Goal: Feedback & Contribution: Leave review/rating

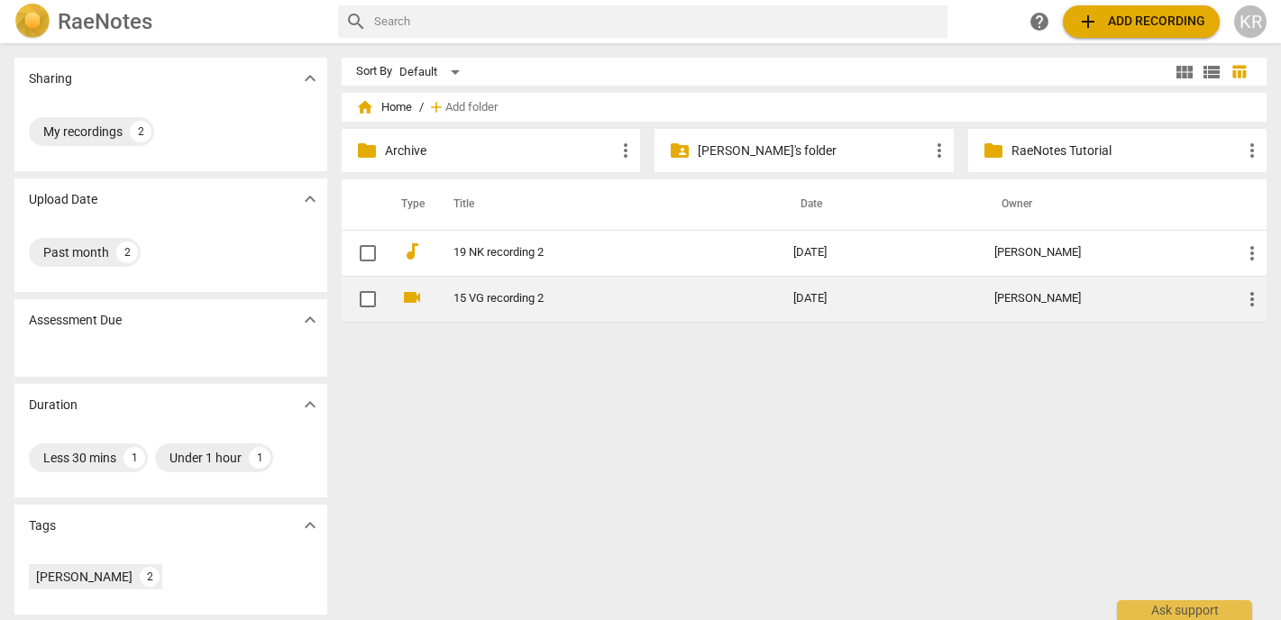
click at [520, 303] on link "15 VG recording 2" at bounding box center [591, 299] width 275 height 14
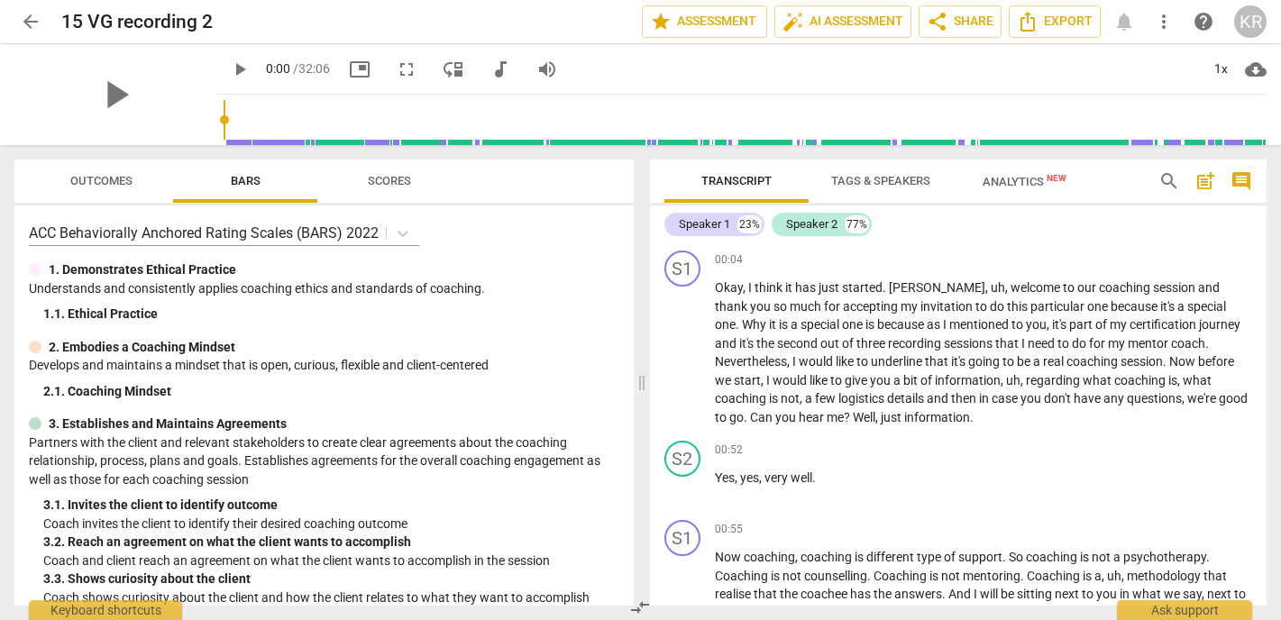
click at [229, 71] on span "play_arrow" at bounding box center [240, 70] width 22 height 22
type input "4"
click at [490, 64] on span "audiotrack" at bounding box center [501, 70] width 22 height 22
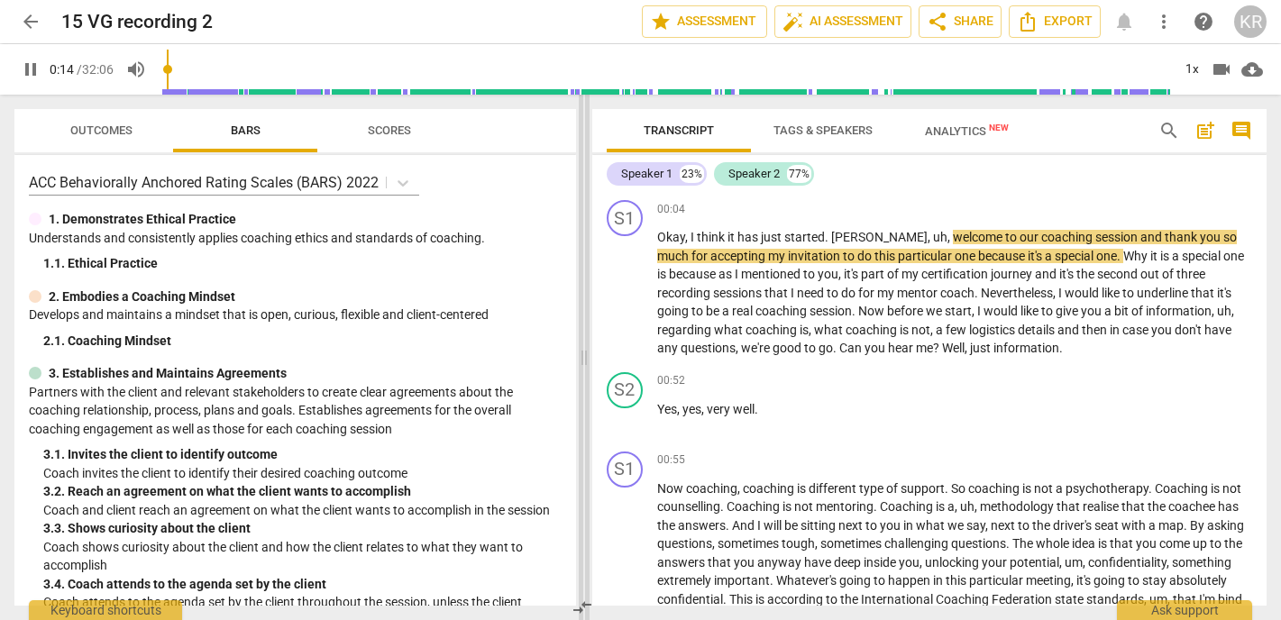
drag, startPoint x: 640, startPoint y: 360, endPoint x: 583, endPoint y: 359, distance: 57.7
click at [583, 359] on span at bounding box center [584, 358] width 11 height 526
click at [1191, 66] on div "1x" at bounding box center [1192, 69] width 34 height 29
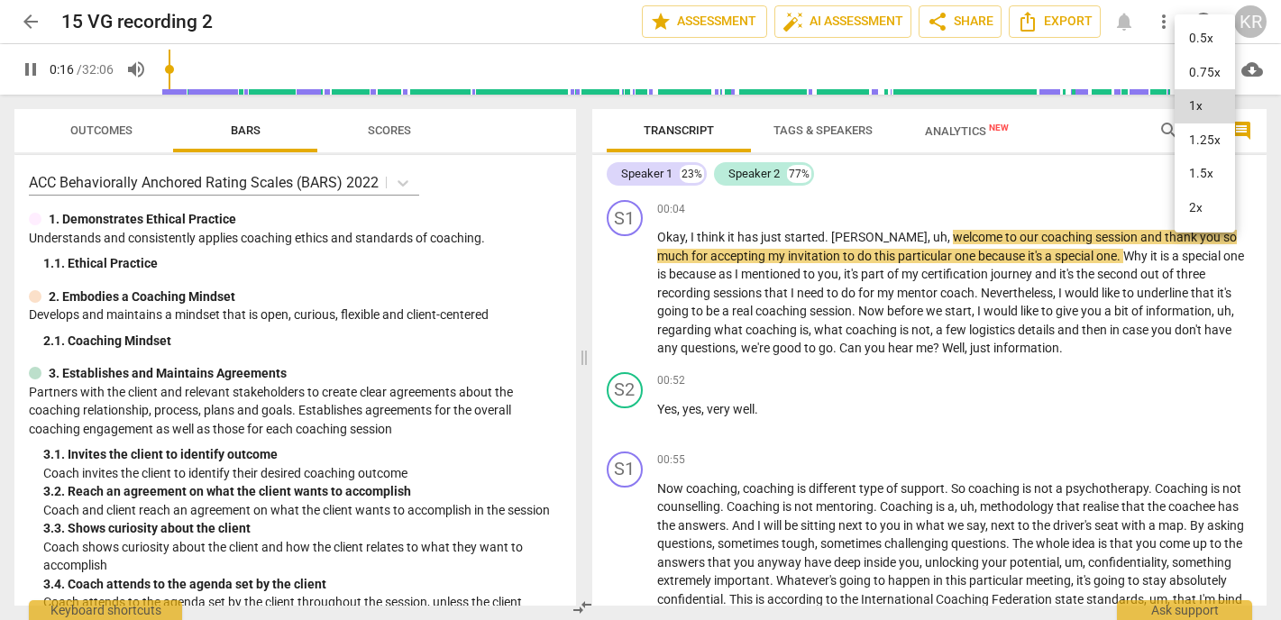
click at [1196, 177] on li "1.5x" at bounding box center [1205, 174] width 60 height 34
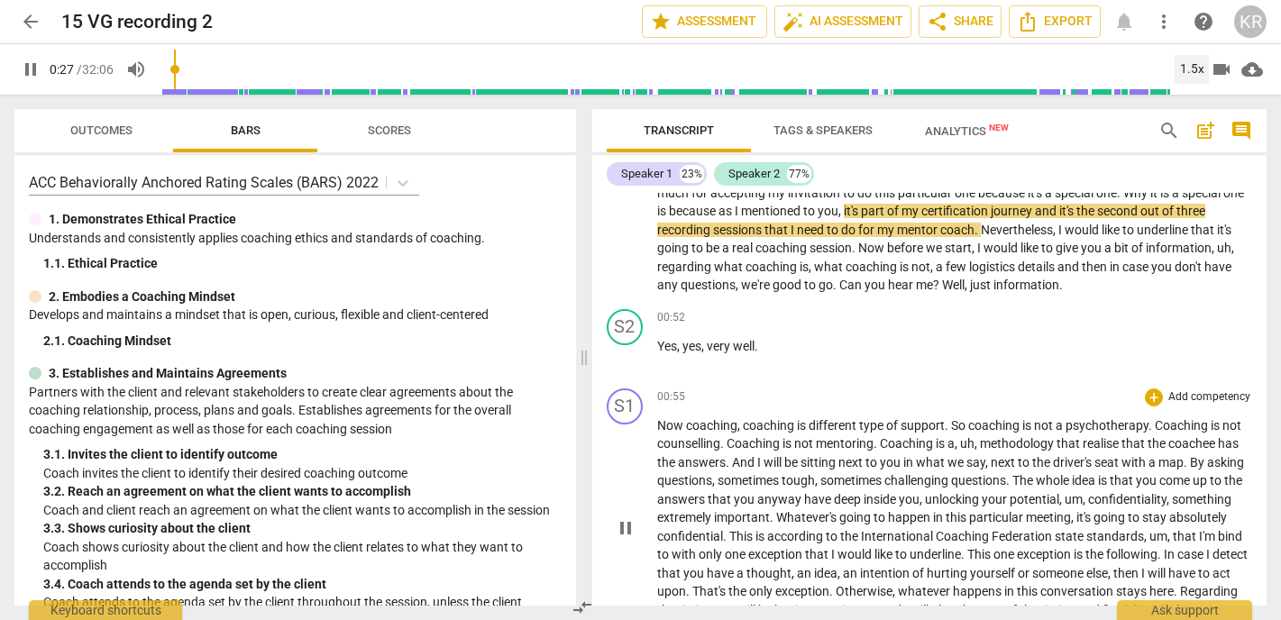
scroll to position [65, 0]
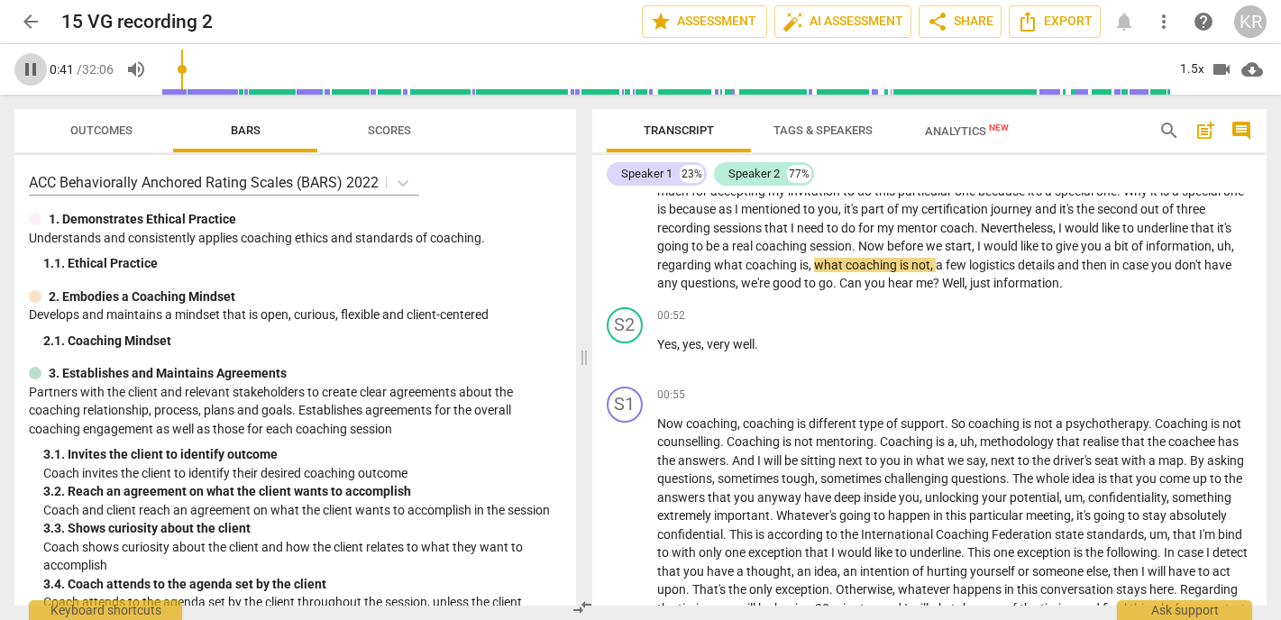
click at [27, 68] on span "pause" at bounding box center [31, 70] width 22 height 22
type input "42"
click at [121, 180] on p "ACC Behaviorally Anchored Rating Scales (BARS) 2022" at bounding box center [204, 182] width 350 height 21
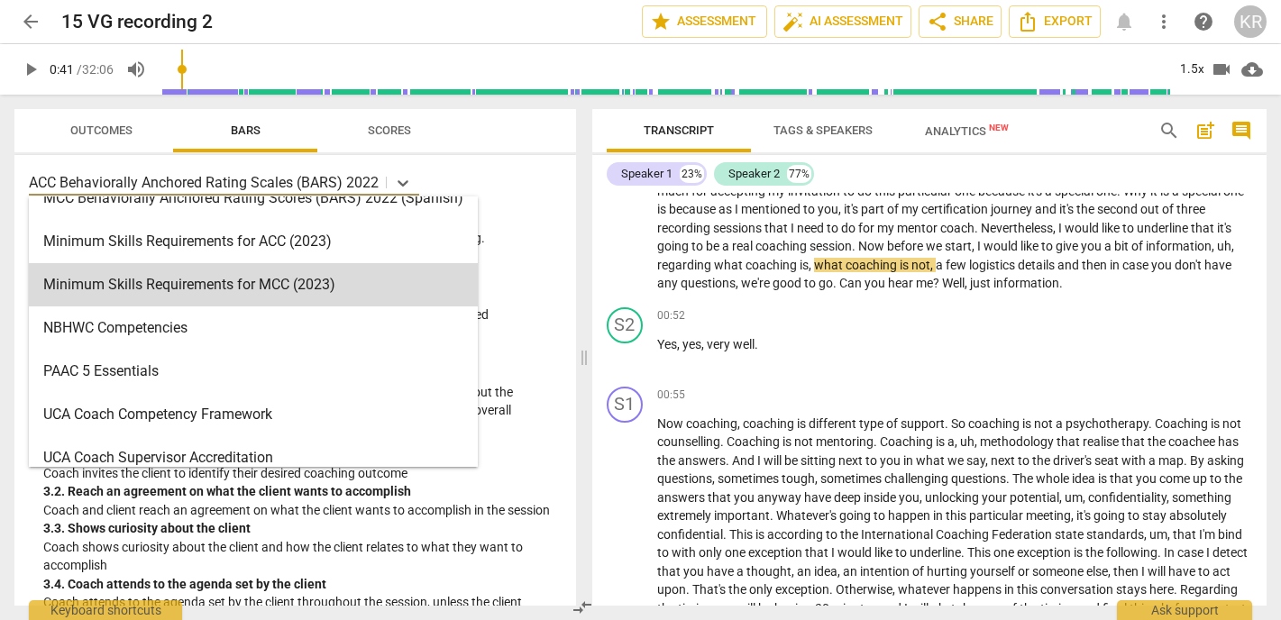
scroll to position [504, 0]
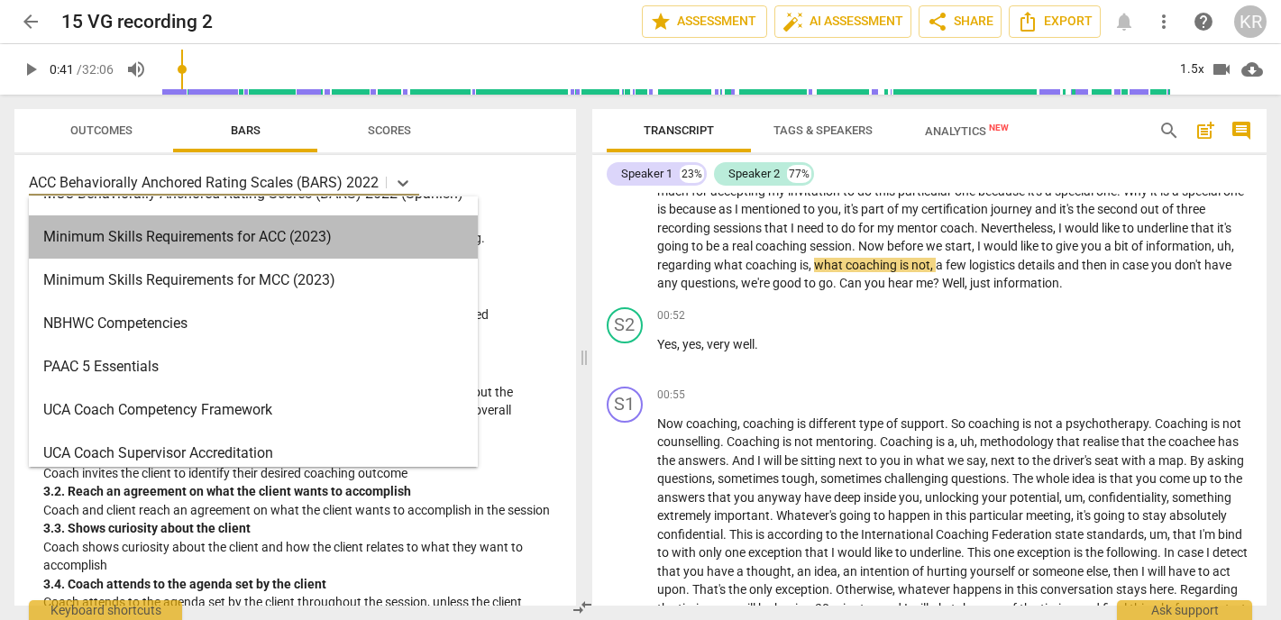
click at [157, 252] on div "Minimum Skills Requirements for ACC (2023)" at bounding box center [253, 237] width 449 height 43
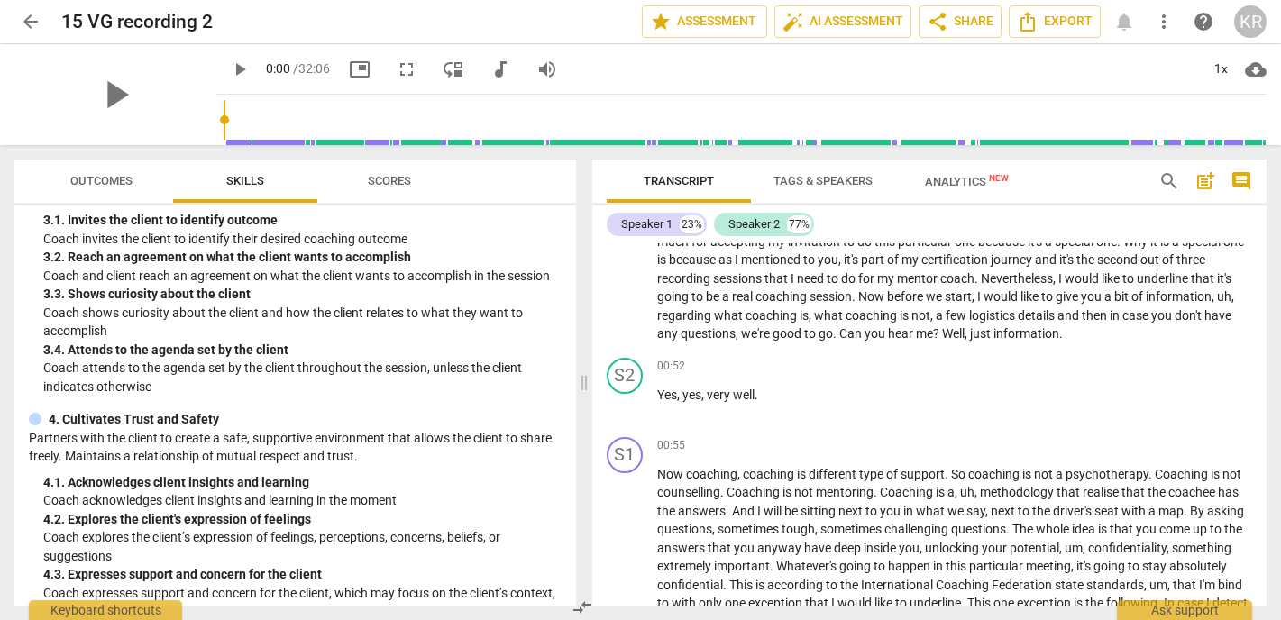
scroll to position [0, 0]
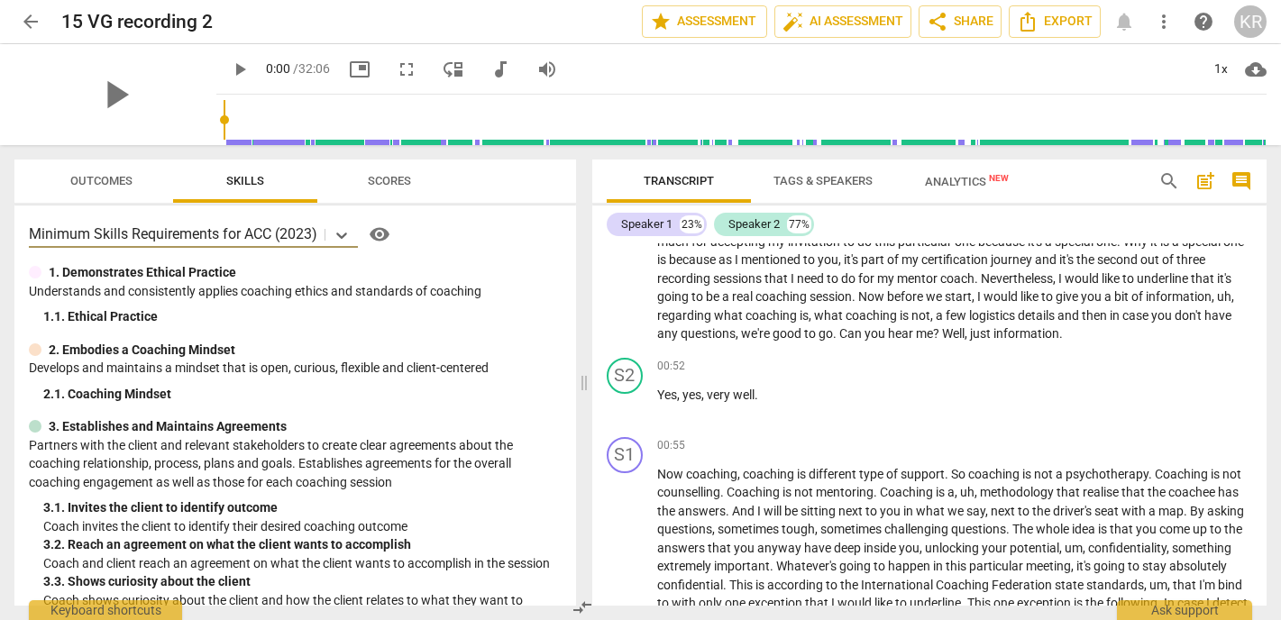
click at [202, 240] on p "Minimum Skills Requirements for ACC (2023)" at bounding box center [173, 234] width 289 height 21
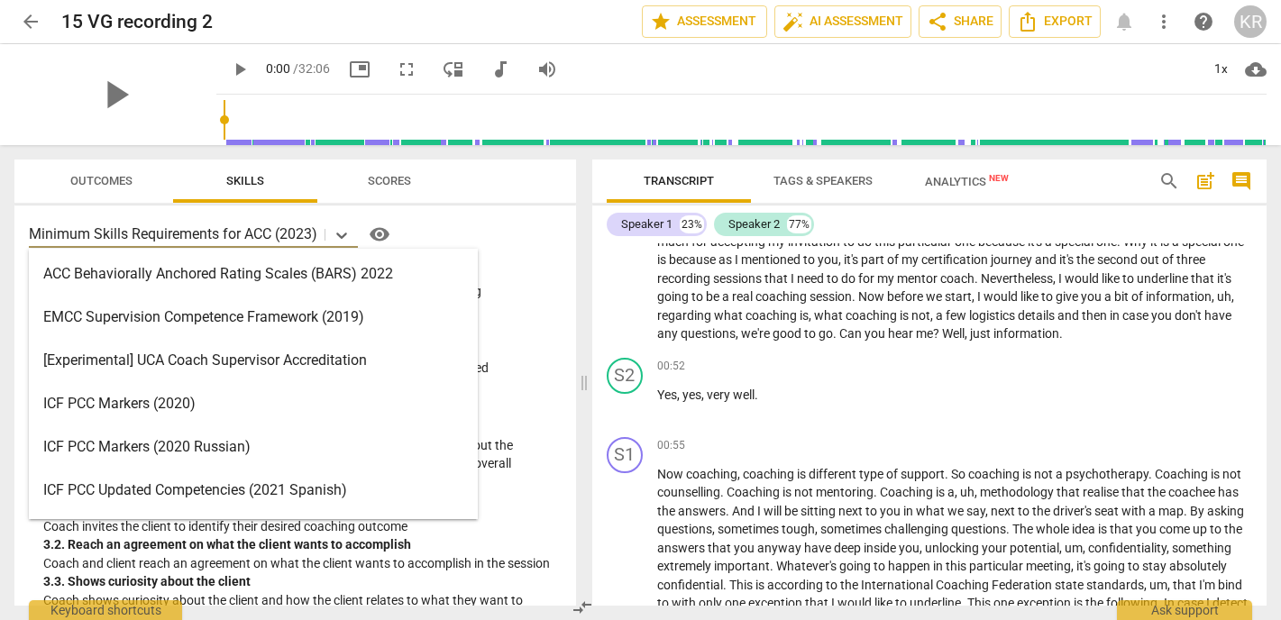
click at [169, 409] on div "ICF PCC Markers (2020)" at bounding box center [253, 403] width 449 height 43
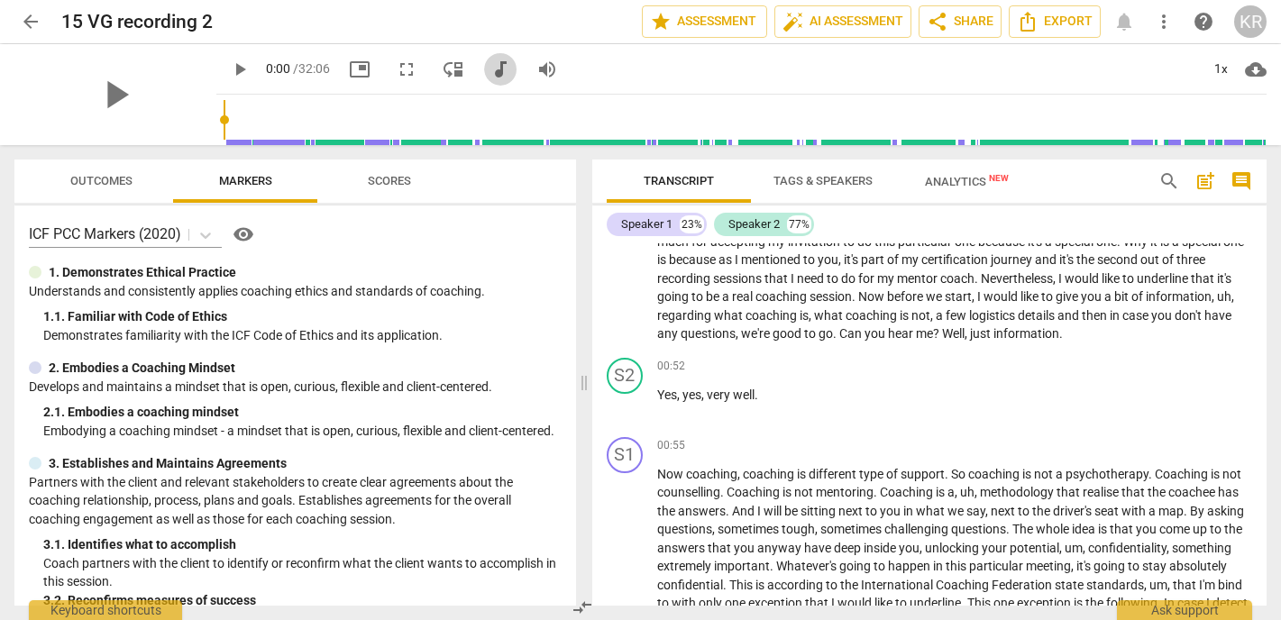
click at [490, 75] on span "audiotrack" at bounding box center [501, 70] width 22 height 22
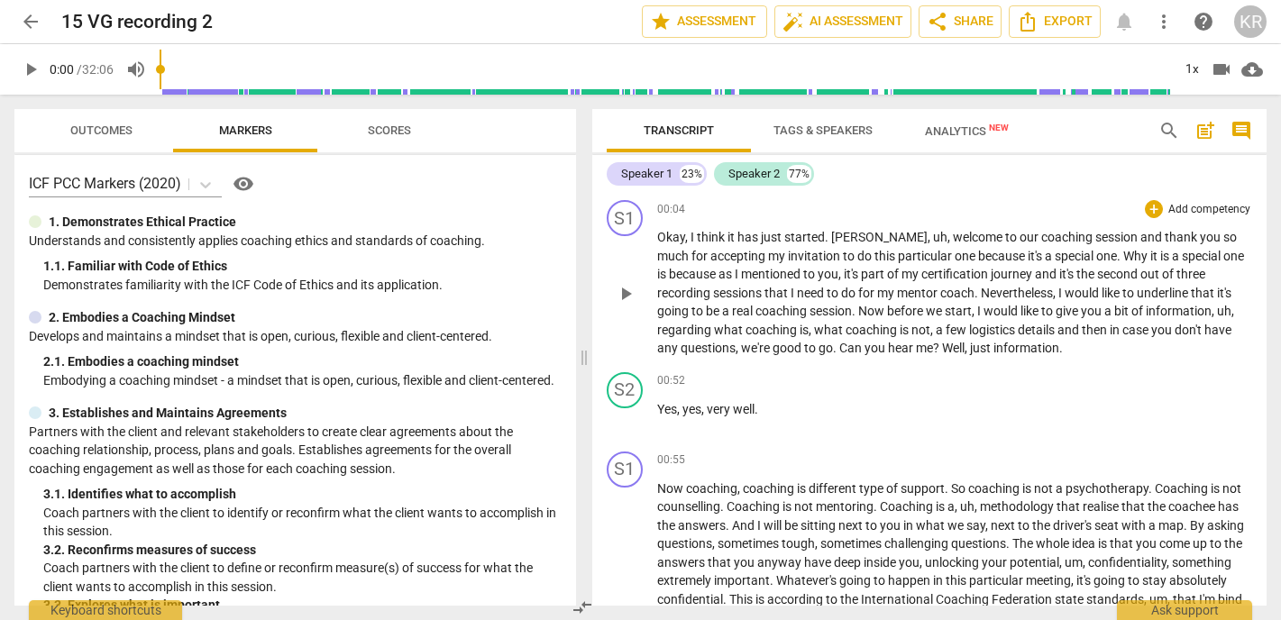
click at [1015, 292] on span "Nevertheless" at bounding box center [1017, 293] width 72 height 14
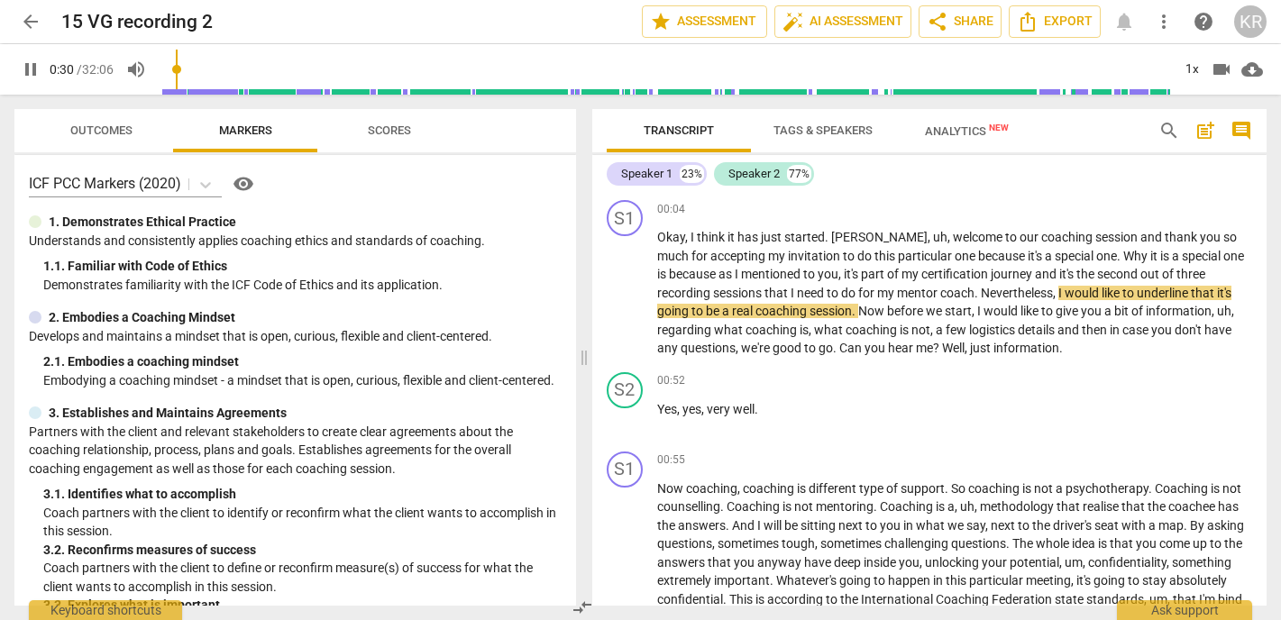
click at [1184, 85] on div "pause 0:30 / 32:06 volume_up 1x videocam cloud_download" at bounding box center [640, 69] width 1253 height 50
click at [1188, 68] on div "1x" at bounding box center [1192, 69] width 34 height 29
click at [1199, 179] on li "1.5x" at bounding box center [1205, 174] width 60 height 34
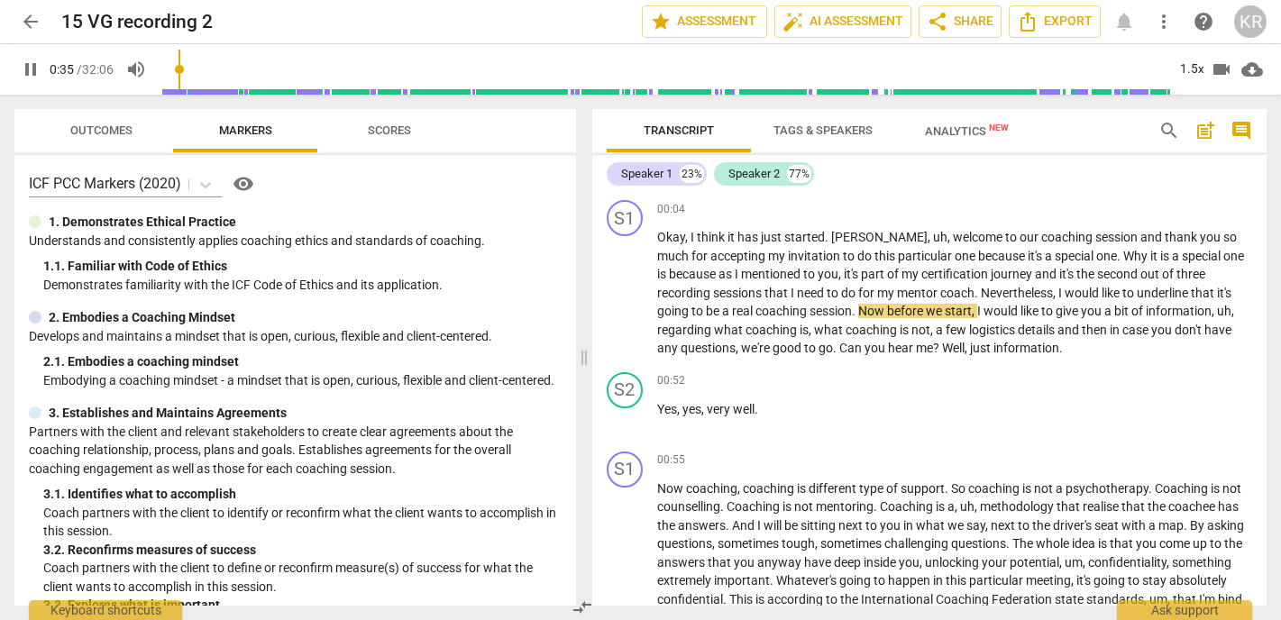
click at [819, 126] on span "Tags & Speakers" at bounding box center [823, 131] width 99 height 14
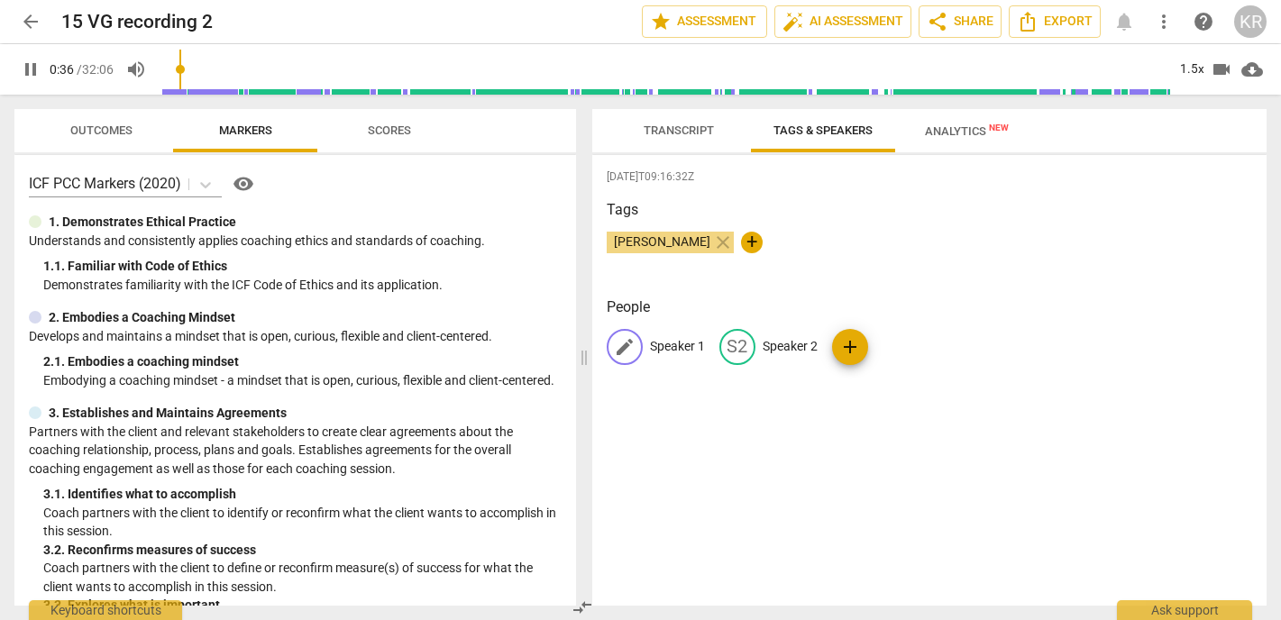
click at [682, 347] on p "Speaker 1" at bounding box center [677, 346] width 55 height 19
click at [682, 347] on input "Speaker 1" at bounding box center [722, 347] width 144 height 29
type input "39"
type input "Coa"
type input "39"
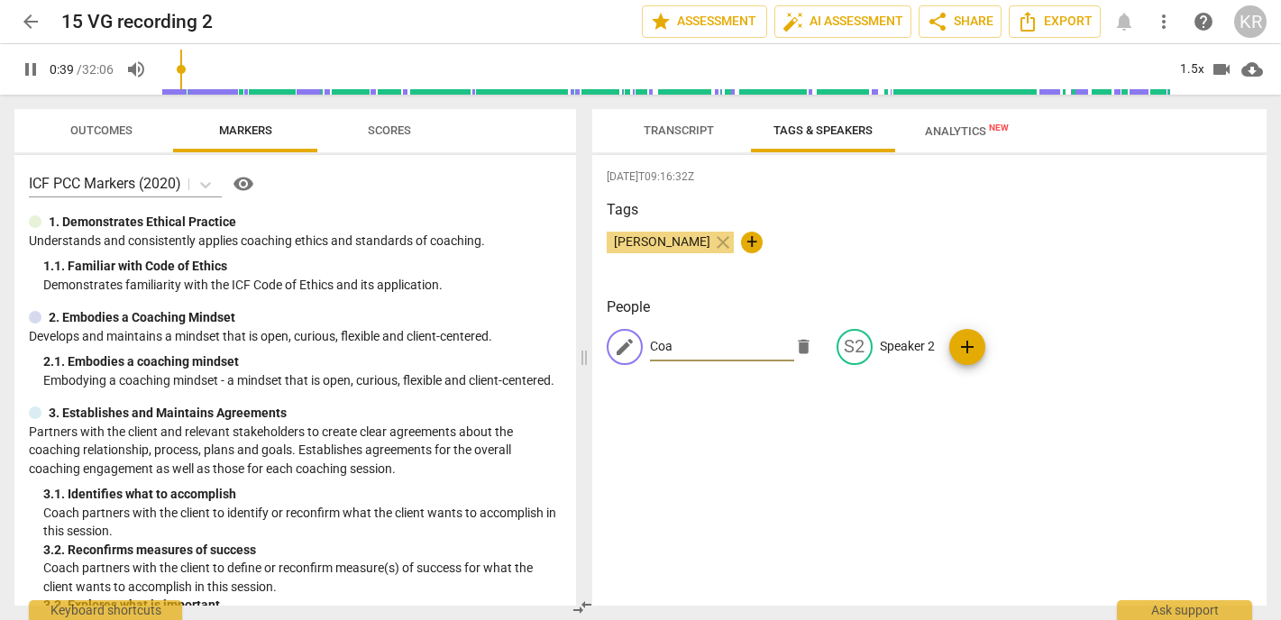
type input "Coac"
type input "41"
type input "Coach"
type input "42"
type input "Coach"
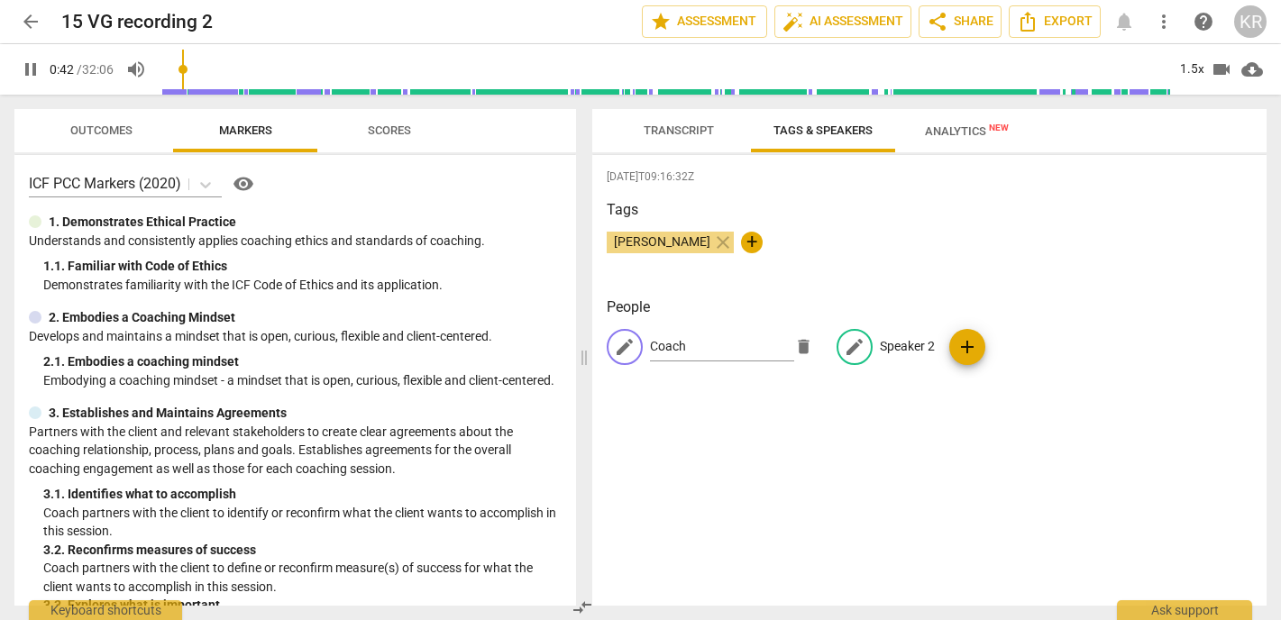
click at [903, 352] on p "Speaker 2" at bounding box center [907, 346] width 55 height 19
type input "44"
type input "Cl"
type input "45"
type input "Clie"
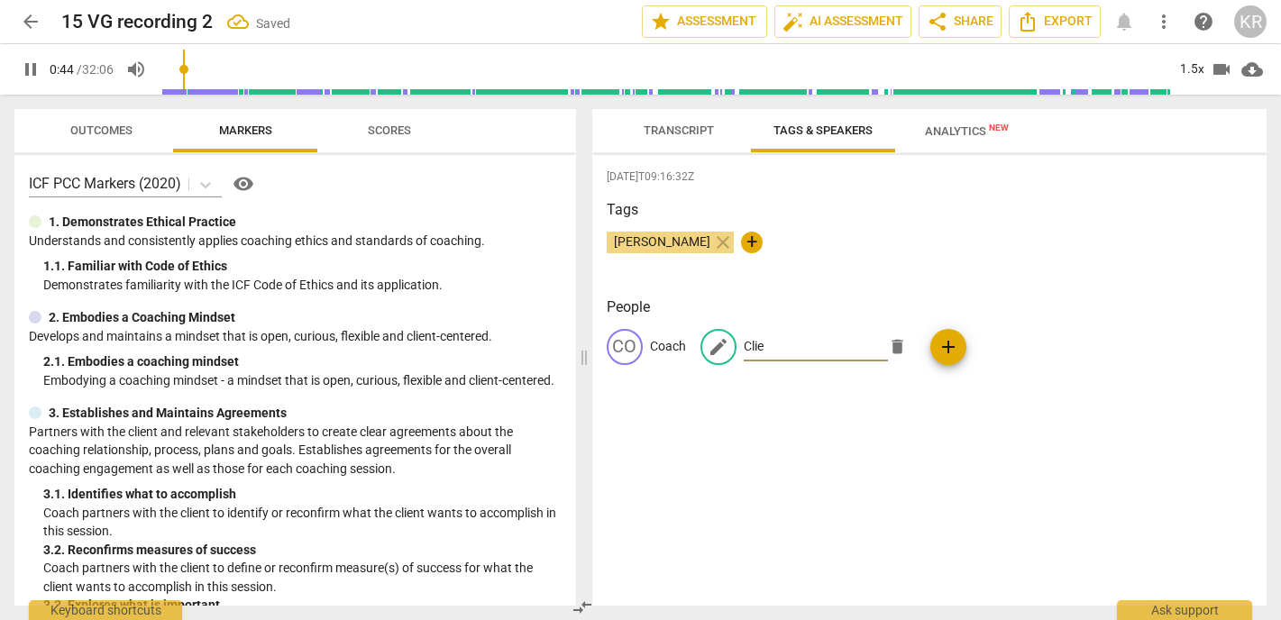
type input "45"
type input "Clien"
type input "45"
type input "Client"
type input "47"
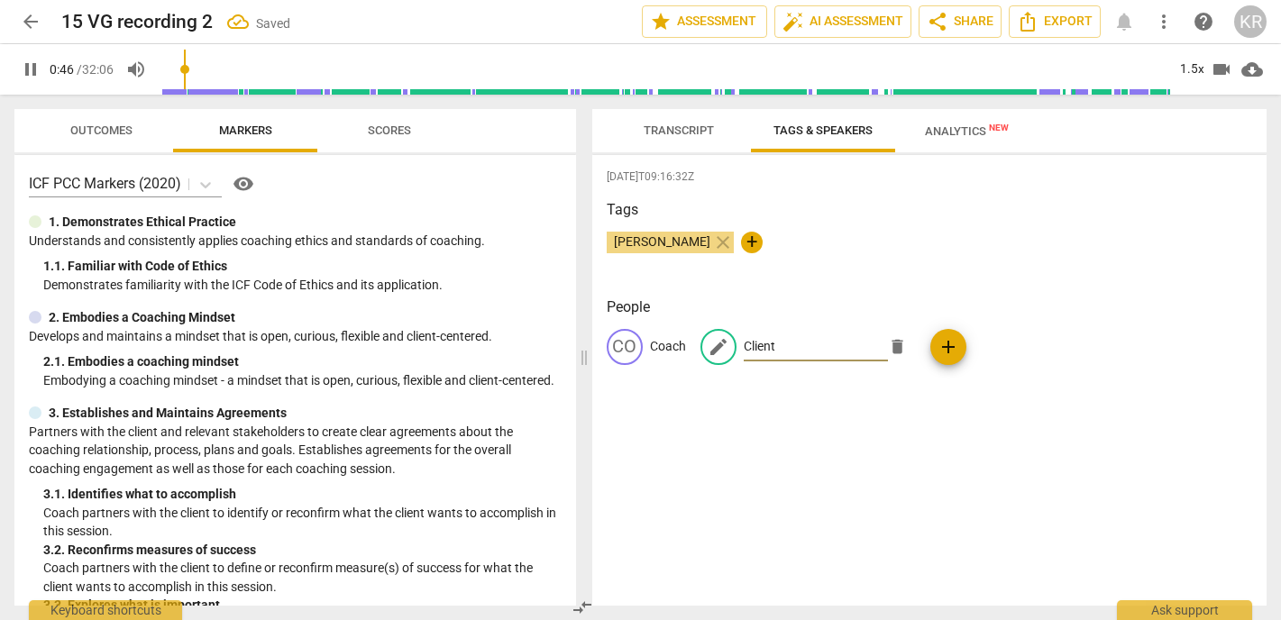
type input "Client"
click at [677, 126] on span "Transcript" at bounding box center [679, 131] width 70 height 14
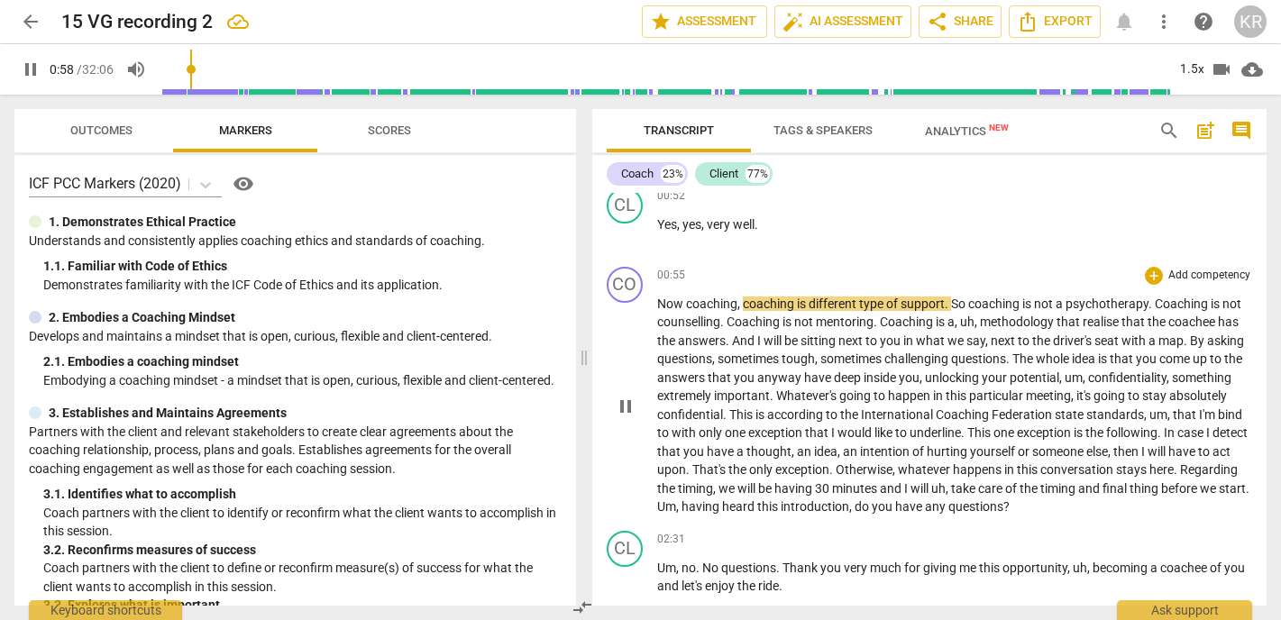
scroll to position [189, 0]
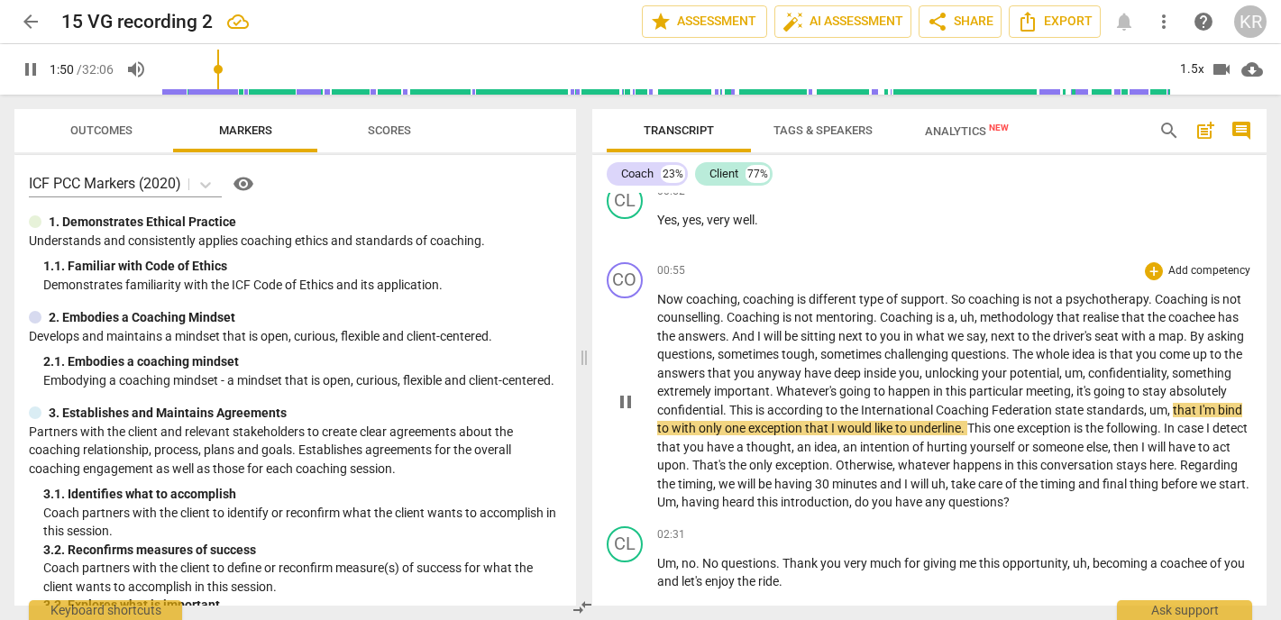
click at [630, 398] on span "pause" at bounding box center [626, 402] width 22 height 22
type input "111"
drag, startPoint x: 1144, startPoint y: 409, endPoint x: 1116, endPoint y: 409, distance: 28.0
click at [1087, 409] on span "state" at bounding box center [1071, 410] width 32 height 14
click at [615, 403] on span "play_arrow" at bounding box center [626, 402] width 22 height 22
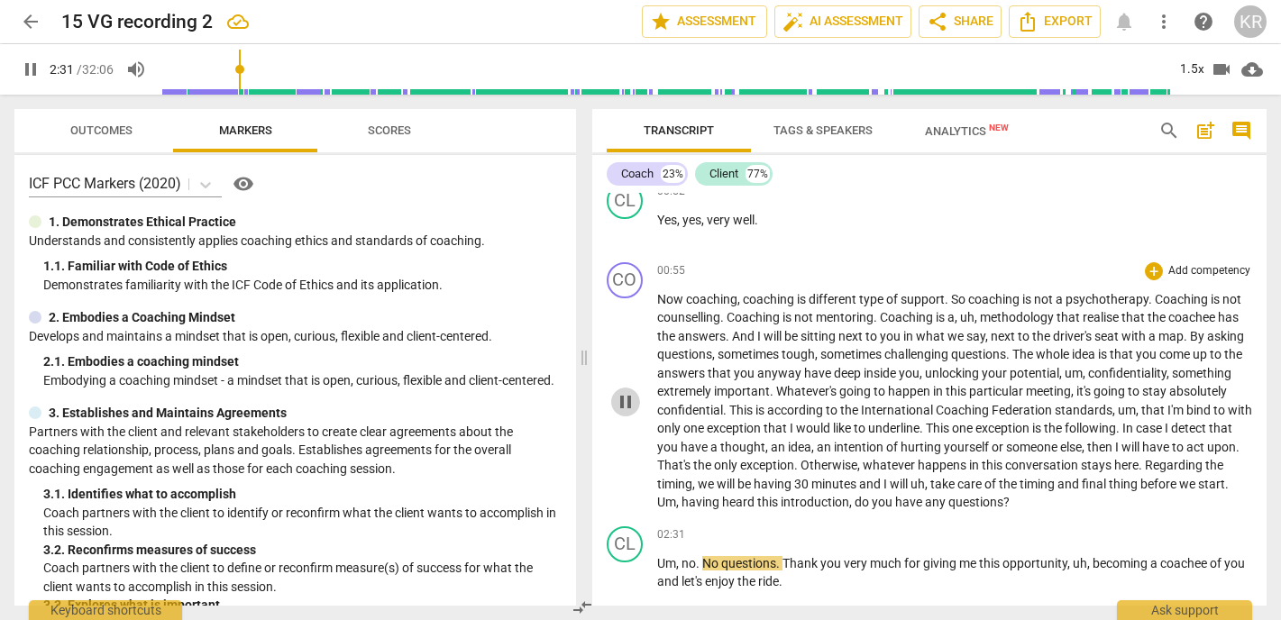
click at [625, 399] on span "pause" at bounding box center [626, 402] width 22 height 22
type input "152"
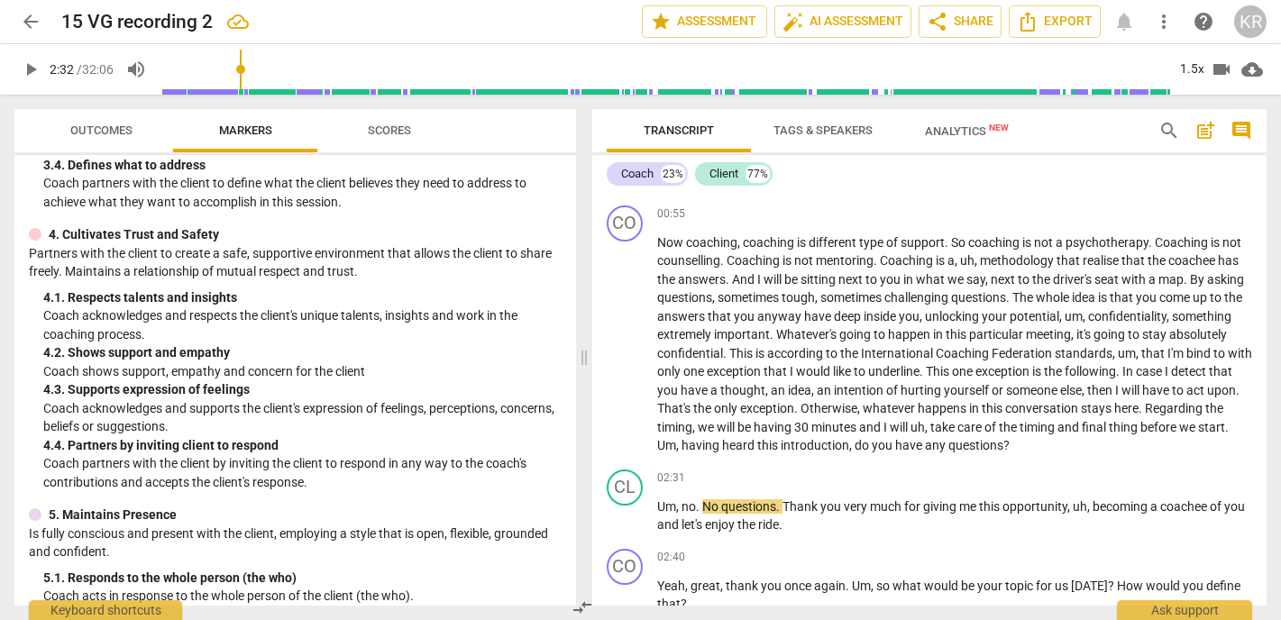
scroll to position [498, 0]
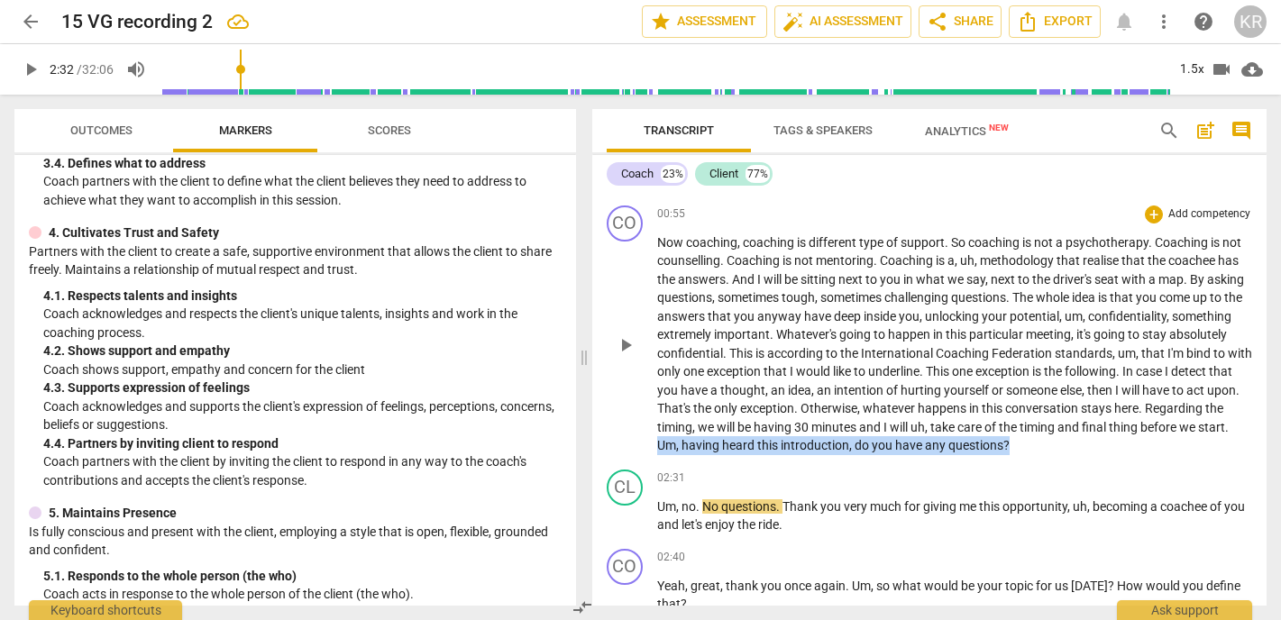
drag, startPoint x: 1119, startPoint y: 452, endPoint x: 748, endPoint y: 449, distance: 371.5
click at [748, 449] on p "Now coaching , coaching is different type of support . So coaching is not a psy…" at bounding box center [955, 345] width 596 height 222
click at [1115, 426] on div "+" at bounding box center [1115, 423] width 18 height 18
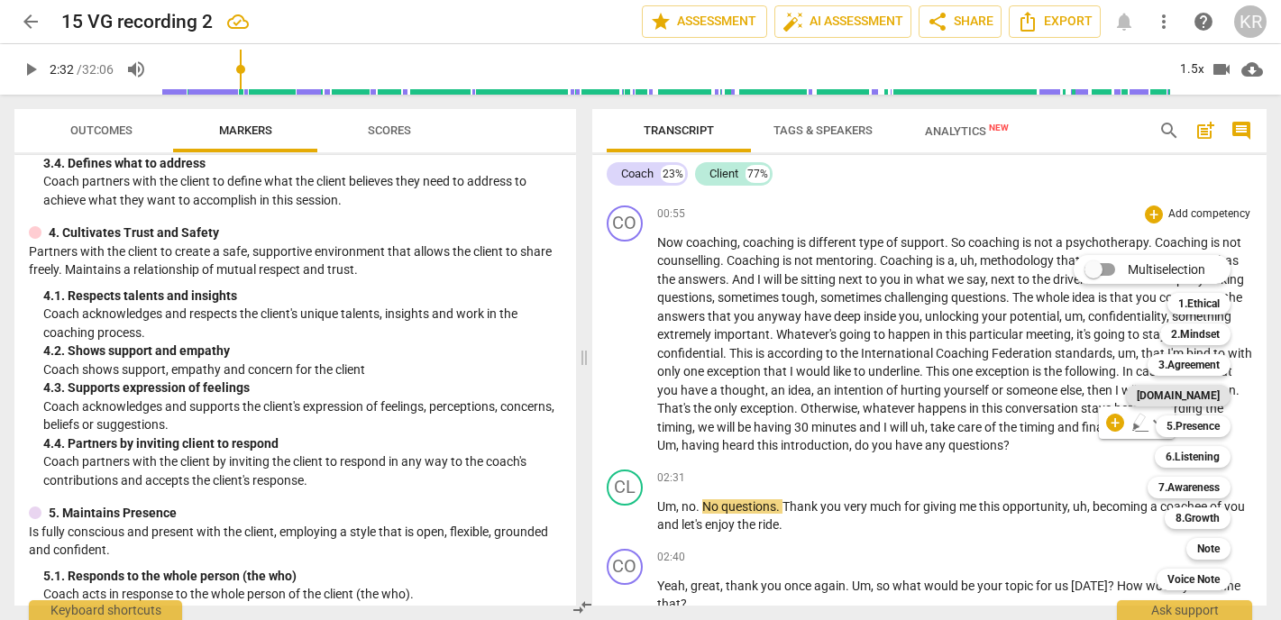
click at [1206, 399] on b "[DOMAIN_NAME]" at bounding box center [1178, 396] width 83 height 22
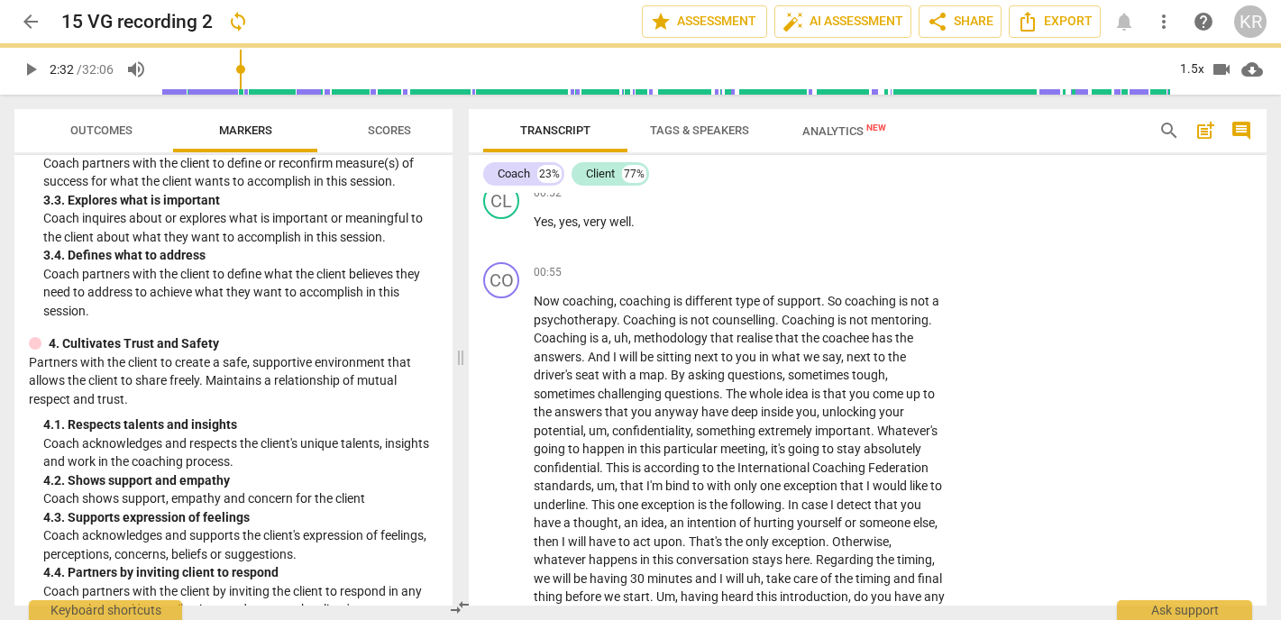
scroll to position [572, 0]
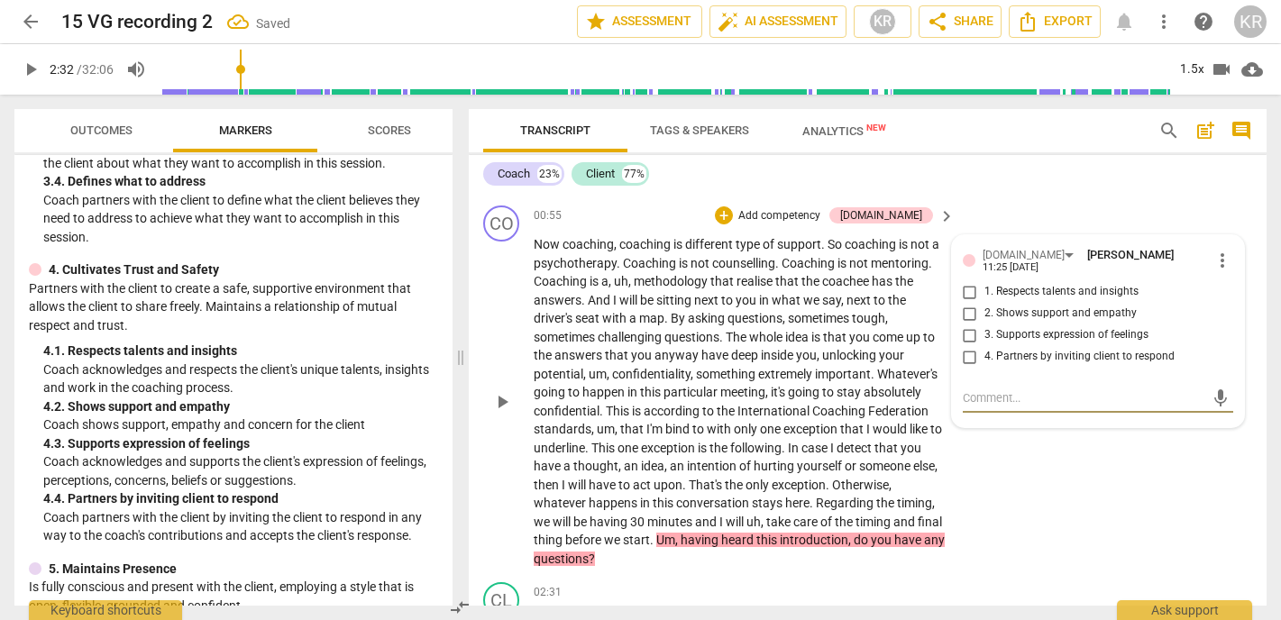
click at [1079, 350] on span "4. Partners by inviting client to respond" at bounding box center [1080, 357] width 190 height 16
click at [985, 350] on input "4. Partners by inviting client to respond" at bounding box center [970, 357] width 29 height 22
checkbox input "true"
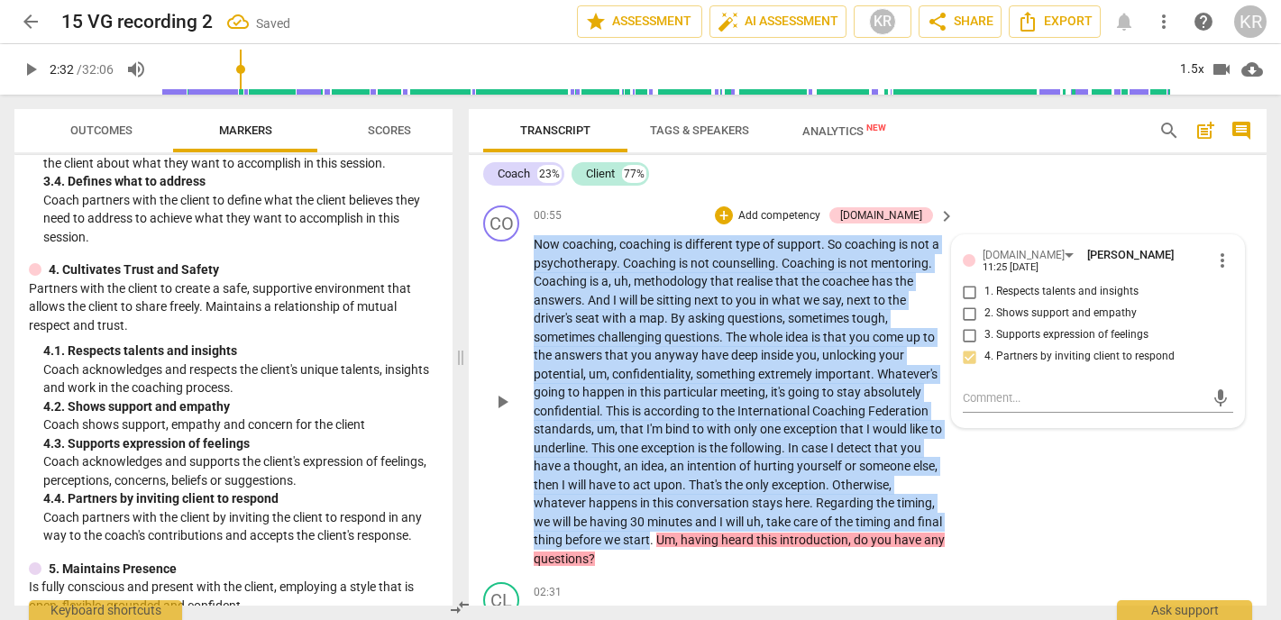
drag, startPoint x: 675, startPoint y: 539, endPoint x: 530, endPoint y: 247, distance: 326.3
click at [530, 247] on div "CO play_arrow pause 00:55 + Add competency 4.Trust keyboard_arrow_right Now coa…" at bounding box center [868, 386] width 798 height 377
click at [688, 519] on div "+" at bounding box center [693, 517] width 18 height 18
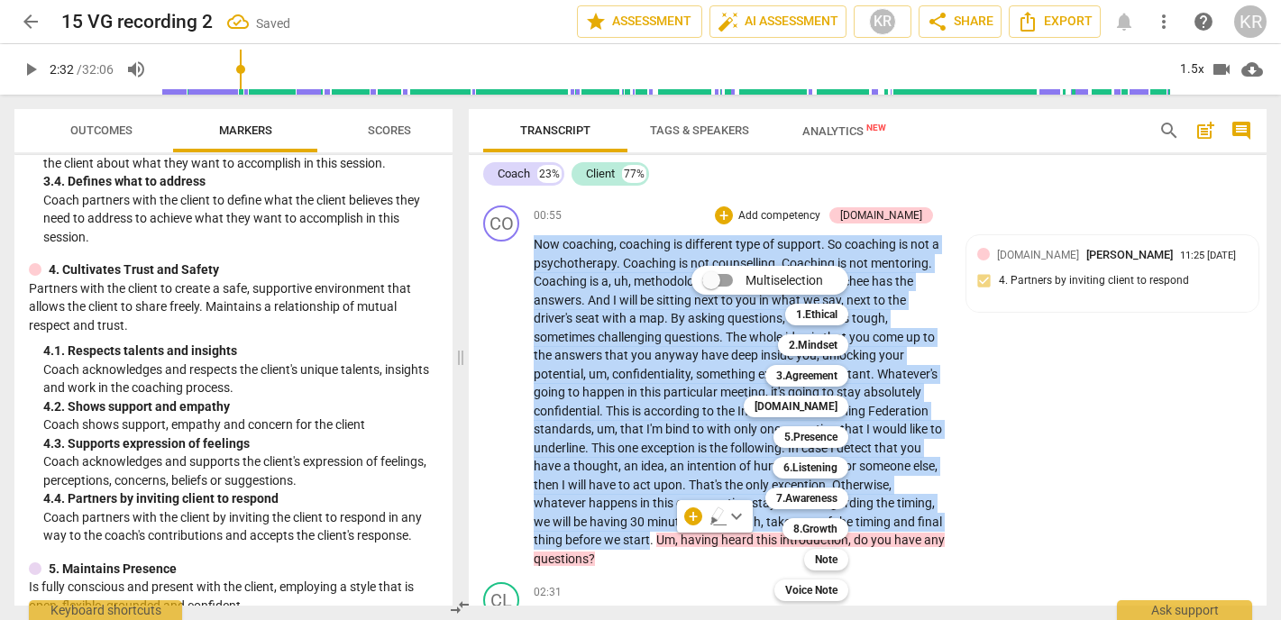
click at [724, 276] on input "Multiselection" at bounding box center [711, 280] width 43 height 43
checkbox input "true"
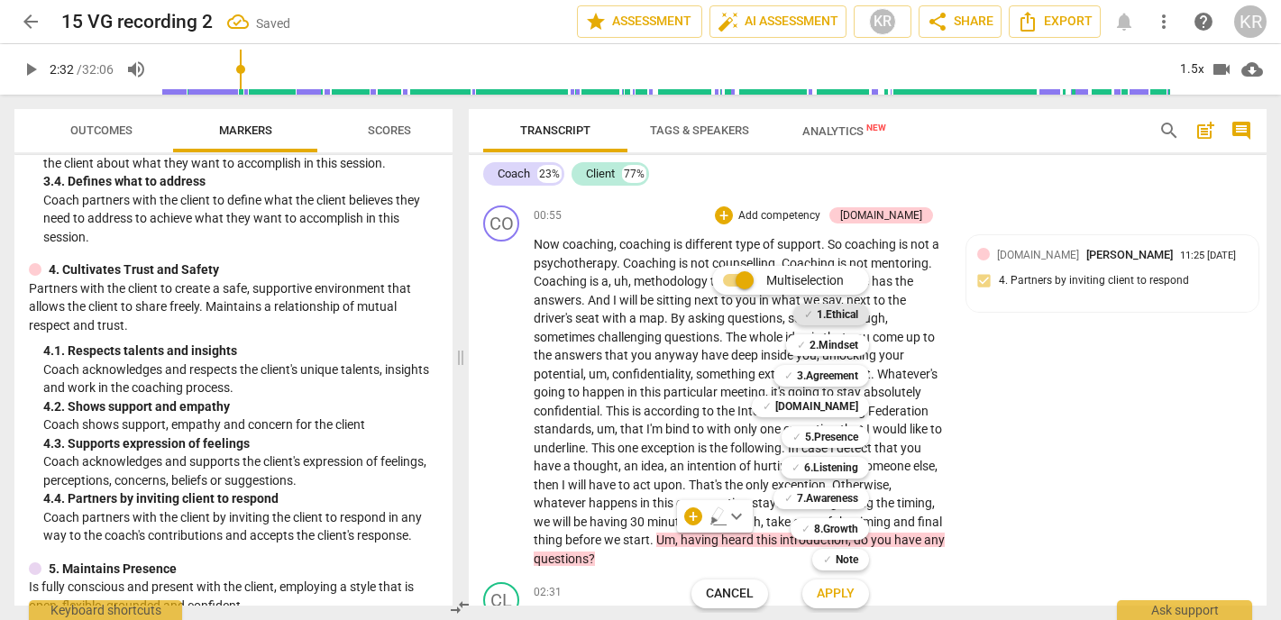
click at [838, 317] on b "1.Ethical" at bounding box center [837, 315] width 41 height 22
click at [839, 347] on b "2.Mindset" at bounding box center [834, 346] width 49 height 22
click at [1042, 372] on div at bounding box center [640, 310] width 1281 height 620
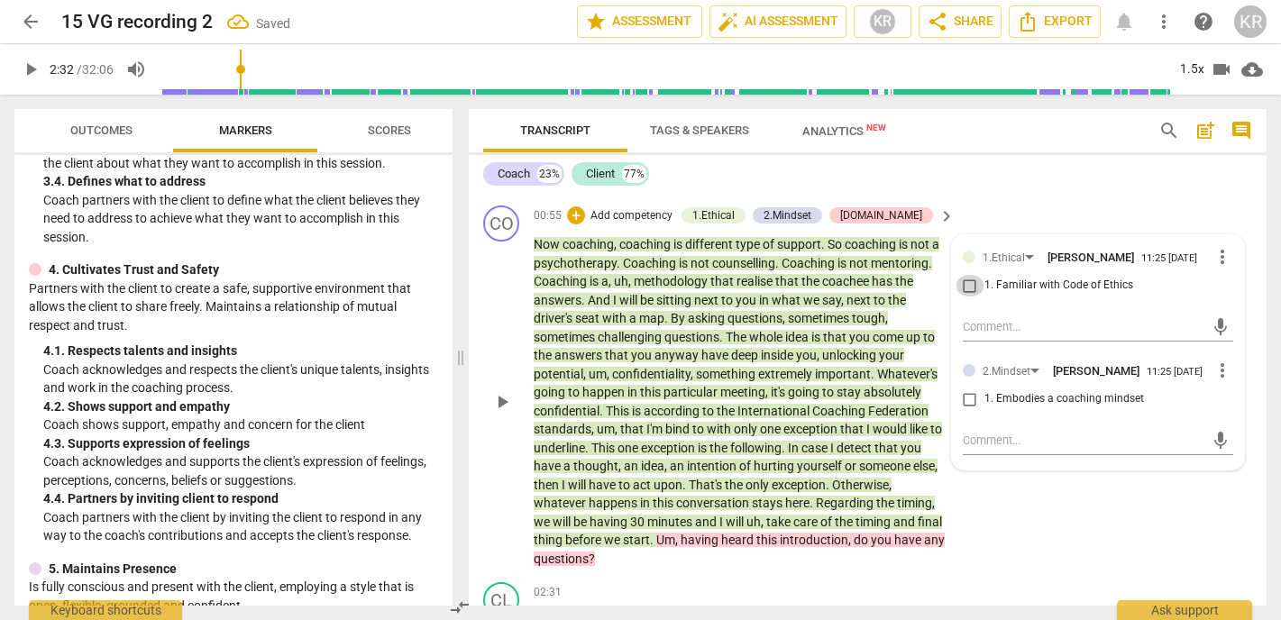
click at [962, 284] on input "1. Familiar with Code of Ethics" at bounding box center [970, 286] width 29 height 22
checkbox input "true"
click at [967, 398] on input "1. Embodies a coaching mindset" at bounding box center [970, 400] width 29 height 22
checkbox input "true"
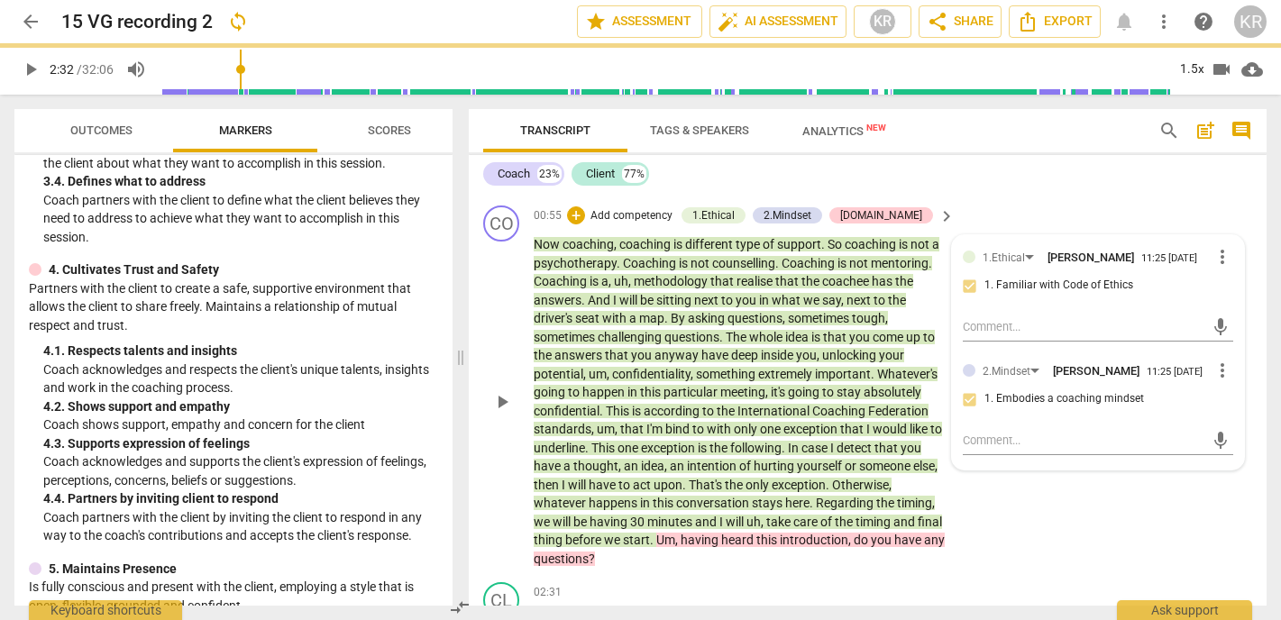
click at [1003, 539] on div "CO play_arrow pause 00:55 + Add competency 1.Ethical 2.Mindset 4.Trust keyboard…" at bounding box center [868, 386] width 798 height 377
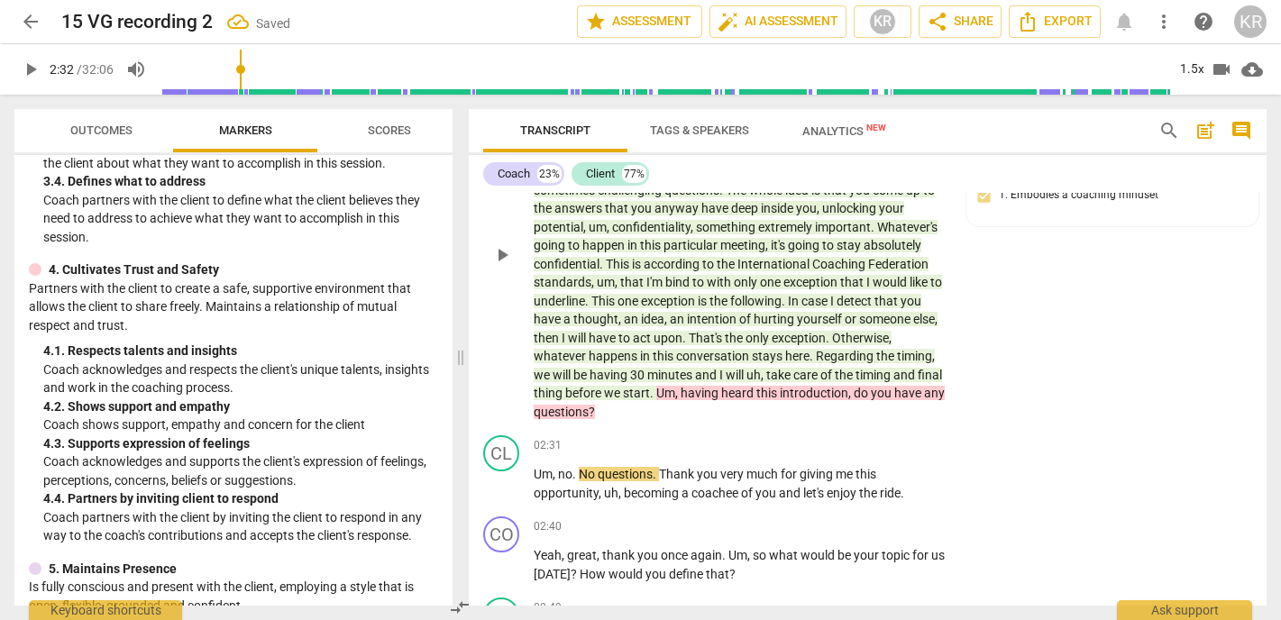
scroll to position [451, 0]
click at [38, 69] on span "play_arrow" at bounding box center [31, 70] width 22 height 22
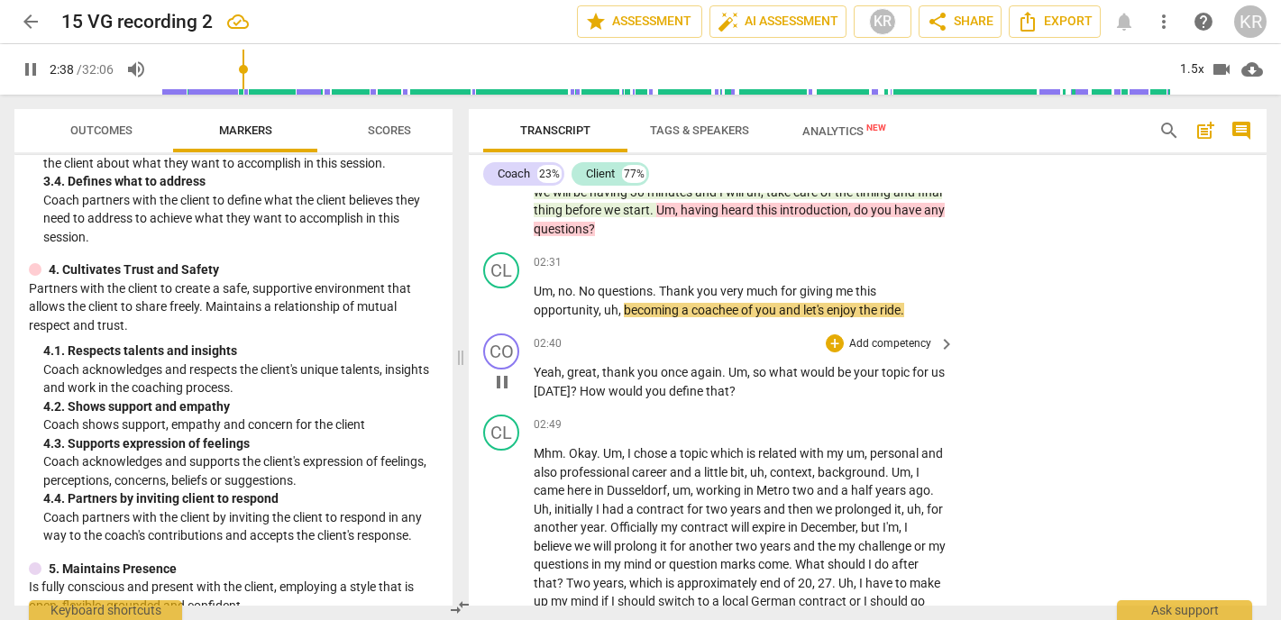
scroll to position [638, 0]
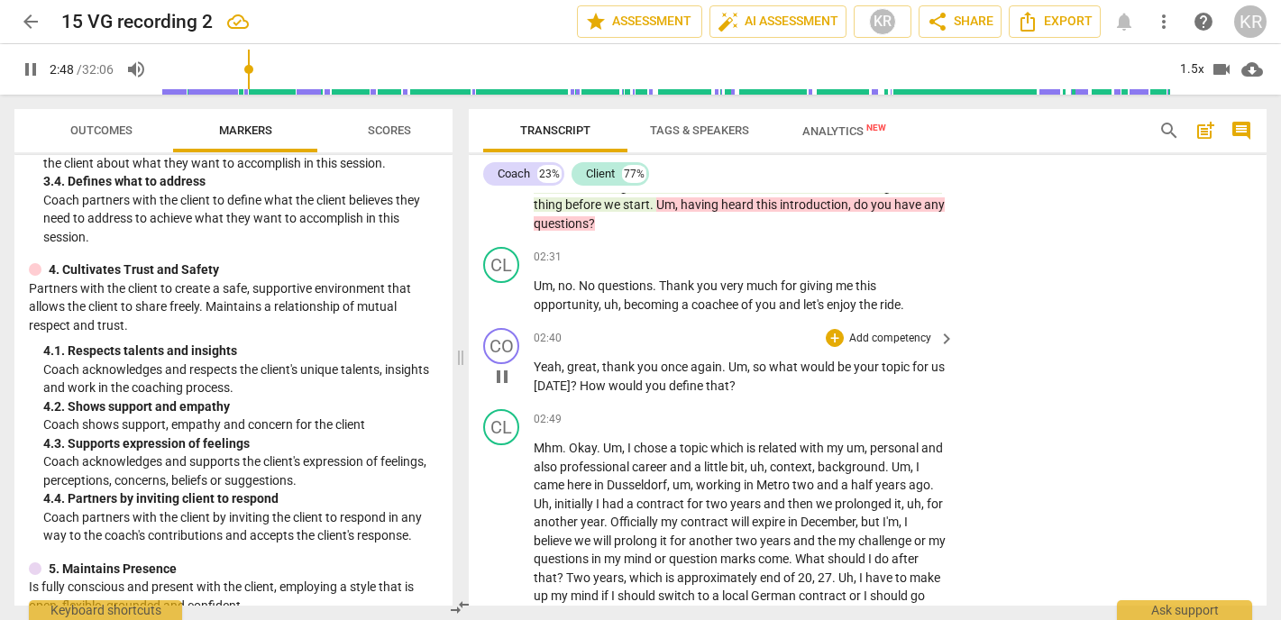
click at [500, 376] on span "pause" at bounding box center [502, 377] width 22 height 22
type input "169"
click at [599, 385] on span "How" at bounding box center [594, 386] width 29 height 14
click at [892, 333] on p "Add competency" at bounding box center [891, 339] width 86 height 16
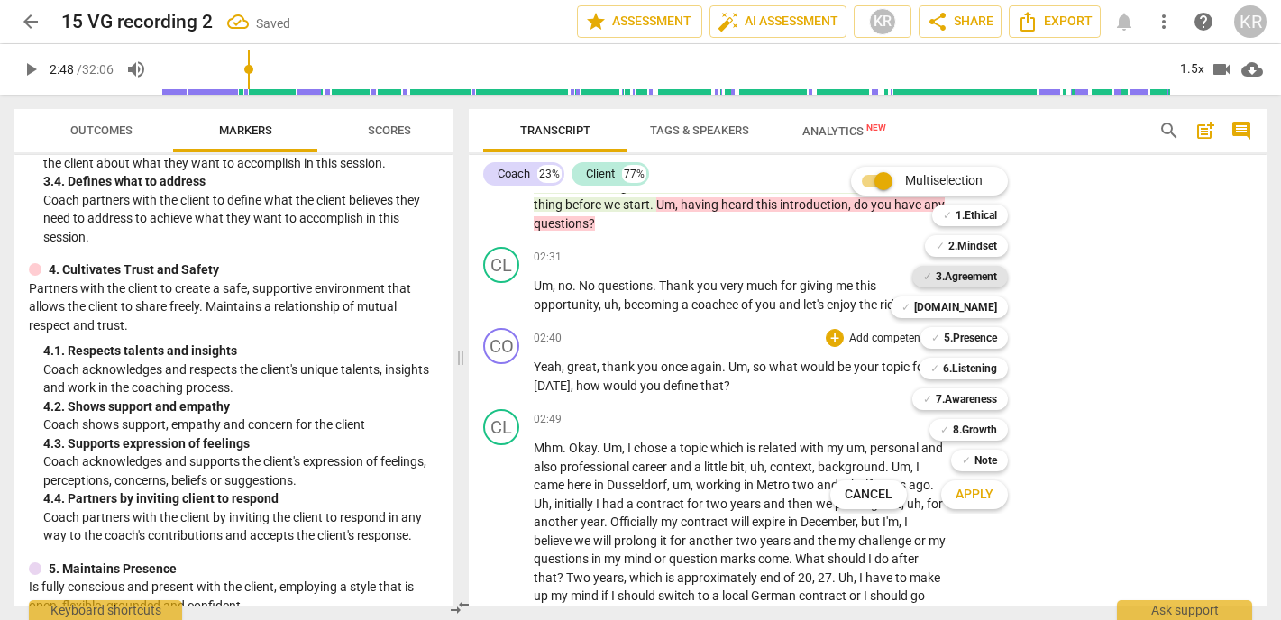
click at [982, 273] on b "3.Agreement" at bounding box center [966, 277] width 61 height 22
click at [879, 178] on input "Multiselection" at bounding box center [883, 181] width 43 height 43
checkbox input "false"
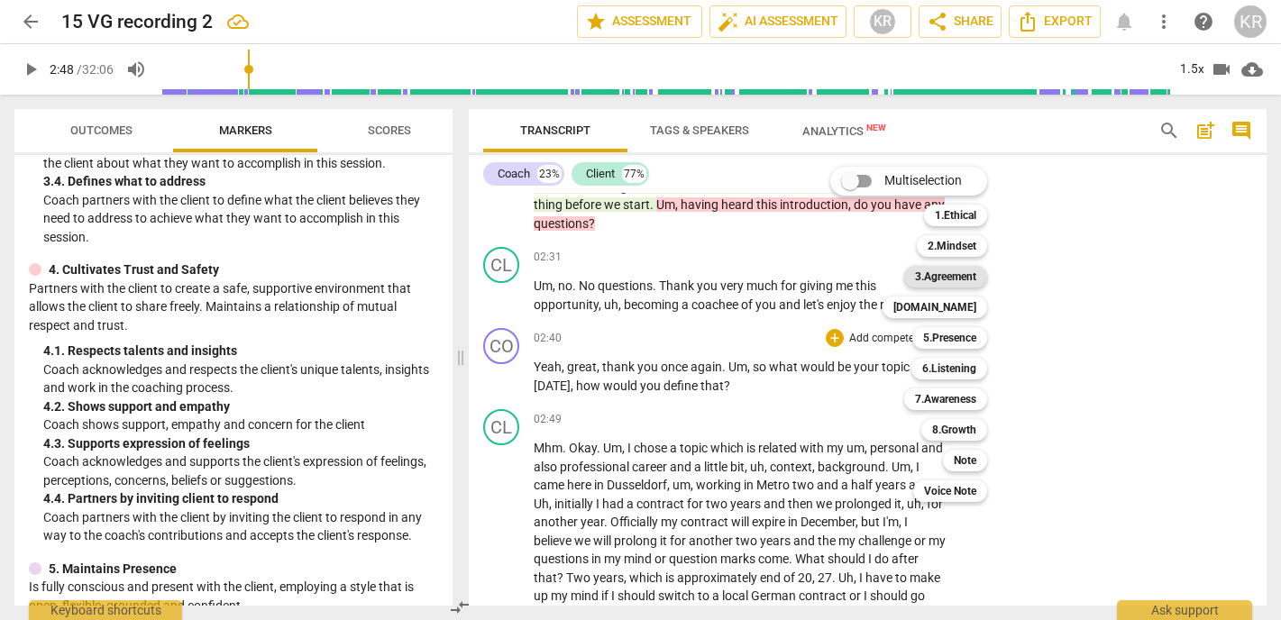
click at [938, 277] on b "3.Agreement" at bounding box center [945, 277] width 61 height 22
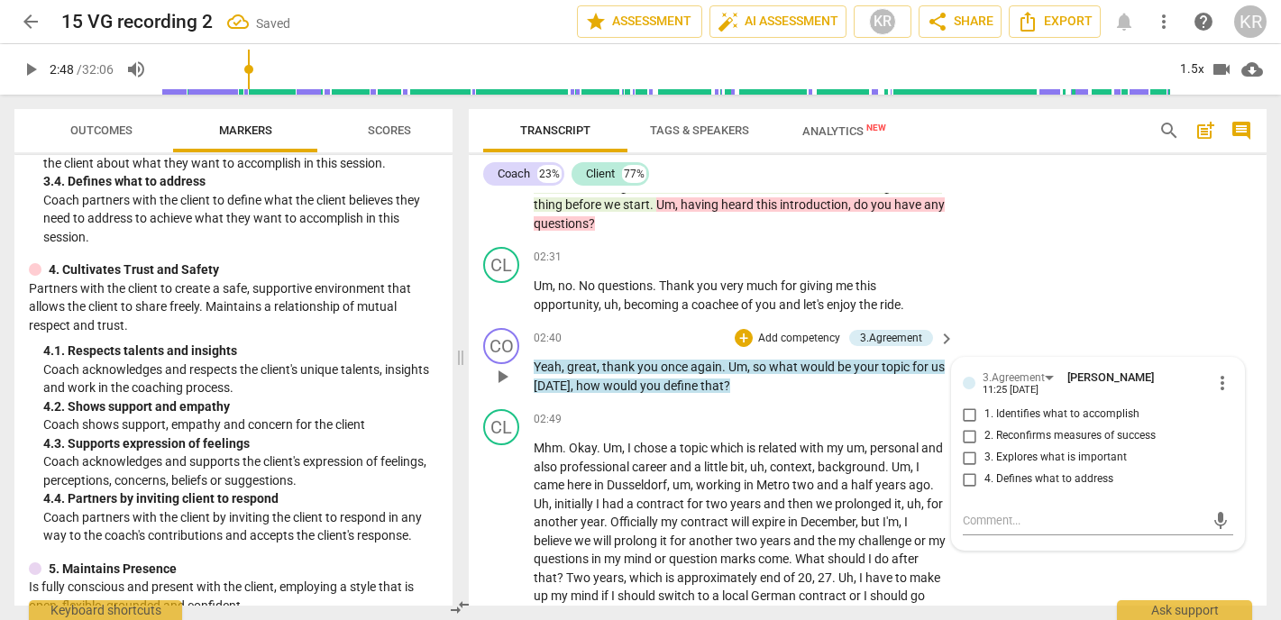
click at [1077, 407] on span "1. Identifies what to accomplish" at bounding box center [1062, 415] width 155 height 16
click at [985, 407] on input "1. Identifies what to accomplish" at bounding box center [970, 415] width 29 height 22
checkbox input "true"
click at [25, 60] on span "play_arrow" at bounding box center [31, 70] width 22 height 22
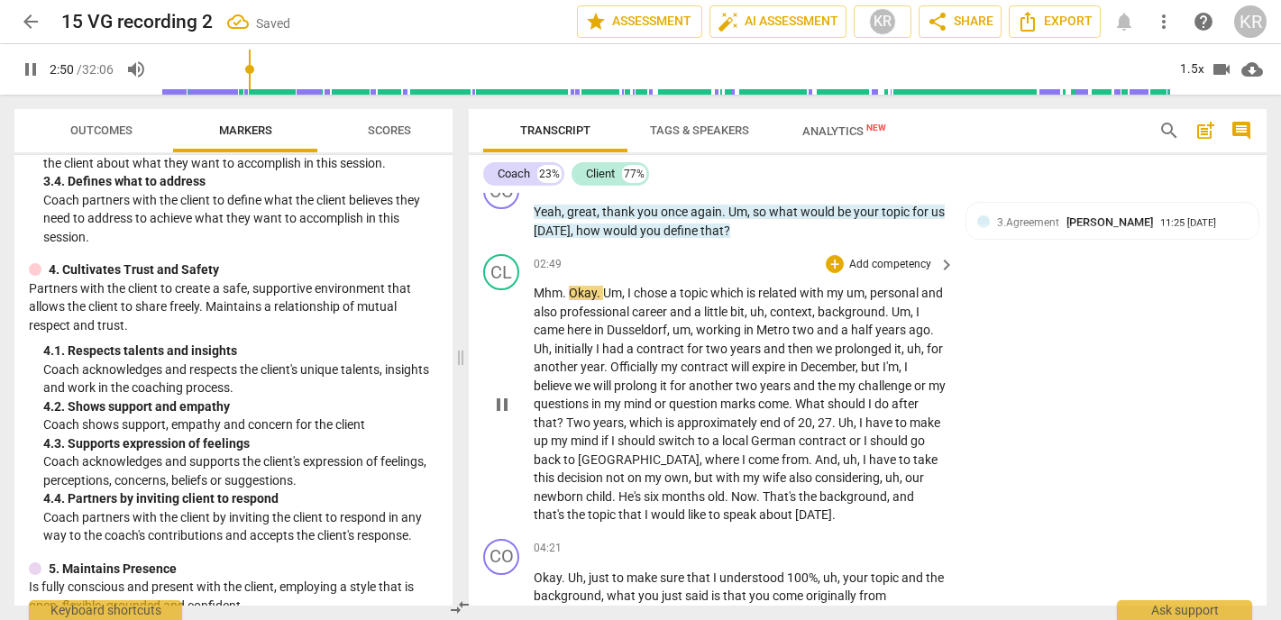
scroll to position [799, 0]
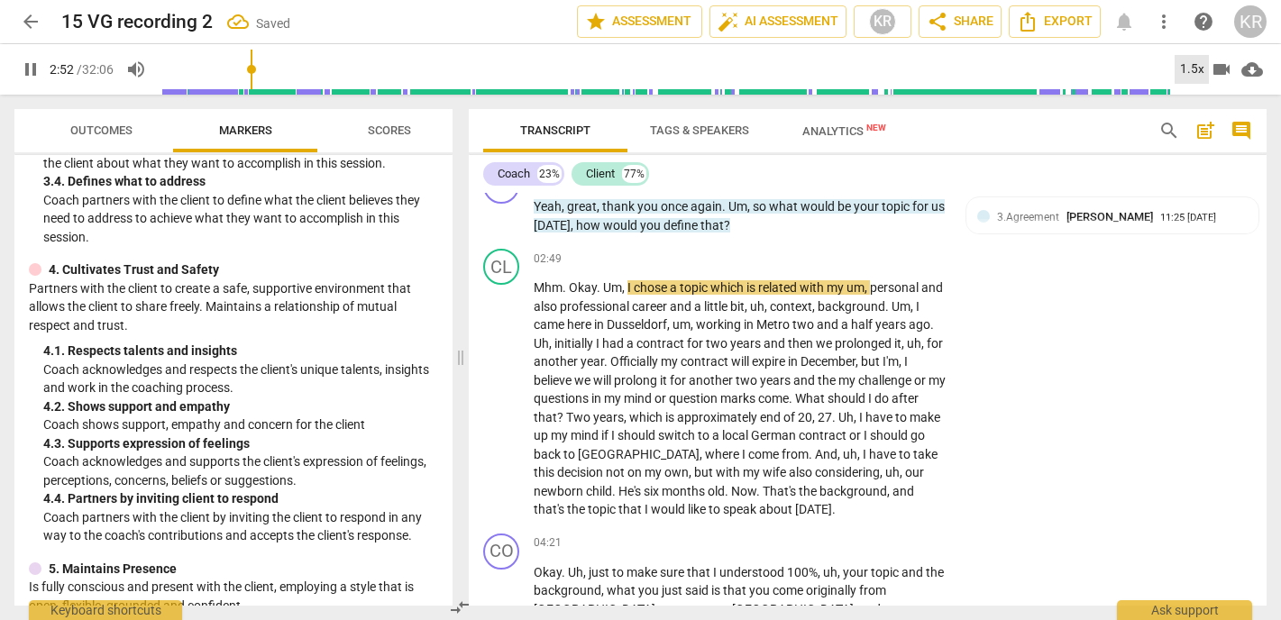
click at [1192, 60] on div "1.5x" at bounding box center [1192, 69] width 34 height 29
click at [1205, 213] on li "2x" at bounding box center [1205, 208] width 60 height 34
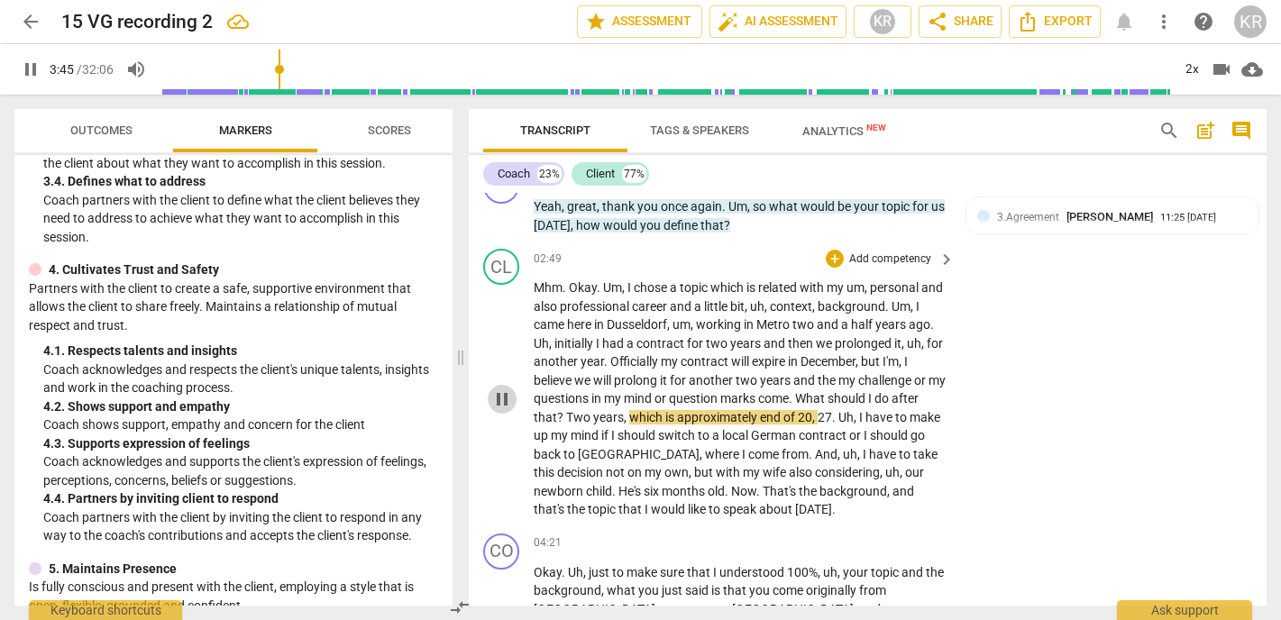
click at [508, 396] on span "pause" at bounding box center [502, 400] width 22 height 22
type input "226"
click at [566, 418] on span "?" at bounding box center [561, 417] width 9 height 14
click at [806, 417] on span "," at bounding box center [803, 417] width 5 height 14
click at [654, 418] on span "which" at bounding box center [636, 417] width 36 height 14
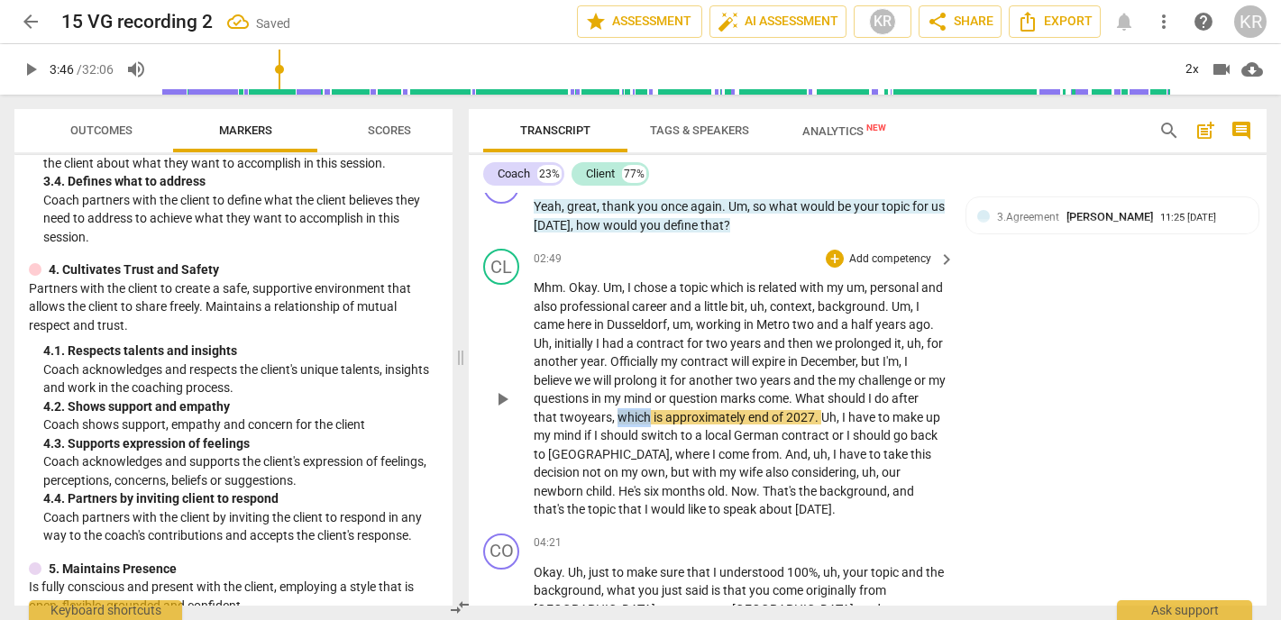
click at [654, 418] on span "which" at bounding box center [636, 417] width 36 height 14
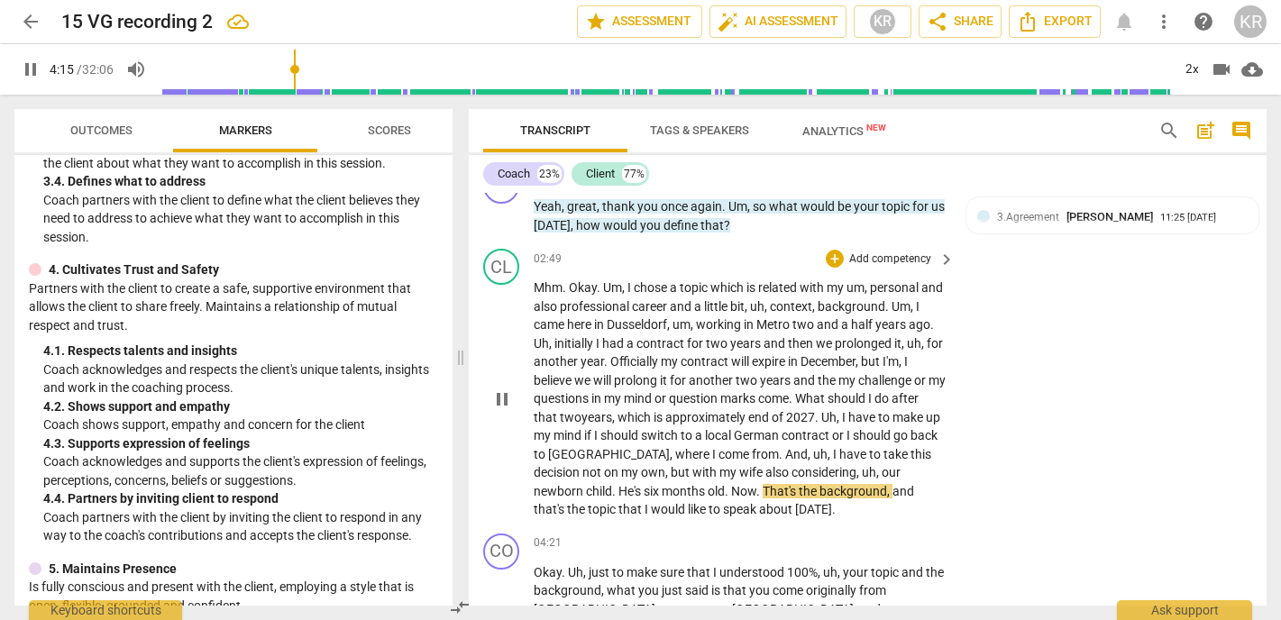
click at [731, 492] on span "." at bounding box center [728, 491] width 6 height 14
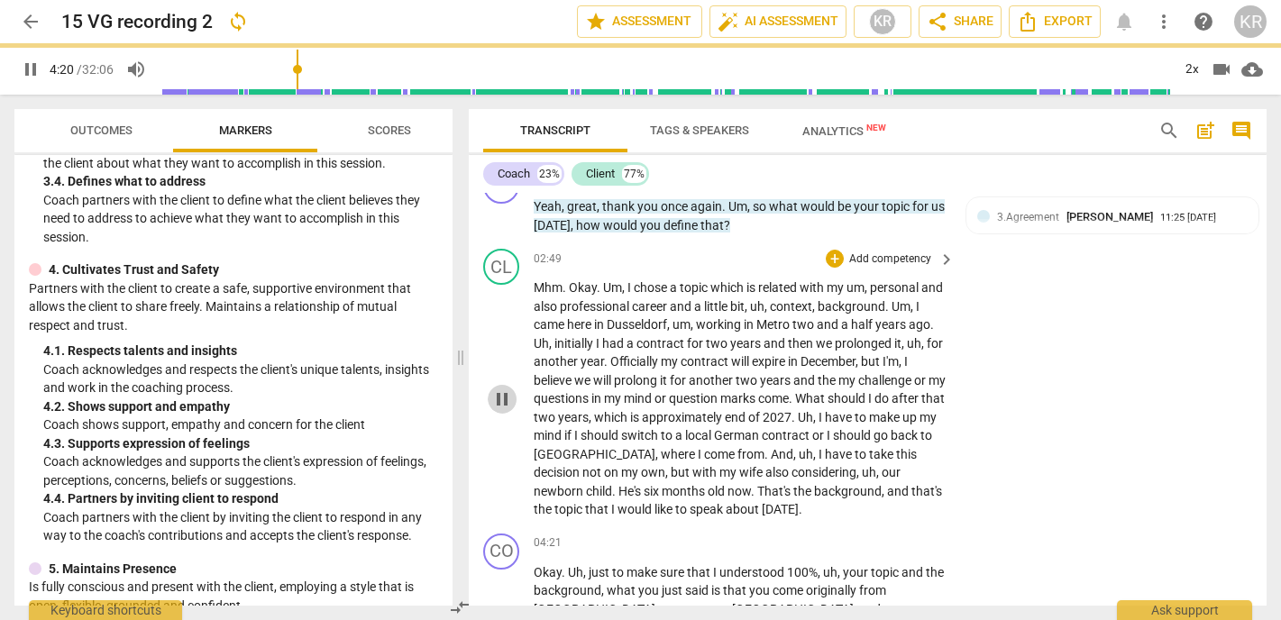
click at [498, 393] on span "pause" at bounding box center [502, 400] width 22 height 22
type input "261"
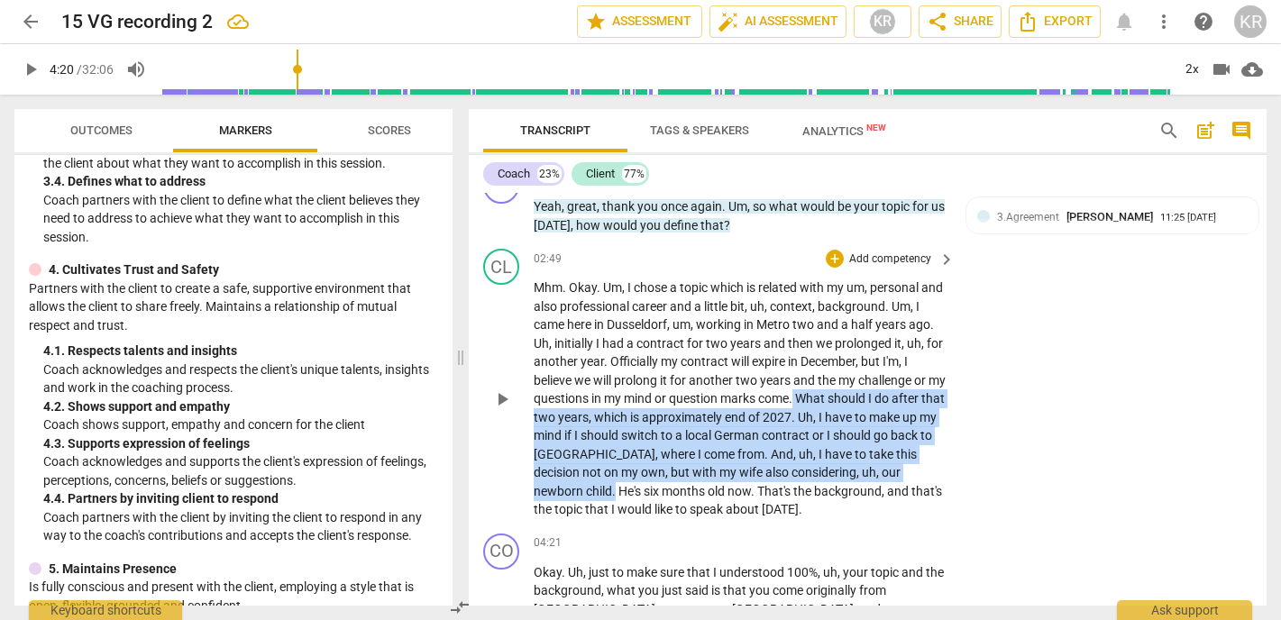
drag, startPoint x: 888, startPoint y: 396, endPoint x: 615, endPoint y: 491, distance: 289.5
click at [615, 491] on p "Mhm . Okay . Um , I chose a topic which is related with my um , personal and al…" at bounding box center [740, 399] width 412 height 241
click at [631, 473] on div "+" at bounding box center [635, 468] width 18 height 18
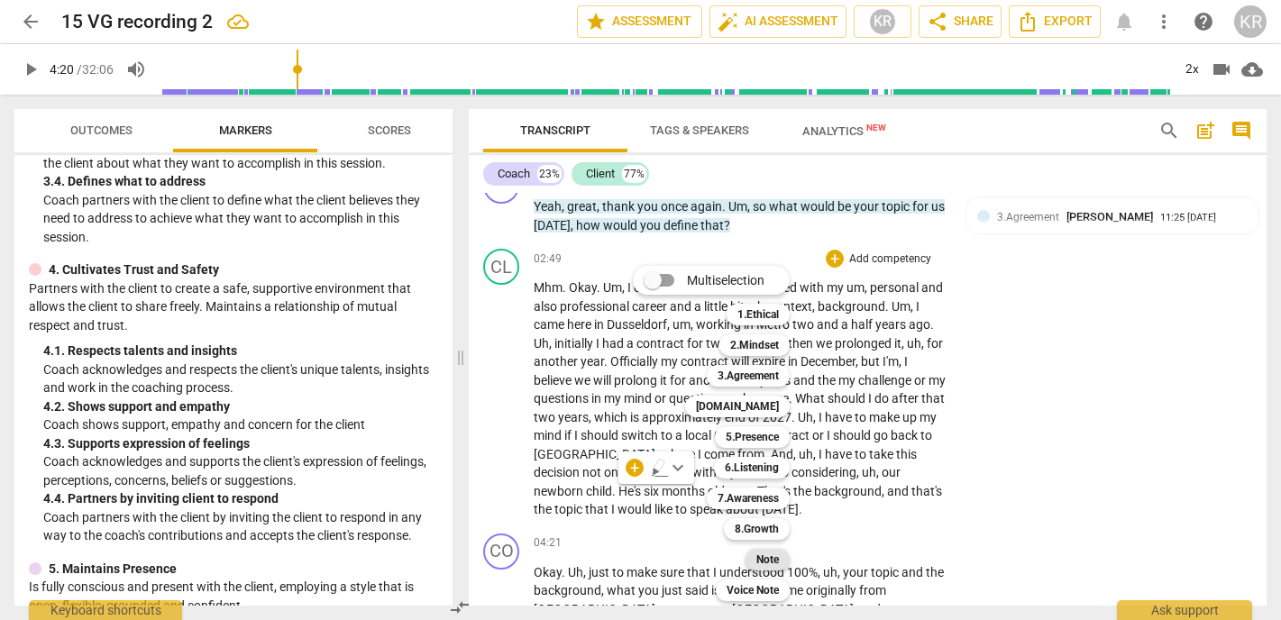
click at [770, 561] on b "Note" at bounding box center [768, 560] width 23 height 22
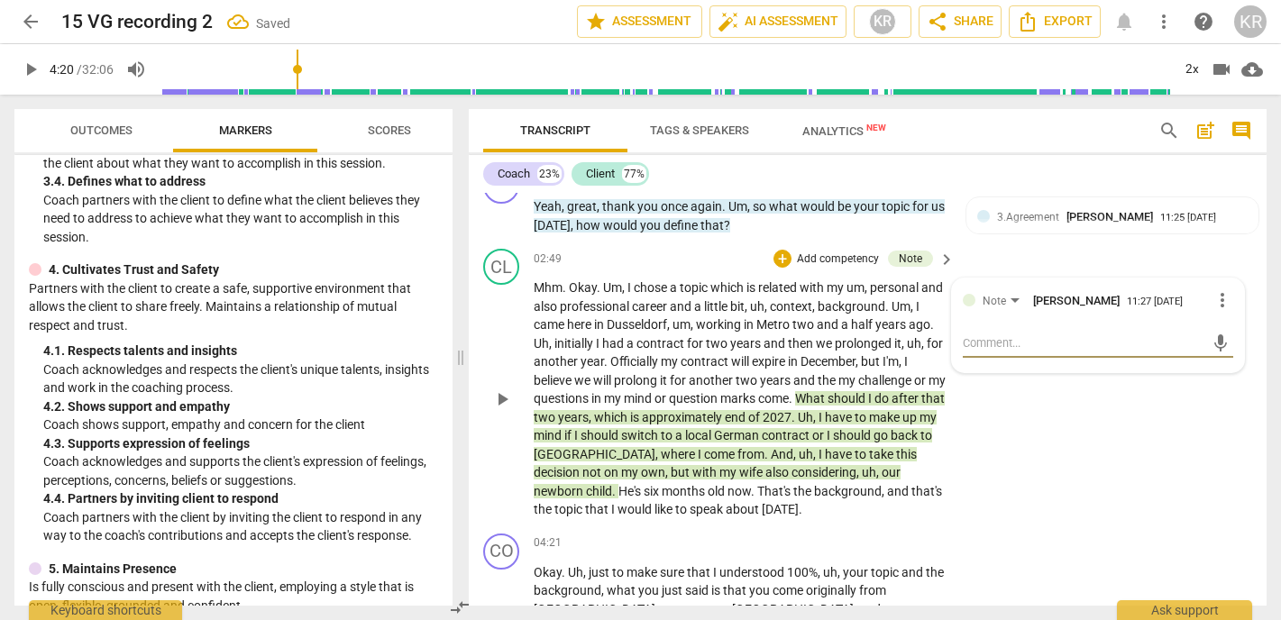
type textarea "S"
type textarea "SE"
type textarea "SES"
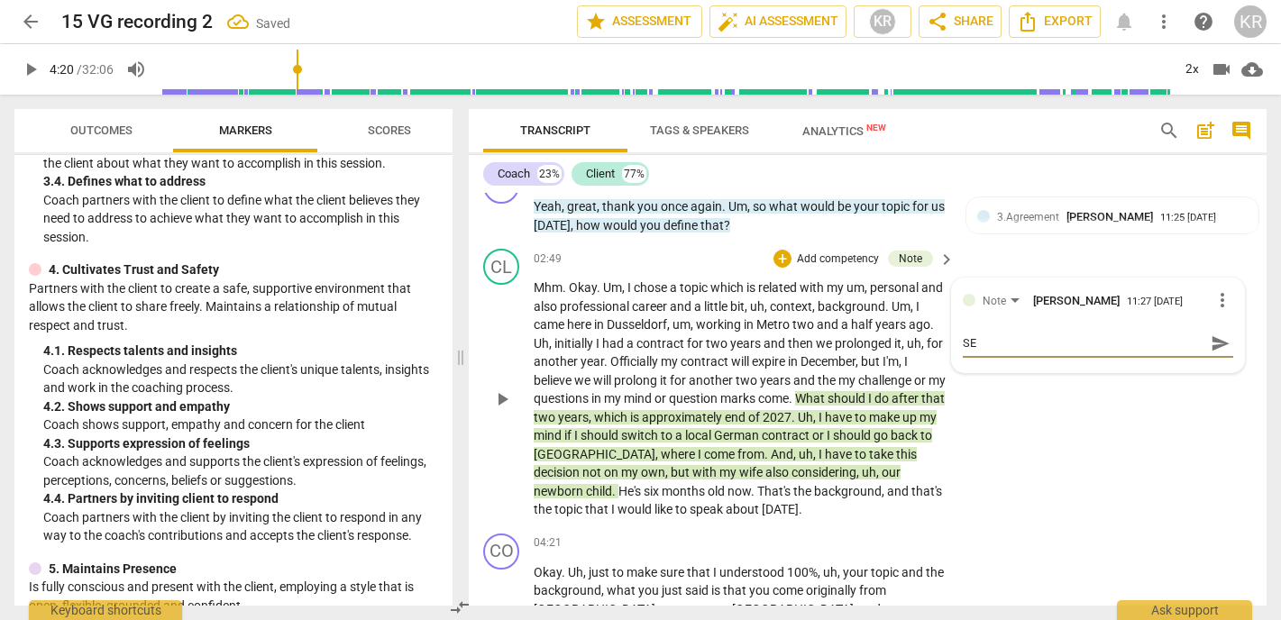
type textarea "SES"
type textarea "SESS"
type textarea "SESSI"
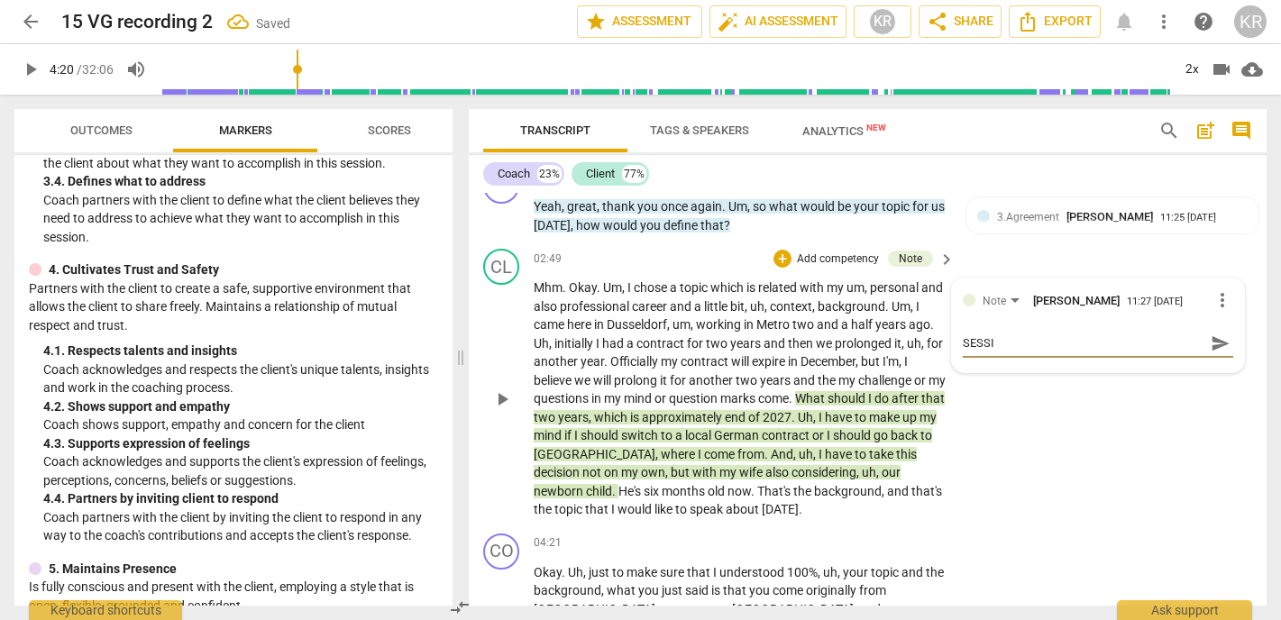
type textarea "SESSIO"
type textarea "SESSION"
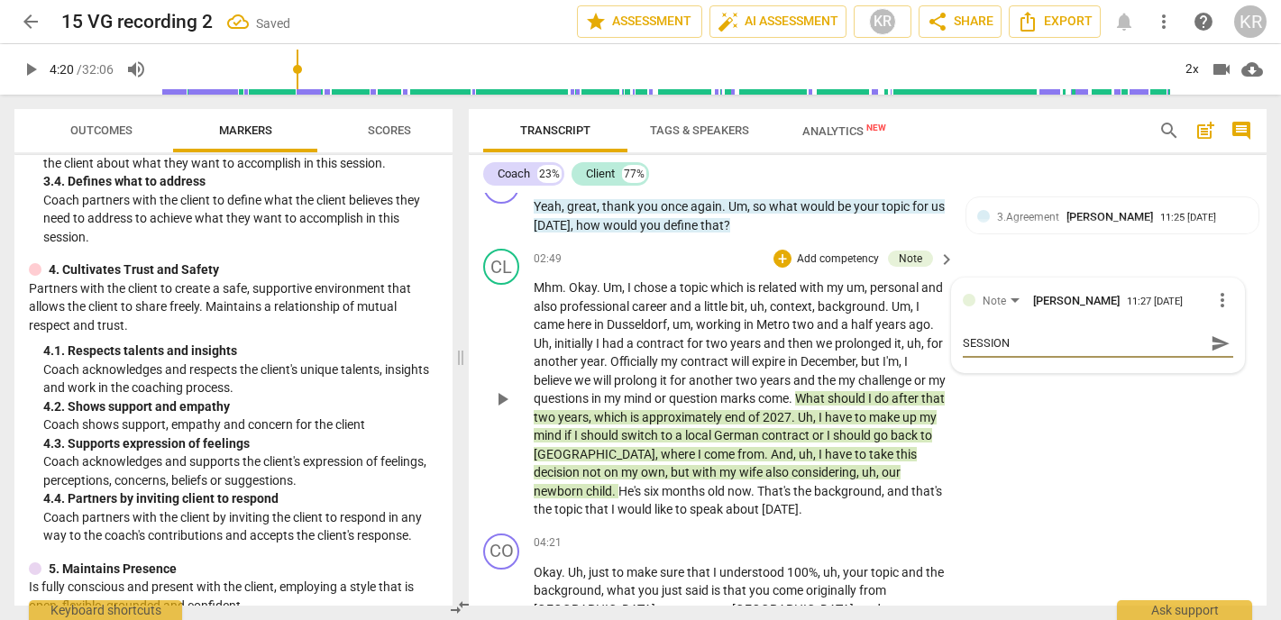
type textarea "SESSION"
type textarea "SESSION G"
type textarea "SESSION GO"
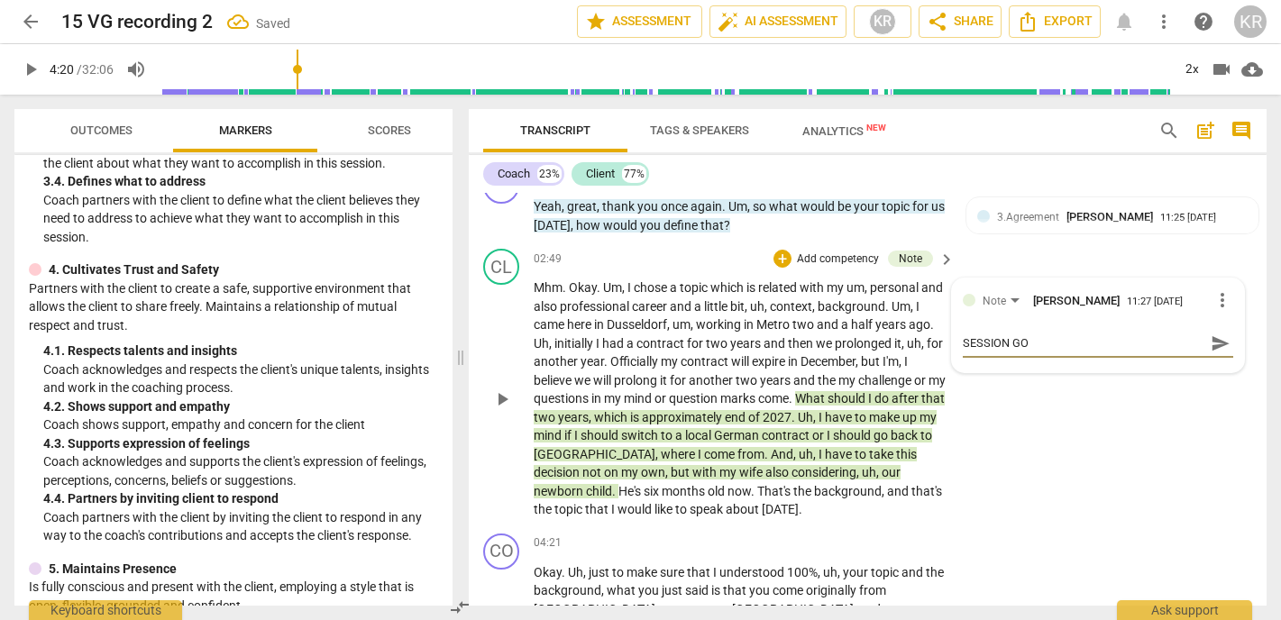
type textarea "SESSION GOA"
type textarea "SESSION GOAL"
type textarea "SESSION GOA"
type textarea "SESSION GO"
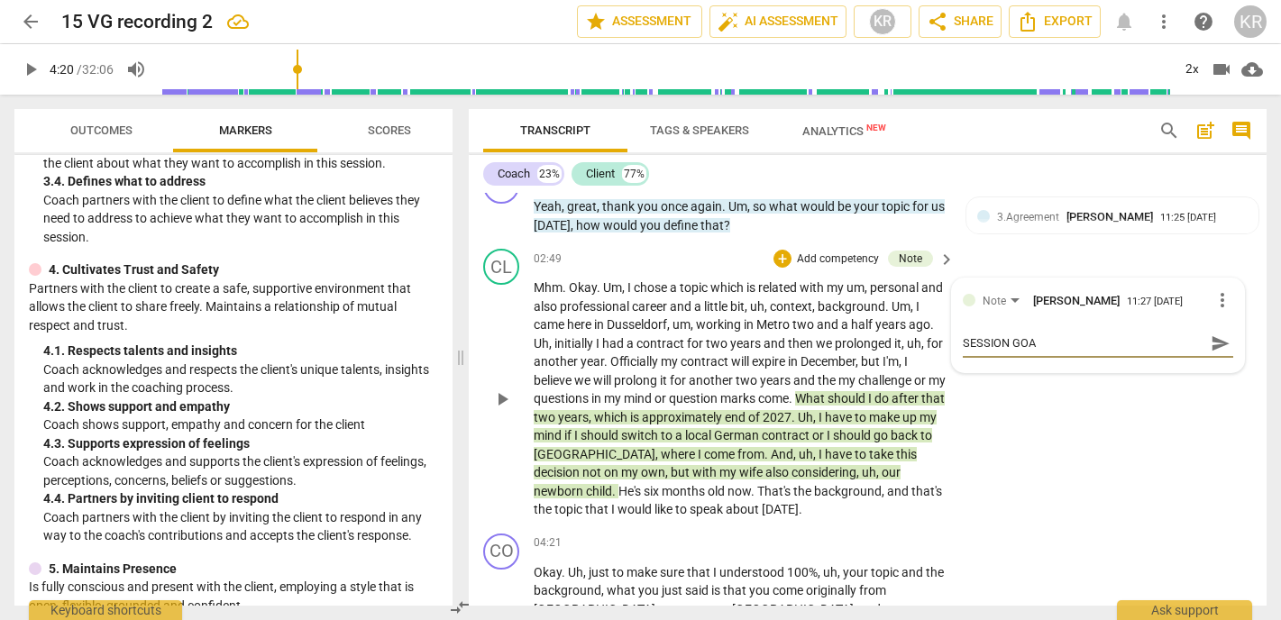
type textarea "SESSION GO"
type textarea "SESSION G"
type textarea "SESSION"
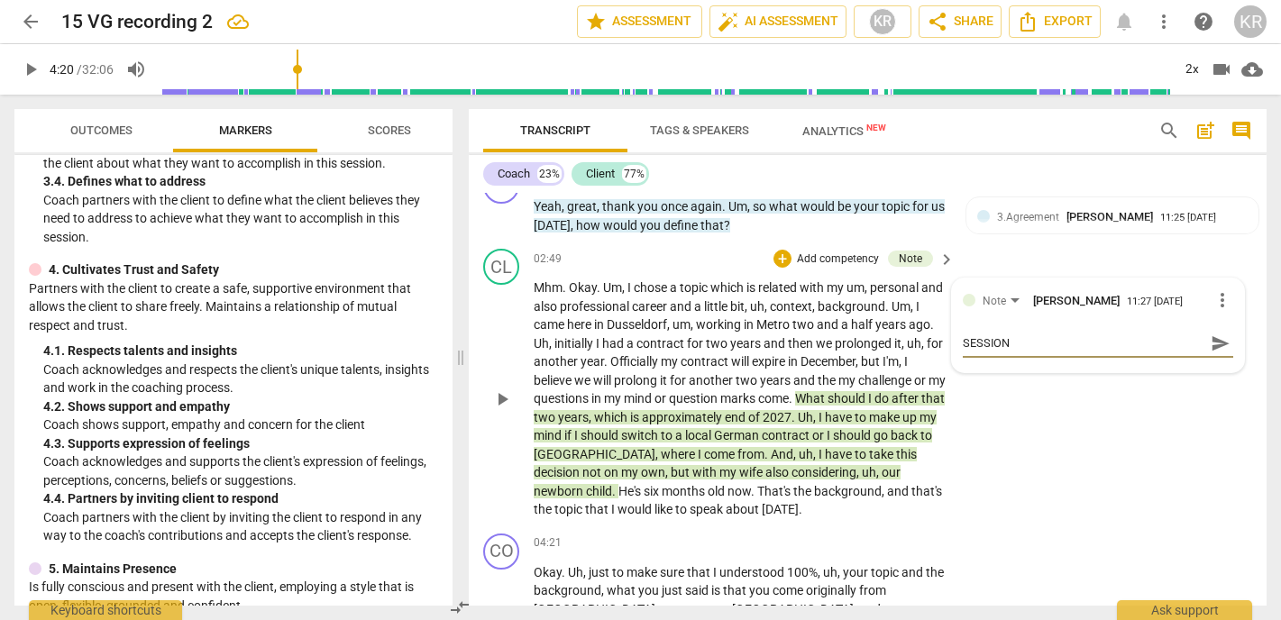
type textarea "SESSION F"
type textarea "SESSION FO"
type textarea "SESSION FOC"
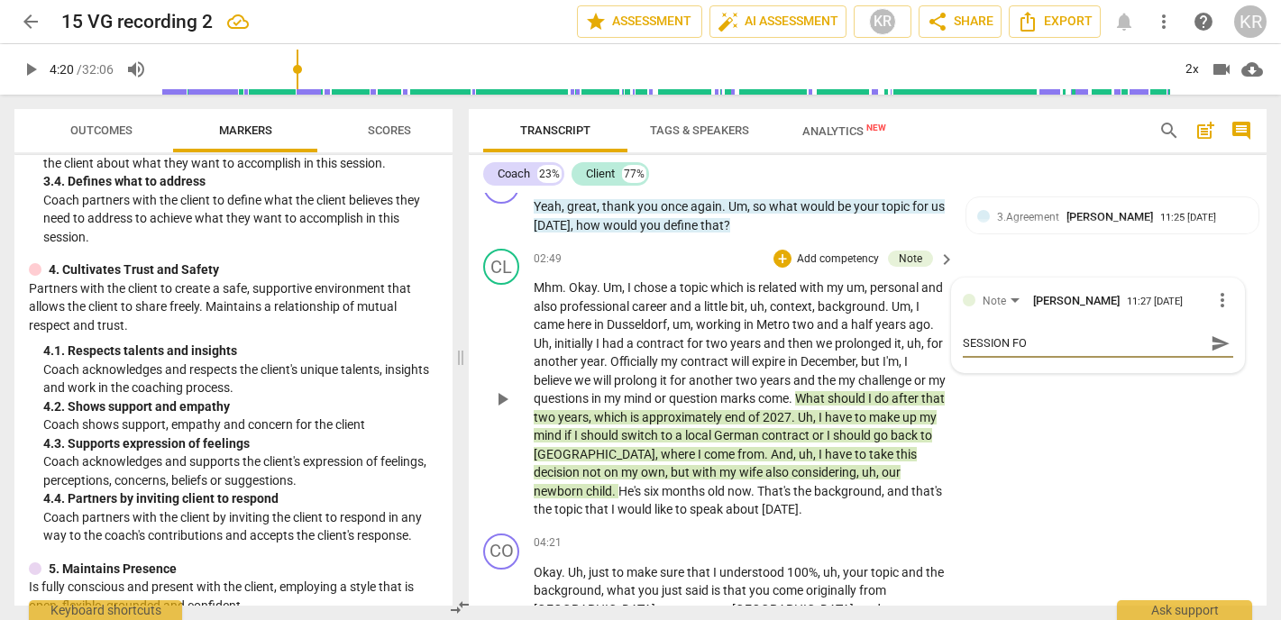
type textarea "SESSION FOC"
type textarea "SESSION FOCU"
type textarea "SESSION FOCUS"
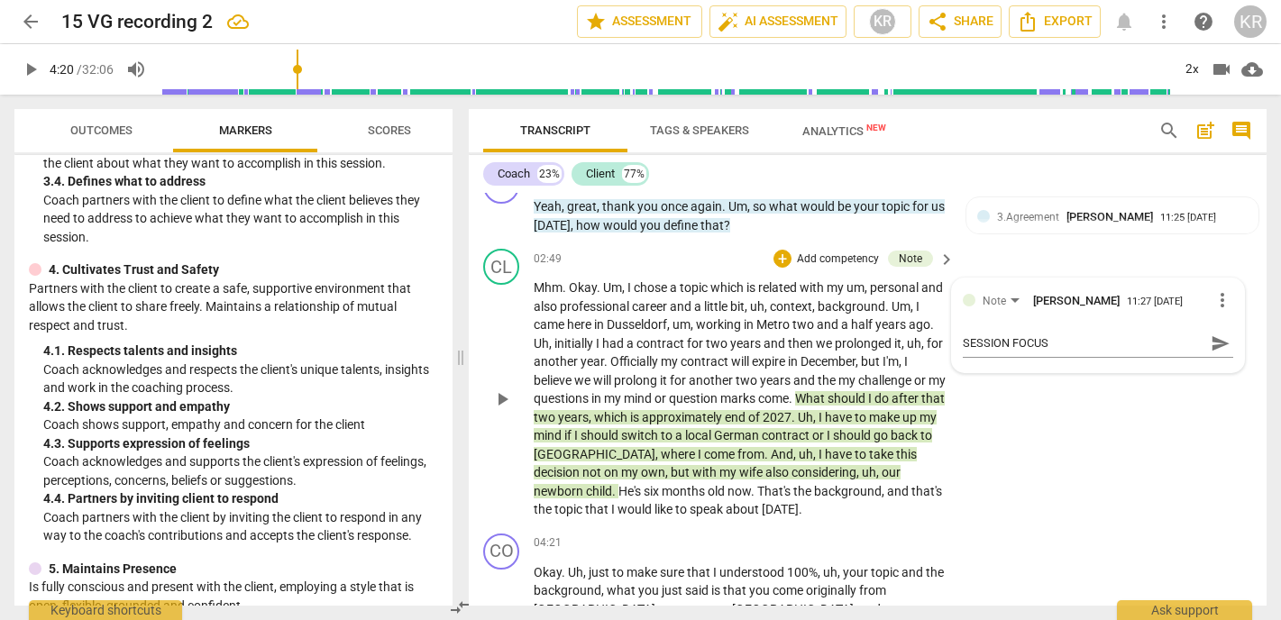
click at [1080, 510] on div "CL play_arrow pause 02:49 + Add competency Note keyboard_arrow_right Mhm . Okay…" at bounding box center [868, 384] width 798 height 285
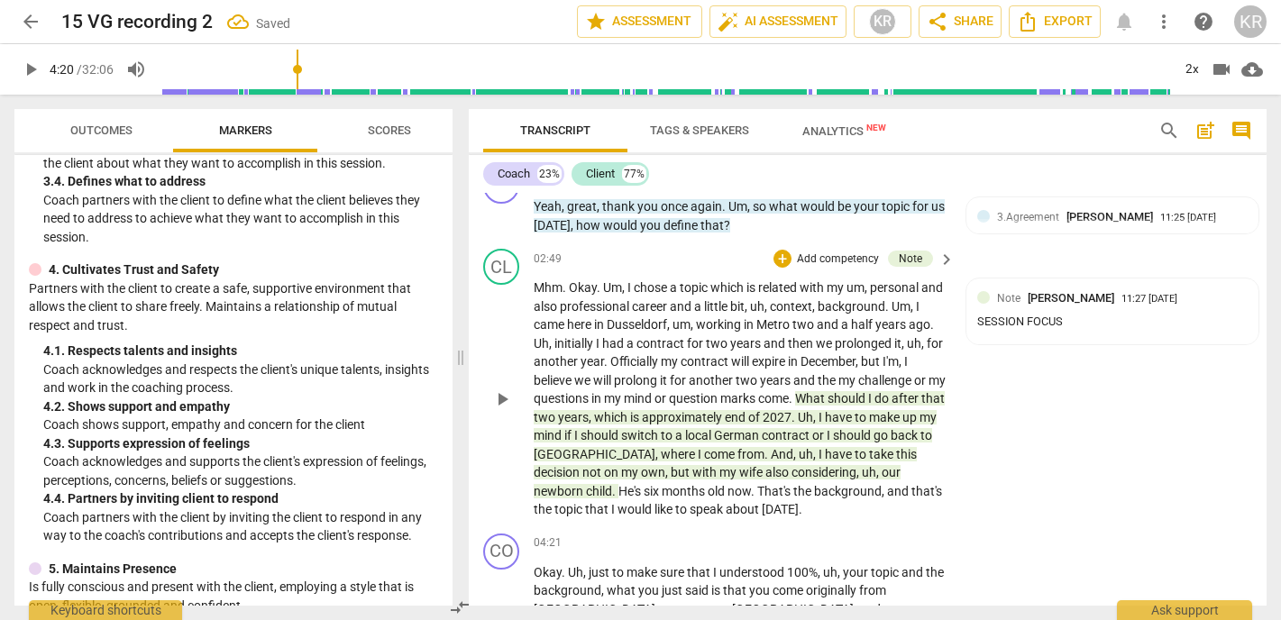
click at [708, 497] on span "months" at bounding box center [685, 491] width 46 height 14
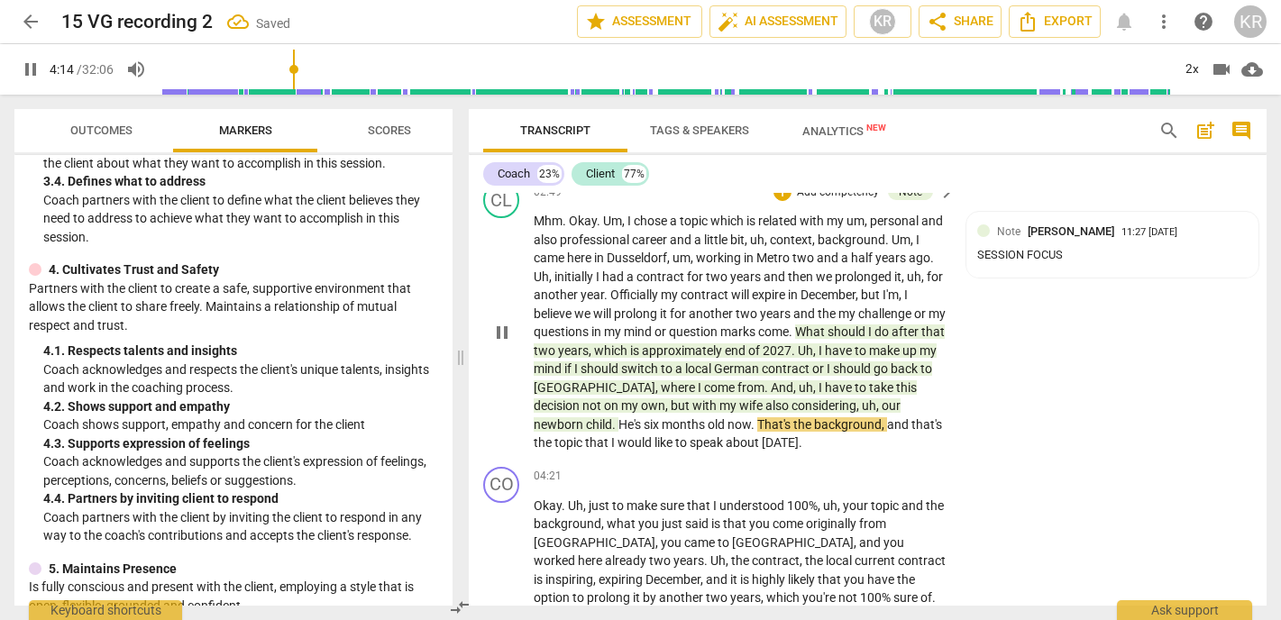
scroll to position [868, 0]
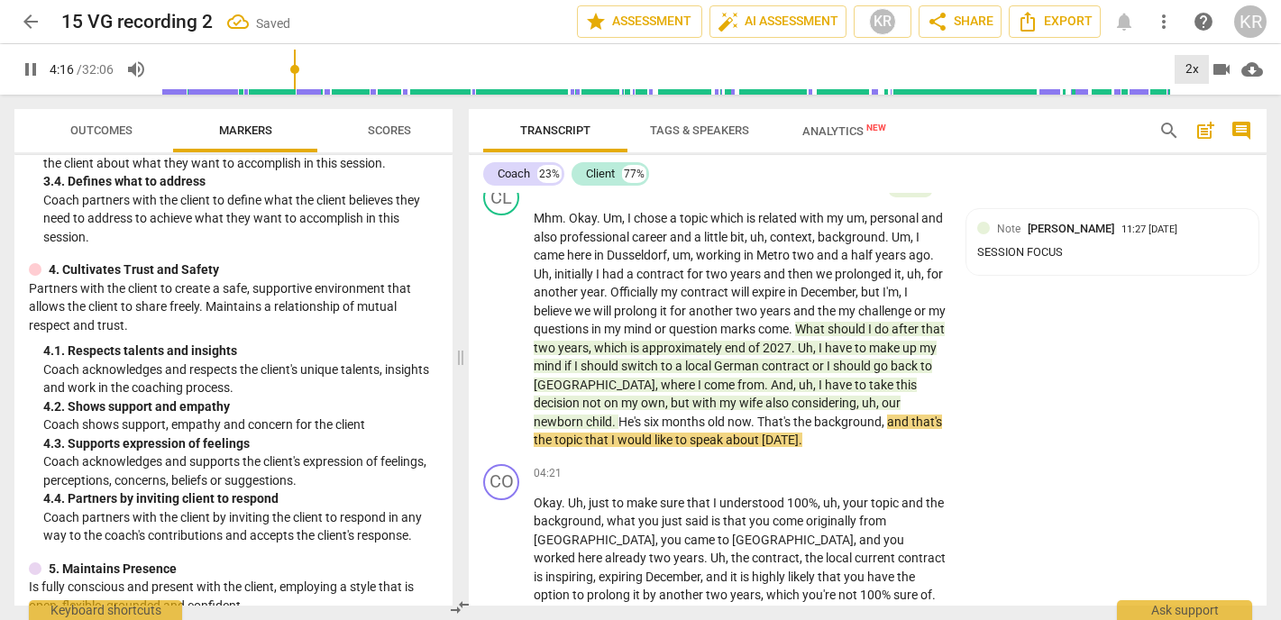
click at [1182, 69] on div "2x" at bounding box center [1192, 69] width 34 height 29
click at [1196, 175] on li "1.5x" at bounding box center [1205, 174] width 60 height 34
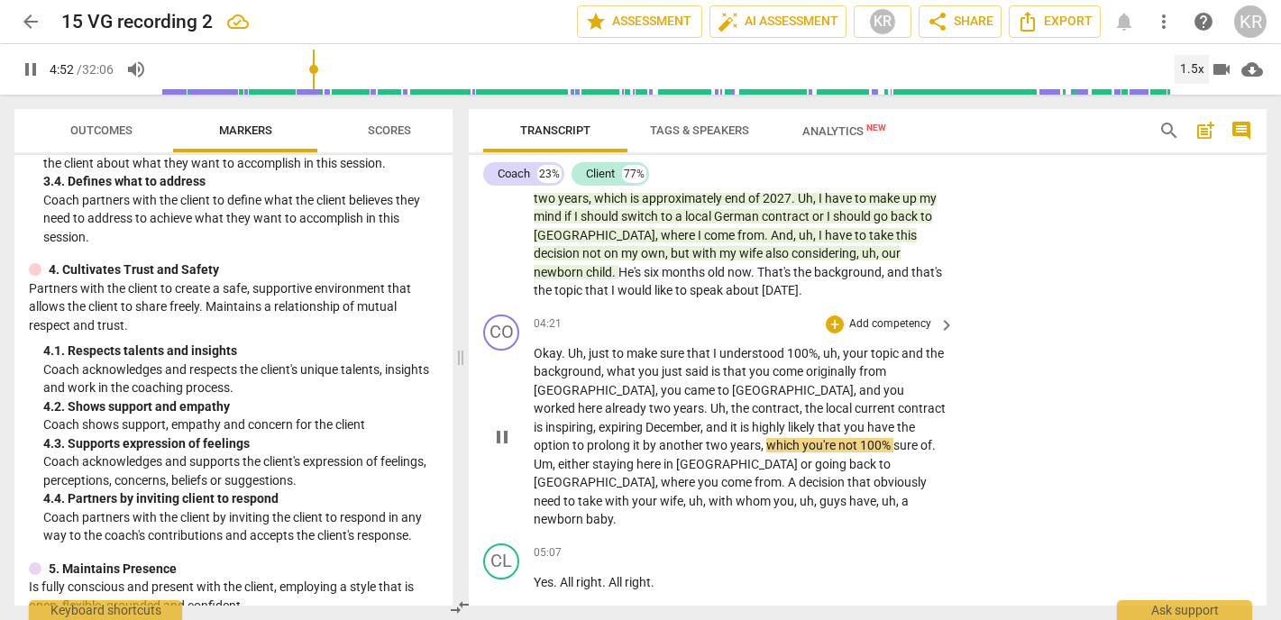
scroll to position [967, 0]
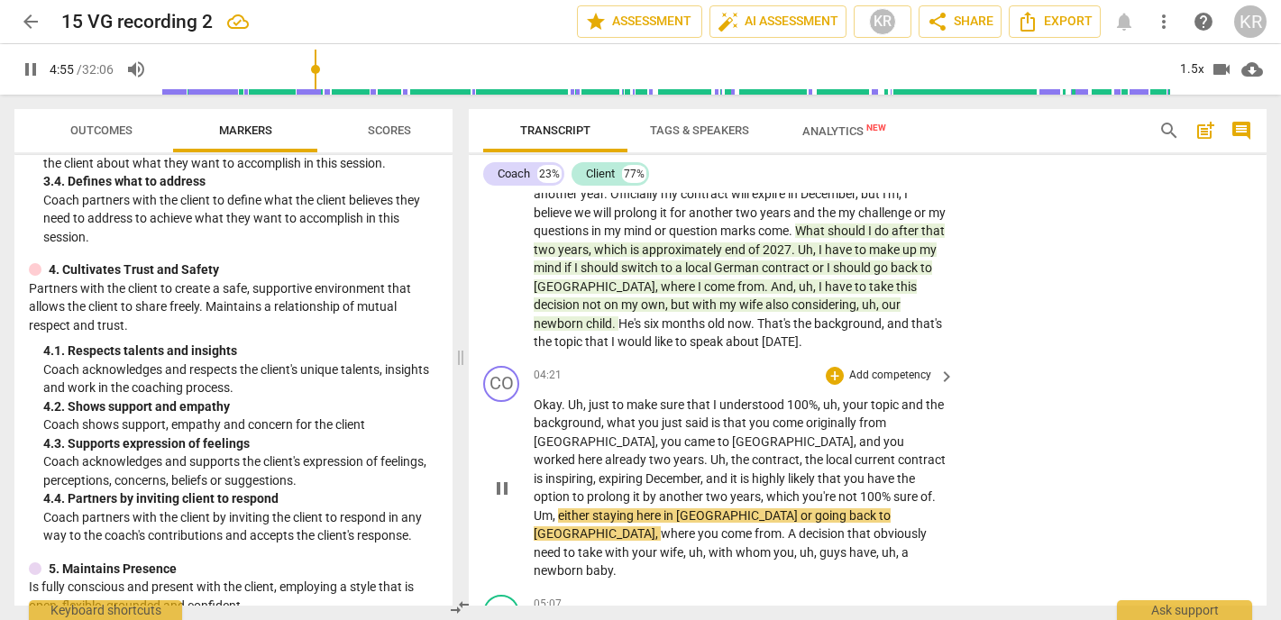
click at [504, 478] on span "pause" at bounding box center [502, 489] width 22 height 22
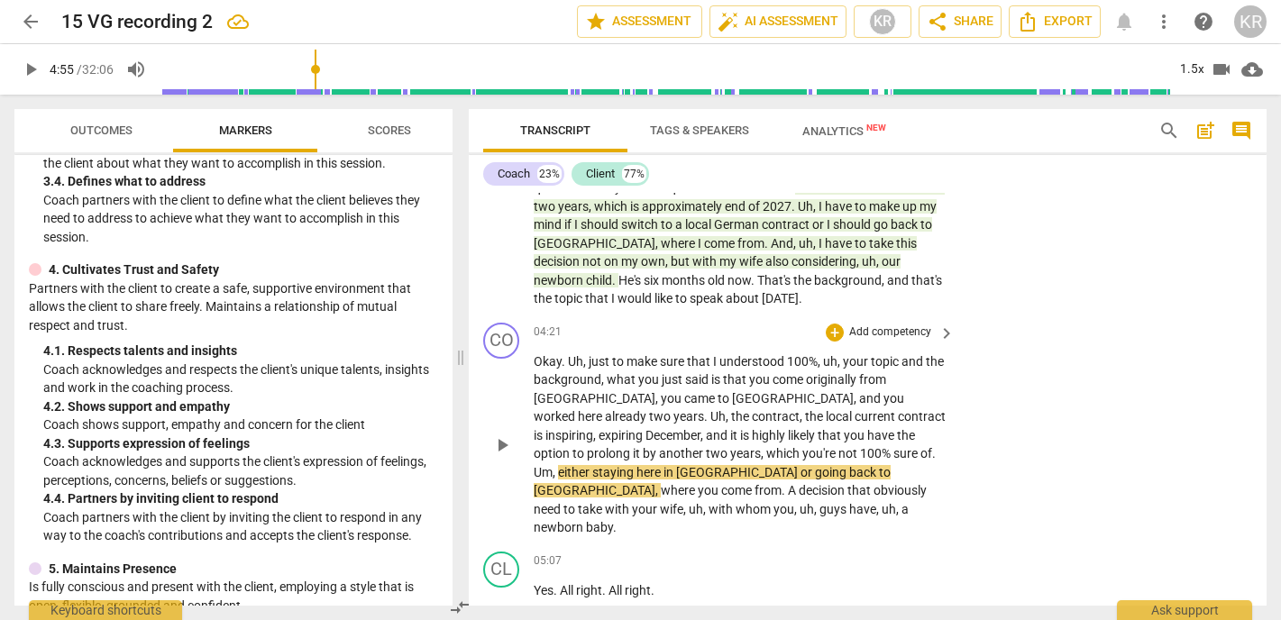
scroll to position [1014, 0]
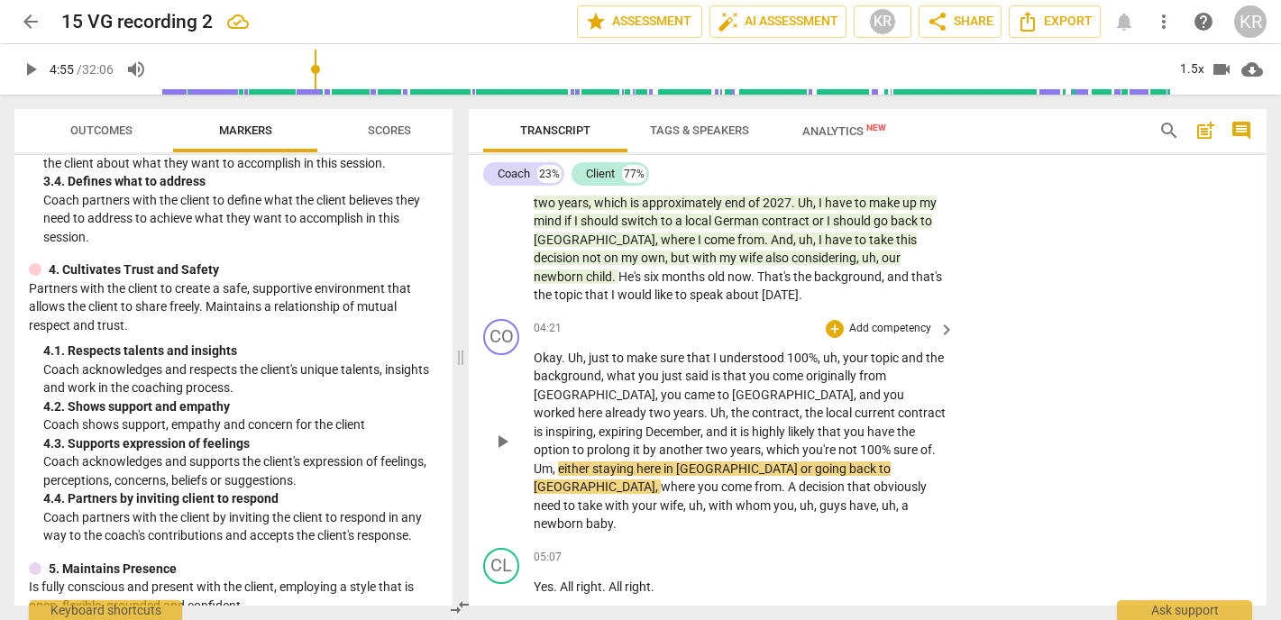
click at [500, 431] on span "play_arrow" at bounding box center [502, 442] width 22 height 22
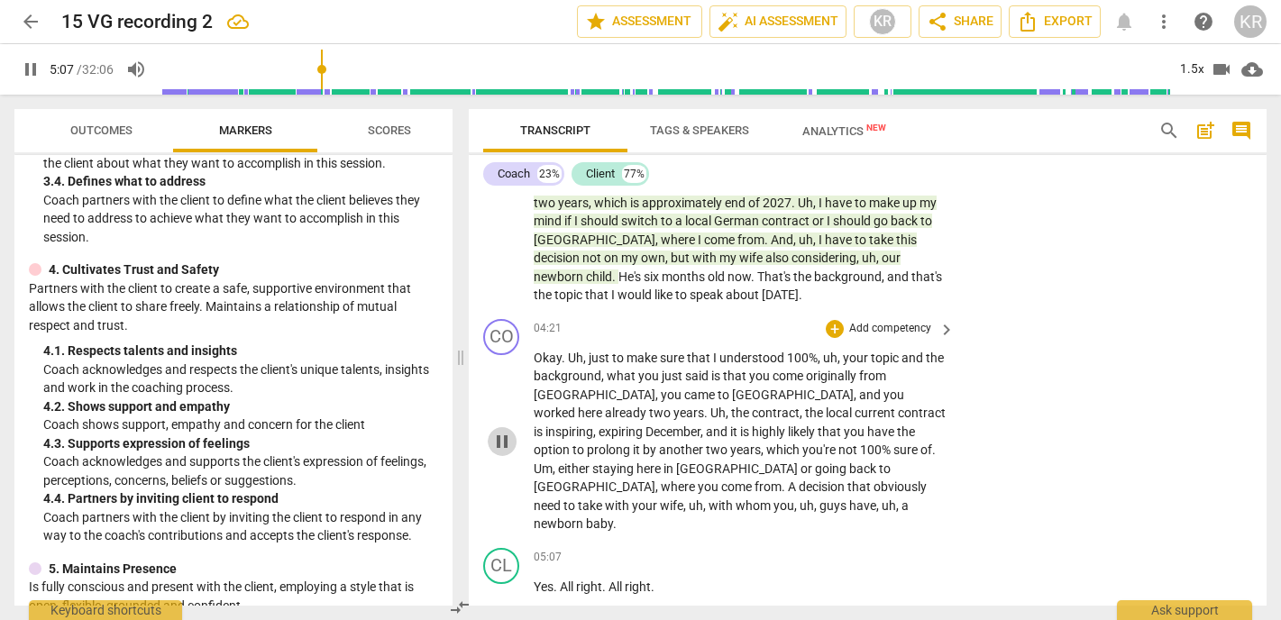
click at [502, 434] on span "pause" at bounding box center [502, 442] width 22 height 22
type input "308"
click at [861, 326] on p "Add competency" at bounding box center [891, 329] width 86 height 16
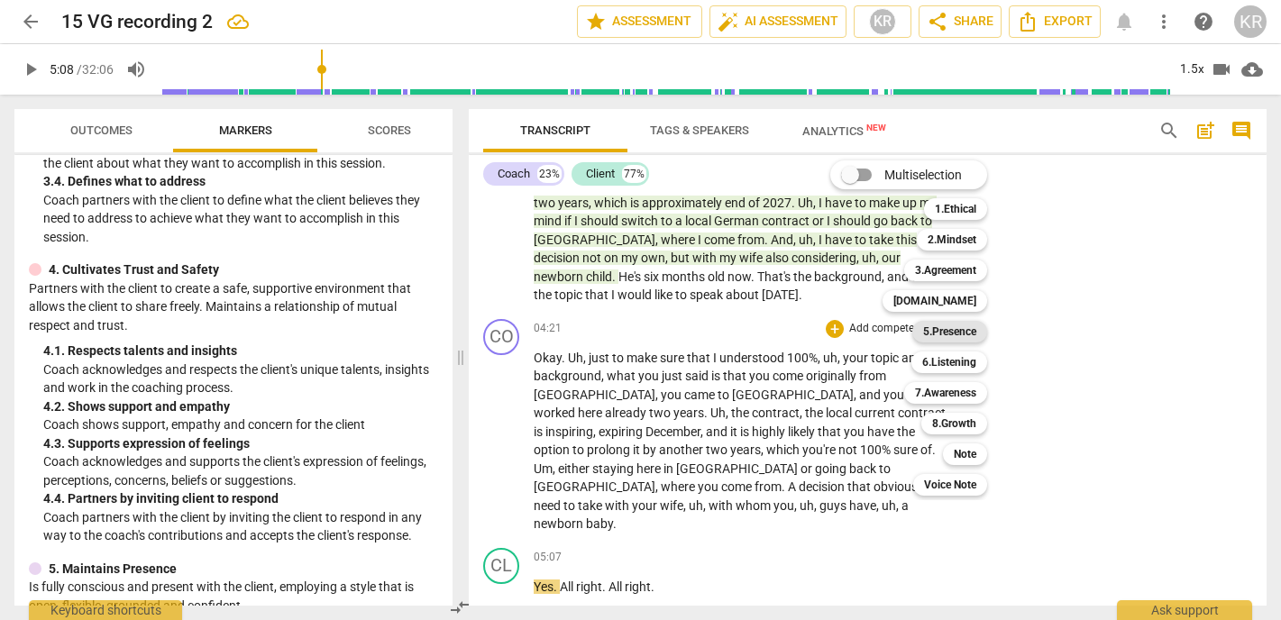
click at [963, 333] on b "5.Presence" at bounding box center [949, 332] width 53 height 22
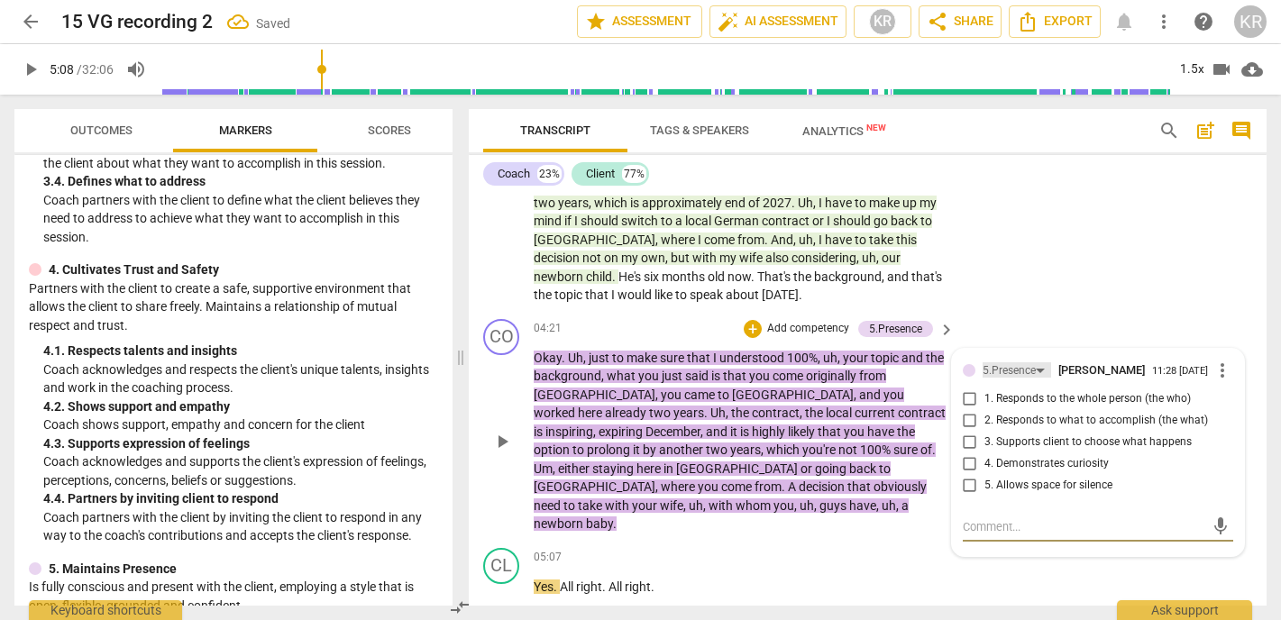
click at [1014, 374] on div "5.Presence" at bounding box center [1009, 371] width 53 height 17
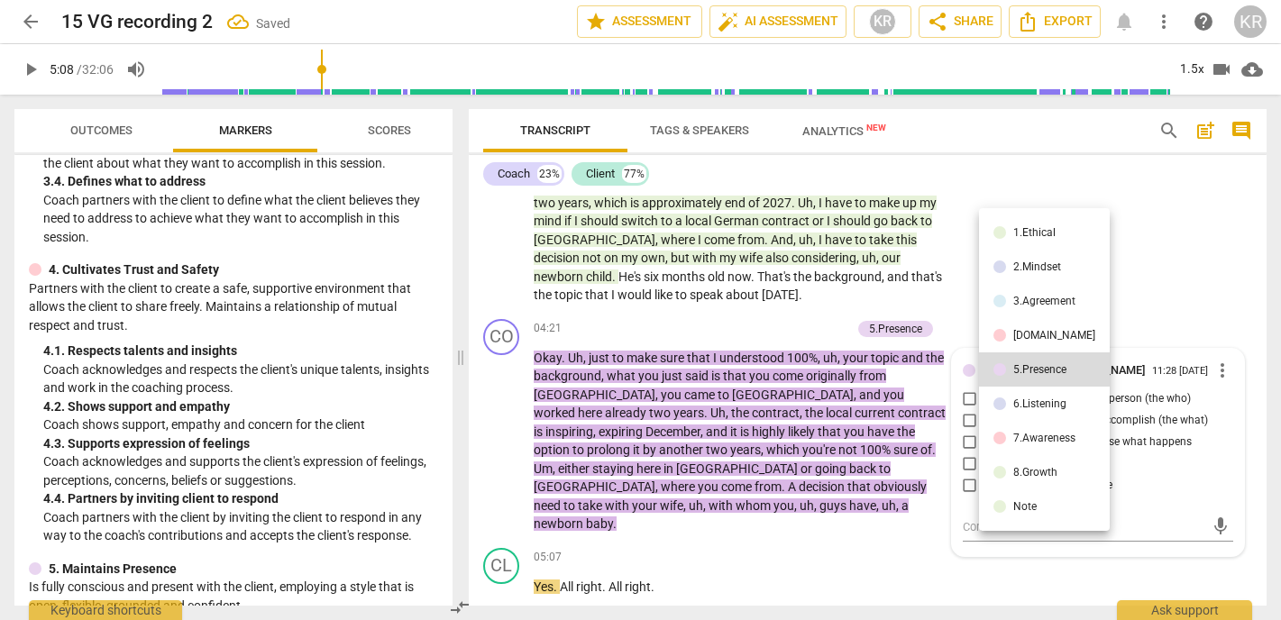
click at [1021, 404] on div "6.Listening" at bounding box center [1040, 404] width 53 height 11
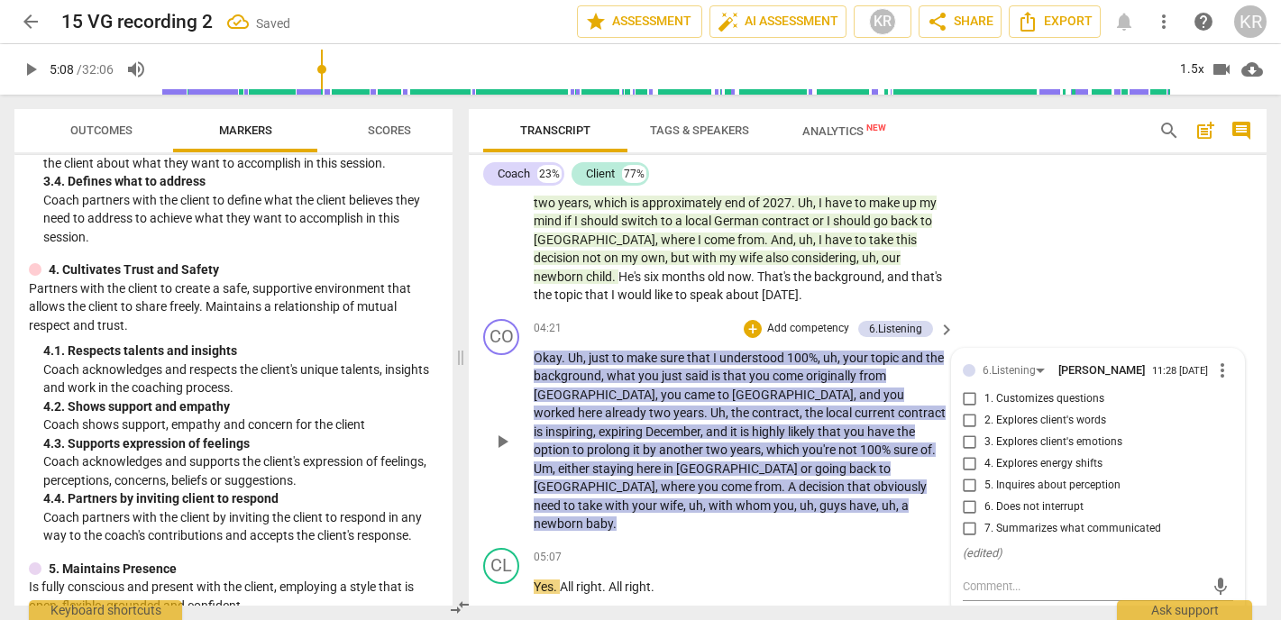
click at [1035, 532] on span "7. Summarizes what communicated" at bounding box center [1073, 529] width 177 height 16
click at [985, 532] on input "7. Summarizes what communicated" at bounding box center [970, 530] width 29 height 22
checkbox input "true"
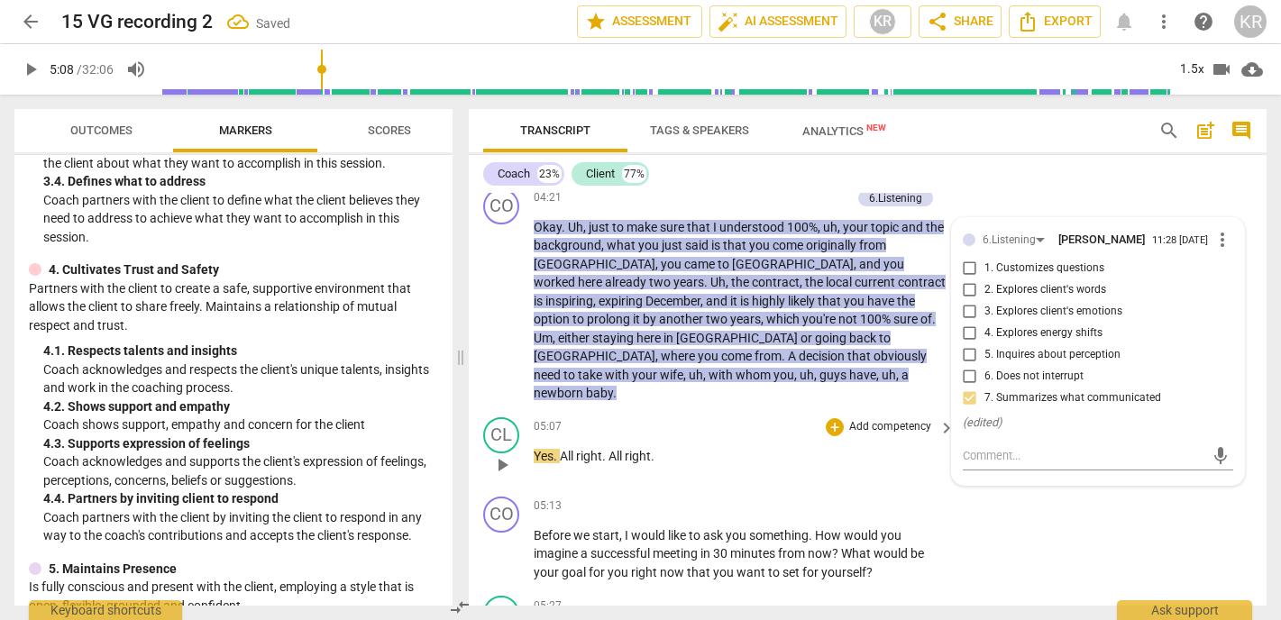
scroll to position [1149, 0]
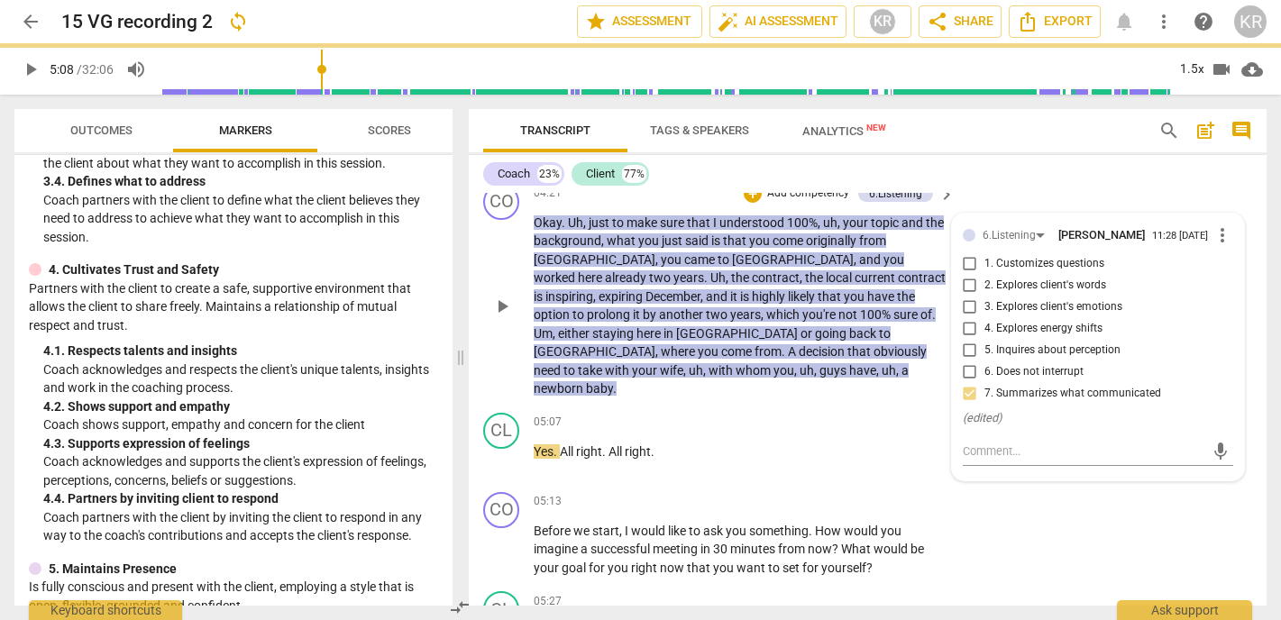
click at [613, 381] on span "baby" at bounding box center [599, 388] width 27 height 14
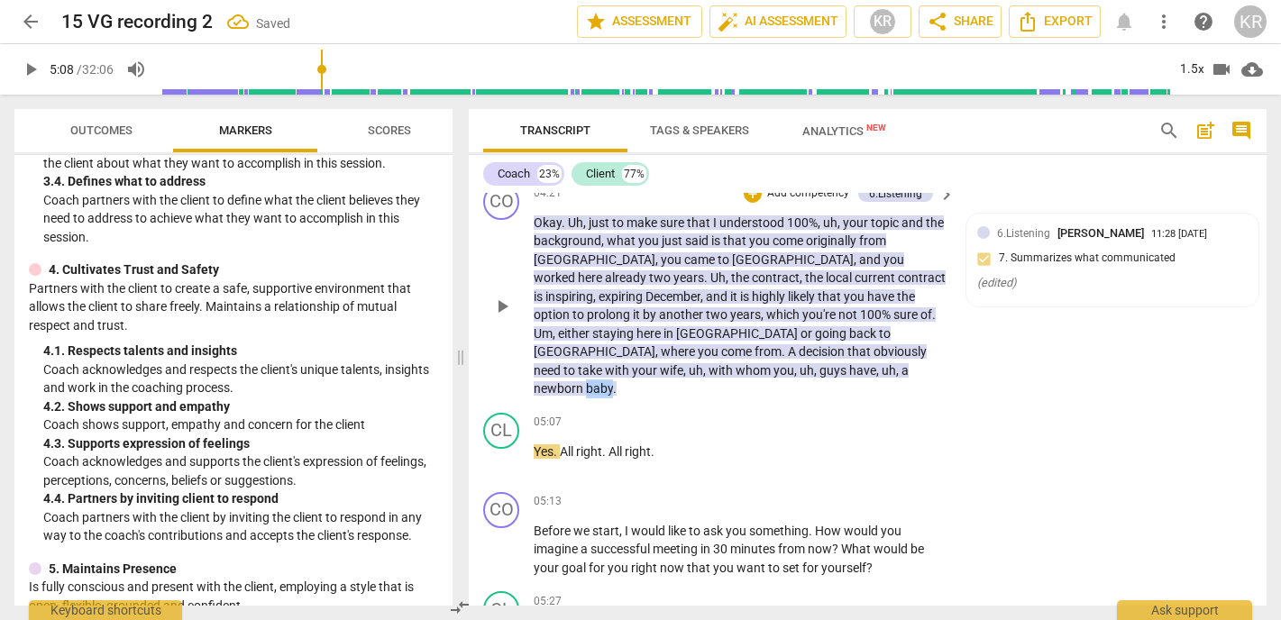
click at [613, 381] on span "baby" at bounding box center [599, 388] width 27 height 14
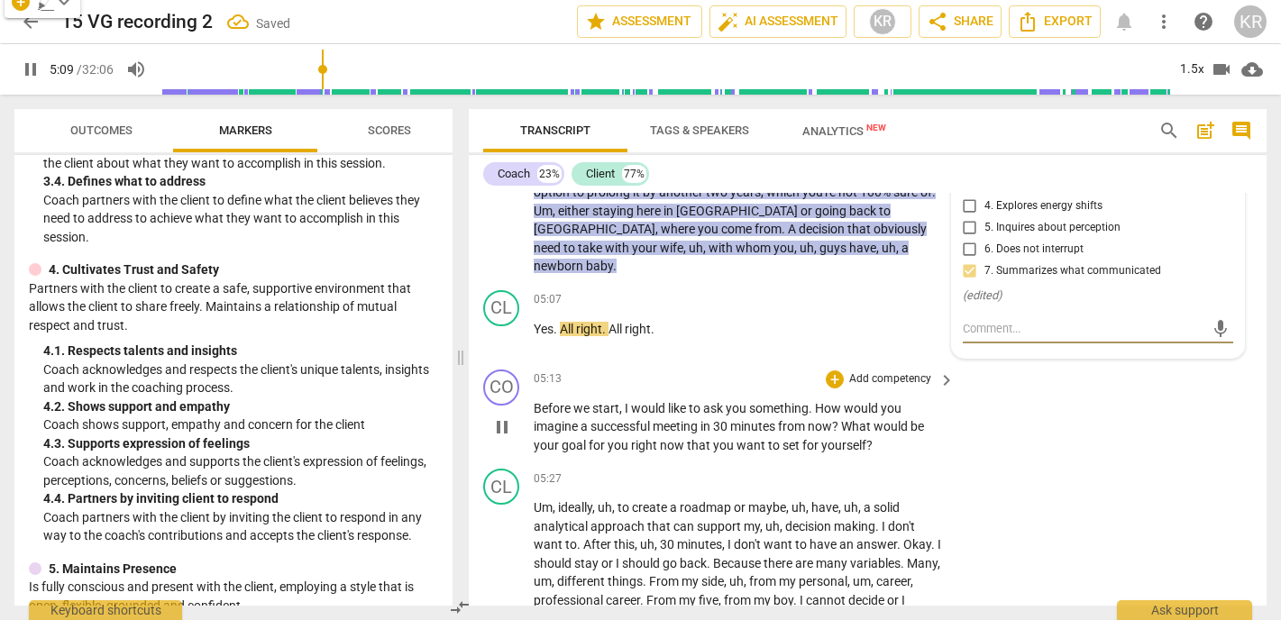
scroll to position [1280, 0]
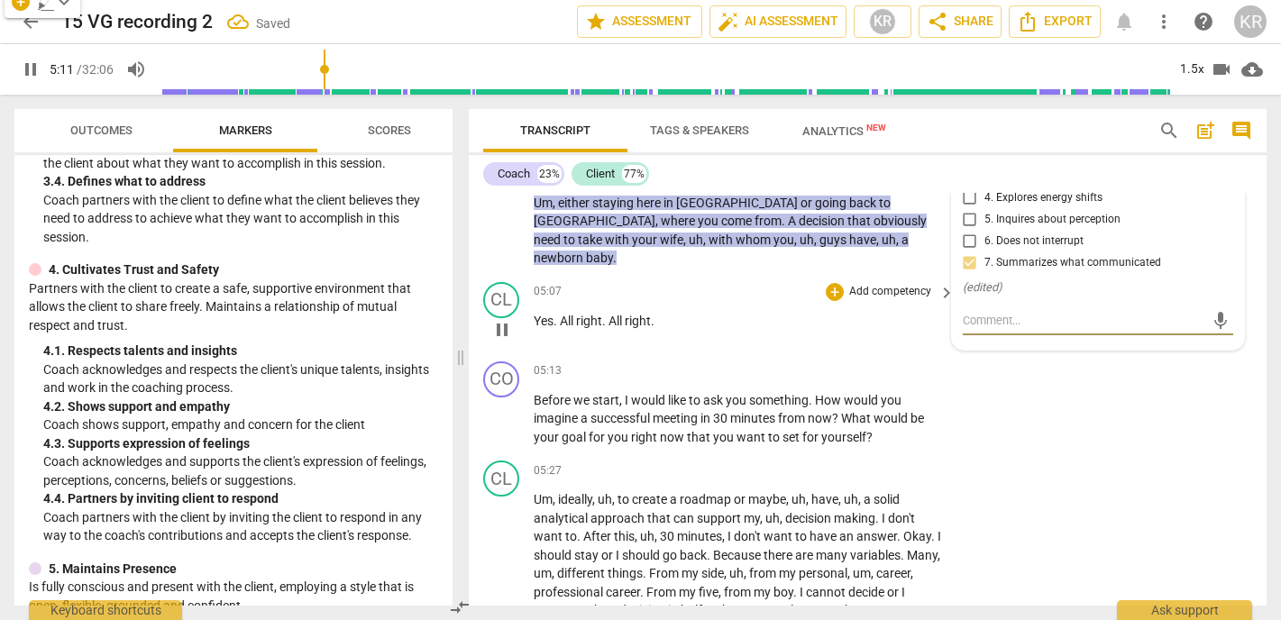
click at [499, 319] on span "pause" at bounding box center [502, 330] width 22 height 22
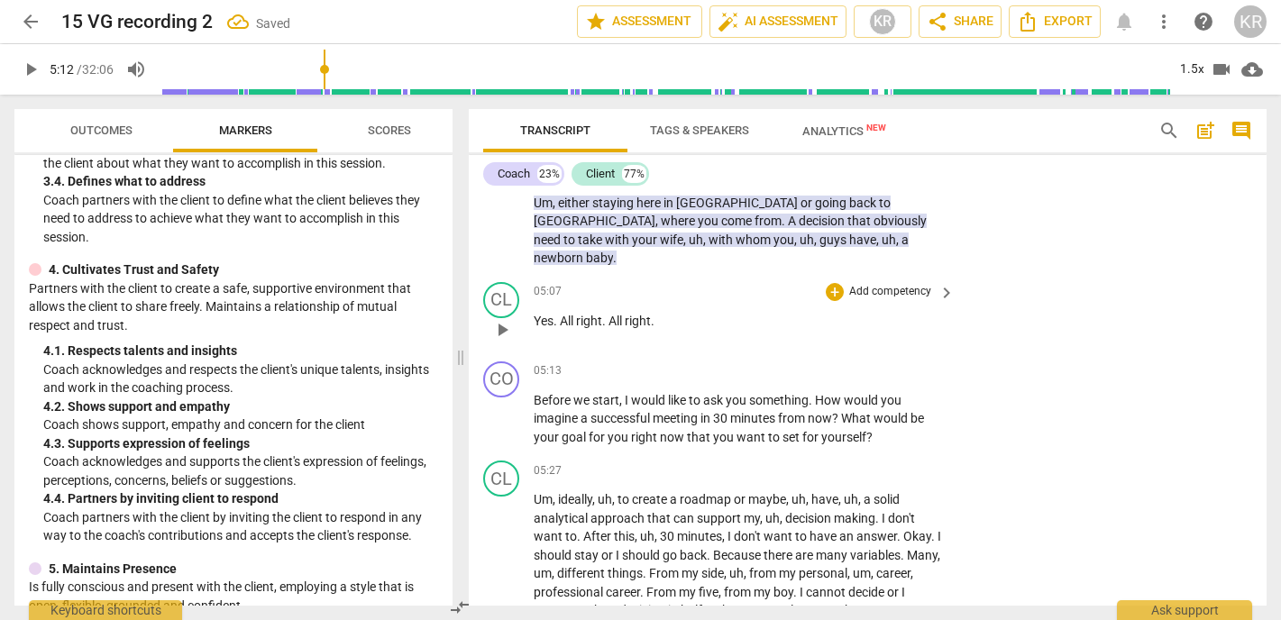
click at [562, 314] on span "All" at bounding box center [568, 321] width 16 height 14
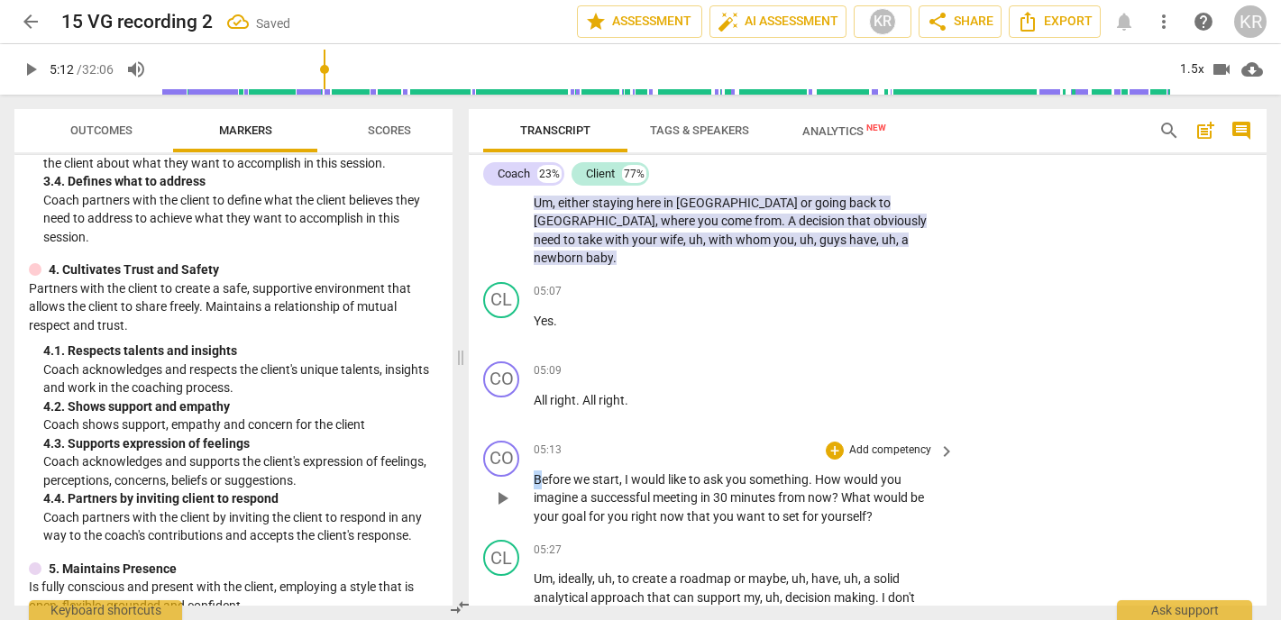
click at [537, 473] on span "Before" at bounding box center [554, 480] width 40 height 14
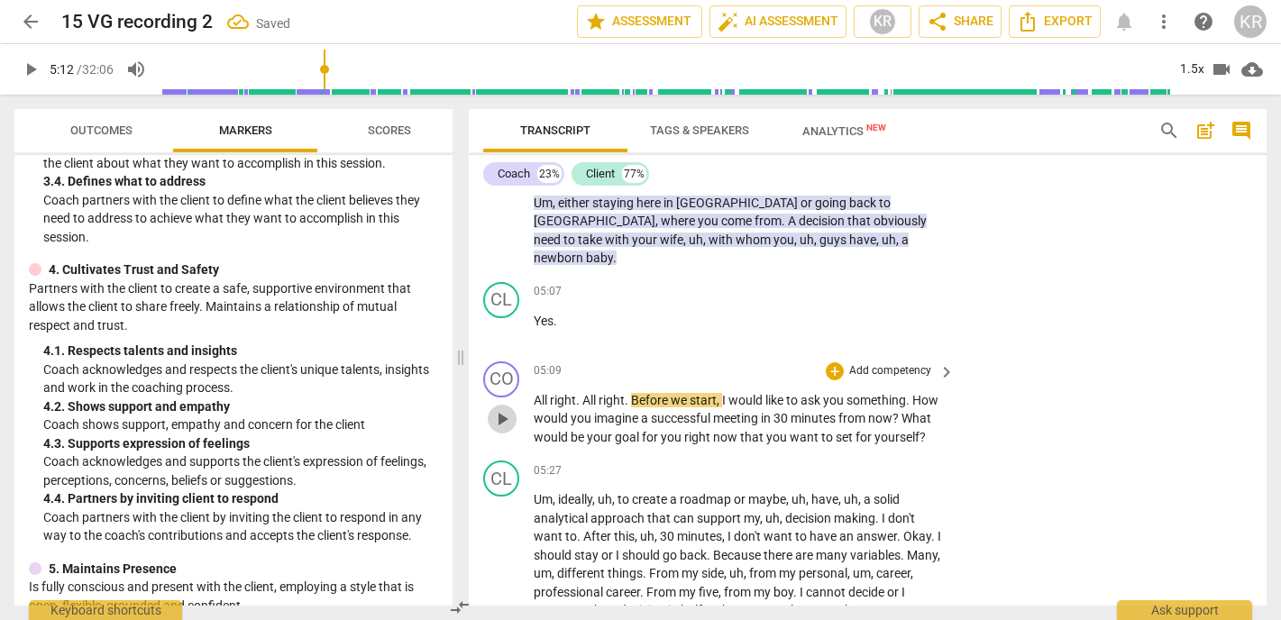
click at [504, 409] on span "play_arrow" at bounding box center [502, 420] width 22 height 22
click at [503, 409] on span "pause" at bounding box center [502, 420] width 22 height 22
type input "326"
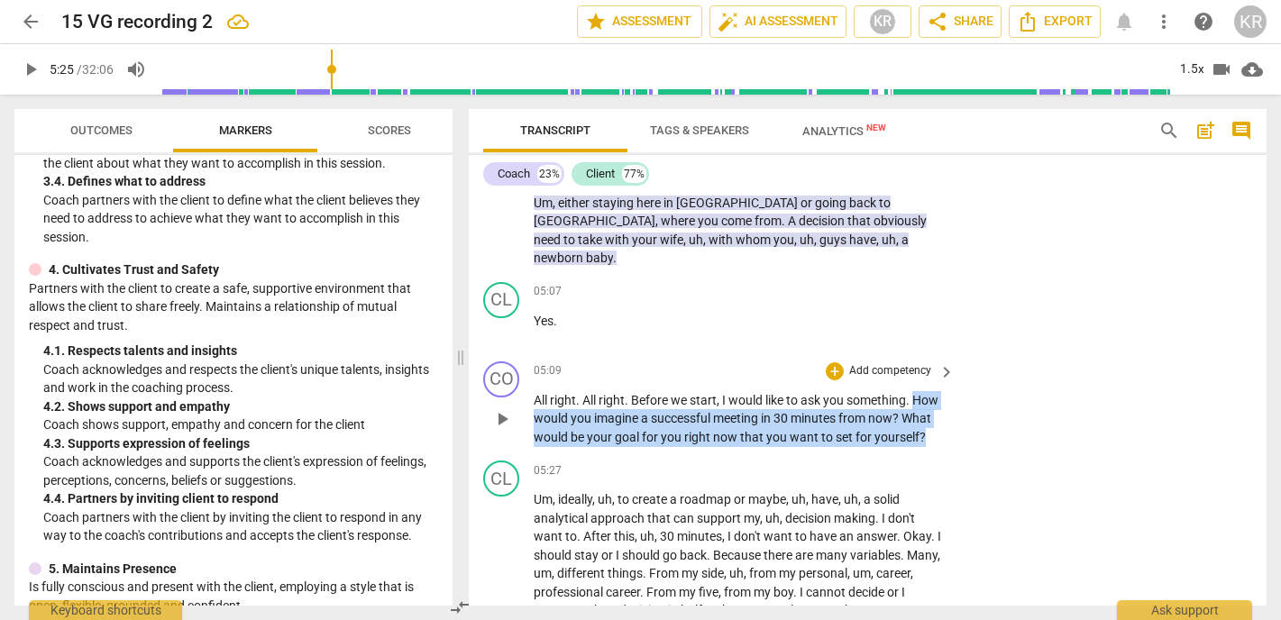
drag, startPoint x: 935, startPoint y: 416, endPoint x: 919, endPoint y: 376, distance: 42.9
click at [919, 391] on p "All right . All right . Before we start , I would like to ask you something . H…" at bounding box center [740, 419] width 412 height 56
click at [941, 396] on div "+" at bounding box center [941, 395] width 18 height 18
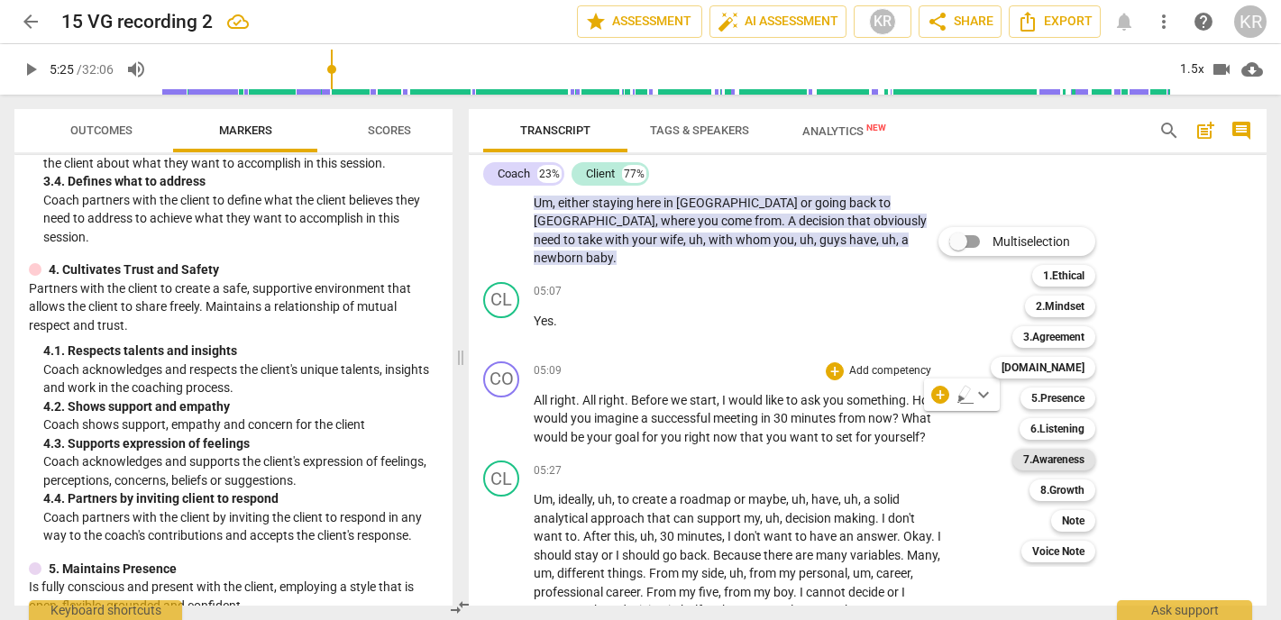
click at [1068, 462] on b "7.Awareness" at bounding box center [1054, 460] width 61 height 22
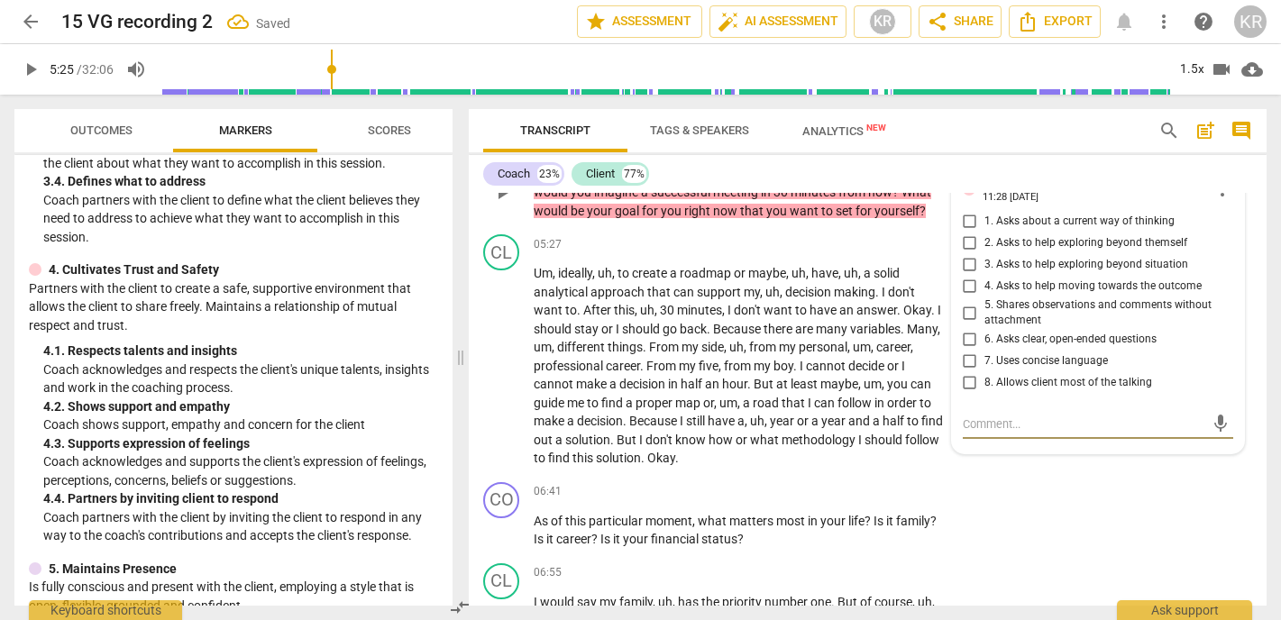
scroll to position [1480, 0]
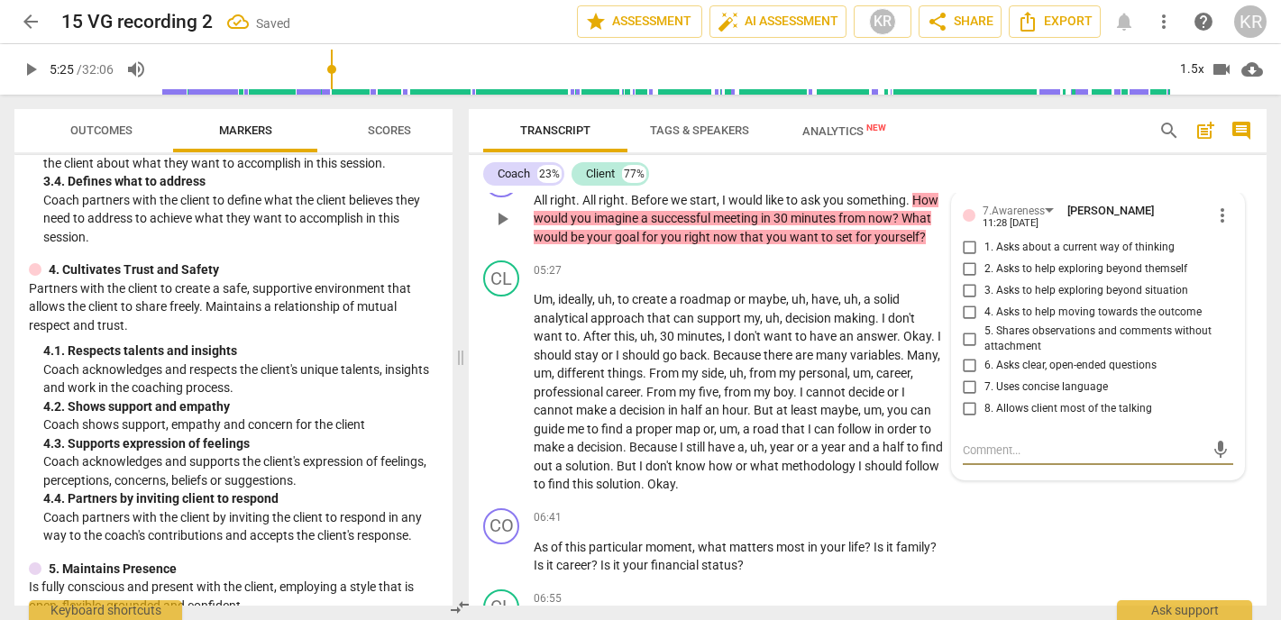
click at [1002, 358] on span "6. Asks clear, open-ended questions" at bounding box center [1071, 366] width 172 height 16
click at [985, 355] on input "6. Asks clear, open-ended questions" at bounding box center [970, 366] width 29 height 22
checkbox input "true"
click at [995, 442] on textarea at bounding box center [1084, 450] width 242 height 17
type textarea "G"
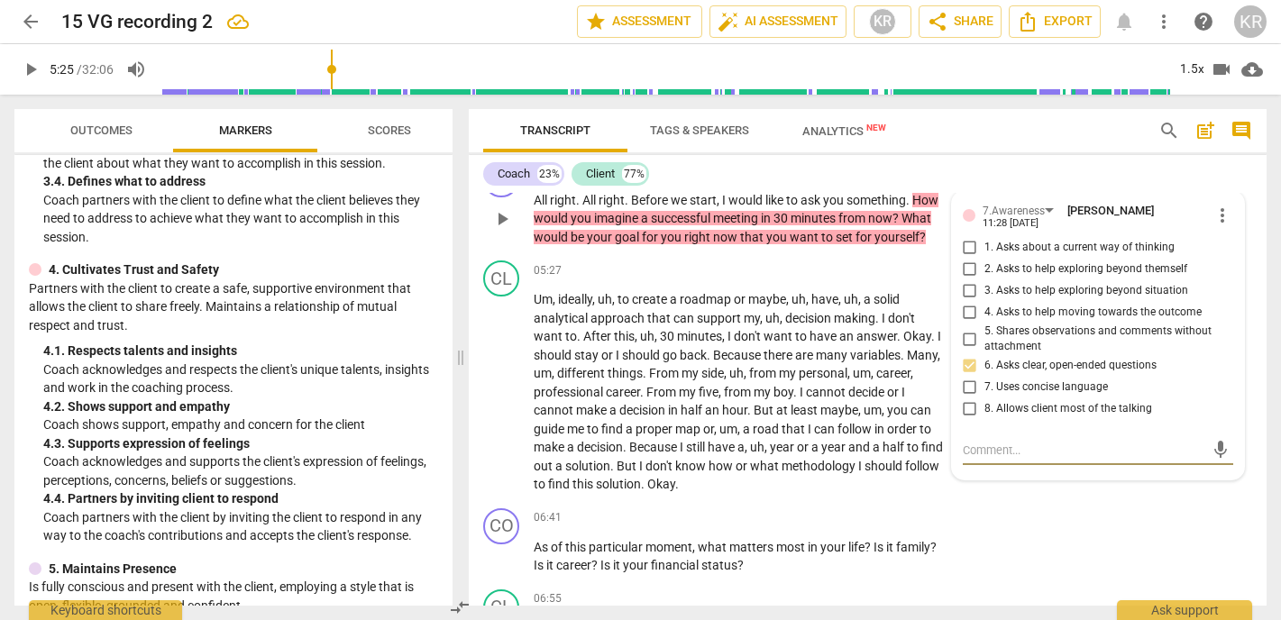
type textarea "G"
type textarea "GO"
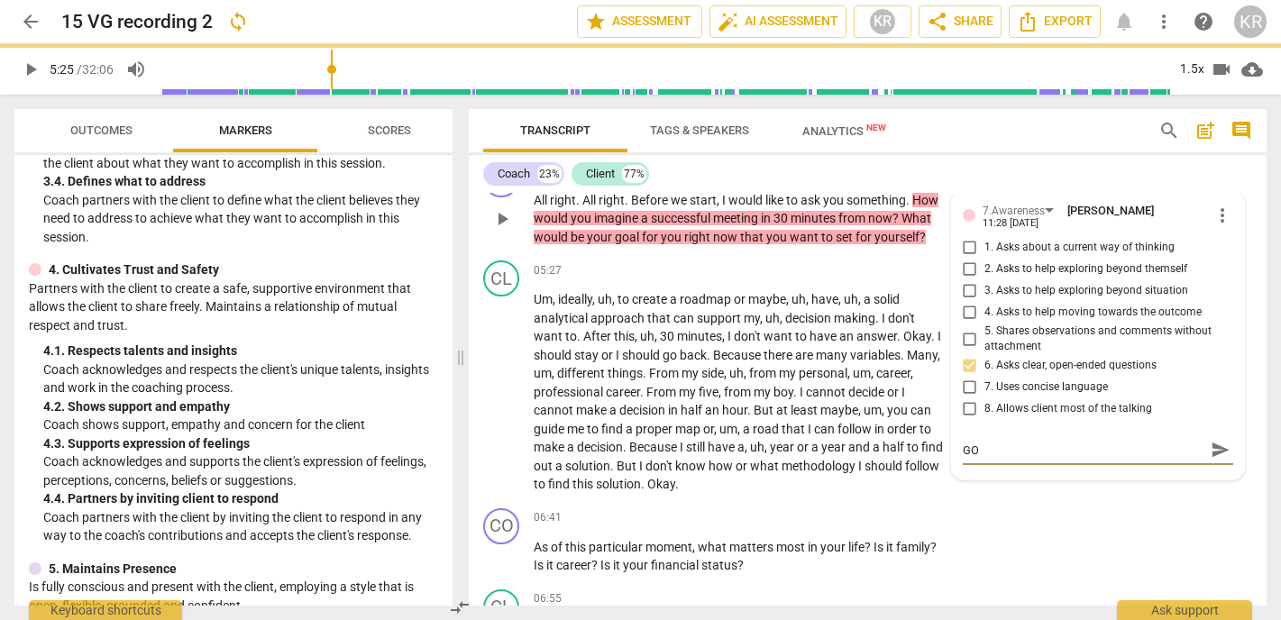
type textarea "GOO"
type textarea "GOOD"
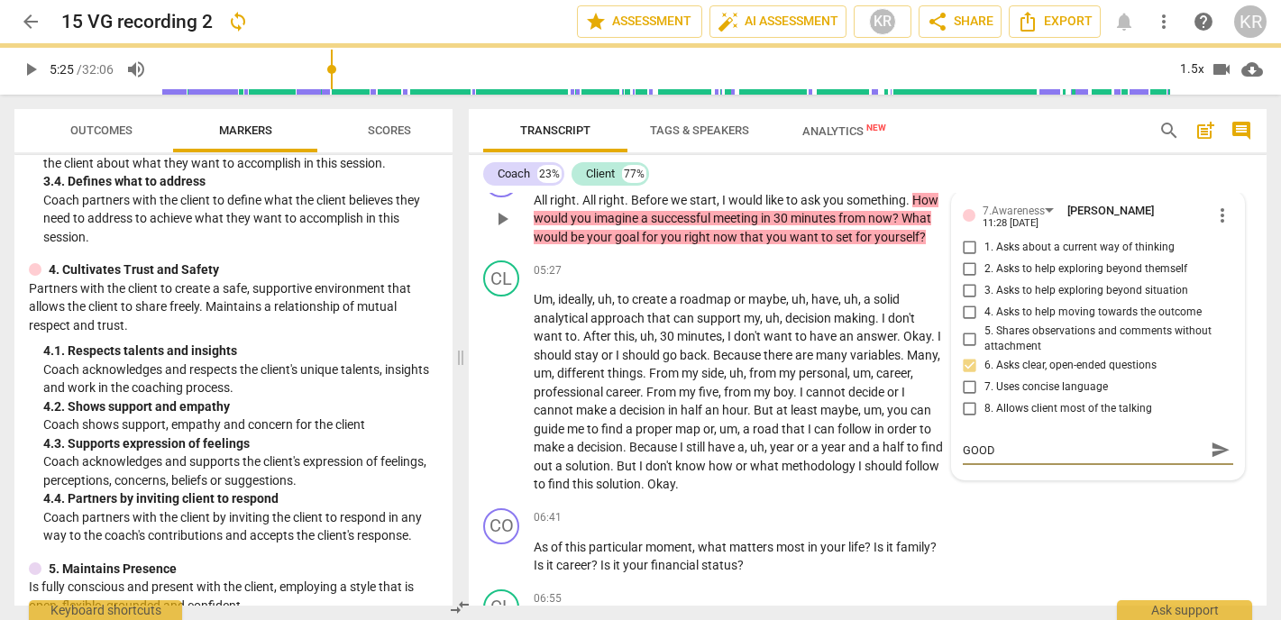
type textarea "GOOD"
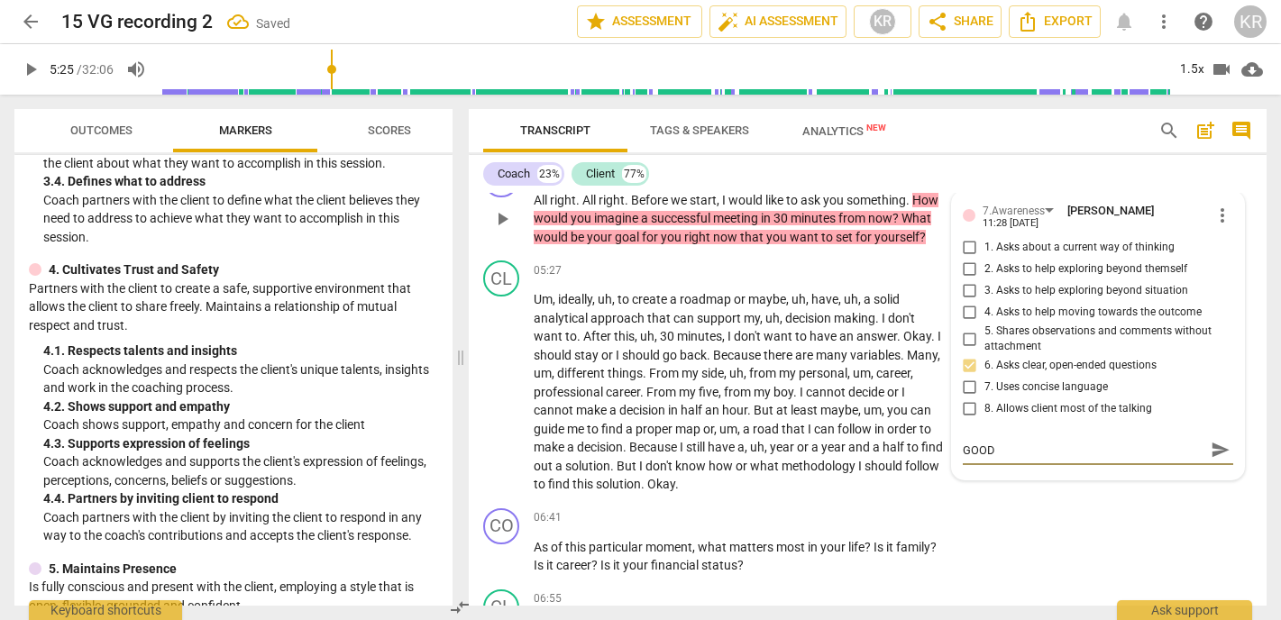
type textarea "GOOD S"
type textarea "GOOD"
type textarea "GOOD B"
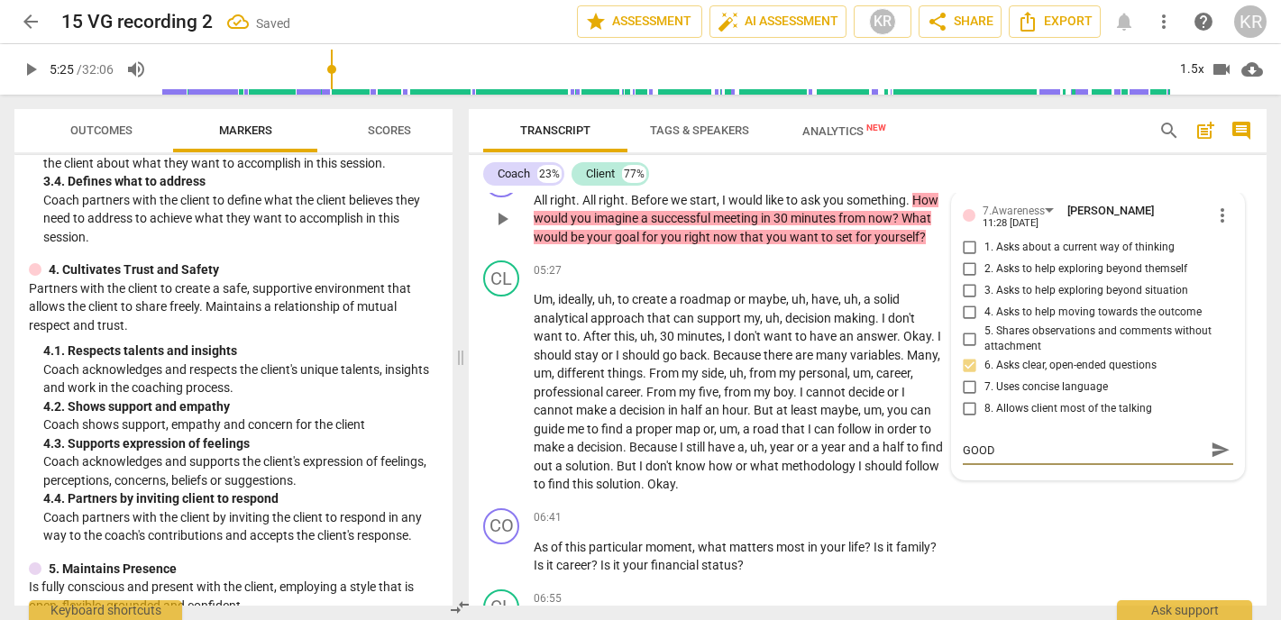
type textarea "GOOD B"
type textarea "GOOD BU"
type textarea "GOOD BUT"
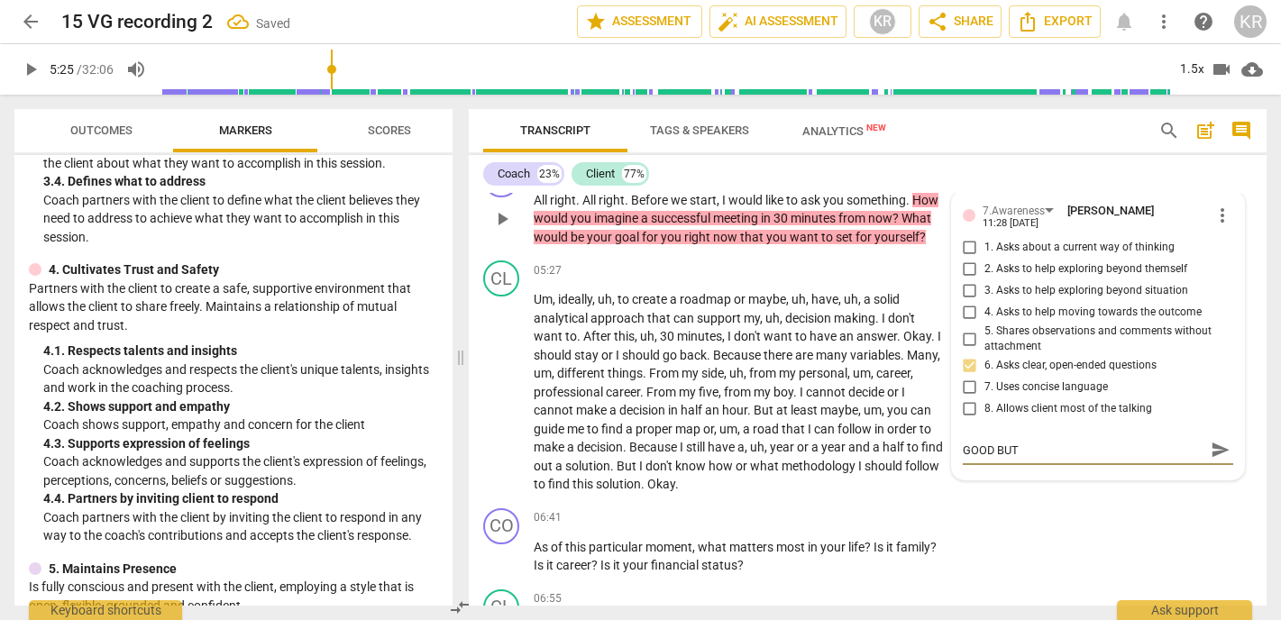
type textarea "GOOD BUT S"
type textarea "GOOD BUT ST"
type textarea "GOOD BUT STA"
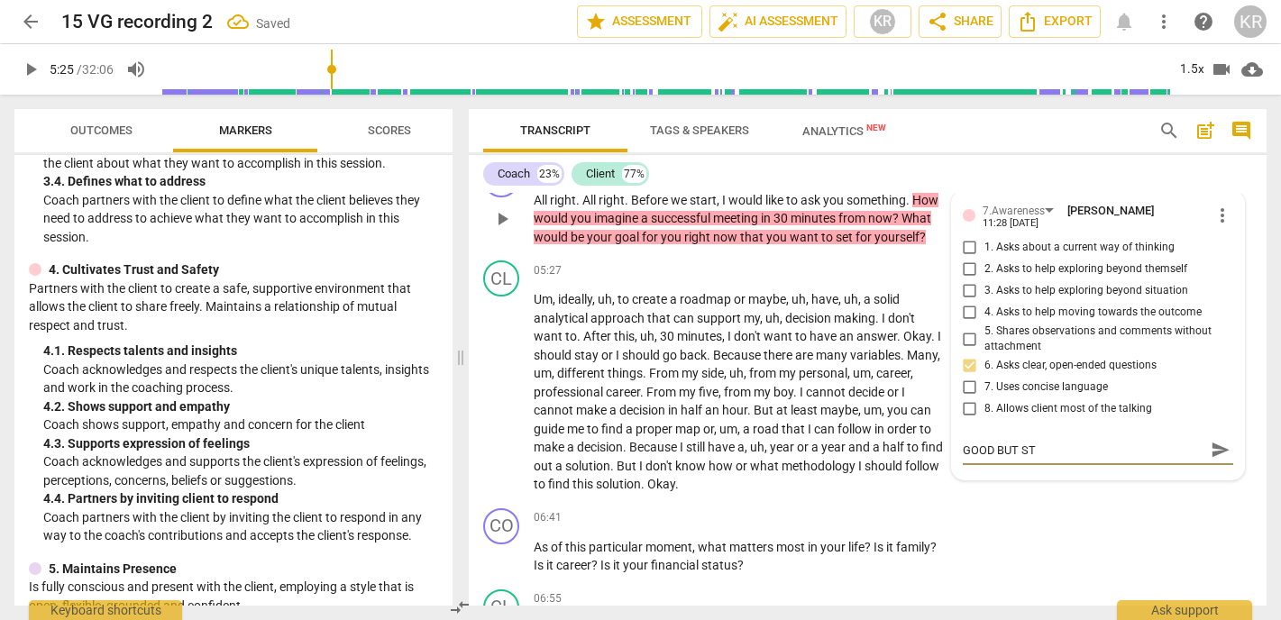
type textarea "GOOD BUT STA"
type textarea "GOOD BUT STAC"
type textarea "GOOD BUT STACK"
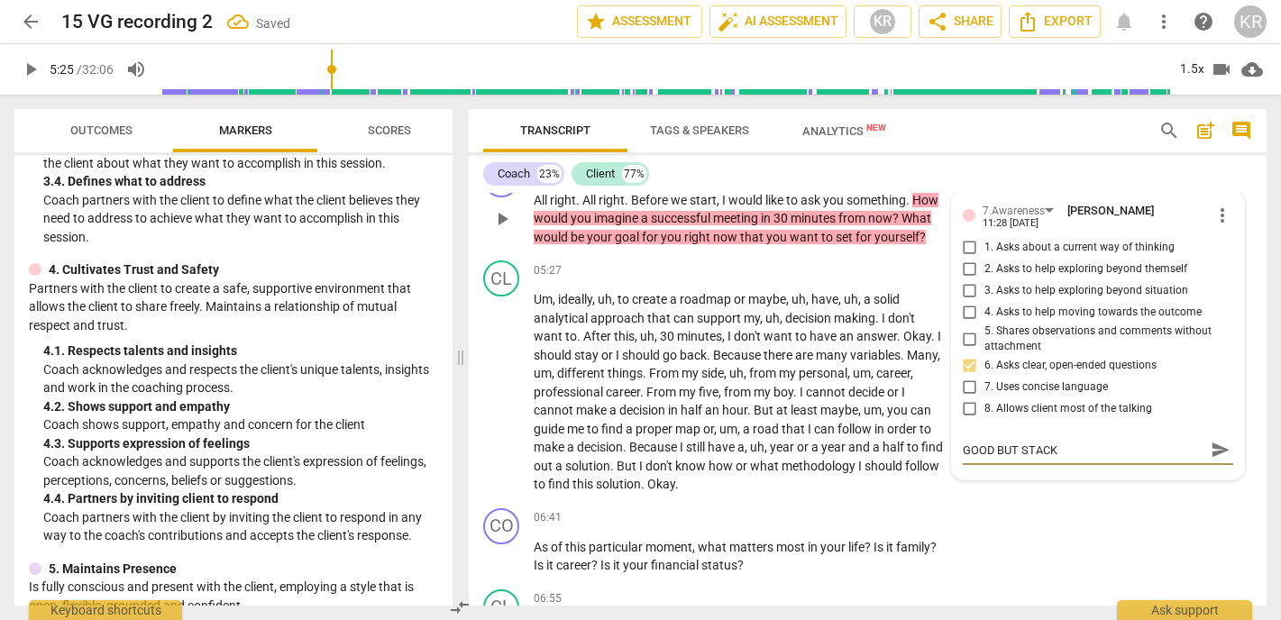
type textarea "GOOD BUT STACKE"
type textarea "GOOD BUT STACKED"
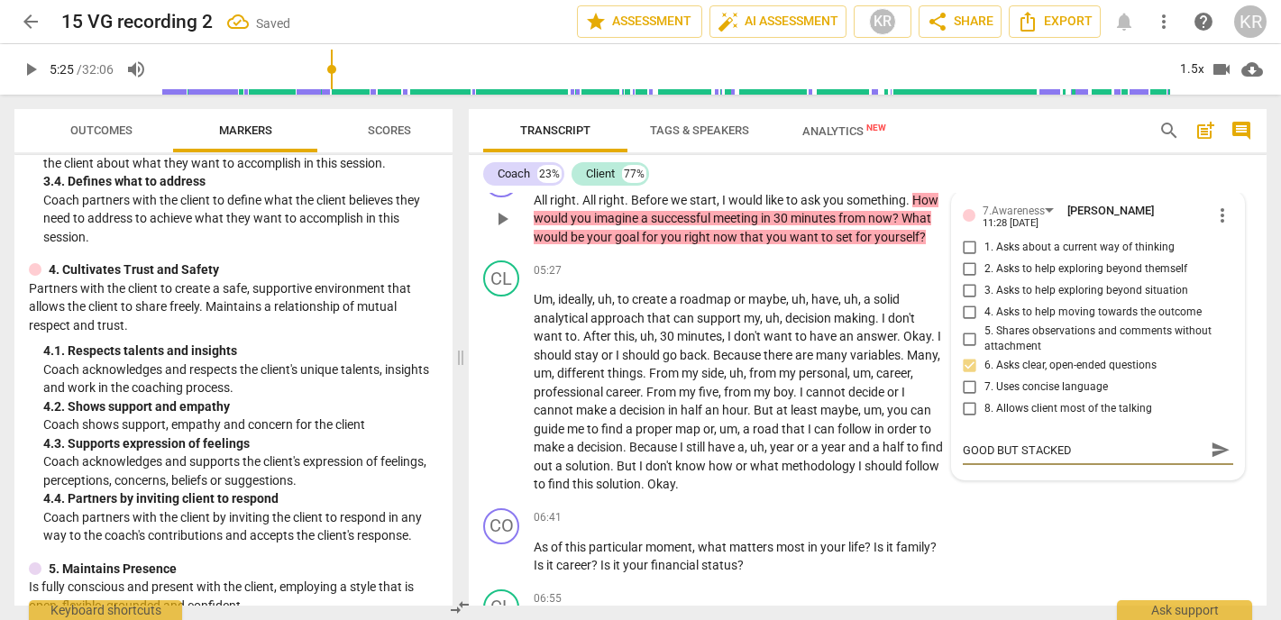
type textarea "GOOD BUT STACKED"
type textarea "GOOD BUT STACKED Q"
type textarea "GOOD BUT STACKED QU"
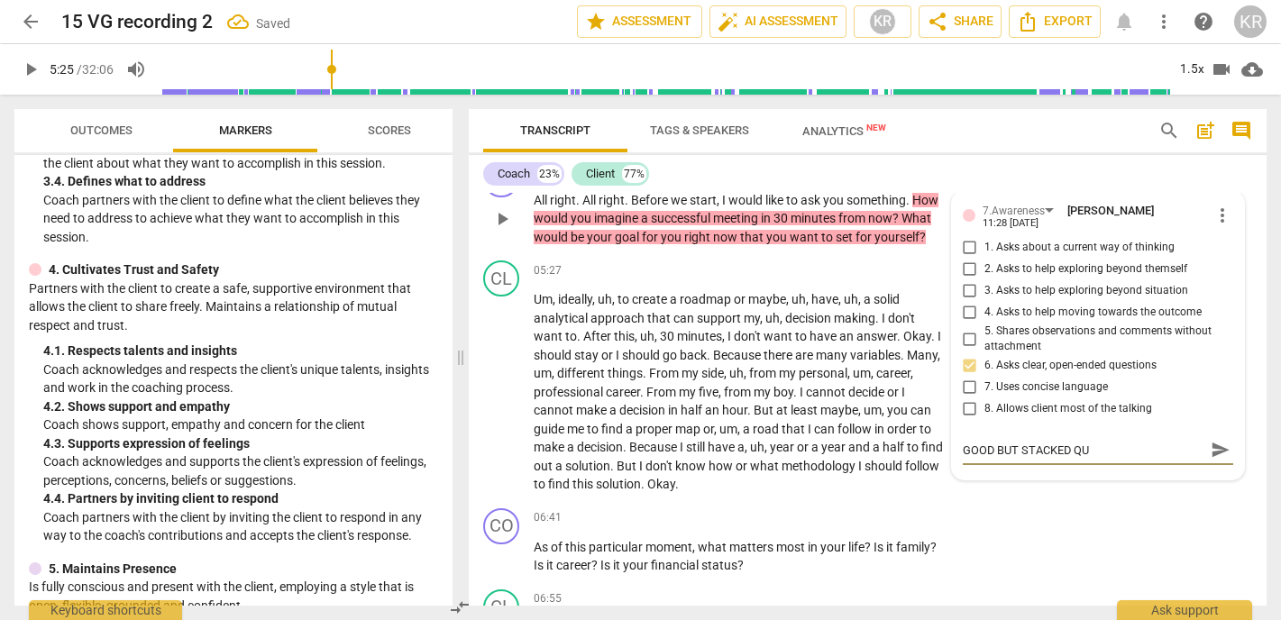
type textarea "GOOD BUT STACKED QUE"
type textarea "GOOD BUT STACKED QUEs"
type textarea "GOOD BUT STACKED QUEst"
type textarea "GOOD BUT STACKED QUEstI"
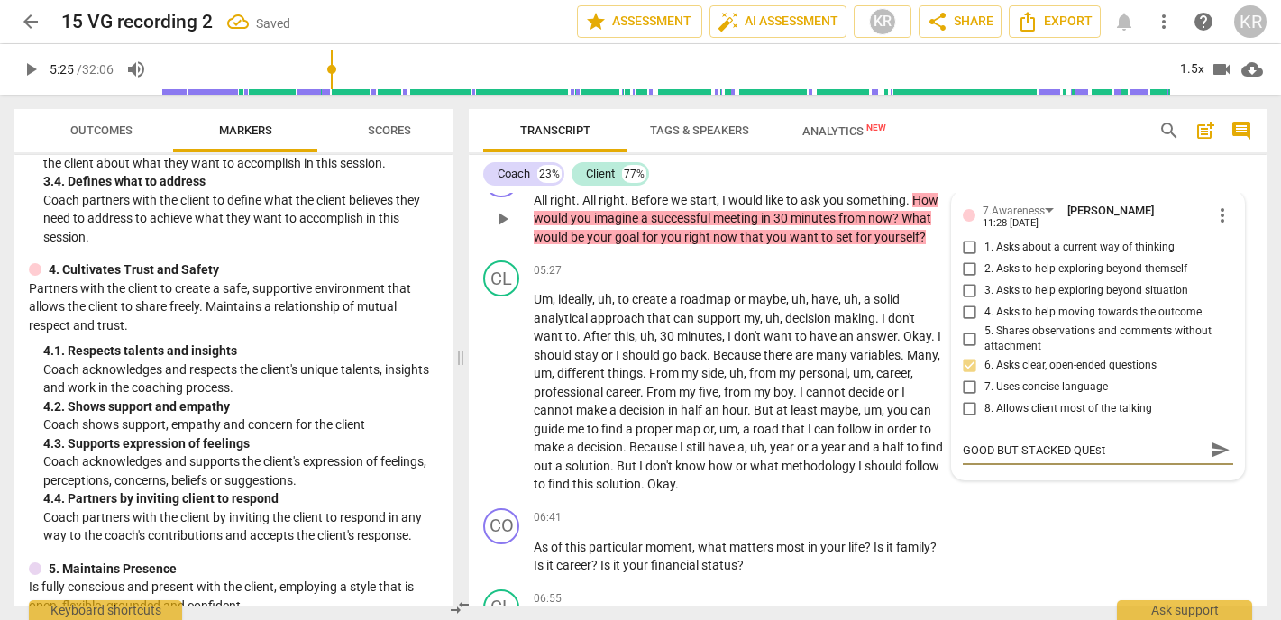
type textarea "GOOD BUT STACKED QUEstI"
type textarea "GOOD BUT STACKED QUEstIO"
type textarea "GOOD BUT STACKED QUEstI"
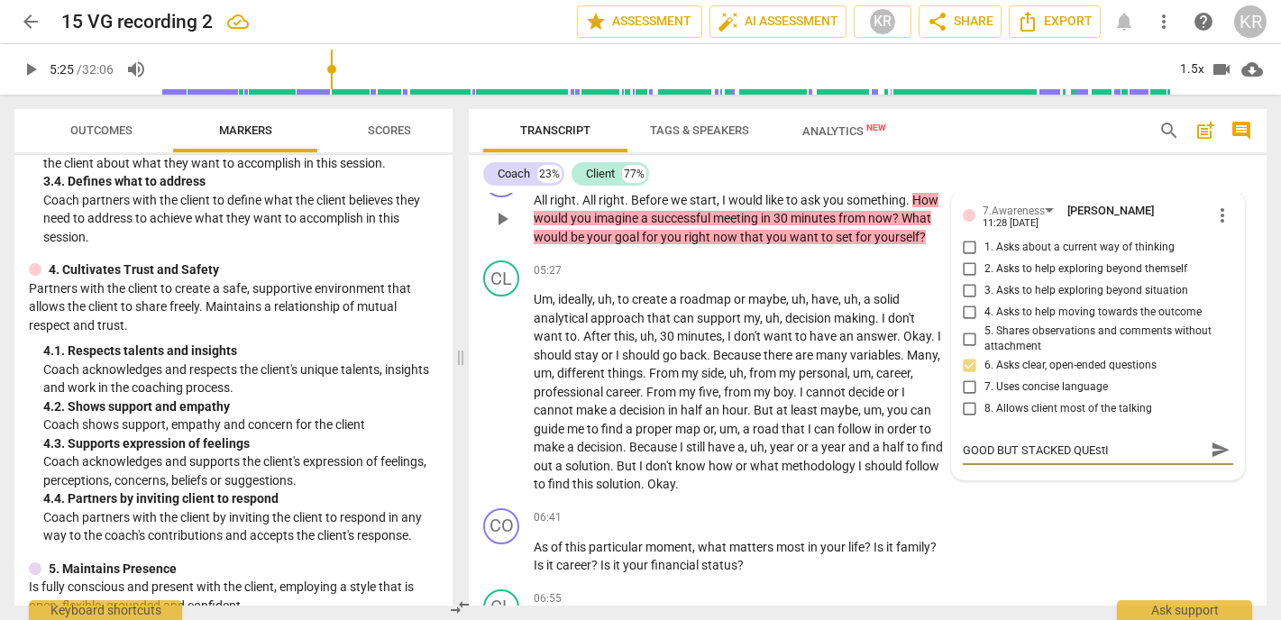
type textarea "GOOD BUT STACKED QUEst"
type textarea "GOOD BUT STACKED QUEs"
type textarea "GOOD BUT STACKED QUE"
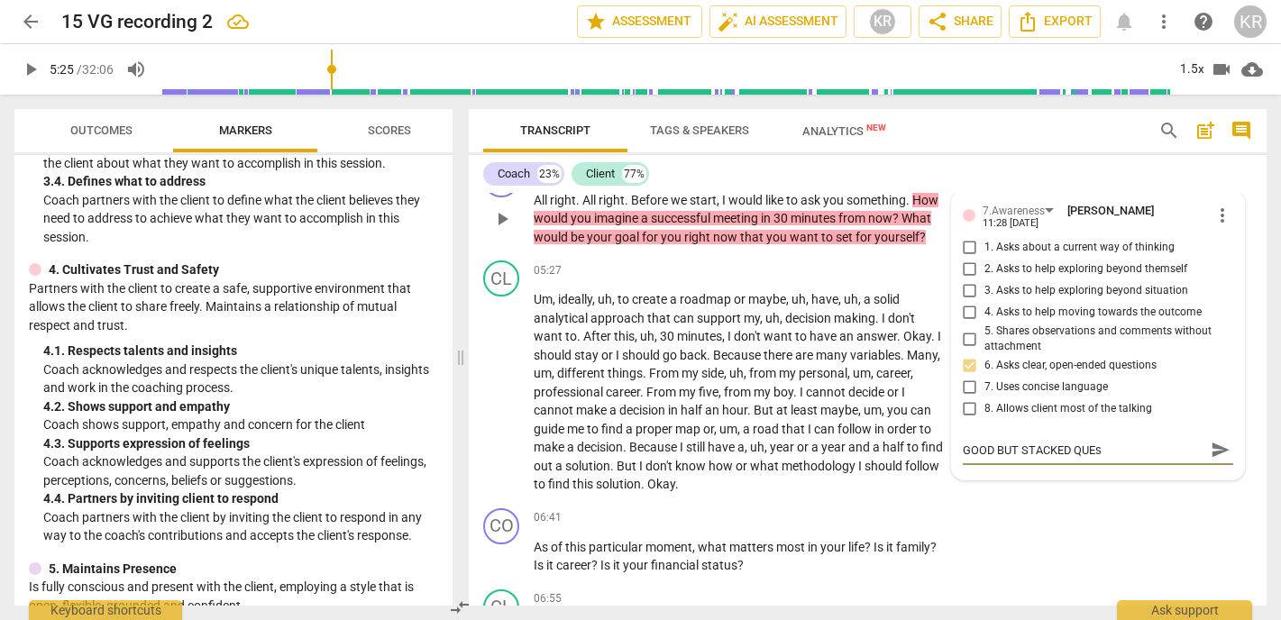
type textarea "GOOD BUT STACKED QUE"
type textarea "GOOD BUT STACKED QUES"
type textarea "GOOD BUT STACKED QUEST"
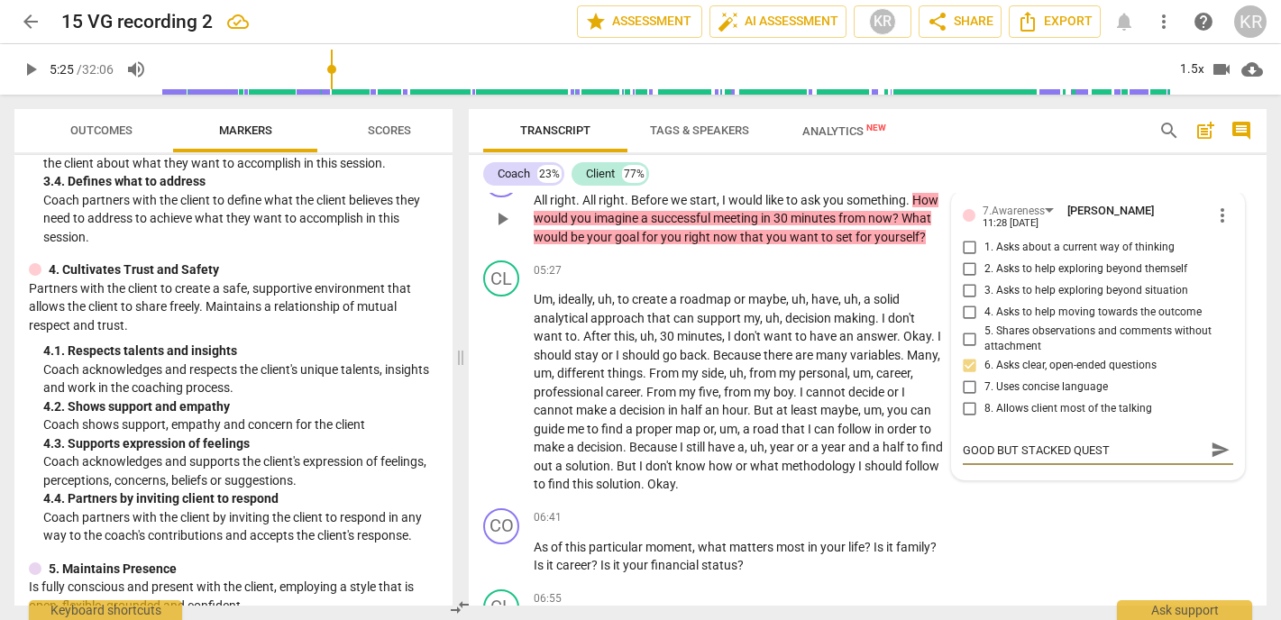
type textarea "GOOD BUT STACKED QUESTI"
type textarea "GOOD BUT STACKED QUESTIO"
type textarea "GOOD BUT STACKED QUESTION"
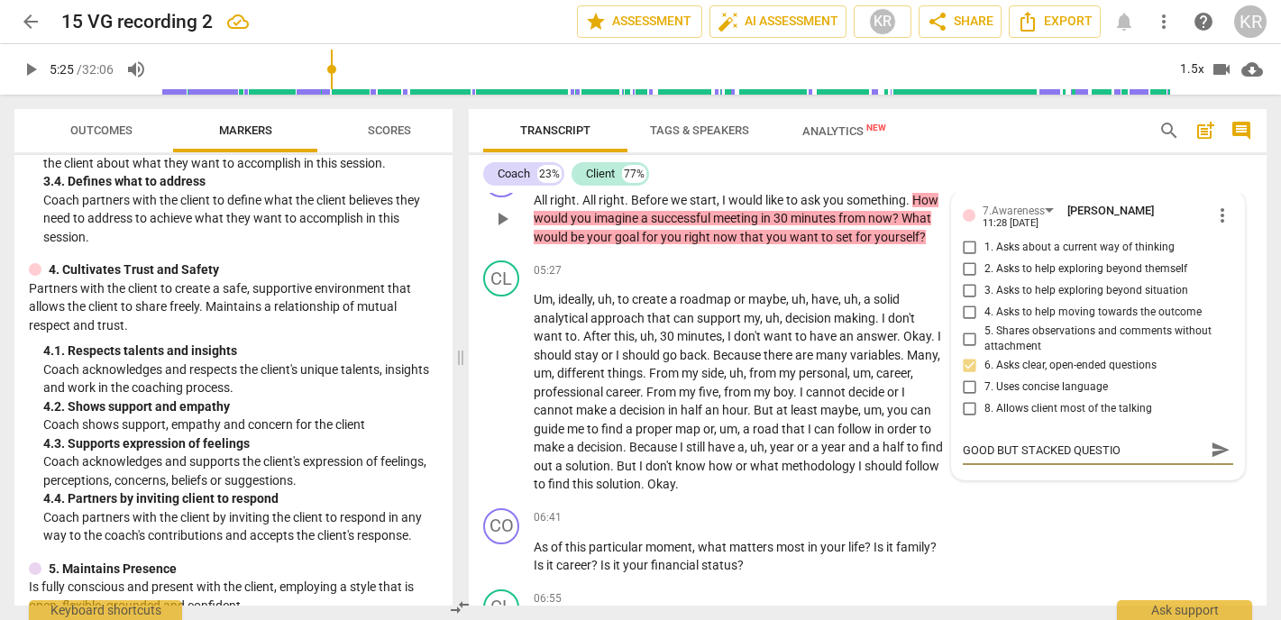
type textarea "GOOD BUT STACKED QUESTION"
type textarea "GOOD BUT STACKED QUESTIONS"
click at [1068, 501] on div "CO play_arrow pause 06:41 + Add competency keyboard_arrow_right As of this part…" at bounding box center [868, 541] width 798 height 81
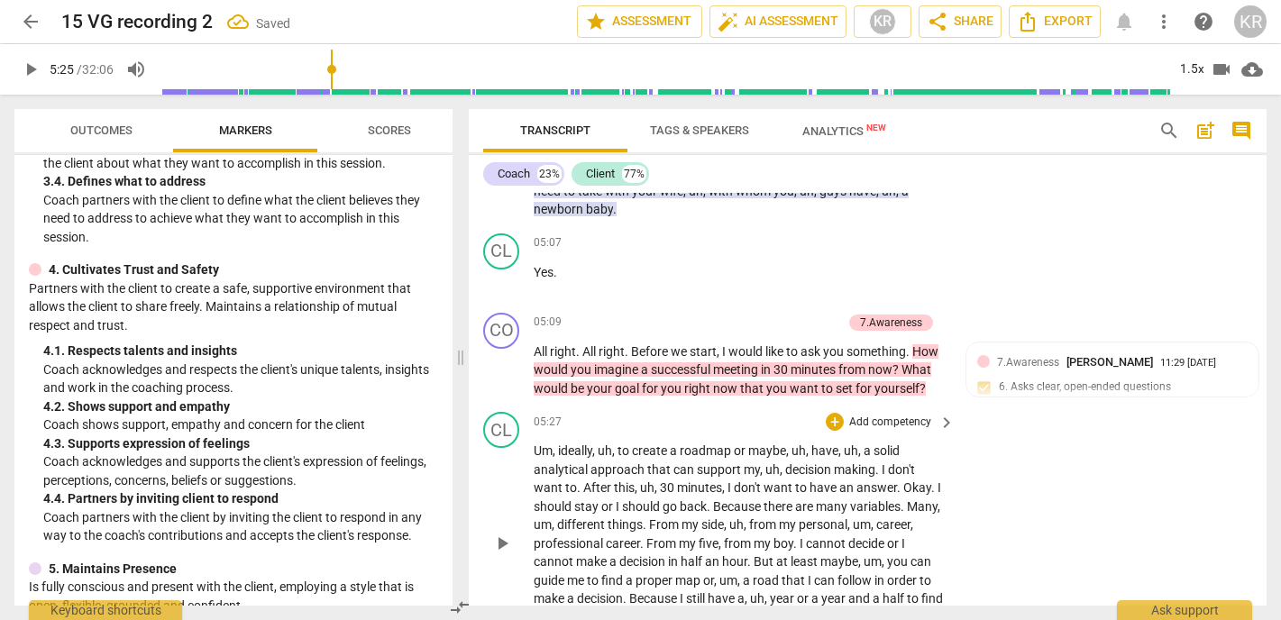
scroll to position [1298, 0]
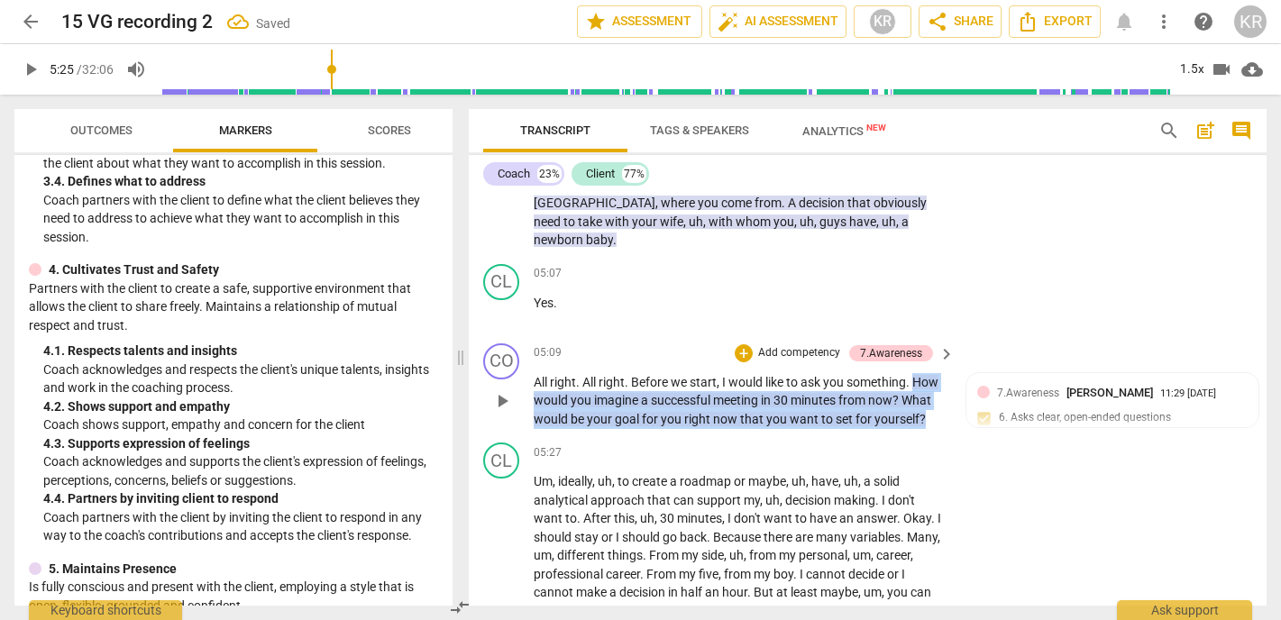
drag, startPoint x: 933, startPoint y: 406, endPoint x: 917, endPoint y: 358, distance: 50.5
click at [917, 373] on p "All right . All right . Before we start , I would like to ask you something . H…" at bounding box center [740, 401] width 412 height 56
click at [935, 376] on div "+" at bounding box center [941, 378] width 18 height 18
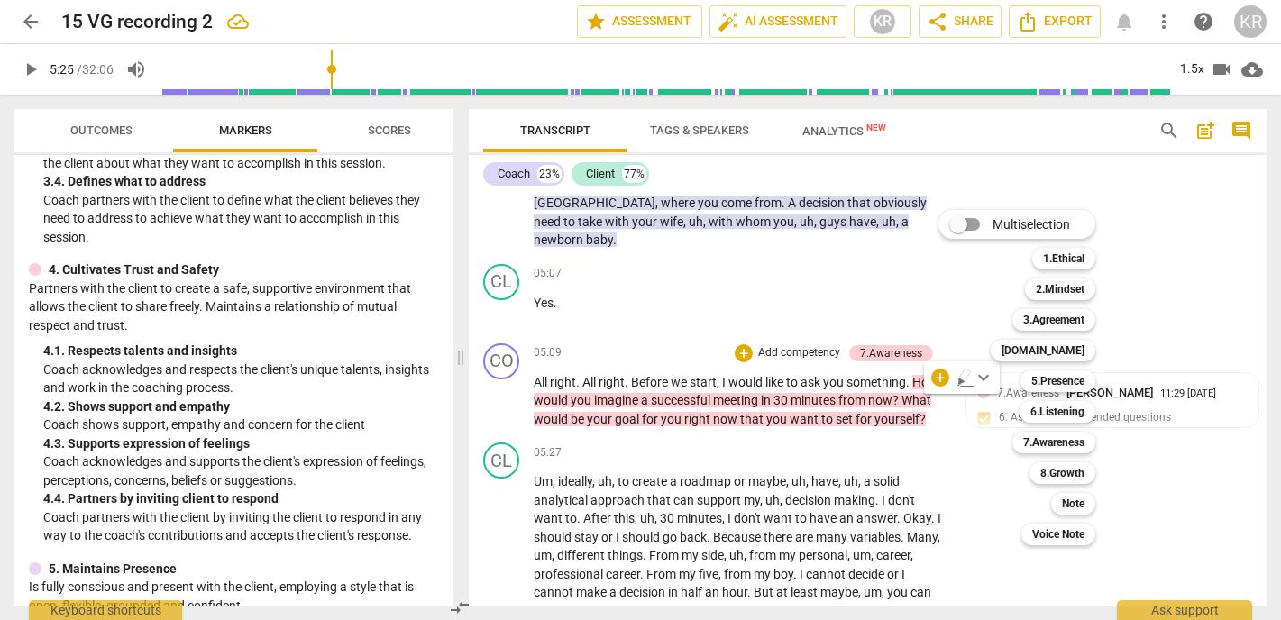
click at [1169, 408] on div at bounding box center [640, 310] width 1281 height 620
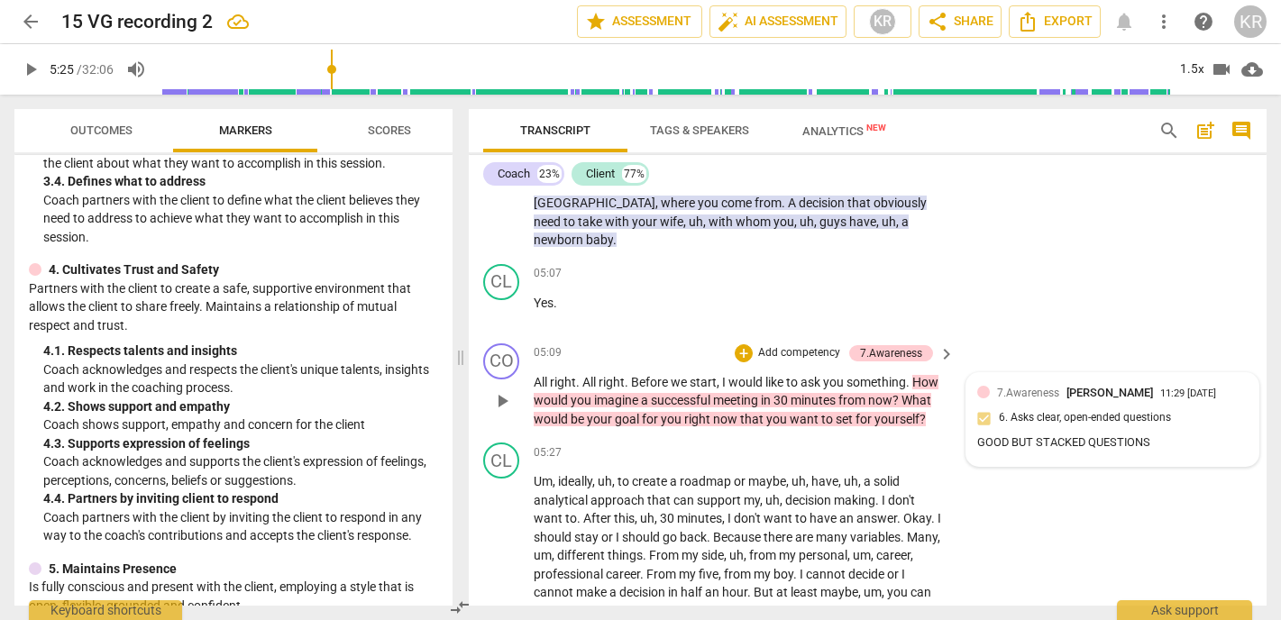
click at [1046, 399] on div "7.Awareness Kate Rees 11:29 08-12-2025 6. Asks clear, open-ended questions GOOD…" at bounding box center [1113, 419] width 271 height 71
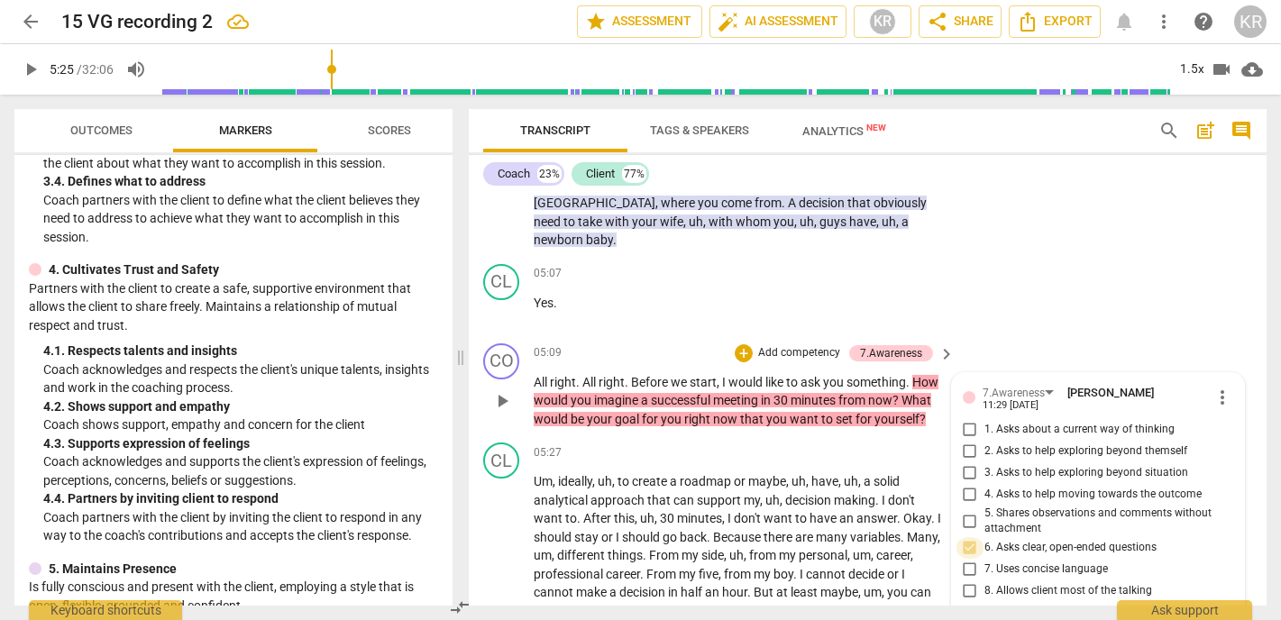
click at [969, 537] on input "6. Asks clear, open-ended questions" at bounding box center [970, 548] width 29 height 22
checkbox input "true"
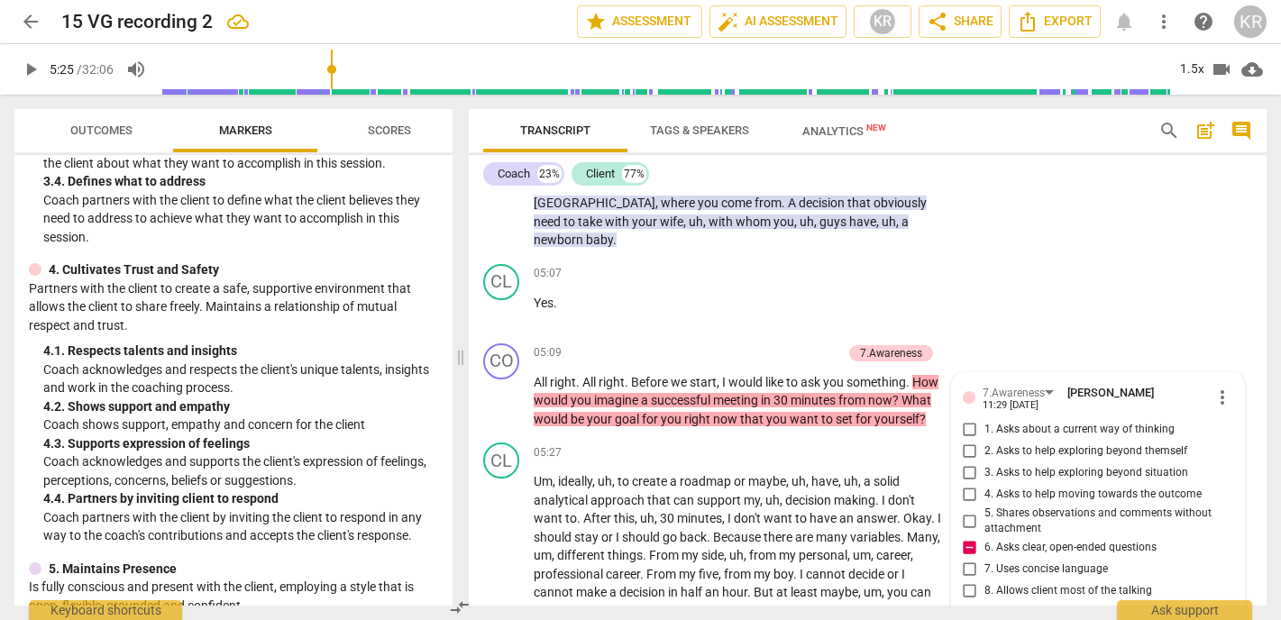
click at [1054, 220] on div "CO play_arrow pause 04:21 + Add competency 6.Listening keyboard_arrow_right Oka…" at bounding box center [868, 142] width 798 height 229
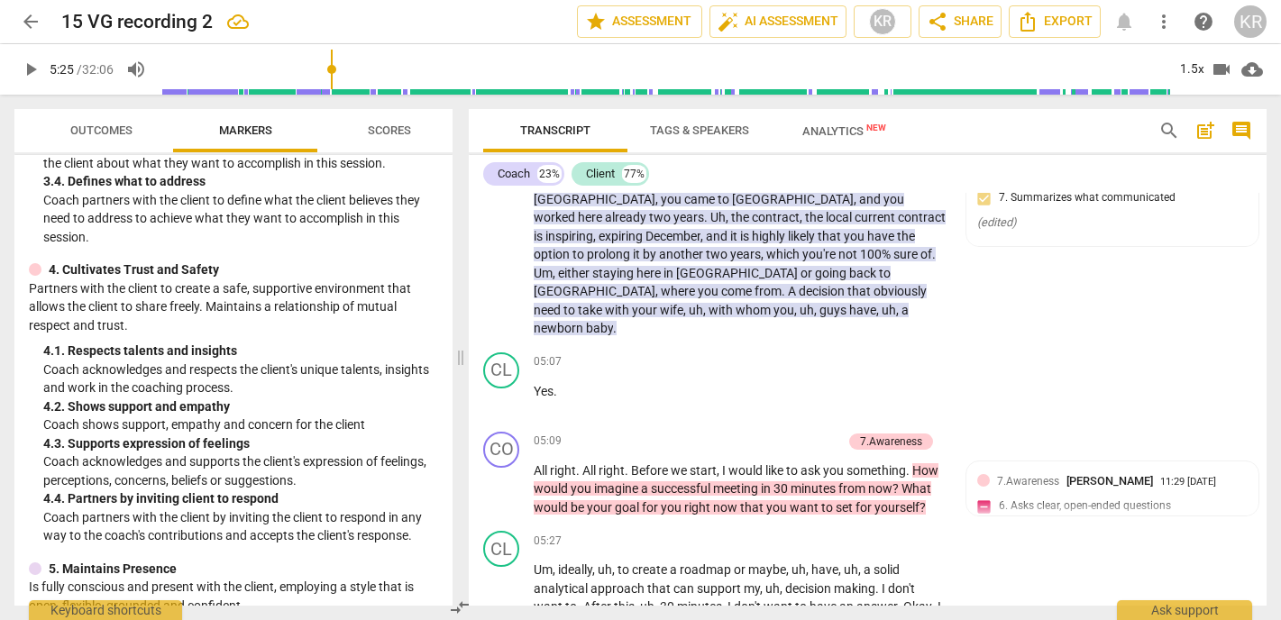
scroll to position [1253, 0]
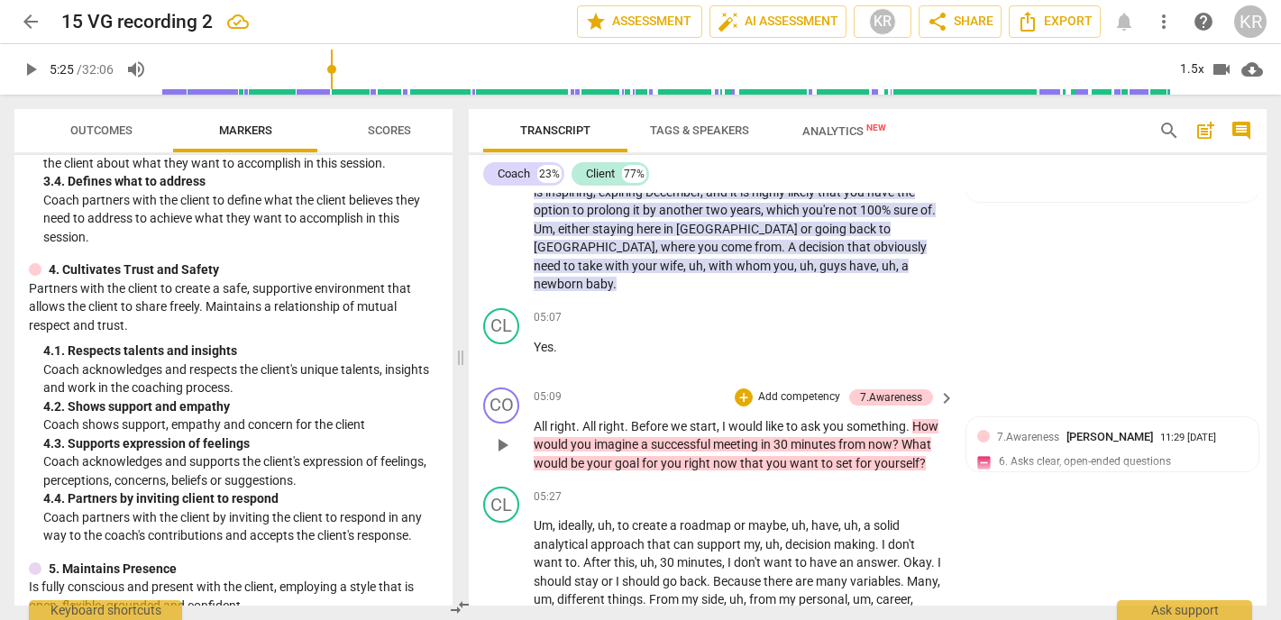
click at [934, 447] on p "All right . All right . Before we start , I would like to ask you something . H…" at bounding box center [740, 446] width 412 height 56
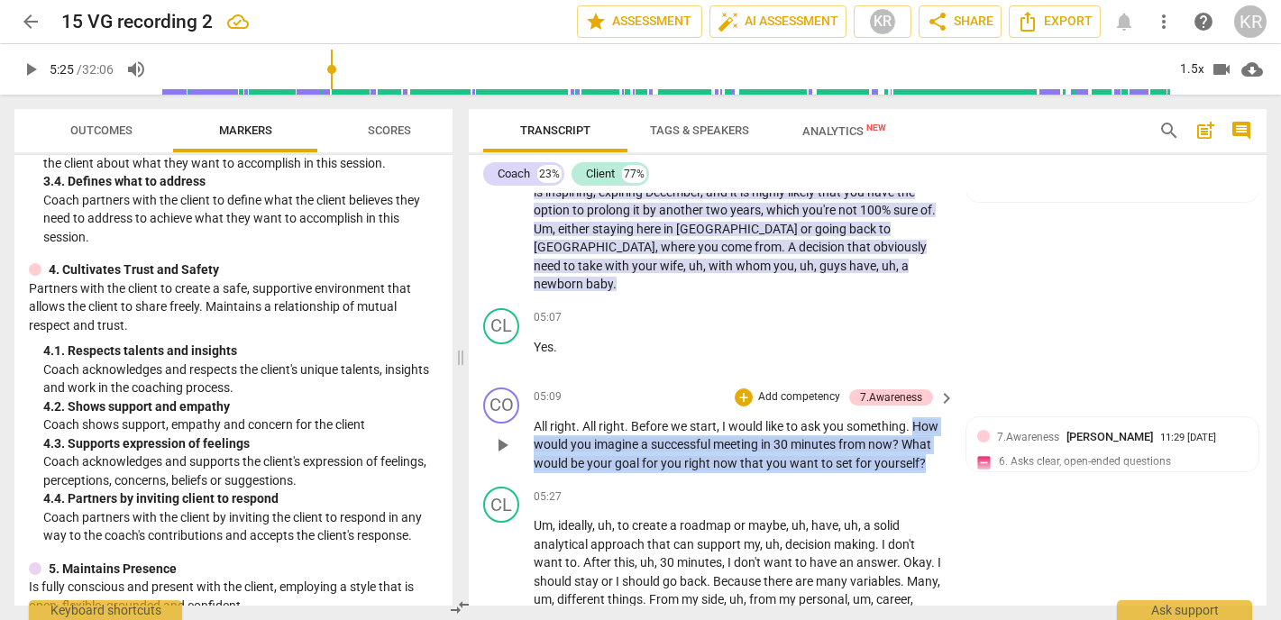
drag, startPoint x: 932, startPoint y: 445, endPoint x: 917, endPoint y: 409, distance: 38.9
click at [917, 418] on p "All right . All right . Before we start , I would like to ask you something . H…" at bounding box center [740, 446] width 412 height 56
click at [935, 419] on div "+" at bounding box center [941, 422] width 18 height 18
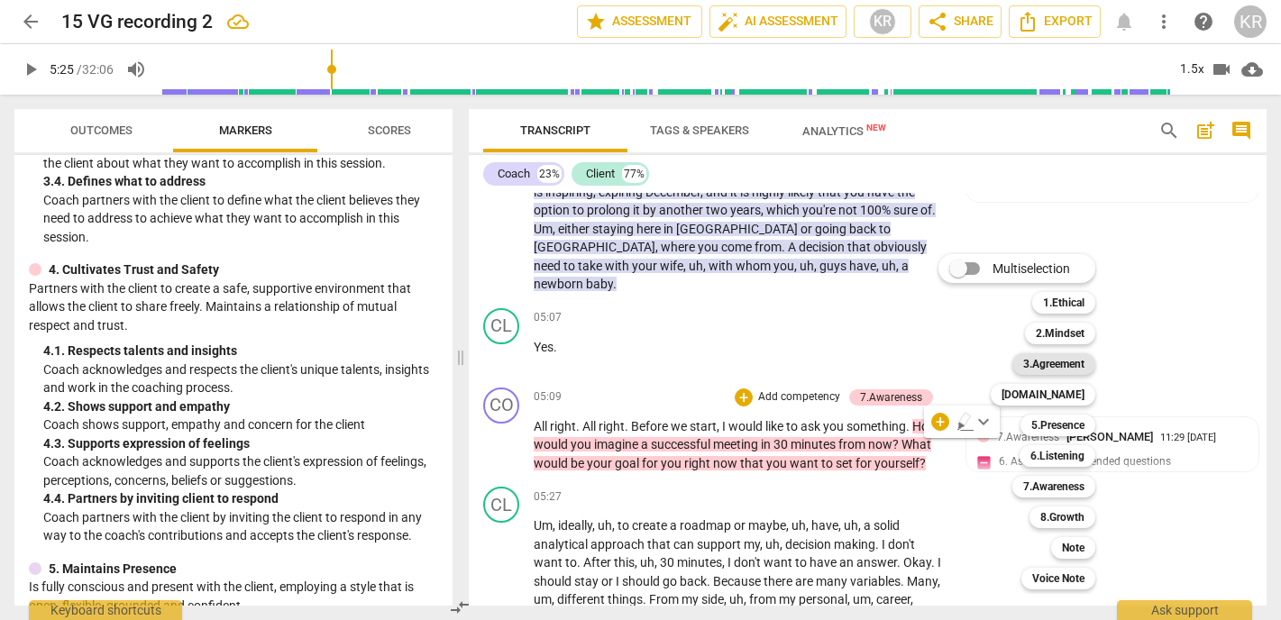
click at [1068, 370] on b "3.Agreement" at bounding box center [1054, 364] width 61 height 22
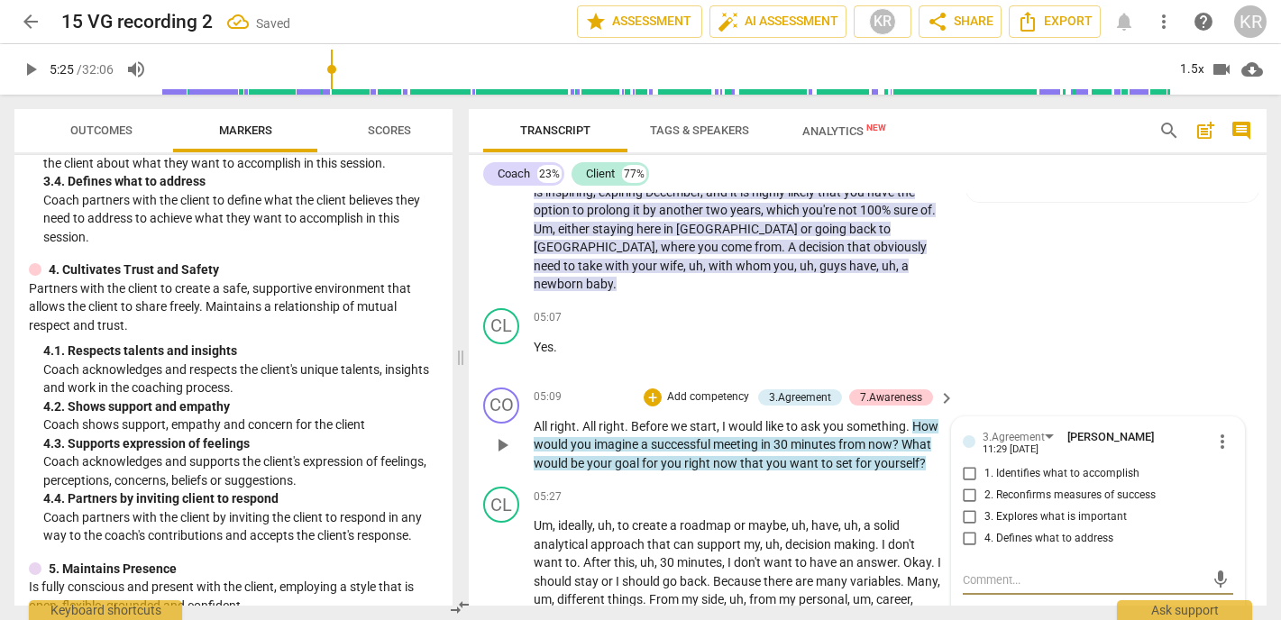
click at [1070, 488] on span "2. Reconfirms measures of success" at bounding box center [1070, 496] width 171 height 16
click at [985, 485] on input "2. Reconfirms measures of success" at bounding box center [970, 496] width 29 height 22
checkbox input "true"
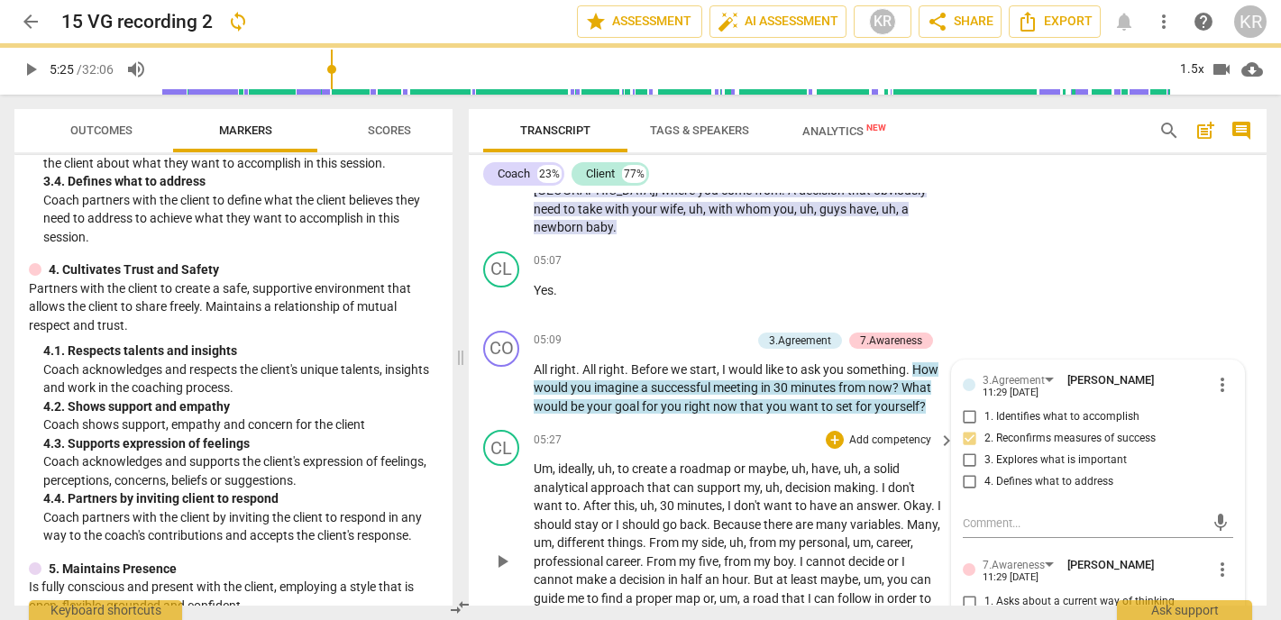
scroll to position [1354, 0]
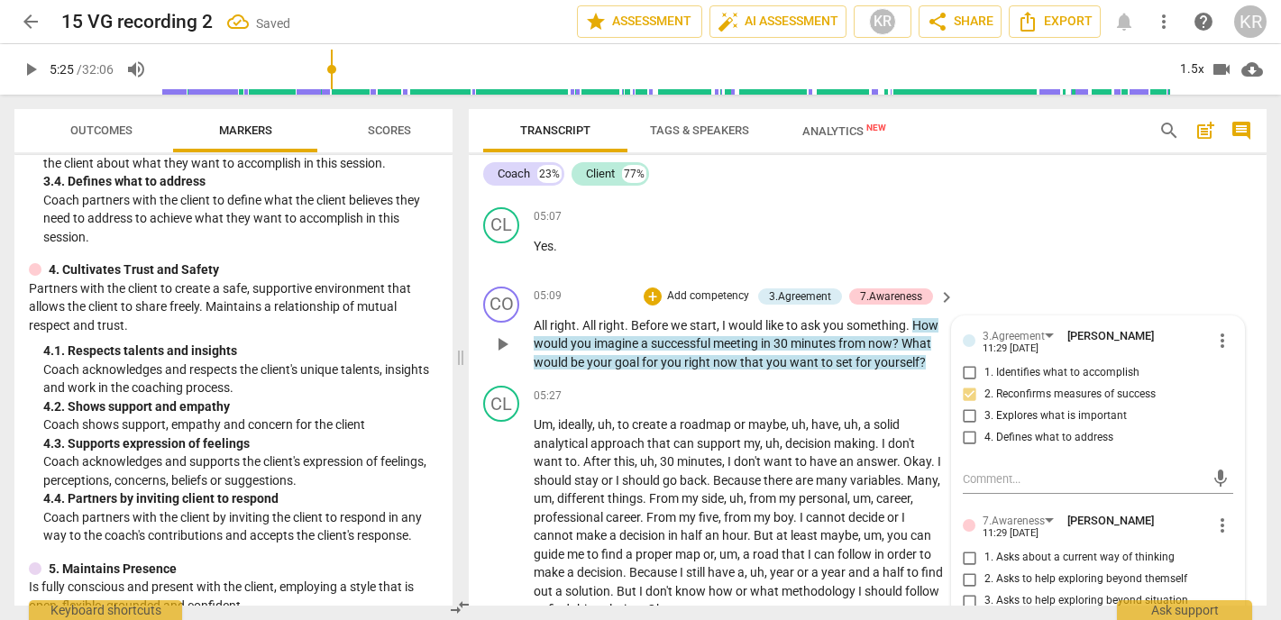
click at [815, 355] on span "want" at bounding box center [806, 362] width 32 height 14
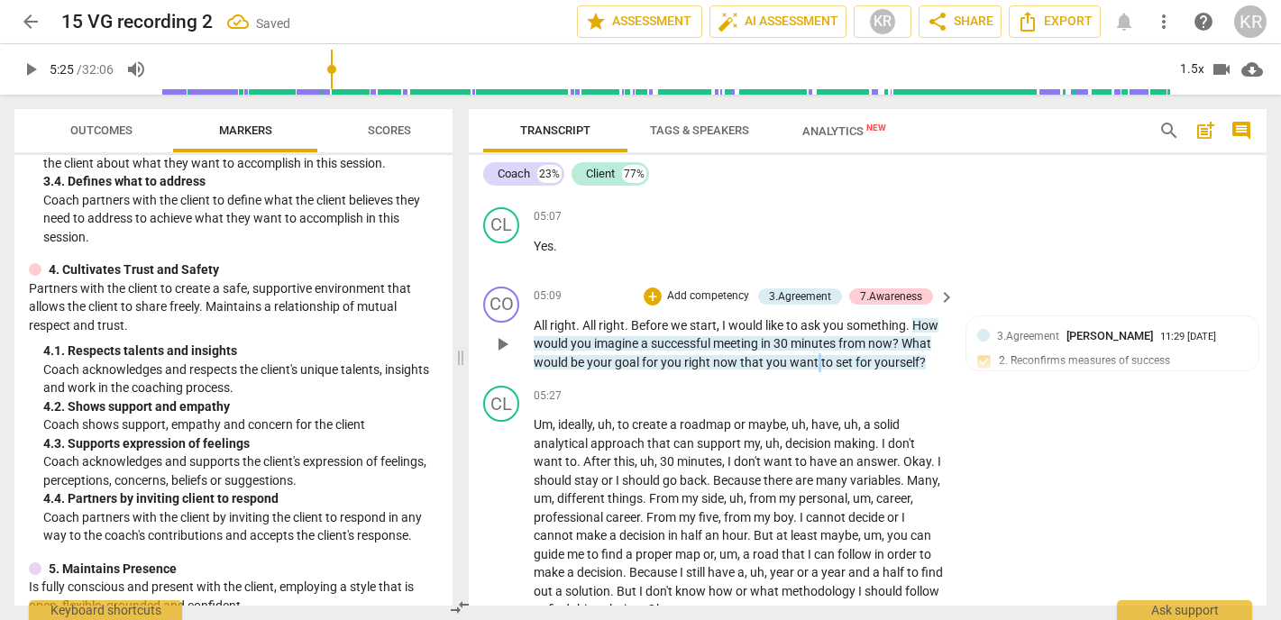
click at [815, 355] on span "want" at bounding box center [806, 362] width 32 height 14
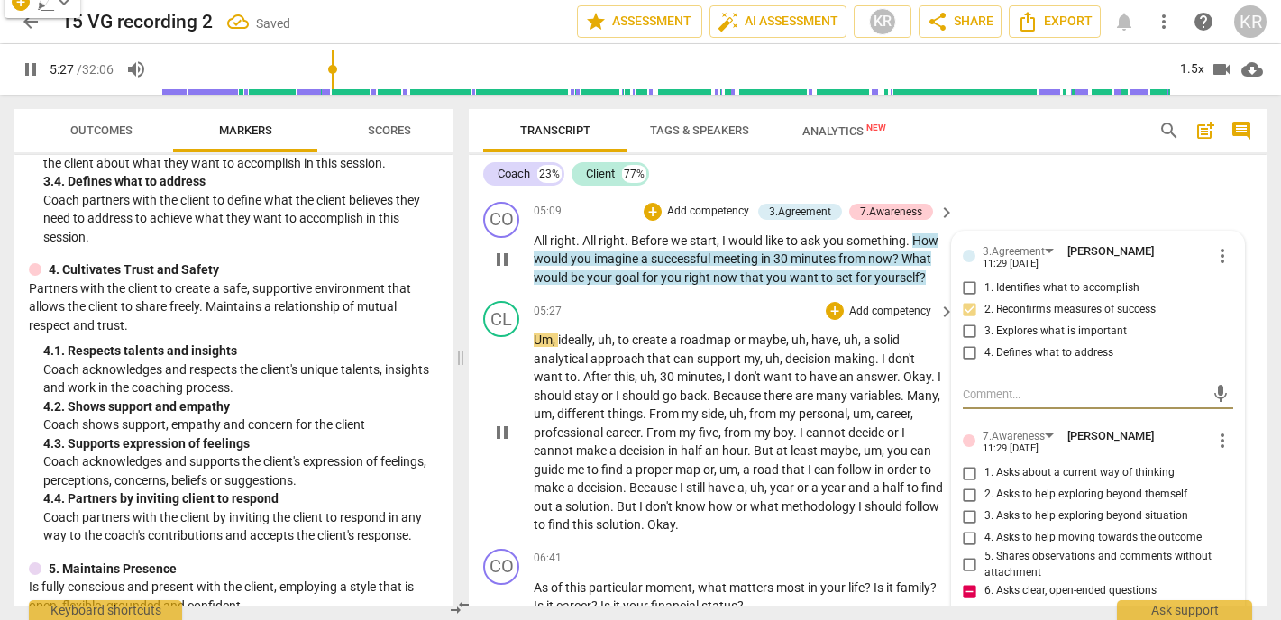
scroll to position [1441, 0]
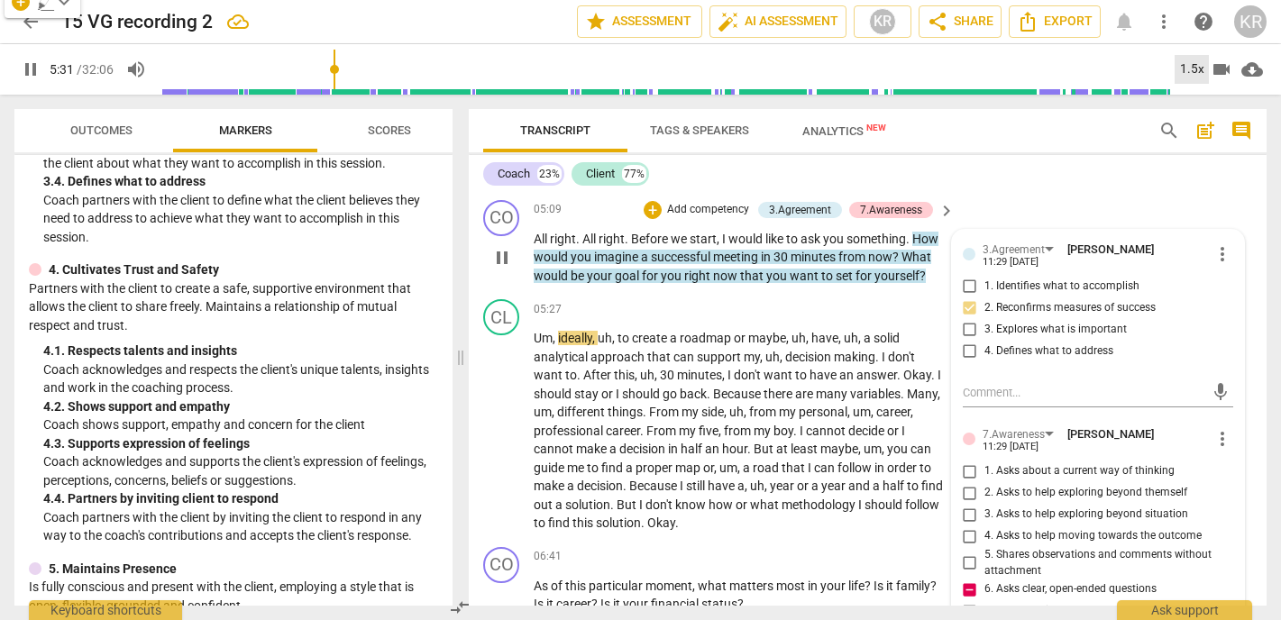
click at [1190, 73] on div "1.5x" at bounding box center [1192, 69] width 34 height 29
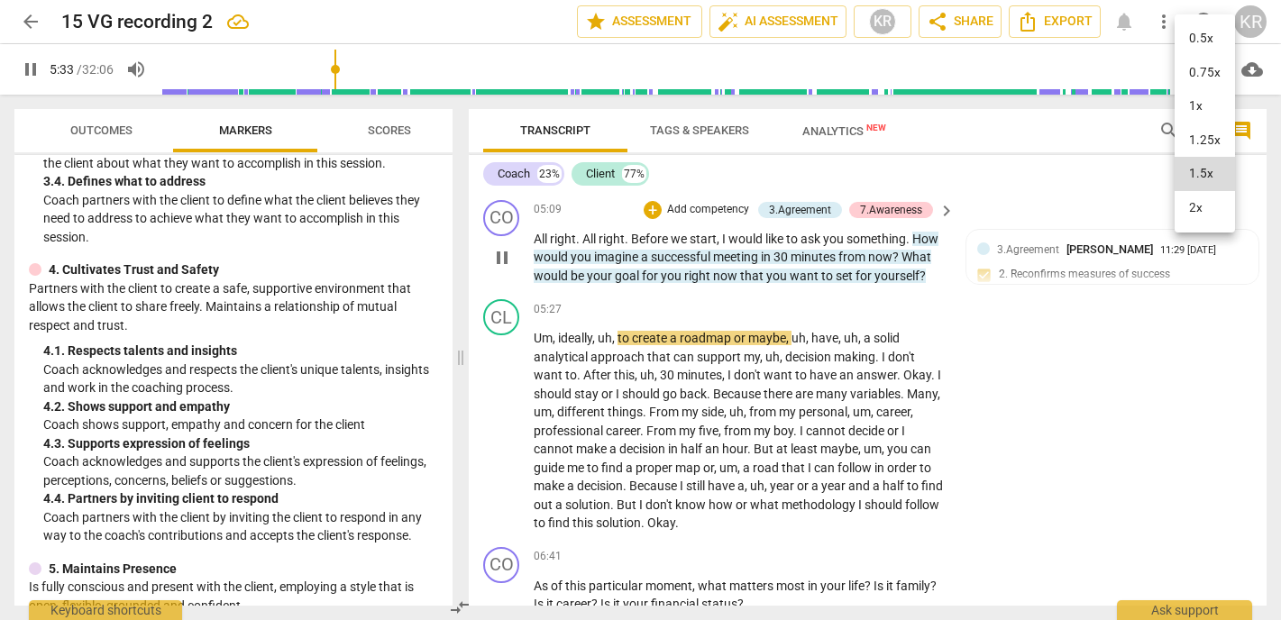
click at [1197, 214] on li "2x" at bounding box center [1205, 208] width 60 height 34
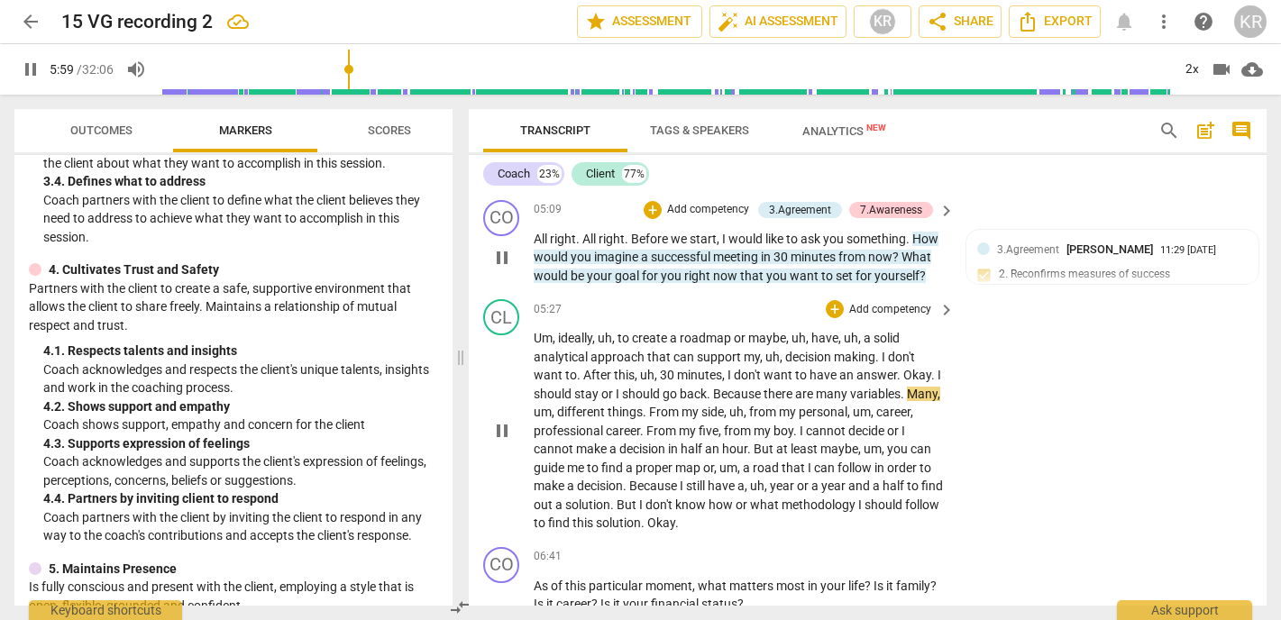
click at [578, 368] on span "." at bounding box center [580, 375] width 6 height 14
type input "360"
click at [493, 420] on span "pause" at bounding box center [502, 431] width 22 height 22
type input "398"
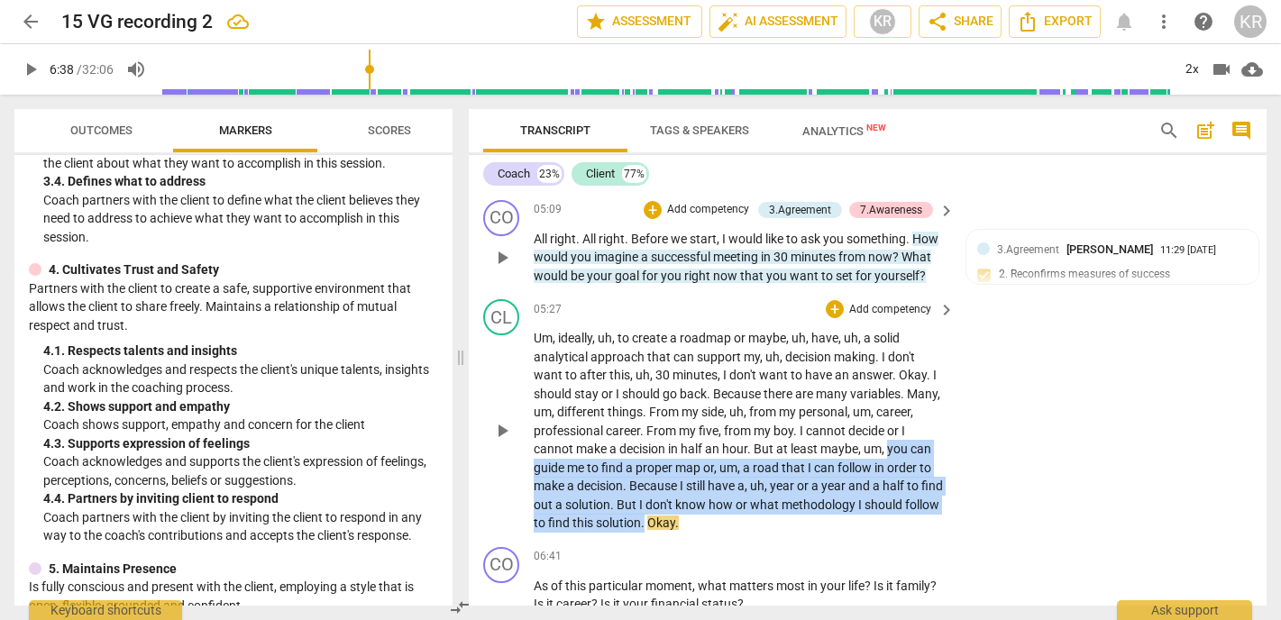
drag, startPoint x: 681, startPoint y: 503, endPoint x: 889, endPoint y: 431, distance: 220.5
click at [889, 431] on p "Um , ideally , uh , to create a roadmap or maybe , uh , have , uh , a solid ana…" at bounding box center [740, 431] width 412 height 204
click at [701, 486] on div "+" at bounding box center [702, 482] width 18 height 18
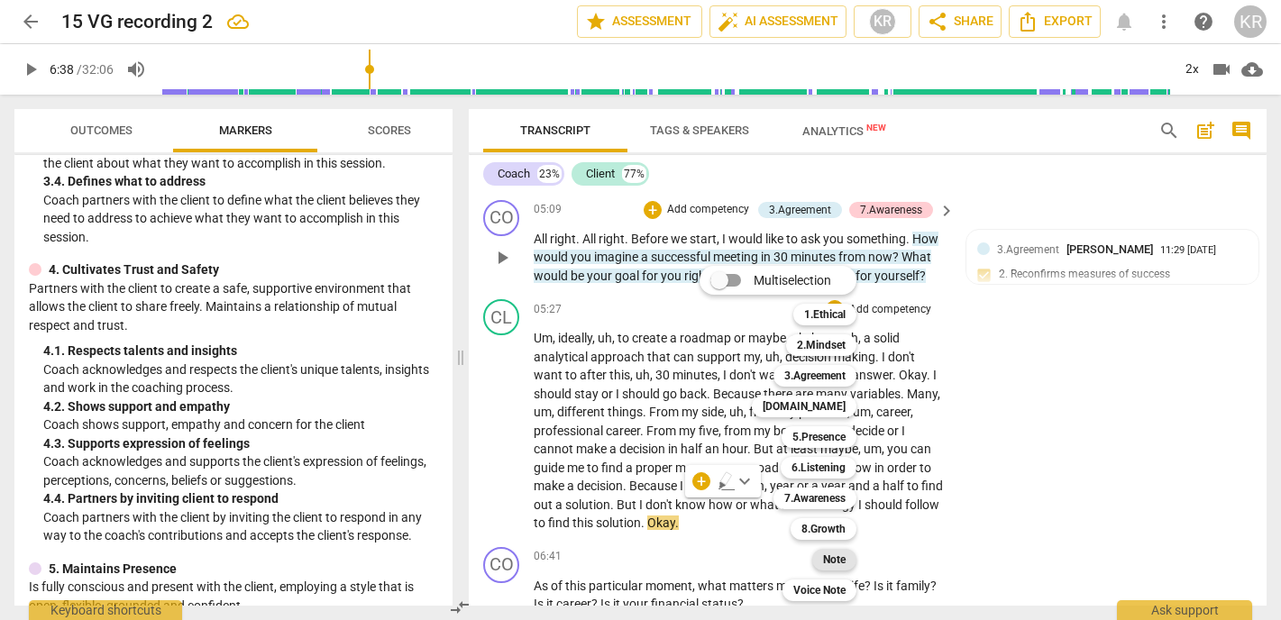
click at [838, 560] on b "Note" at bounding box center [834, 560] width 23 height 22
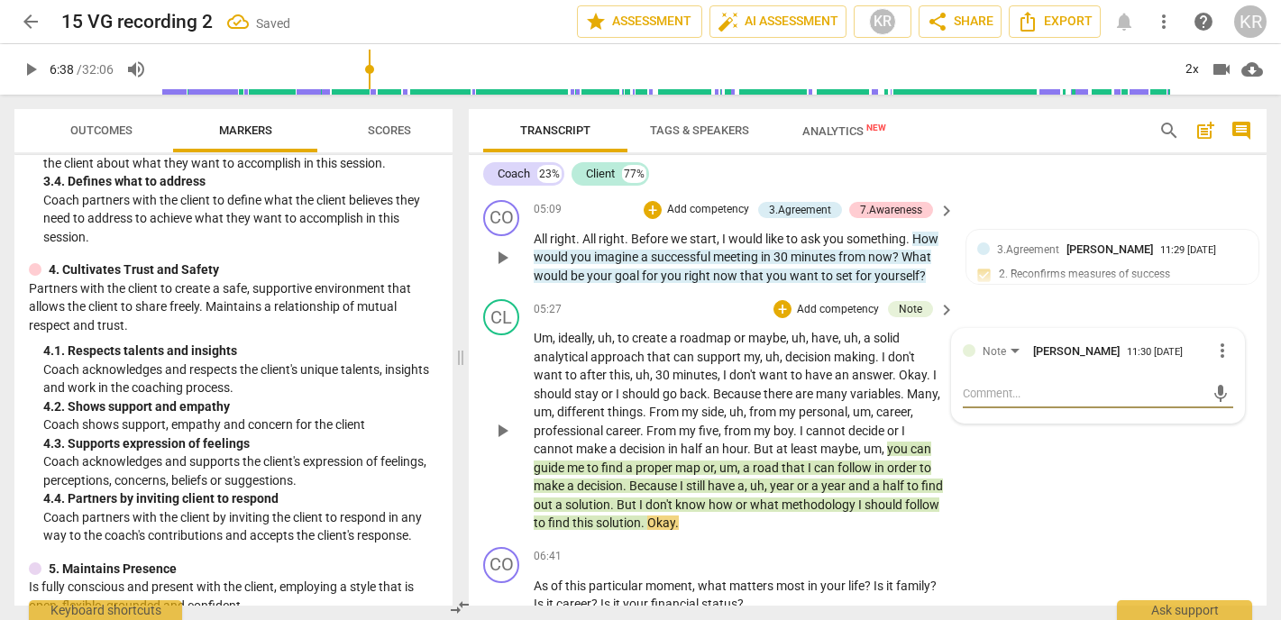
type textarea "S"
type textarea "SE"
type textarea "SES"
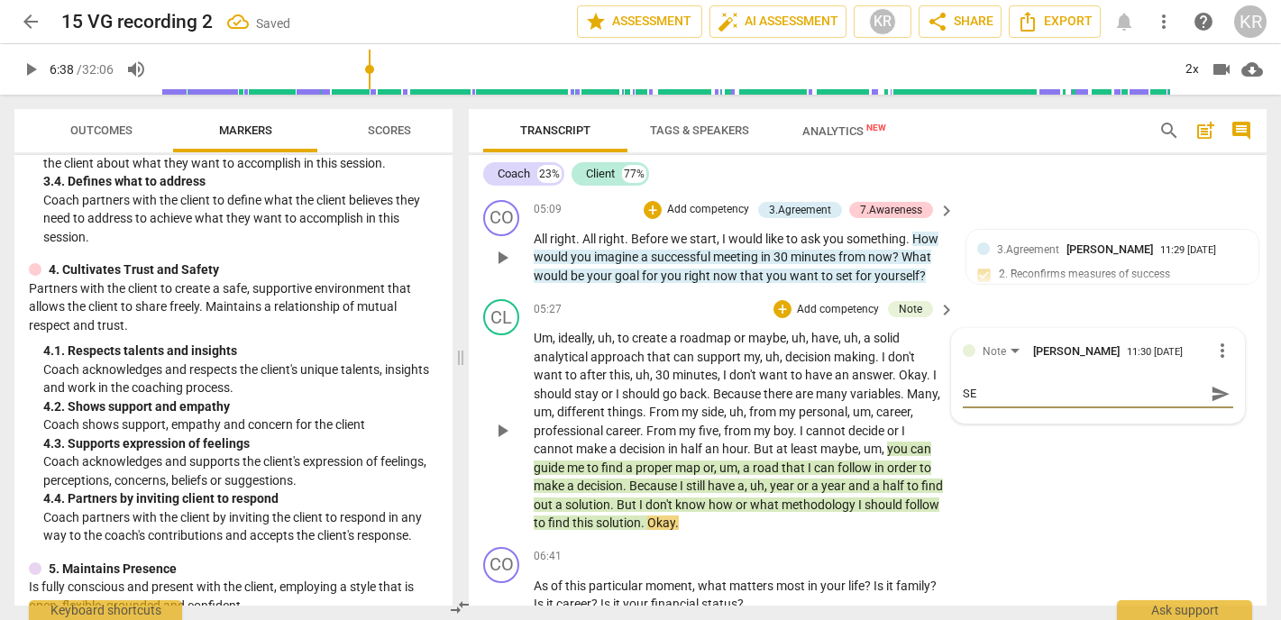
type textarea "SES"
type textarea "SESS"
type textarea "SESSI"
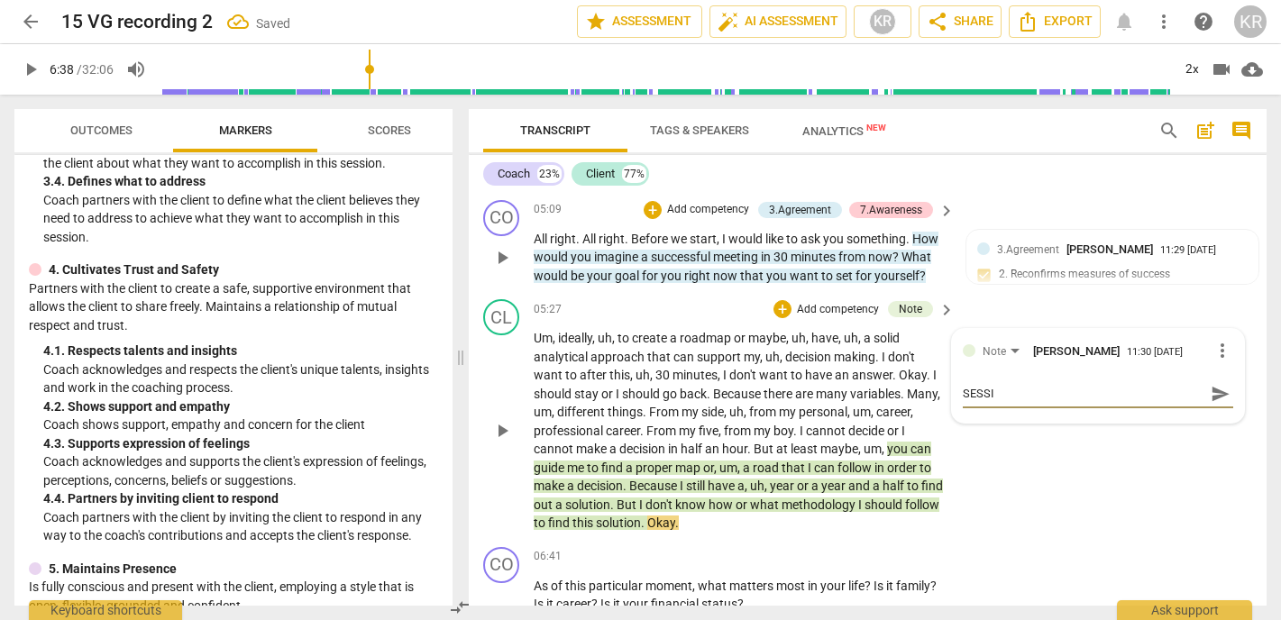
type textarea "SESSIN"
type textarea "SESSINO"
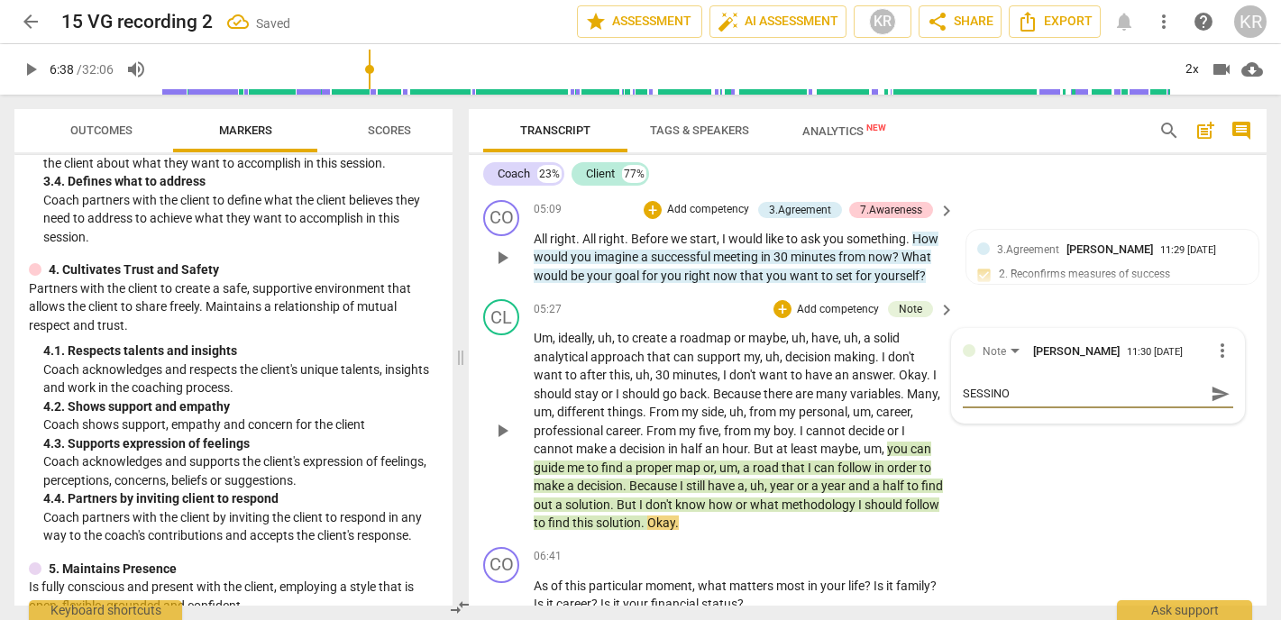
type textarea "SESSINO"
type textarea "SESSINO G"
type textarea "SESSINO GO"
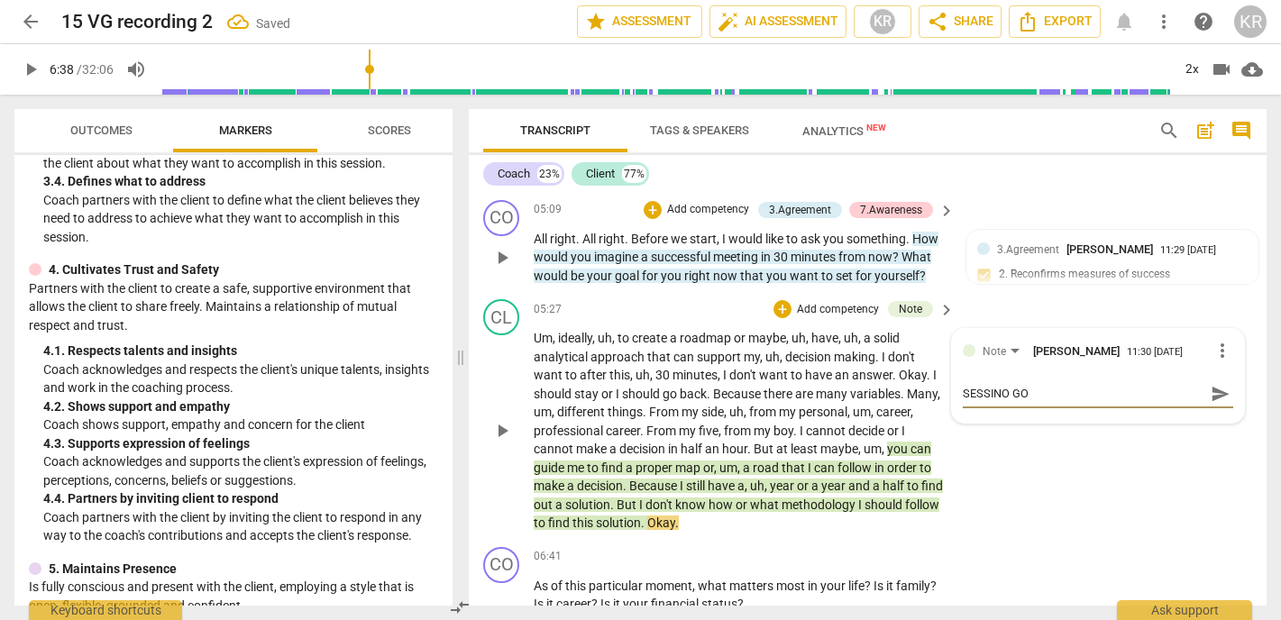
type textarea "SESSINO GOA"
type textarea "SESSINO GOAL"
click at [1216, 384] on span "send" at bounding box center [1221, 394] width 20 height 20
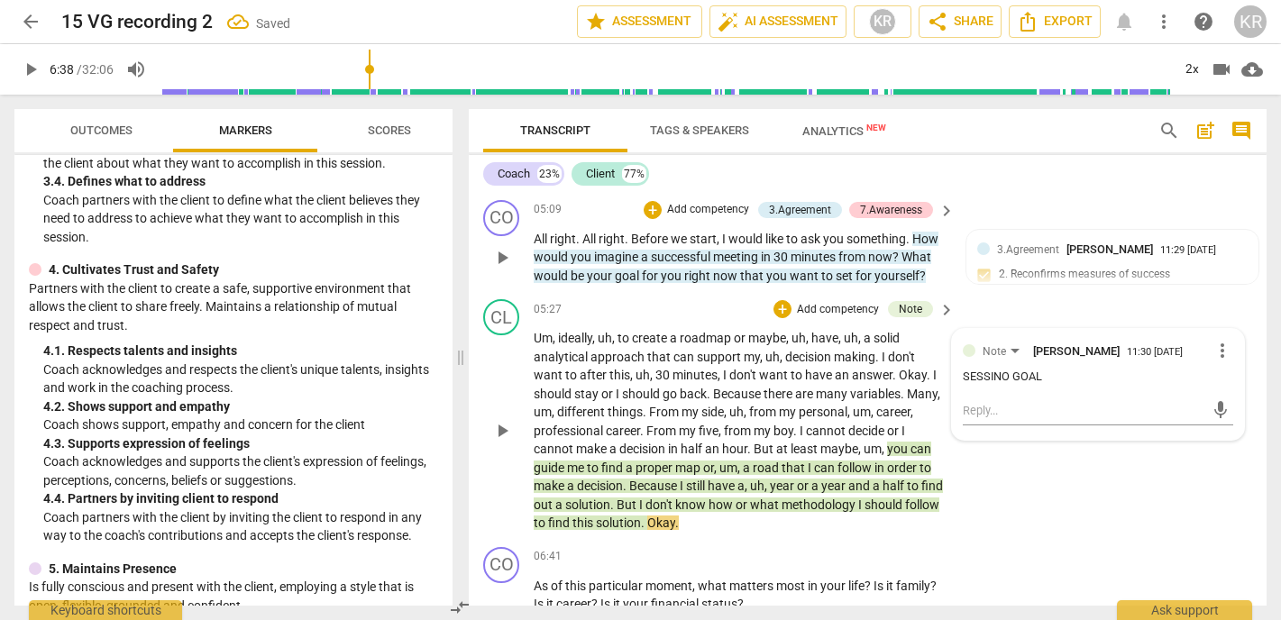
click at [502, 420] on span "play_arrow" at bounding box center [502, 431] width 22 height 22
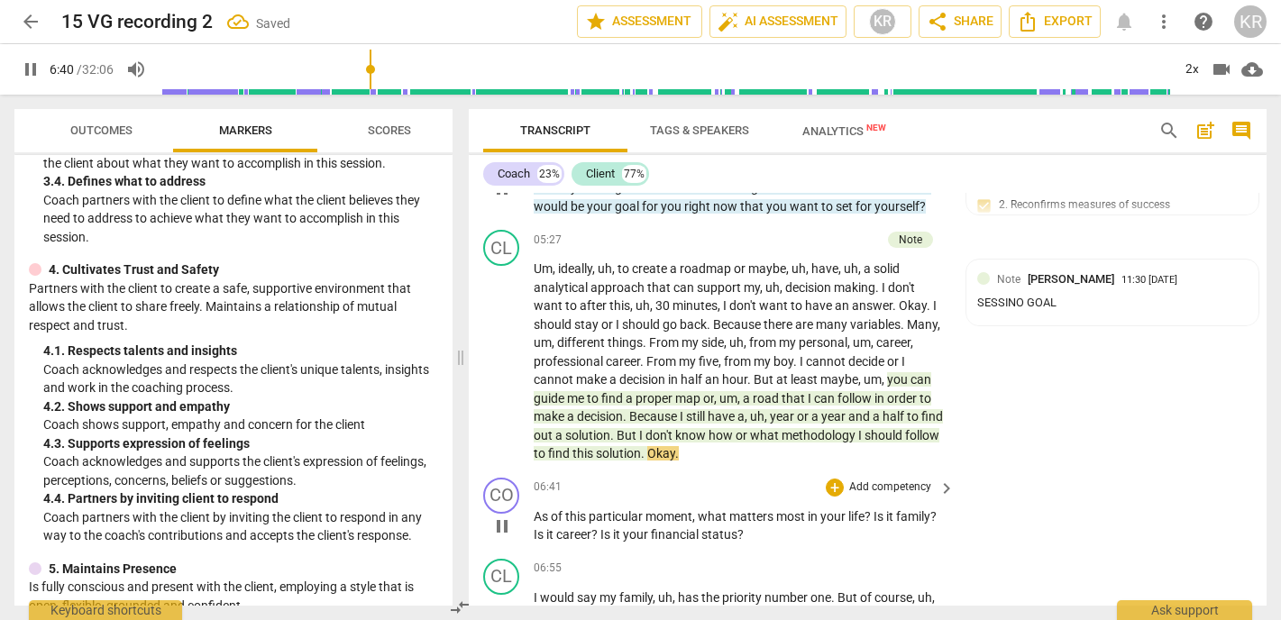
scroll to position [1521, 0]
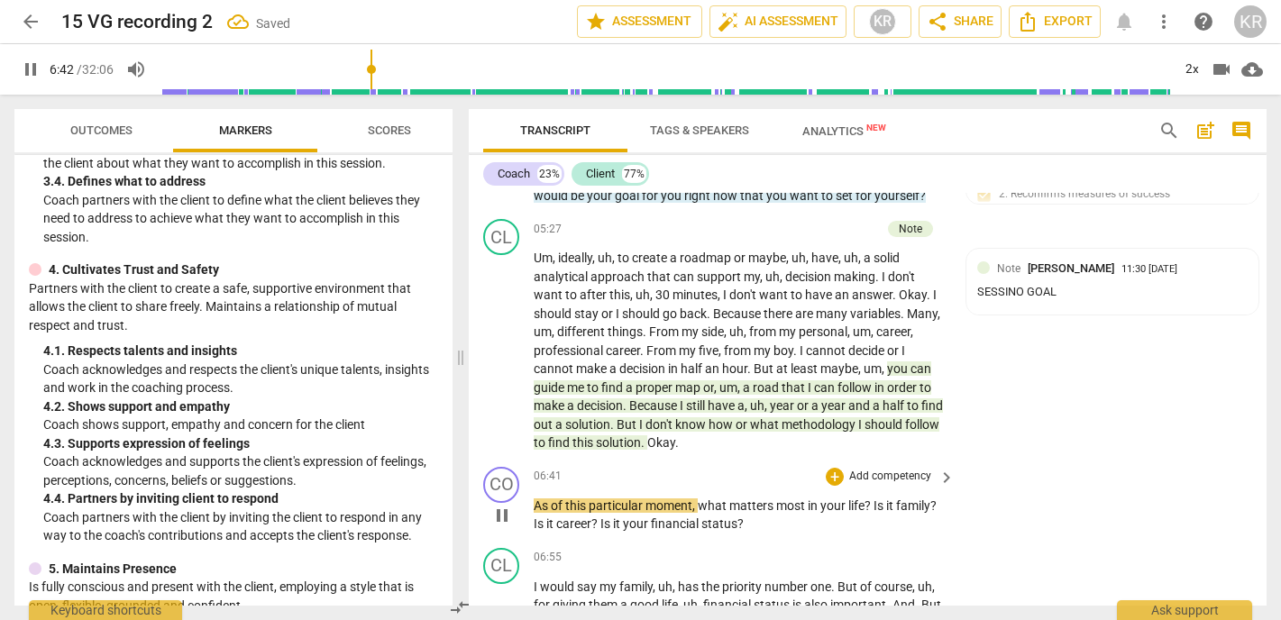
click at [500, 505] on span "pause" at bounding box center [502, 516] width 22 height 22
click at [675, 436] on span "Okay" at bounding box center [661, 443] width 28 height 14
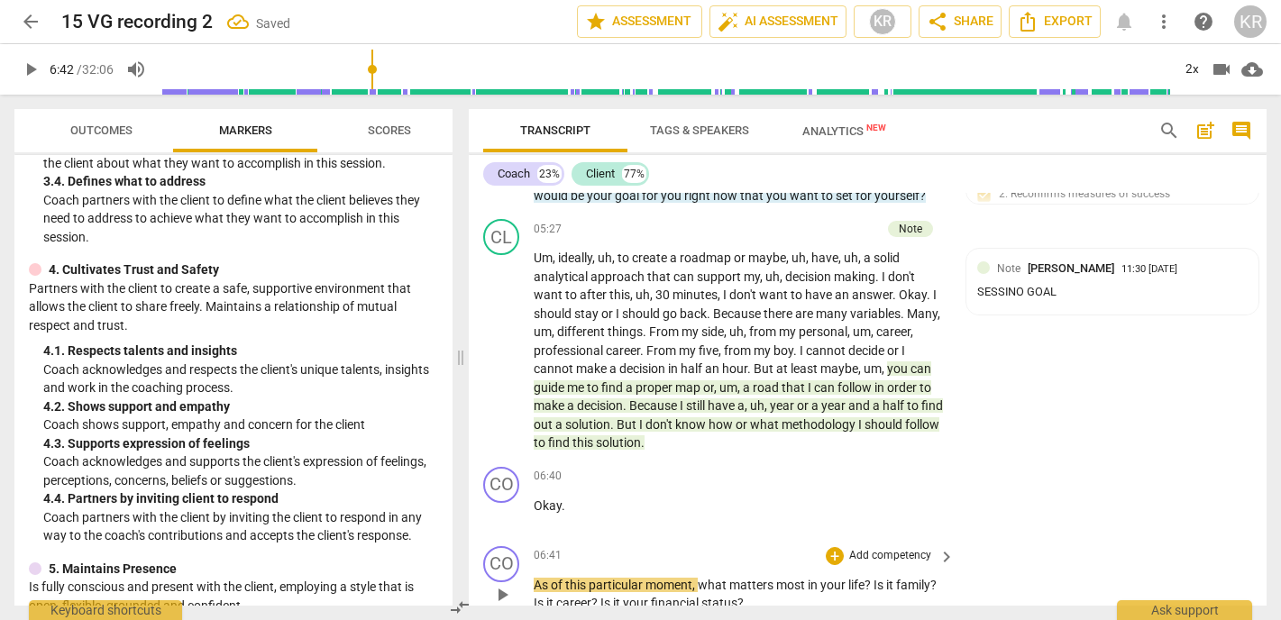
click at [534, 578] on span "As" at bounding box center [542, 585] width 17 height 14
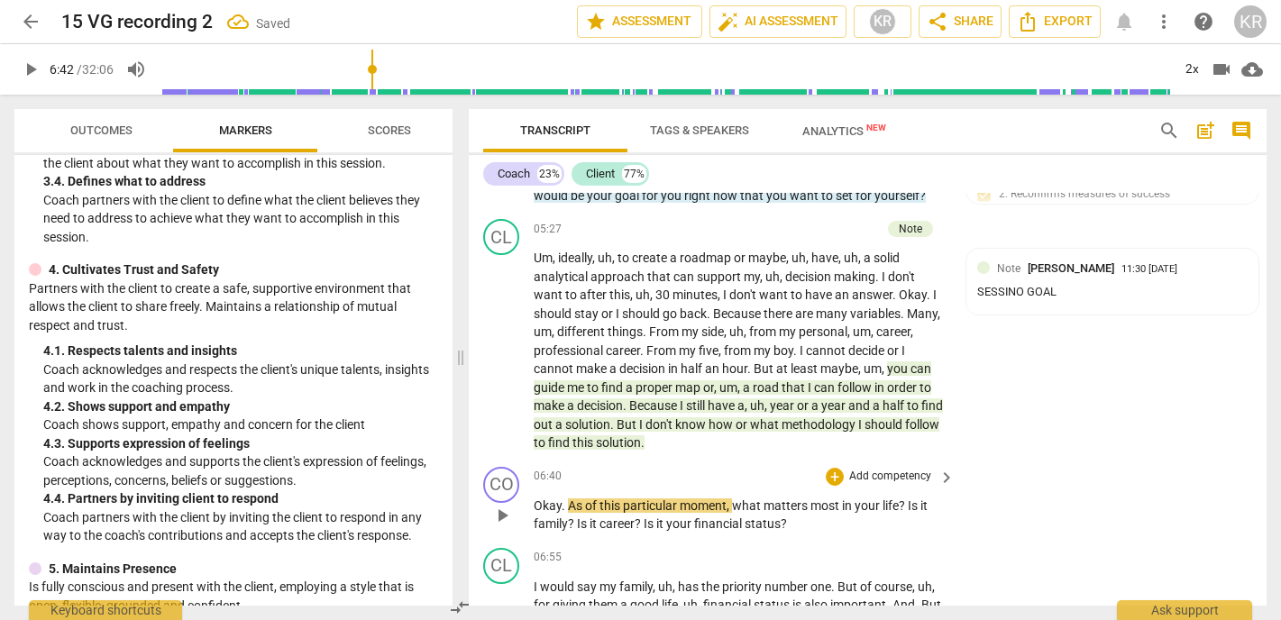
click at [550, 499] on span "Okay" at bounding box center [548, 506] width 28 height 14
click at [1193, 75] on div "2x" at bounding box center [1192, 69] width 34 height 29
click at [1204, 179] on li "1.5x" at bounding box center [1205, 174] width 60 height 34
click at [552, 499] on span "Okay" at bounding box center [548, 506] width 28 height 14
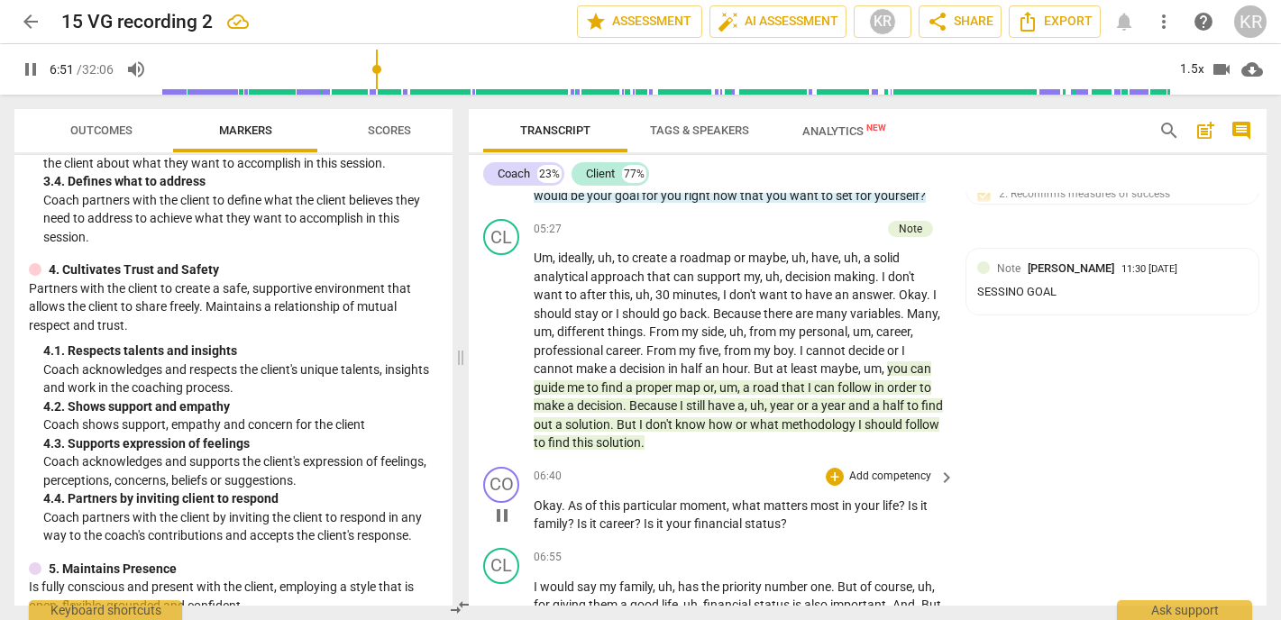
click at [504, 505] on span "pause" at bounding box center [502, 516] width 22 height 22
type input "412"
click at [896, 469] on p "Add competency" at bounding box center [891, 477] width 86 height 16
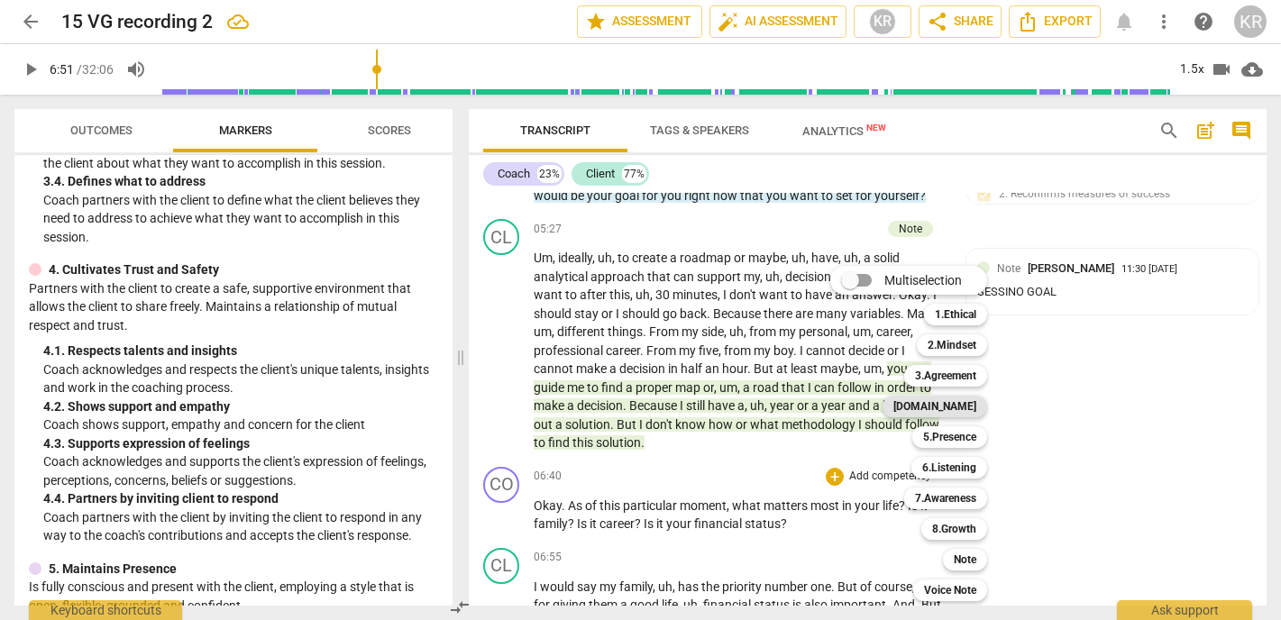
click at [969, 408] on b "[DOMAIN_NAME]" at bounding box center [935, 407] width 83 height 22
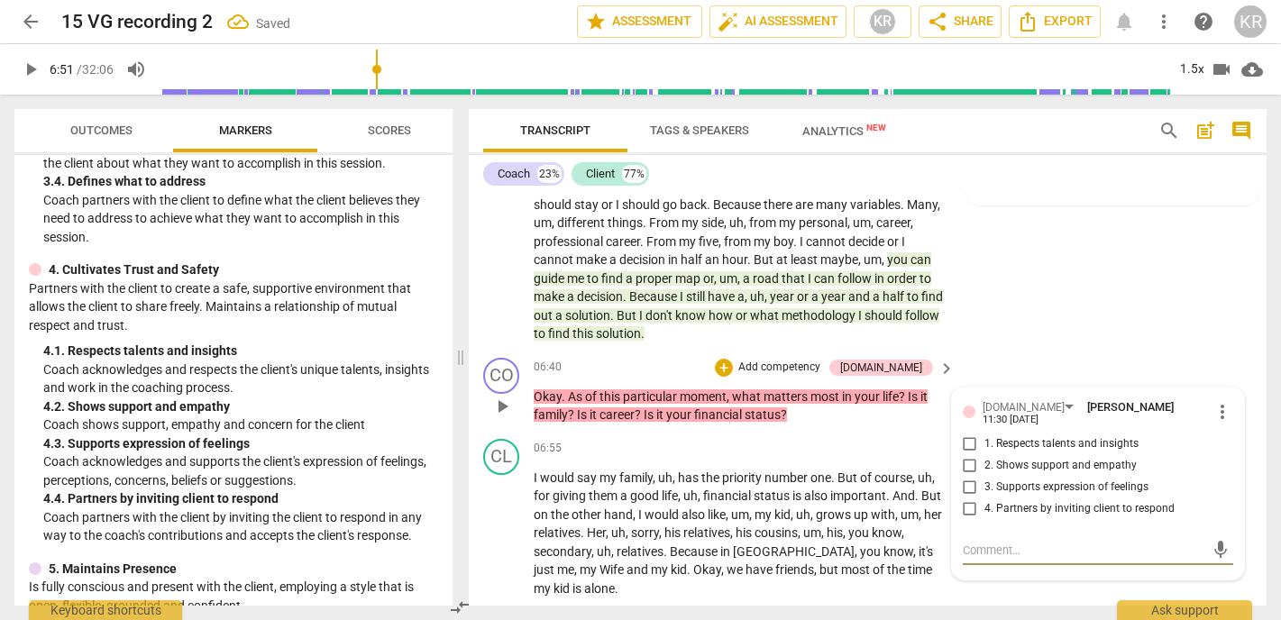
scroll to position [1626, 0]
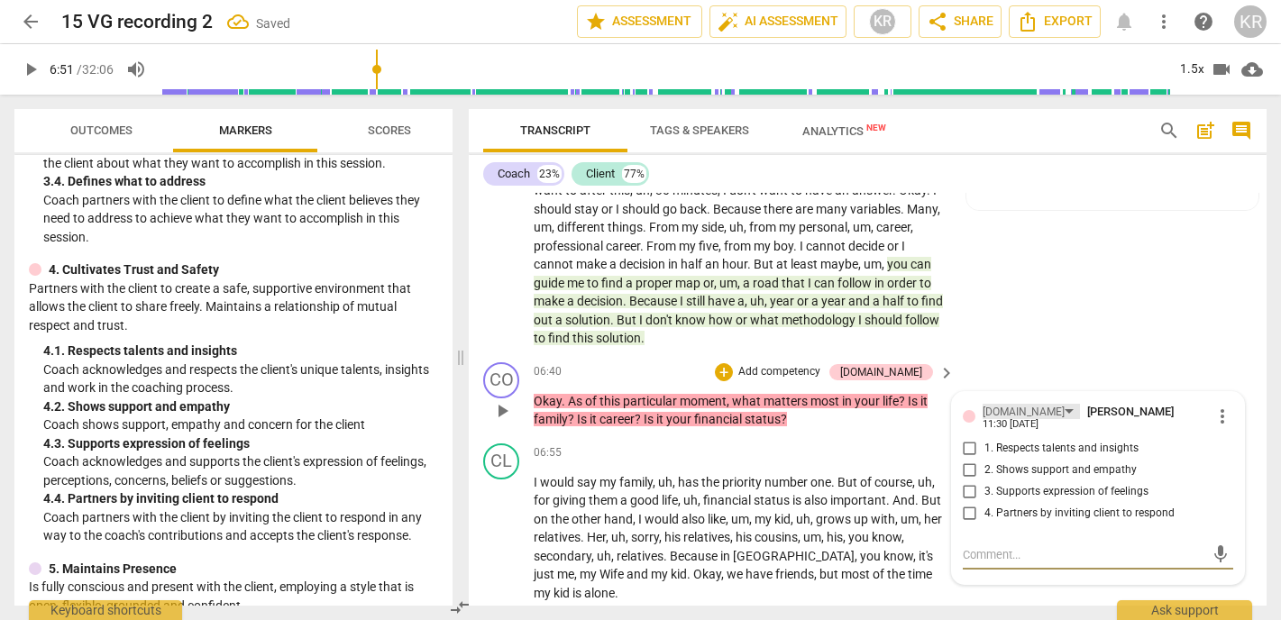
click at [1009, 404] on div "[DOMAIN_NAME]" at bounding box center [1024, 412] width 82 height 17
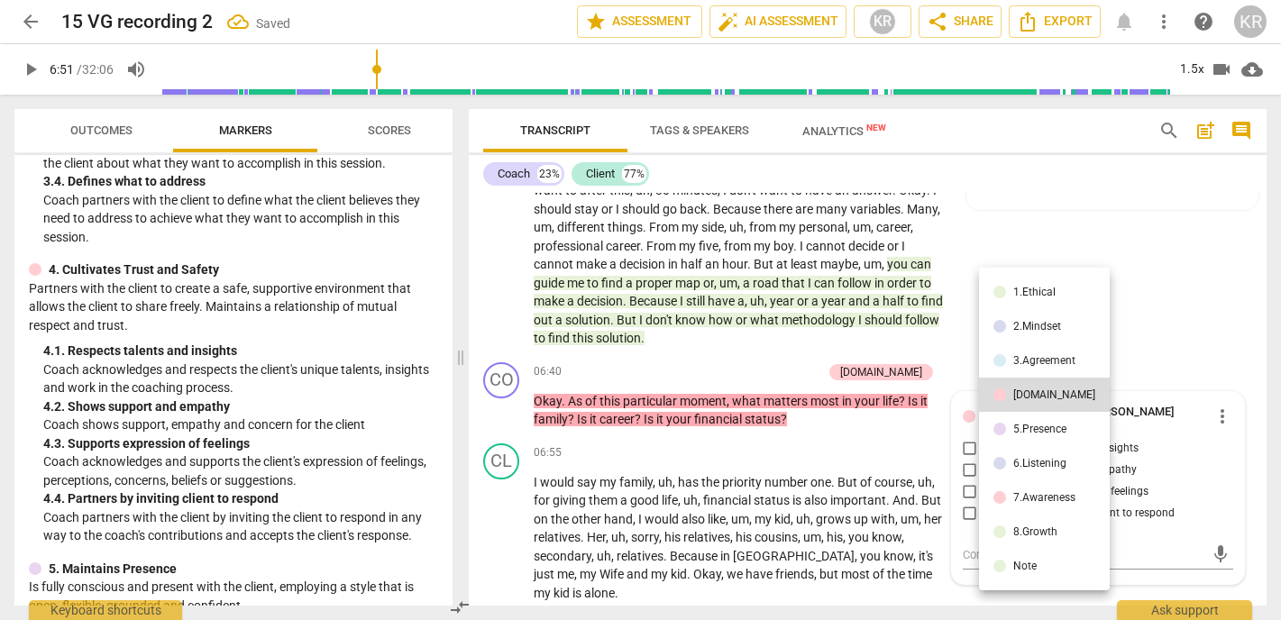
click at [1027, 358] on div "3.Agreement" at bounding box center [1045, 360] width 62 height 11
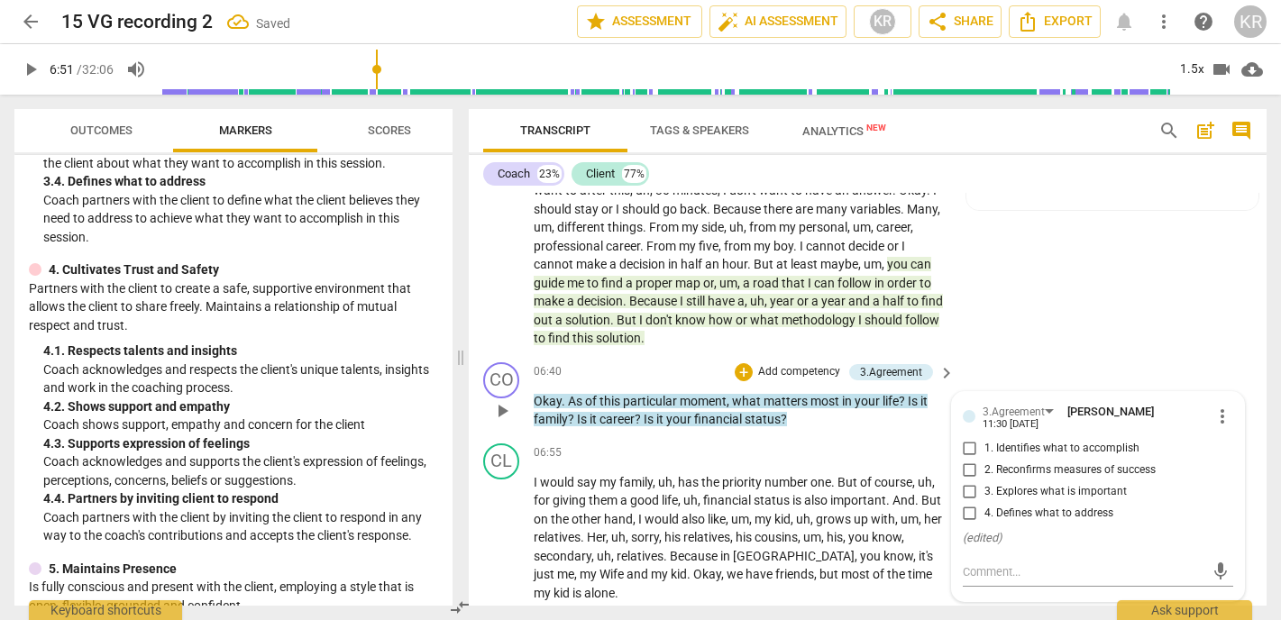
click at [1027, 484] on span "3. Explores what is important" at bounding box center [1056, 492] width 142 height 16
click at [985, 482] on input "3. Explores what is important" at bounding box center [970, 493] width 29 height 22
checkbox input "true"
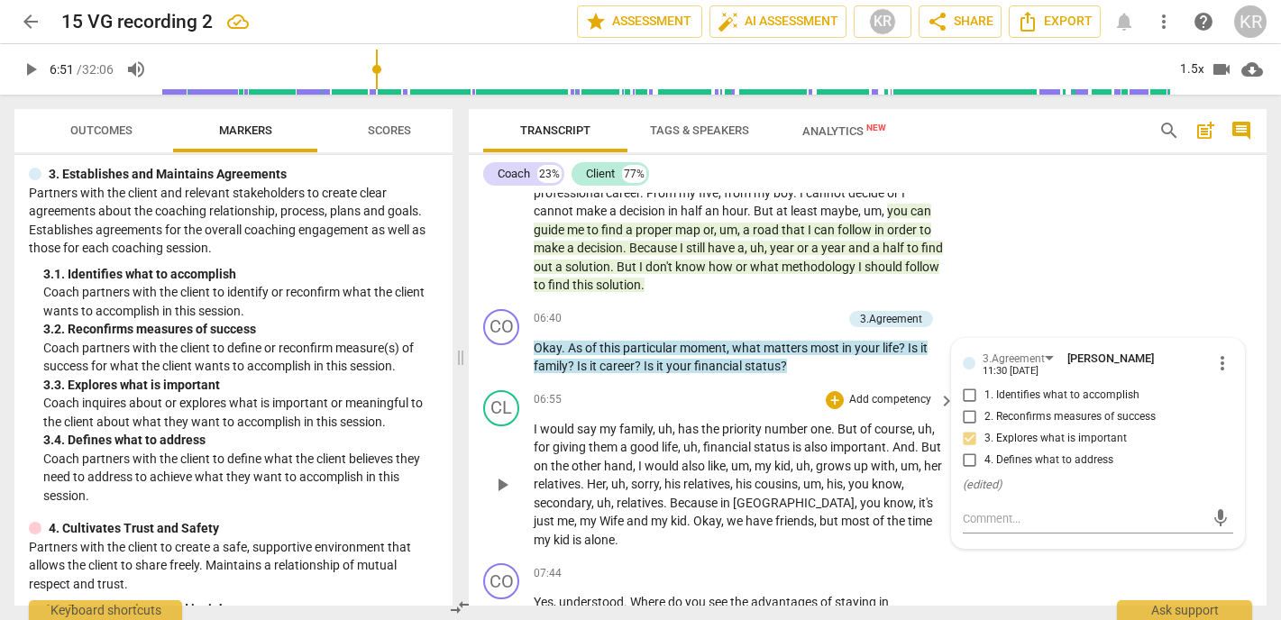
scroll to position [1681, 0]
click at [39, 69] on span "play_arrow" at bounding box center [31, 70] width 22 height 22
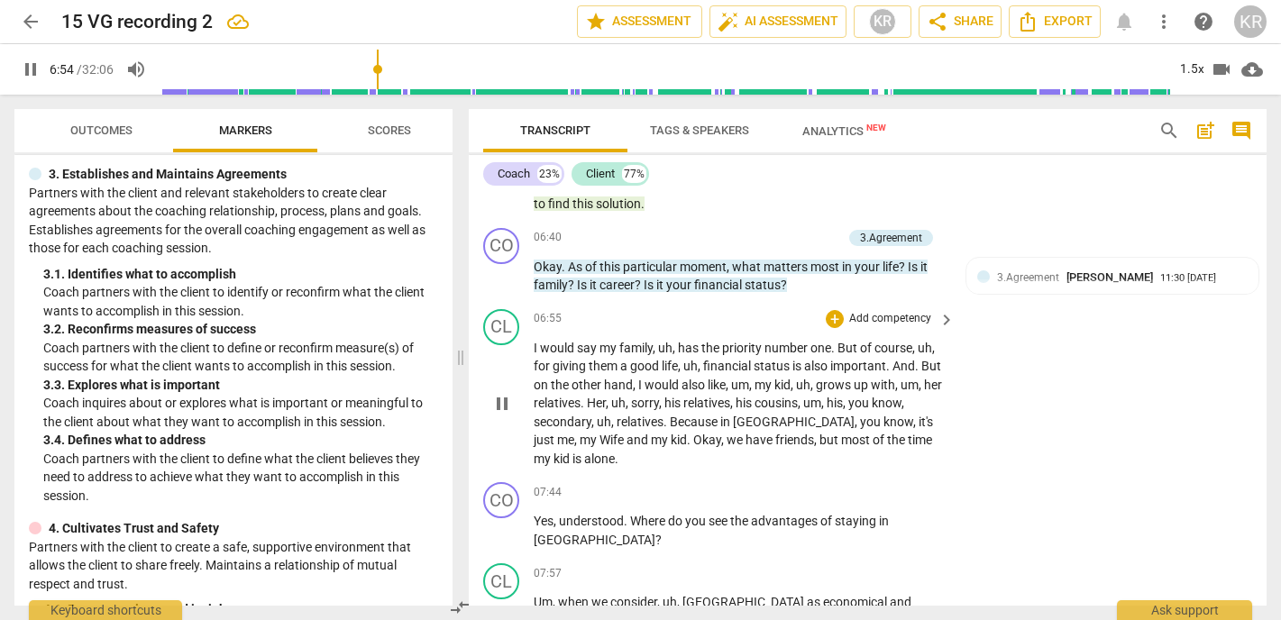
scroll to position [1763, 0]
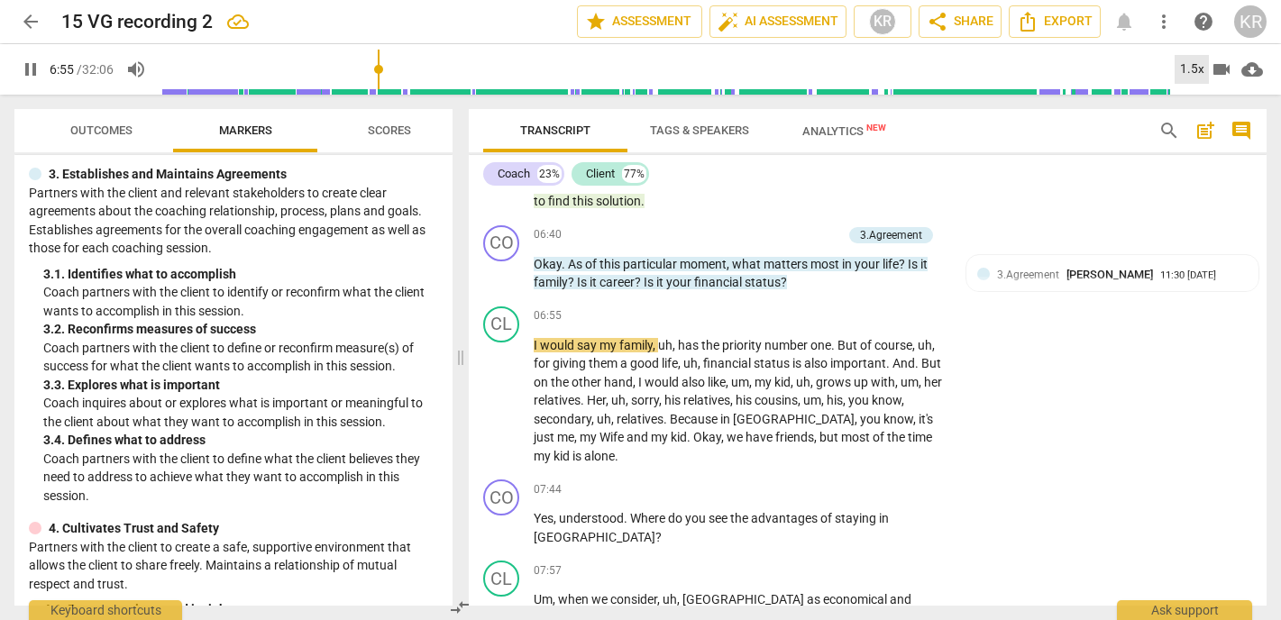
click at [1195, 63] on div "1.5x" at bounding box center [1192, 69] width 34 height 29
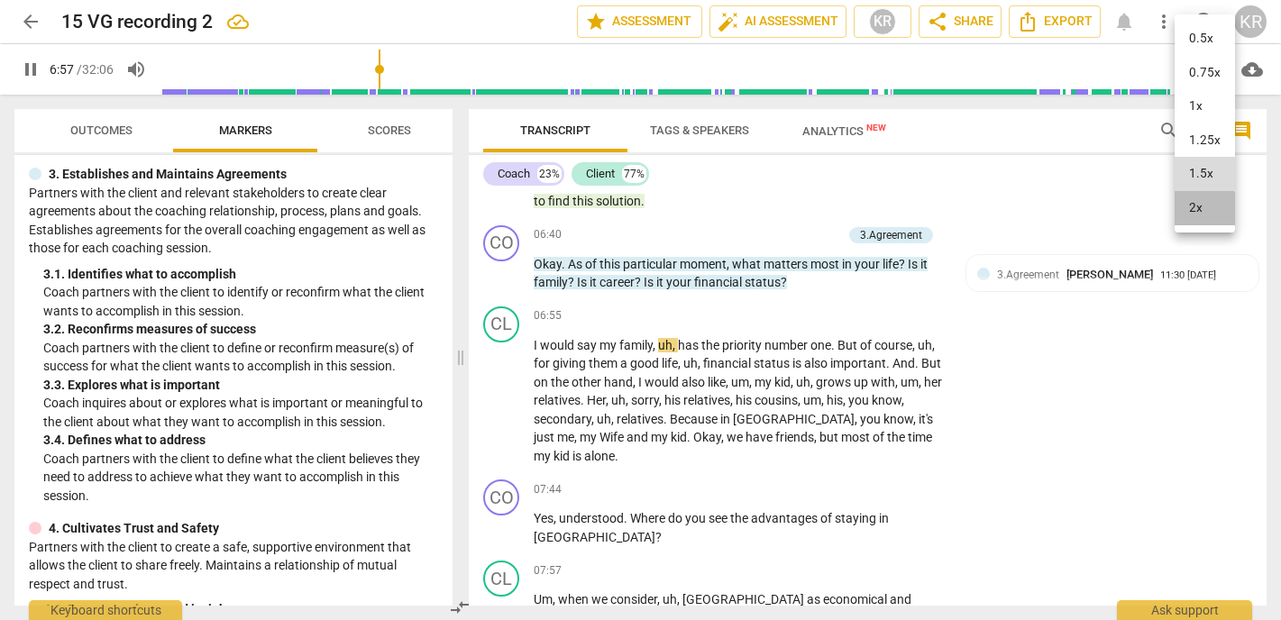
click at [1199, 211] on li "2x" at bounding box center [1205, 208] width 60 height 34
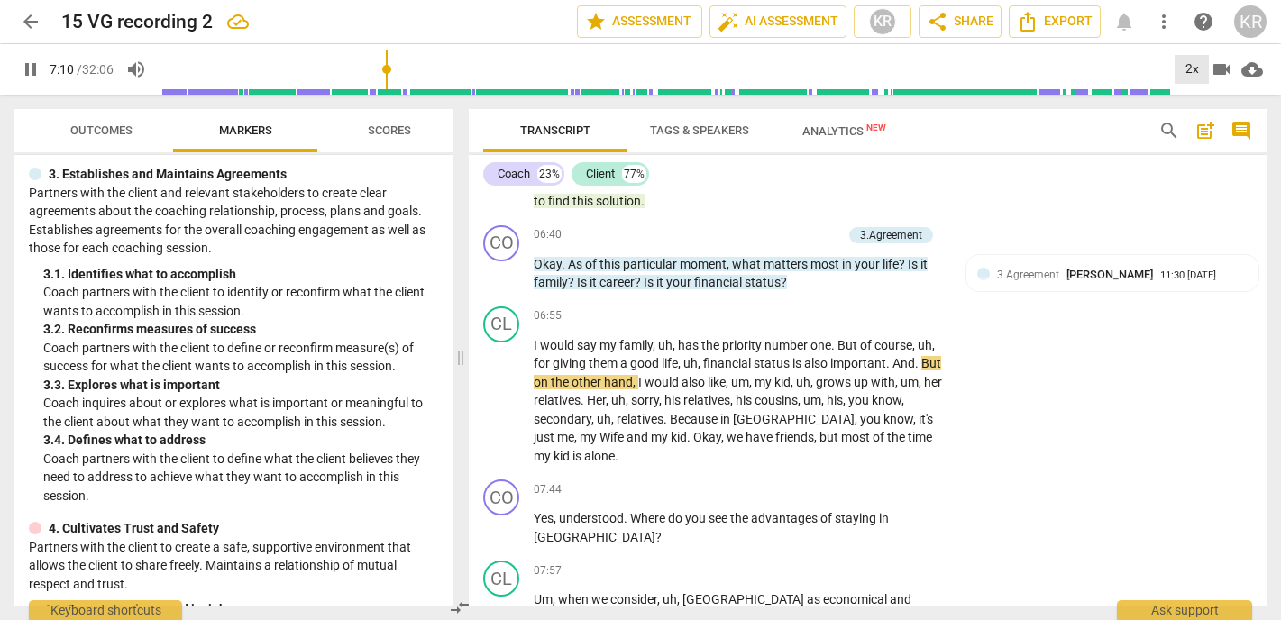
click at [1195, 68] on div "2x" at bounding box center [1192, 69] width 34 height 29
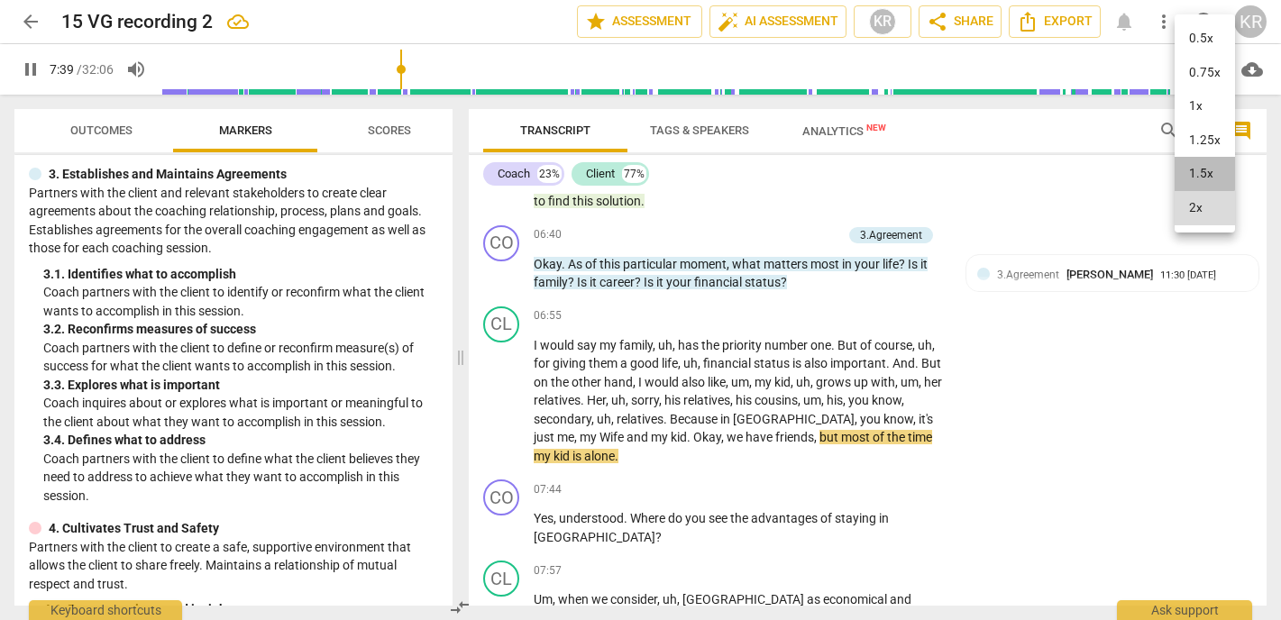
click at [1200, 173] on li "1.5x" at bounding box center [1205, 174] width 60 height 34
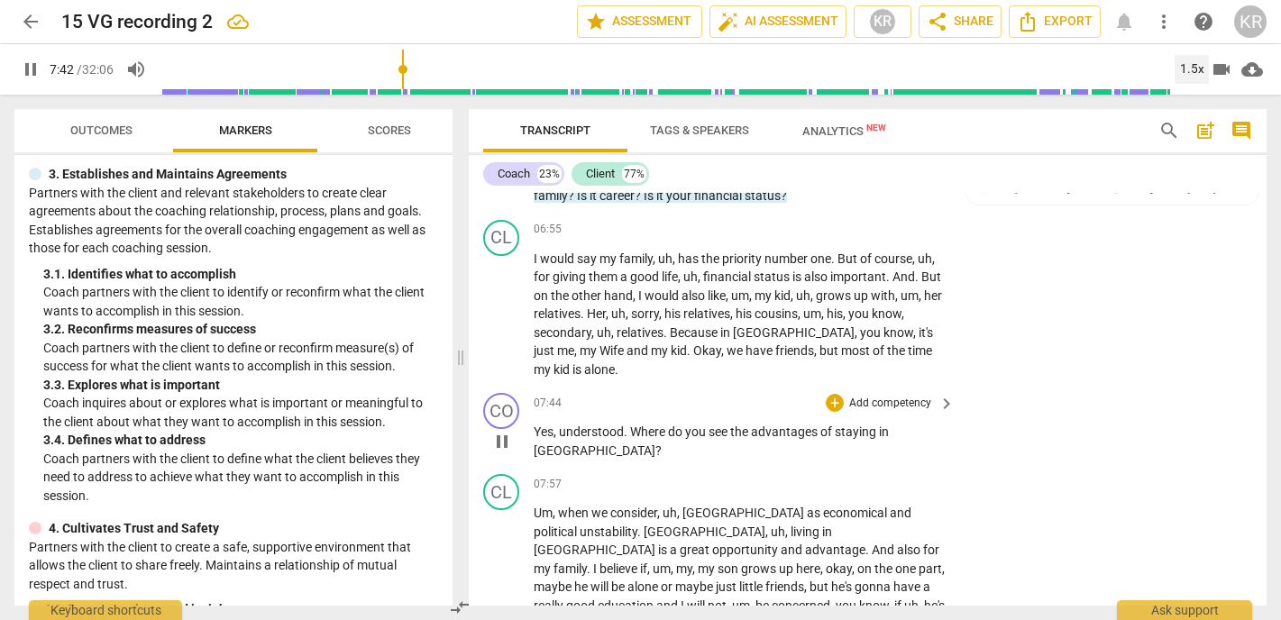
scroll to position [1834, 0]
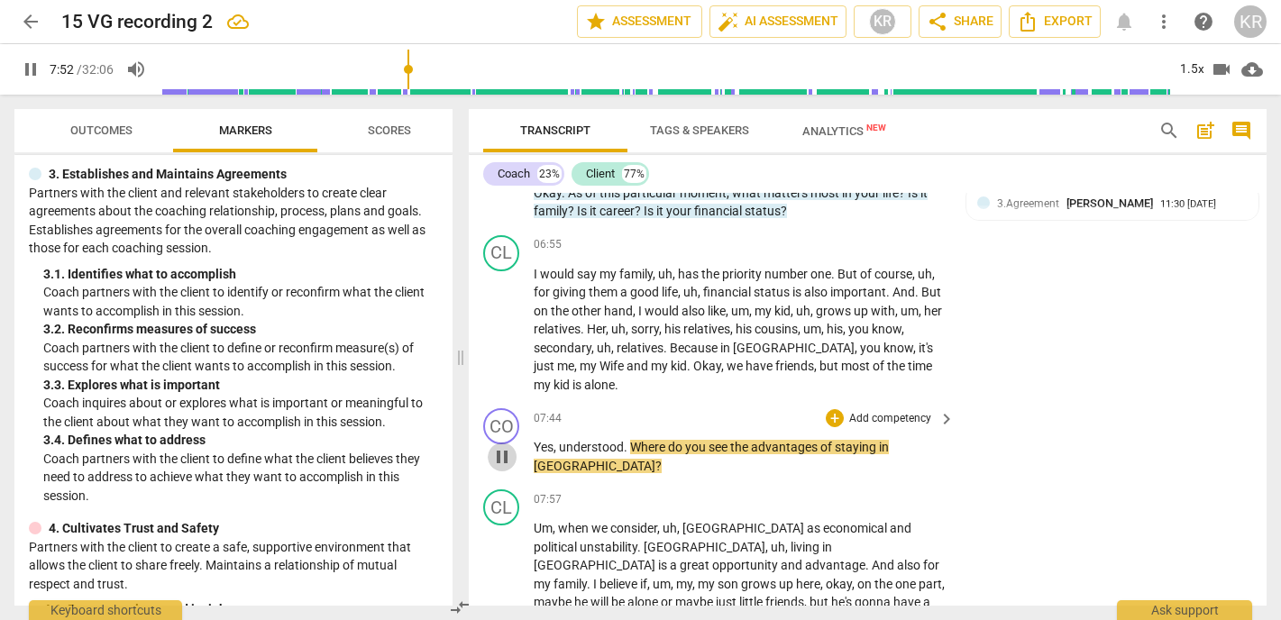
click at [505, 446] on span "pause" at bounding box center [502, 457] width 22 height 22
type input "473"
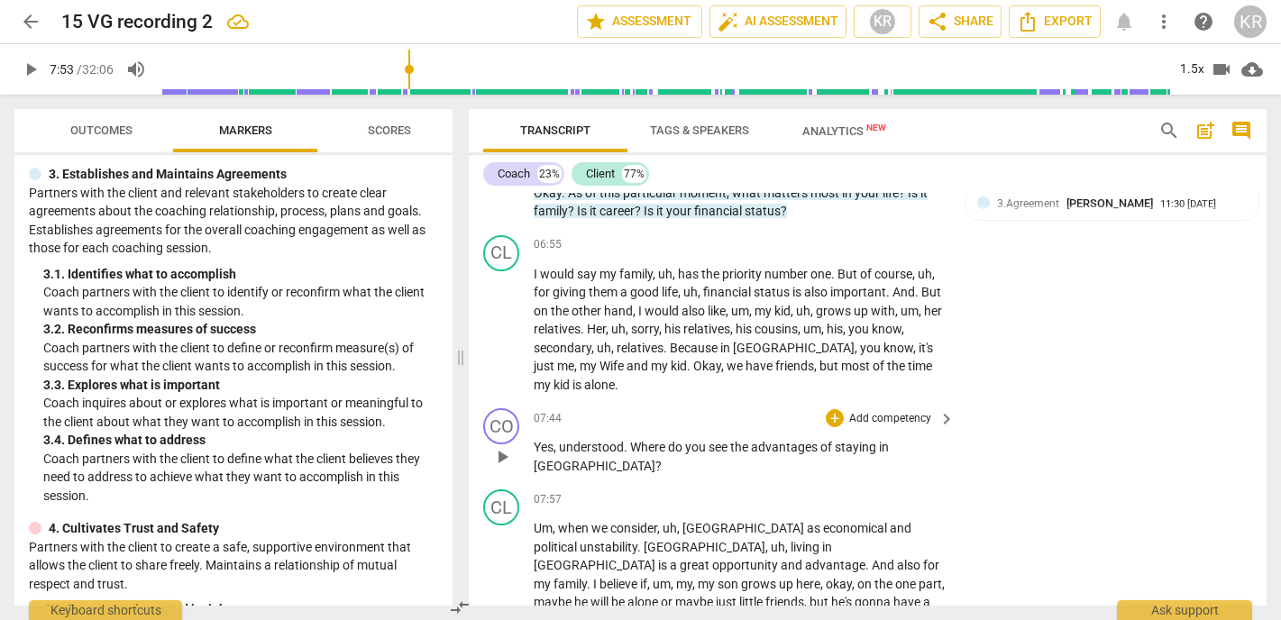
click at [895, 411] on p "Add competency" at bounding box center [891, 419] width 86 height 16
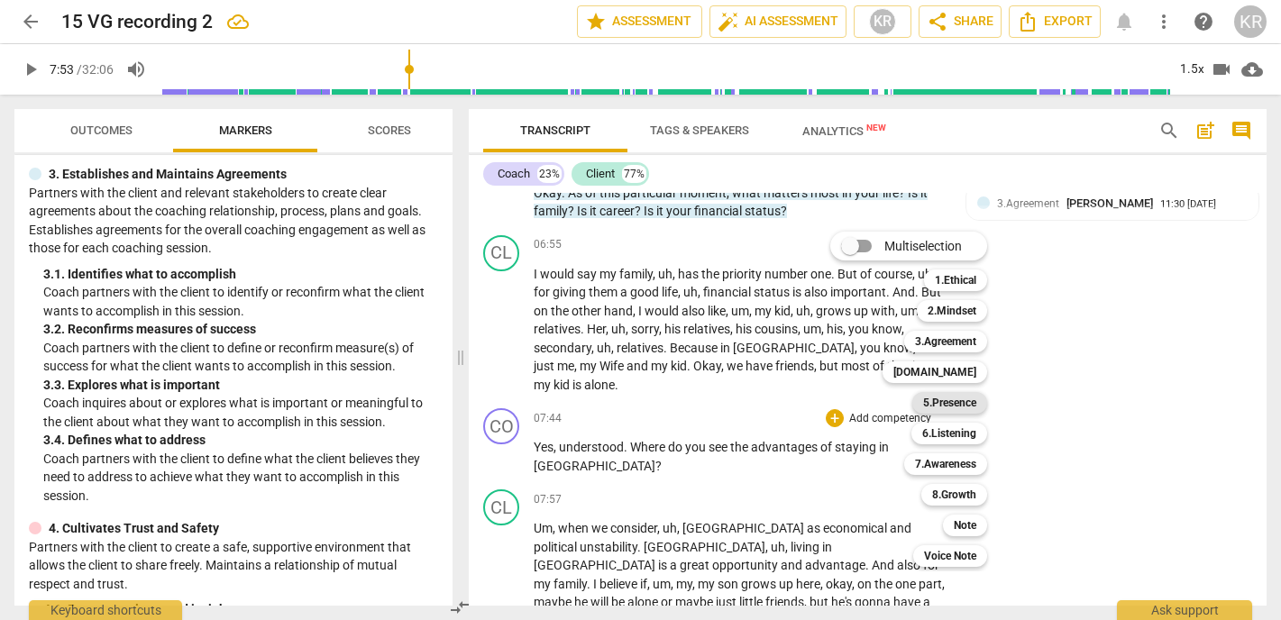
click at [969, 402] on b "5.Presence" at bounding box center [949, 403] width 53 height 22
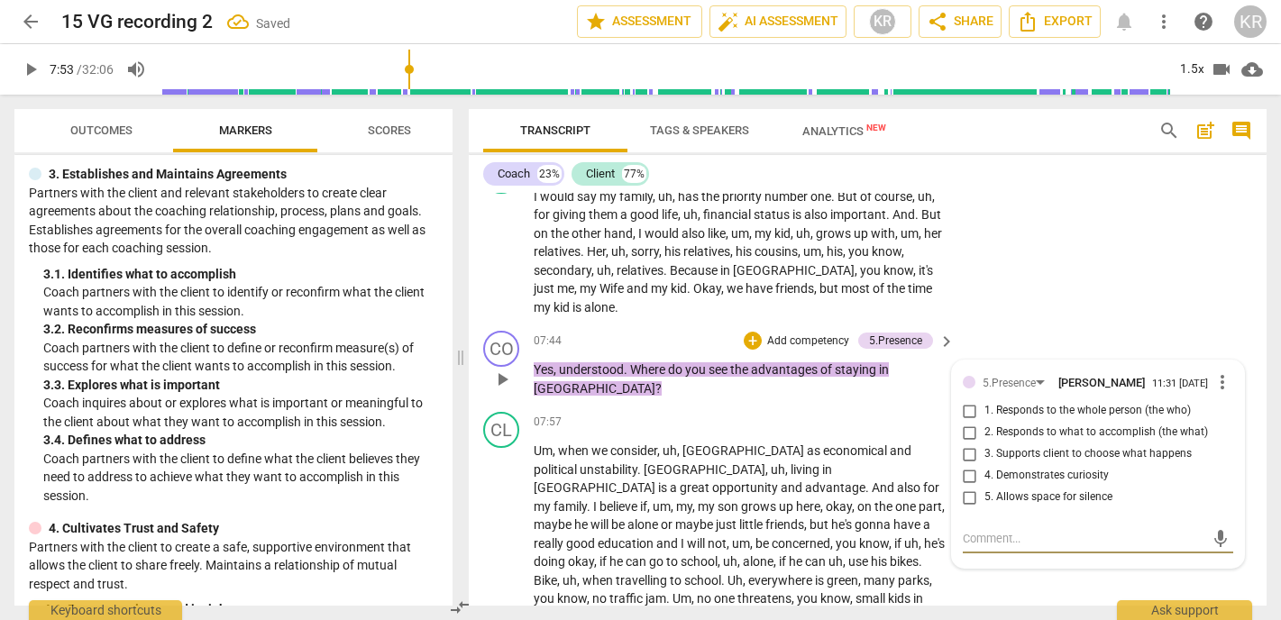
scroll to position [1914, 0]
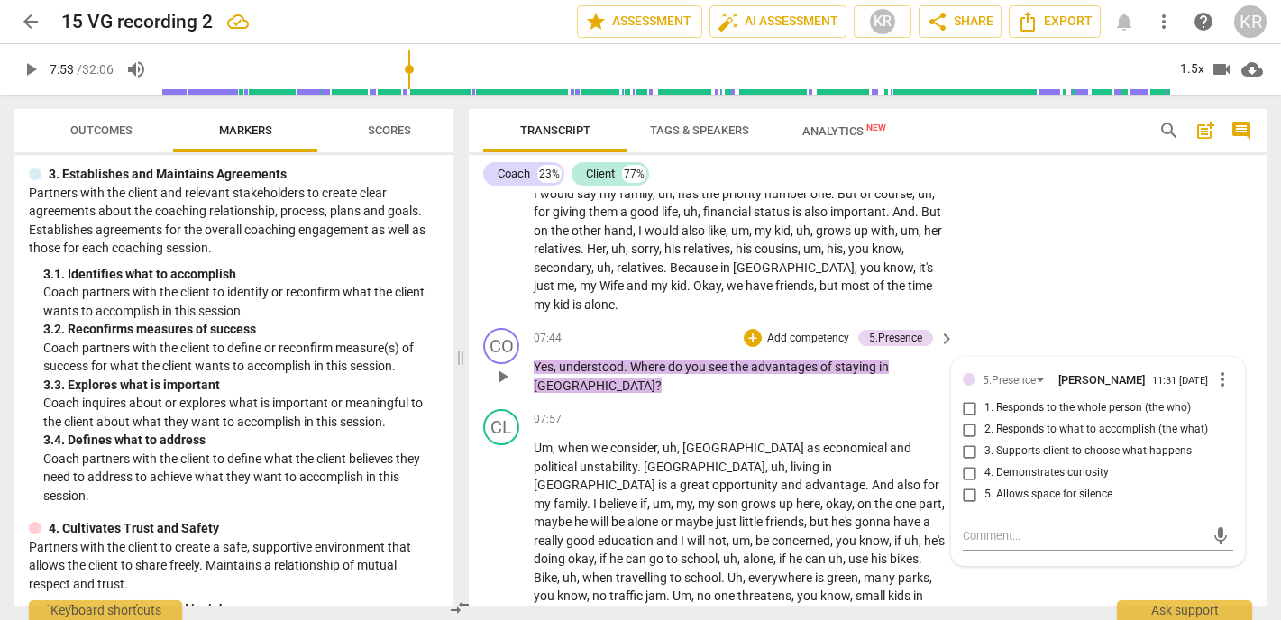
click at [1026, 465] on span "4. Demonstrates curiosity" at bounding box center [1047, 473] width 124 height 16
click at [985, 463] on input "4. Demonstrates curiosity" at bounding box center [970, 474] width 29 height 22
click at [1026, 465] on span "4. Demonstrates curiosity" at bounding box center [1047, 473] width 124 height 16
click at [985, 463] on input "4. Demonstrates curiosity" at bounding box center [970, 474] width 29 height 22
click at [1026, 465] on span "4. Demonstrates curiosity" at bounding box center [1047, 473] width 124 height 16
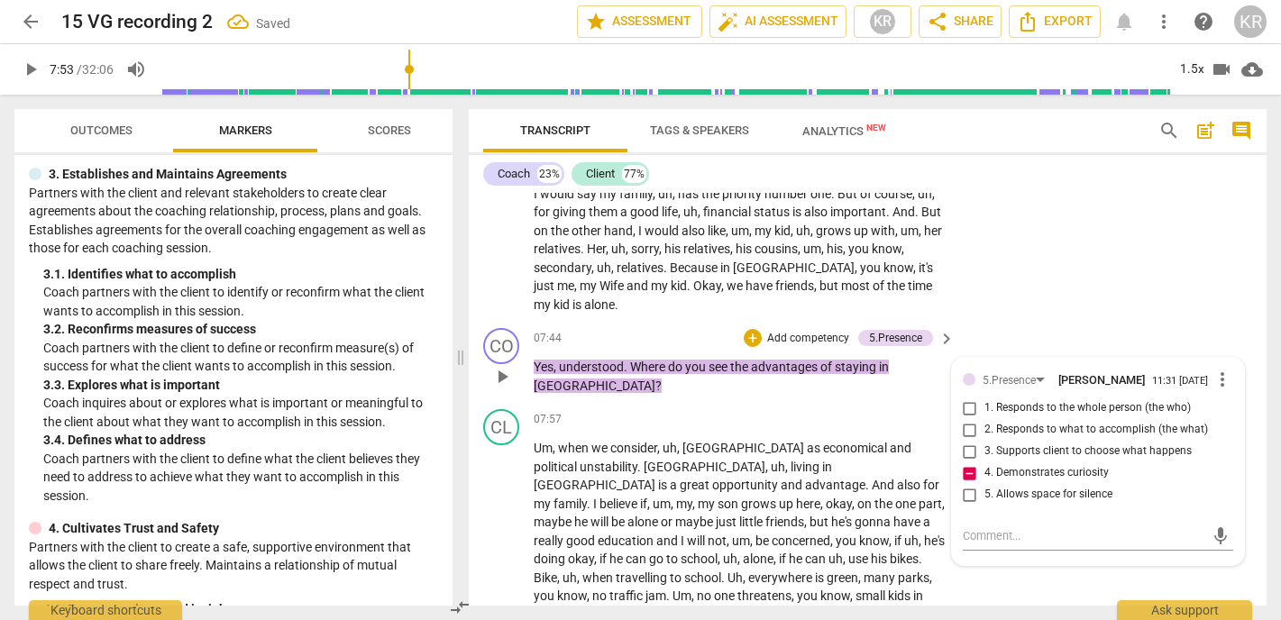
click at [985, 463] on input "4. Demonstrates curiosity" at bounding box center [970, 474] width 29 height 22
checkbox input "false"
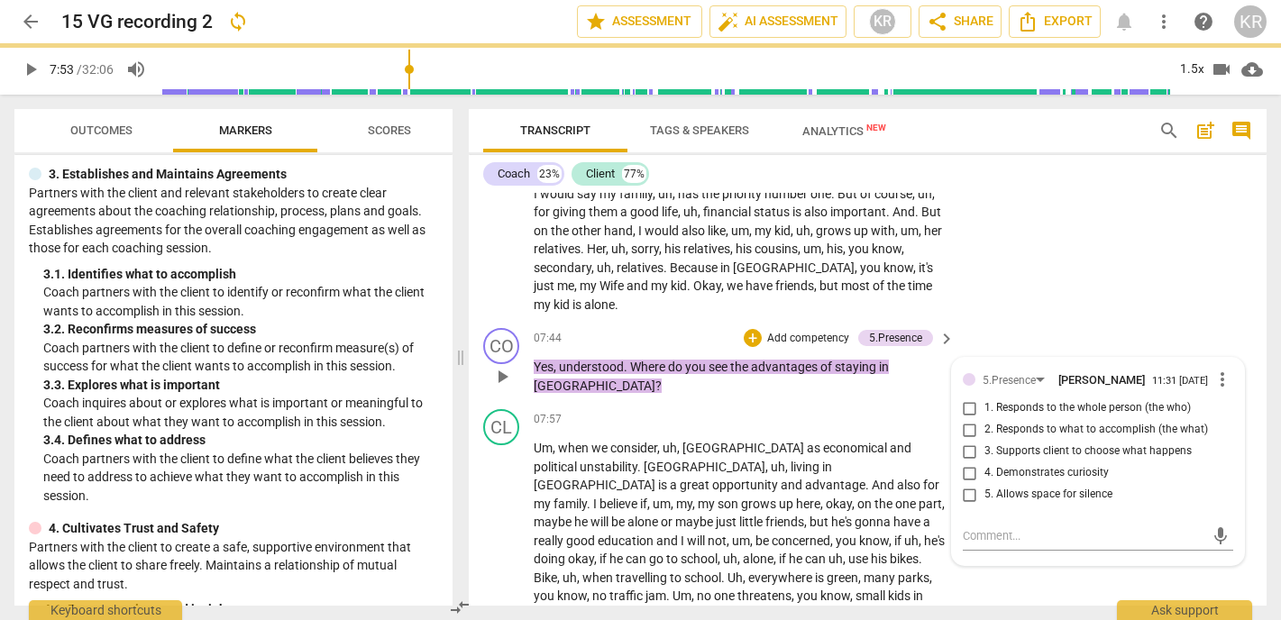
click at [1027, 422] on span "2. Responds to what to accomplish (the what)" at bounding box center [1097, 430] width 224 height 16
click at [985, 419] on input "2. Responds to what to accomplish (the what)" at bounding box center [970, 430] width 29 height 22
checkbox input "true"
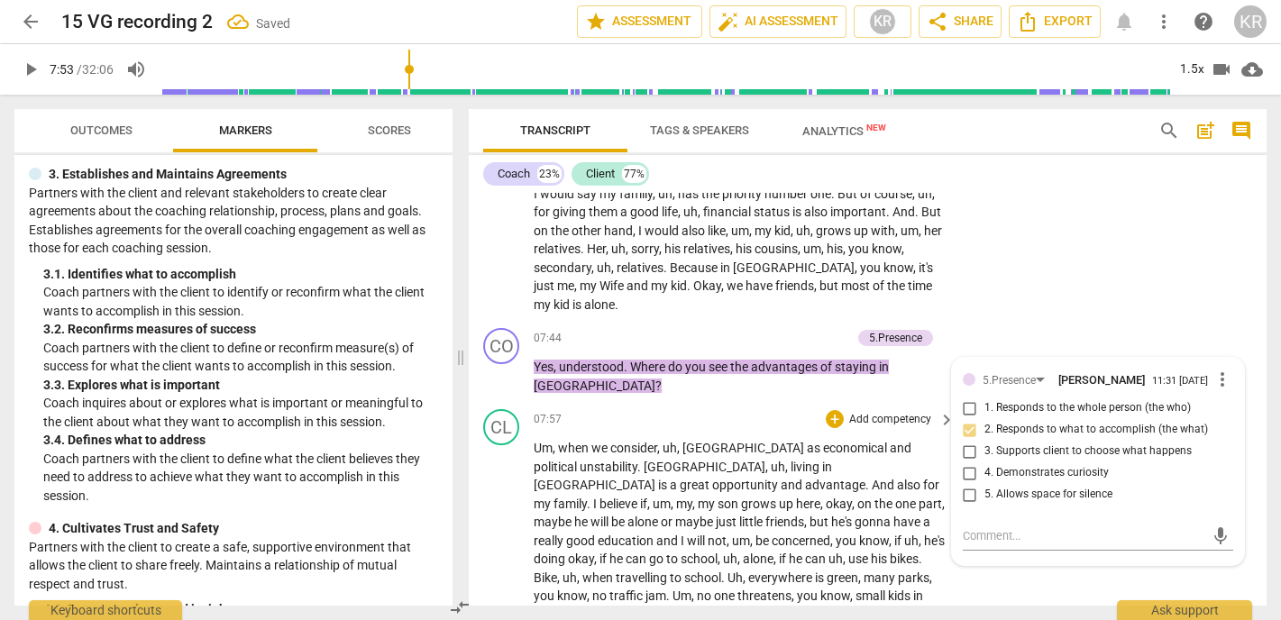
click at [712, 409] on div "07:57 + Add competency keyboard_arrow_right" at bounding box center [745, 419] width 423 height 20
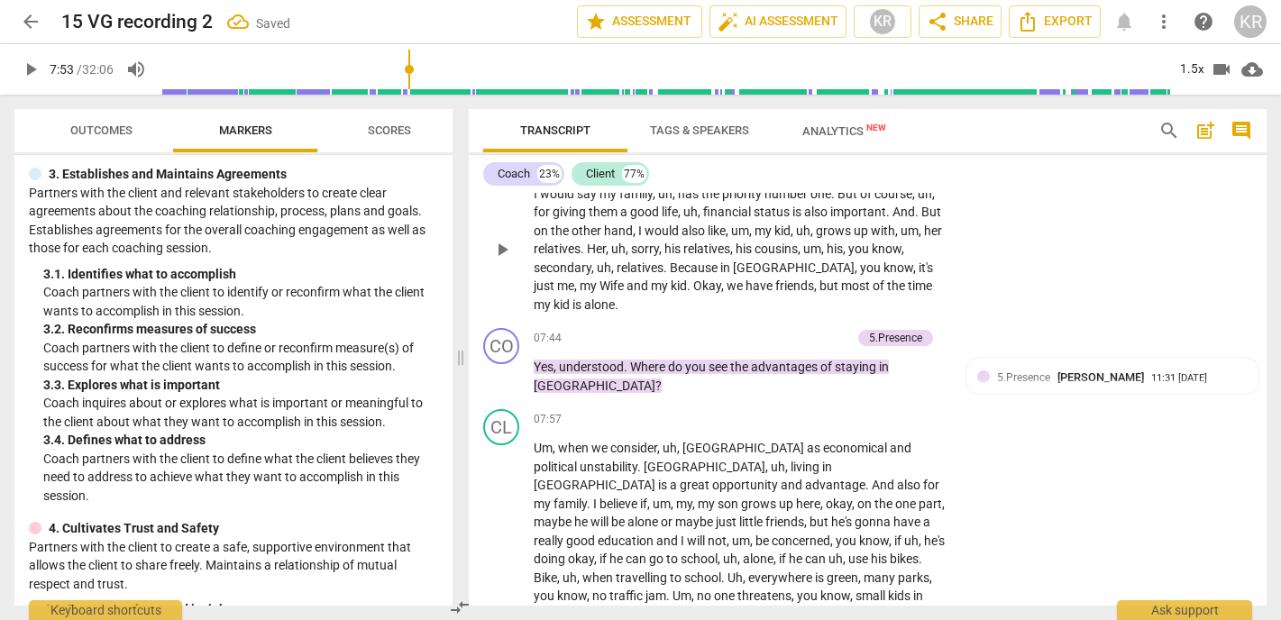
click at [584, 298] on span "alone" at bounding box center [599, 305] width 31 height 14
click at [1193, 64] on div "1.5x" at bounding box center [1192, 69] width 34 height 29
click at [1195, 113] on li "1x" at bounding box center [1205, 106] width 60 height 34
click at [554, 298] on span "kid" at bounding box center [563, 305] width 19 height 14
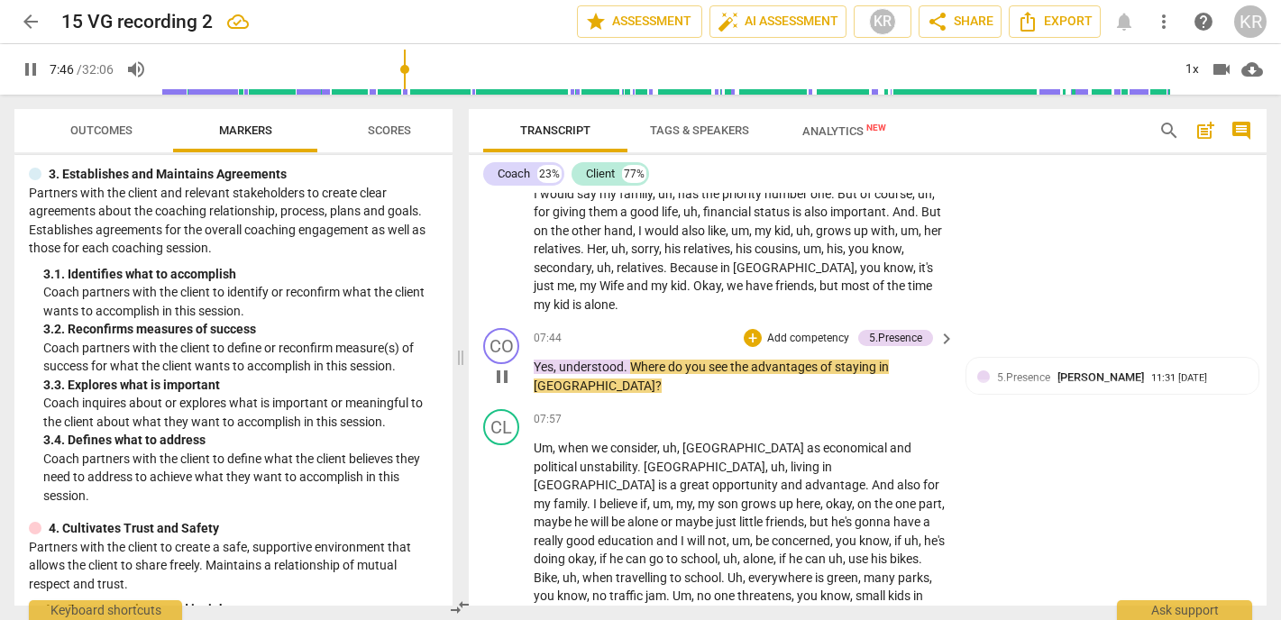
click at [497, 366] on span "pause" at bounding box center [502, 377] width 22 height 22
type input "466"
click at [1101, 369] on div "5.Presence Kate Rees 11:31 08-12-2025 2. Responds to what to accomplish (the wh…" at bounding box center [1113, 396] width 271 height 55
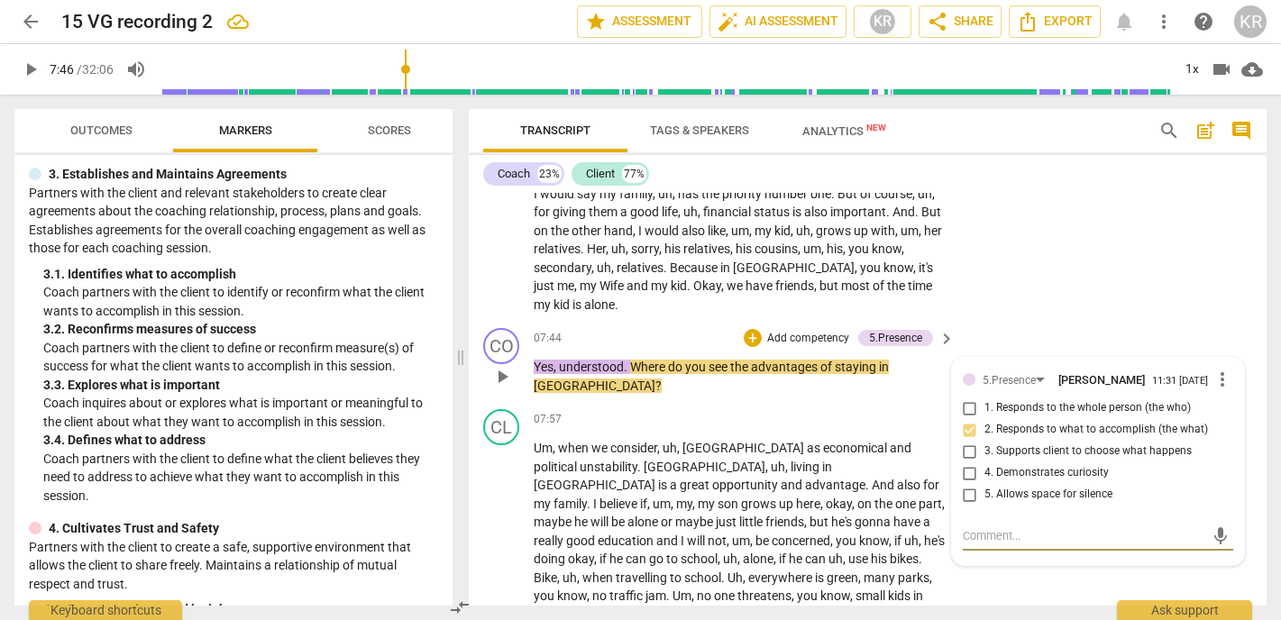
click at [1024, 487] on span "5. Allows space for silence" at bounding box center [1049, 495] width 128 height 16
click at [985, 484] on input "5. Allows space for silence" at bounding box center [970, 495] width 29 height 22
checkbox input "true"
click at [822, 331] on p "Add competency" at bounding box center [809, 339] width 86 height 16
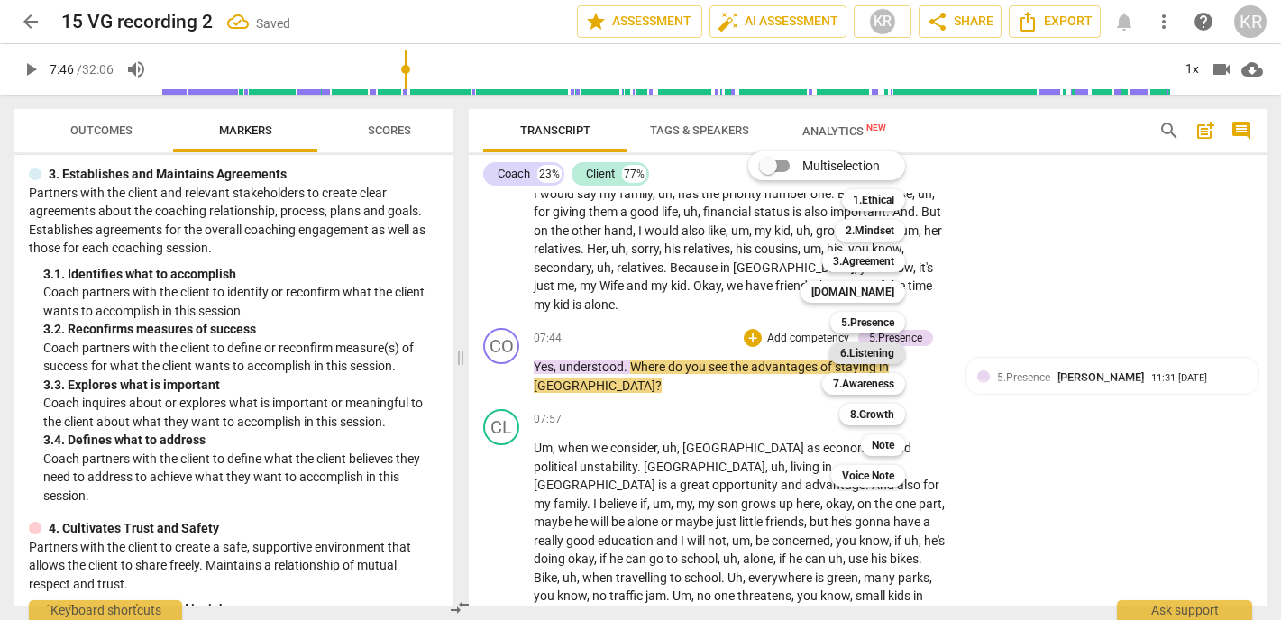
click at [873, 354] on b "6.Listening" at bounding box center [867, 354] width 54 height 22
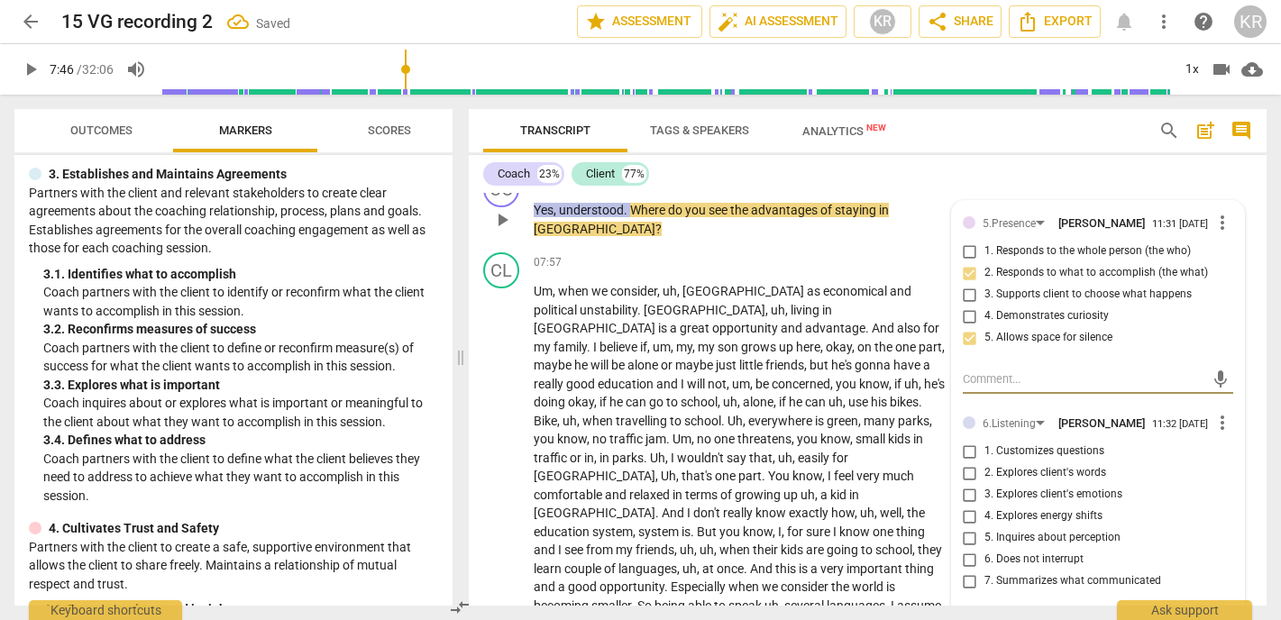
scroll to position [2072, 0]
click at [1018, 529] on span "5. Inquires about perception" at bounding box center [1053, 537] width 136 height 16
click at [985, 527] on input "5. Inquires about perception" at bounding box center [970, 538] width 29 height 22
checkbox input "true"
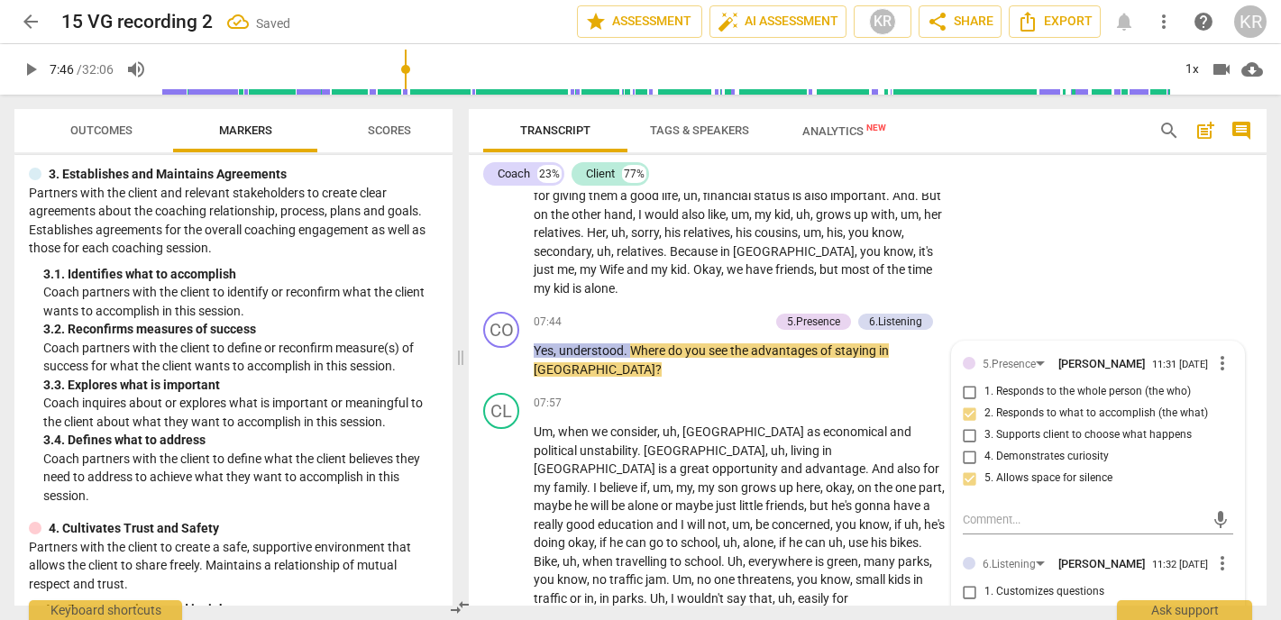
scroll to position [1941, 0]
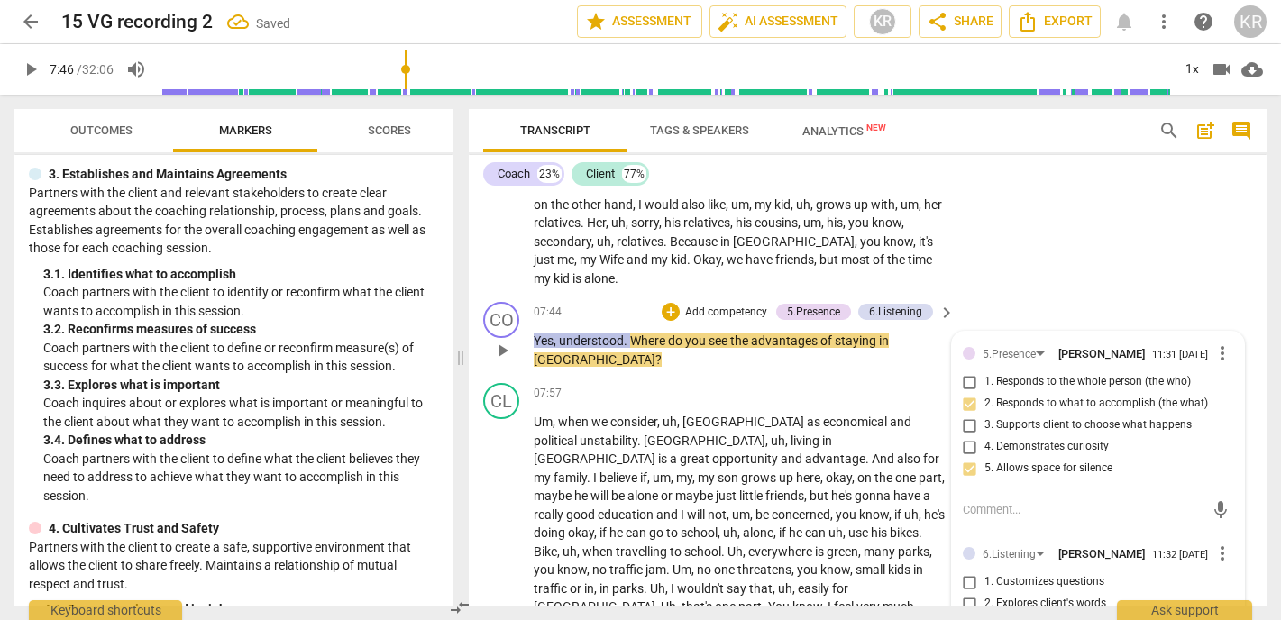
click at [563, 353] on span "[GEOGRAPHIC_DATA]" at bounding box center [595, 360] width 122 height 14
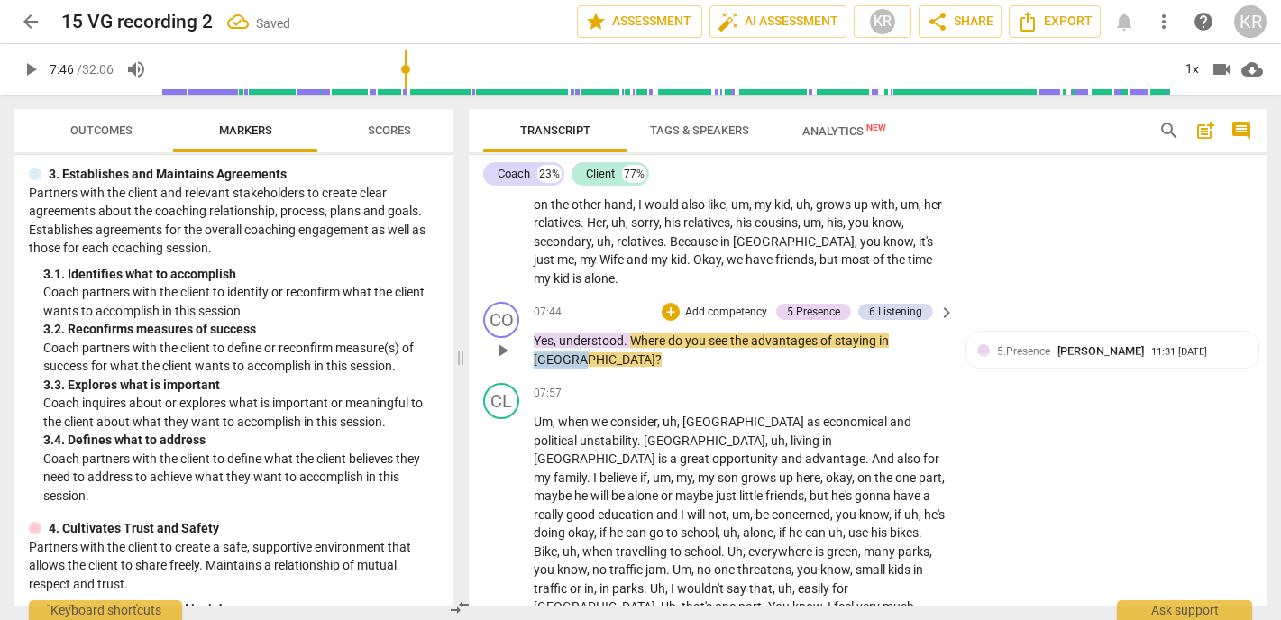
click at [563, 353] on span "[GEOGRAPHIC_DATA]" at bounding box center [595, 360] width 122 height 14
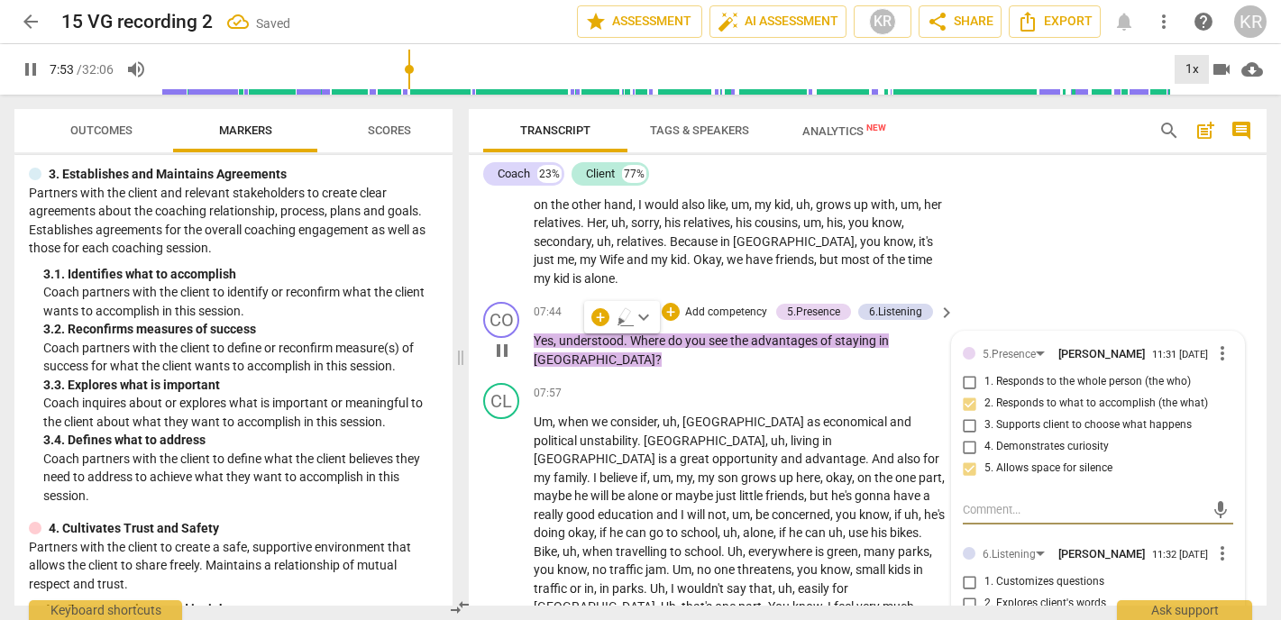
click at [1185, 67] on div "1x" at bounding box center [1192, 69] width 34 height 29
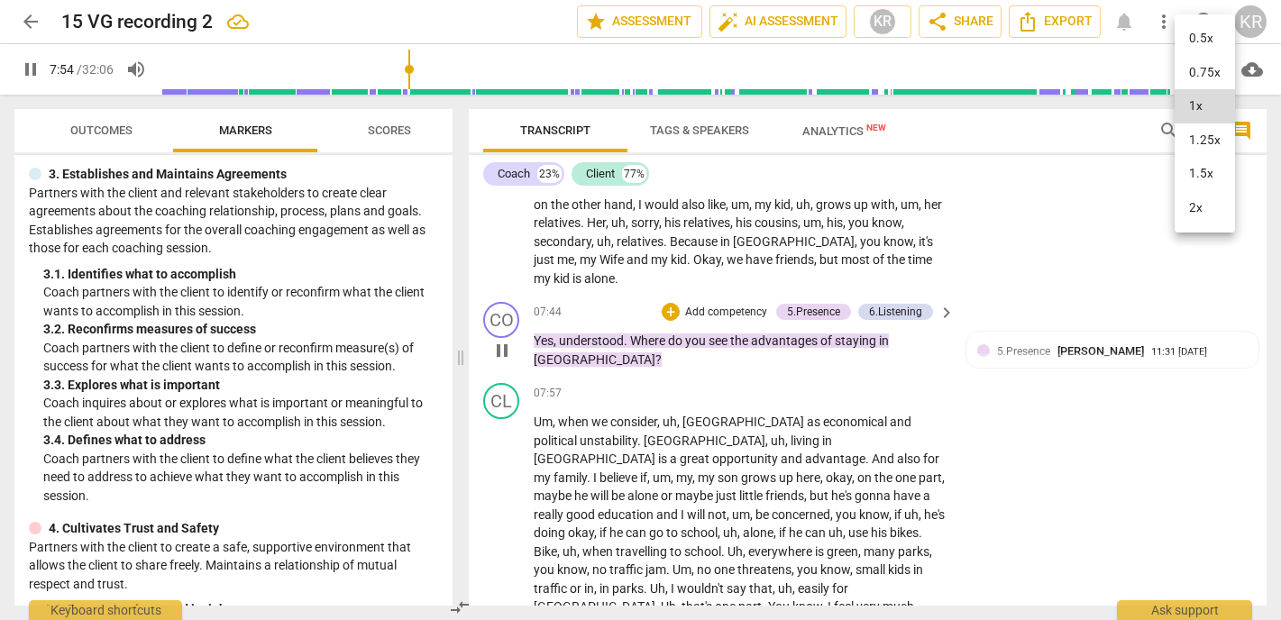
click at [1197, 213] on li "2x" at bounding box center [1205, 208] width 60 height 34
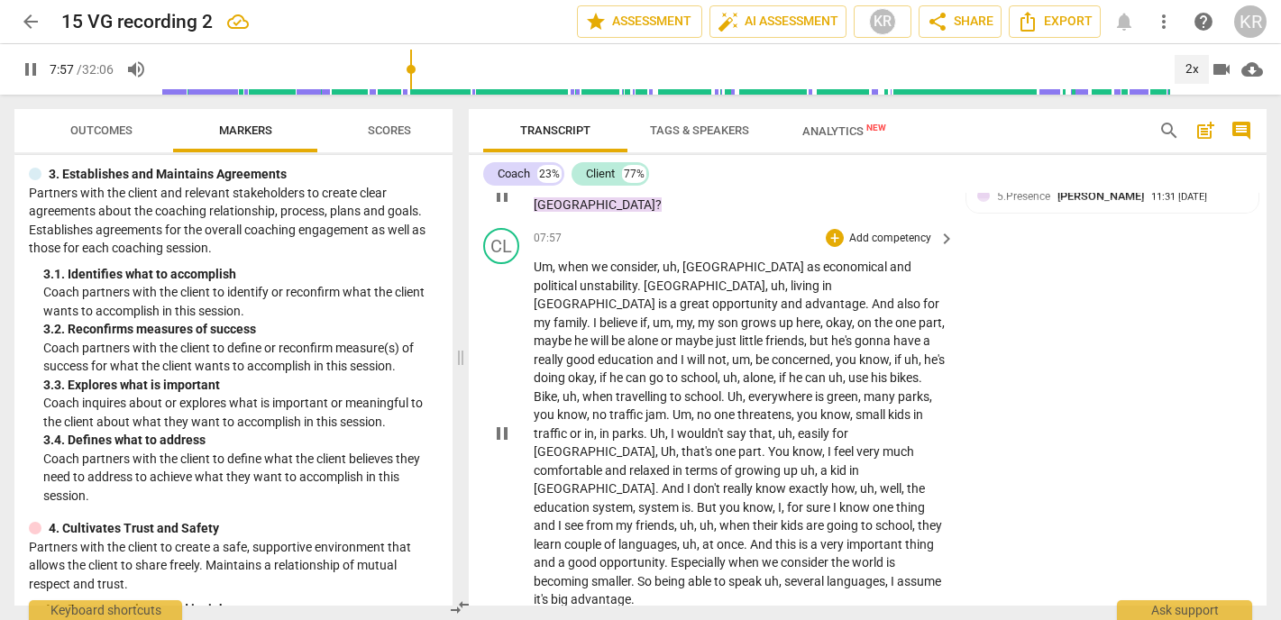
scroll to position [2105, 0]
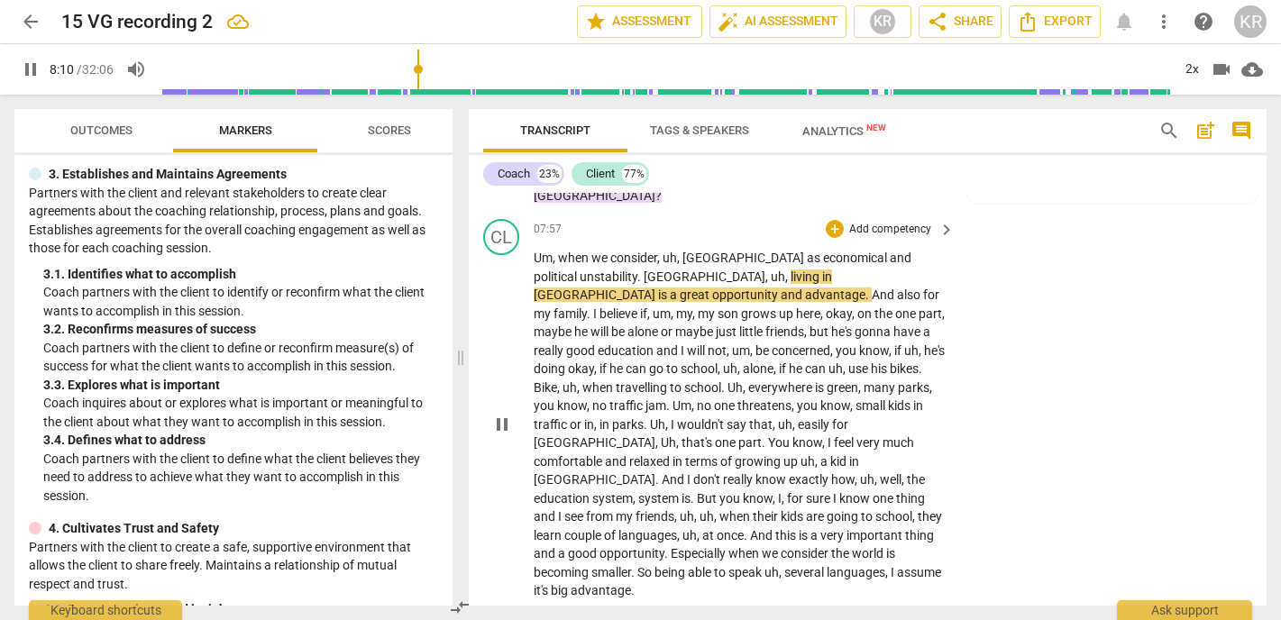
click at [504, 414] on span "pause" at bounding box center [502, 425] width 22 height 22
click at [30, 71] on span "play_arrow" at bounding box center [31, 70] width 22 height 22
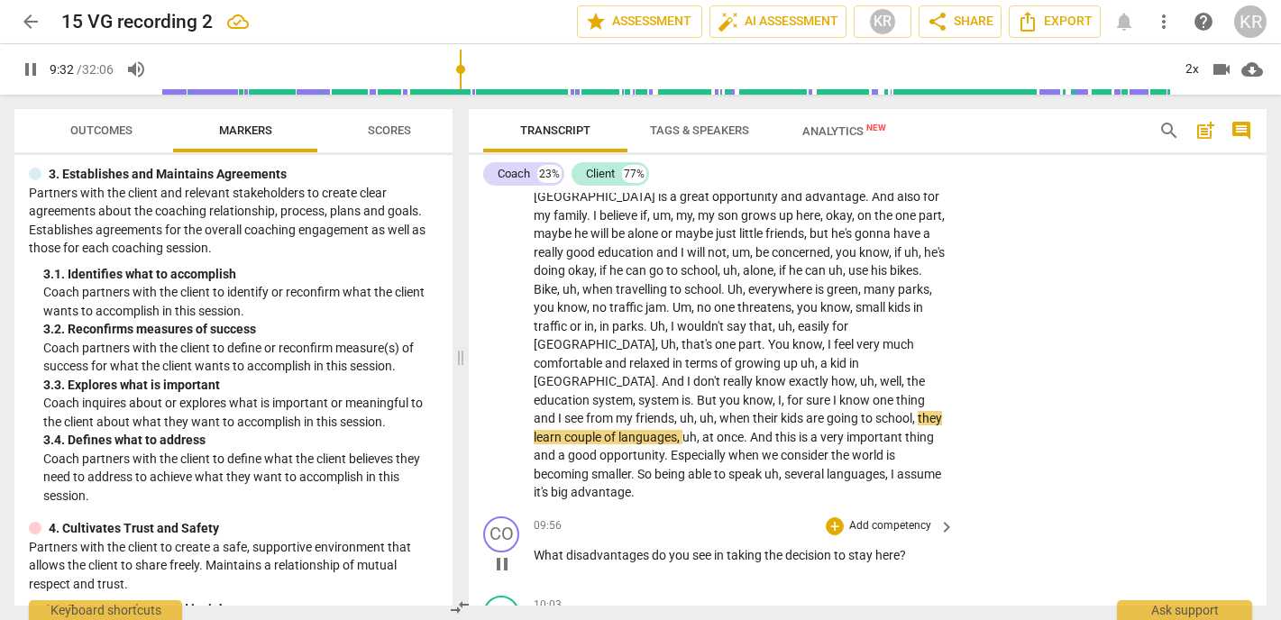
scroll to position [2205, 0]
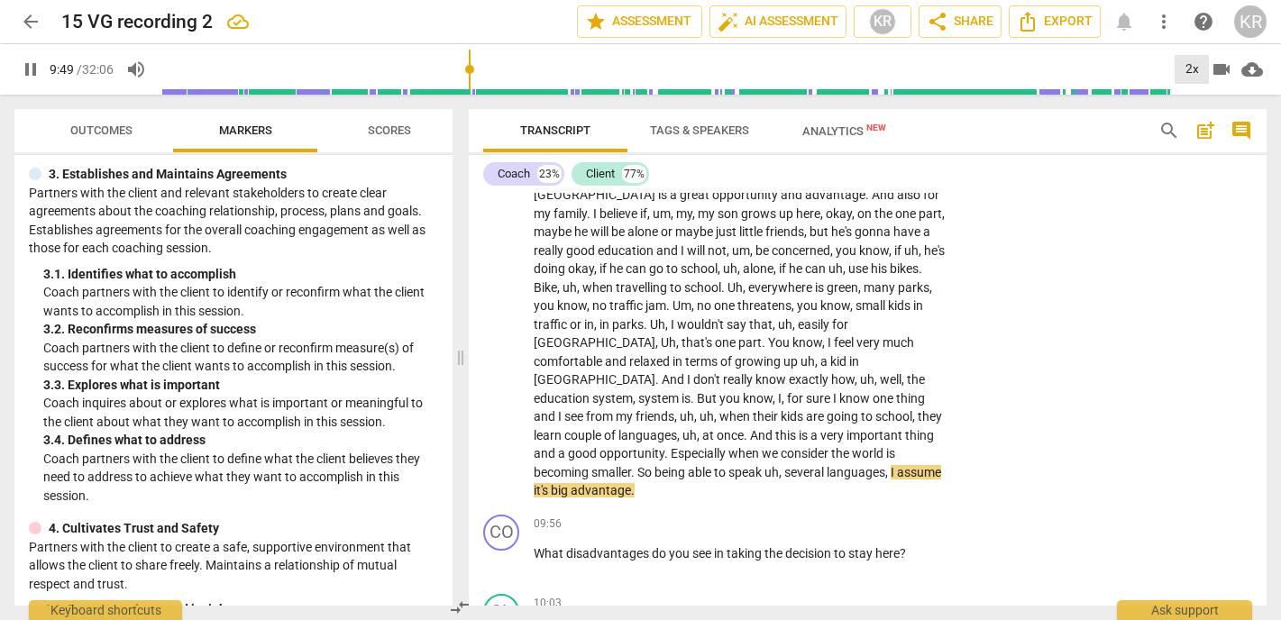
click at [1190, 78] on div "2x" at bounding box center [1192, 69] width 34 height 29
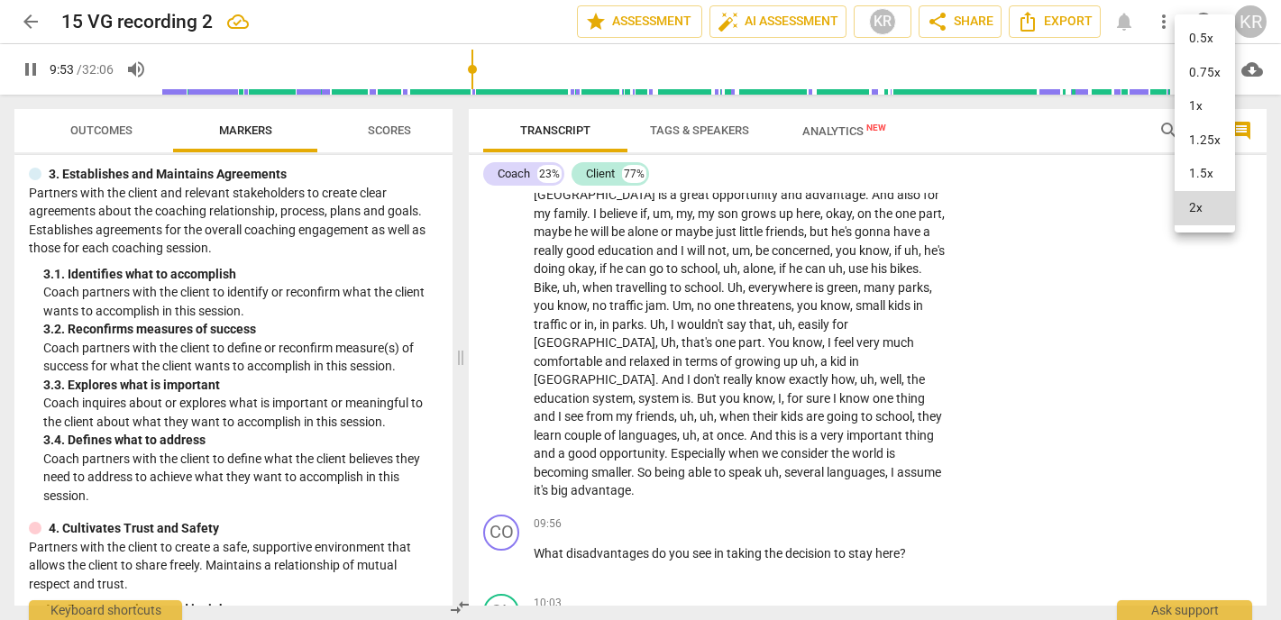
click at [1115, 459] on div at bounding box center [640, 310] width 1281 height 620
click at [495, 552] on span "pause" at bounding box center [502, 563] width 22 height 22
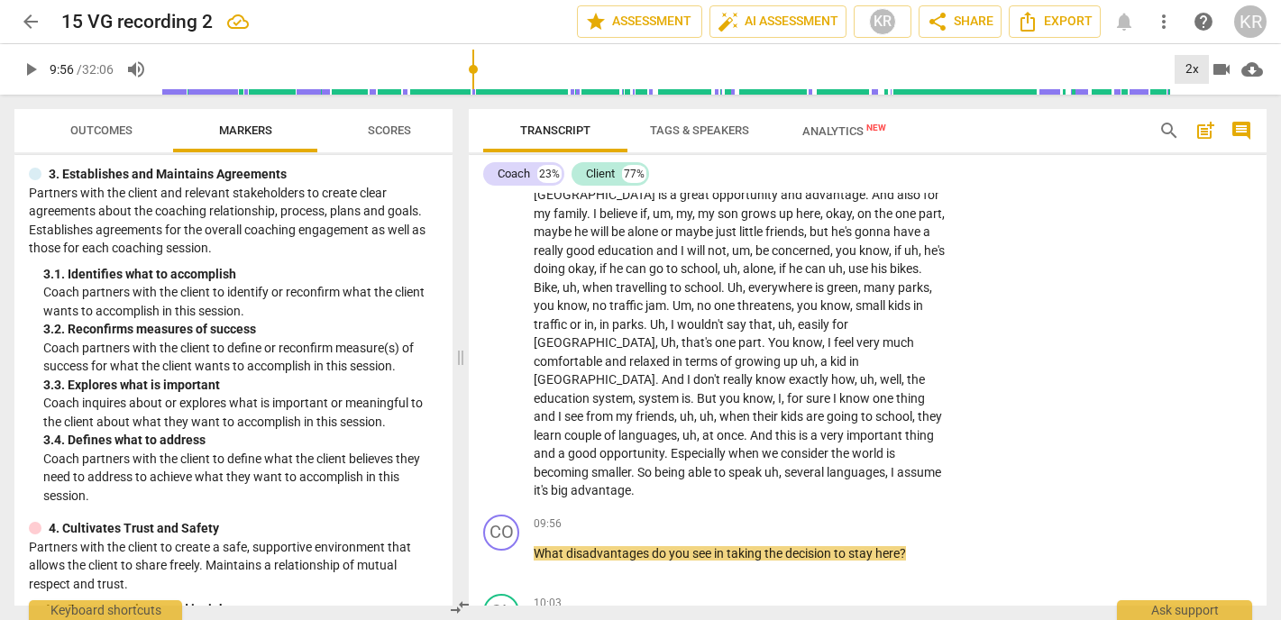
click at [1198, 64] on div "2x" at bounding box center [1192, 69] width 34 height 29
click at [1198, 111] on li "1x" at bounding box center [1205, 106] width 60 height 34
click at [631, 483] on span "advantage" at bounding box center [601, 490] width 60 height 14
click at [501, 552] on span "pause" at bounding box center [502, 563] width 22 height 22
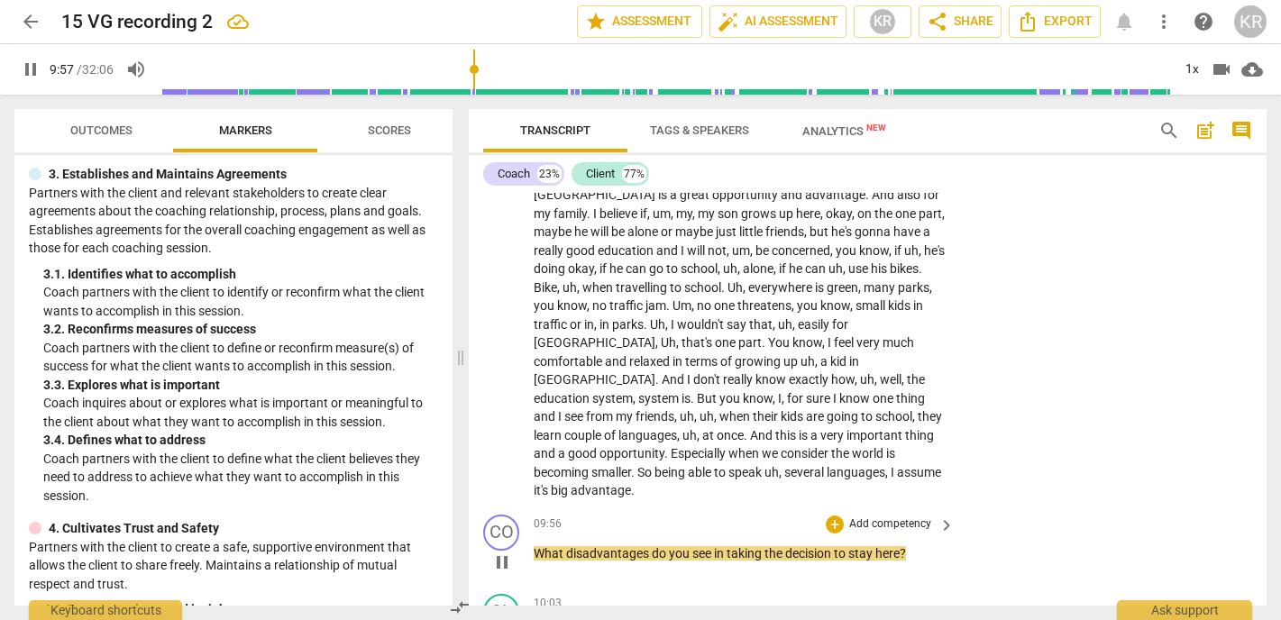
type input "598"
click at [870, 517] on p "Add competency" at bounding box center [891, 525] width 86 height 16
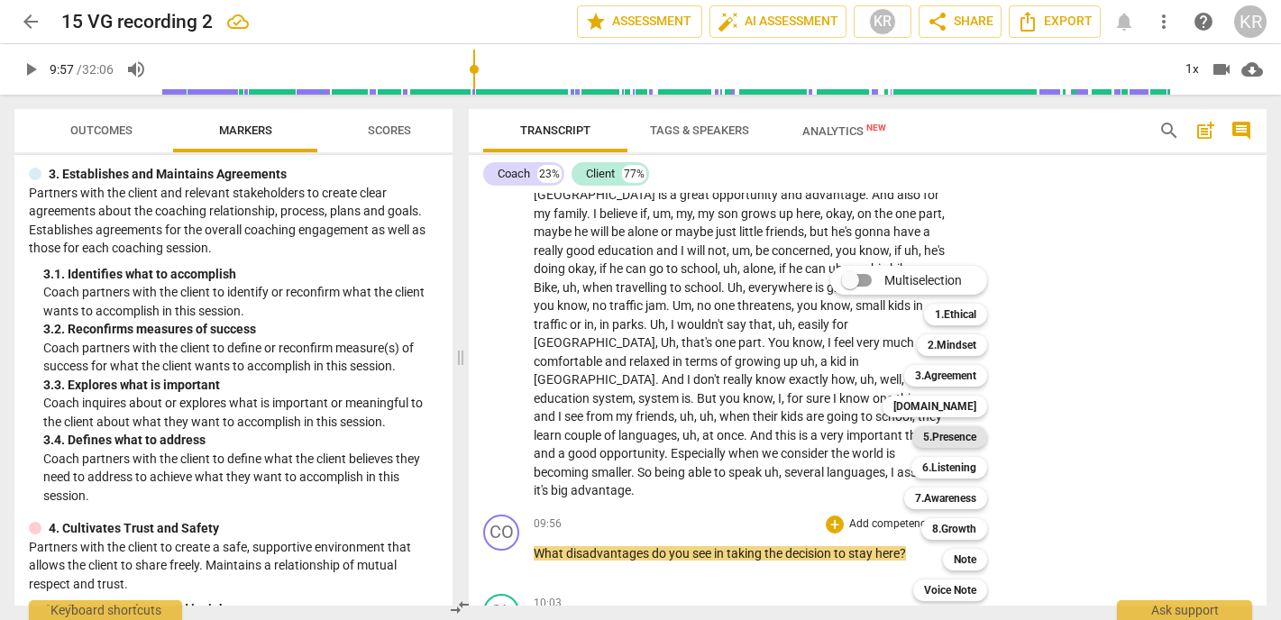
click at [962, 441] on b "5.Presence" at bounding box center [949, 438] width 53 height 22
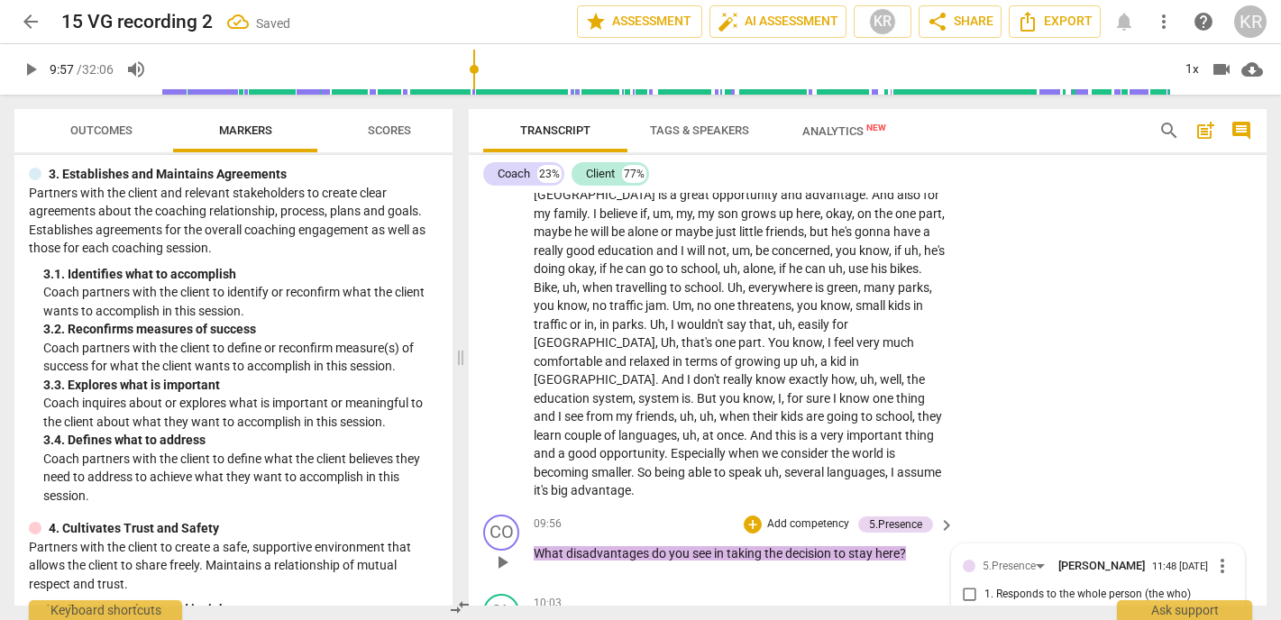
scroll to position [2472, 0]
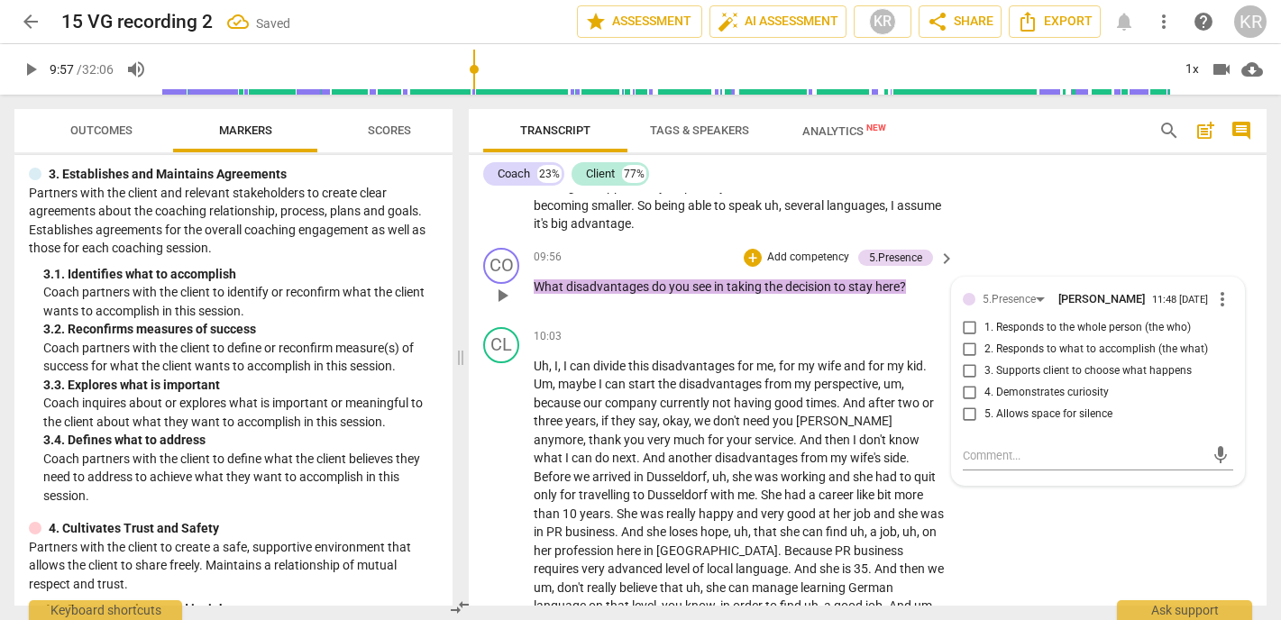
click at [1044, 407] on span "5. Allows space for silence" at bounding box center [1049, 415] width 128 height 16
click at [985, 404] on input "5. Allows space for silence" at bounding box center [970, 415] width 29 height 22
checkbox input "true"
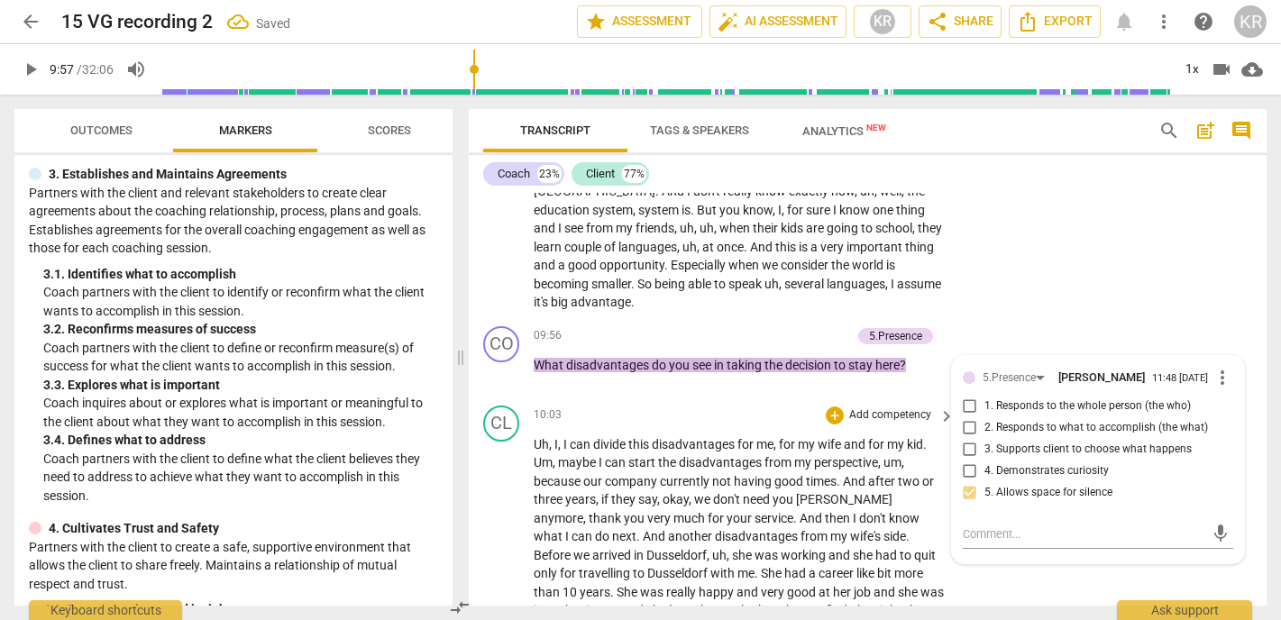
scroll to position [2377, 0]
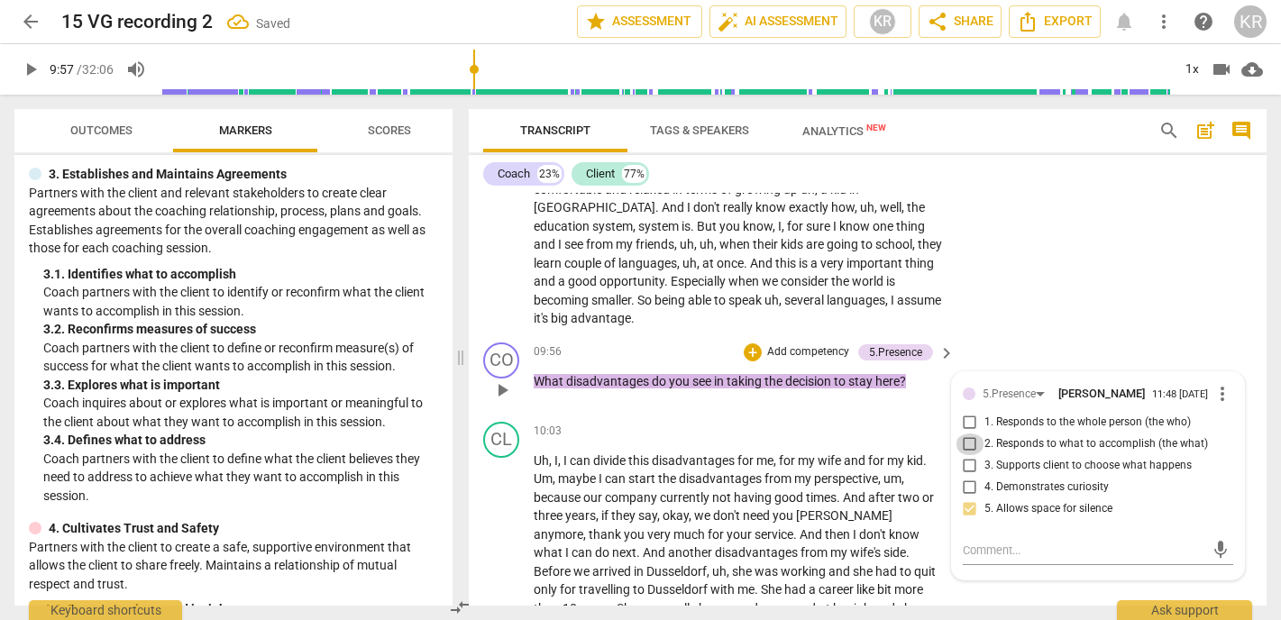
click at [964, 434] on input "2. Responds to what to accomplish (the what)" at bounding box center [970, 445] width 29 height 22
checkbox input "true"
click at [800, 344] on p "Add competency" at bounding box center [809, 352] width 86 height 16
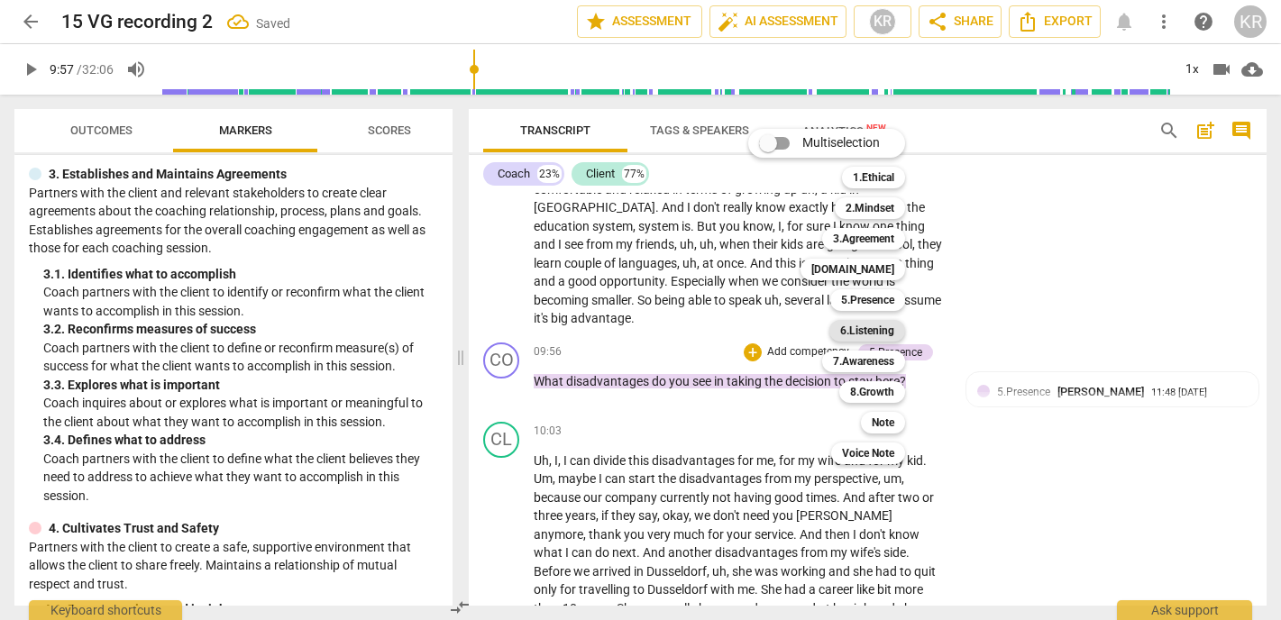
click at [865, 339] on b "6.Listening" at bounding box center [867, 331] width 54 height 22
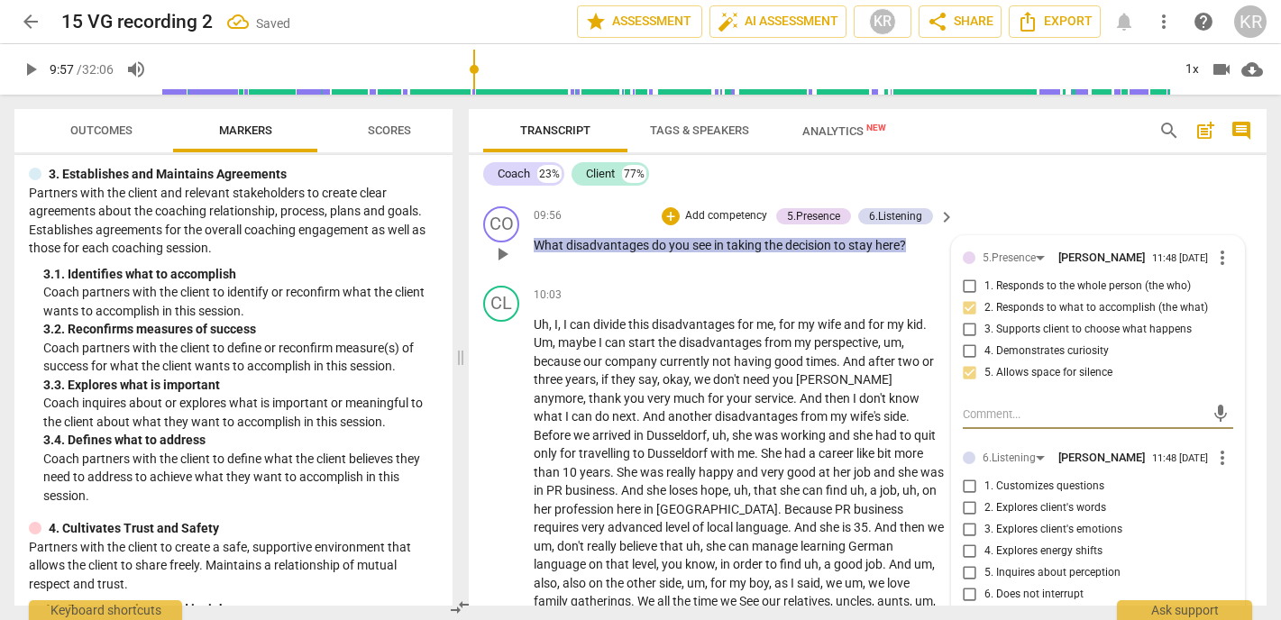
scroll to position [2515, 0]
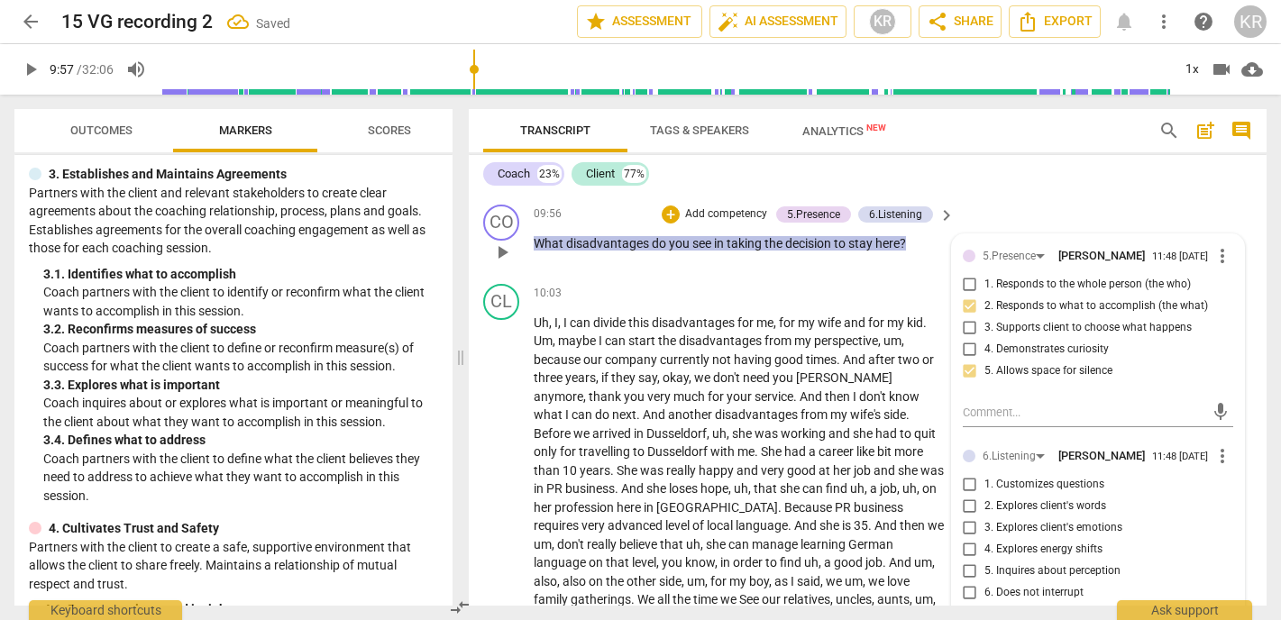
click at [1046, 564] on span "5. Inquires about perception" at bounding box center [1053, 572] width 136 height 16
click at [985, 561] on input "5. Inquires about perception" at bounding box center [970, 572] width 29 height 22
checkbox input "true"
click at [638, 284] on div "10:03 + Add competency keyboard_arrow_right" at bounding box center [745, 294] width 423 height 20
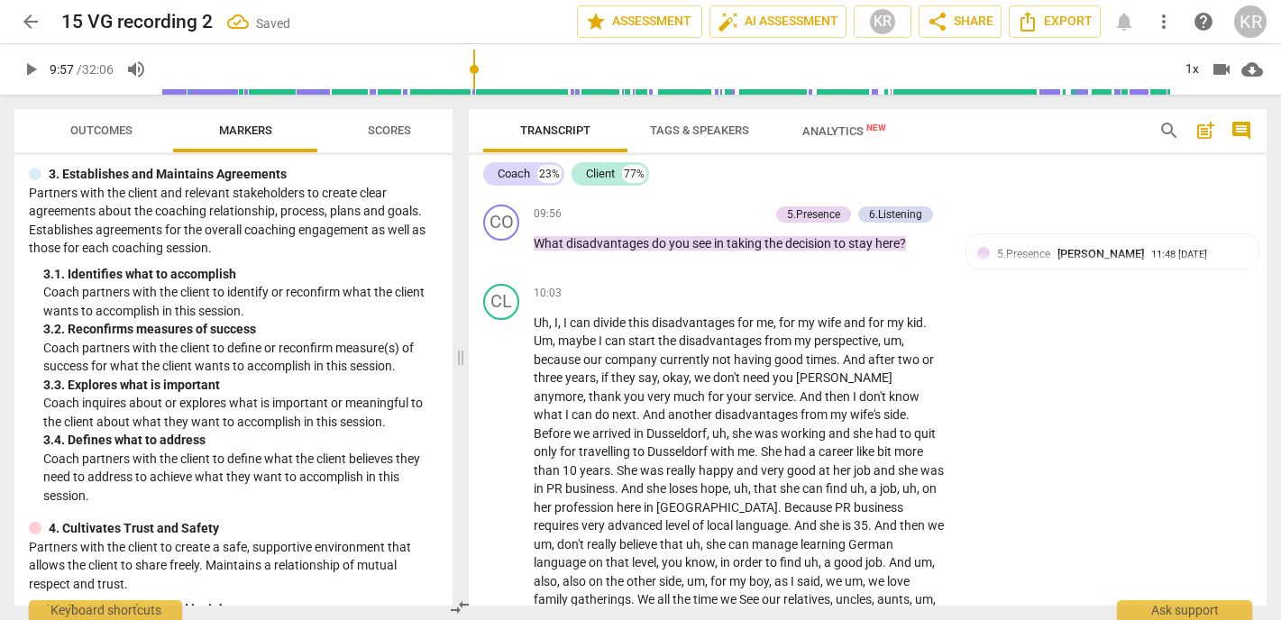
click at [23, 65] on span "play_arrow" at bounding box center [31, 70] width 22 height 22
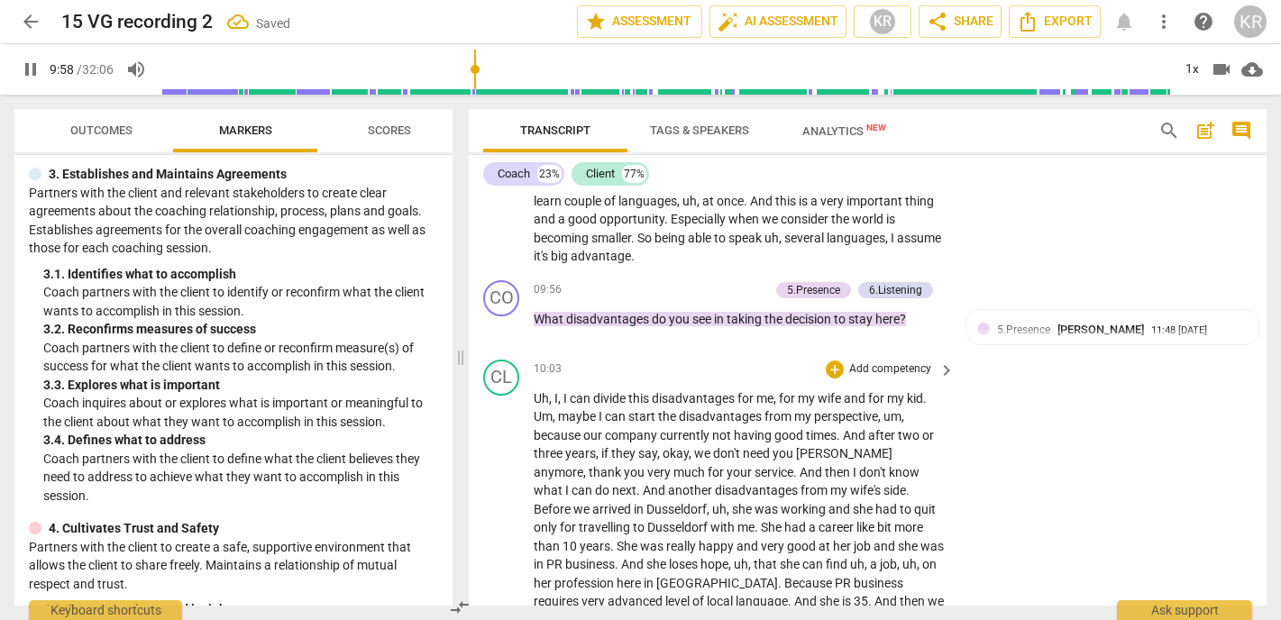
scroll to position [2415, 0]
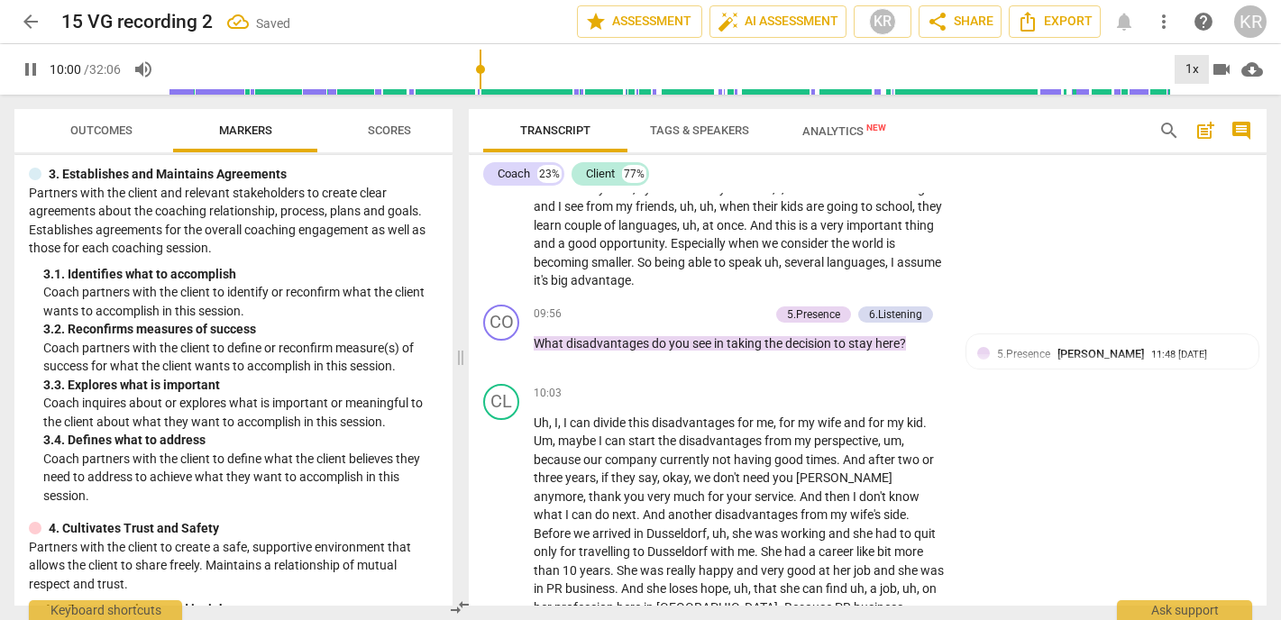
click at [1194, 65] on div "1x" at bounding box center [1192, 69] width 34 height 29
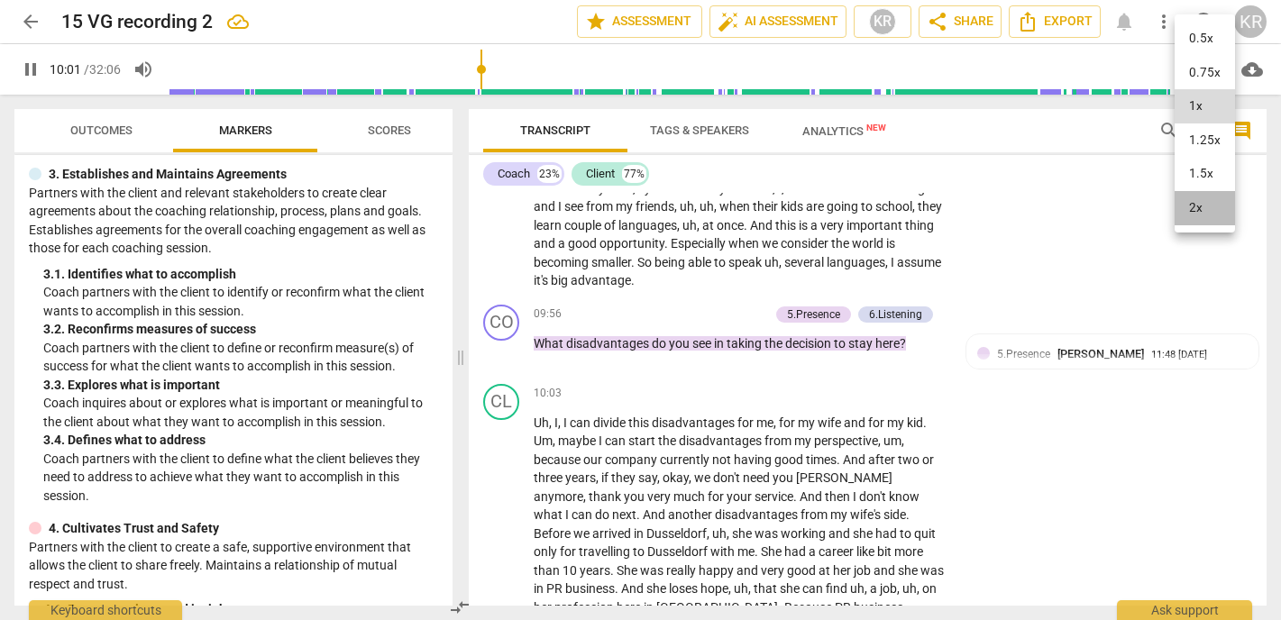
click at [1205, 212] on li "2x" at bounding box center [1205, 208] width 60 height 34
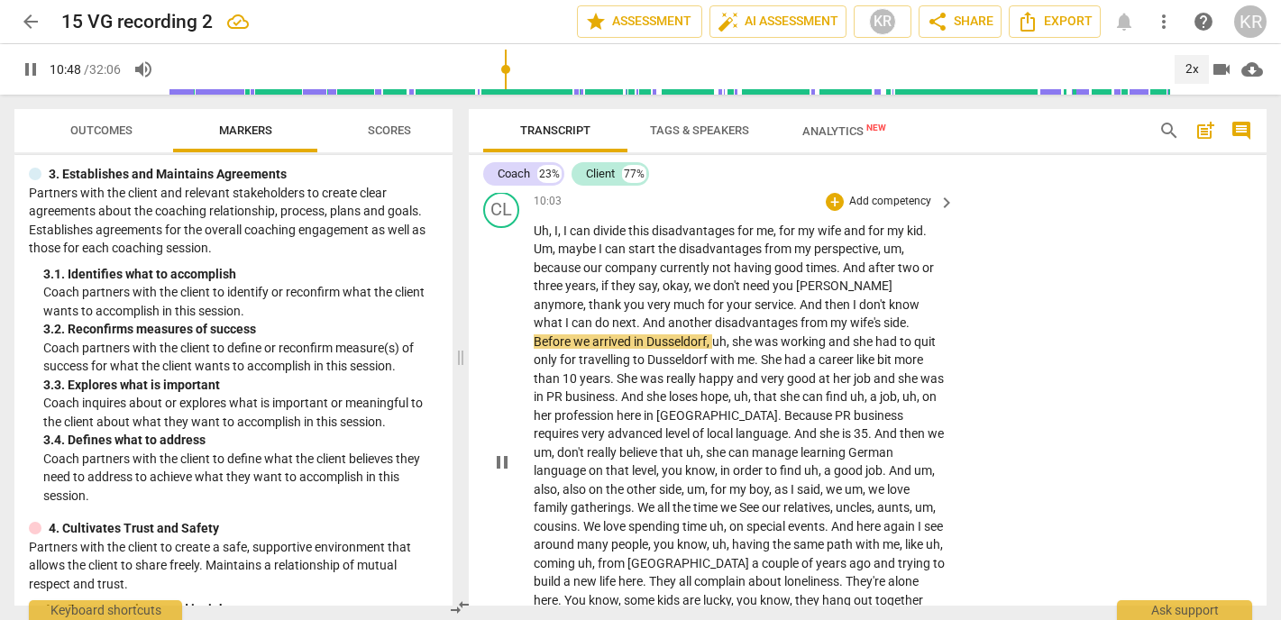
scroll to position [2609, 0]
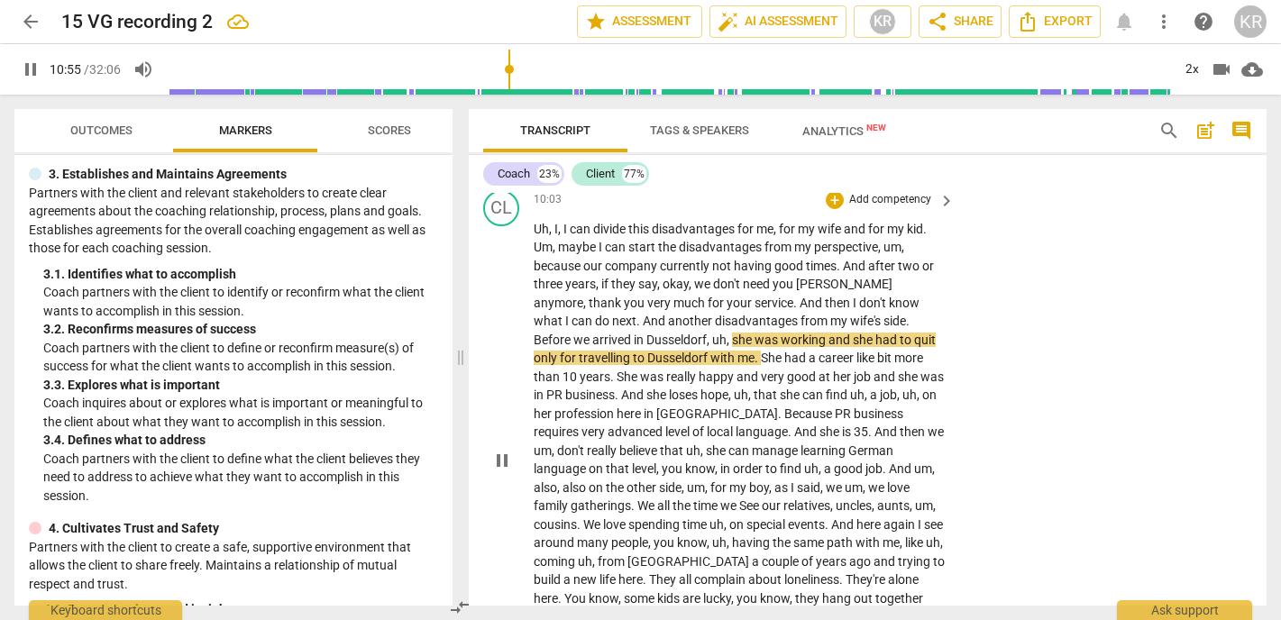
click at [497, 450] on span "pause" at bounding box center [502, 461] width 22 height 22
type input "657"
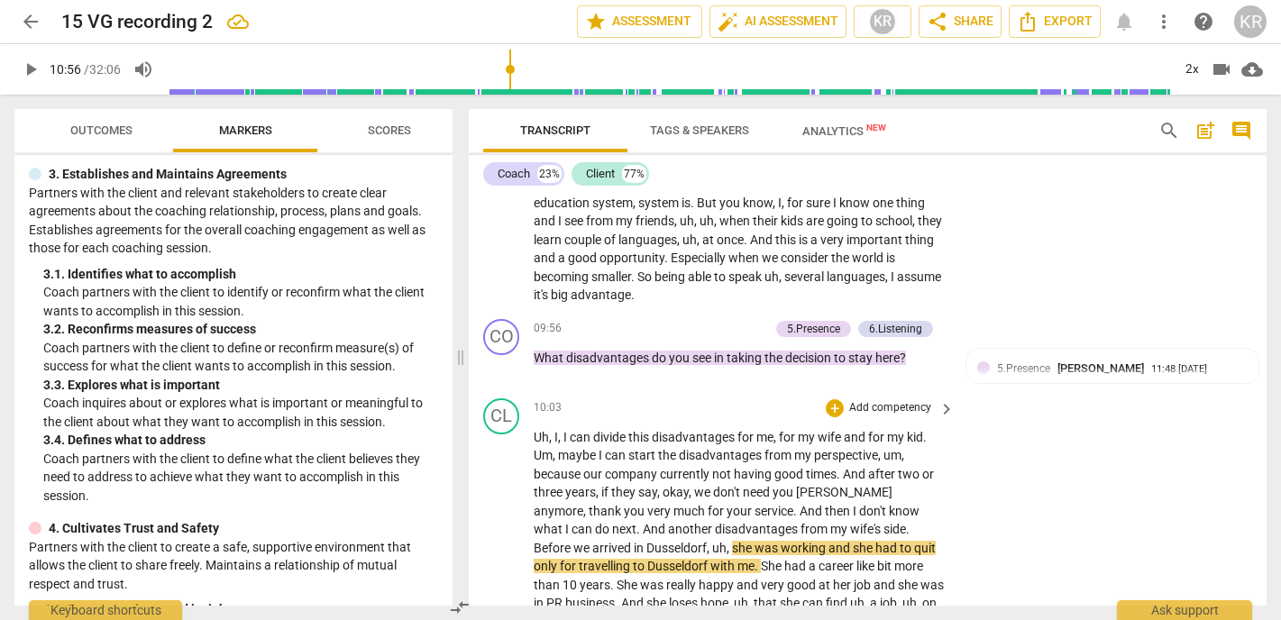
scroll to position [2397, 0]
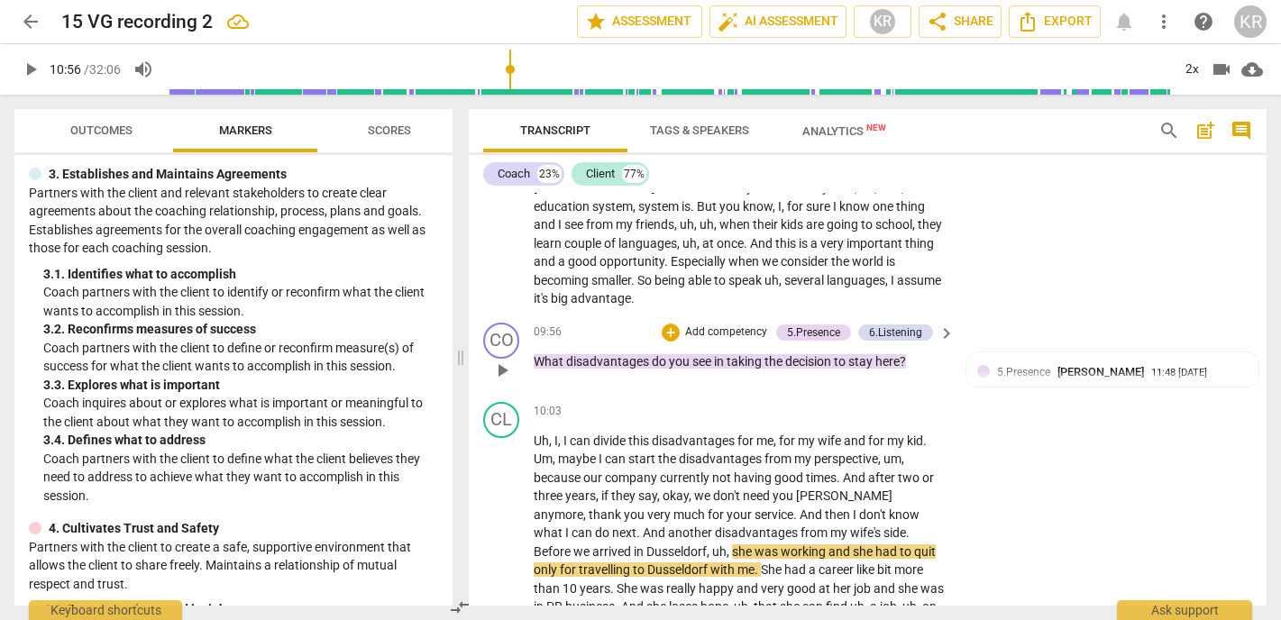
click at [739, 325] on p "Add competency" at bounding box center [727, 333] width 86 height 16
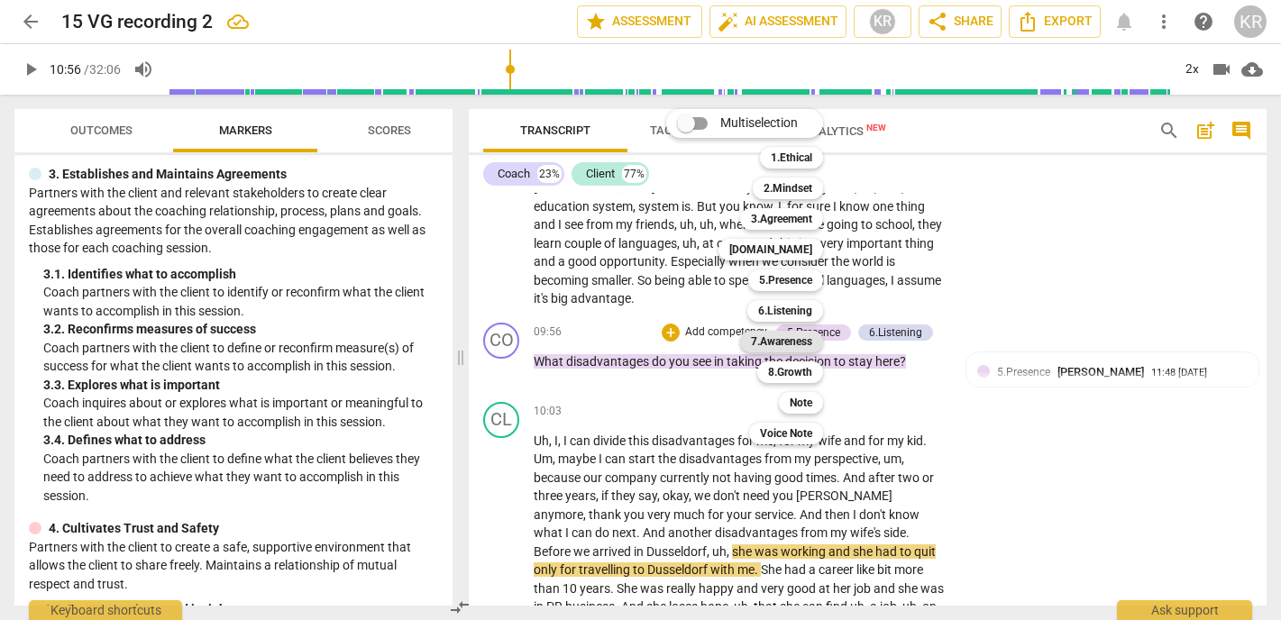
click at [794, 335] on b "7.Awareness" at bounding box center [781, 342] width 61 height 22
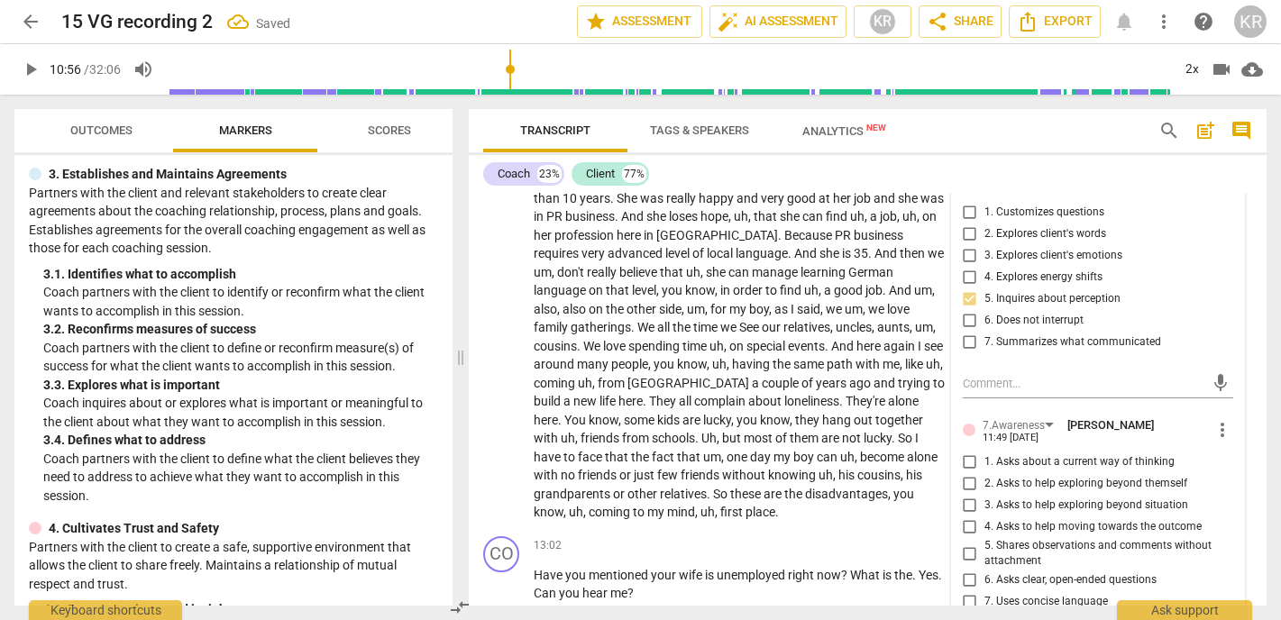
scroll to position [2794, 0]
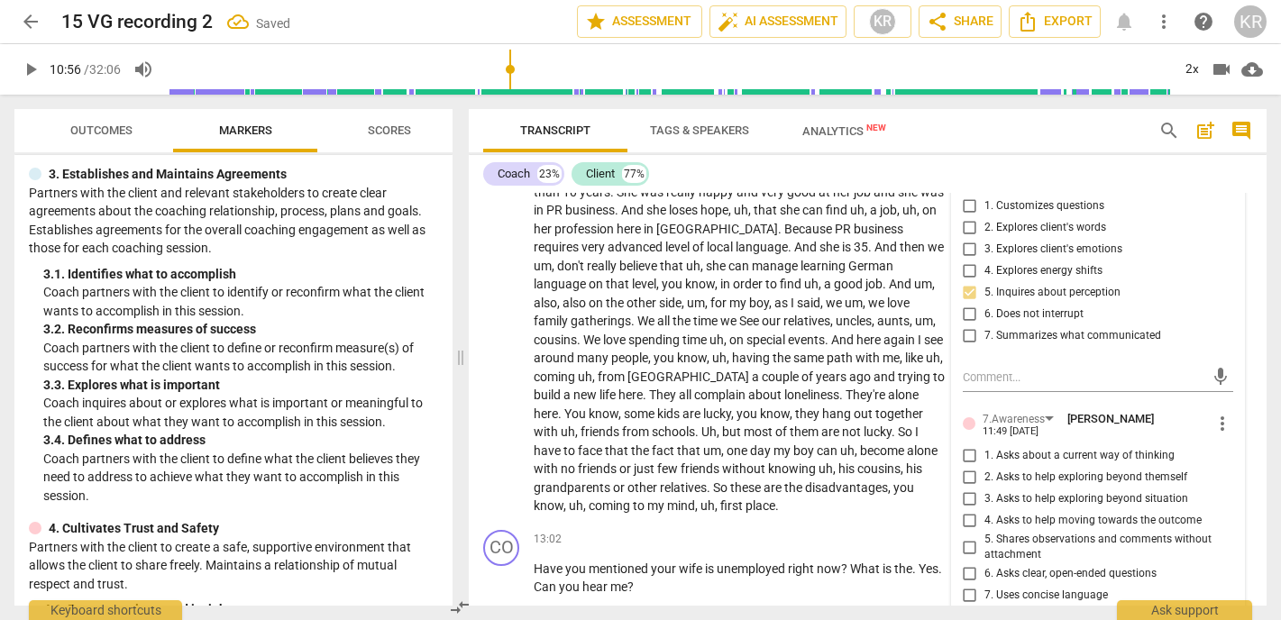
click at [1047, 566] on span "6. Asks clear, open-ended questions" at bounding box center [1071, 574] width 172 height 16
click at [985, 564] on input "6. Asks clear, open-ended questions" at bounding box center [970, 575] width 29 height 22
checkbox input "true"
click at [1041, 588] on span "7. Uses concise language" at bounding box center [1047, 596] width 124 height 16
click at [985, 585] on input "7. Uses concise language" at bounding box center [970, 596] width 29 height 22
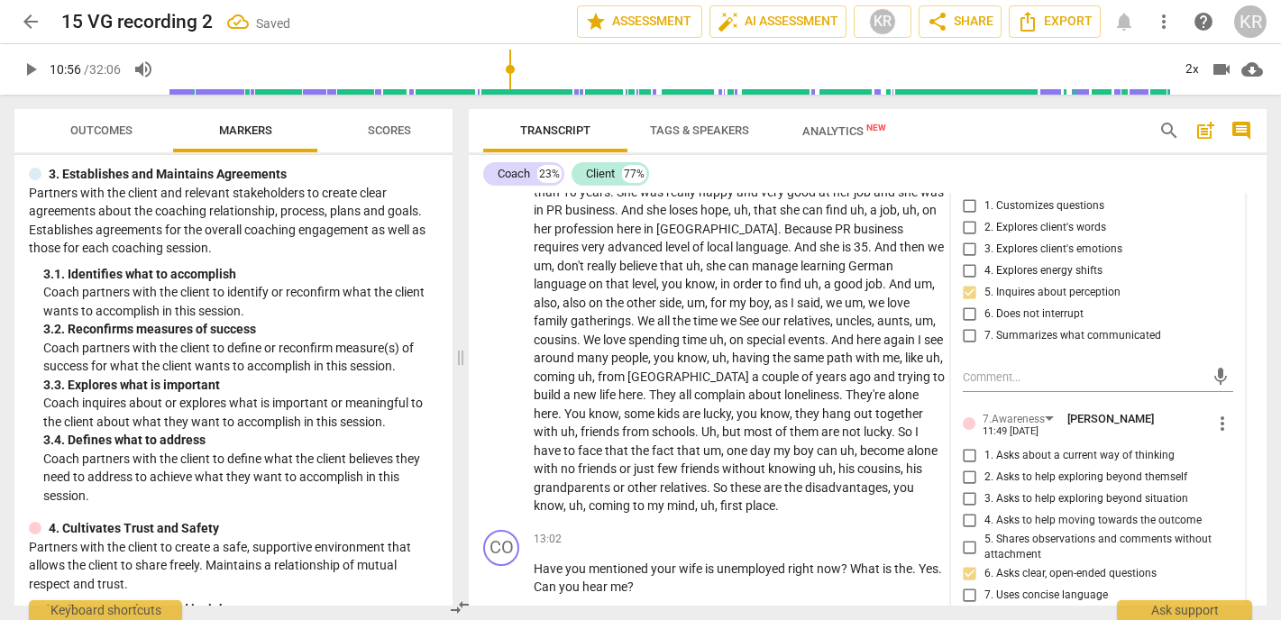
checkbox input "true"
click at [1058, 448] on span "1. Asks about a current way of thinking" at bounding box center [1080, 456] width 190 height 16
click at [985, 445] on input "1. Asks about a current way of thinking" at bounding box center [970, 456] width 29 height 22
checkbox input "true"
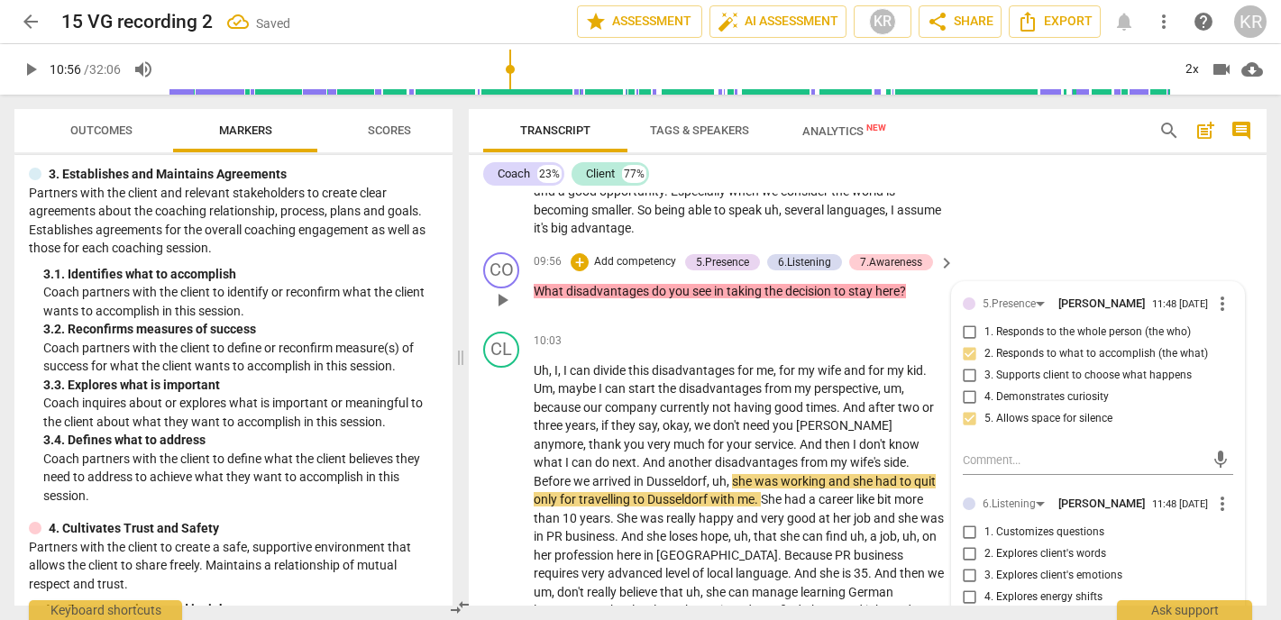
scroll to position [2477, 0]
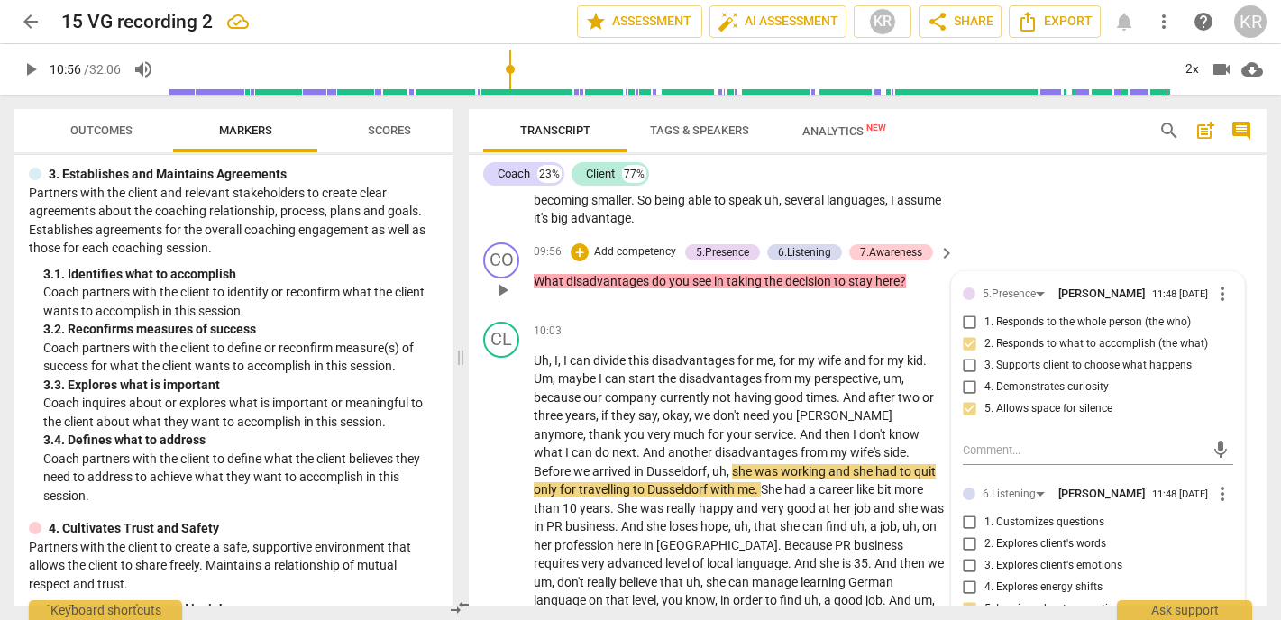
click at [1039, 601] on span "5. Inquires about perception" at bounding box center [1053, 609] width 136 height 16
click at [985, 599] on input "5. Inquires about perception" at bounding box center [970, 610] width 29 height 22
click at [1039, 601] on span "5. Inquires about perception" at bounding box center [1053, 609] width 136 height 16
click at [985, 599] on input "5. Inquires about perception" at bounding box center [970, 610] width 29 height 22
checkbox input "false"
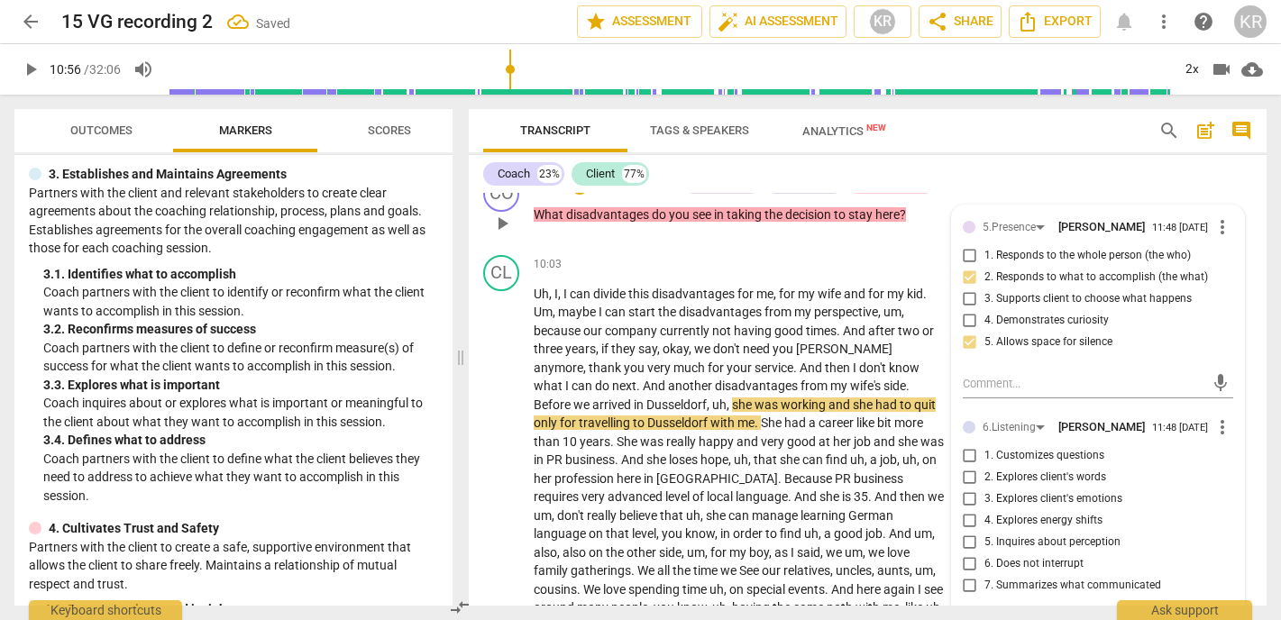
scroll to position [2540, 0]
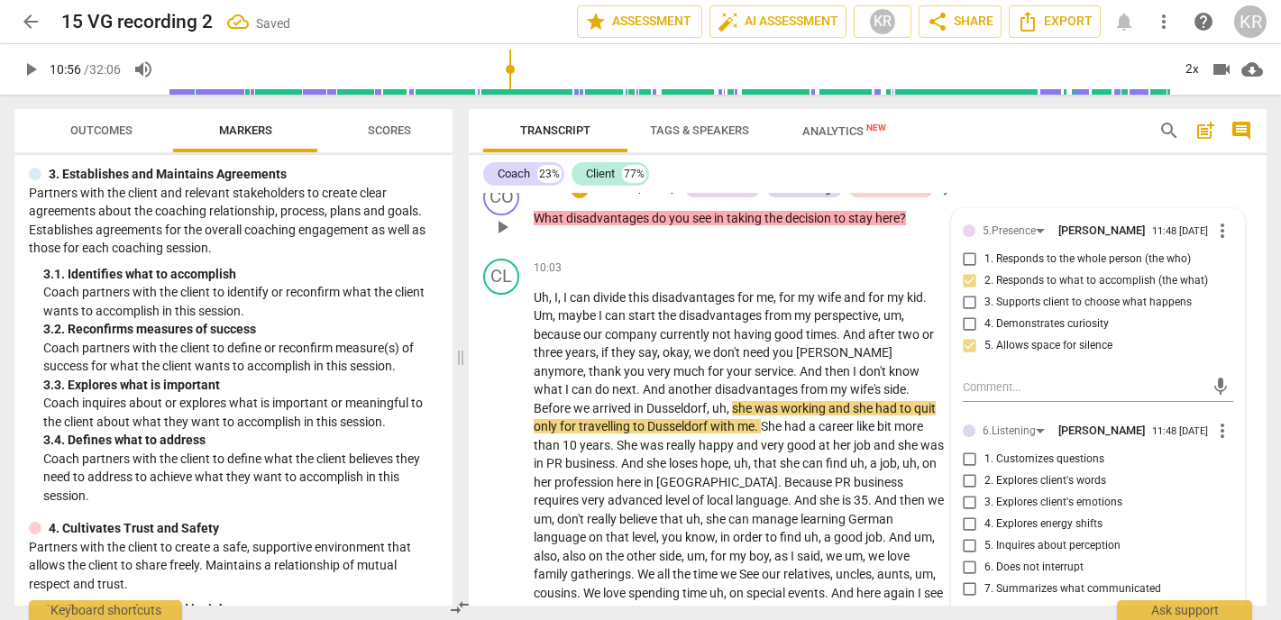
click at [1029, 452] on span "1. Customizes questions" at bounding box center [1045, 460] width 120 height 16
click at [985, 449] on input "1. Customizes questions" at bounding box center [970, 460] width 29 height 22
checkbox input "true"
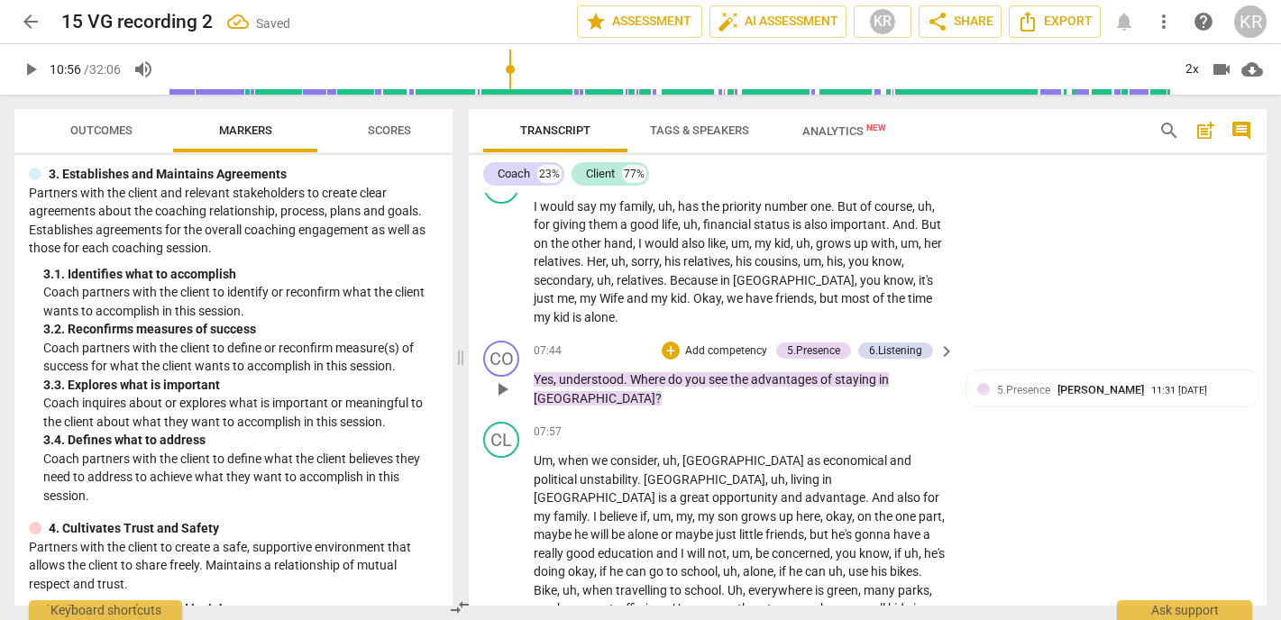
scroll to position [1891, 0]
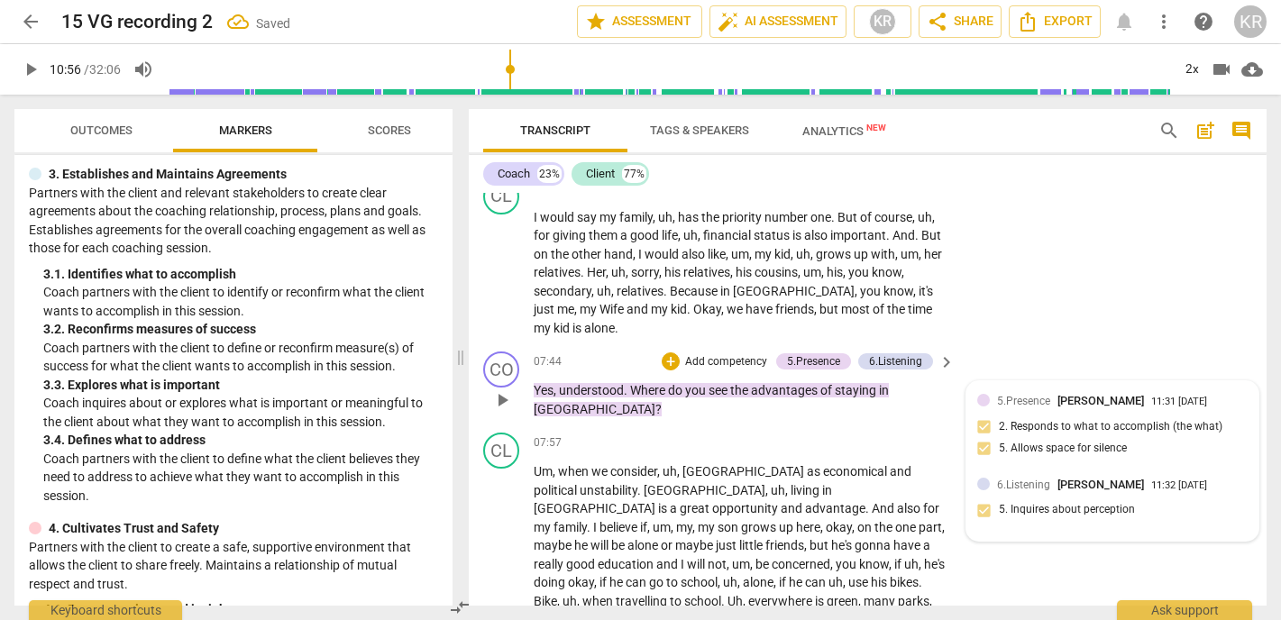
click at [1057, 421] on div "5.Presence Kate Rees 11:31 08-12-2025 2. Responds to what to accomplish (the wh…" at bounding box center [1113, 430] width 271 height 77
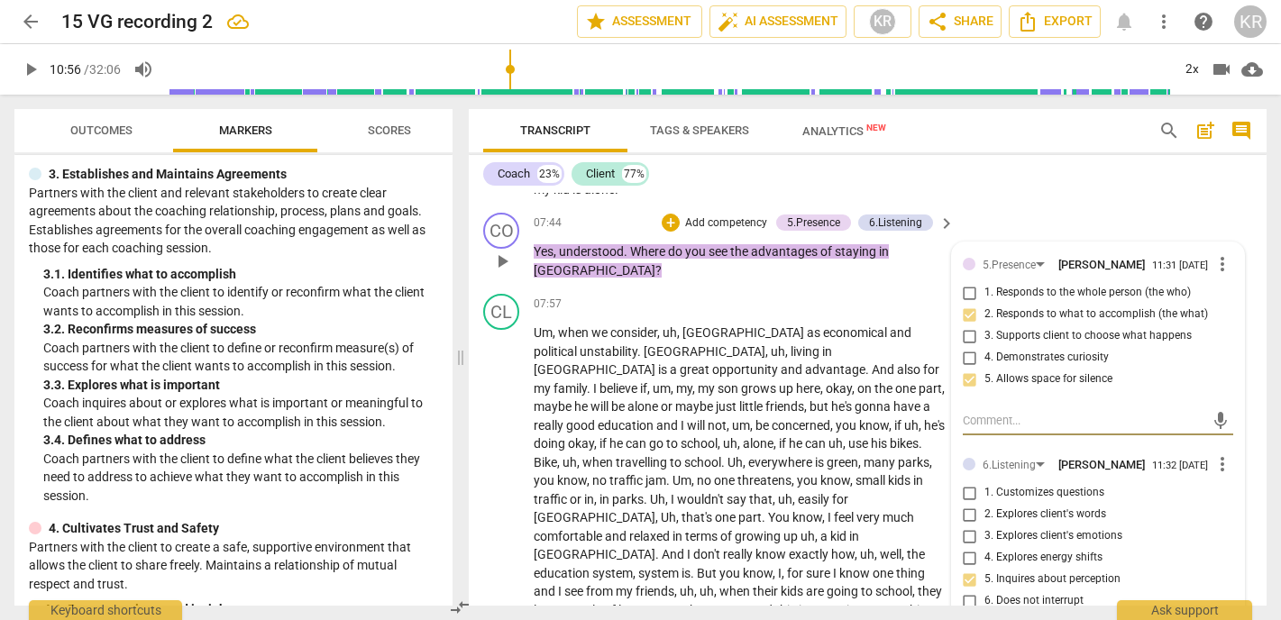
scroll to position [2034, 0]
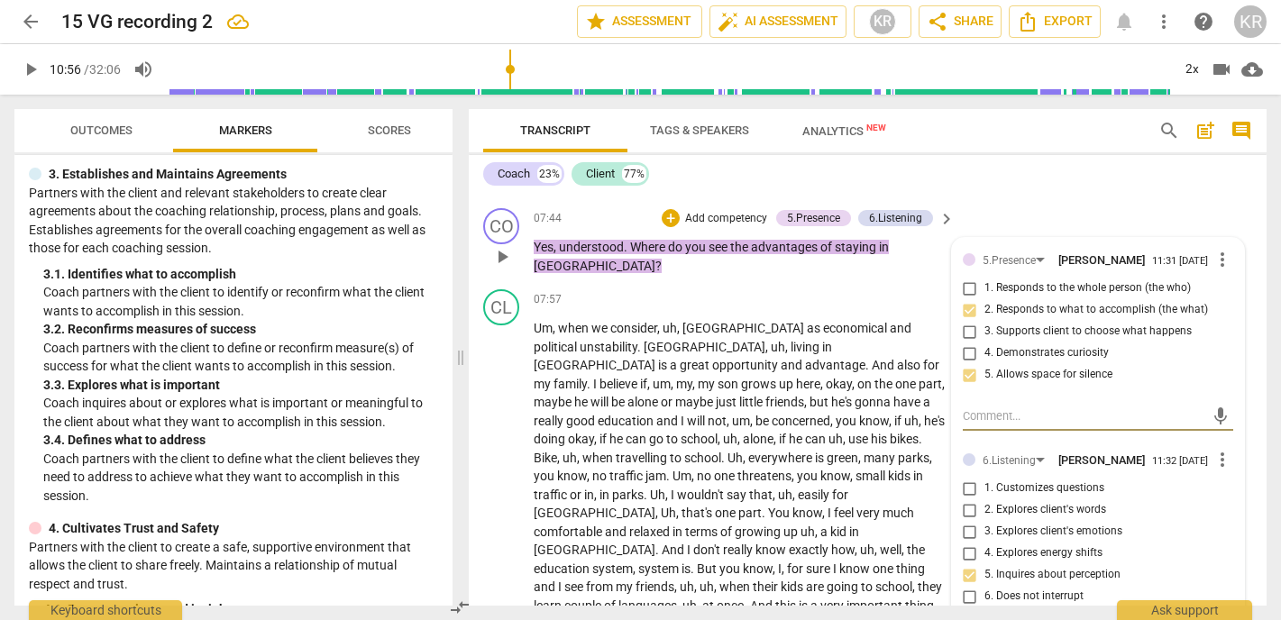
click at [968, 478] on input "1. Customizes questions" at bounding box center [970, 489] width 29 height 22
checkbox input "true"
click at [967, 565] on input "5. Inquires about perception" at bounding box center [970, 576] width 29 height 22
checkbox input "false"
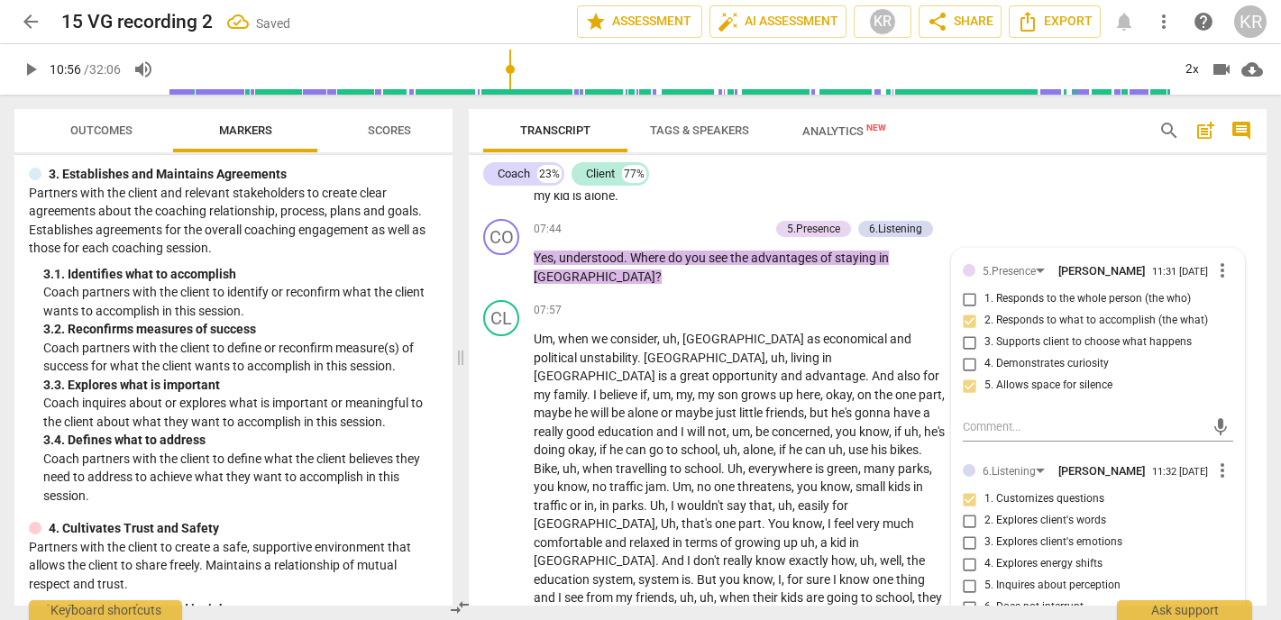
scroll to position [2022, 0]
click at [714, 224] on p "Add competency" at bounding box center [727, 232] width 86 height 16
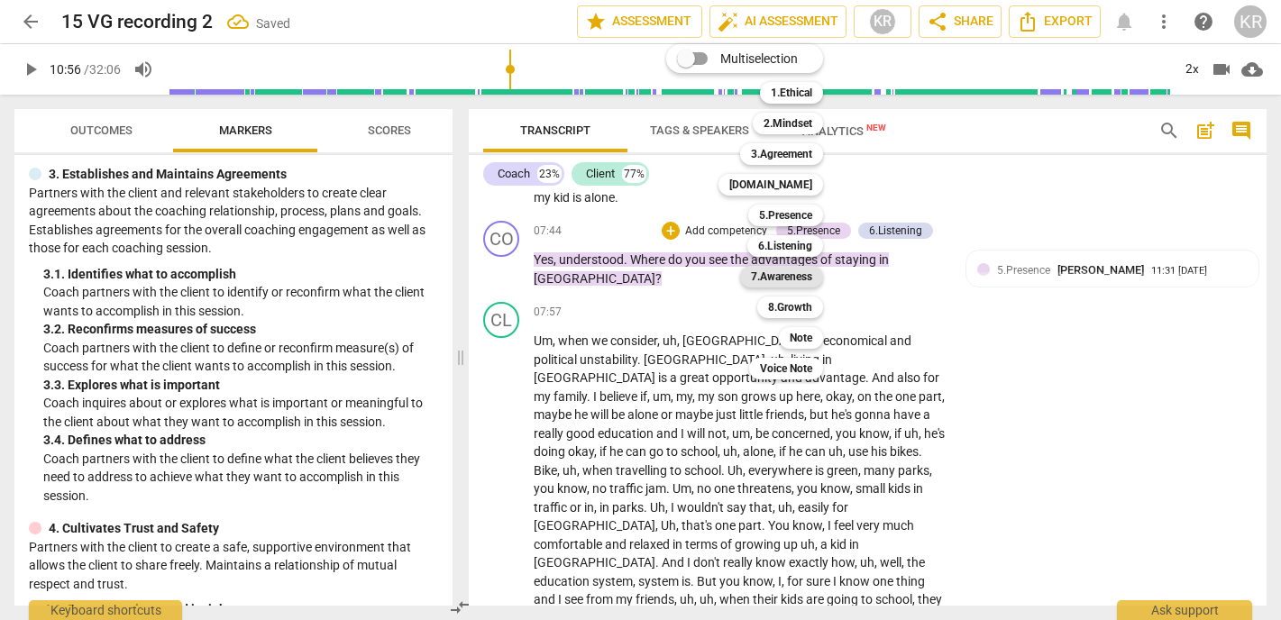
click at [798, 277] on b "7.Awareness" at bounding box center [781, 277] width 61 height 22
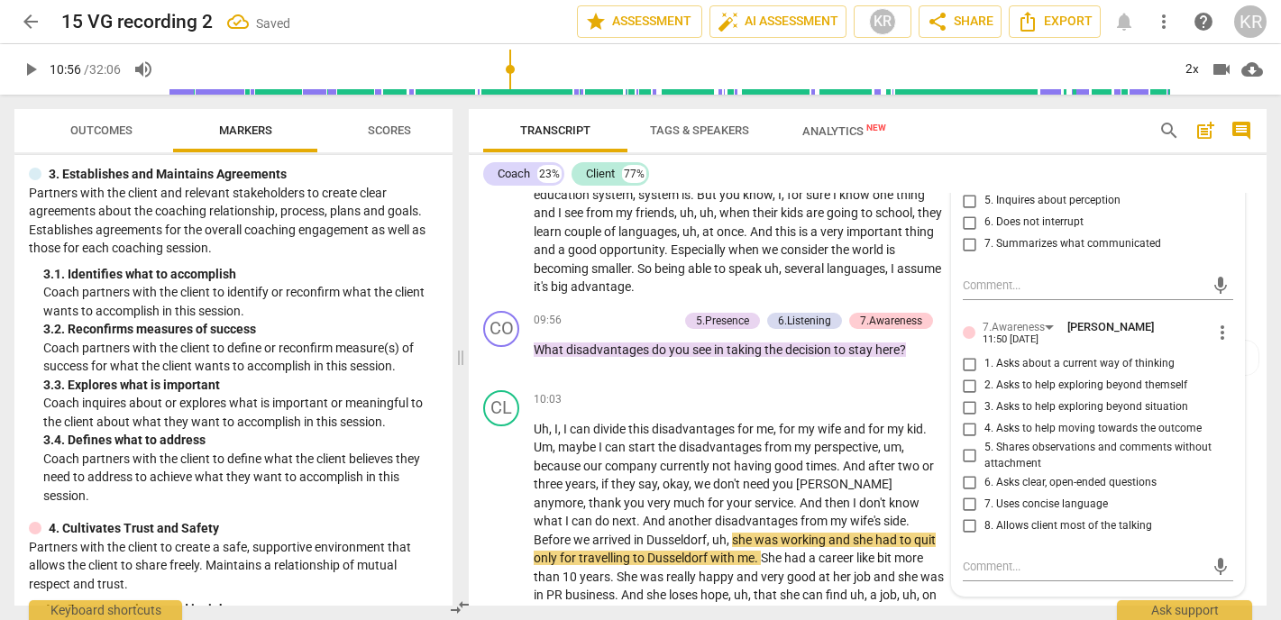
scroll to position [2410, 0]
click at [963, 471] on input "6. Asks clear, open-ended questions" at bounding box center [970, 482] width 29 height 22
checkbox input "true"
click at [965, 492] on input "7. Uses concise language" at bounding box center [970, 503] width 29 height 22
checkbox input "true"
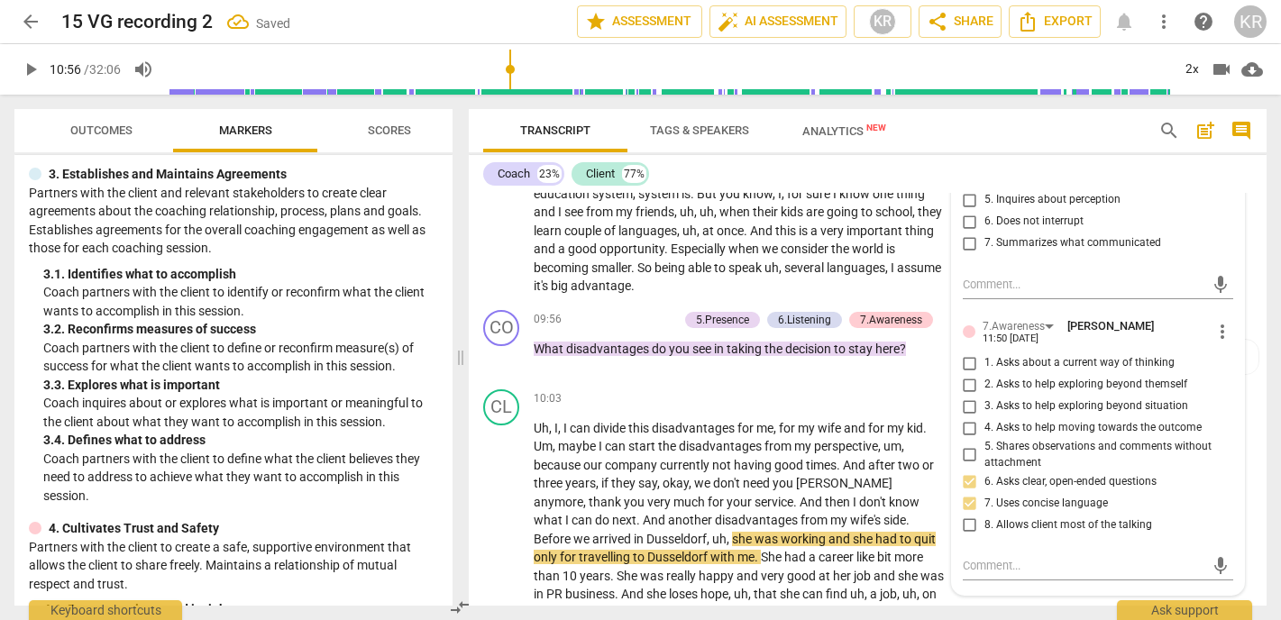
click at [969, 353] on input "1. Asks about a current way of thinking" at bounding box center [970, 364] width 29 height 22
checkbox input "true"
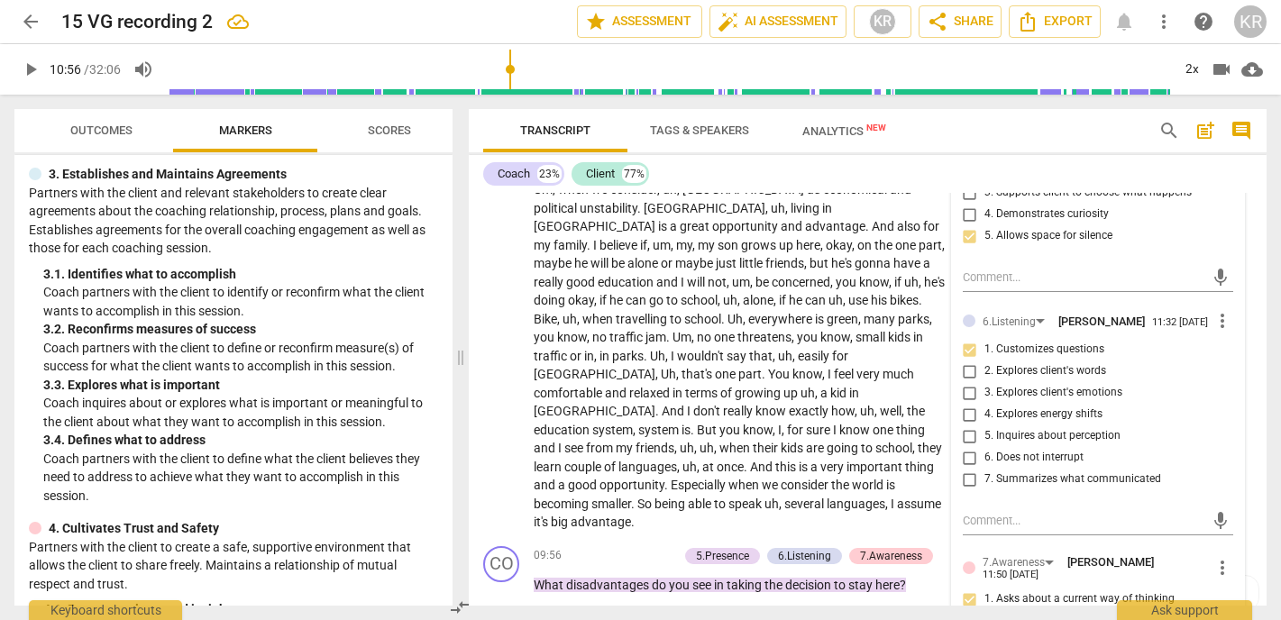
scroll to position [2227, 0]
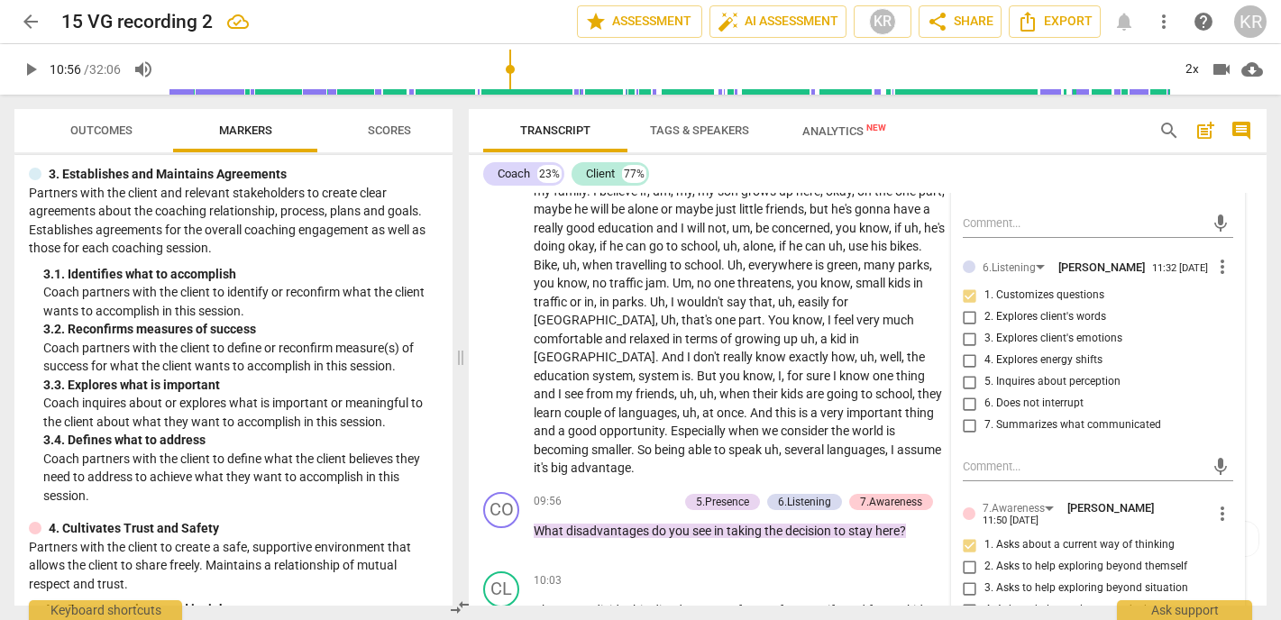
click at [1040, 581] on span "3. Asks to help exploring beyond situation" at bounding box center [1087, 589] width 204 height 16
click at [985, 578] on input "3. Asks to help exploring beyond situation" at bounding box center [970, 589] width 29 height 22
click at [968, 535] on input "1. Asks about a current way of thinking" at bounding box center [970, 546] width 29 height 22
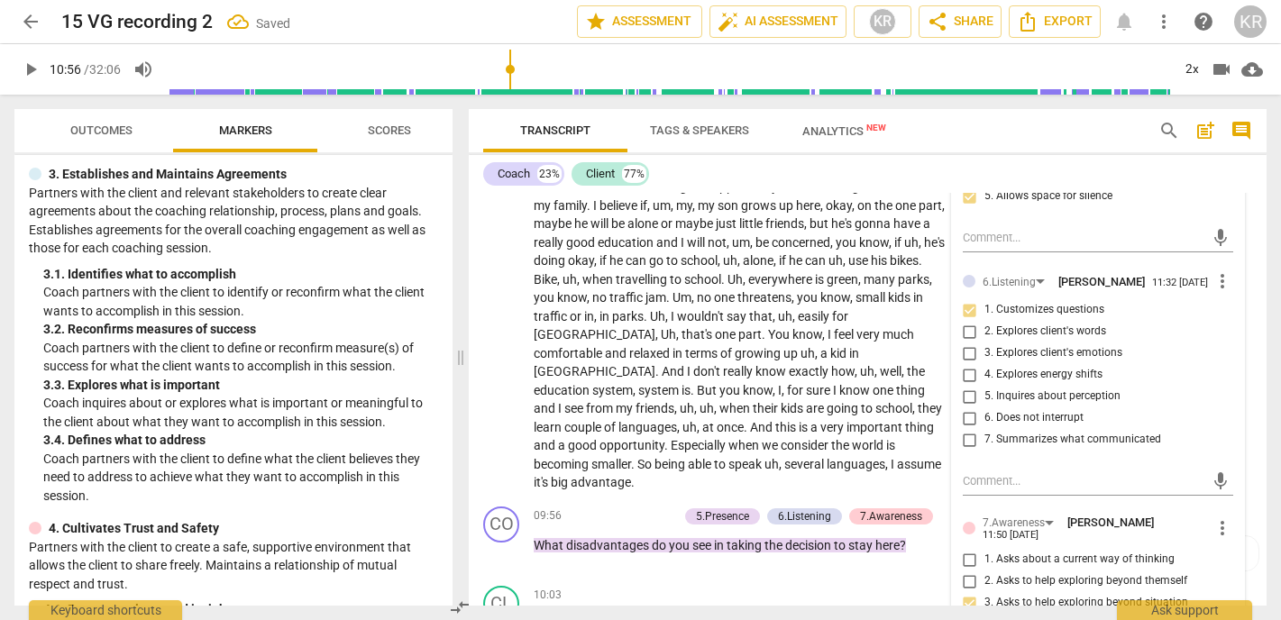
scroll to position [2214, 0]
click at [969, 548] on input "1. Asks about a current way of thinking" at bounding box center [970, 559] width 29 height 22
click at [966, 592] on input "3. Asks to help exploring beyond situation" at bounding box center [970, 603] width 29 height 22
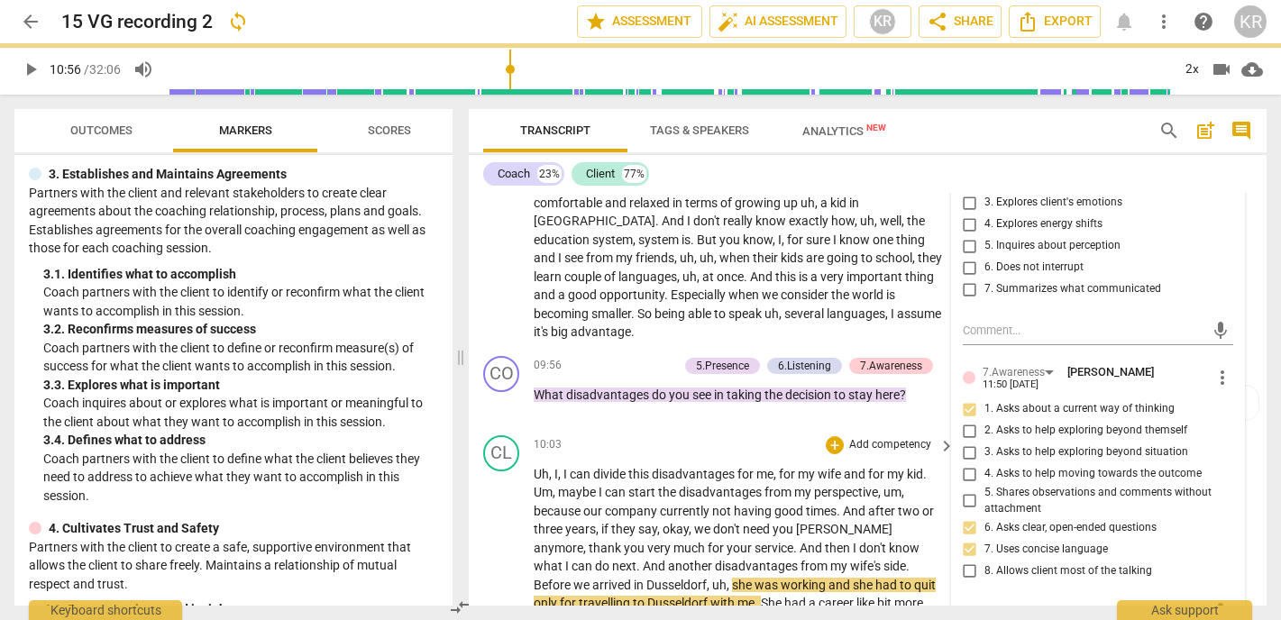
scroll to position [2410, 0]
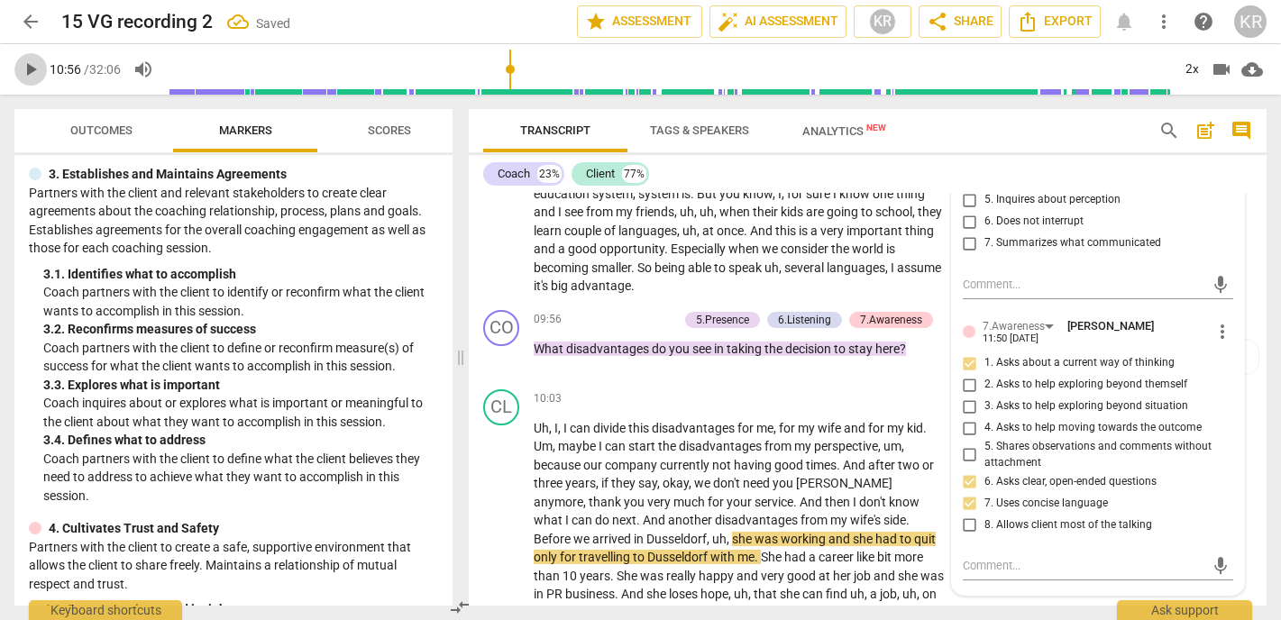
click at [34, 75] on span "play_arrow" at bounding box center [31, 70] width 22 height 22
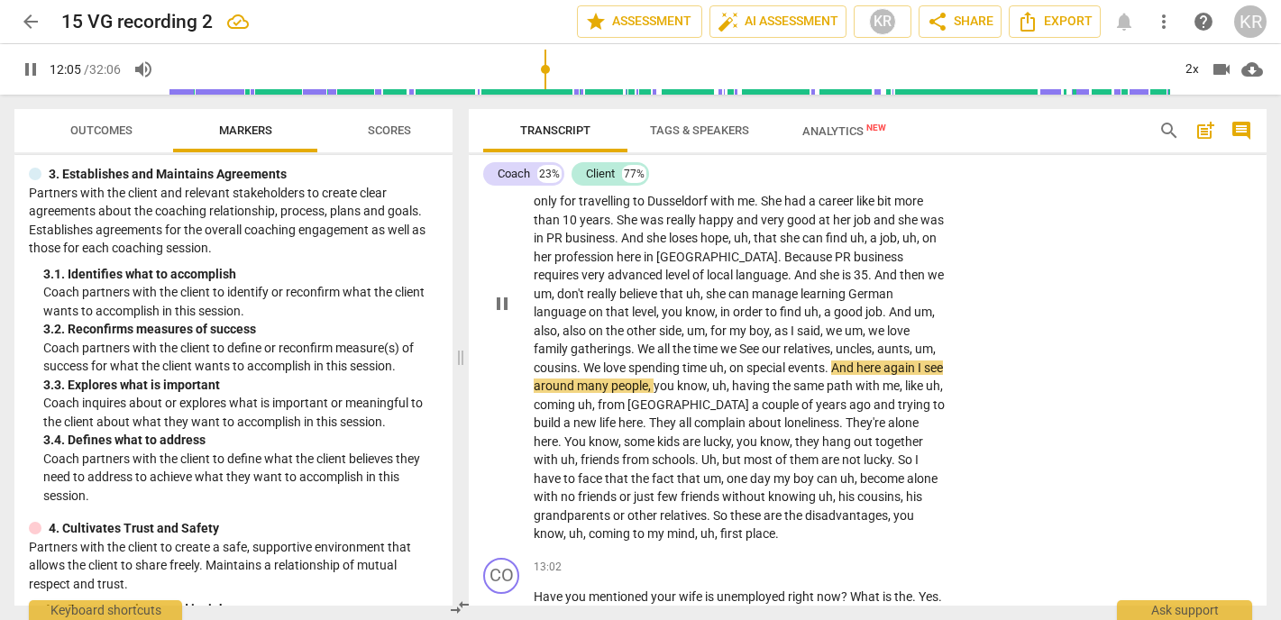
scroll to position [2768, 0]
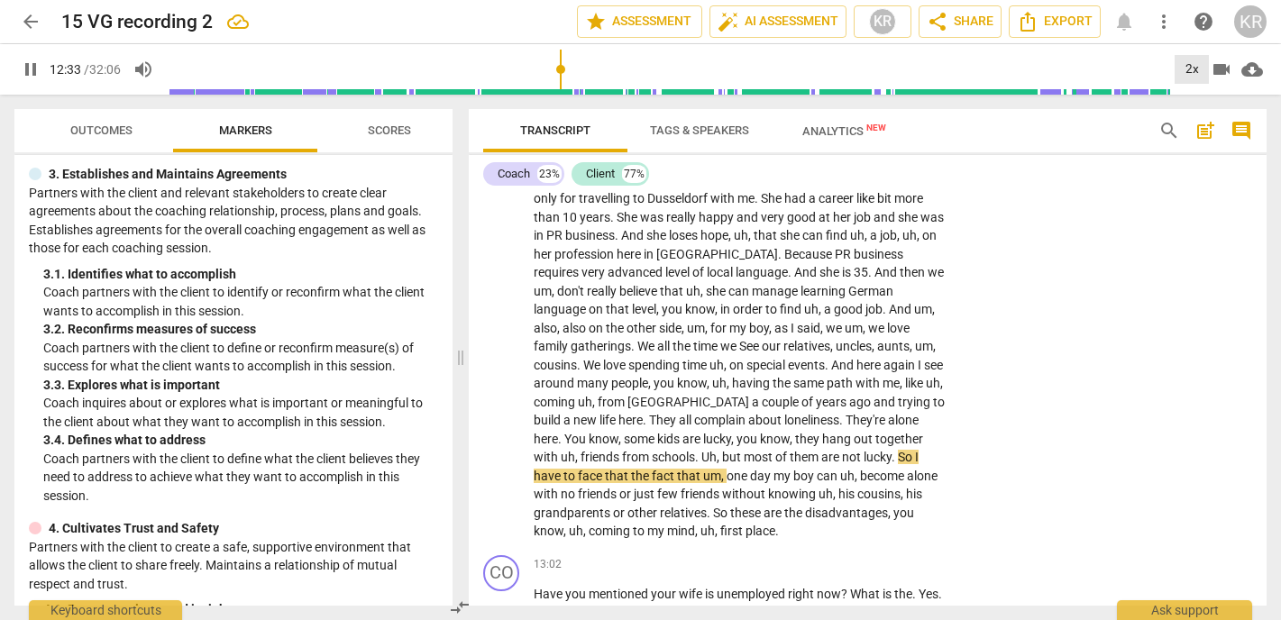
click at [1190, 73] on div "2x" at bounding box center [1192, 69] width 34 height 29
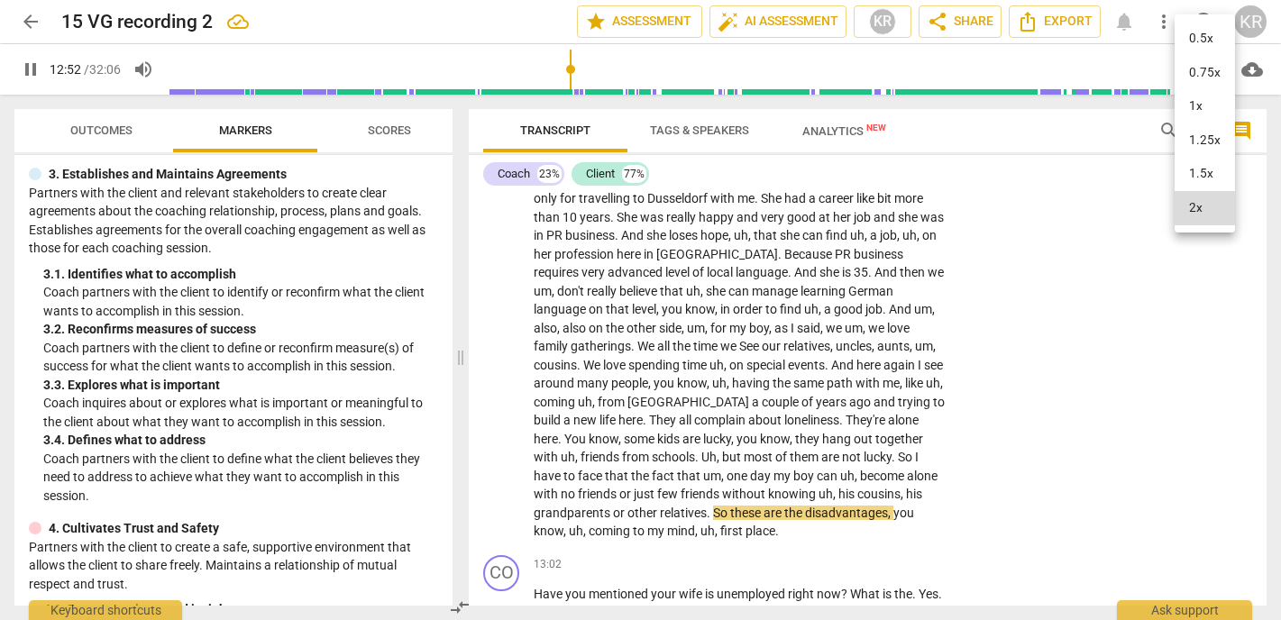
click at [1192, 108] on li "1x" at bounding box center [1205, 106] width 60 height 34
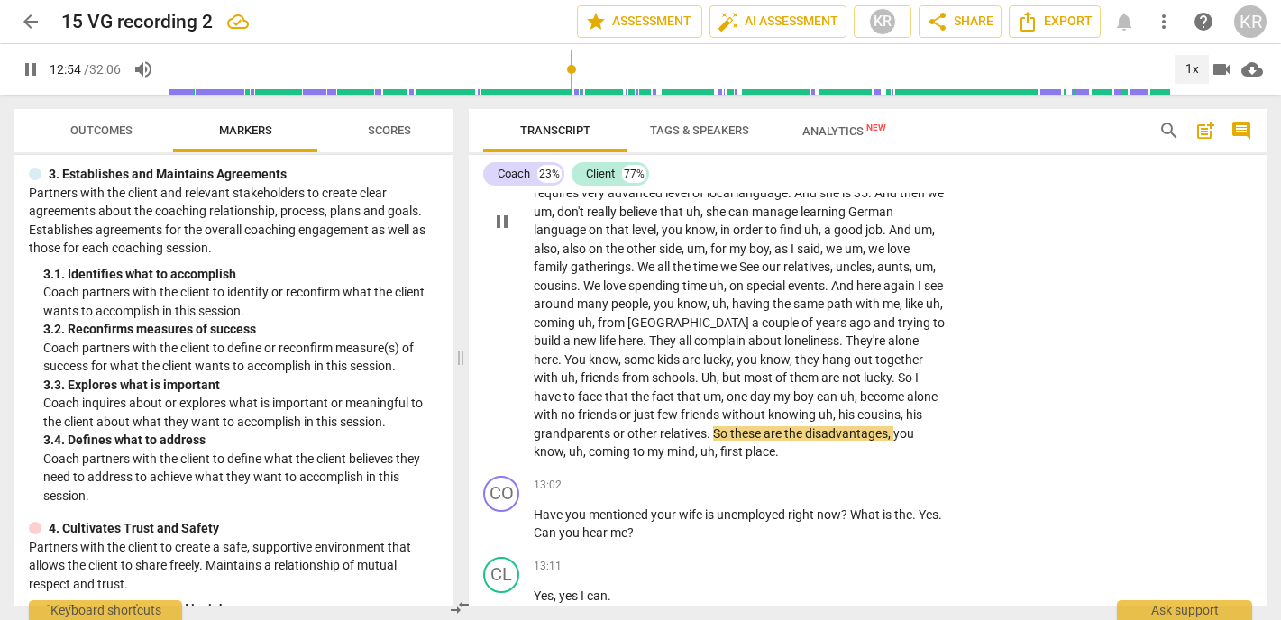
scroll to position [2852, 0]
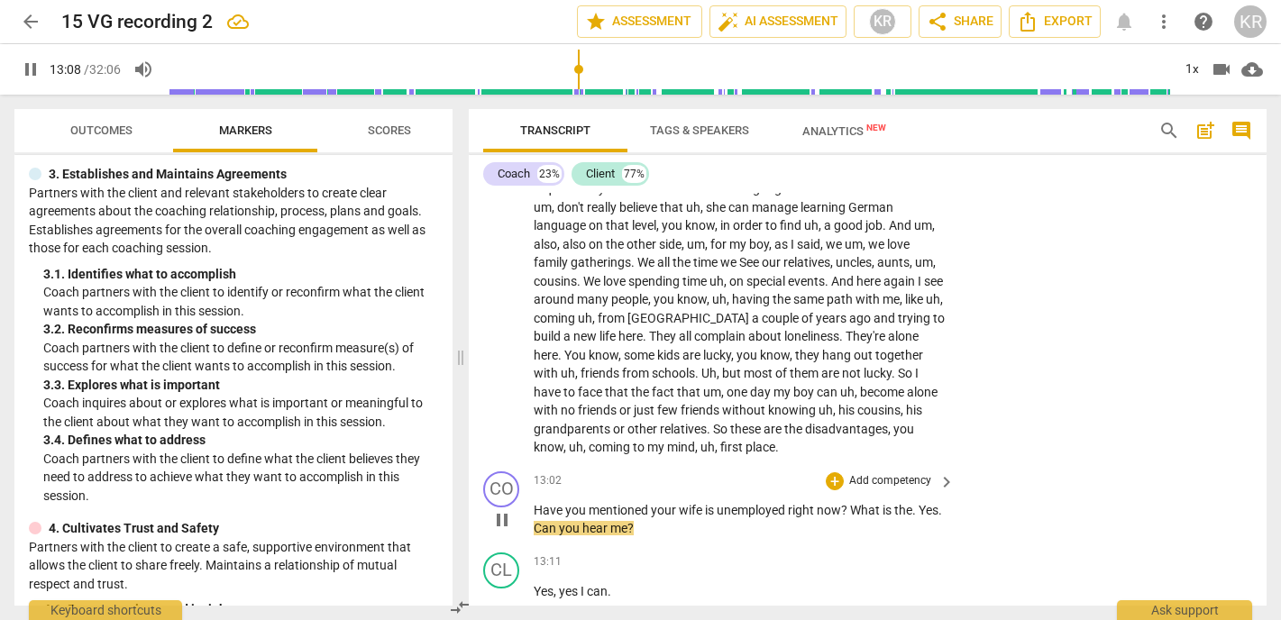
click at [505, 510] on span "pause" at bounding box center [502, 521] width 22 height 22
click at [919, 503] on span "Yes" at bounding box center [929, 510] width 20 height 14
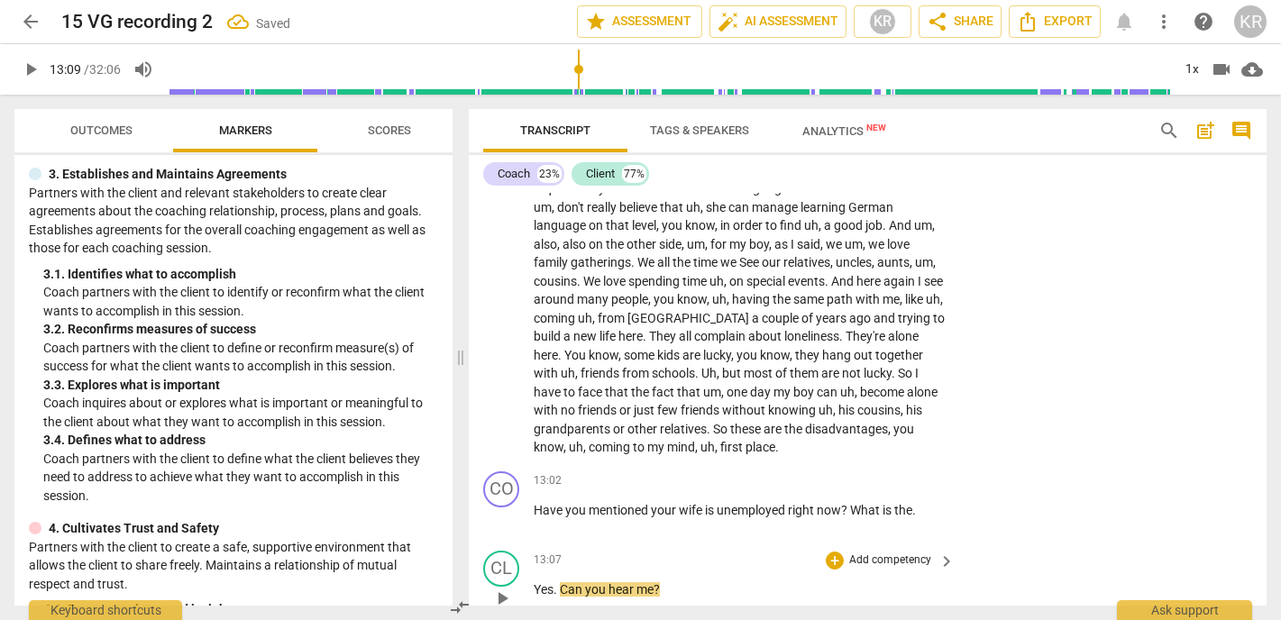
click at [559, 583] on span "." at bounding box center [557, 590] width 6 height 14
click at [882, 473] on p "Add competency" at bounding box center [891, 481] width 86 height 16
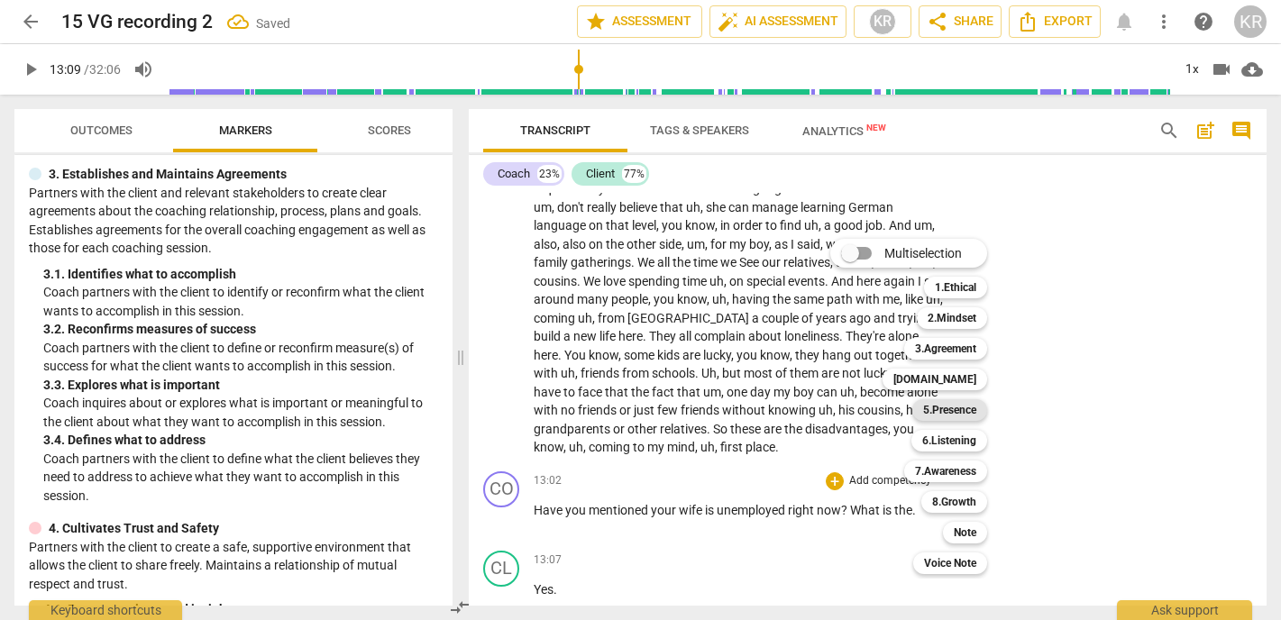
click at [973, 413] on b "5.Presence" at bounding box center [949, 410] width 53 height 22
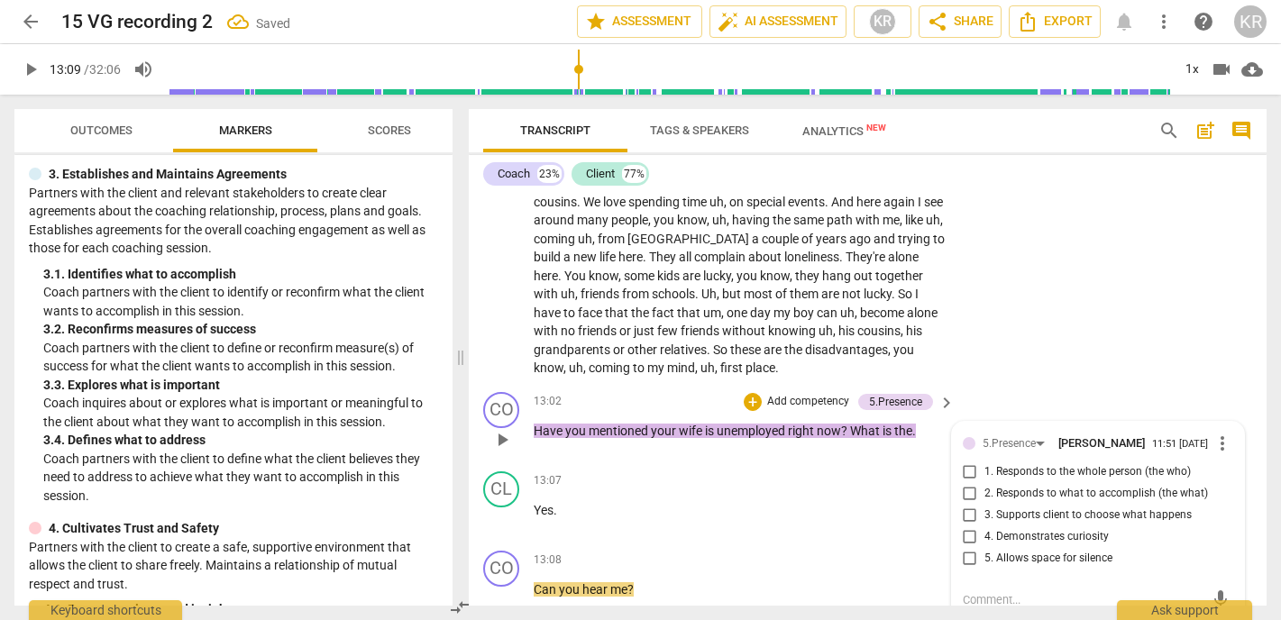
scroll to position [2934, 0]
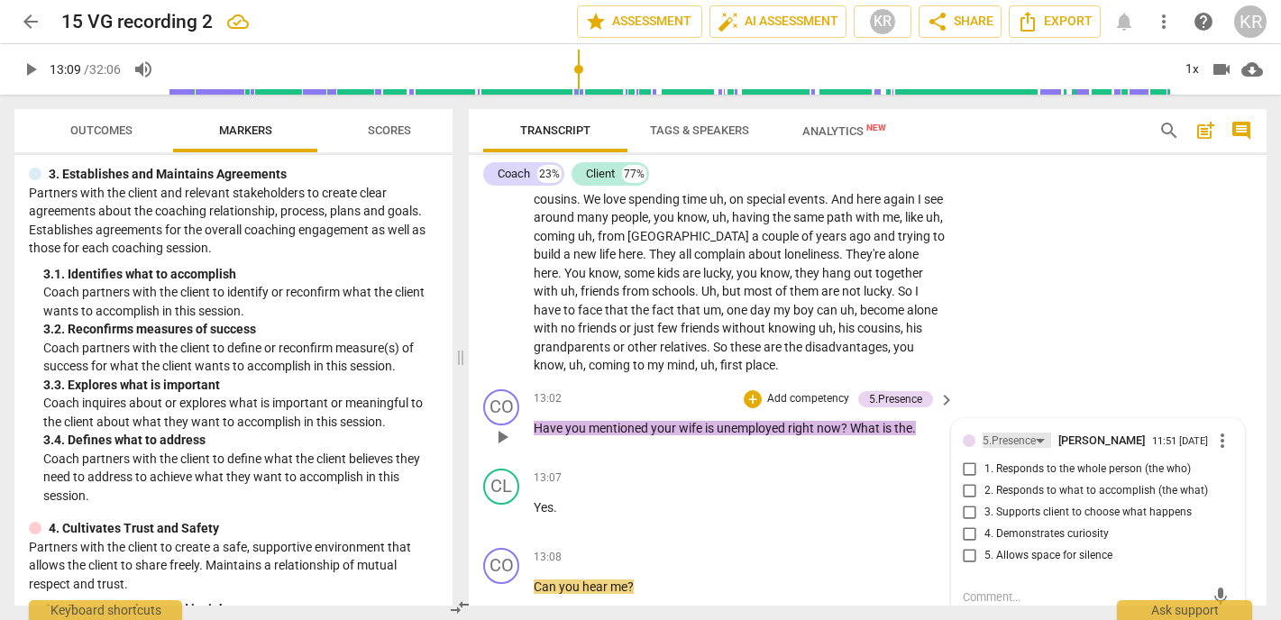
click at [999, 433] on div "5.Presence" at bounding box center [1009, 441] width 53 height 17
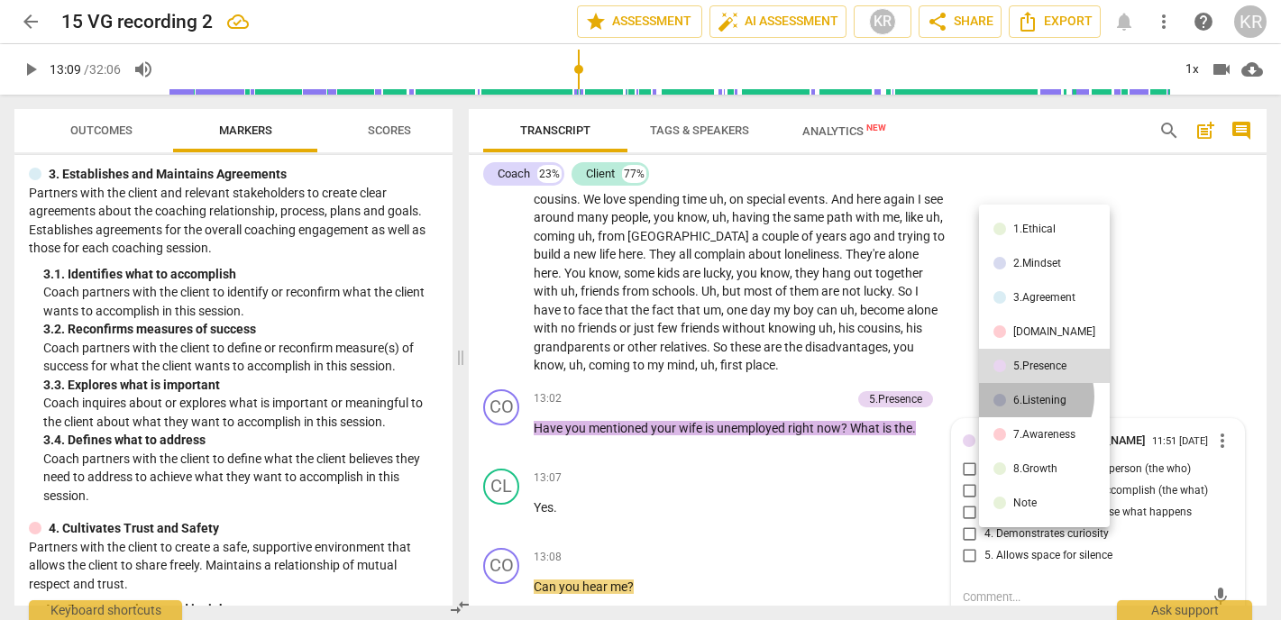
click at [1026, 397] on div "6.Listening" at bounding box center [1040, 400] width 53 height 11
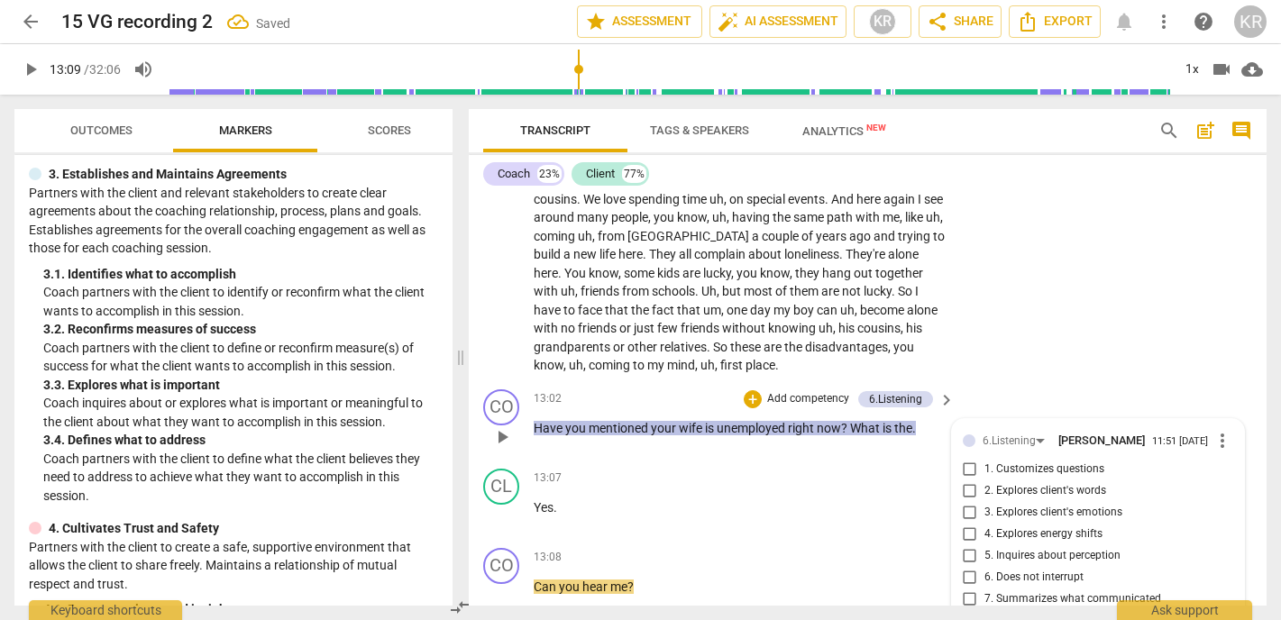
click at [1051, 592] on span "7. Summarizes what communicated" at bounding box center [1073, 600] width 177 height 16
click at [985, 589] on input "7. Summarizes what communicated" at bounding box center [970, 600] width 29 height 22
click at [500, 585] on span "play_arrow" at bounding box center [502, 596] width 22 height 22
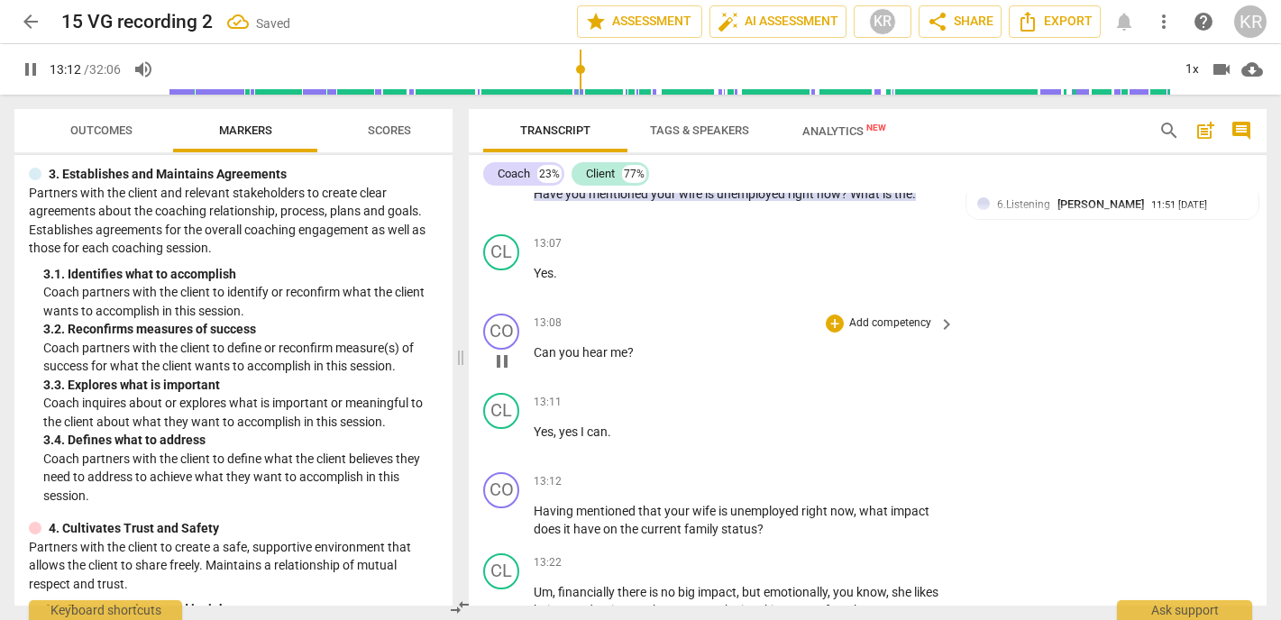
scroll to position [3171, 0]
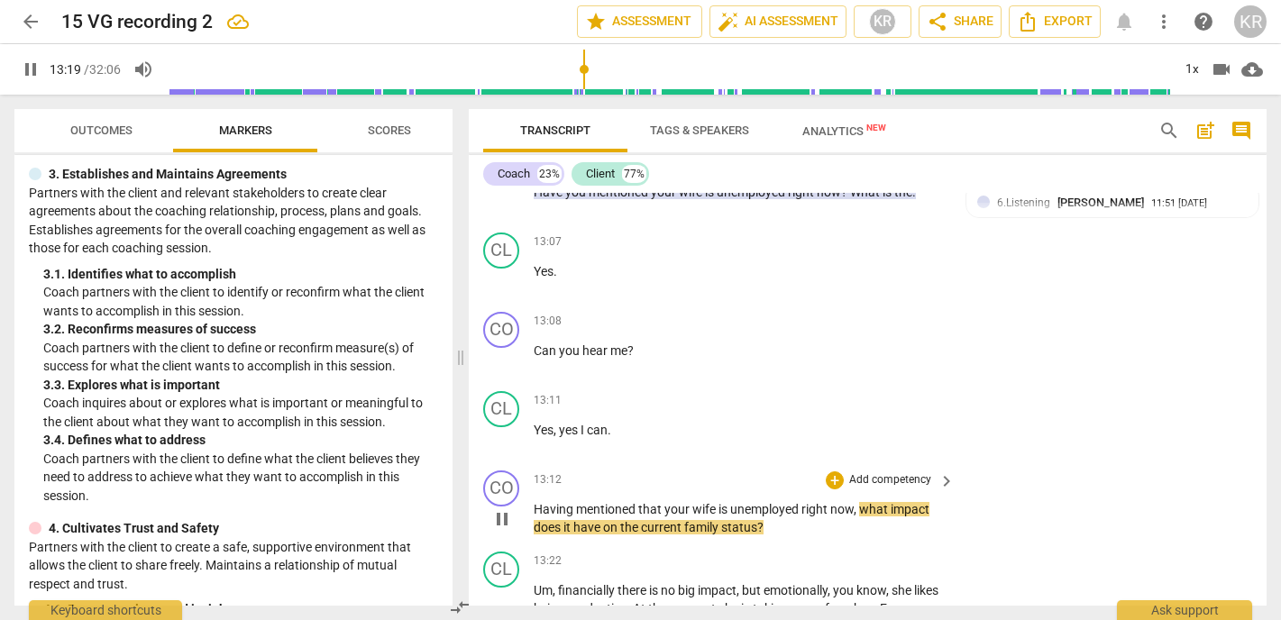
click at [508, 509] on span "pause" at bounding box center [502, 520] width 22 height 22
click at [901, 473] on p "Add competency" at bounding box center [891, 481] width 86 height 16
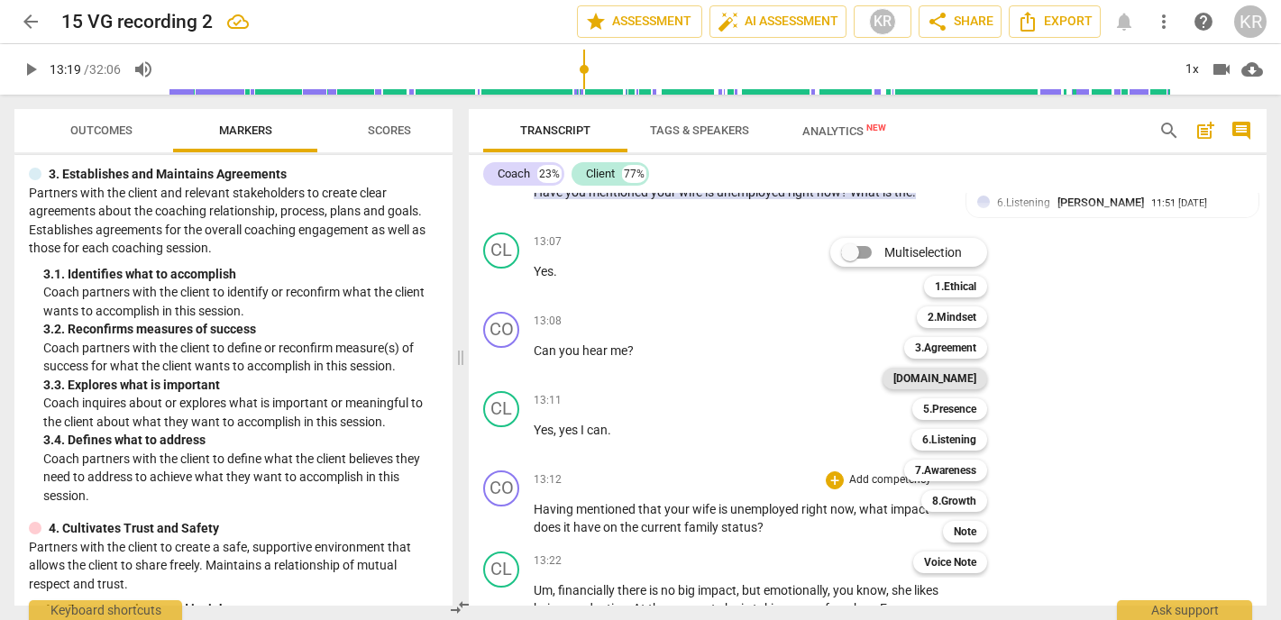
click at [969, 378] on b "[DOMAIN_NAME]" at bounding box center [935, 379] width 83 height 22
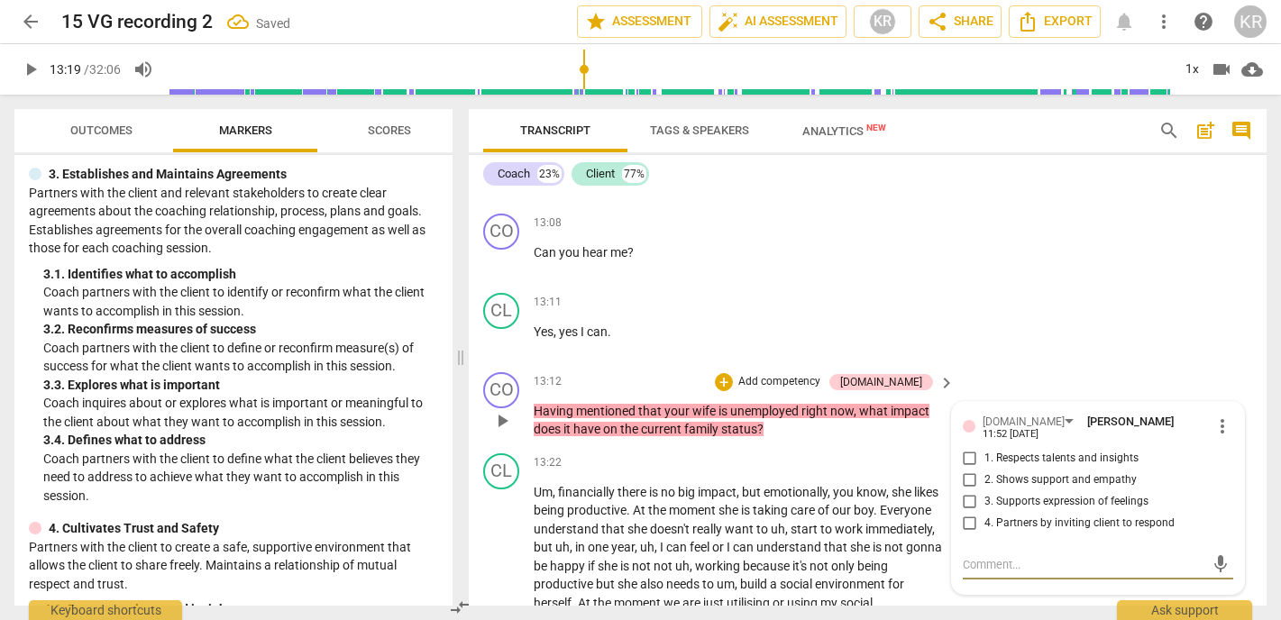
scroll to position [3274, 0]
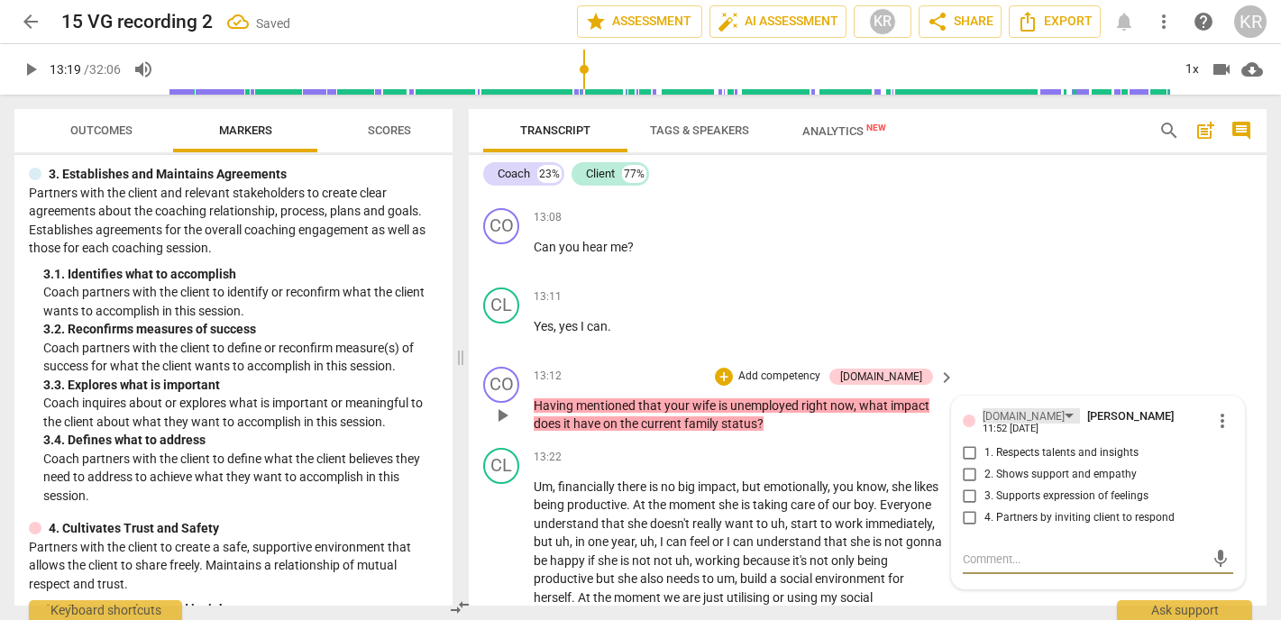
click at [1011, 409] on div "[DOMAIN_NAME]" at bounding box center [1024, 417] width 82 height 17
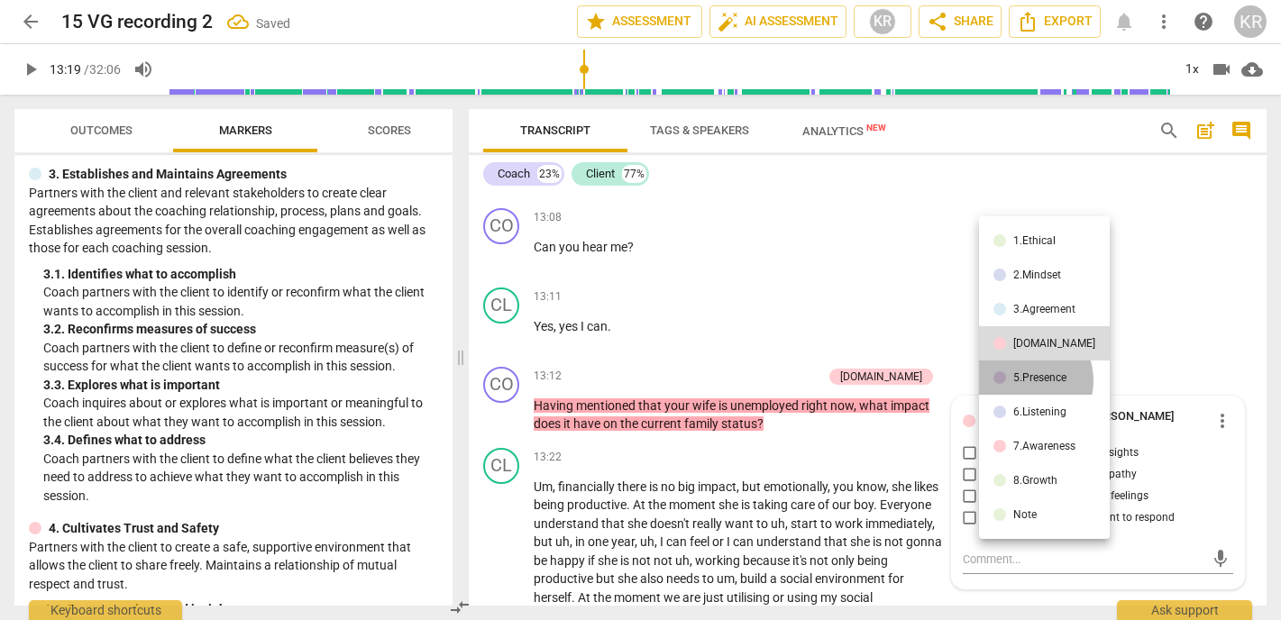
click at [1024, 381] on div "5.Presence" at bounding box center [1040, 377] width 53 height 11
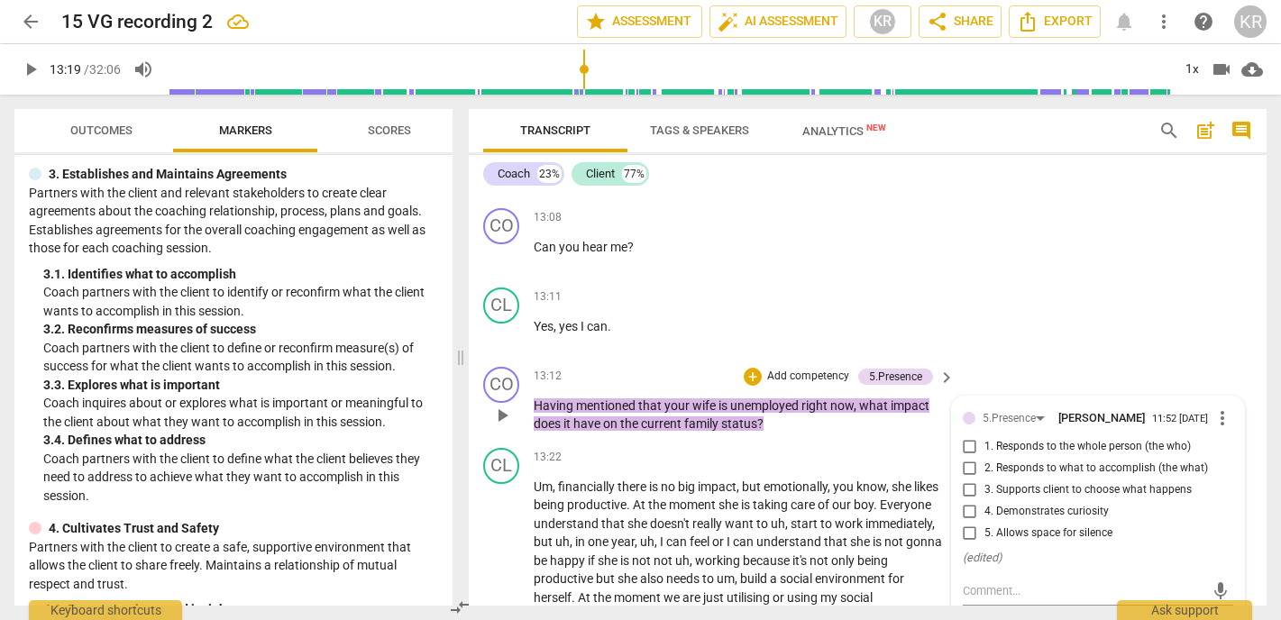
click at [1002, 504] on span "4. Demonstrates curiosity" at bounding box center [1047, 512] width 124 height 16
click at [985, 501] on input "4. Demonstrates curiosity" at bounding box center [970, 512] width 29 height 22
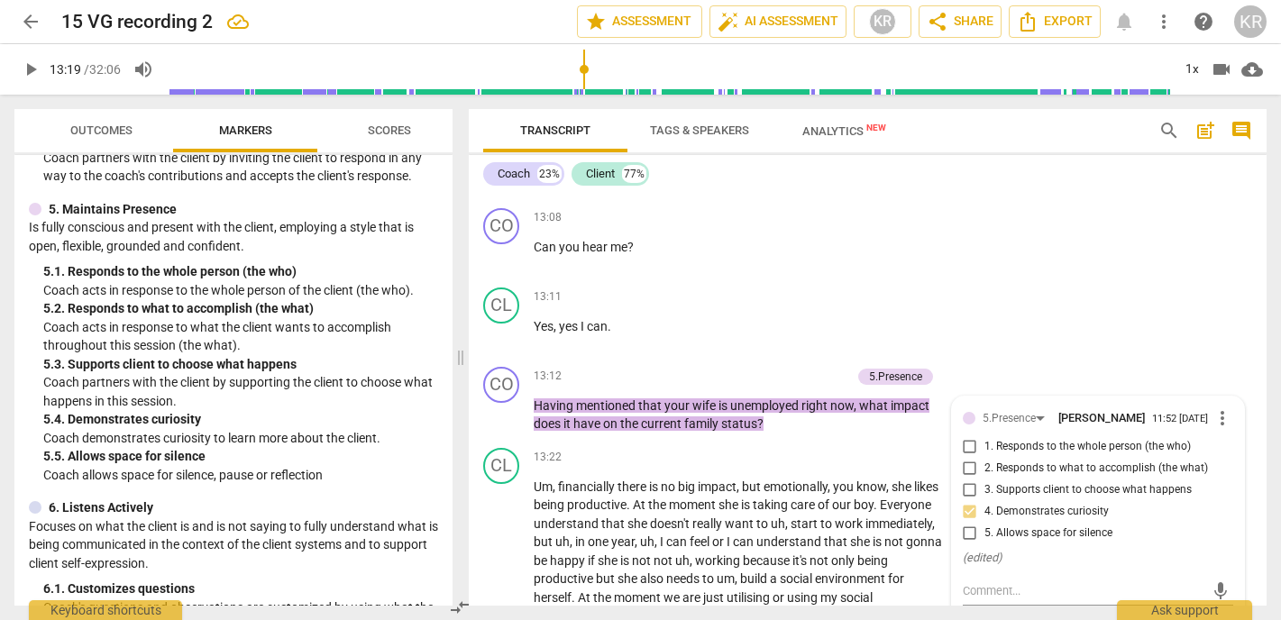
scroll to position [938, 0]
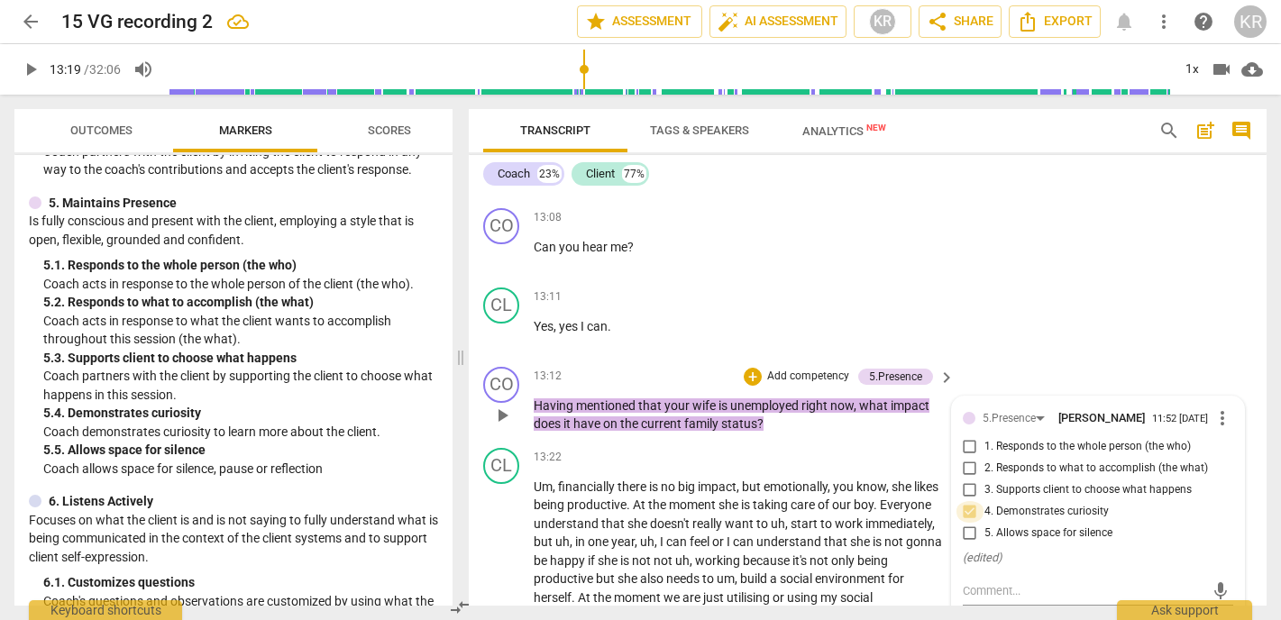
click at [966, 501] on input "4. Demonstrates curiosity" at bounding box center [970, 512] width 29 height 22
click at [997, 410] on div "5.Presence" at bounding box center [1009, 418] width 53 height 17
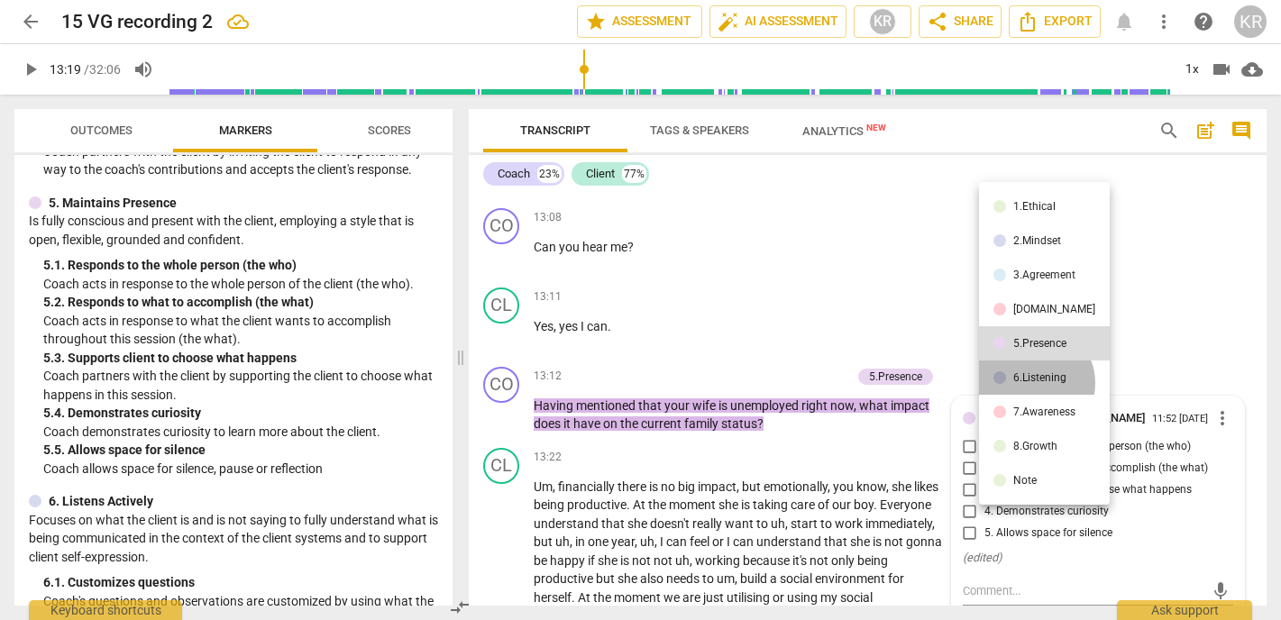
click at [1033, 383] on div "6.Listening" at bounding box center [1040, 377] width 53 height 11
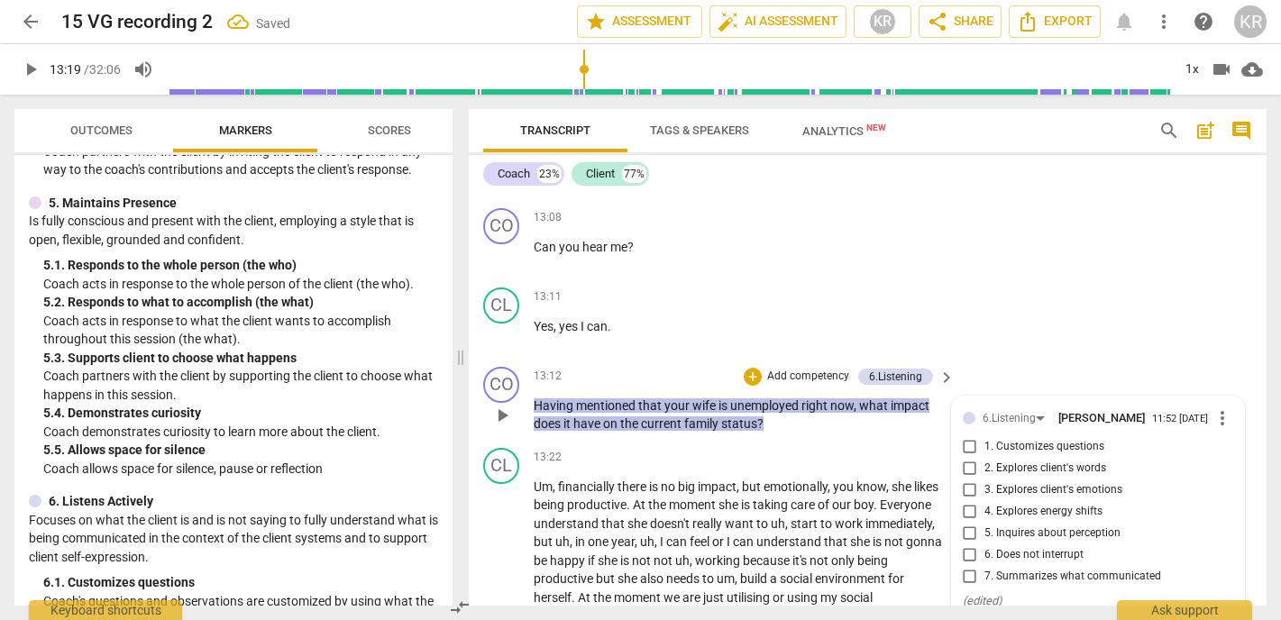
click at [1034, 439] on span "1. Customizes questions" at bounding box center [1045, 447] width 120 height 16
click at [985, 436] on input "1. Customizes questions" at bounding box center [970, 447] width 29 height 22
click at [813, 368] on div "+ Add competency" at bounding box center [797, 377] width 107 height 18
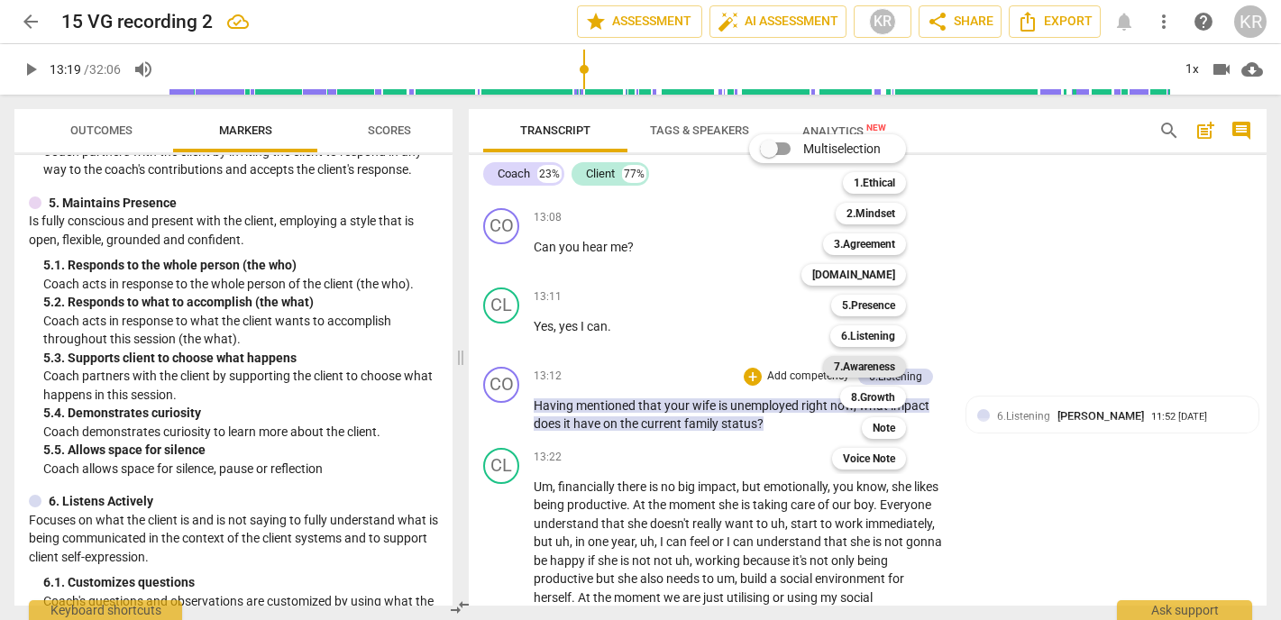
click at [882, 365] on b "7.Awareness" at bounding box center [864, 367] width 61 height 22
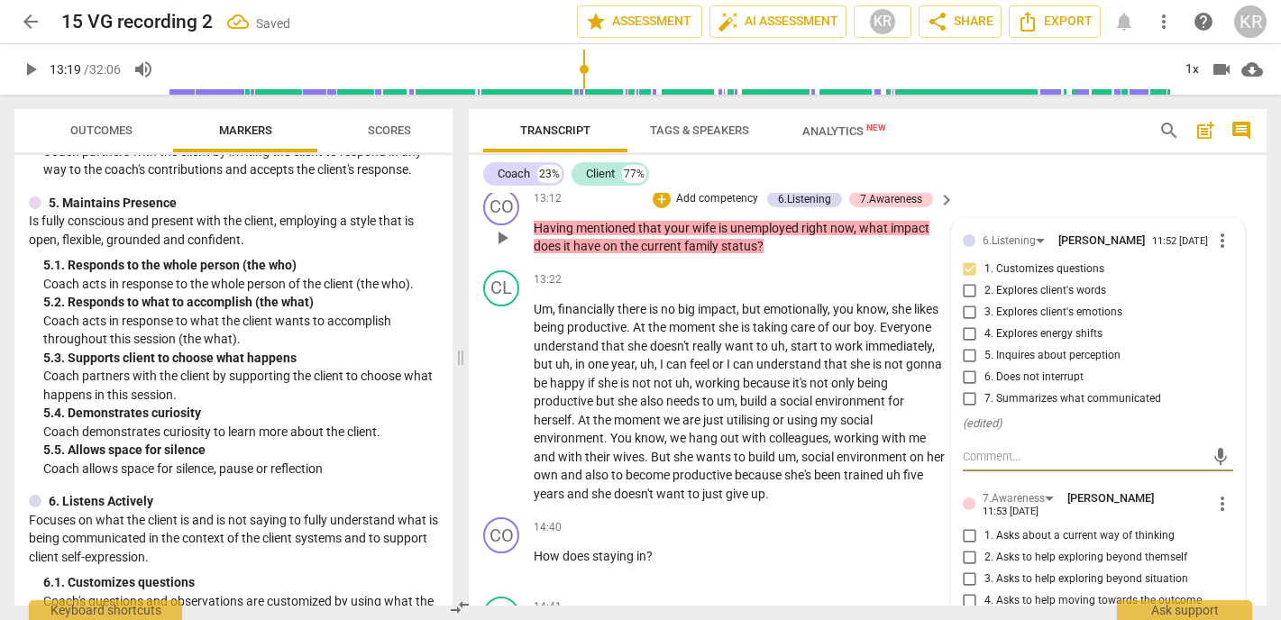
scroll to position [3454, 0]
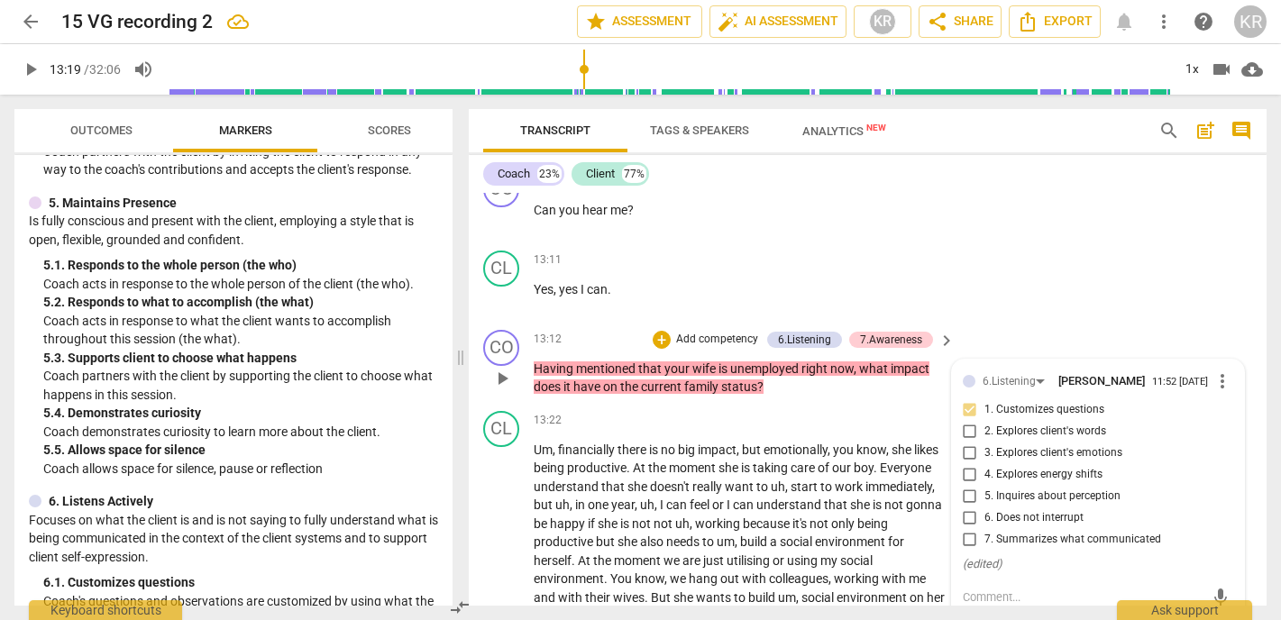
scroll to position [3257, 0]
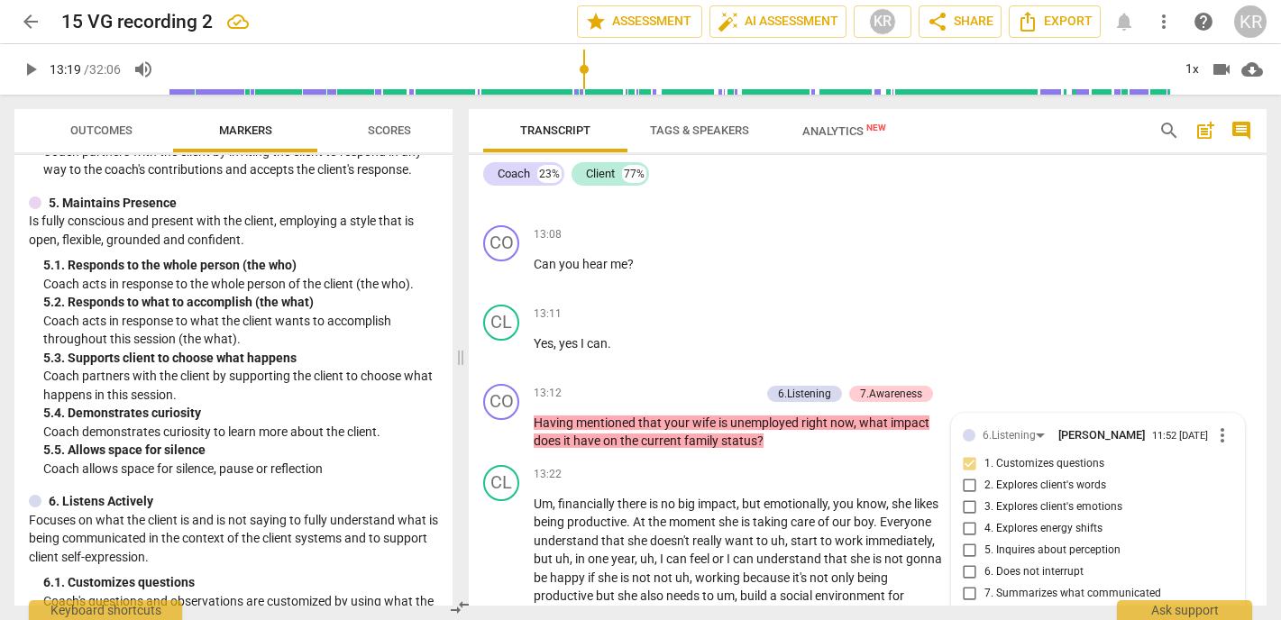
click at [37, 69] on span "play_arrow" at bounding box center [31, 70] width 22 height 22
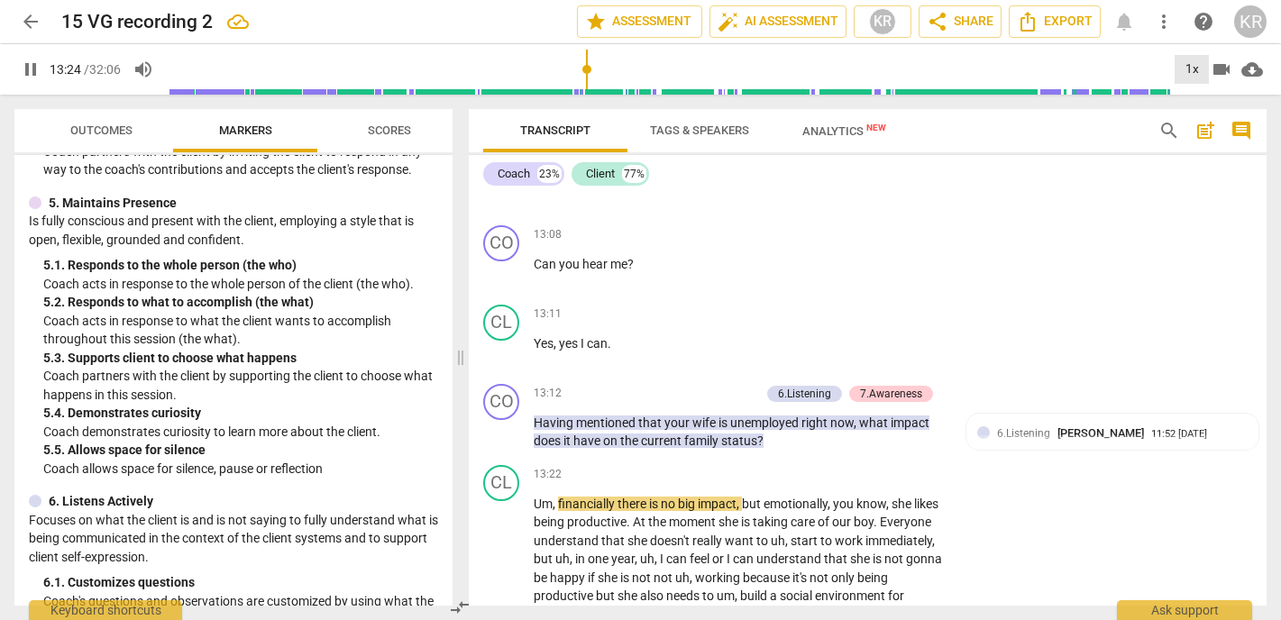
click at [1189, 68] on div "1x" at bounding box center [1192, 69] width 34 height 29
click at [1200, 207] on li "2x" at bounding box center [1205, 208] width 60 height 34
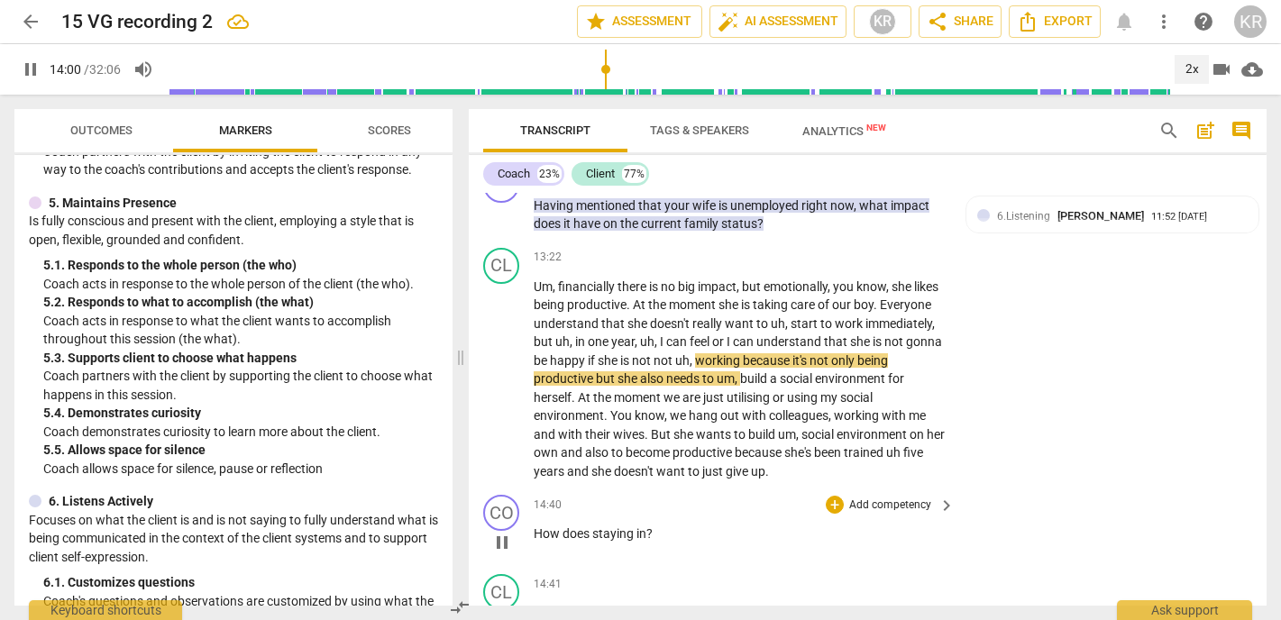
scroll to position [3483, 0]
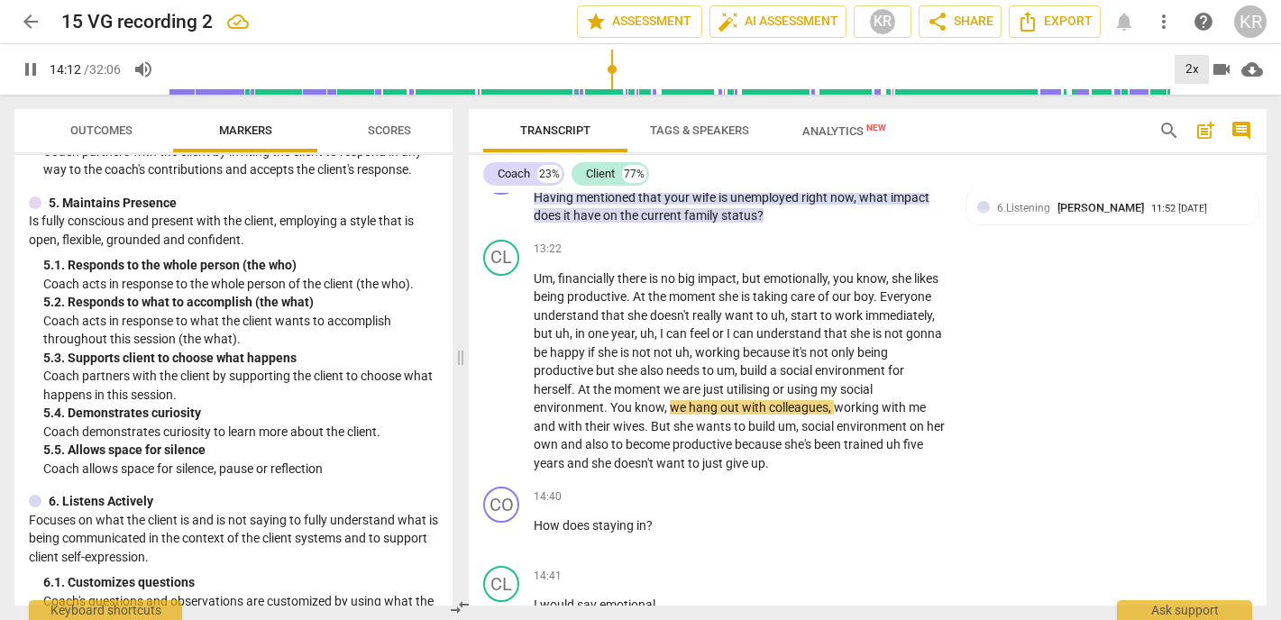
click at [1191, 63] on div "2x" at bounding box center [1192, 69] width 34 height 29
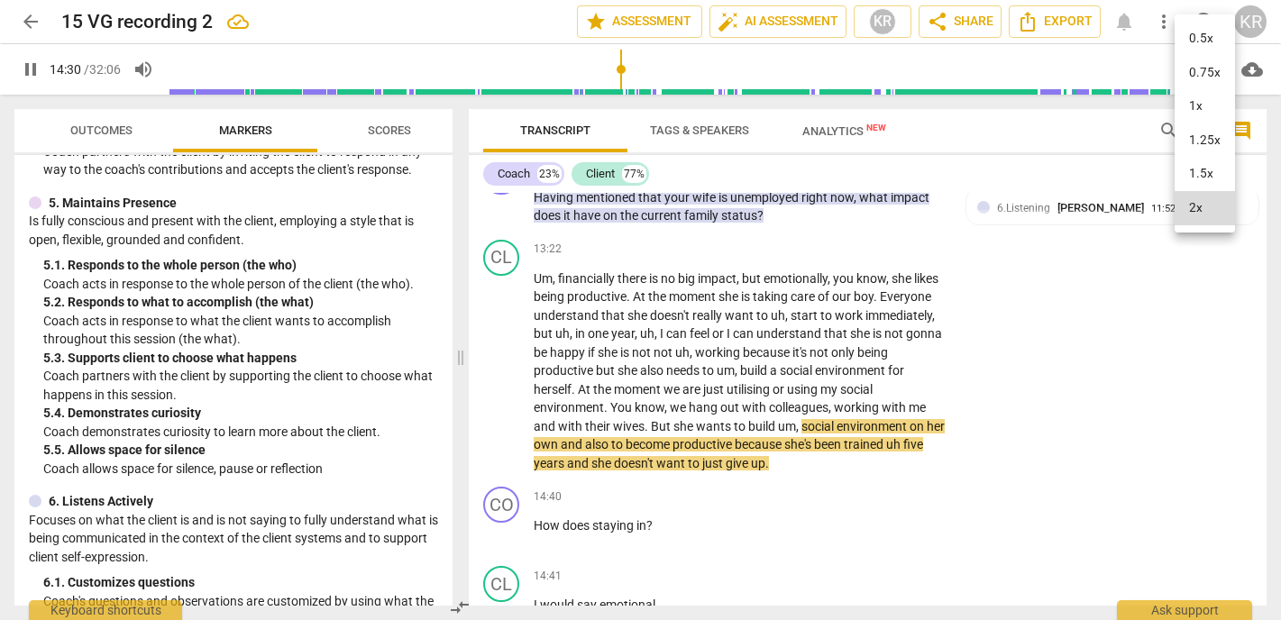
click at [1198, 113] on li "1x" at bounding box center [1205, 106] width 60 height 34
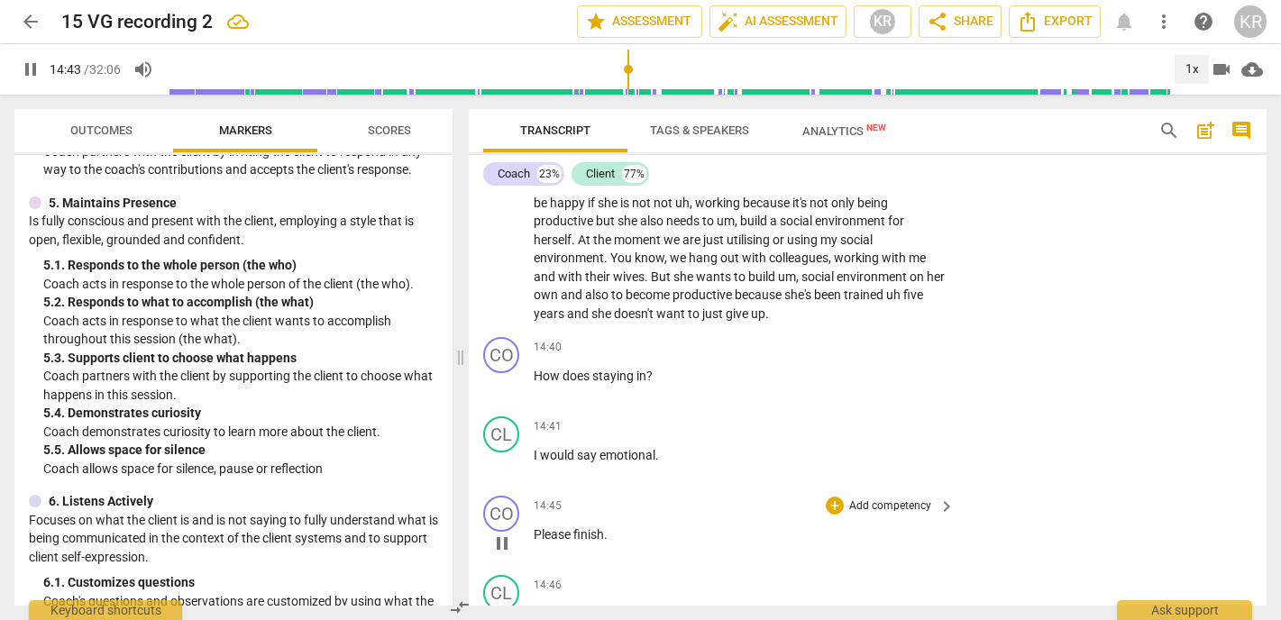
scroll to position [3633, 0]
click at [506, 612] on span "pause" at bounding box center [502, 623] width 22 height 22
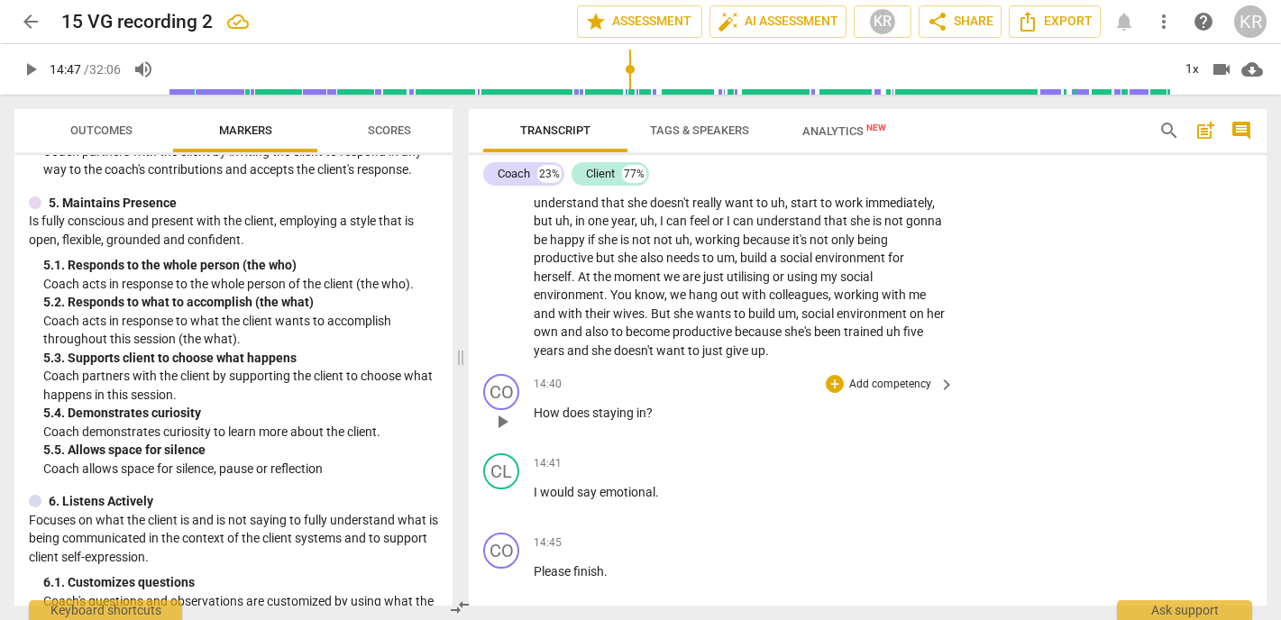
click at [905, 377] on p "Add competency" at bounding box center [891, 385] width 86 height 16
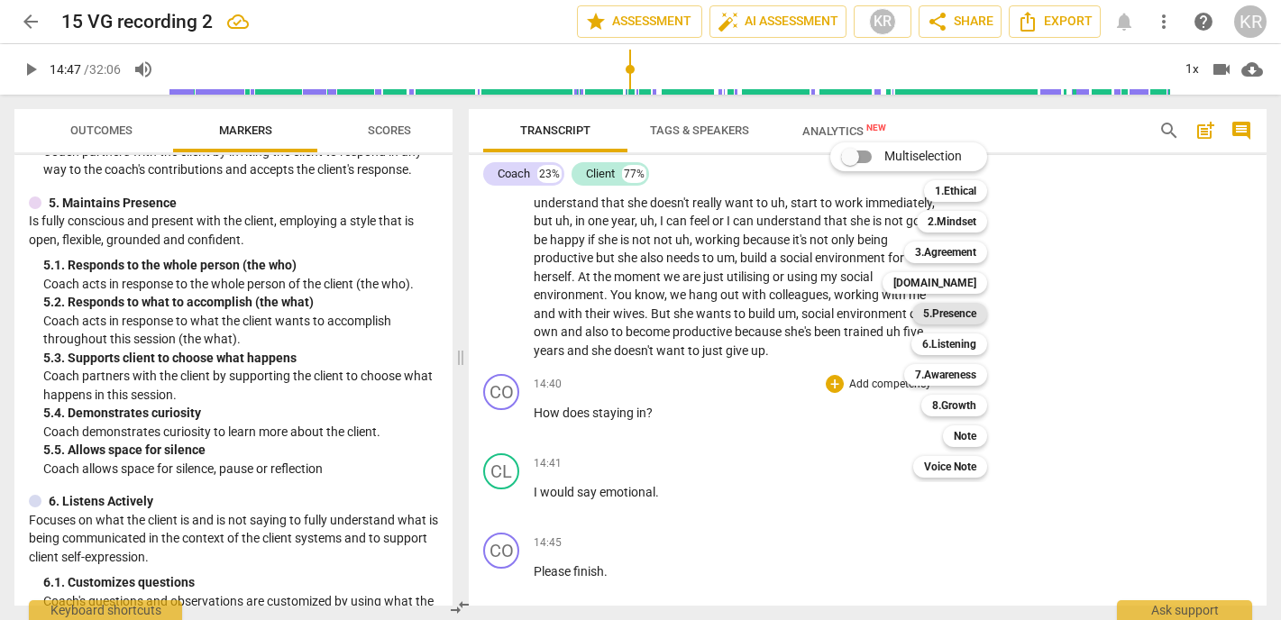
click at [974, 320] on b "5.Presence" at bounding box center [949, 314] width 53 height 22
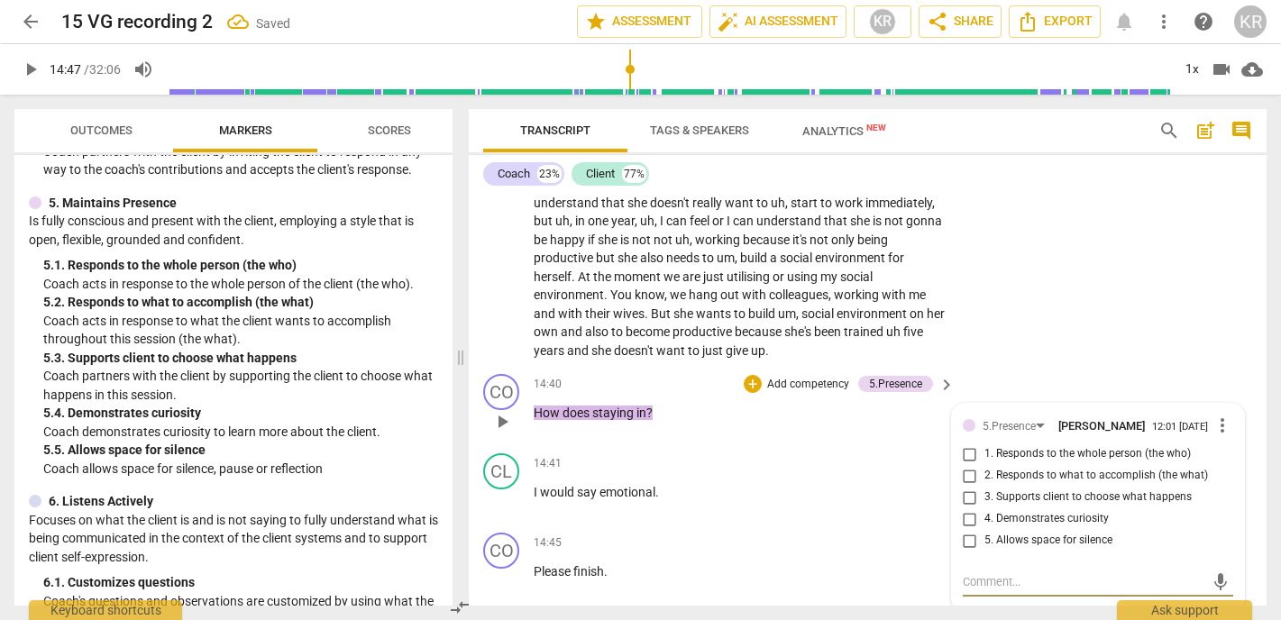
click at [1085, 533] on span "5. Allows space for silence" at bounding box center [1049, 541] width 128 height 16
click at [985, 530] on input "5. Allows space for silence" at bounding box center [970, 541] width 29 height 22
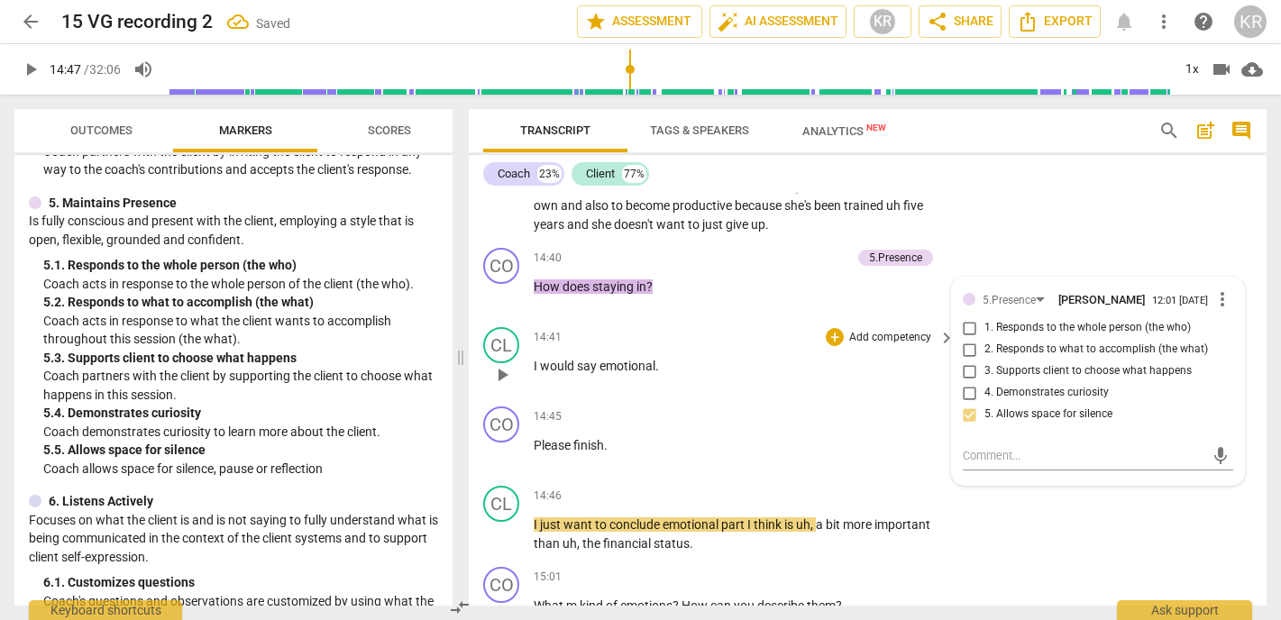
scroll to position [3723, 0]
click at [894, 409] on p "Add competency" at bounding box center [891, 417] width 86 height 16
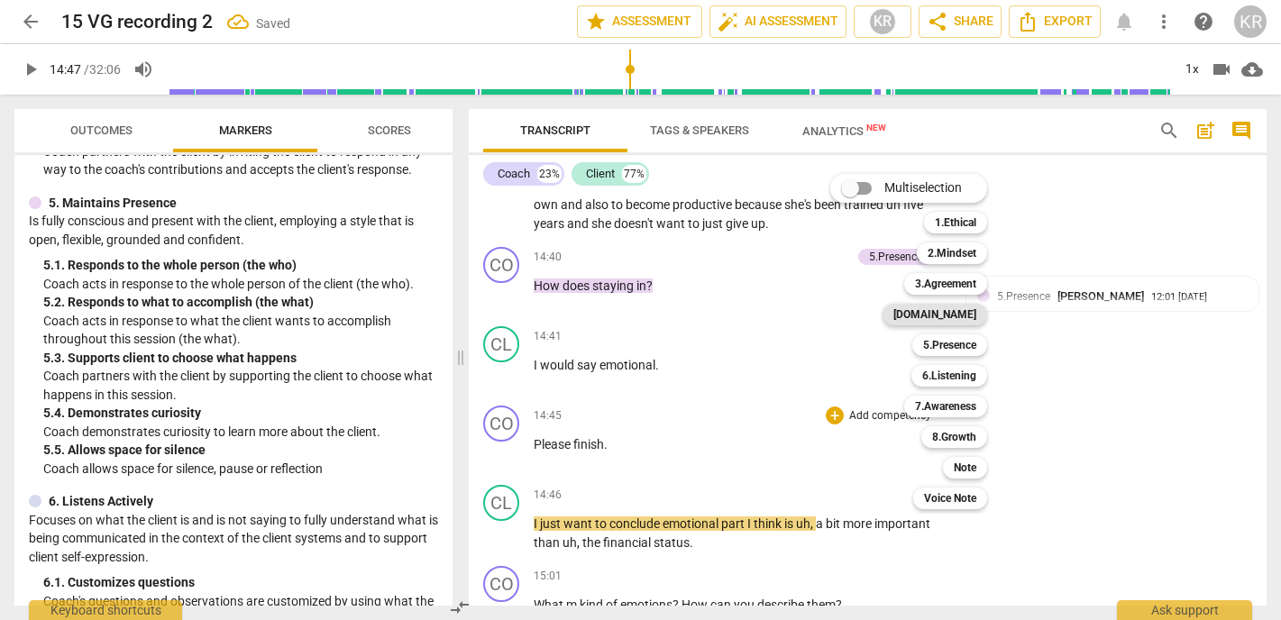
click at [967, 310] on b "[DOMAIN_NAME]" at bounding box center [935, 315] width 83 height 22
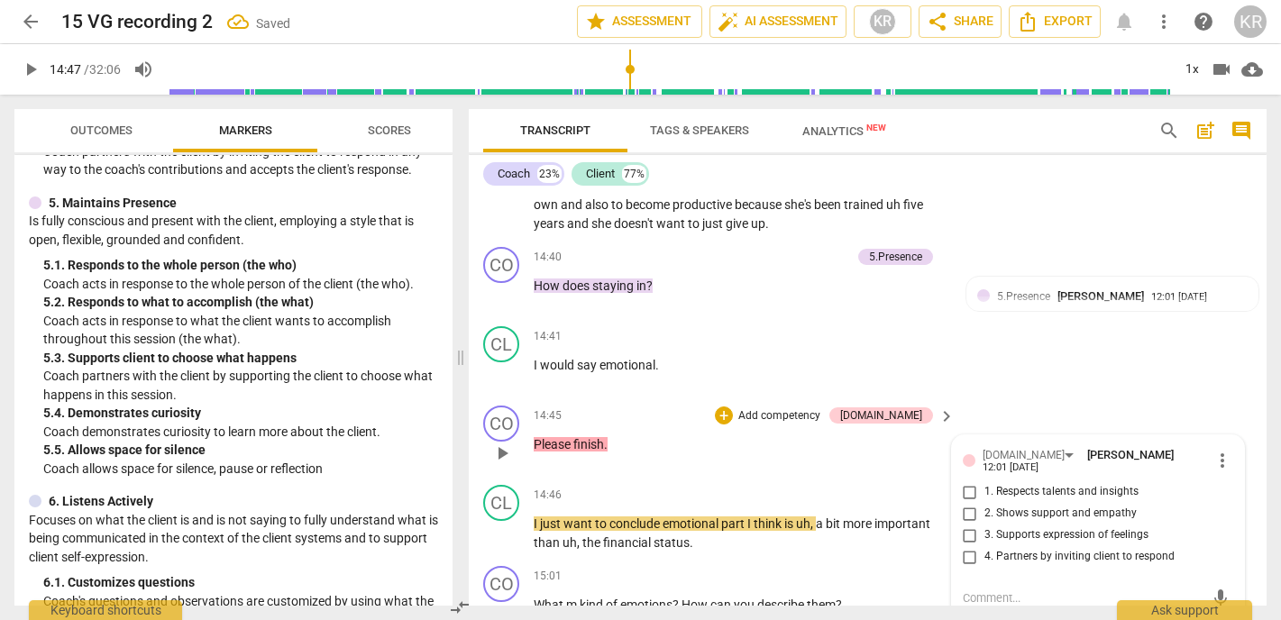
click at [1098, 549] on span "4. Partners by inviting client to respond" at bounding box center [1080, 557] width 190 height 16
click at [985, 546] on input "4. Partners by inviting client to respond" at bounding box center [970, 557] width 29 height 22
click at [30, 63] on span "play_arrow" at bounding box center [31, 70] width 22 height 22
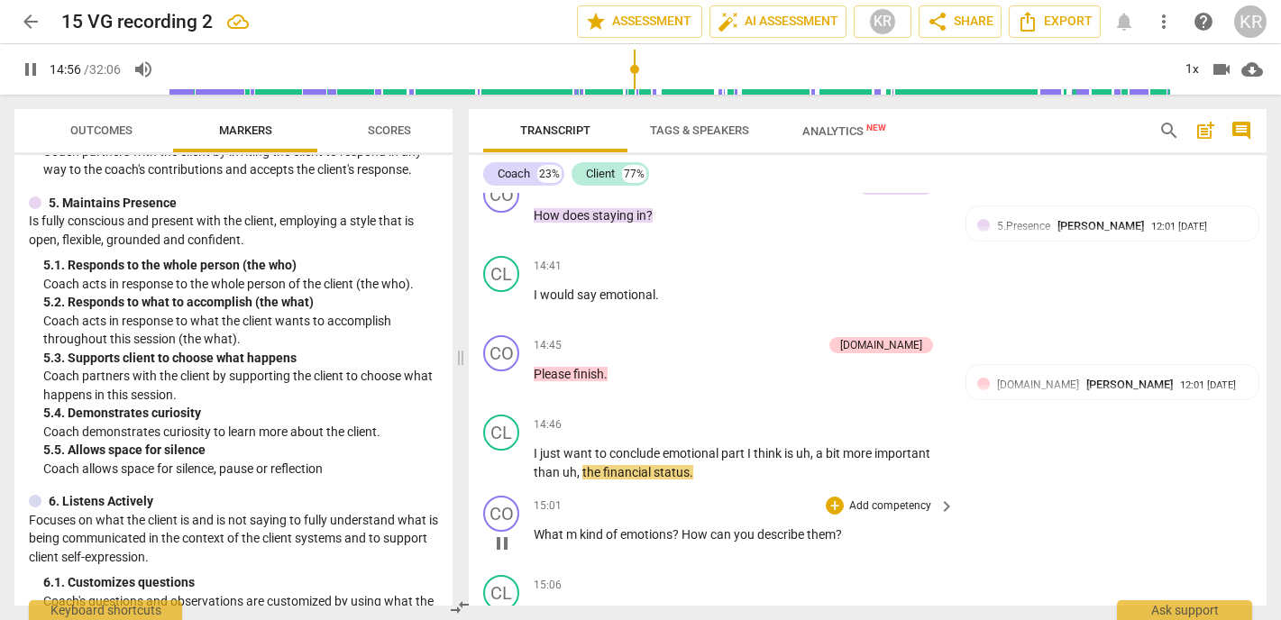
scroll to position [3795, 0]
click at [576, 526] on span "m" at bounding box center [573, 533] width 14 height 14
click at [510, 531] on span "pause" at bounding box center [502, 542] width 22 height 22
click at [908, 497] on p "Add competency" at bounding box center [891, 505] width 86 height 16
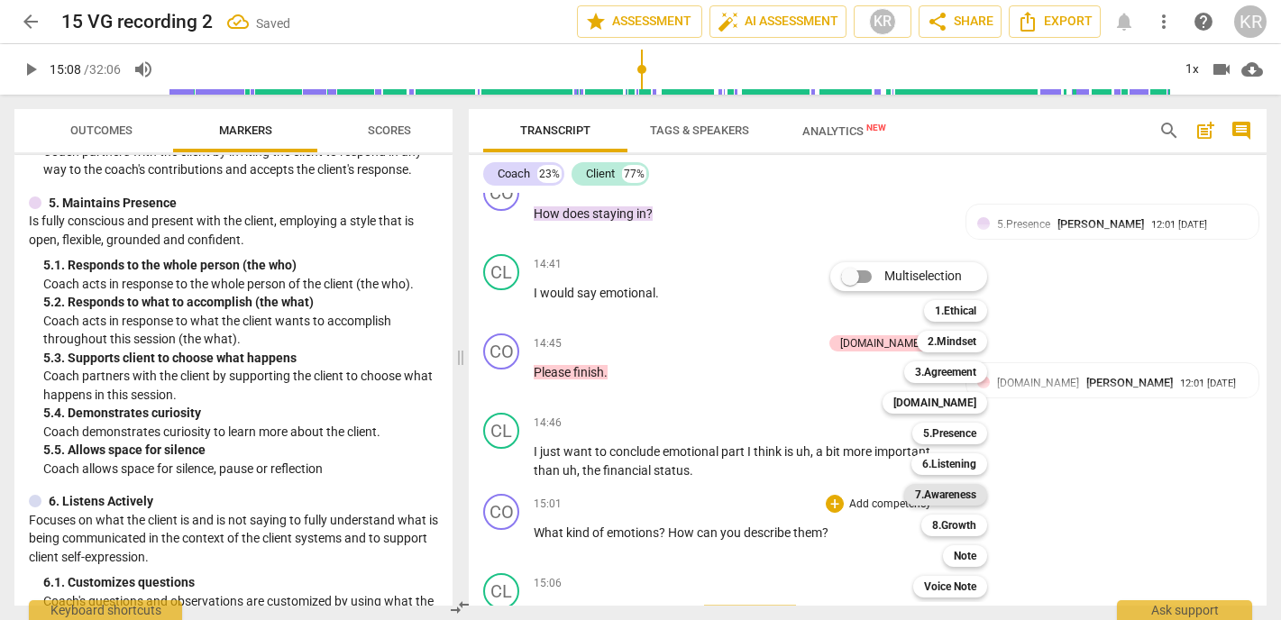
click at [959, 494] on b "7.Awareness" at bounding box center [945, 495] width 61 height 22
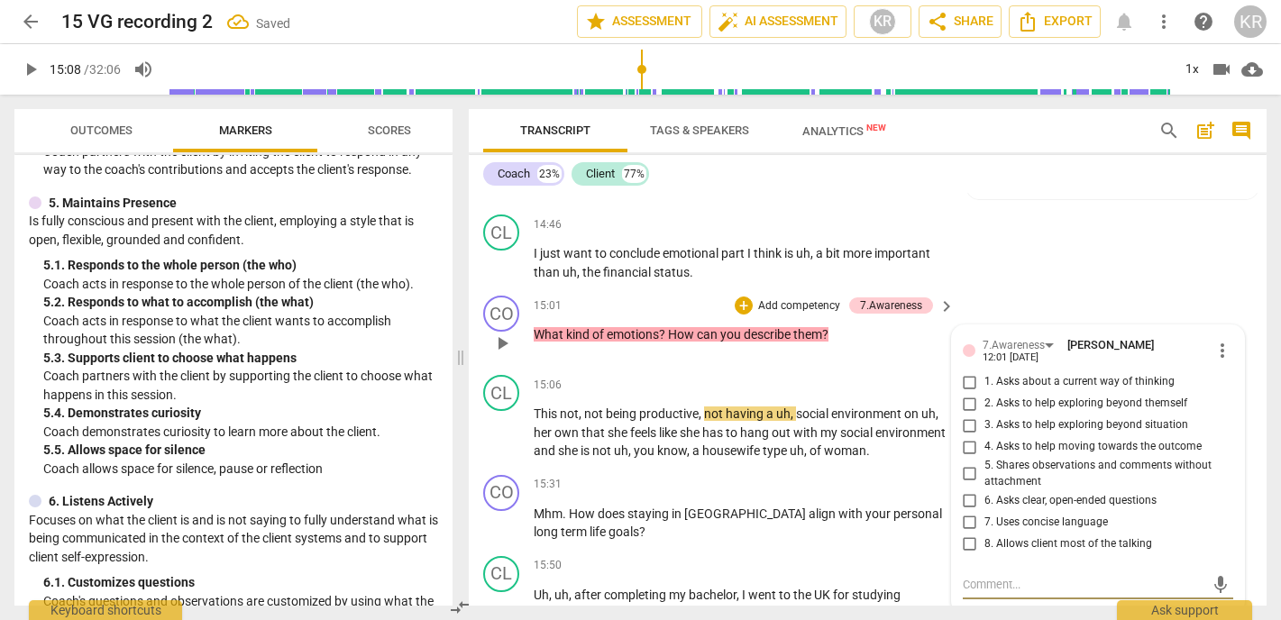
scroll to position [3992, 0]
click at [1034, 516] on span "7. Uses concise language" at bounding box center [1047, 524] width 124 height 16
click at [985, 512] on input "7. Uses concise language" at bounding box center [970, 523] width 29 height 22
click at [792, 299] on p "Add competency" at bounding box center [800, 307] width 86 height 16
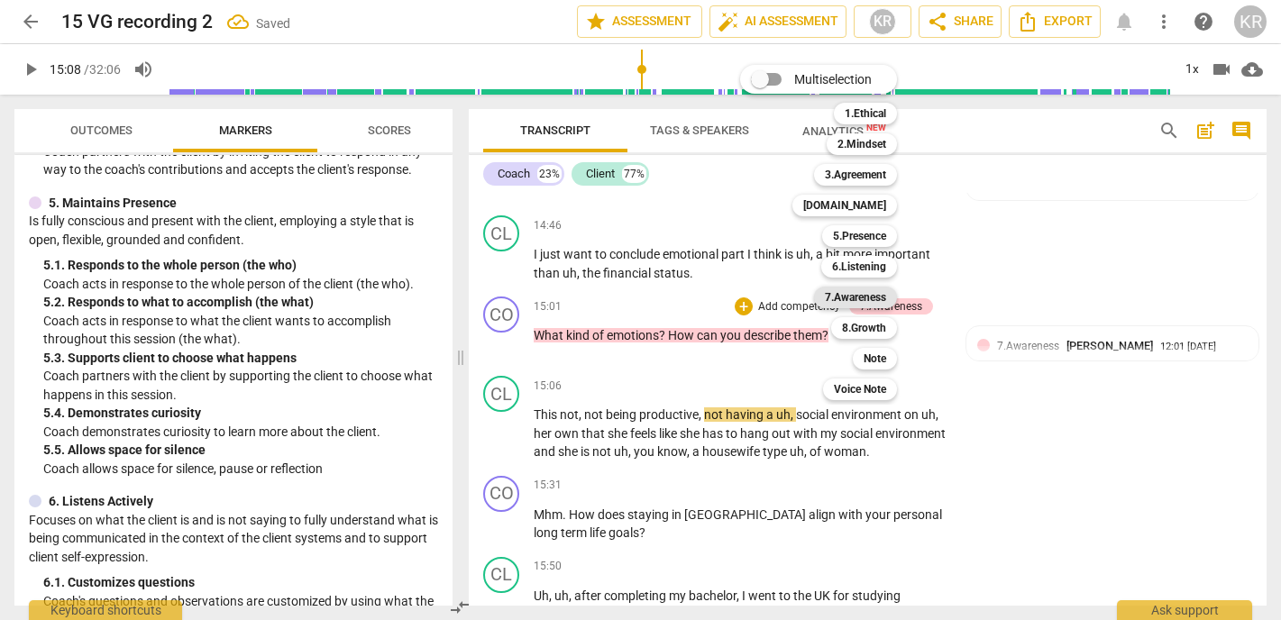
click at [858, 298] on b "7.Awareness" at bounding box center [855, 298] width 61 height 22
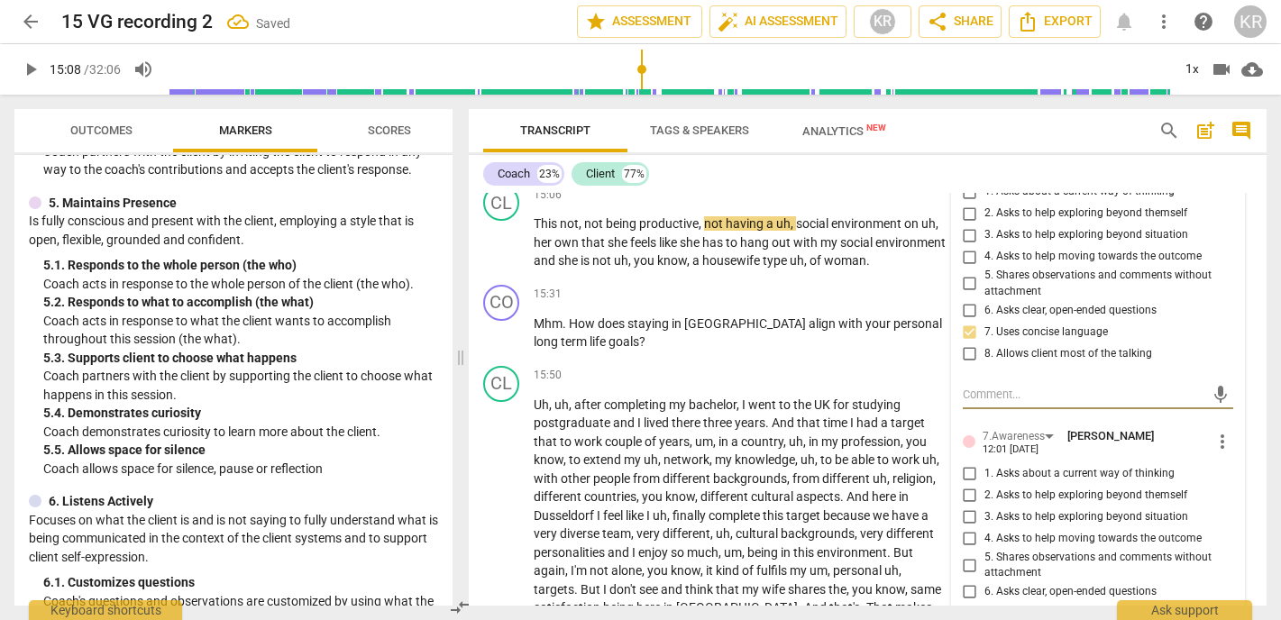
scroll to position [4247, 0]
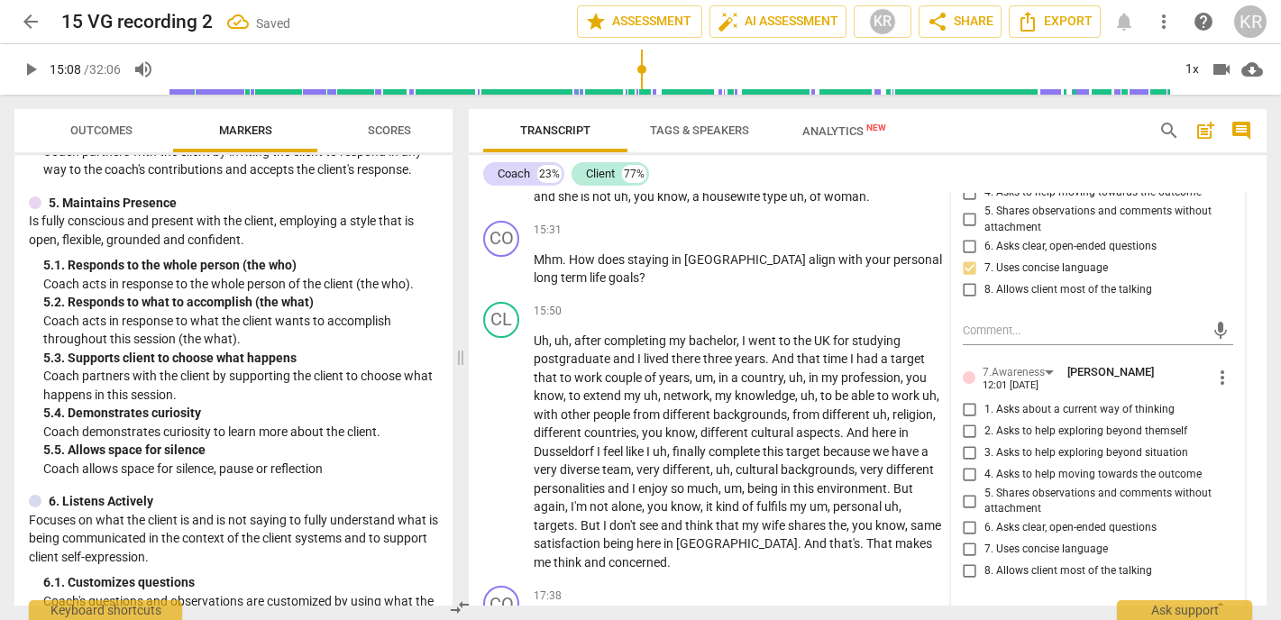
click at [996, 520] on span "6. Asks clear, open-ended questions" at bounding box center [1071, 528] width 172 height 16
click at [985, 518] on input "6. Asks clear, open-ended questions" at bounding box center [970, 529] width 29 height 22
click at [996, 520] on span "6. Asks clear, open-ended questions" at bounding box center [1071, 528] width 172 height 16
click at [985, 518] on input "6. Asks clear, open-ended questions" at bounding box center [970, 529] width 29 height 22
click at [995, 604] on textarea at bounding box center [1084, 612] width 242 height 17
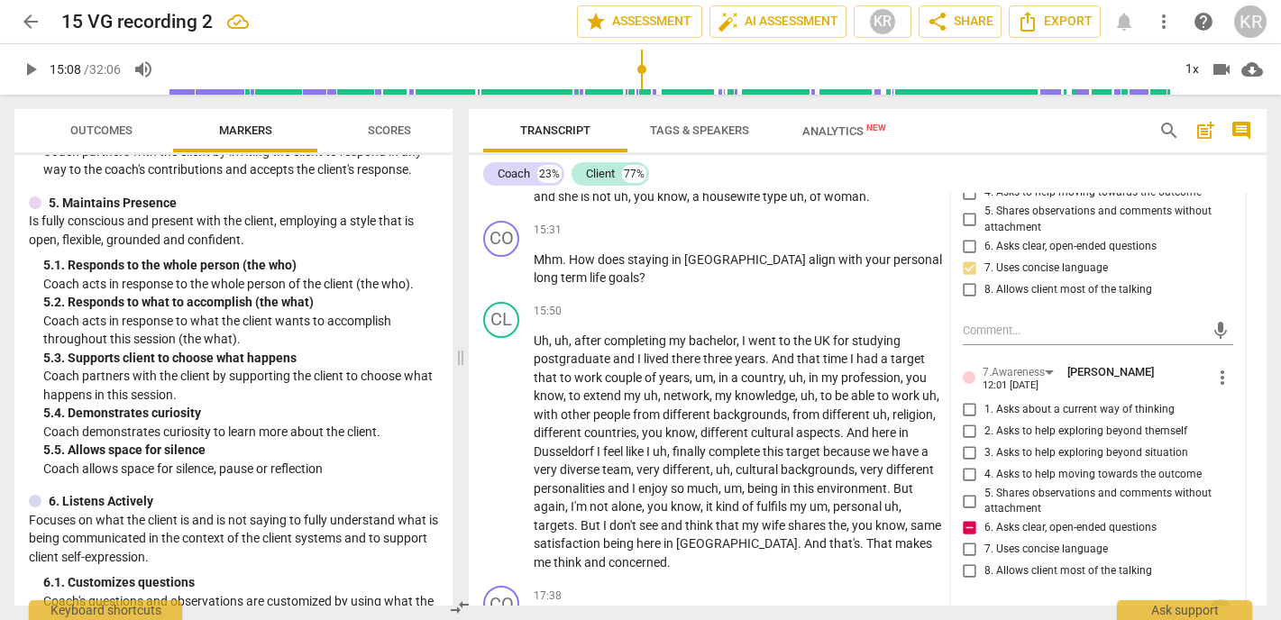
click at [1215, 603] on span "send" at bounding box center [1221, 613] width 20 height 20
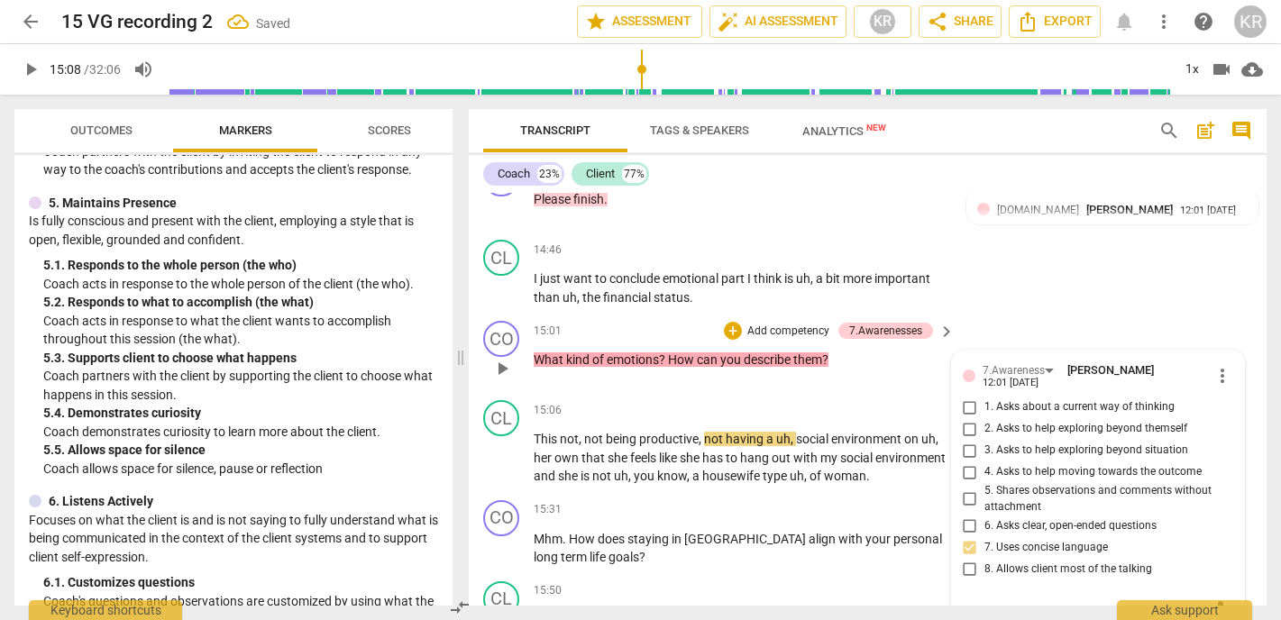
scroll to position [3967, 0]
click at [1045, 400] on span "1. Asks about a current way of thinking" at bounding box center [1080, 408] width 190 height 16
click at [985, 398] on input "1. Asks about a current way of thinking" at bounding box center [970, 409] width 29 height 22
click at [1044, 400] on span "1. Asks about a current way of thinking" at bounding box center [1080, 408] width 190 height 16
click at [985, 398] on input "1. Asks about a current way of thinking" at bounding box center [970, 409] width 29 height 22
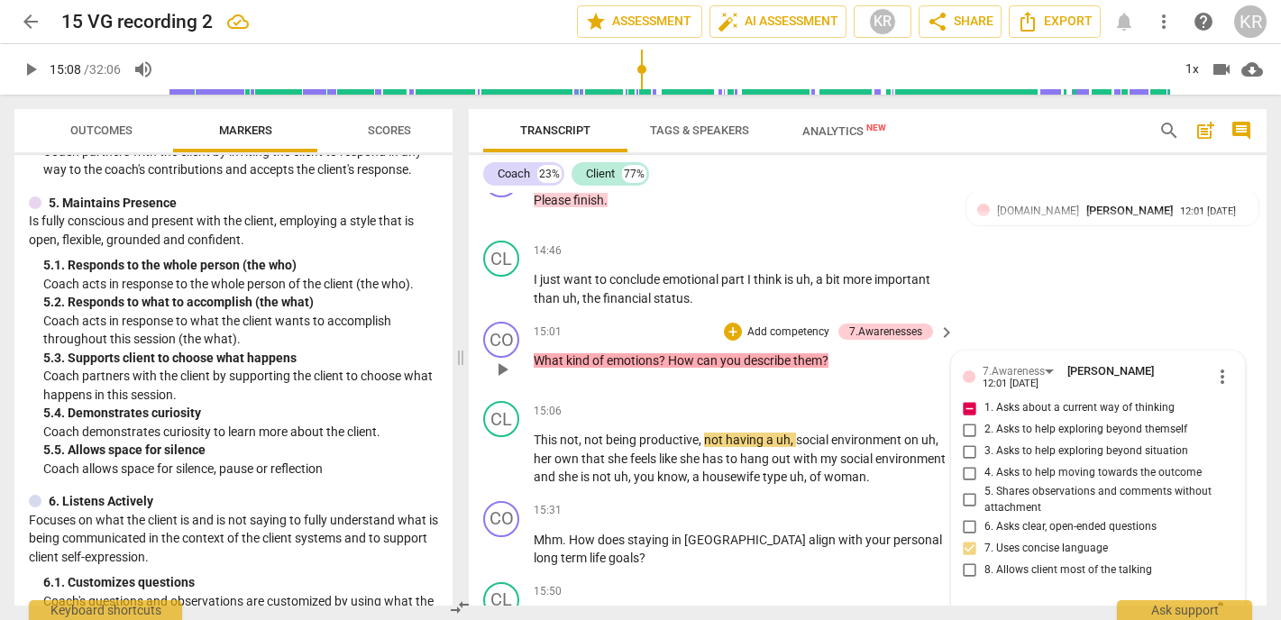
click at [1044, 400] on span "1. Asks about a current way of thinking" at bounding box center [1080, 408] width 190 height 16
click at [985, 398] on input "1. Asks about a current way of thinking" at bounding box center [970, 409] width 29 height 22
click at [767, 325] on p "Add competency" at bounding box center [789, 333] width 86 height 16
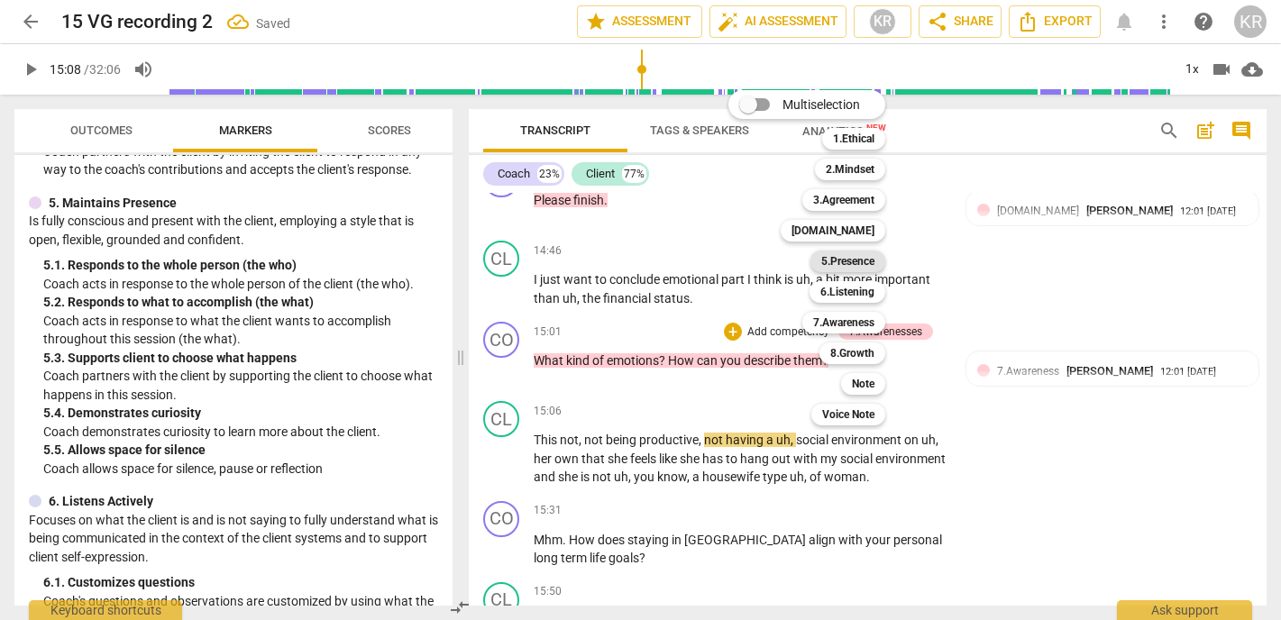
click at [851, 262] on b "5.Presence" at bounding box center [848, 262] width 53 height 22
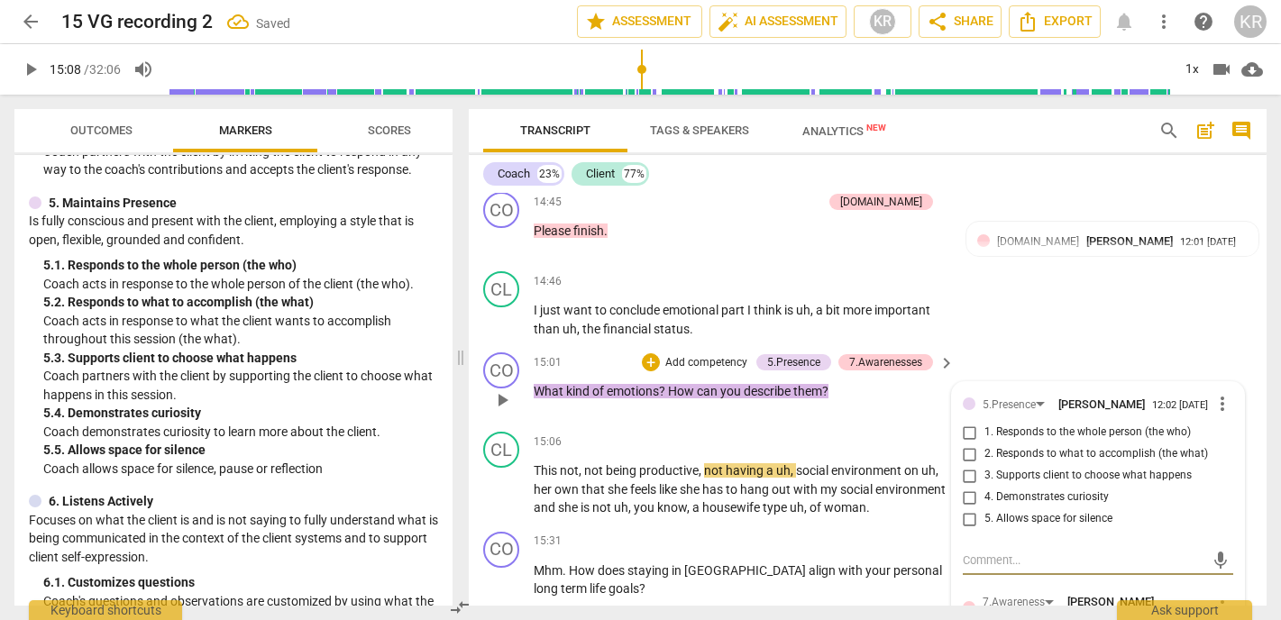
scroll to position [3944, 0]
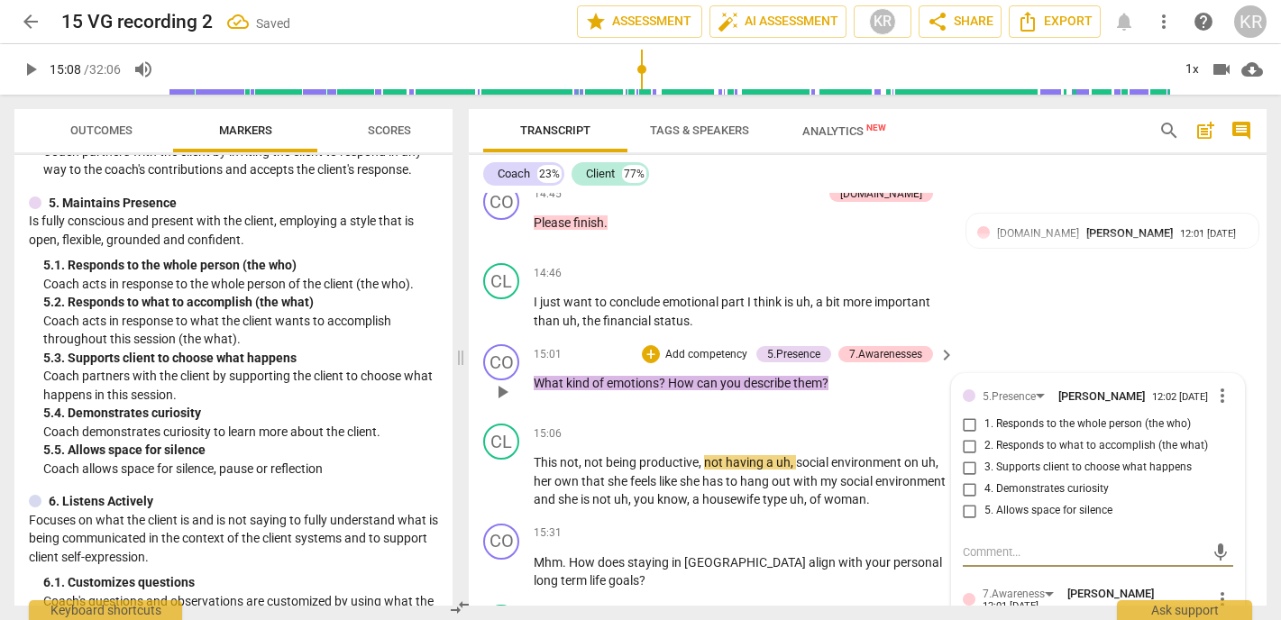
click at [1050, 482] on span "4. Demonstrates curiosity" at bounding box center [1047, 490] width 124 height 16
click at [985, 479] on input "4. Demonstrates curiosity" at bounding box center [970, 490] width 29 height 22
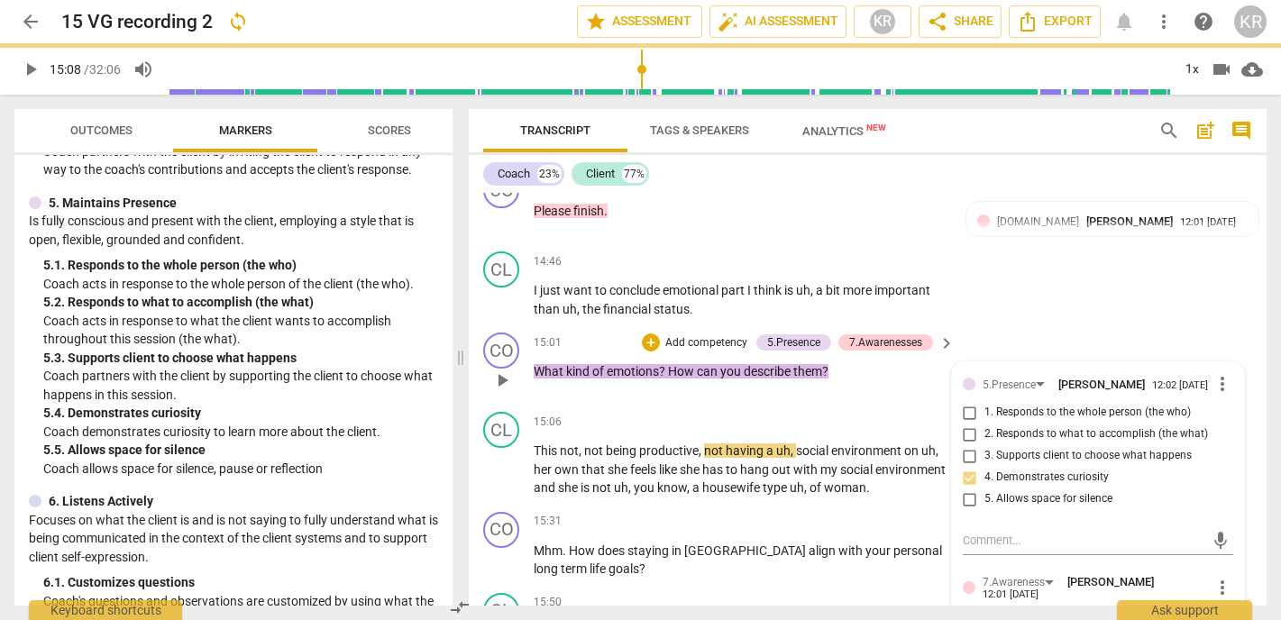
scroll to position [3970, 0]
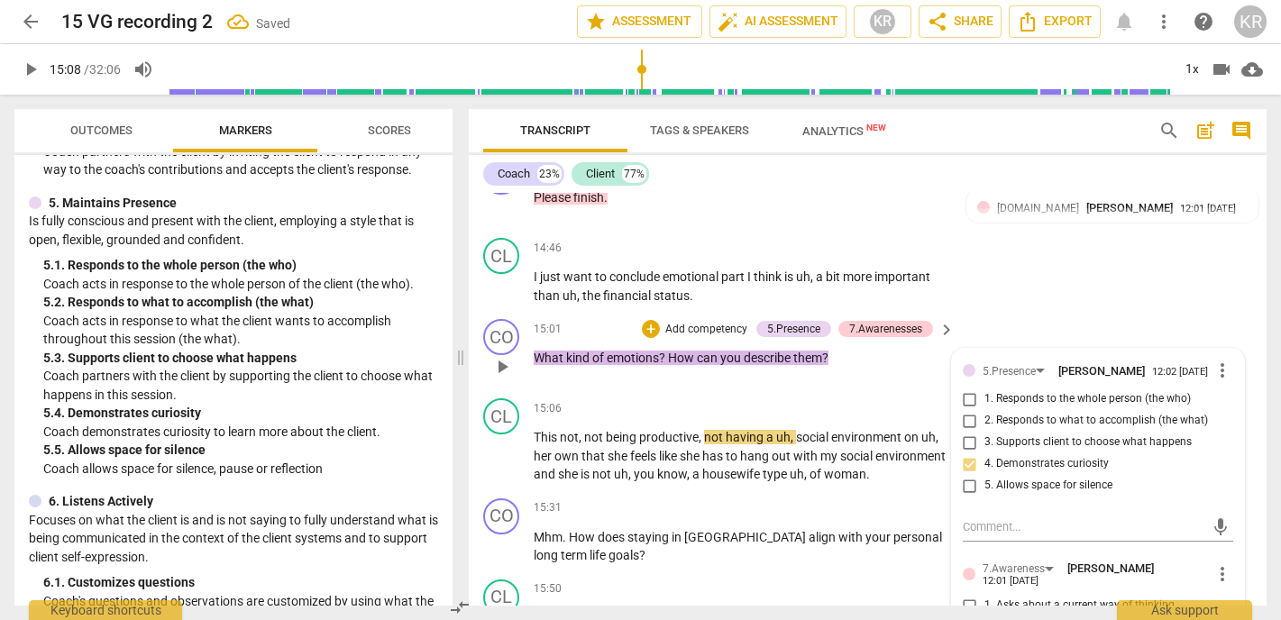
click at [1027, 391] on span "1. Responds to the whole person (the who)" at bounding box center [1088, 399] width 207 height 16
click at [985, 389] on input "1. Responds to the whole person (the who)" at bounding box center [970, 400] width 29 height 22
click at [971, 454] on input "4. Demonstrates curiosity" at bounding box center [970, 465] width 29 height 22
click at [969, 454] on input "4. Demonstrates curiosity" at bounding box center [970, 465] width 29 height 22
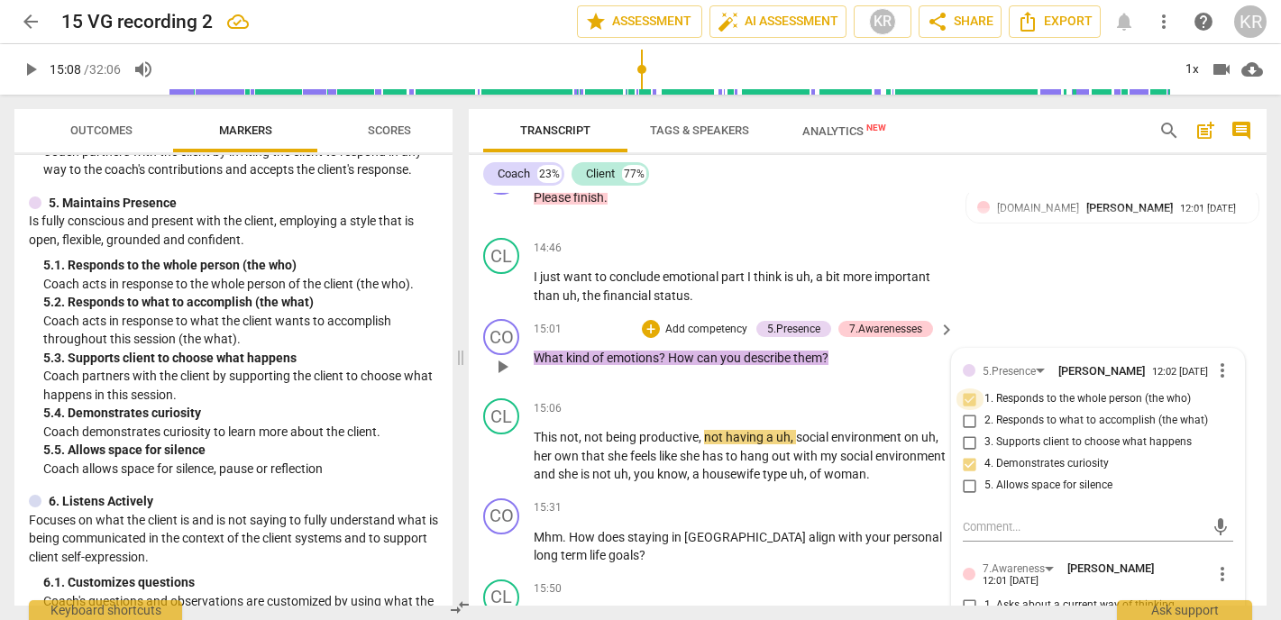
click at [967, 389] on input "1. Responds to the whole person (the who)" at bounding box center [970, 400] width 29 height 22
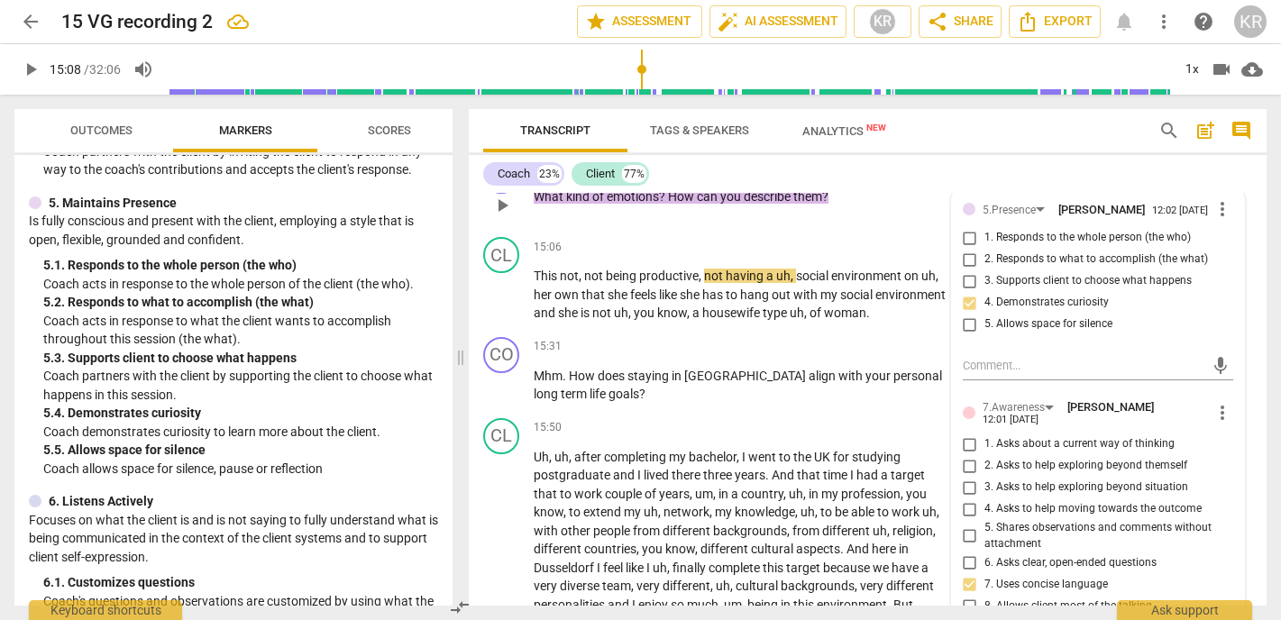
scroll to position [4136, 0]
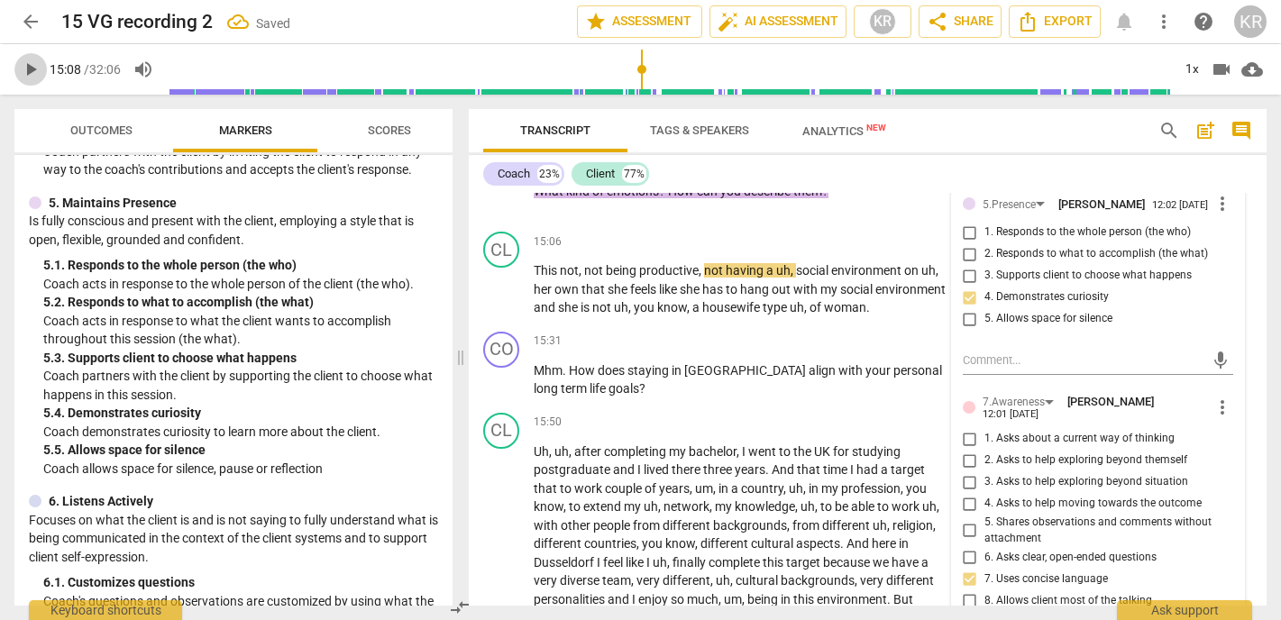
click at [24, 75] on span "play_arrow" at bounding box center [31, 70] width 22 height 22
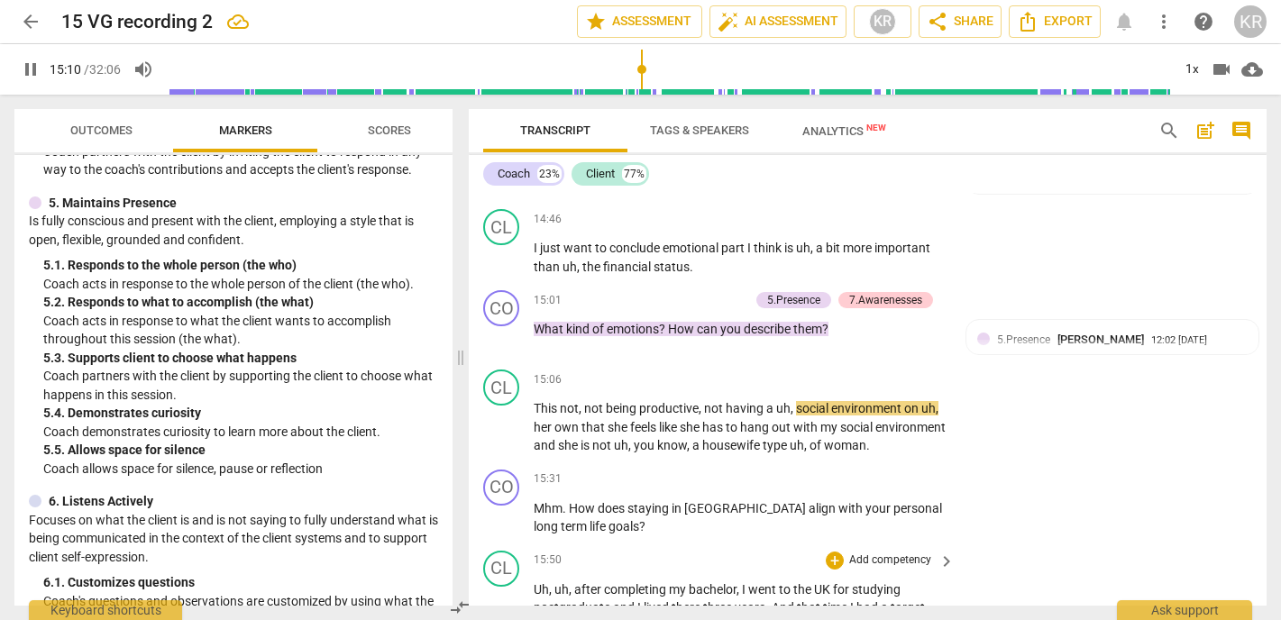
scroll to position [3997, 0]
click at [1198, 75] on div "1x" at bounding box center [1192, 69] width 34 height 29
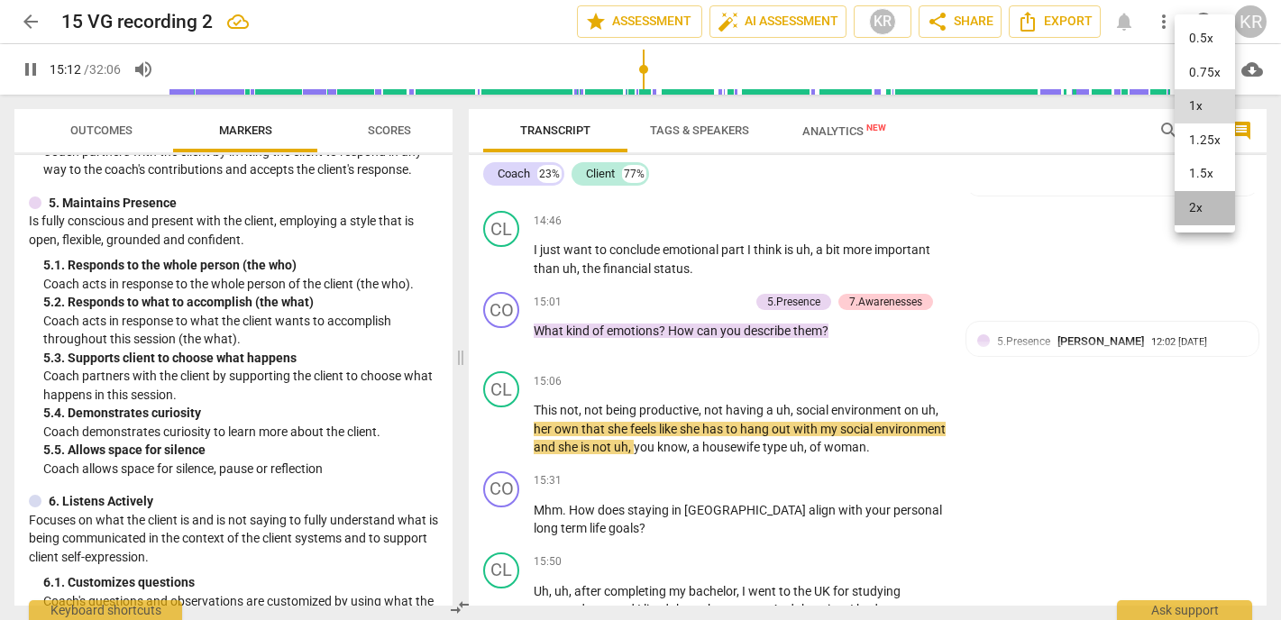
click at [1197, 208] on li "2x" at bounding box center [1205, 208] width 60 height 34
click at [1193, 73] on div "2x" at bounding box center [1192, 69] width 34 height 29
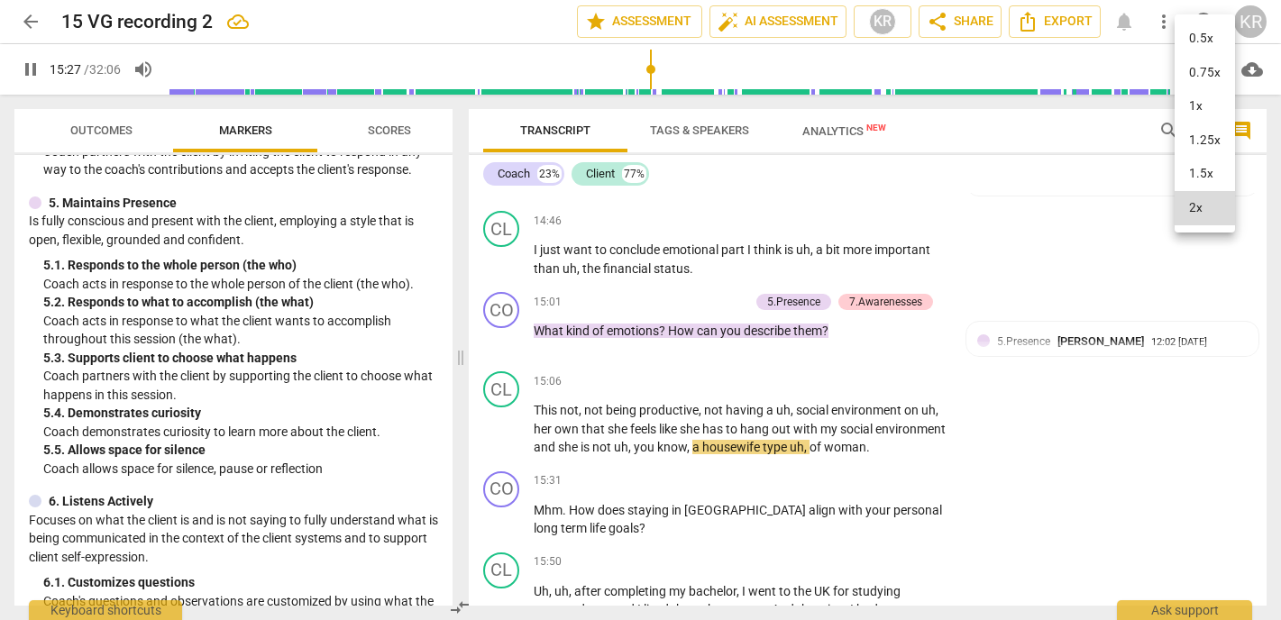
click at [1202, 109] on li "1x" at bounding box center [1205, 106] width 60 height 34
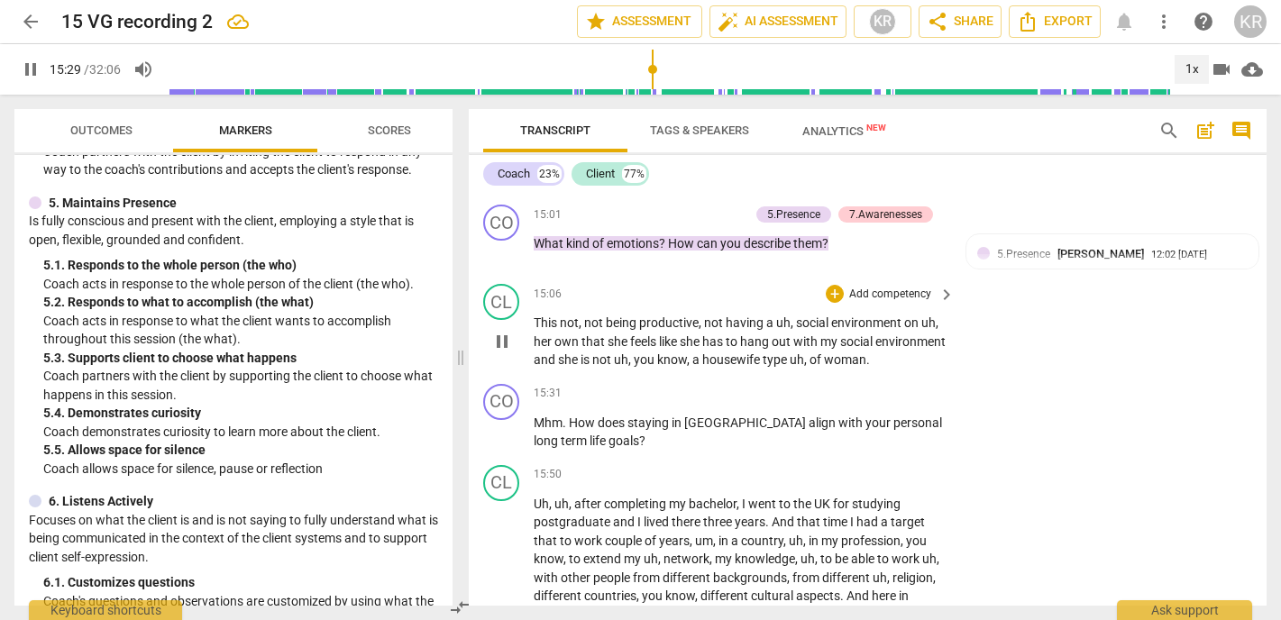
scroll to position [4083, 0]
click at [505, 423] on span "pause" at bounding box center [502, 434] width 22 height 22
click at [867, 387] on p "Add competency" at bounding box center [891, 395] width 86 height 16
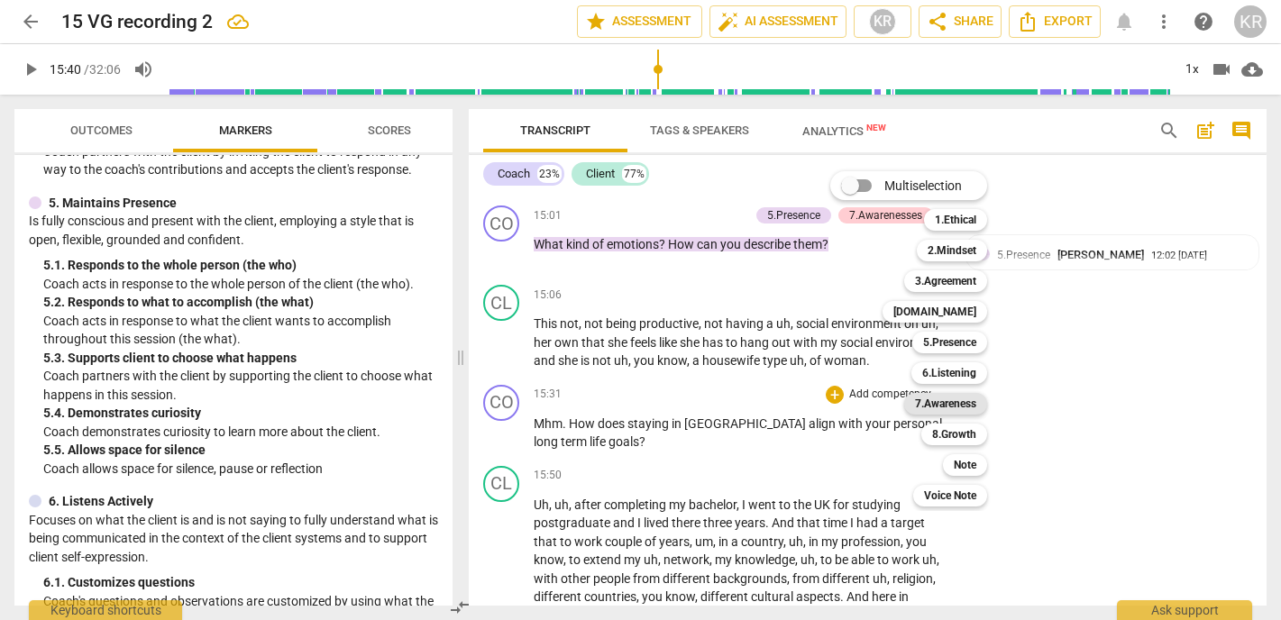
click at [969, 404] on b "7.Awareness" at bounding box center [945, 404] width 61 height 22
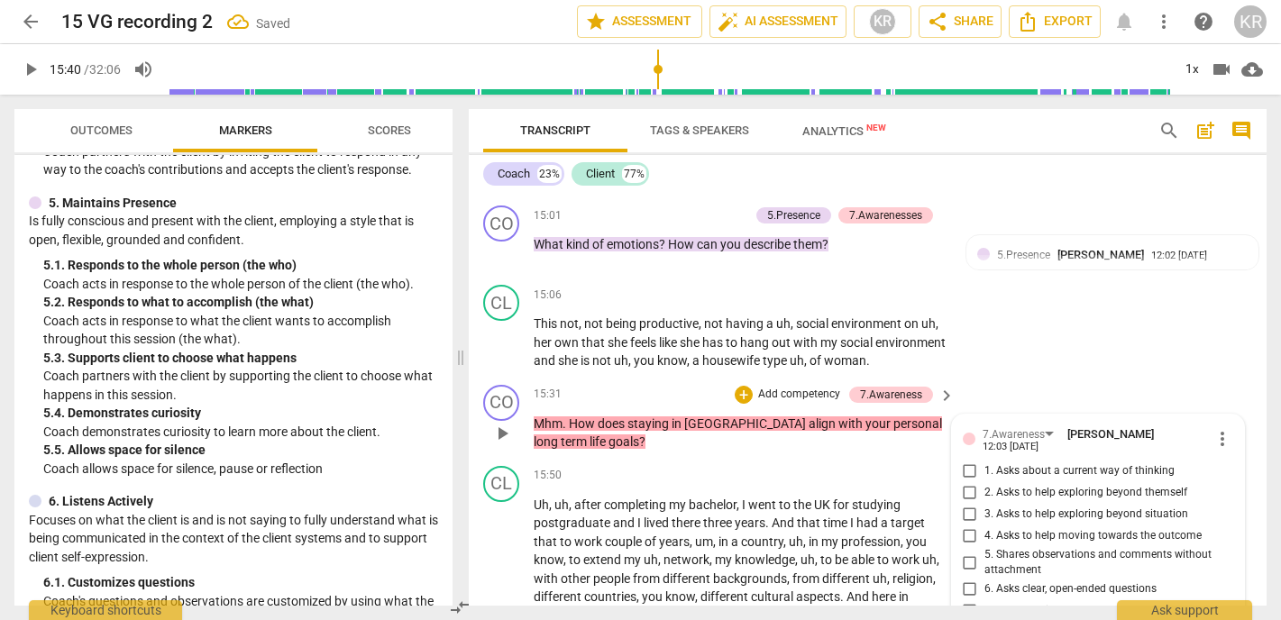
scroll to position [4096, 0]
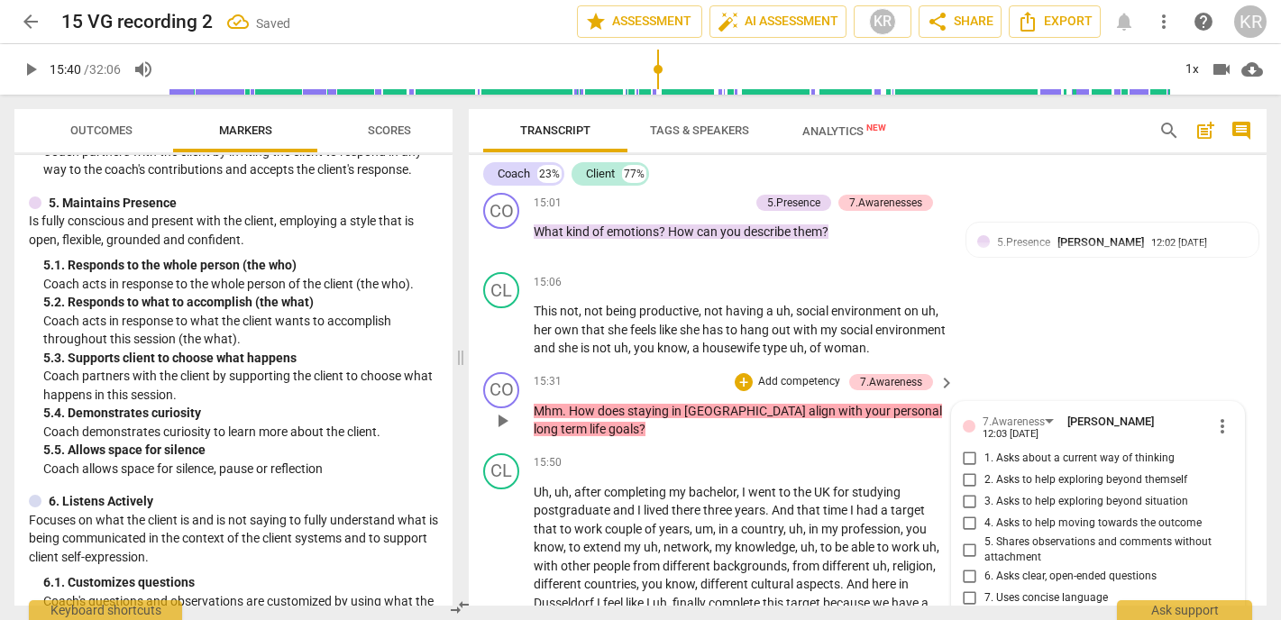
click at [1079, 494] on span "3. Asks to help exploring beyond situation" at bounding box center [1087, 502] width 204 height 16
click at [985, 491] on input "3. Asks to help exploring beyond situation" at bounding box center [970, 502] width 29 height 22
click at [1062, 569] on span "6. Asks clear, open-ended questions" at bounding box center [1071, 577] width 172 height 16
click at [985, 566] on input "6. Asks clear, open-ended questions" at bounding box center [970, 577] width 29 height 22
click at [1053, 591] on span "7. Uses concise language" at bounding box center [1047, 599] width 124 height 16
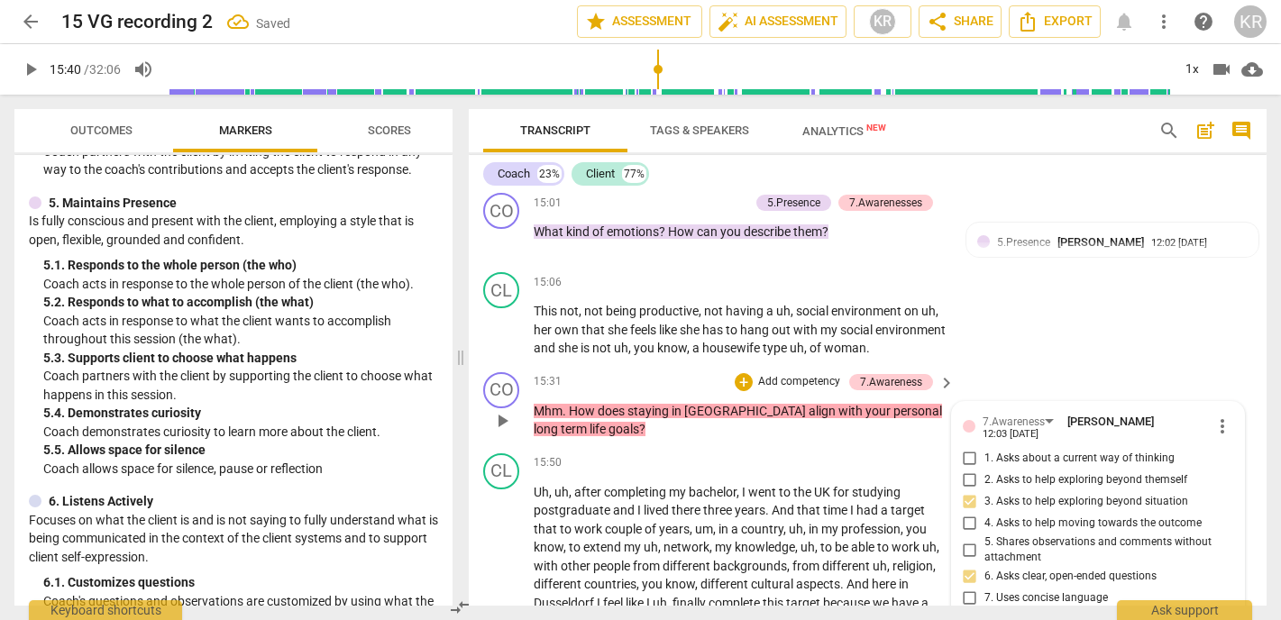
click at [985, 588] on input "7. Uses concise language" at bounding box center [970, 599] width 29 height 22
click at [803, 373] on div "+ Add competency" at bounding box center [788, 382] width 107 height 18
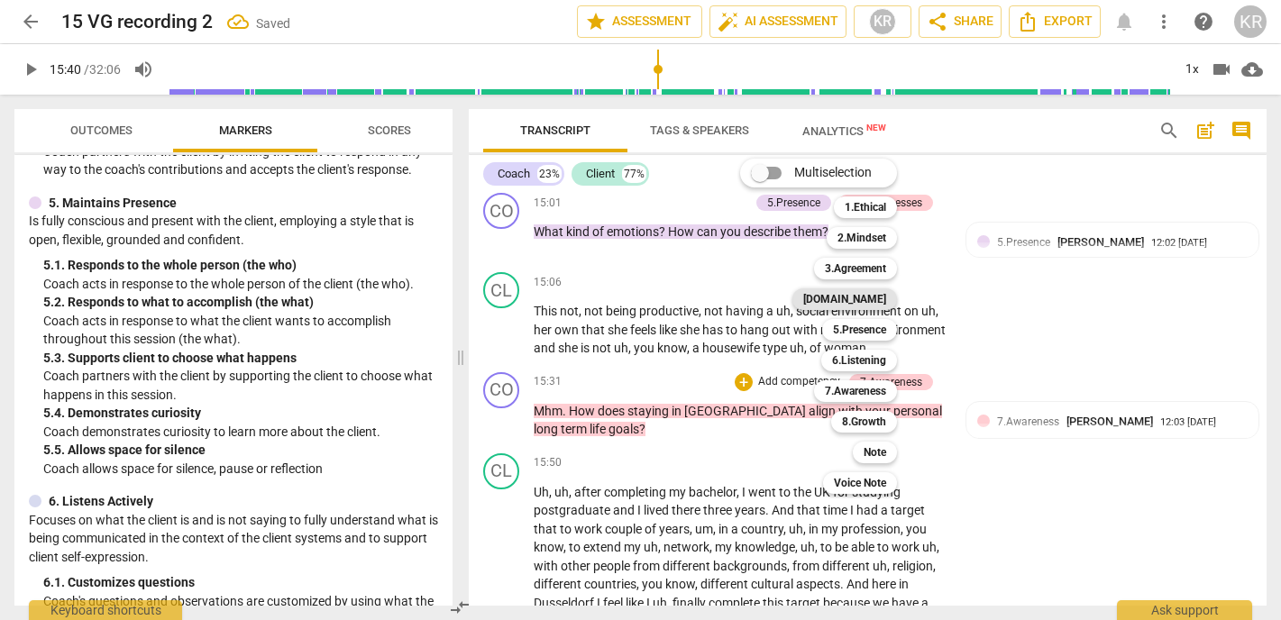
click at [882, 299] on b "[DOMAIN_NAME]" at bounding box center [844, 300] width 83 height 22
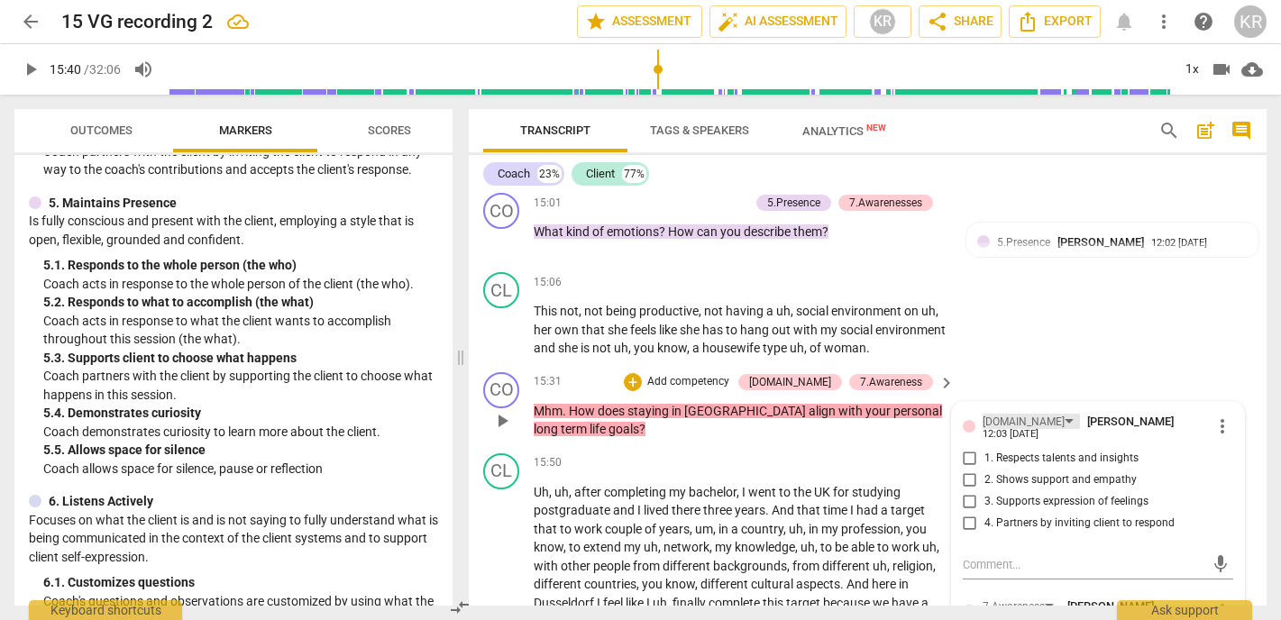
click at [1000, 414] on div "[DOMAIN_NAME]" at bounding box center [1024, 422] width 82 height 17
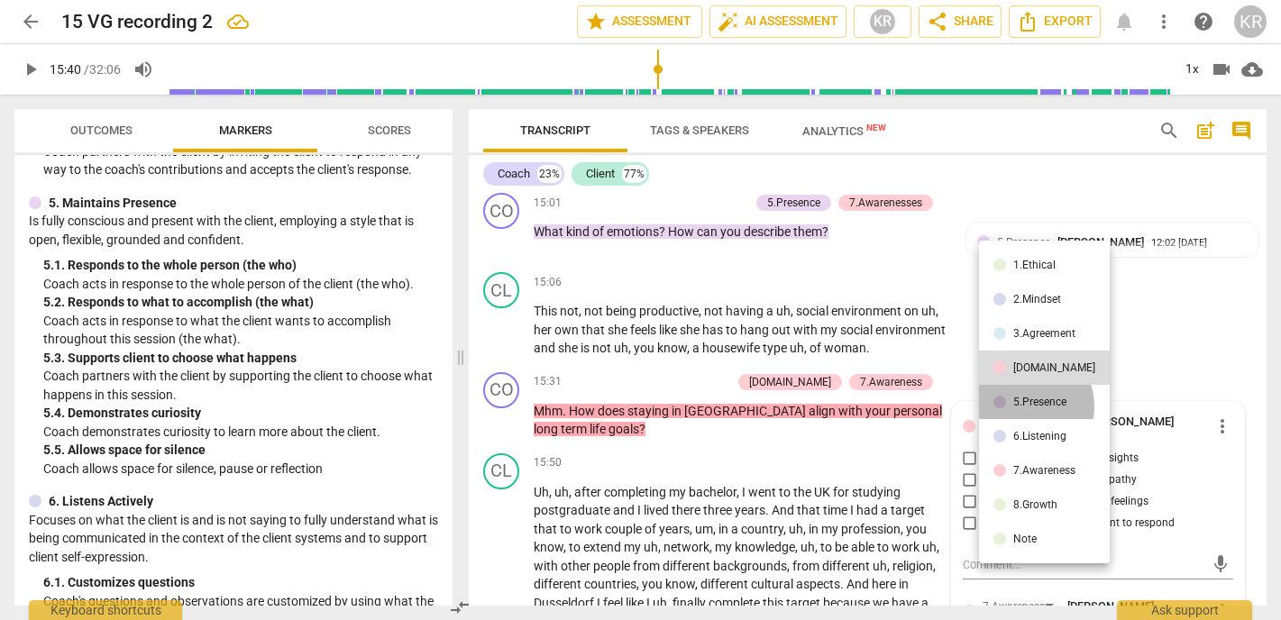
click at [1024, 407] on div "5.Presence" at bounding box center [1040, 402] width 53 height 11
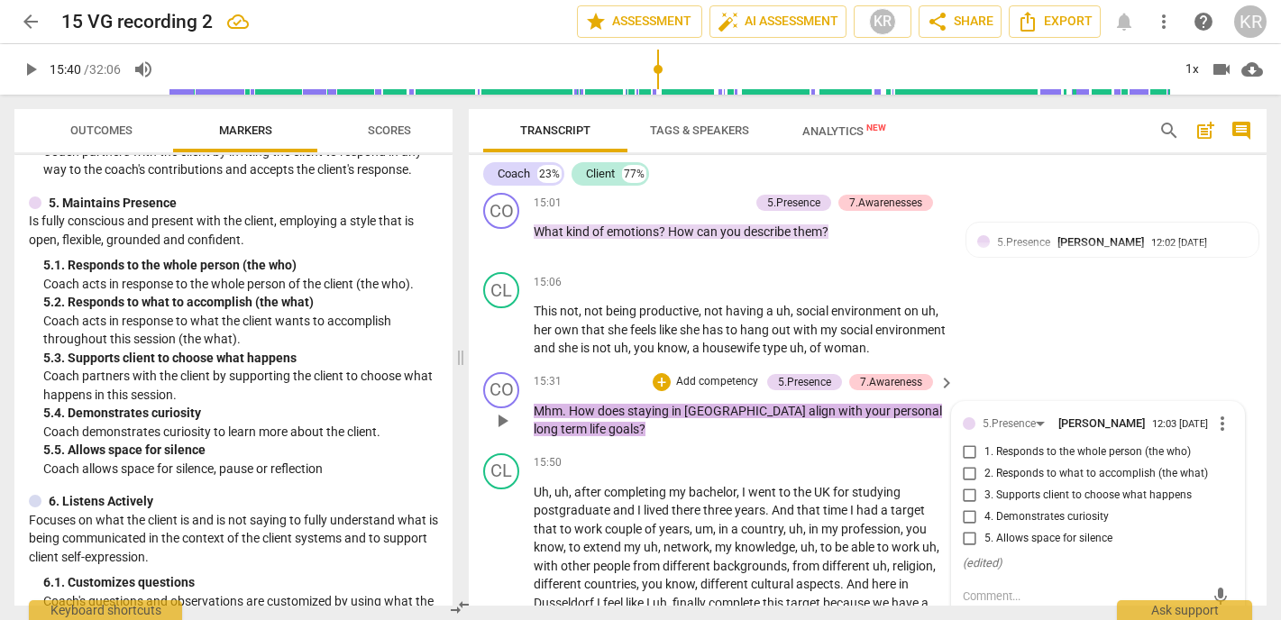
click at [1028, 445] on span "1. Responds to the whole person (the who)" at bounding box center [1088, 453] width 207 height 16
click at [985, 442] on input "1. Responds to the whole person (the who)" at bounding box center [970, 453] width 29 height 22
click at [969, 464] on input "2. Responds to what to accomplish (the what)" at bounding box center [970, 475] width 29 height 22
click at [969, 442] on input "1. Responds to the whole person (the who)" at bounding box center [970, 453] width 29 height 22
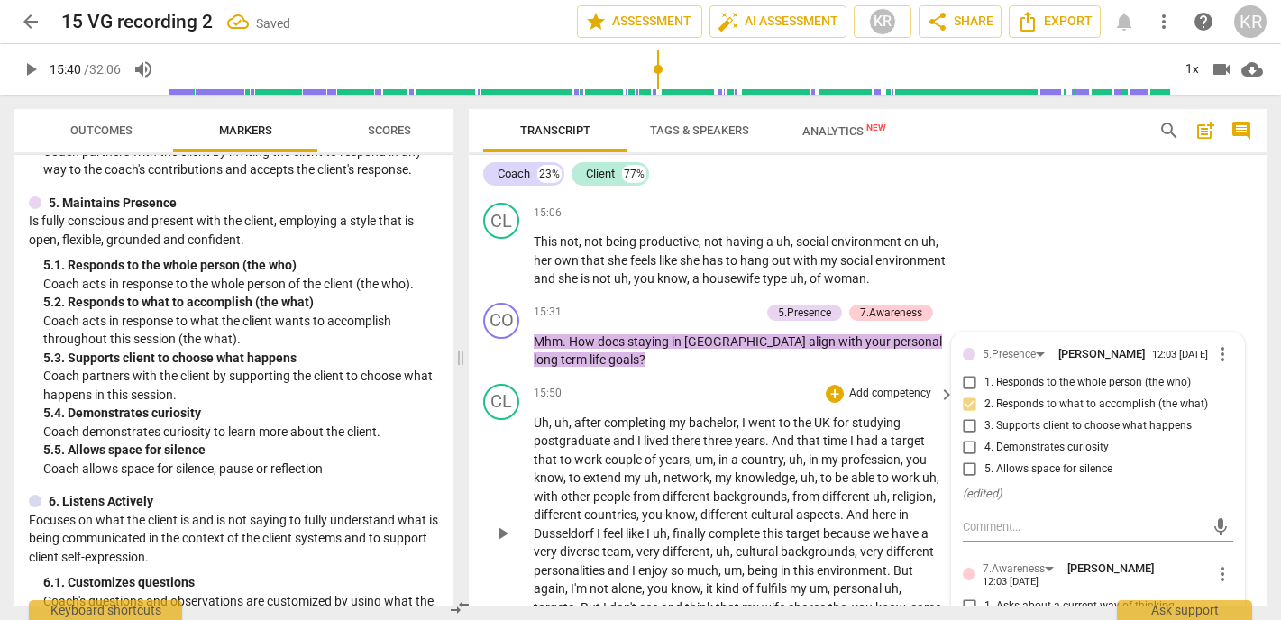
scroll to position [4179, 0]
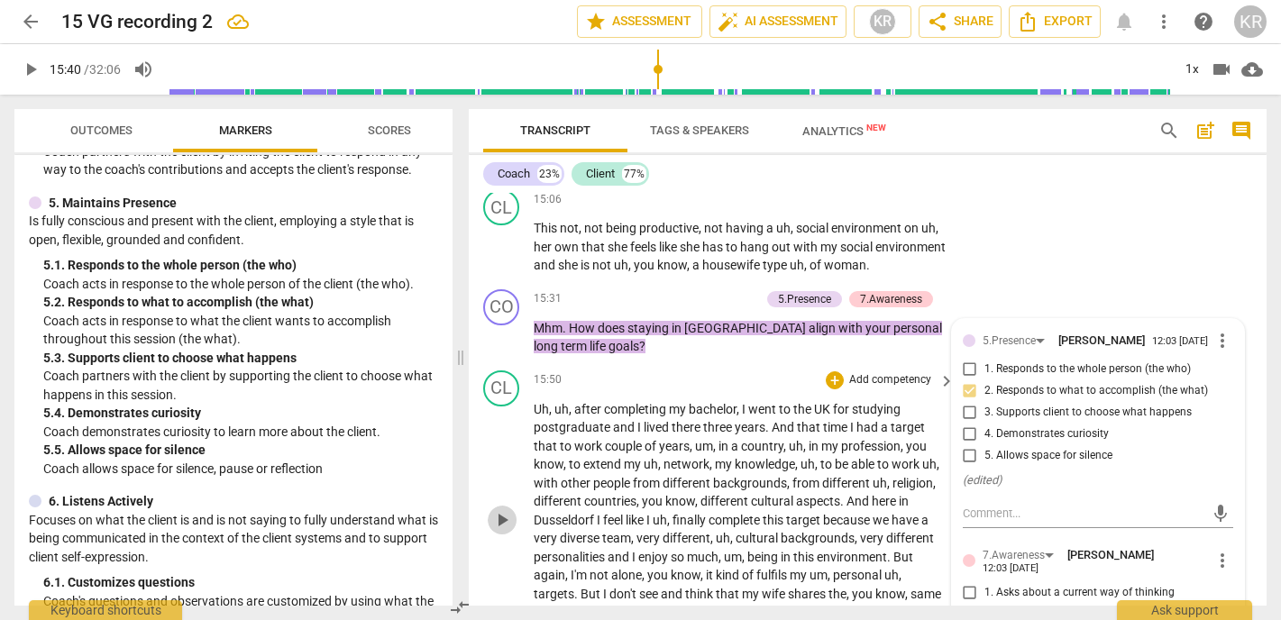
click at [501, 510] on span "play_arrow" at bounding box center [502, 521] width 22 height 22
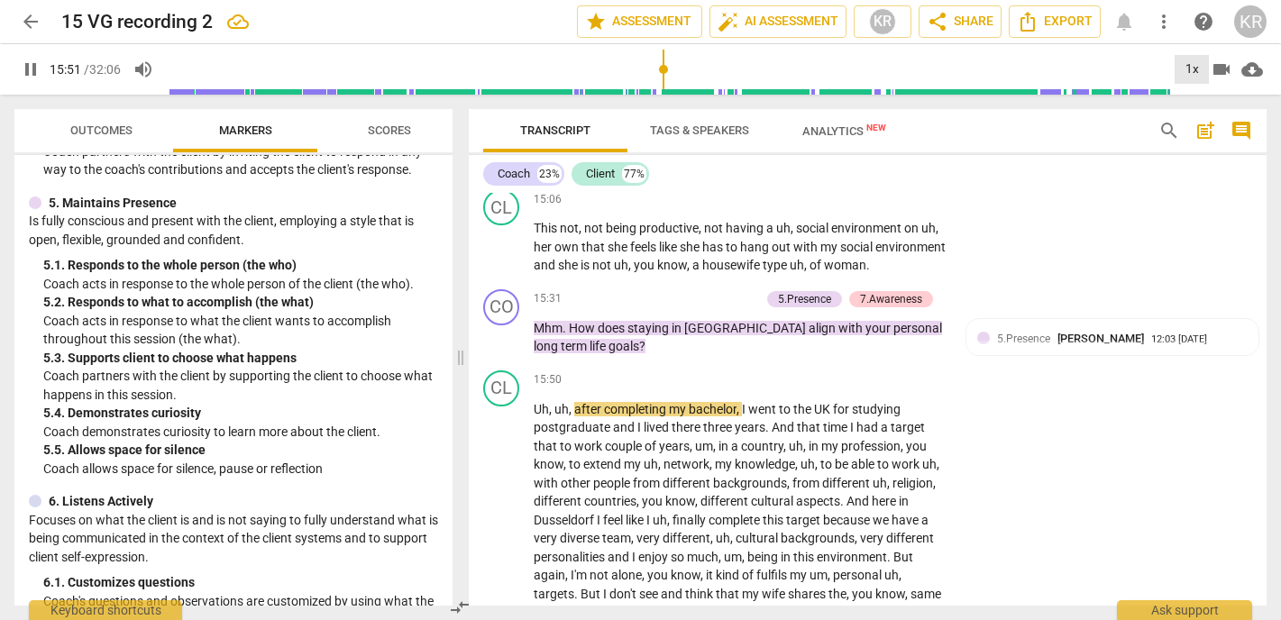
click at [1187, 66] on div "1x" at bounding box center [1192, 69] width 34 height 29
click at [1193, 212] on li "2x" at bounding box center [1205, 208] width 60 height 34
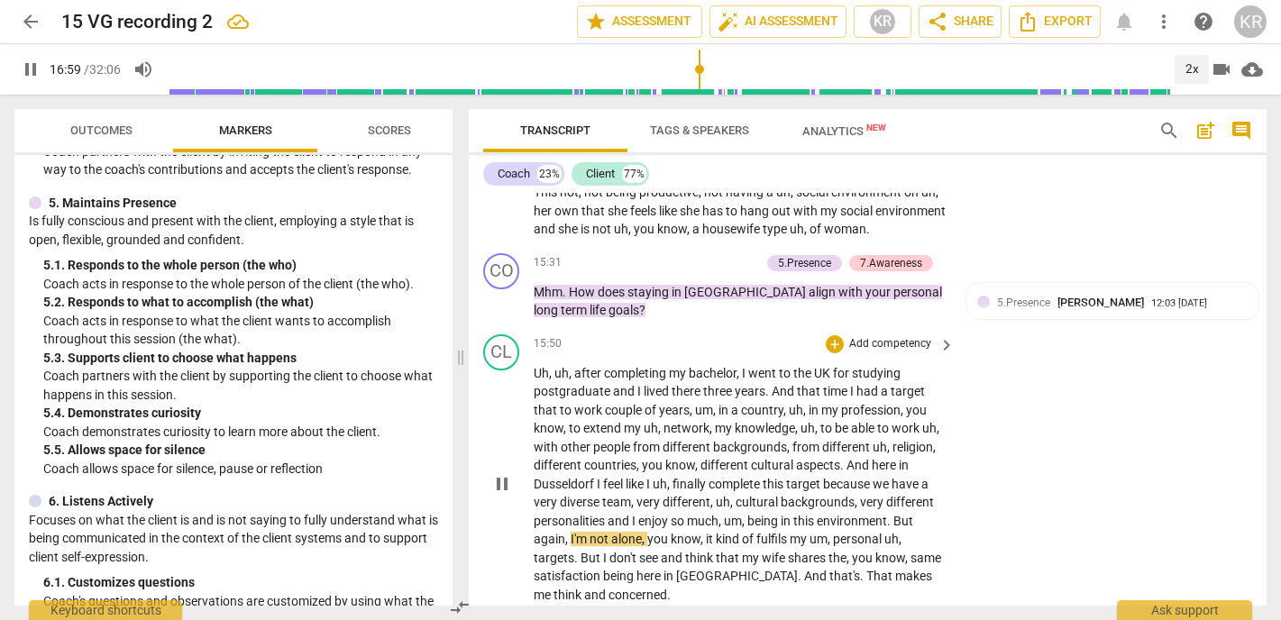
scroll to position [4216, 0]
click at [500, 473] on span "pause" at bounding box center [502, 484] width 22 height 22
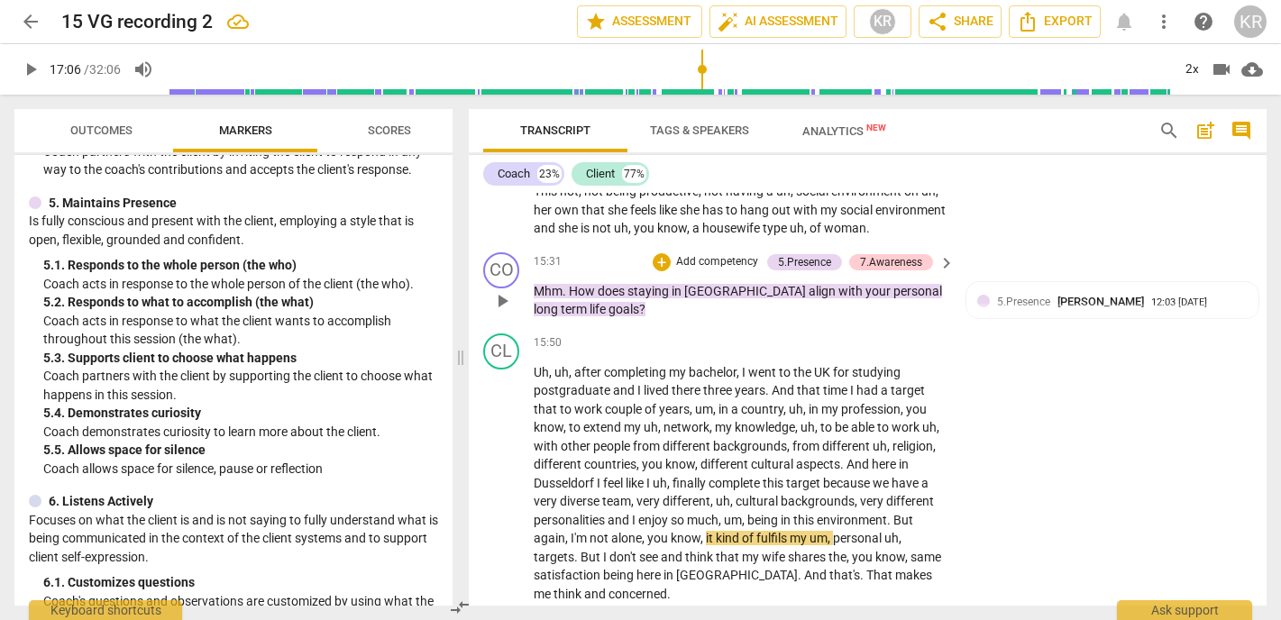
click at [731, 254] on p "Add competency" at bounding box center [718, 262] width 86 height 16
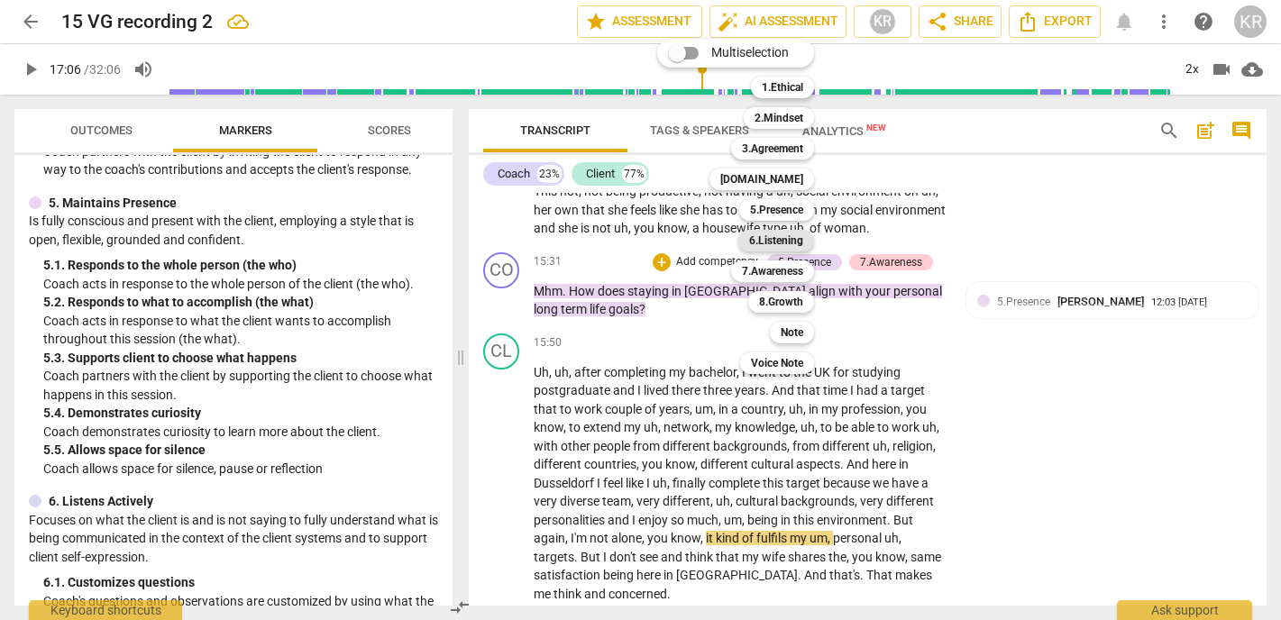
click at [785, 240] on b "6.Listening" at bounding box center [776, 241] width 54 height 22
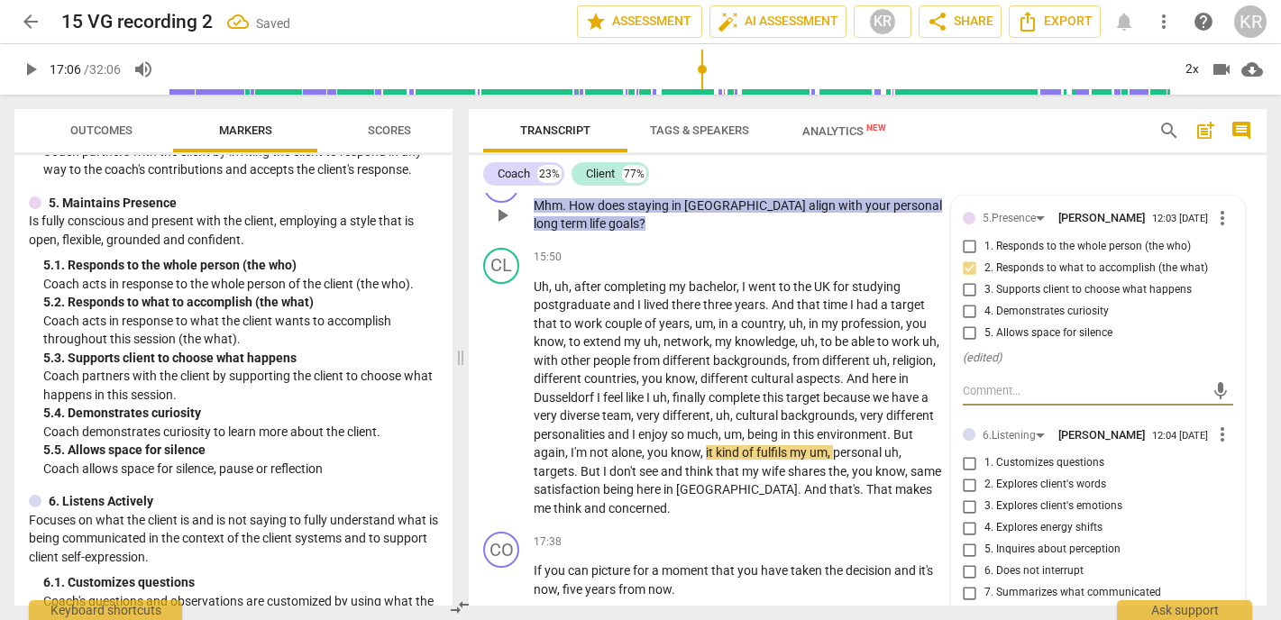
scroll to position [4305, 0]
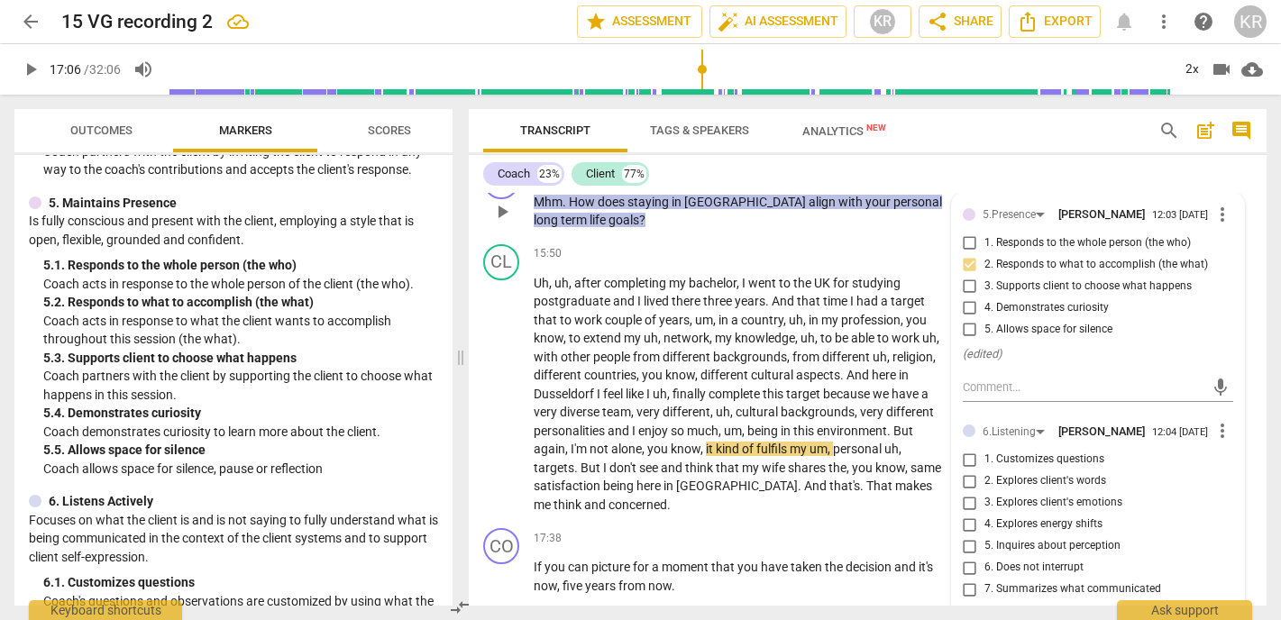
click at [1036, 538] on span "5. Inquires about perception" at bounding box center [1053, 546] width 136 height 16
click at [985, 536] on input "5. Inquires about perception" at bounding box center [970, 547] width 29 height 22
click at [495, 383] on span "play_arrow" at bounding box center [502, 394] width 22 height 22
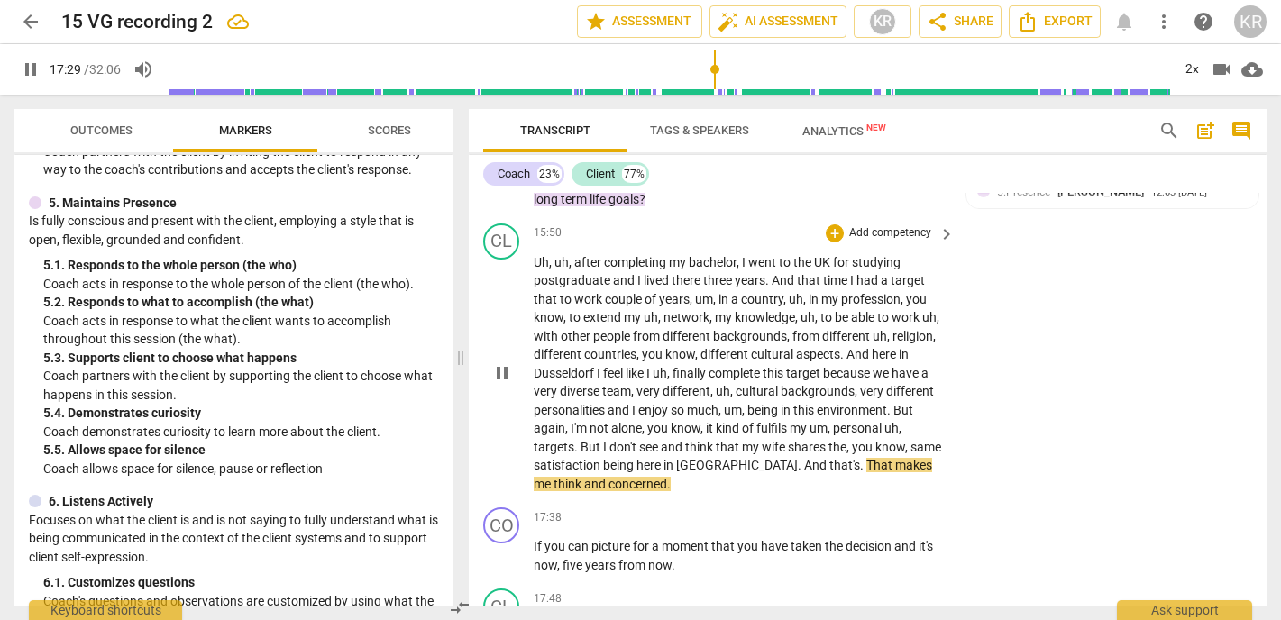
scroll to position [4329, 0]
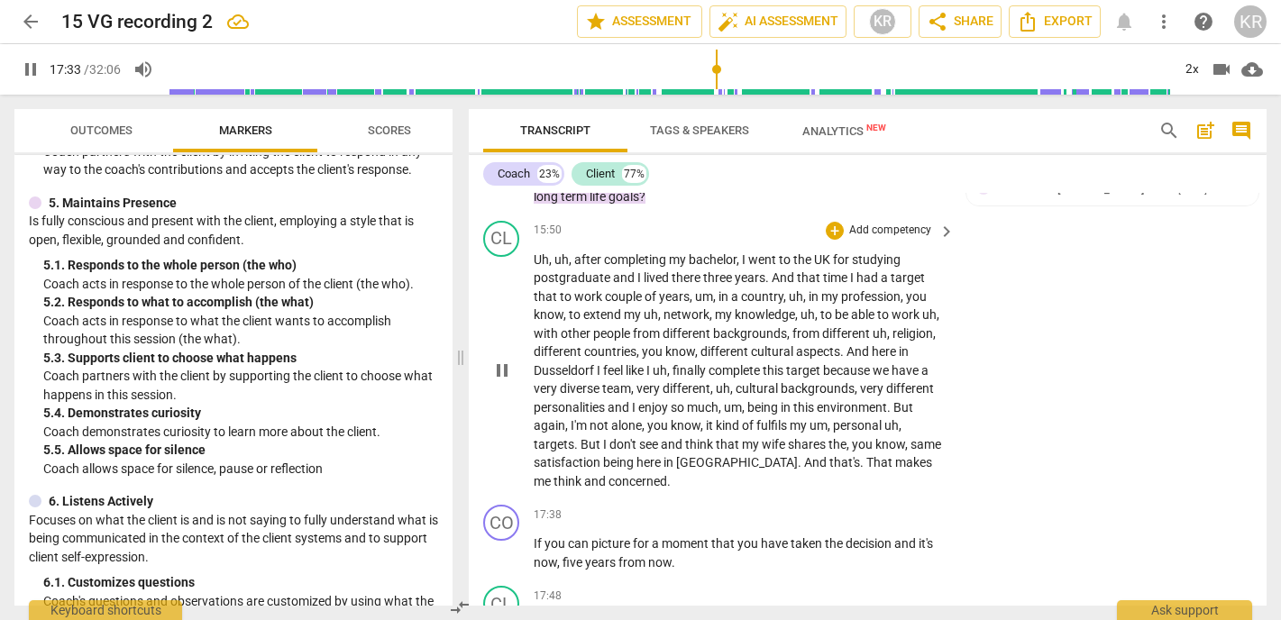
click at [488, 360] on span "pause" at bounding box center [502, 371] width 29 height 22
click at [1182, 66] on div "2x" at bounding box center [1192, 69] width 34 height 29
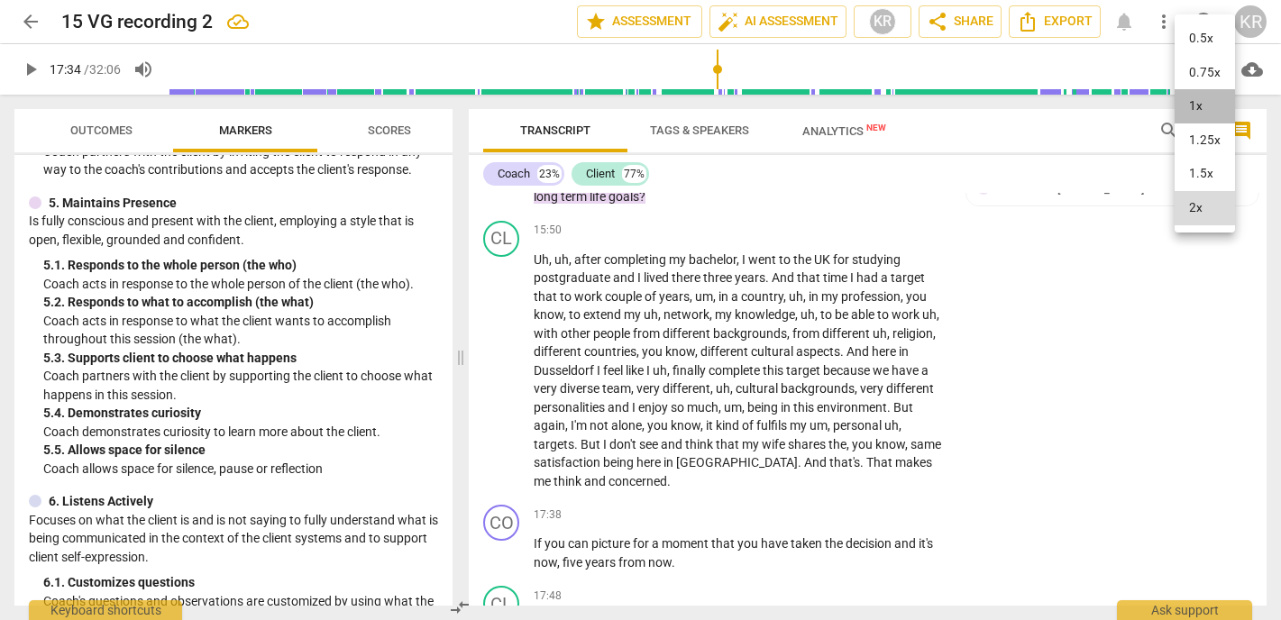
click at [1184, 112] on li "1x" at bounding box center [1205, 106] width 60 height 34
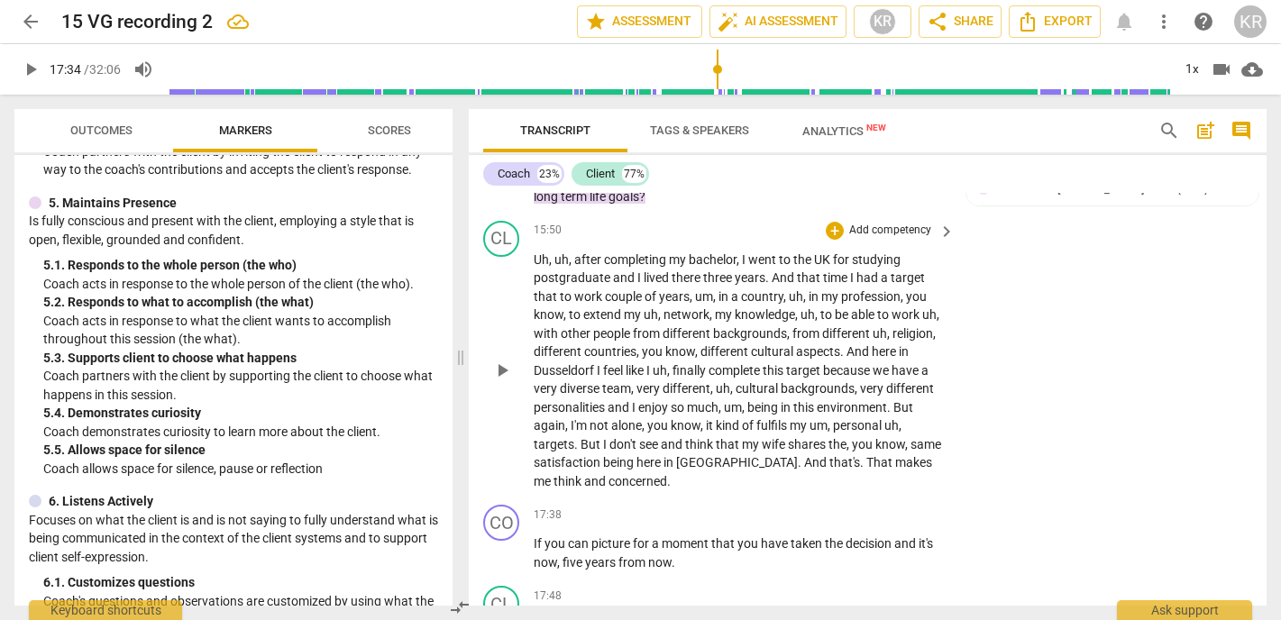
click at [609, 474] on span "concerned" at bounding box center [638, 481] width 59 height 14
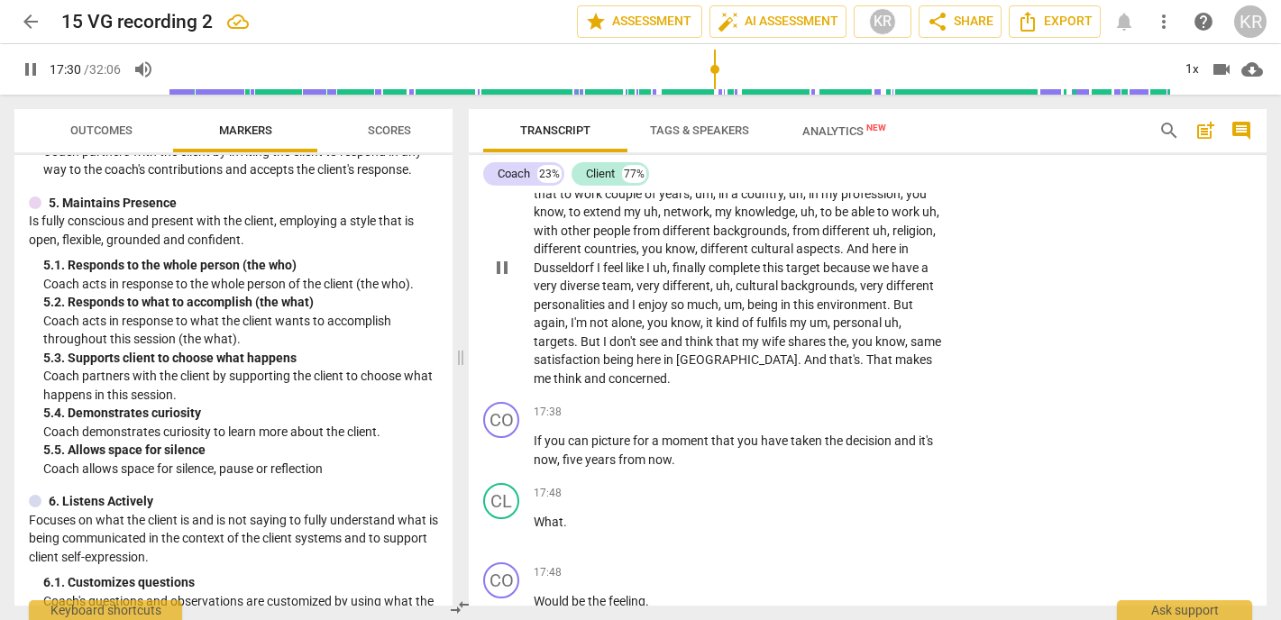
scroll to position [4430, 0]
click at [500, 522] on span "pause" at bounding box center [502, 533] width 22 height 22
click at [553, 517] on span "What" at bounding box center [549, 524] width 30 height 14
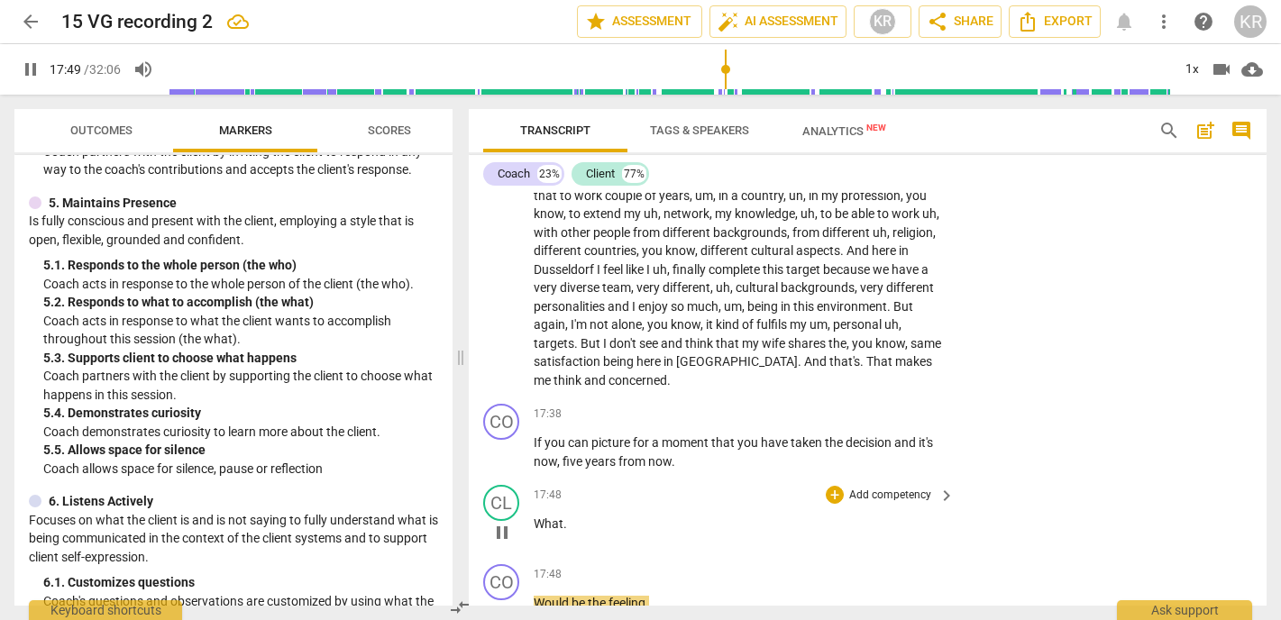
click at [553, 517] on span "What" at bounding box center [549, 524] width 30 height 14
click at [507, 522] on span "pause" at bounding box center [502, 533] width 22 height 22
click at [535, 596] on span "Would" at bounding box center [553, 603] width 38 height 14
click at [690, 594] on p "What would be the feeling ." at bounding box center [740, 603] width 412 height 19
click at [888, 407] on p "Add competency" at bounding box center [891, 415] width 86 height 16
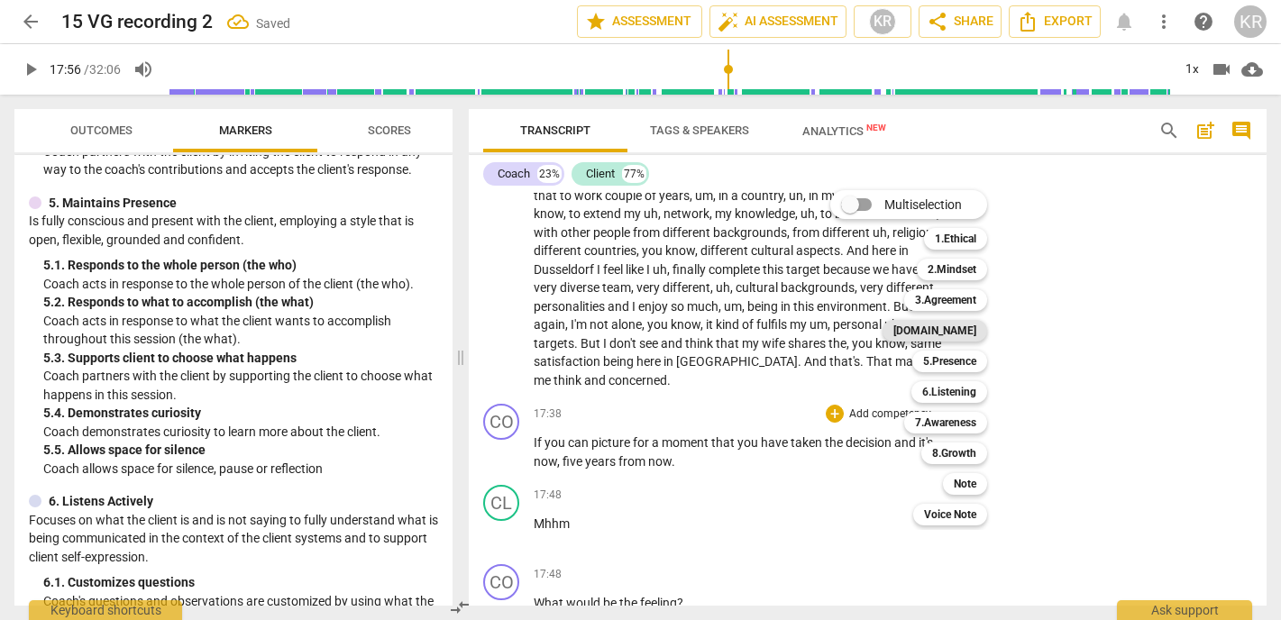
click at [949, 335] on b "[DOMAIN_NAME]" at bounding box center [935, 331] width 83 height 22
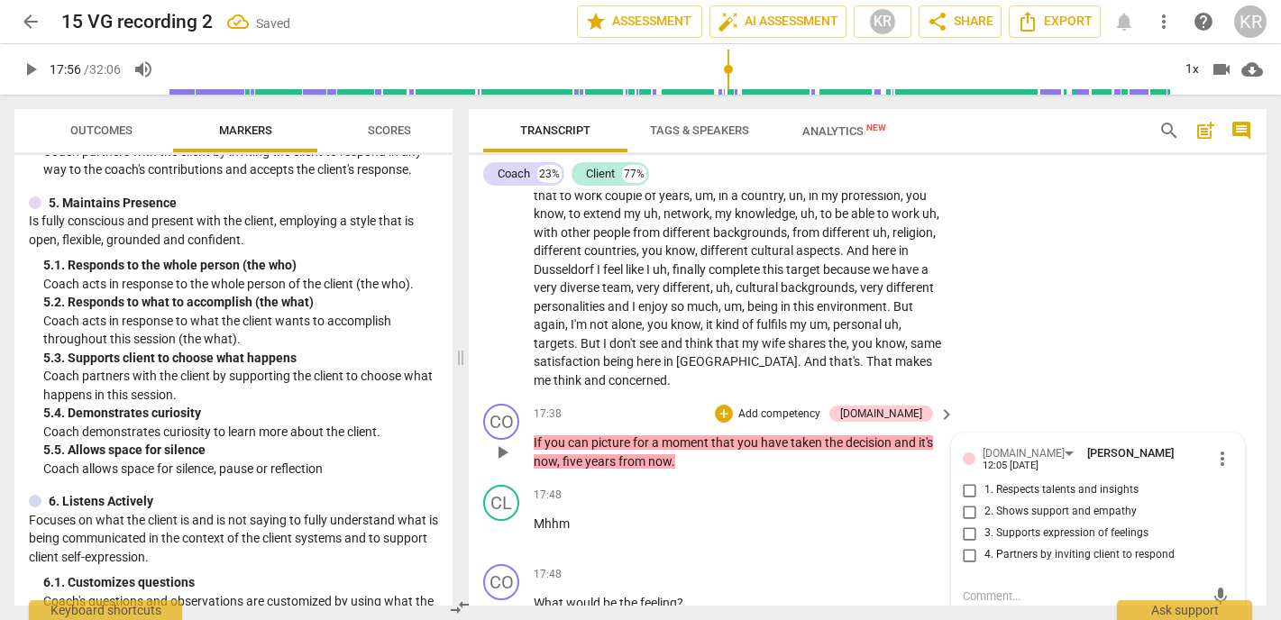
click at [1020, 526] on span "3. Supports expression of feelings" at bounding box center [1067, 534] width 164 height 16
click at [985, 523] on input "3. Supports expression of feelings" at bounding box center [970, 534] width 29 height 22
click at [1020, 526] on span "3. Supports expression of feelings" at bounding box center [1067, 534] width 164 height 16
click at [985, 523] on input "3. Supports expression of feelings" at bounding box center [970, 534] width 29 height 22
click at [1005, 588] on textarea at bounding box center [1084, 596] width 242 height 17
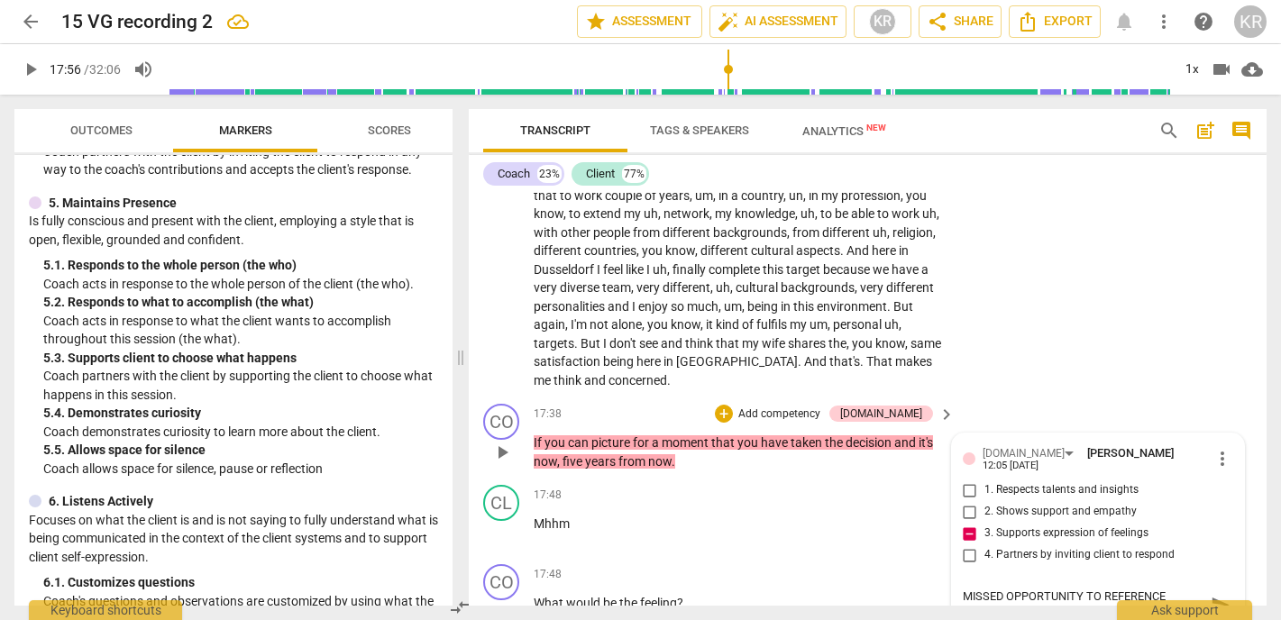
scroll to position [0, 0]
click at [1211, 595] on span "send" at bounding box center [1221, 605] width 20 height 20
click at [1205, 572] on div "MISSED OPPORTUNITY TO REFERENCE CLIENT"S CONCERN" at bounding box center [1098, 589] width 271 height 34
click at [1212, 448] on span "more_vert" at bounding box center [1223, 459] width 22 height 22
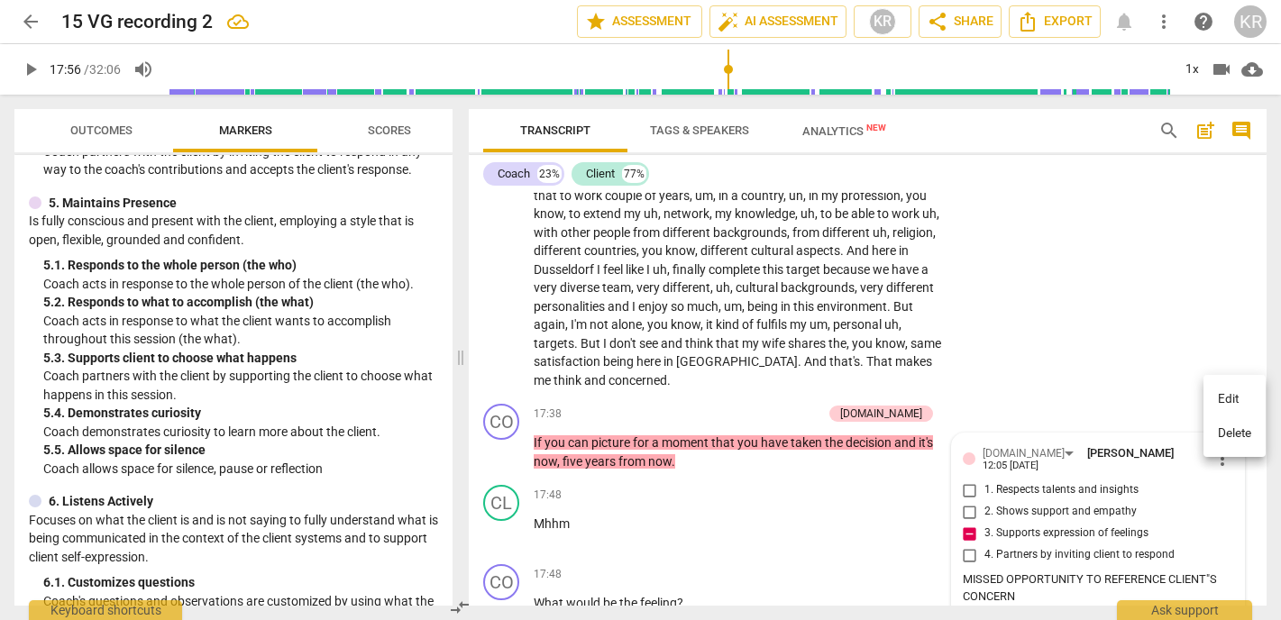
click at [1226, 392] on li "Edit" at bounding box center [1235, 399] width 62 height 34
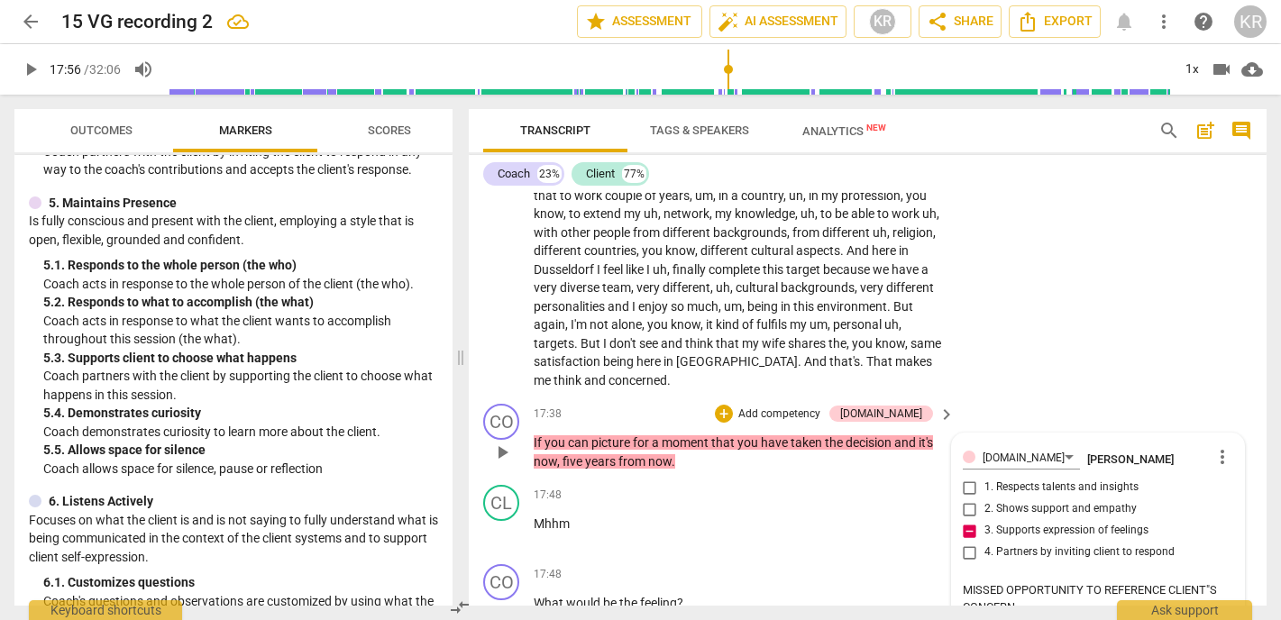
click at [1207, 582] on textarea "MISSED OPPORTUNITY TO REFERENCE CLIENT"S CONCERN" at bounding box center [1098, 599] width 271 height 34
click at [1143, 582] on textarea "MISSED OPPORTUNITY TO REFERENCE CLIENT'S CONCERN" at bounding box center [1098, 599] width 271 height 34
click at [813, 407] on p "Add competency" at bounding box center [780, 415] width 86 height 16
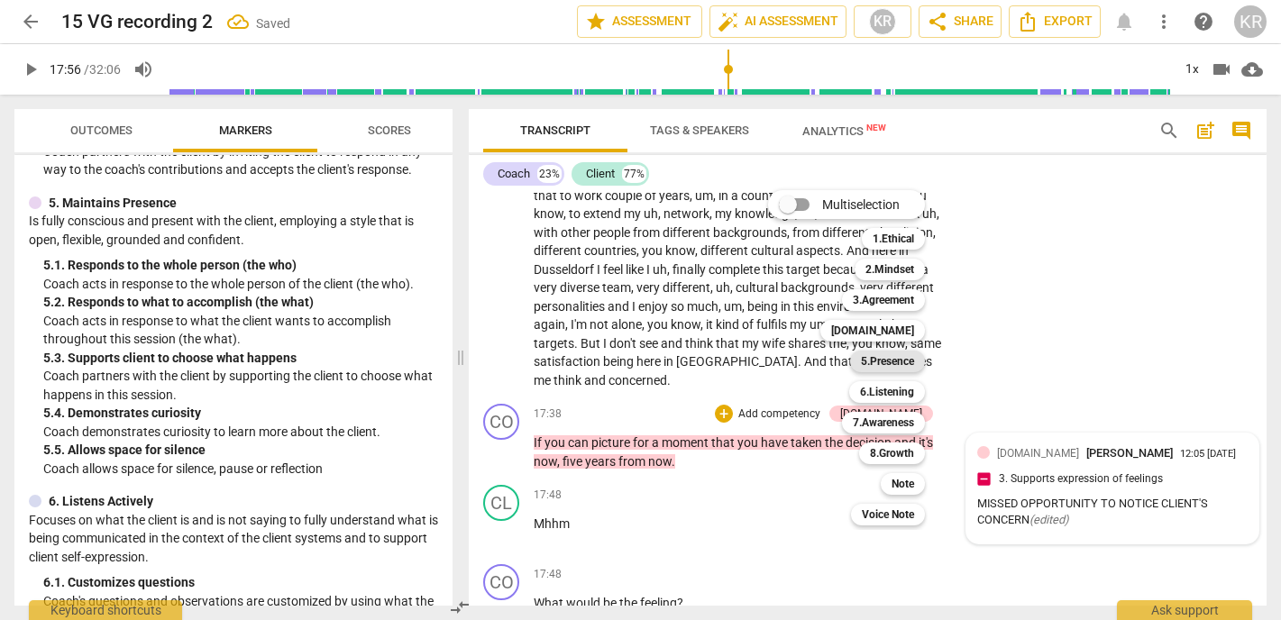
click at [889, 362] on b "5.Presence" at bounding box center [887, 362] width 53 height 22
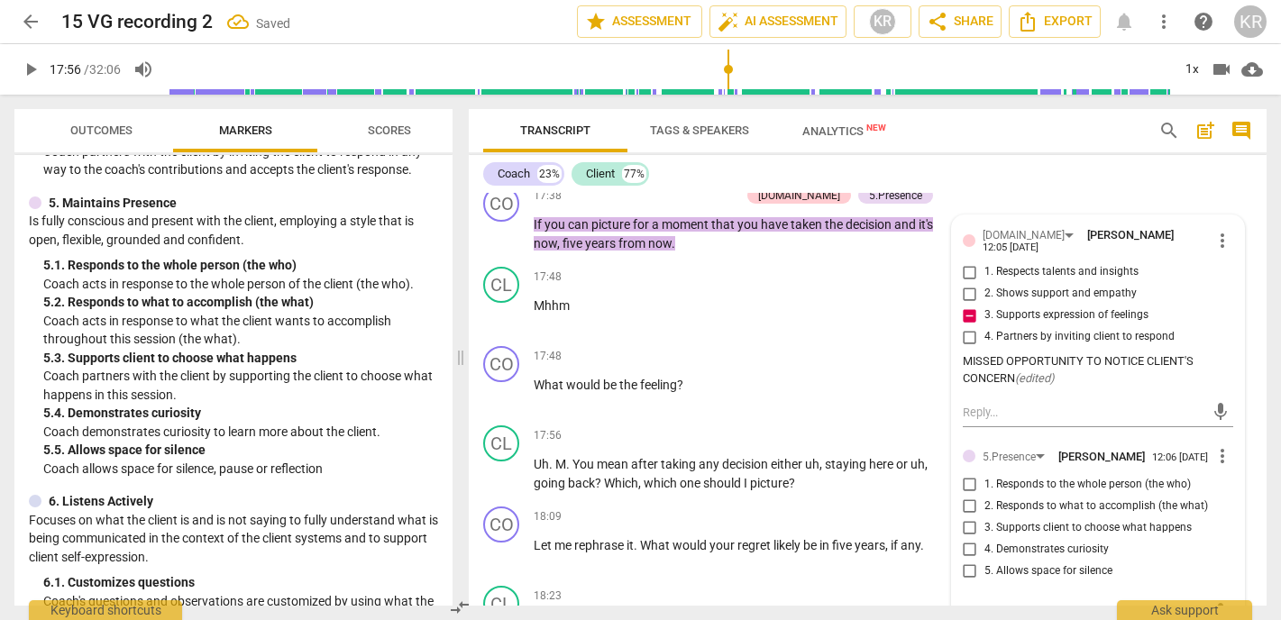
scroll to position [4651, 0]
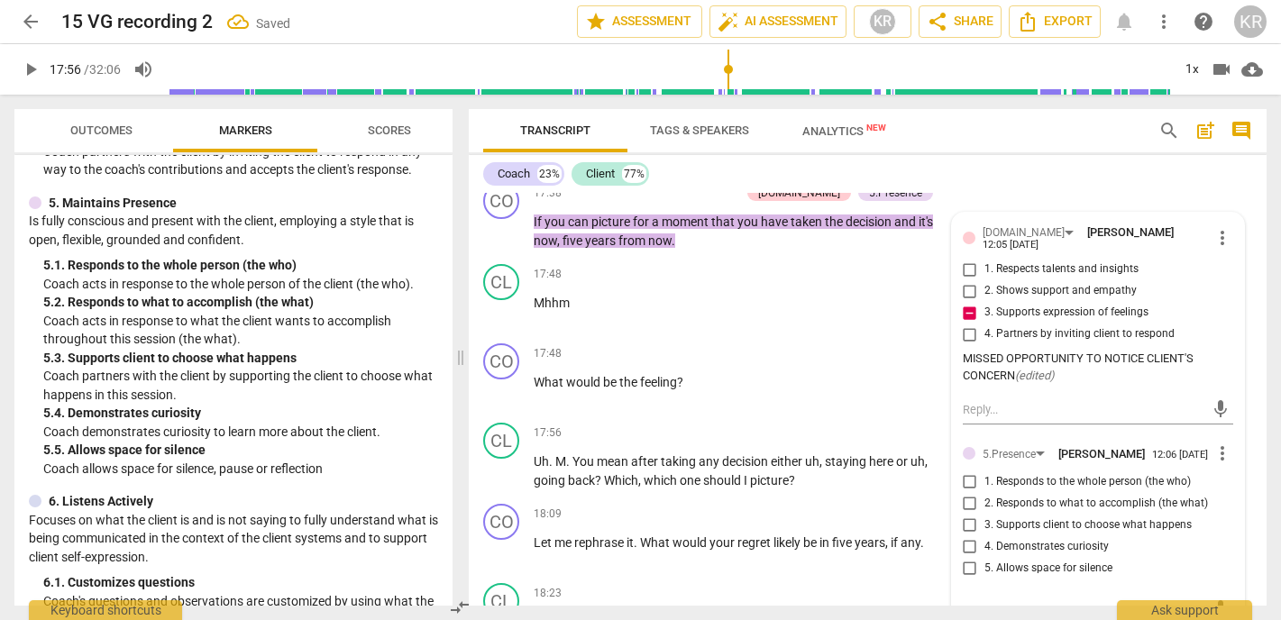
click at [1053, 561] on span "5. Allows space for silence" at bounding box center [1049, 569] width 128 height 16
click at [985, 558] on input "5. Allows space for silence" at bounding box center [970, 569] width 29 height 22
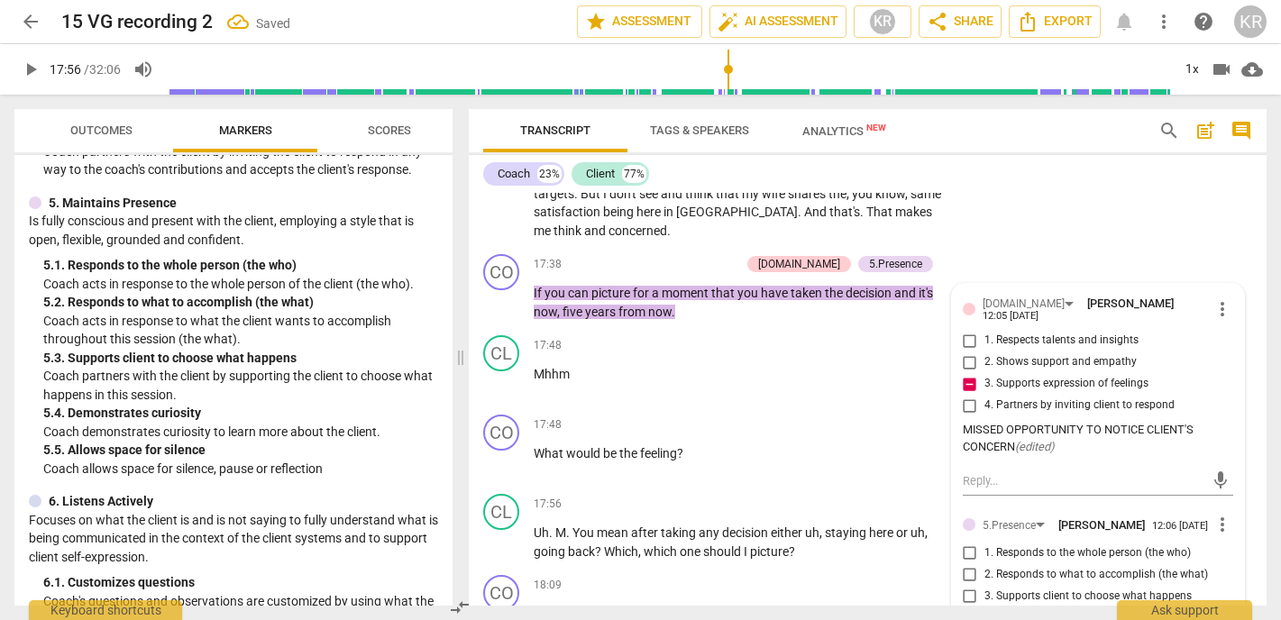
scroll to position [4582, 0]
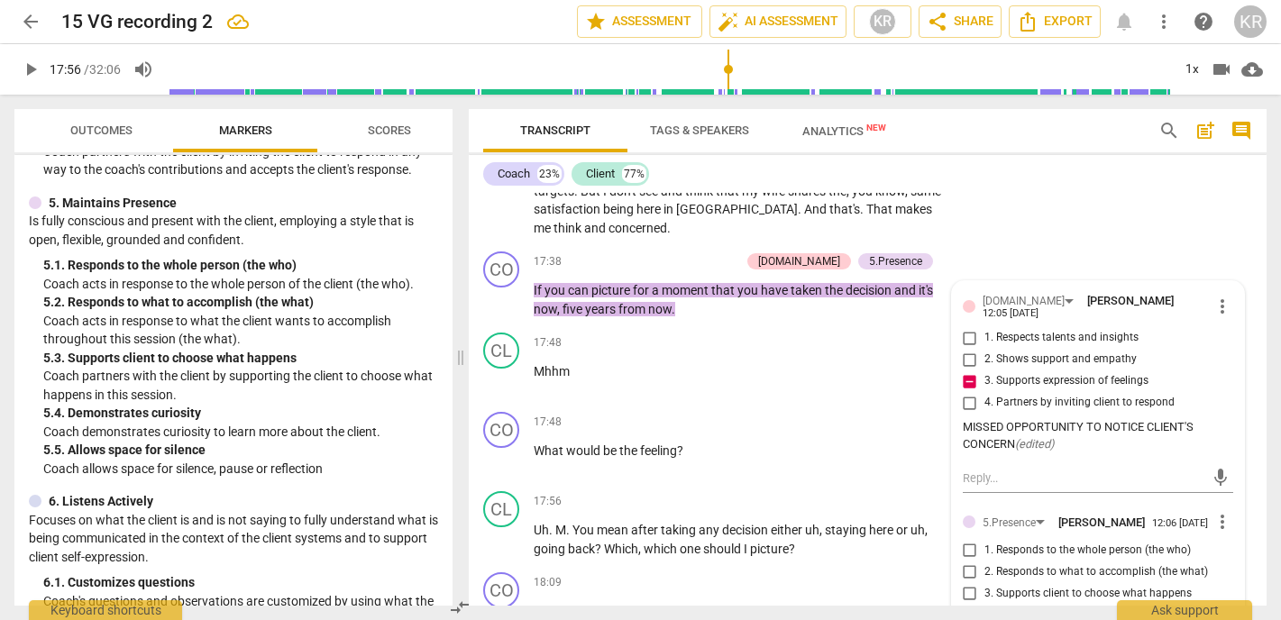
click at [1047, 565] on span "2. Responds to what to accomplish (the what)" at bounding box center [1097, 573] width 224 height 16
click at [985, 562] on input "2. Responds to what to accomplish (the what)" at bounding box center [970, 573] width 29 height 22
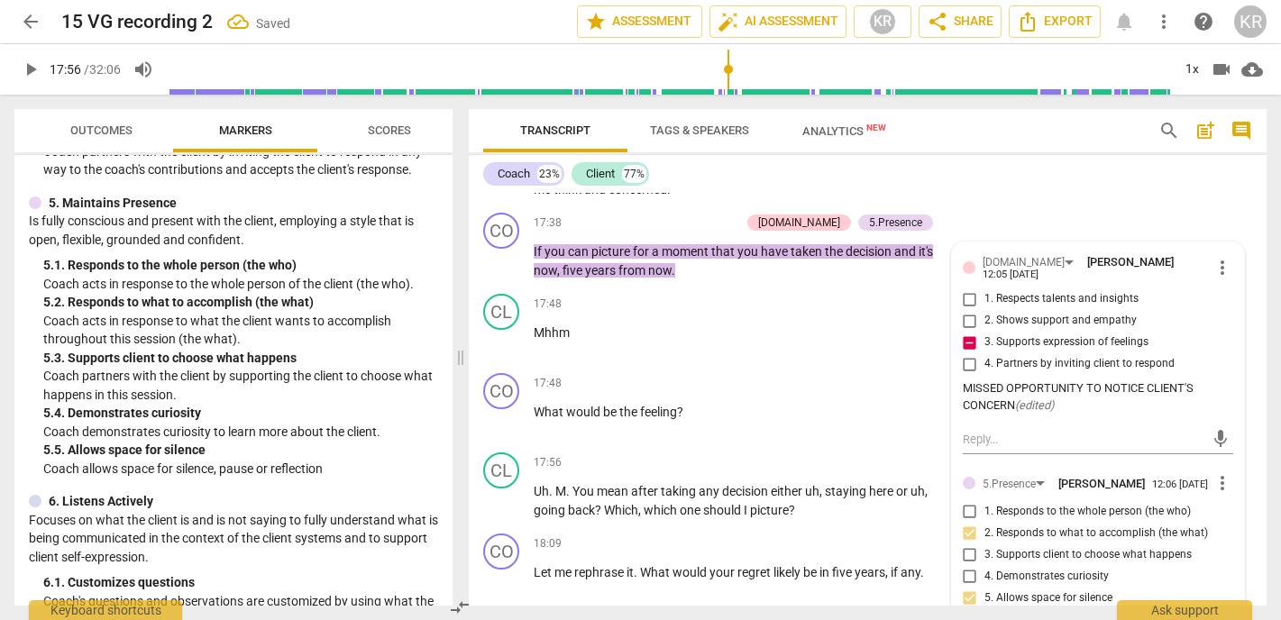
scroll to position [4623, 0]
click at [969, 521] on input "2. Responds to what to accomplish (the what)" at bounding box center [970, 532] width 29 height 22
click at [1217, 471] on span "more_vert" at bounding box center [1223, 482] width 22 height 22
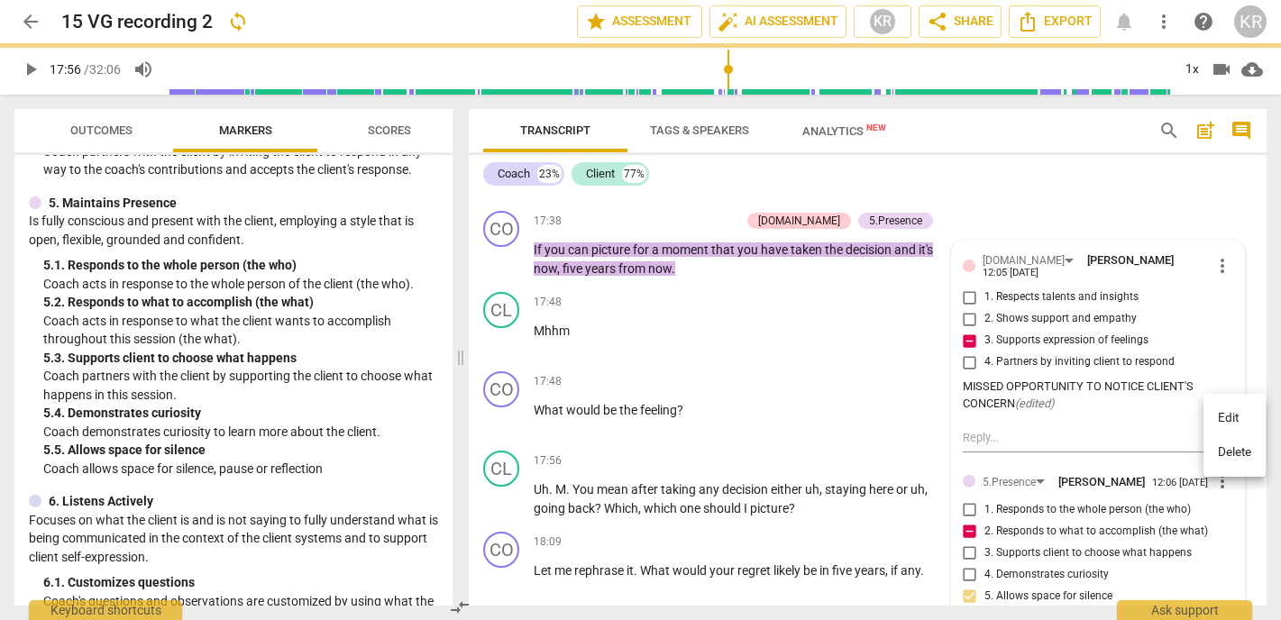
click at [1226, 461] on li "Delete" at bounding box center [1235, 453] width 62 height 34
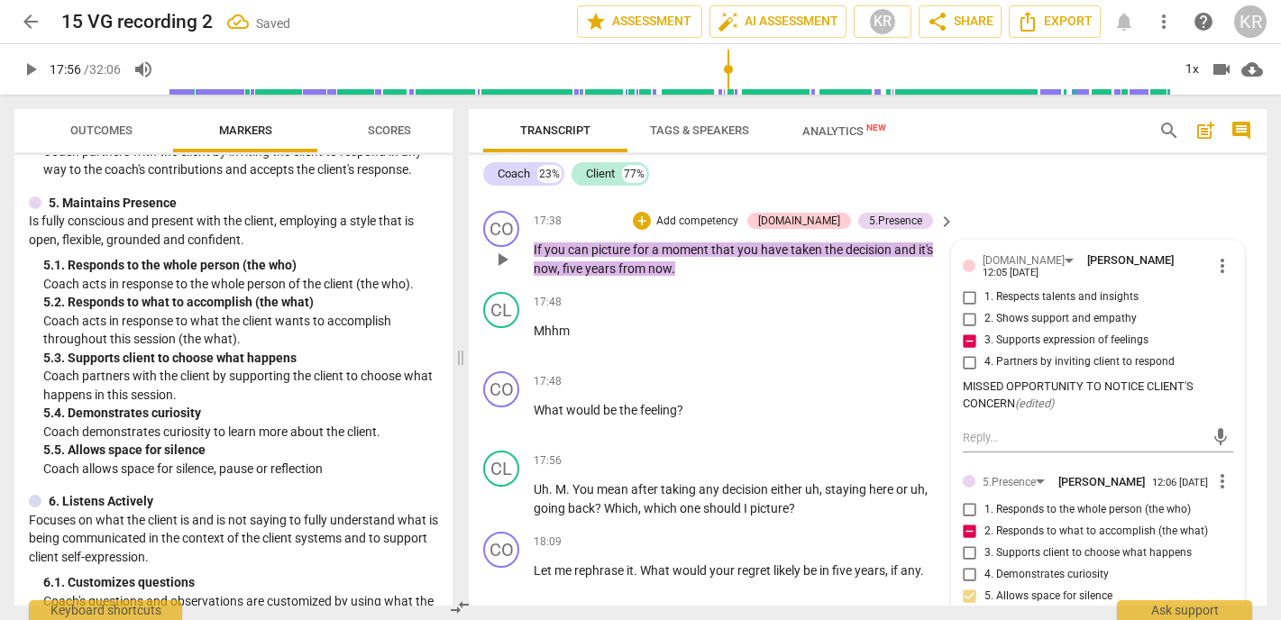
click at [969, 521] on input "2. Responds to what to accomplish (the what)" at bounding box center [970, 532] width 29 height 22
click at [737, 372] on div "17:48 + Add competency keyboard_arrow_right What would be the feeling ?" at bounding box center [745, 404] width 423 height 65
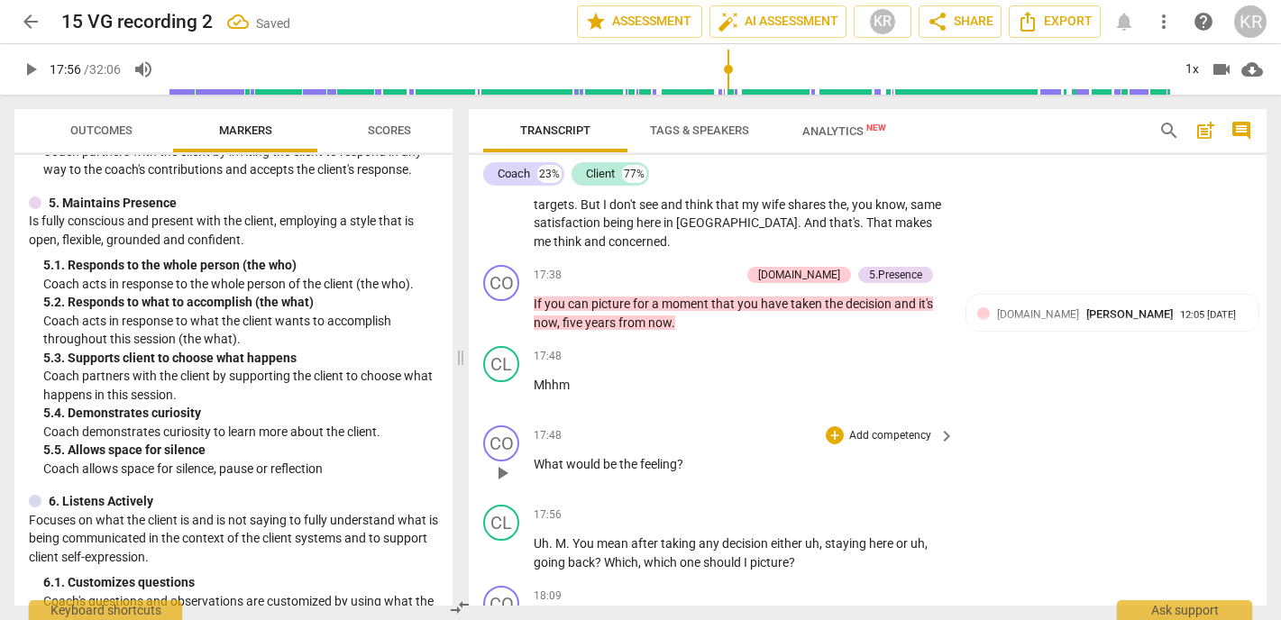
scroll to position [4559, 0]
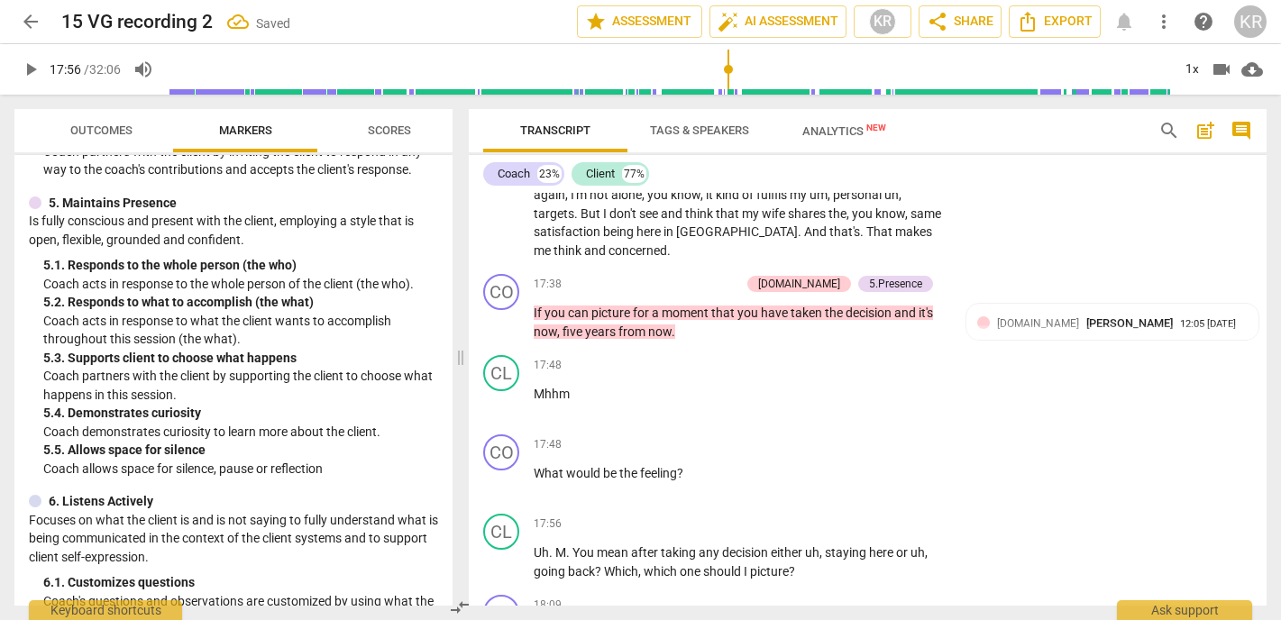
click at [596, 385] on p "Mhhm" at bounding box center [740, 394] width 412 height 19
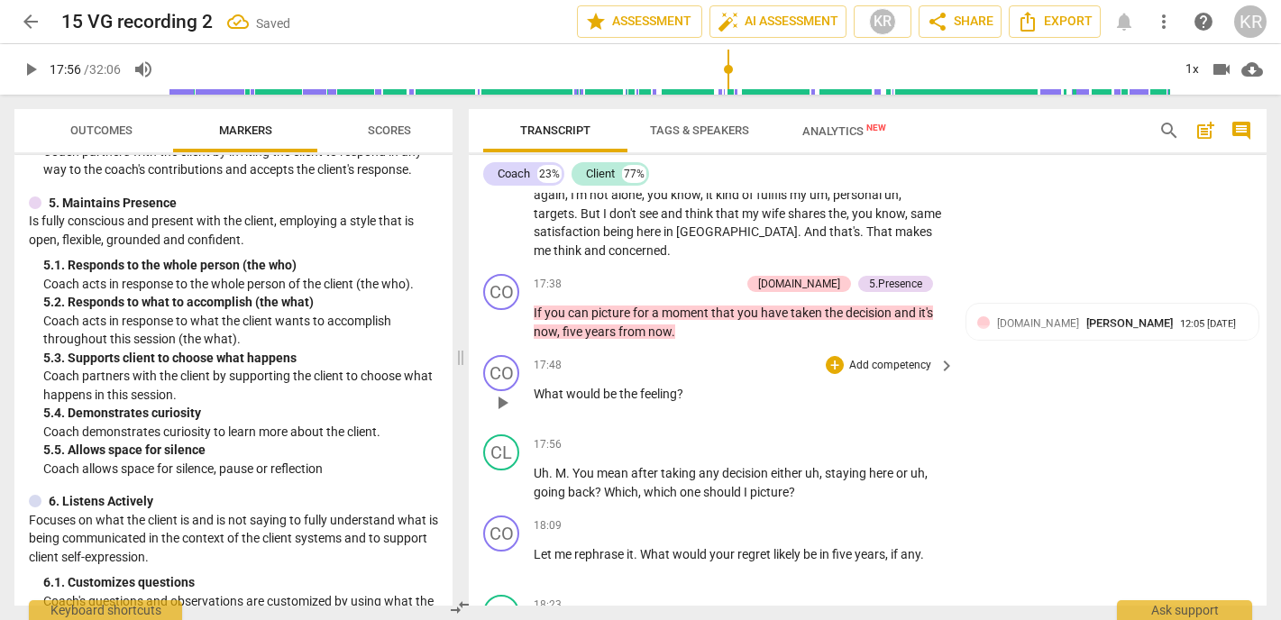
click at [537, 387] on span "What" at bounding box center [550, 394] width 32 height 14
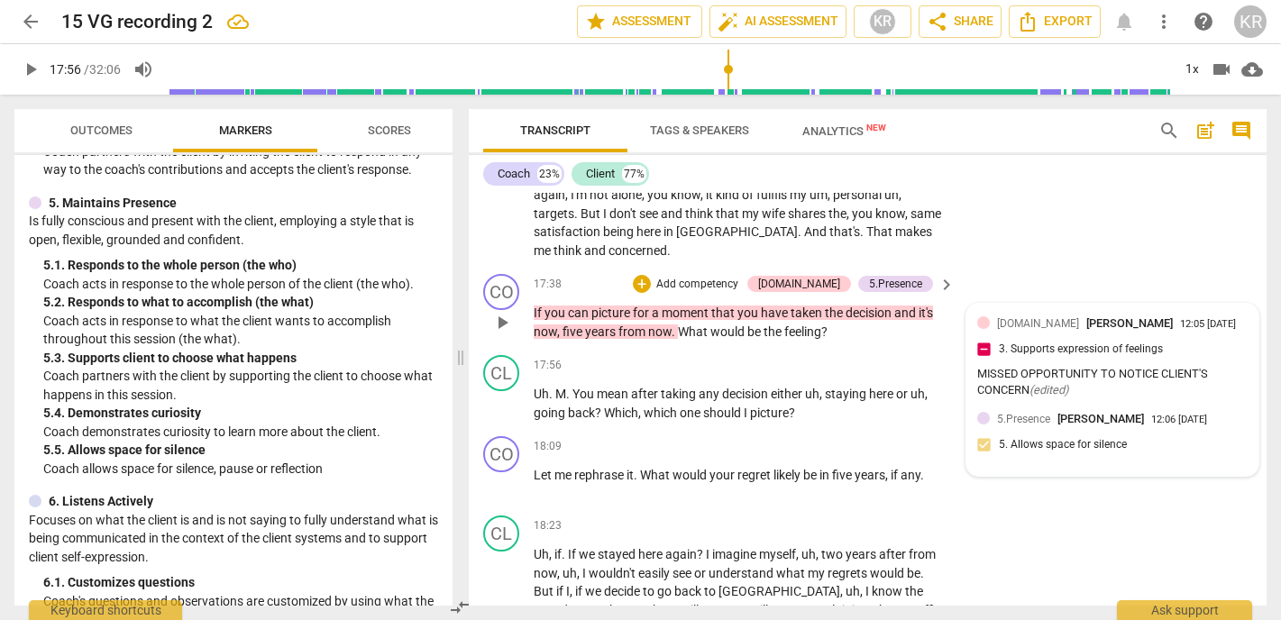
click at [1107, 315] on div "4.Trust Kate Rees 12:05 08-12-2025 3. Supports expression of feelings MISSED OP…" at bounding box center [1113, 359] width 271 height 88
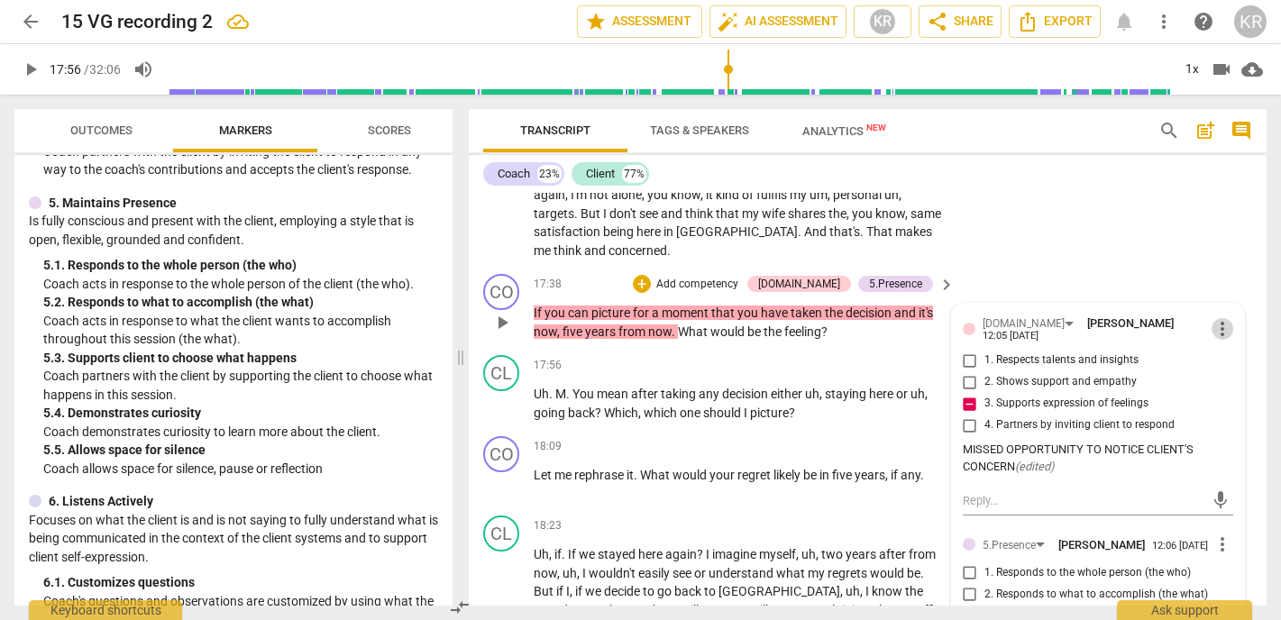
click at [1212, 318] on span "more_vert" at bounding box center [1223, 329] width 22 height 22
click at [1060, 397] on div at bounding box center [640, 310] width 1281 height 620
drag, startPoint x: 1015, startPoint y: 403, endPoint x: 959, endPoint y: 389, distance: 57.7
click at [963, 442] on div "MISSED OPPORTUNITY TO NOTICE CLIENT'S CONCERN ( edited )" at bounding box center [1098, 459] width 271 height 34
copy div "MISSED OPPORTUNITY TO NOTICE CLIENT'S CONCERN"
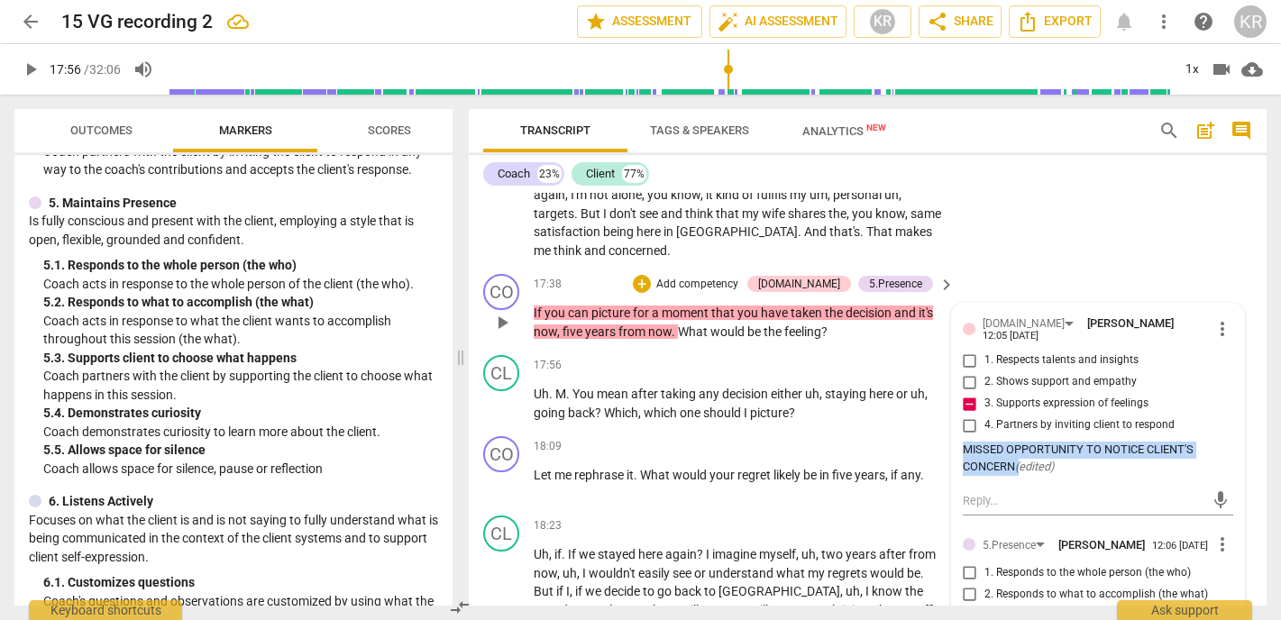
click at [1212, 318] on span "more_vert" at bounding box center [1223, 329] width 22 height 22
click at [1231, 301] on li "Delete" at bounding box center [1235, 304] width 62 height 34
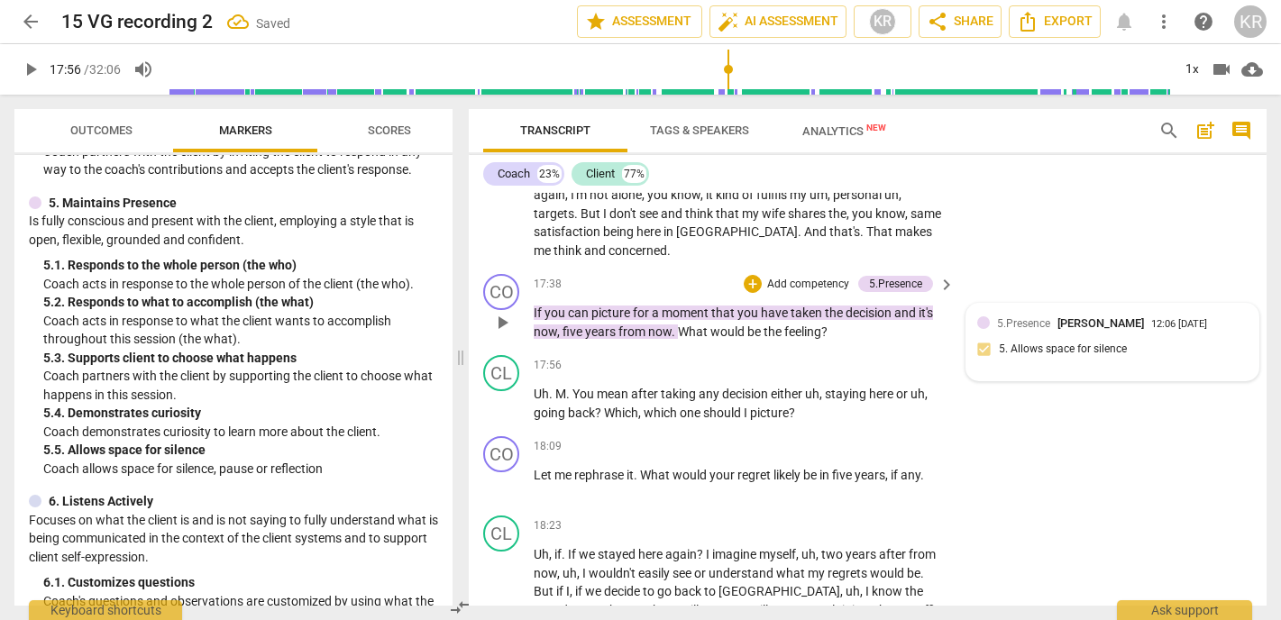
click at [1206, 315] on div "5.Presence Kate Rees 12:06 08-12-2025 5. Allows space for silence" at bounding box center [1113, 342] width 271 height 55
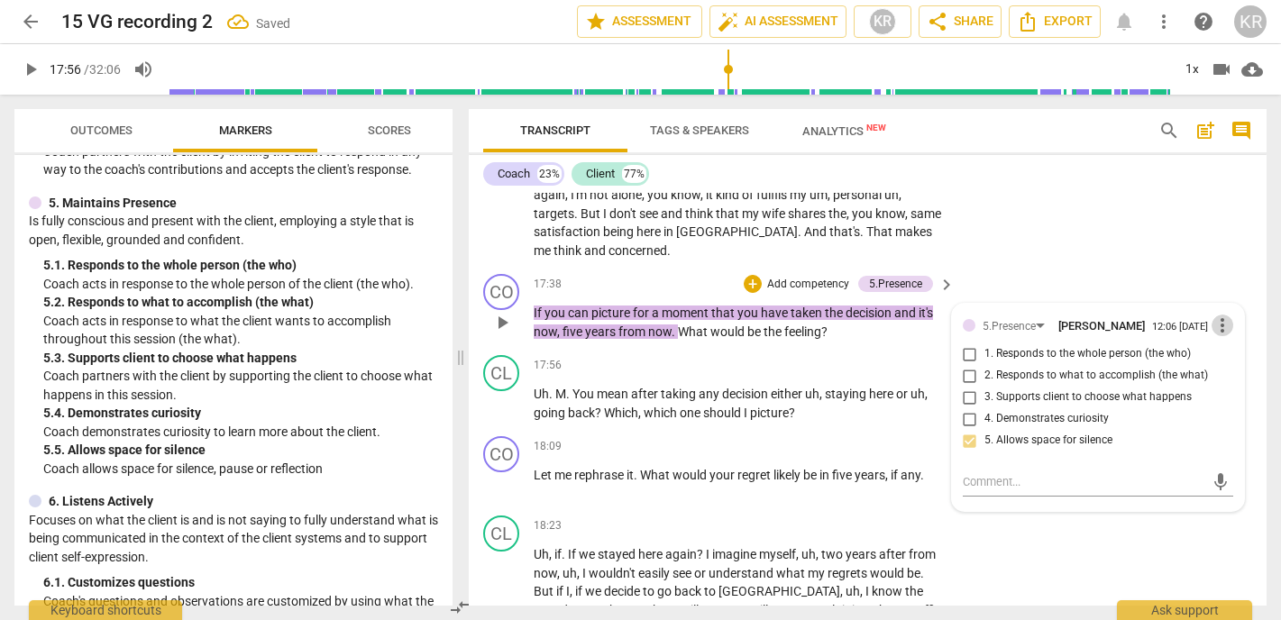
click at [1219, 315] on span "more_vert" at bounding box center [1223, 326] width 22 height 22
click at [1226, 308] on li "Delete" at bounding box center [1235, 304] width 62 height 34
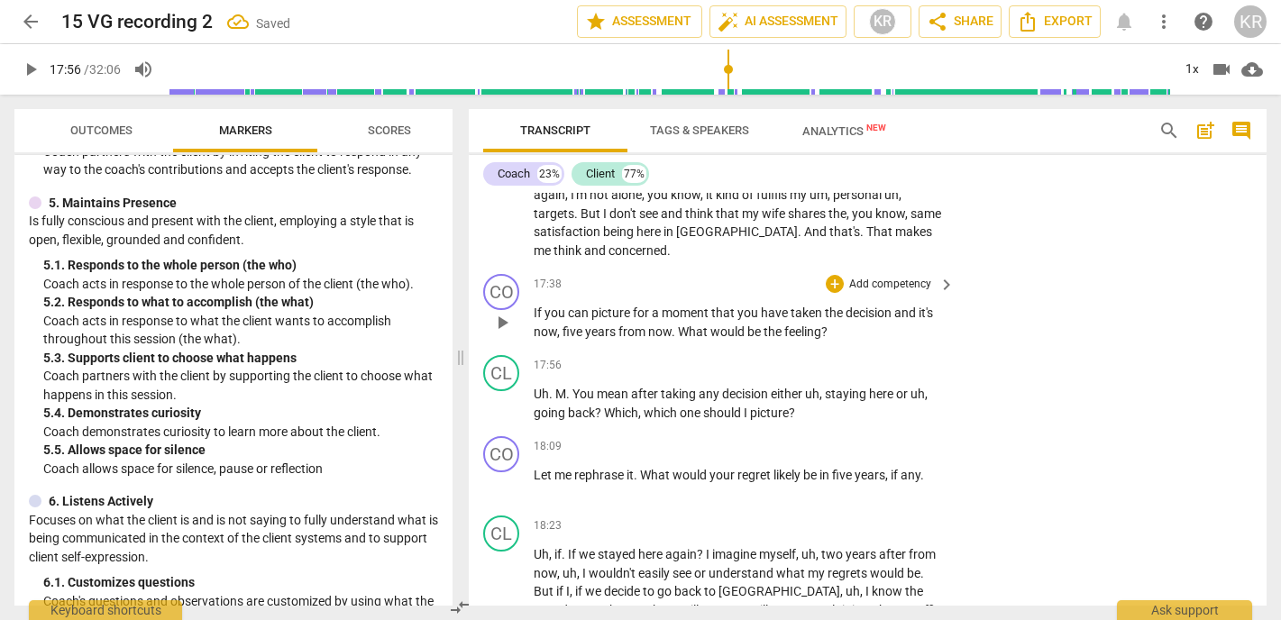
click at [879, 277] on p "Add competency" at bounding box center [891, 285] width 86 height 16
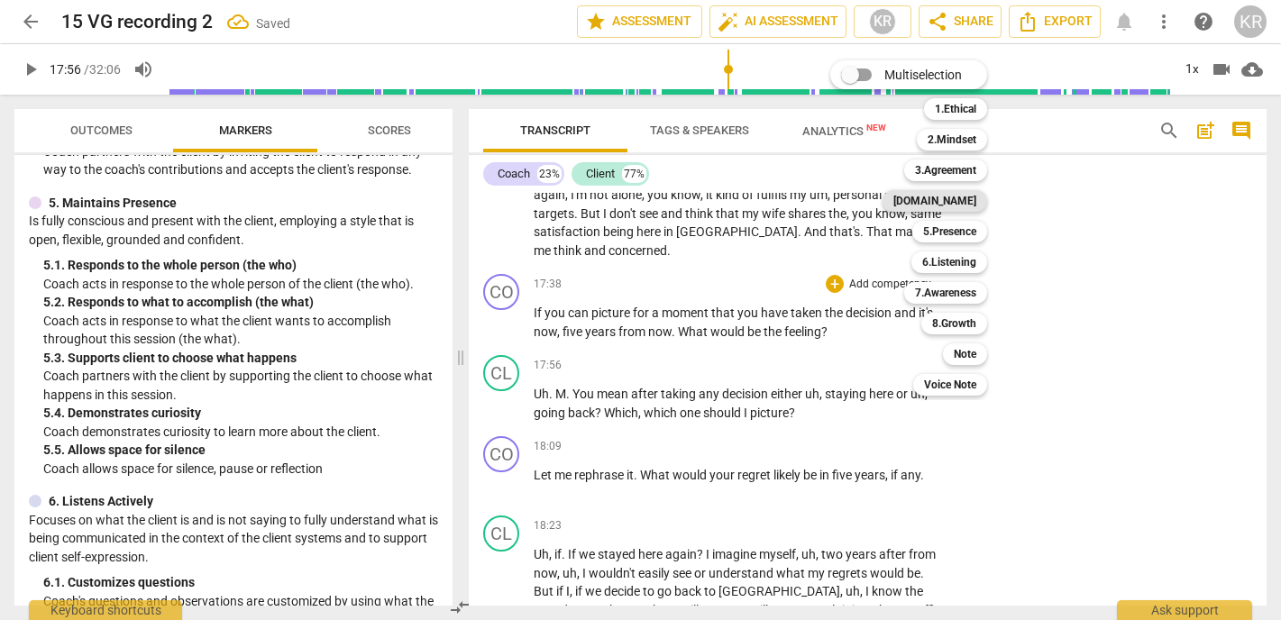
click at [961, 207] on b "[DOMAIN_NAME]" at bounding box center [935, 201] width 83 height 22
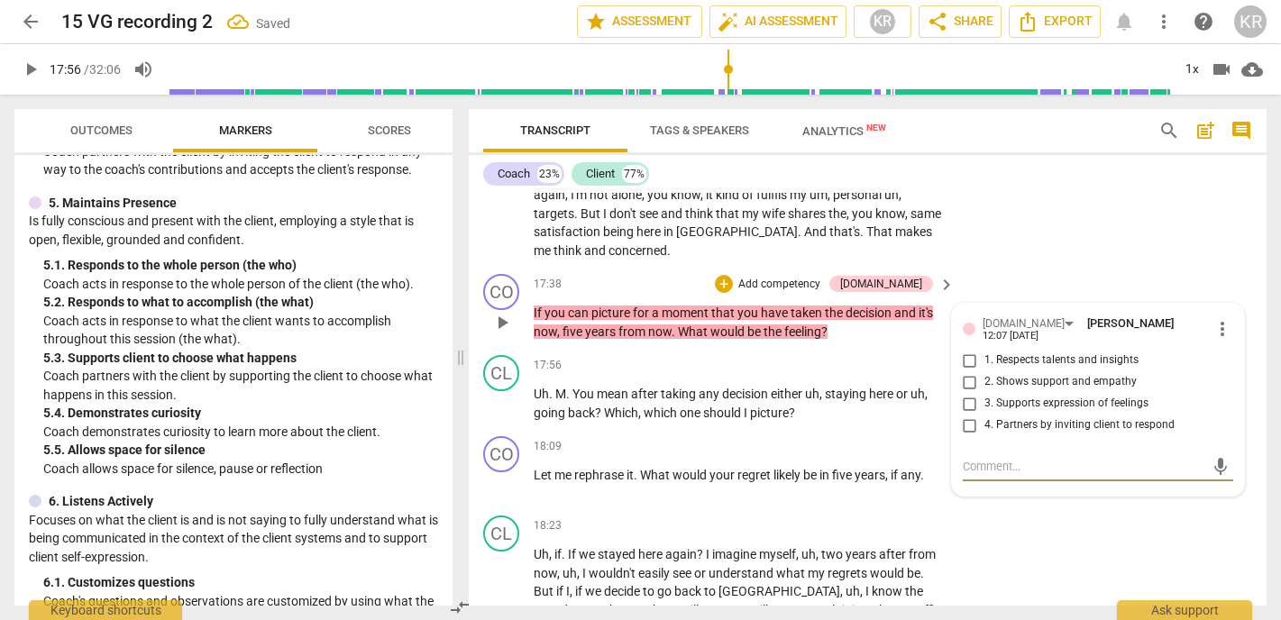
click at [1035, 396] on span "3. Supports expression of feelings" at bounding box center [1067, 404] width 164 height 16
click at [985, 393] on input "3. Supports expression of feelings" at bounding box center [970, 404] width 29 height 22
click at [1035, 396] on span "3. Supports expression of feelings" at bounding box center [1067, 404] width 164 height 16
click at [985, 393] on input "3. Supports expression of feelings" at bounding box center [970, 404] width 29 height 22
click at [1003, 458] on textarea at bounding box center [1084, 466] width 242 height 17
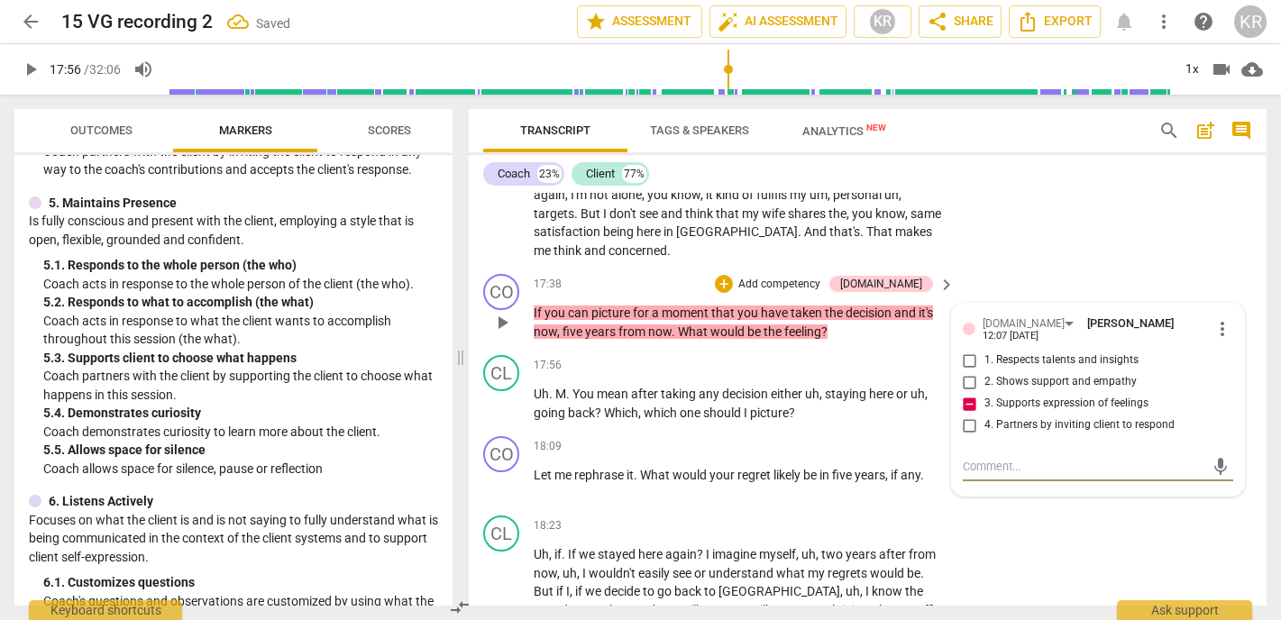
paste textarea "MISSED OPPORTUNITY TO NOTICE CLIENT'S CONCERN"
click at [1217, 465] on span "send" at bounding box center [1221, 475] width 20 height 20
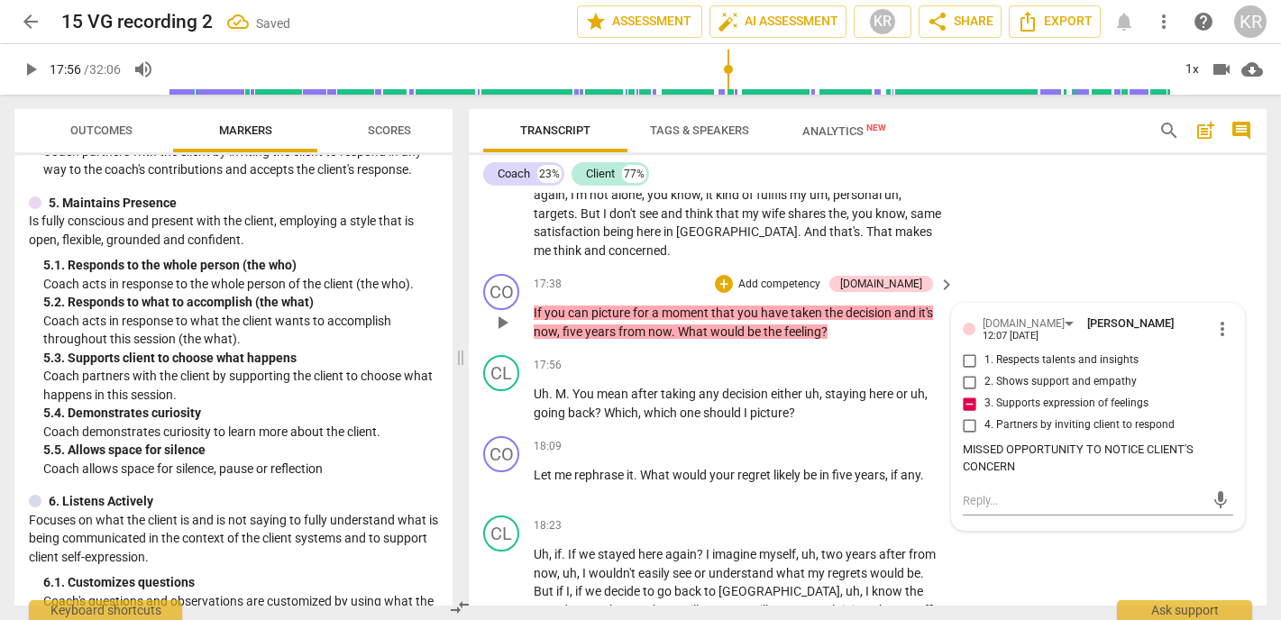
click at [817, 277] on p "Add competency" at bounding box center [780, 285] width 86 height 16
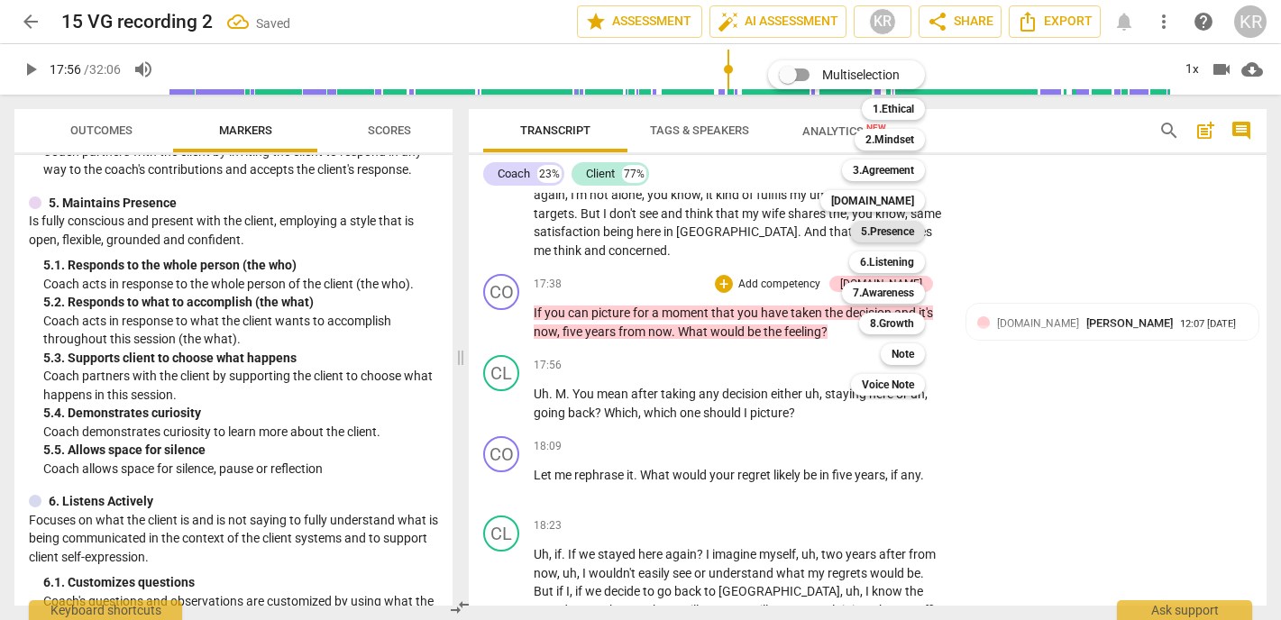
click at [901, 234] on b "5.Presence" at bounding box center [887, 232] width 53 height 22
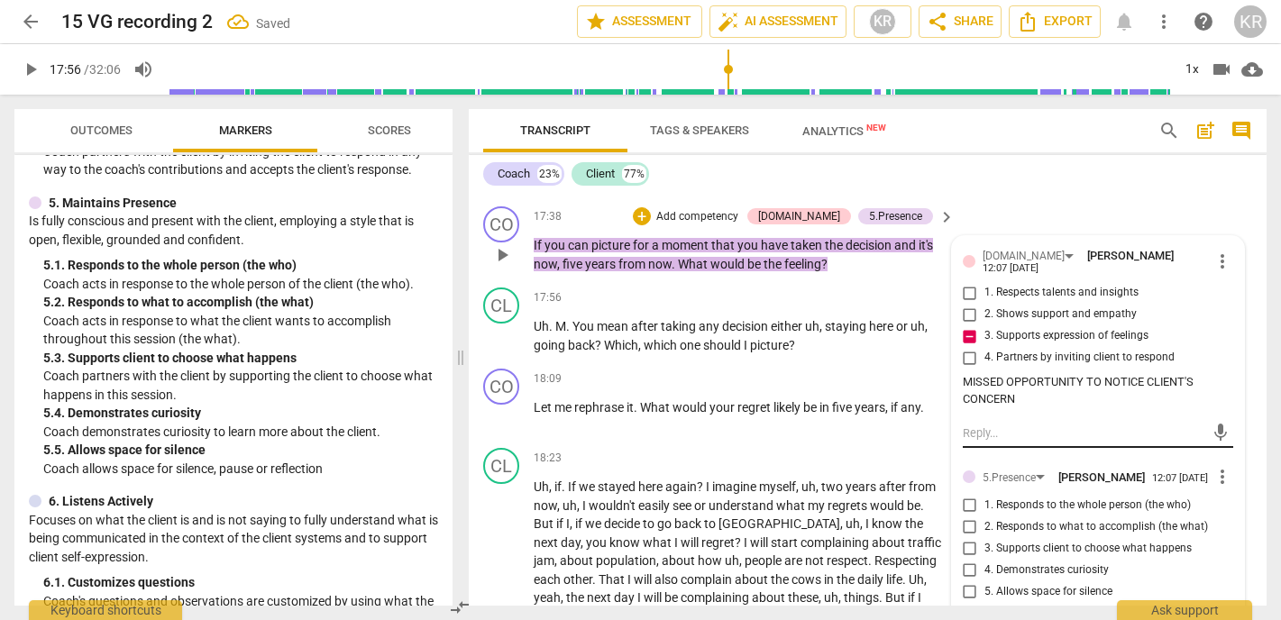
scroll to position [4629, 0]
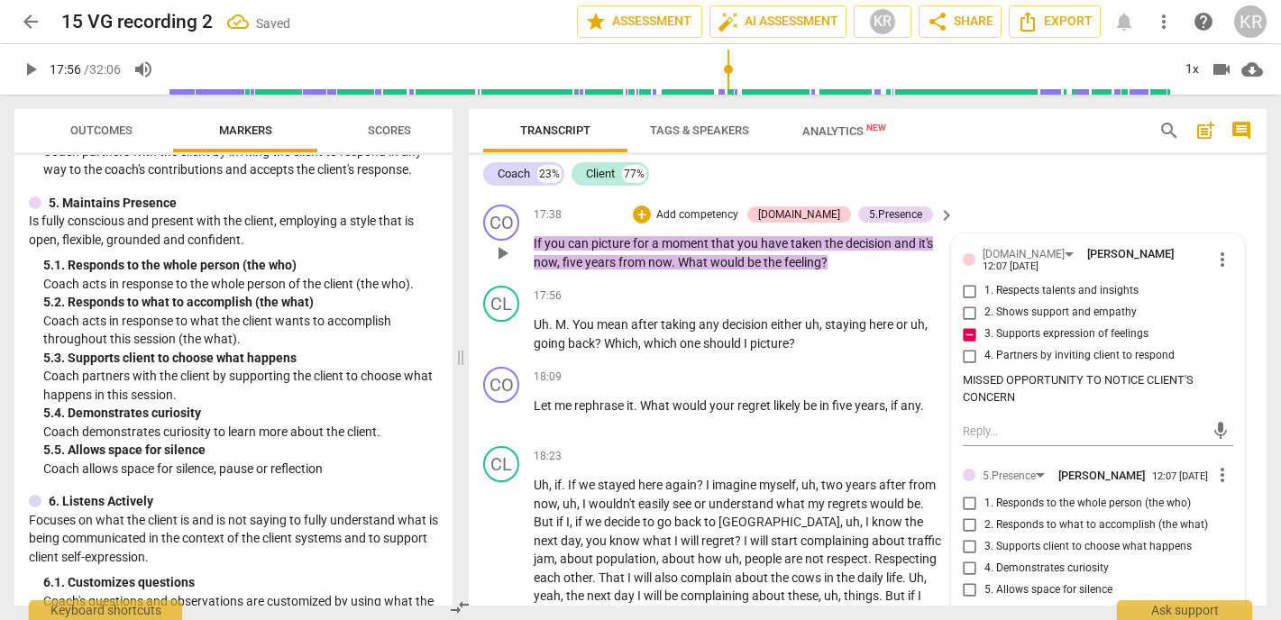
click at [1052, 518] on span "2. Responds to what to accomplish (the what)" at bounding box center [1097, 526] width 224 height 16
click at [985, 515] on input "2. Responds to what to accomplish (the what)" at bounding box center [970, 526] width 29 height 22
click at [966, 558] on input "4. Demonstrates curiosity" at bounding box center [970, 569] width 29 height 22
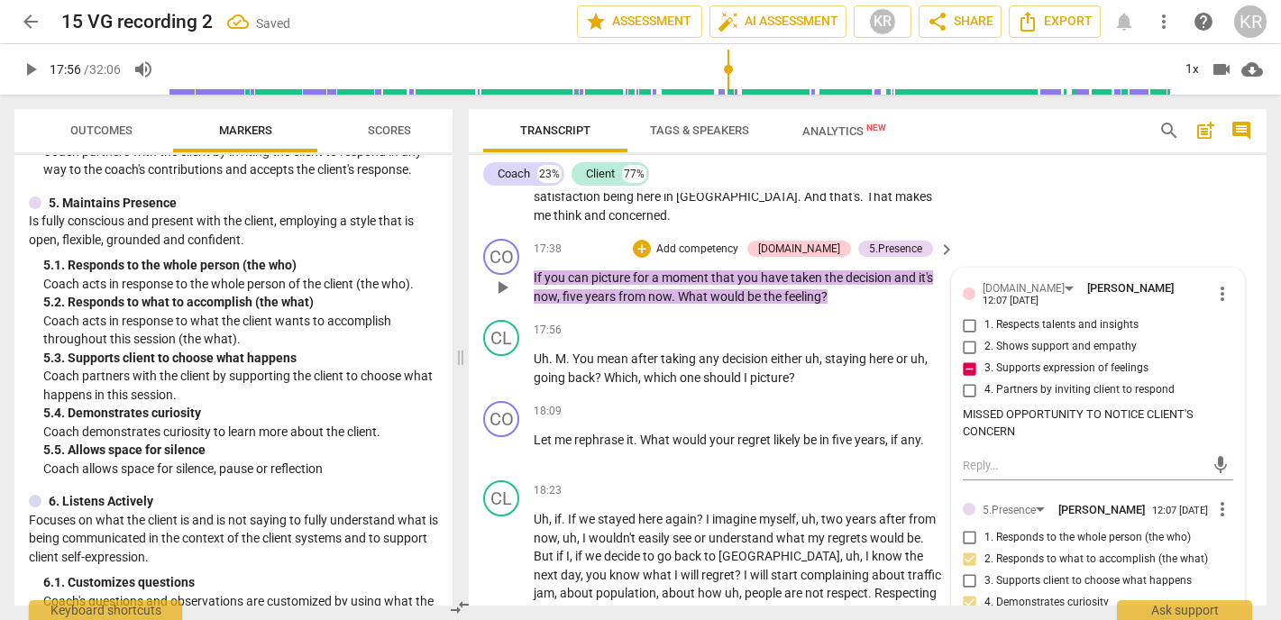
scroll to position [4588, 0]
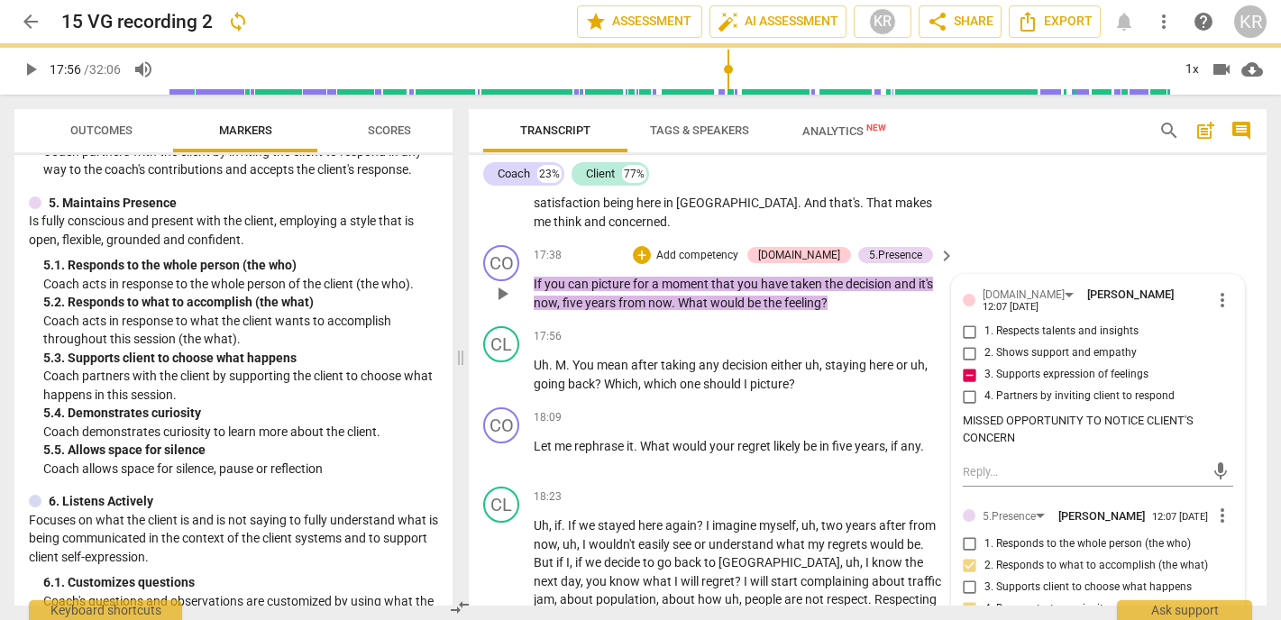
click at [740, 248] on p "Add competency" at bounding box center [698, 256] width 86 height 16
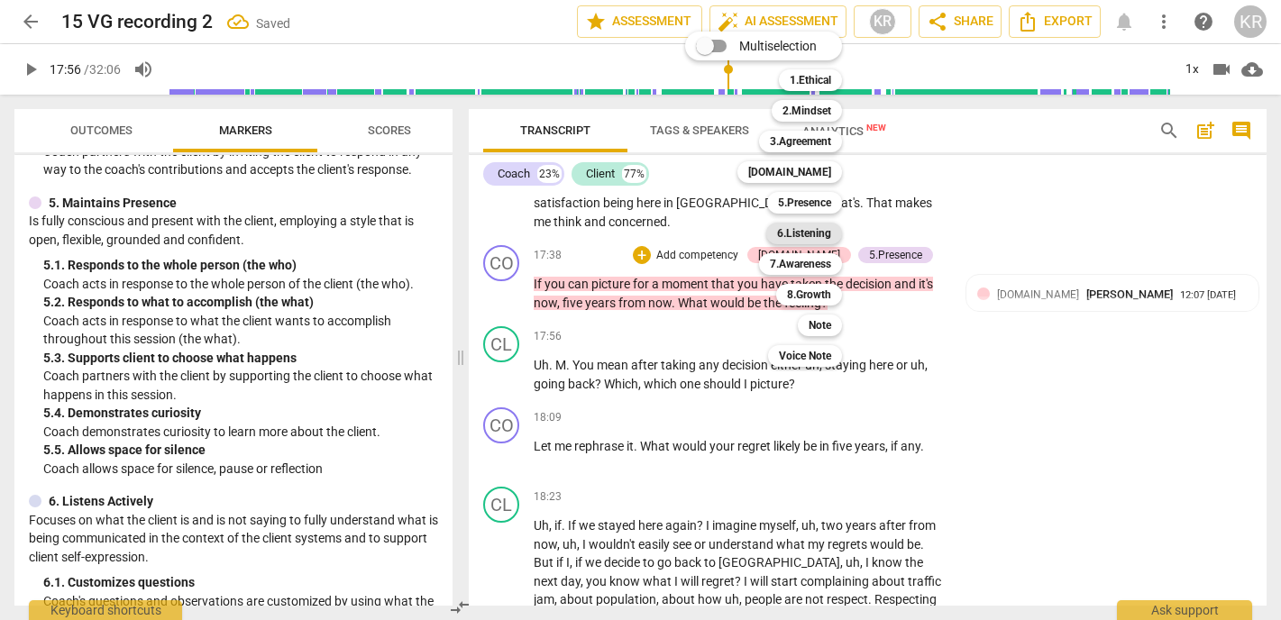
click at [809, 235] on b "6.Listening" at bounding box center [804, 234] width 54 height 22
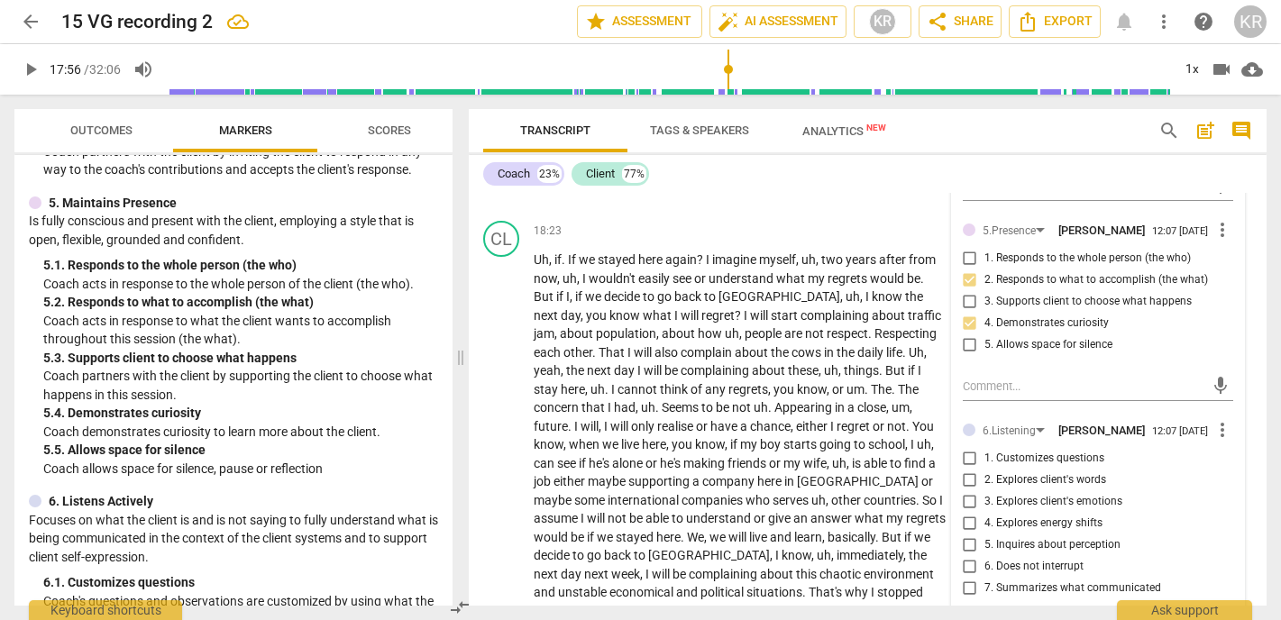
scroll to position [4882, 0]
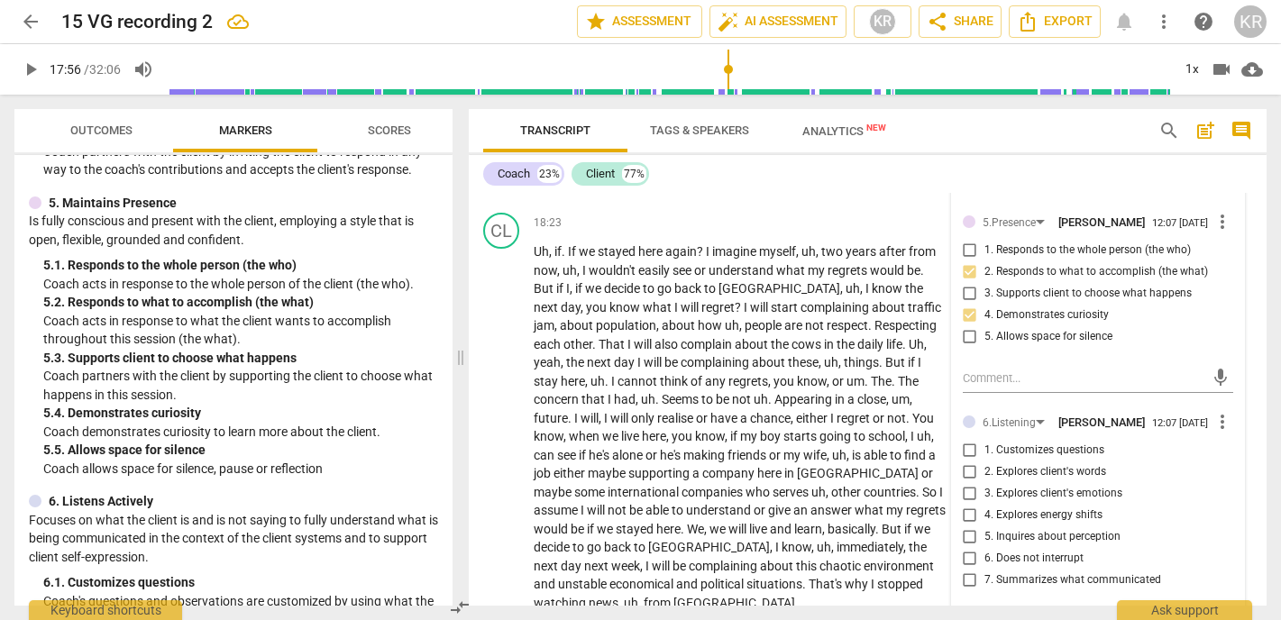
click at [1027, 443] on span "1. Customizes questions" at bounding box center [1045, 451] width 120 height 16
click at [985, 440] on input "1. Customizes questions" at bounding box center [970, 451] width 29 height 22
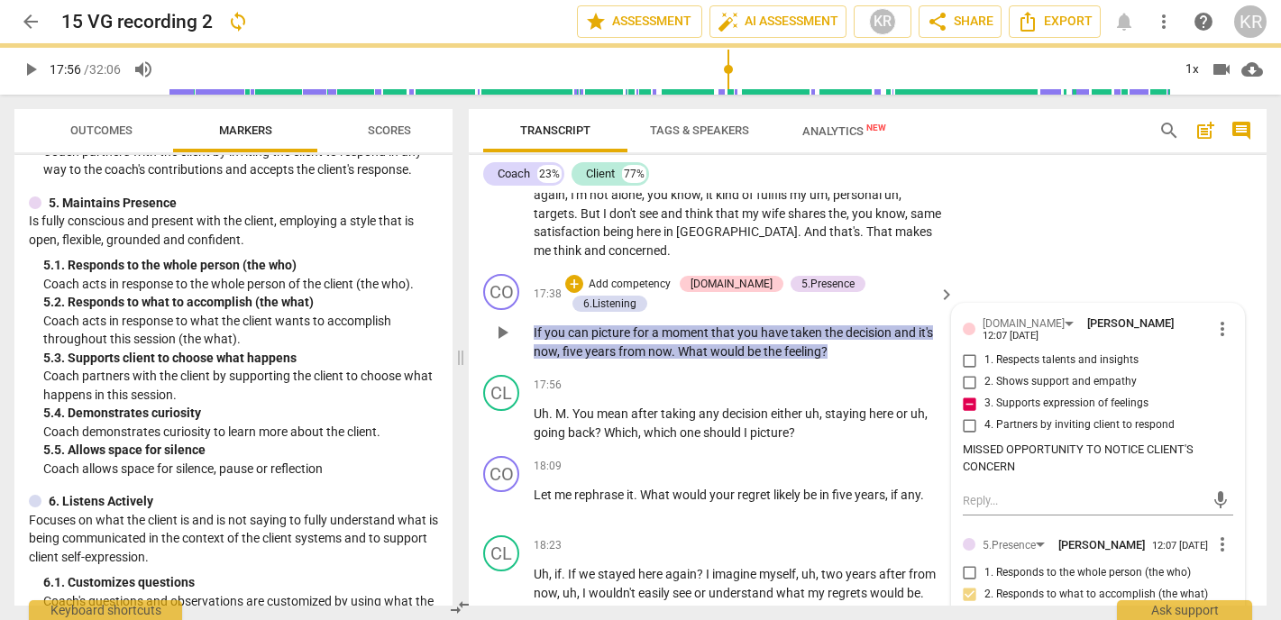
scroll to position [4542, 0]
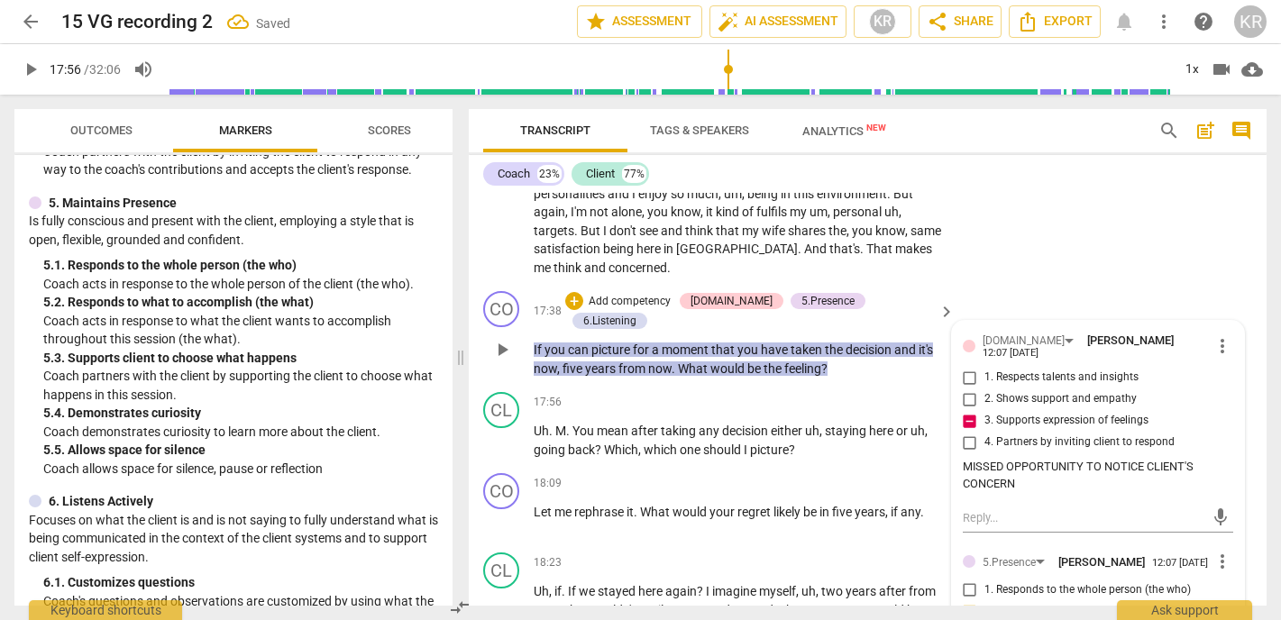
click at [673, 294] on p "Add competency" at bounding box center [630, 302] width 86 height 16
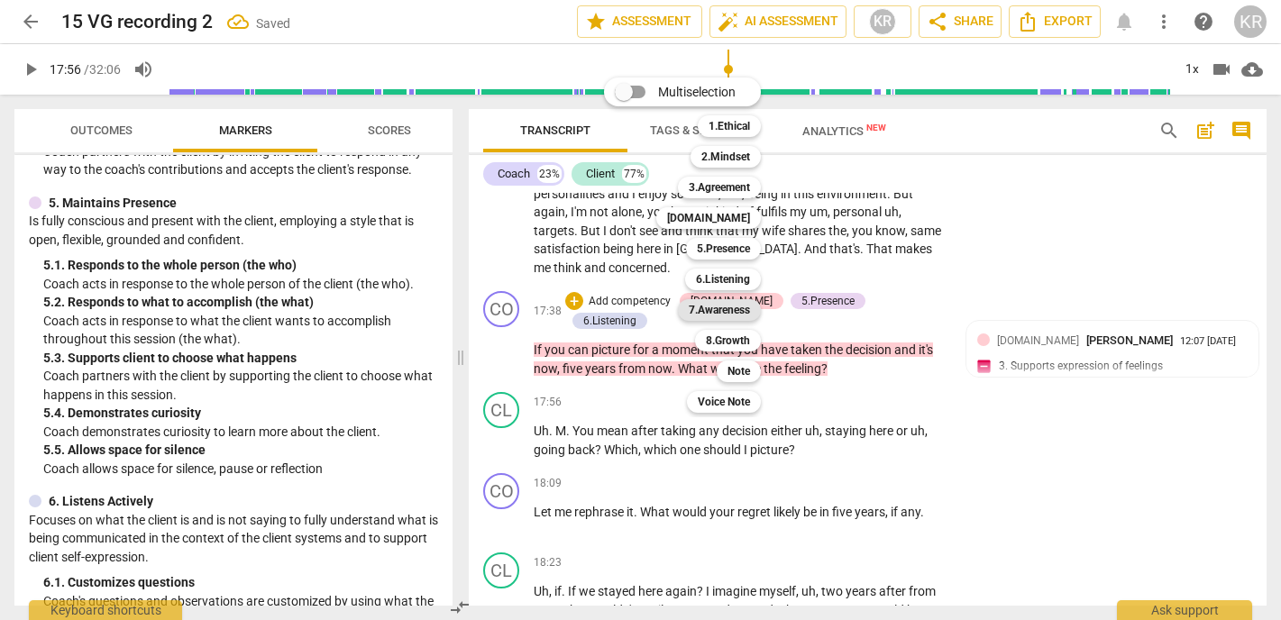
click at [734, 310] on b "7.Awareness" at bounding box center [719, 310] width 61 height 22
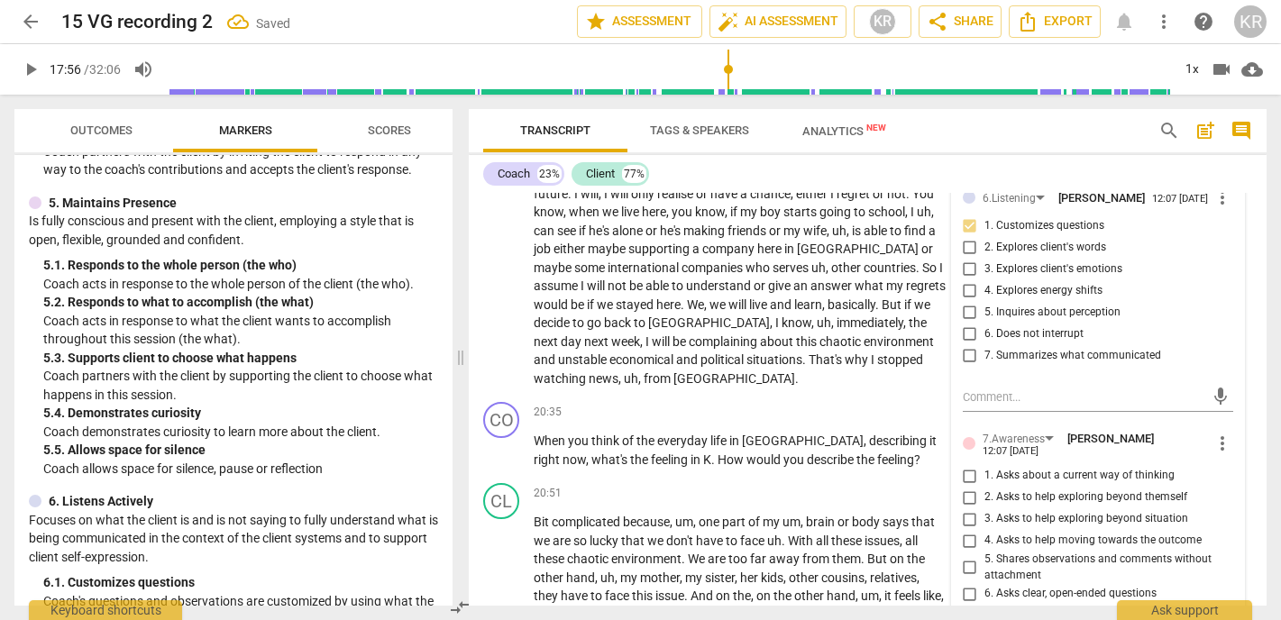
scroll to position [5110, 0]
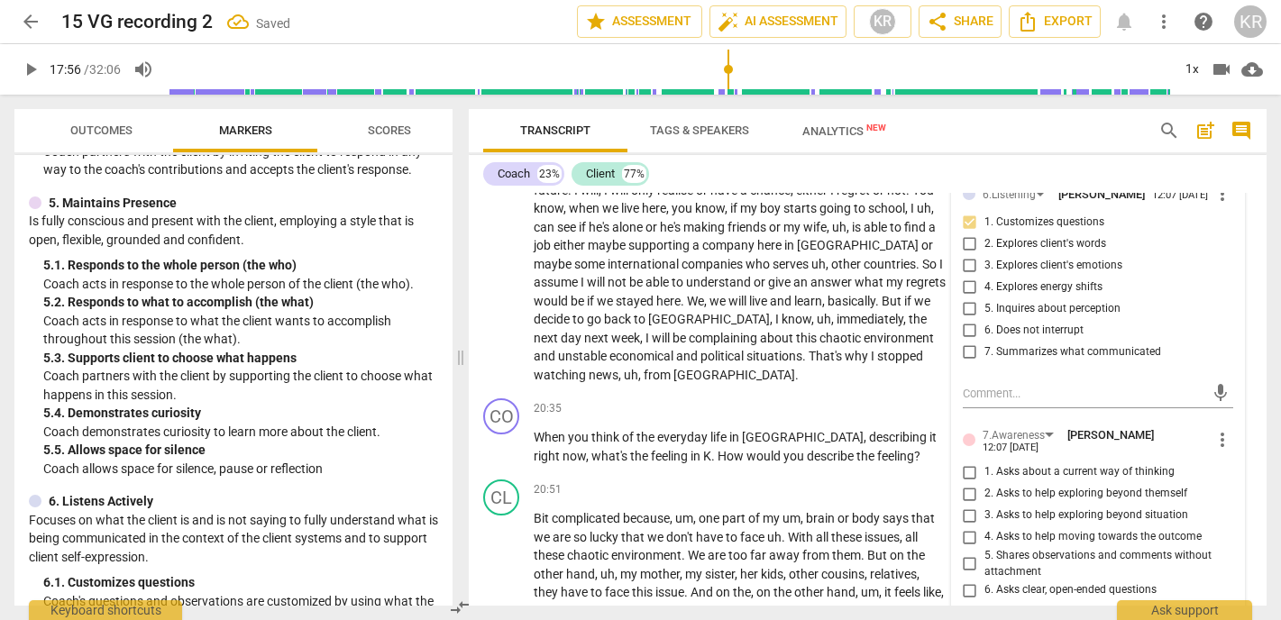
click at [1071, 508] on span "3. Asks to help exploring beyond situation" at bounding box center [1087, 516] width 204 height 16
click at [985, 505] on input "3. Asks to help exploring beyond situation" at bounding box center [970, 516] width 29 height 22
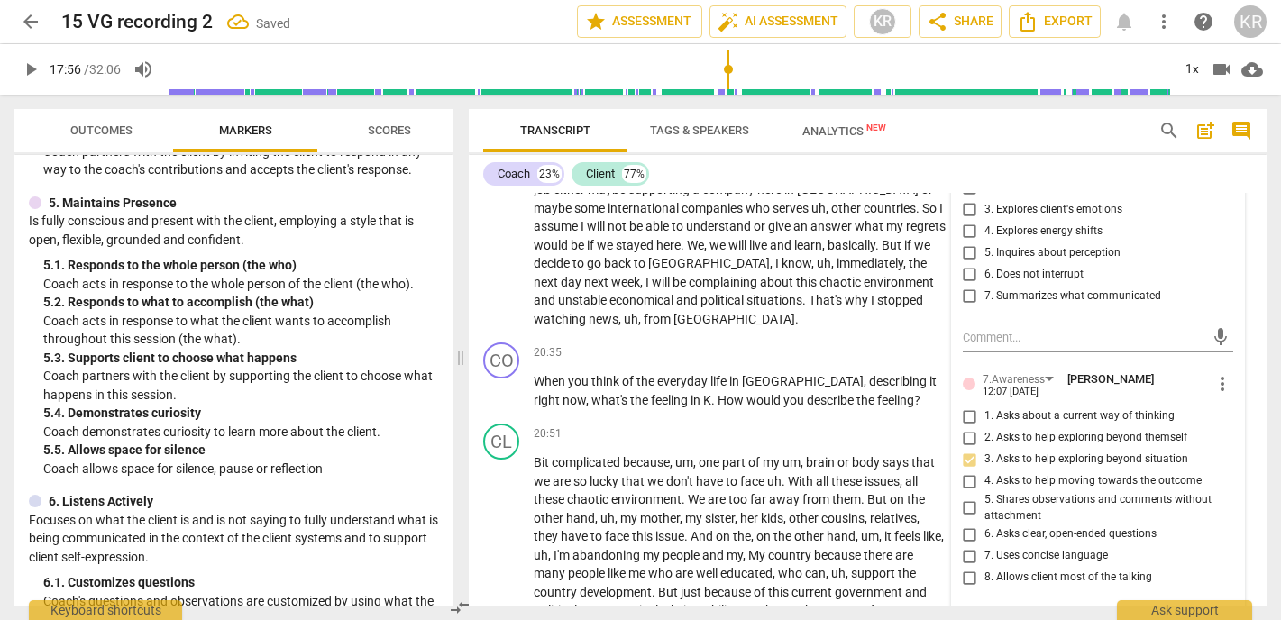
scroll to position [5169, 0]
click at [1048, 524] on span "6. Asks clear, open-ended questions" at bounding box center [1071, 532] width 172 height 16
click at [985, 521] on input "6. Asks clear, open-ended questions" at bounding box center [970, 532] width 29 height 22
click at [1042, 546] on span "7. Uses concise language" at bounding box center [1047, 554] width 124 height 16
click at [985, 543] on input "7. Uses concise language" at bounding box center [970, 554] width 29 height 22
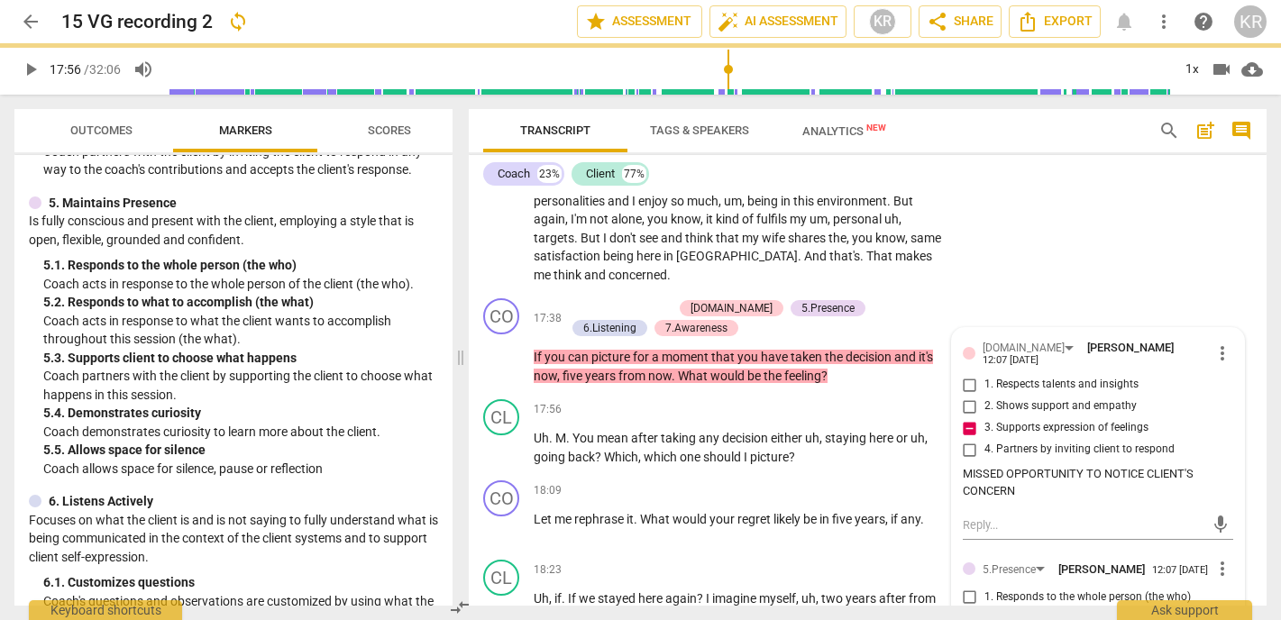
scroll to position [4434, 0]
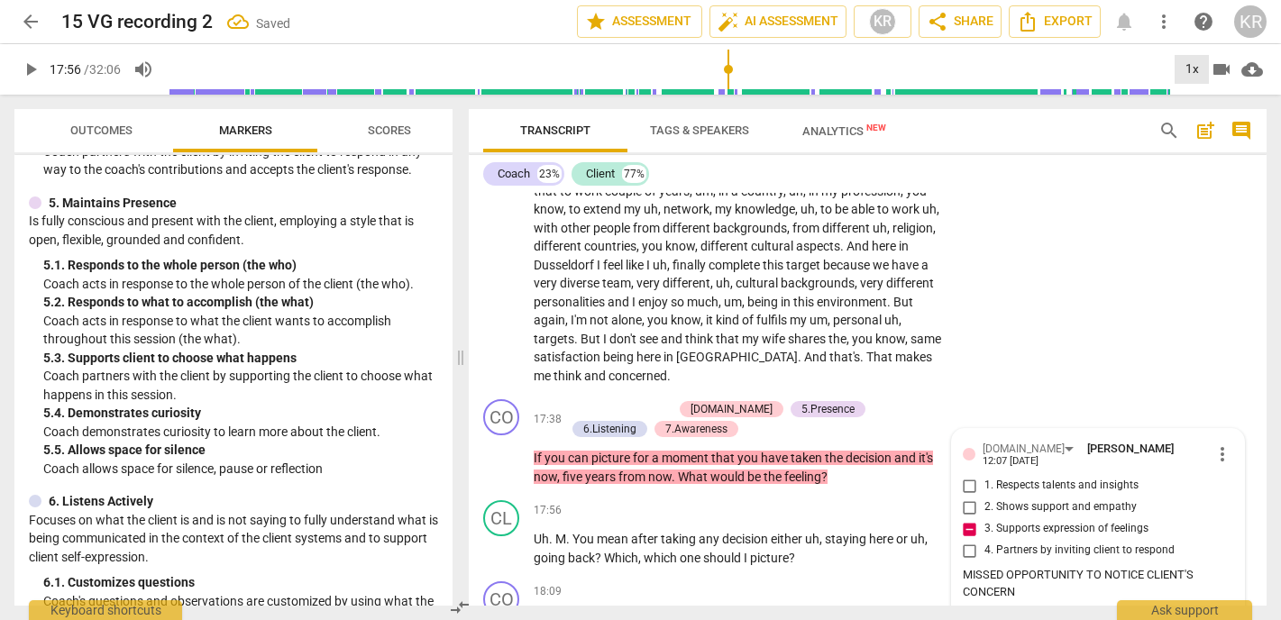
click at [1194, 69] on div "1x" at bounding box center [1192, 69] width 34 height 29
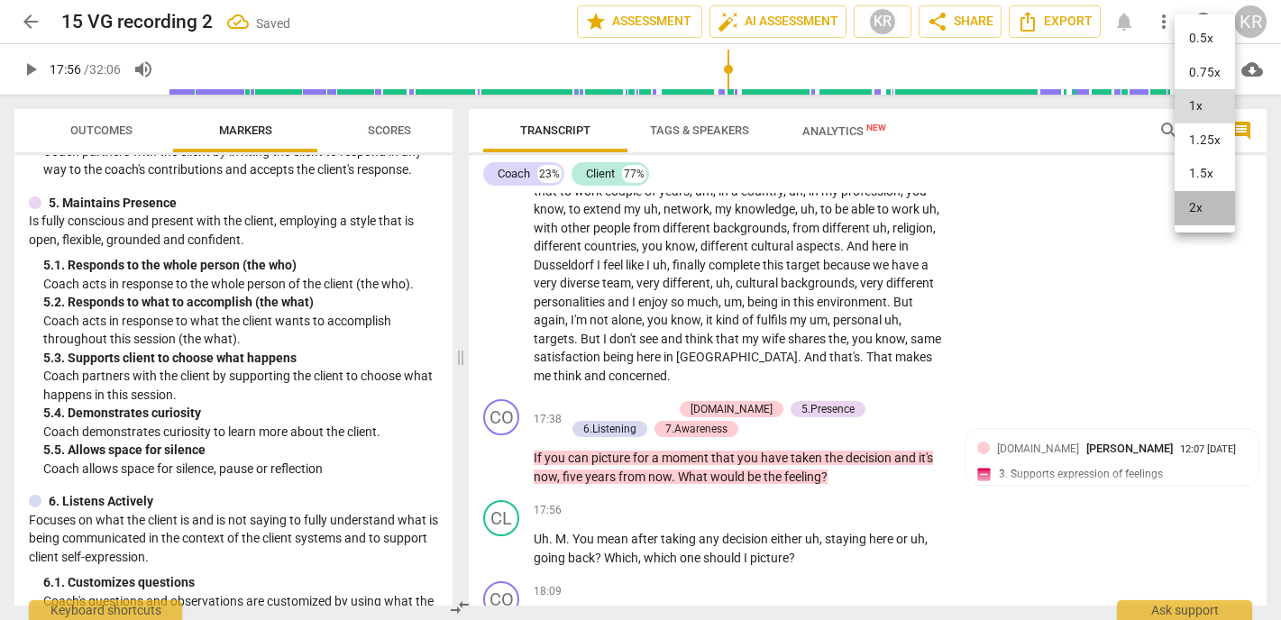
click at [1193, 205] on li "2x" at bounding box center [1205, 208] width 60 height 34
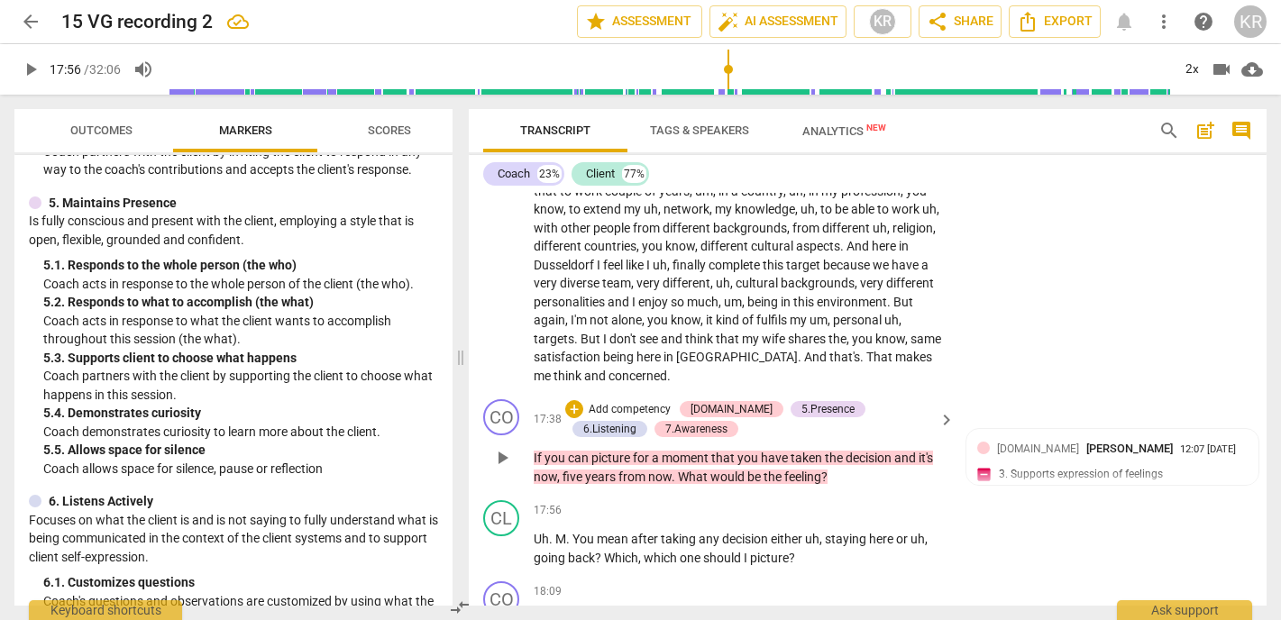
click at [796, 470] on span "feeling" at bounding box center [803, 477] width 37 height 14
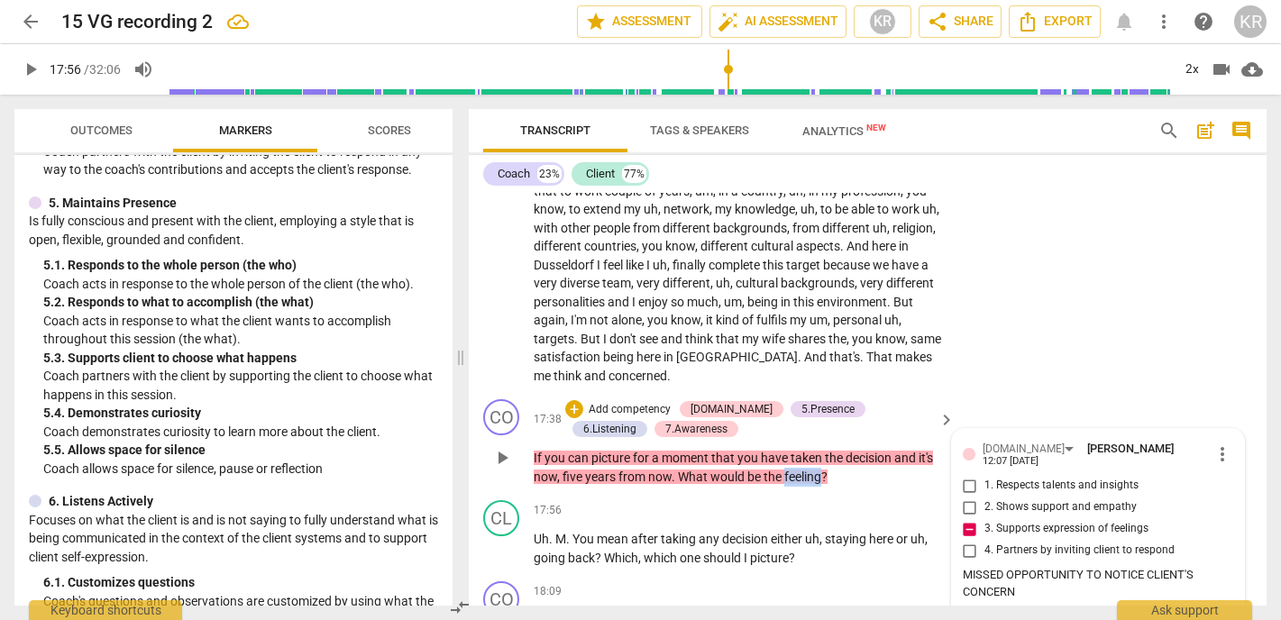
click at [796, 470] on span "feeling" at bounding box center [803, 477] width 37 height 14
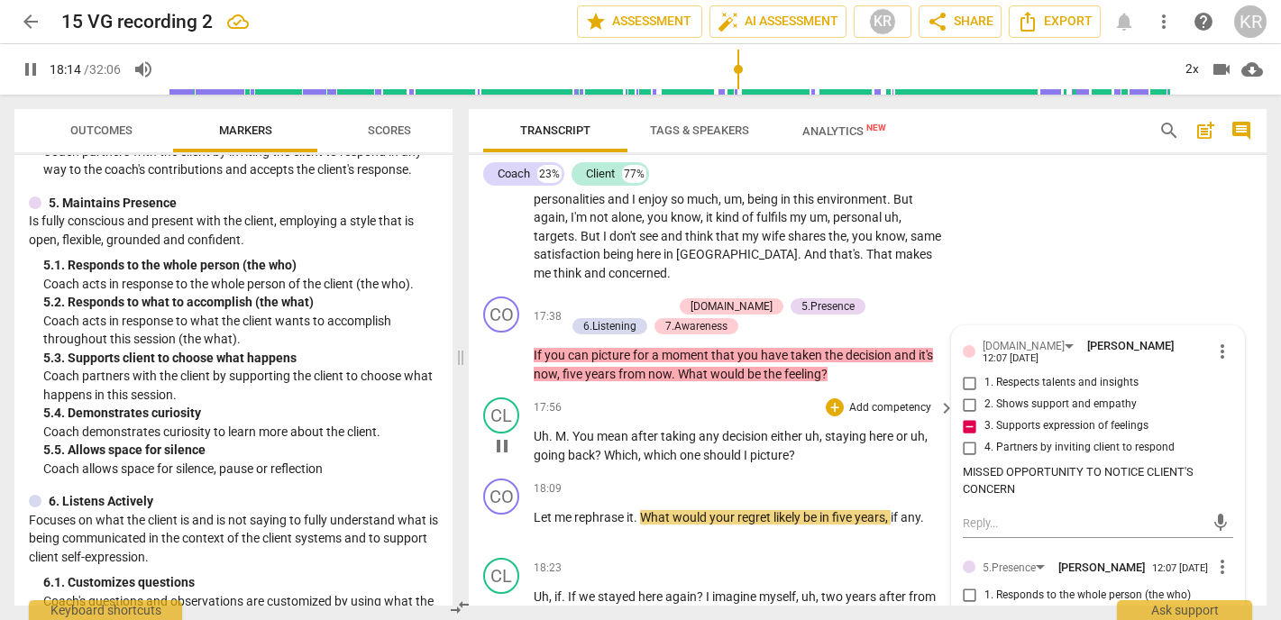
scroll to position [4542, 0]
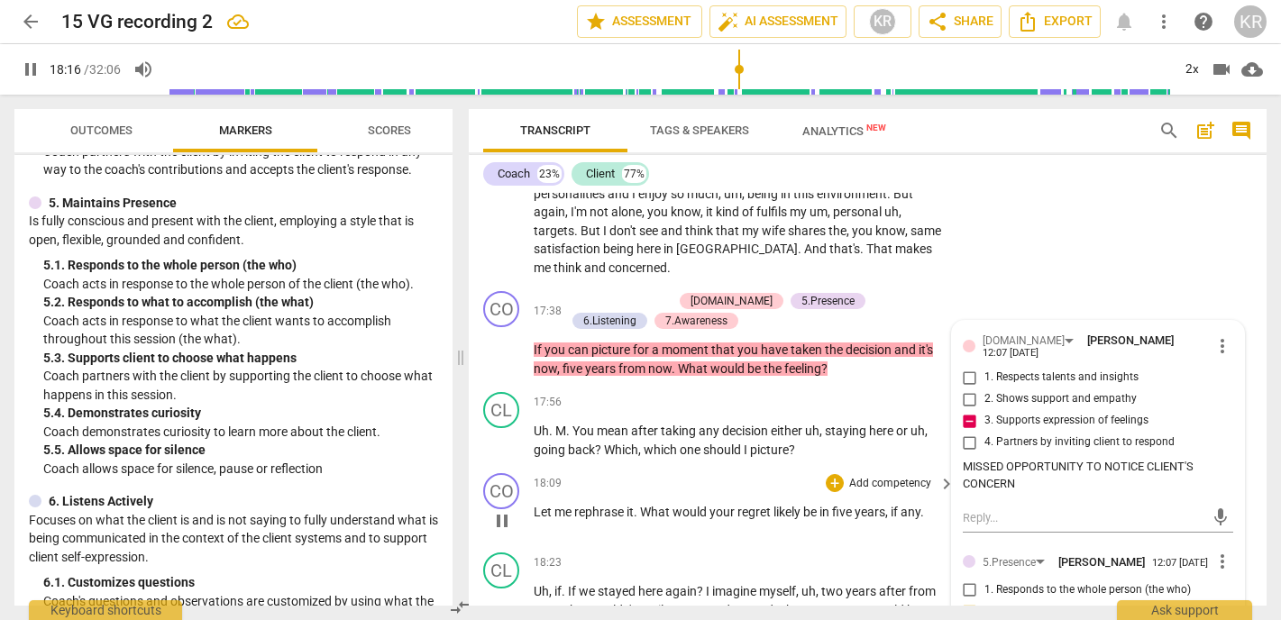
click at [497, 510] on span "pause" at bounding box center [502, 521] width 22 height 22
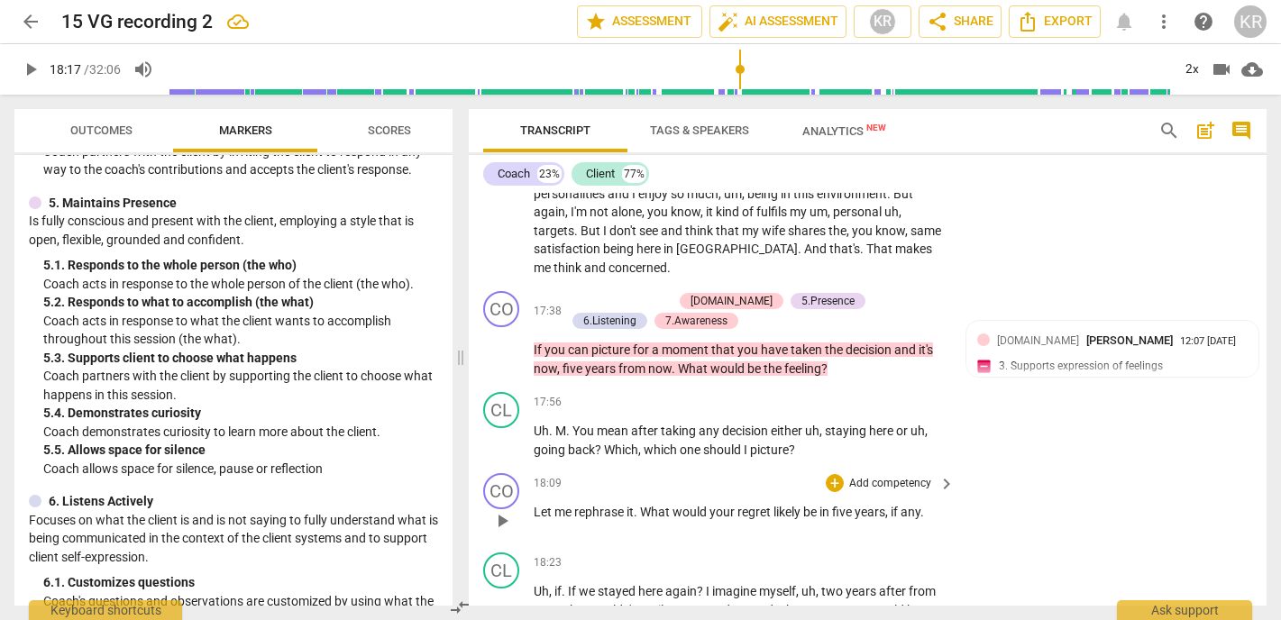
click at [930, 503] on p "Let me rephrase it . What would your regret likely be in five years , if any ." at bounding box center [740, 512] width 412 height 19
click at [653, 505] on span "What" at bounding box center [656, 512] width 32 height 14
click at [912, 476] on p "Add competency" at bounding box center [891, 484] width 86 height 16
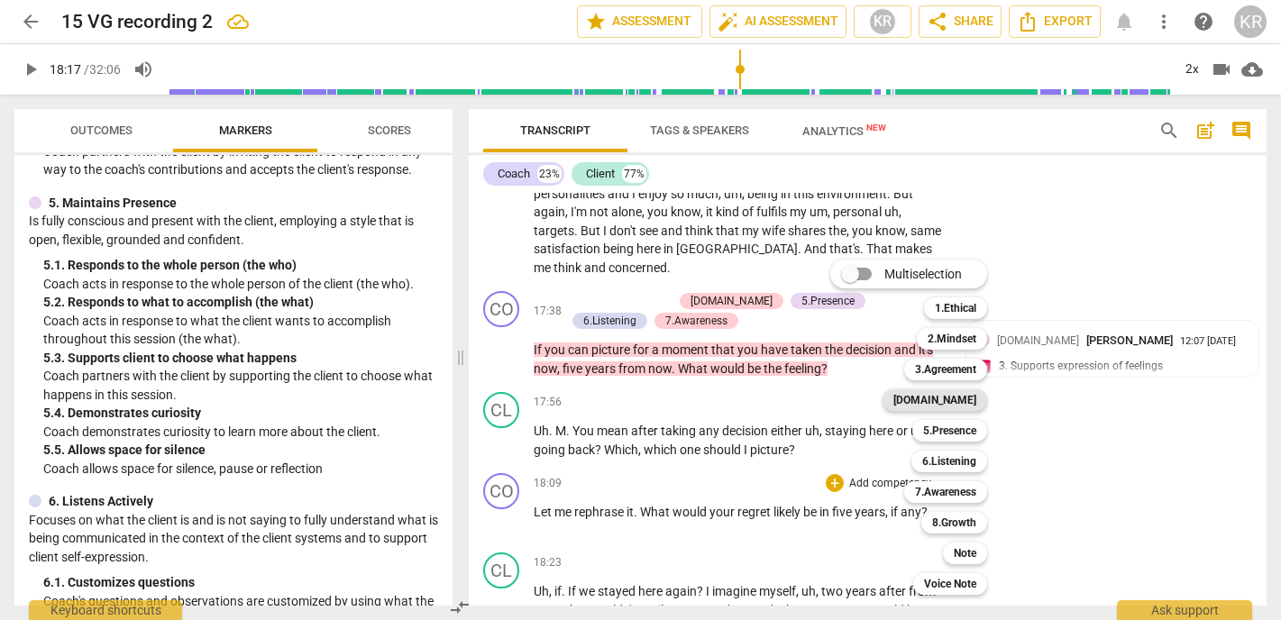
click at [970, 401] on b "[DOMAIN_NAME]" at bounding box center [935, 401] width 83 height 22
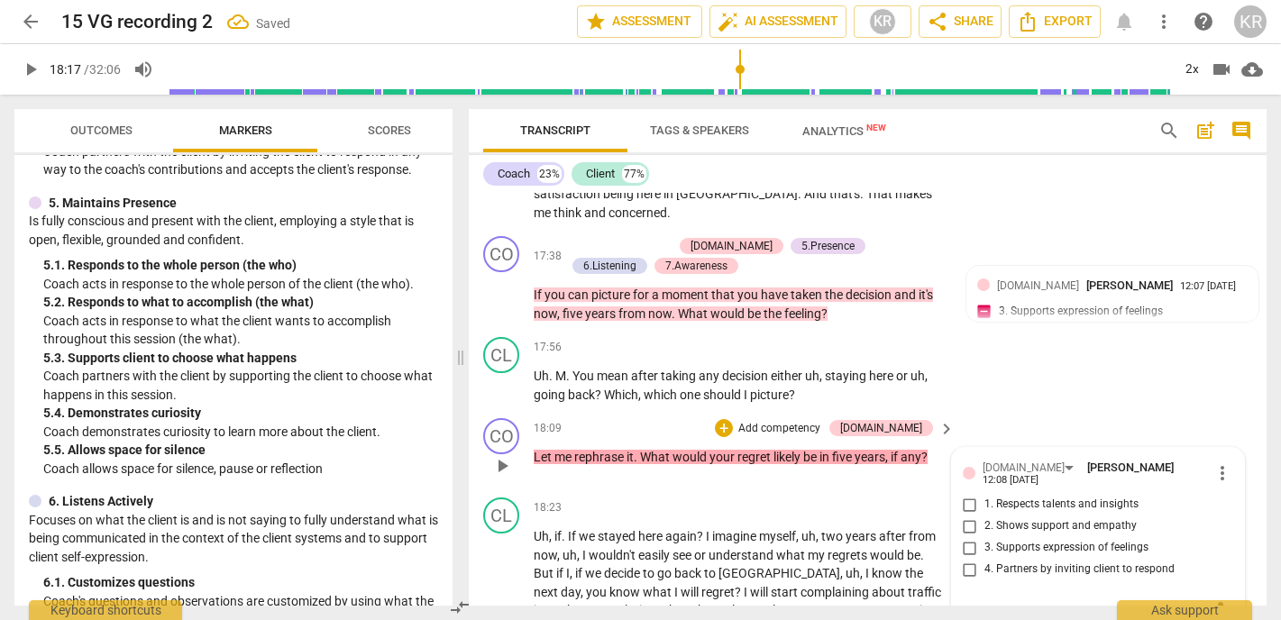
scroll to position [4599, 0]
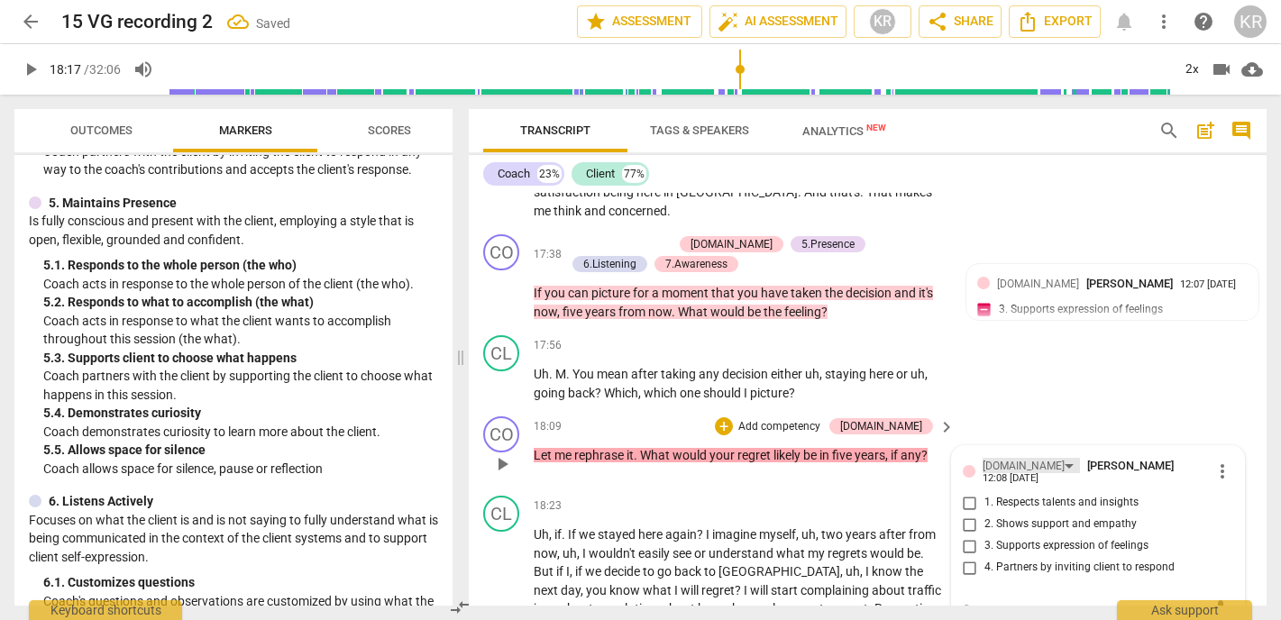
click at [1016, 458] on div "[DOMAIN_NAME]" at bounding box center [1031, 465] width 97 height 15
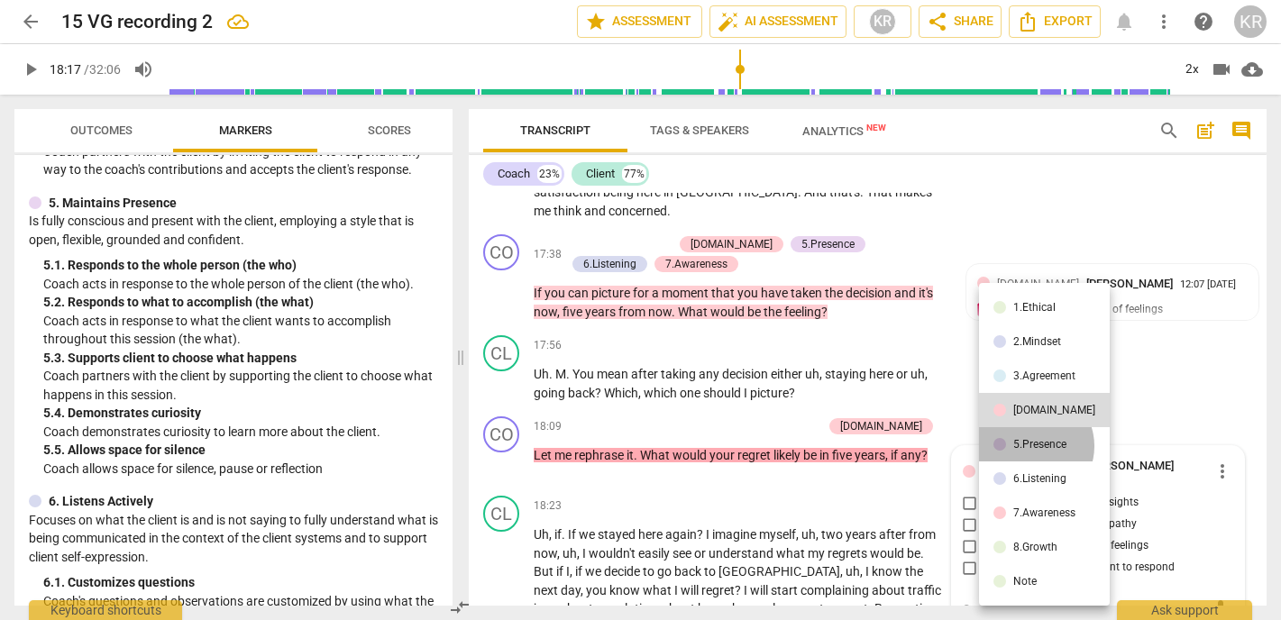
click at [1033, 446] on div "5.Presence" at bounding box center [1040, 444] width 53 height 11
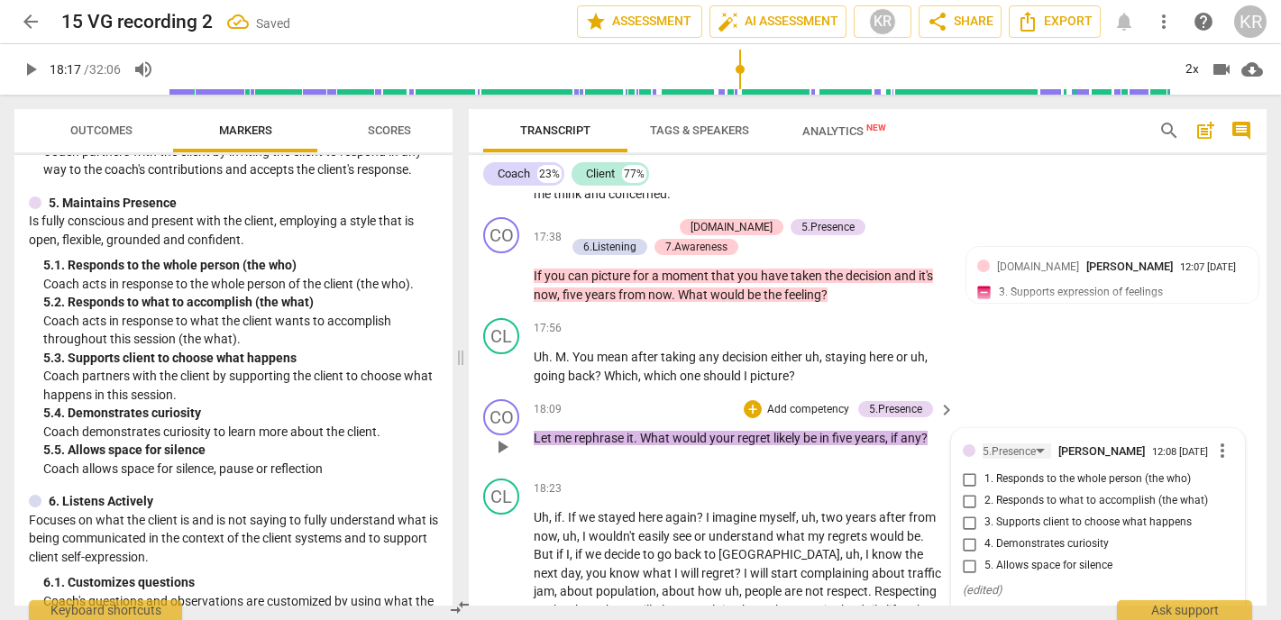
scroll to position [4619, 0]
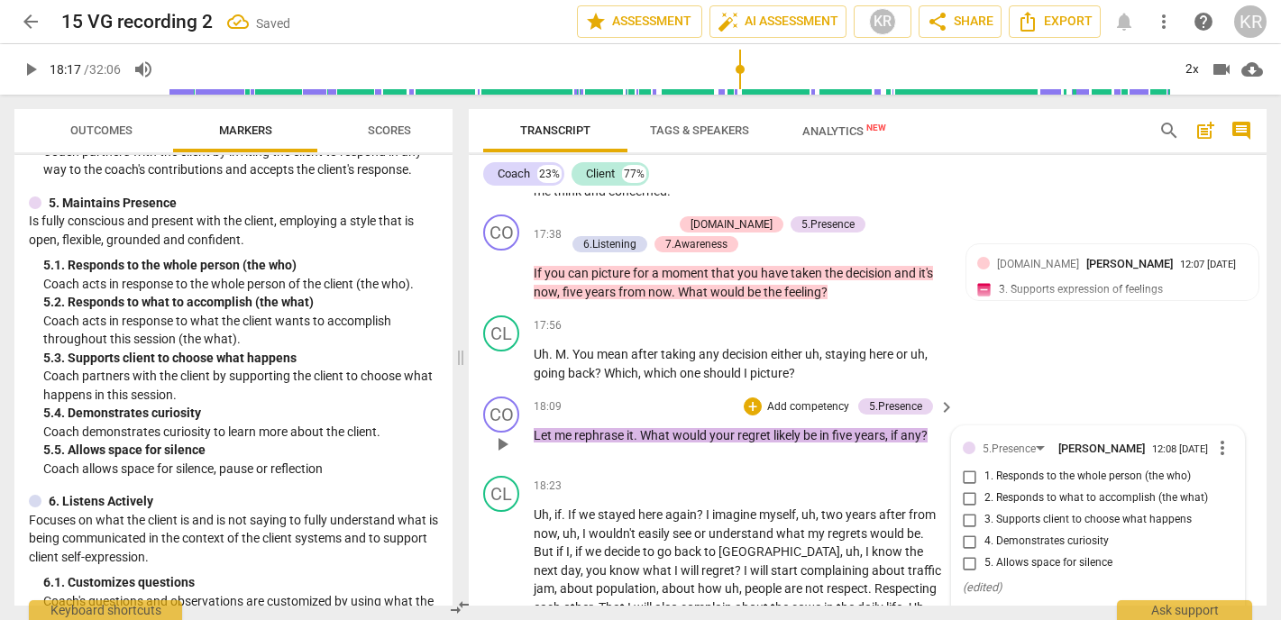
click at [1033, 469] on span "1. Responds to the whole person (the who)" at bounding box center [1088, 477] width 207 height 16
click at [985, 466] on input "1. Responds to the whole person (the who)" at bounding box center [970, 477] width 29 height 22
click at [971, 466] on input "1. Responds to the whole person (the who)" at bounding box center [970, 477] width 29 height 22
click at [967, 531] on input "4. Demonstrates curiosity" at bounding box center [970, 542] width 29 height 22
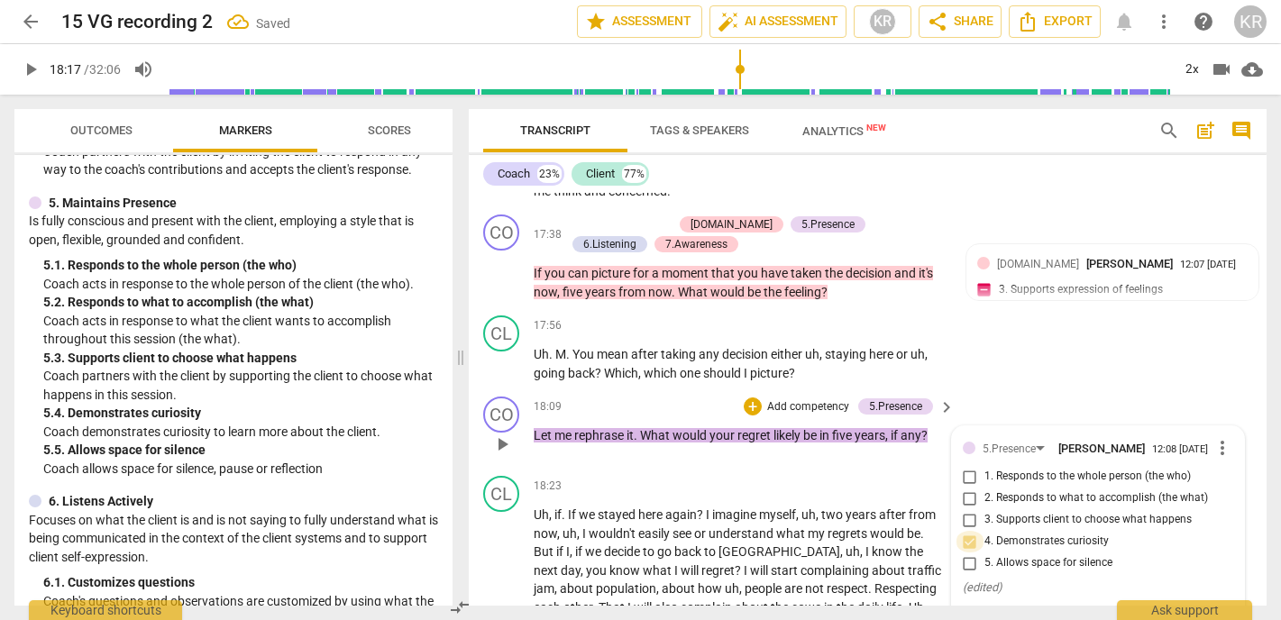
click at [969, 531] on input "4. Demonstrates curiosity" at bounding box center [970, 542] width 29 height 22
click at [1217, 437] on span "more_vert" at bounding box center [1223, 448] width 22 height 22
click at [1226, 428] on li "Delete" at bounding box center [1235, 426] width 62 height 34
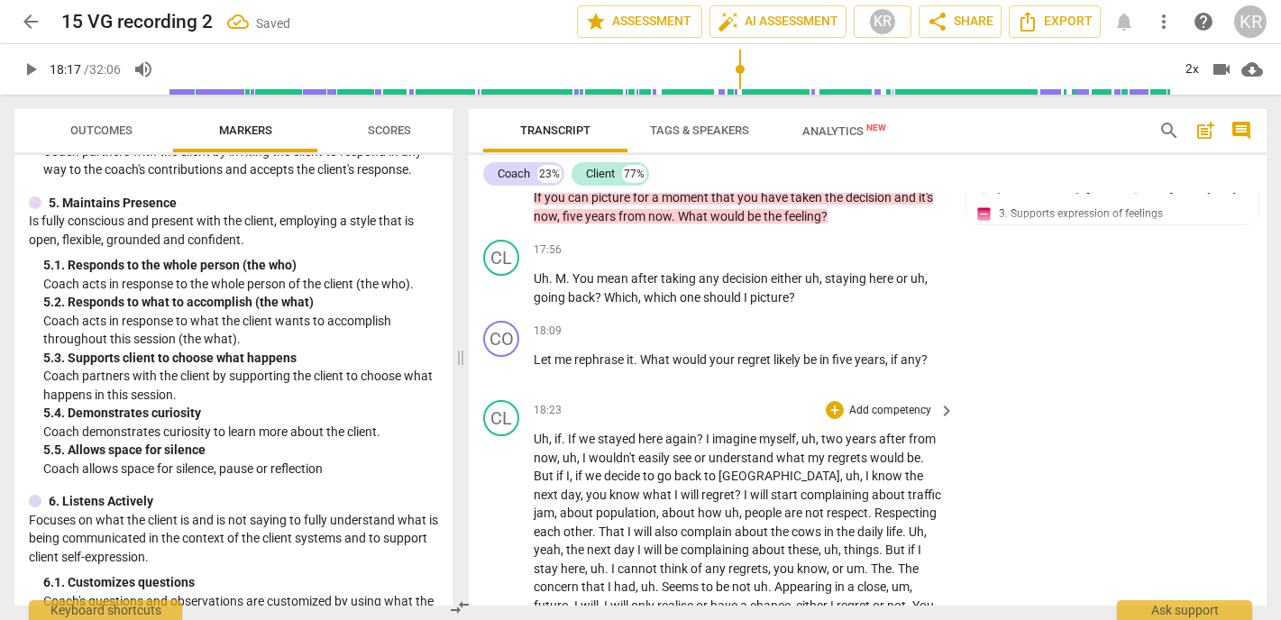
scroll to position [4696, 0]
click at [499, 604] on span "play_arrow" at bounding box center [502, 615] width 22 height 22
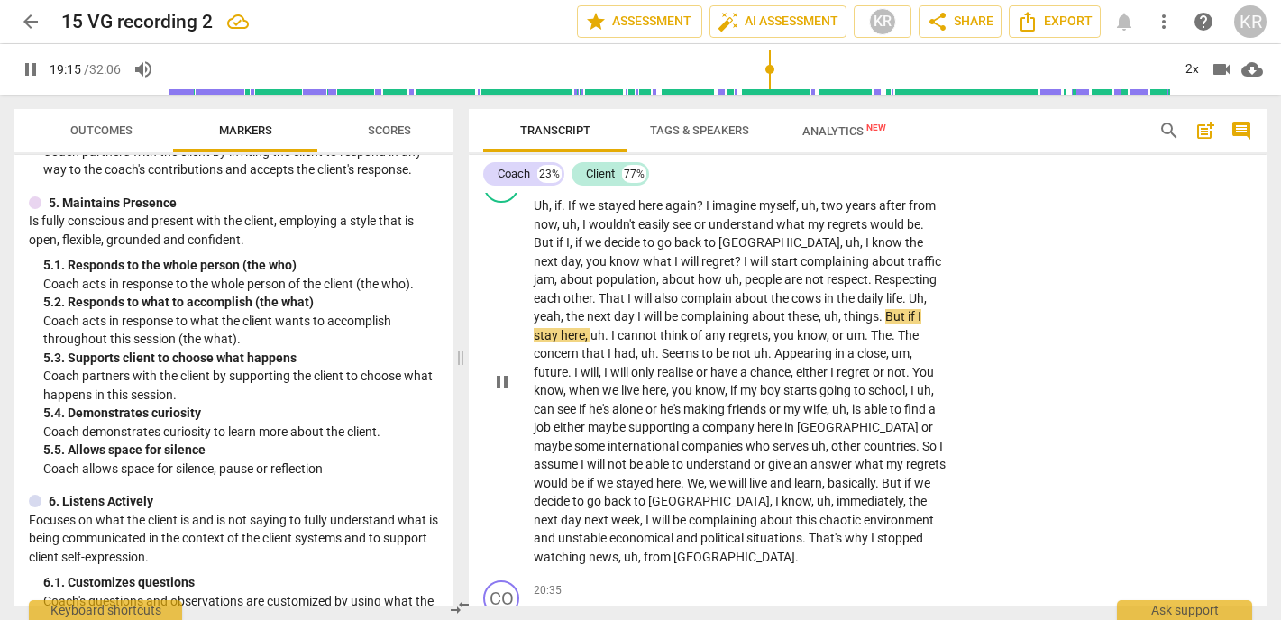
scroll to position [4933, 0]
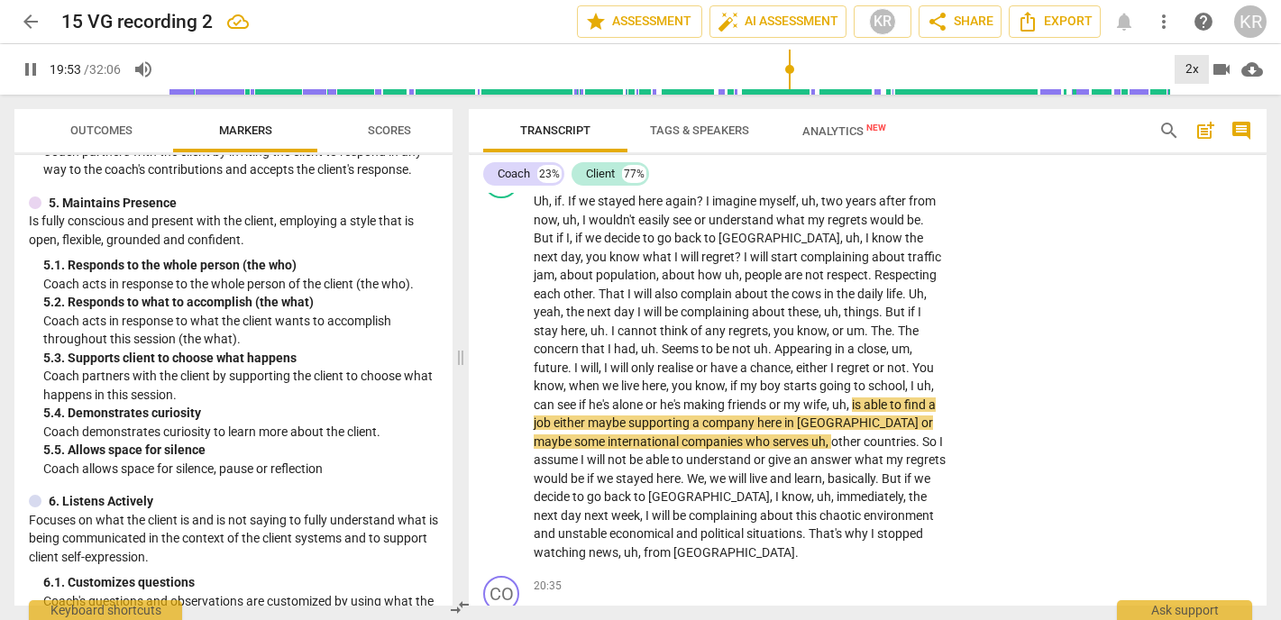
click at [1187, 67] on div "2x" at bounding box center [1192, 69] width 34 height 29
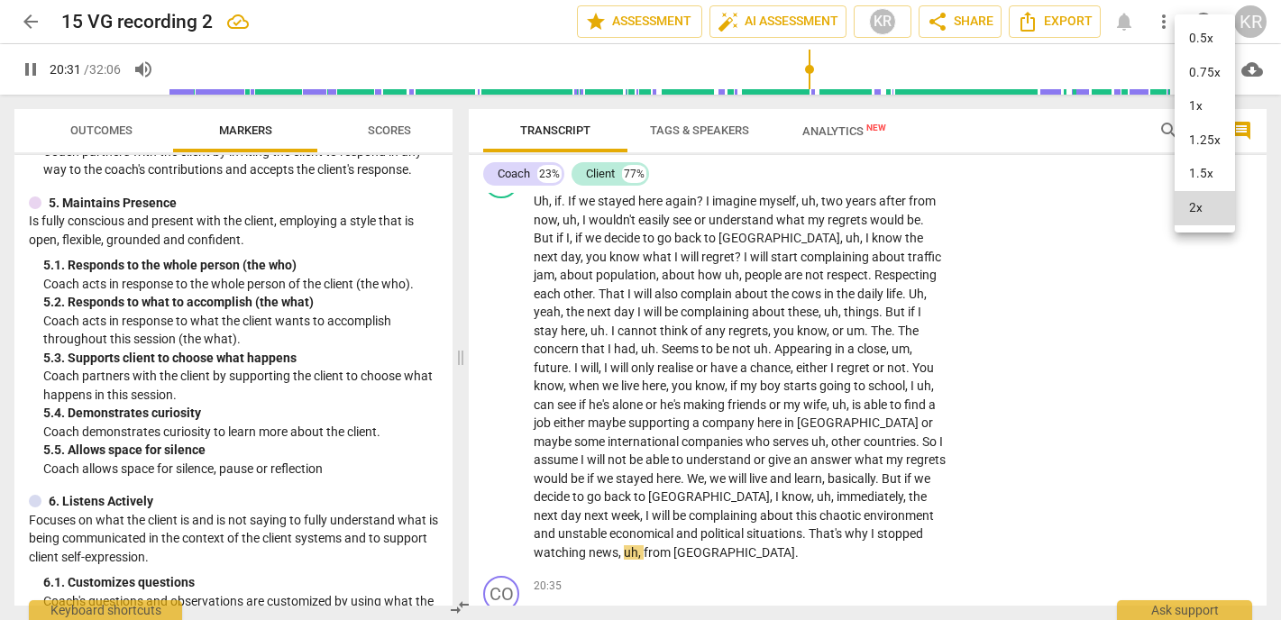
click at [1201, 176] on li "1.5x" at bounding box center [1205, 174] width 60 height 34
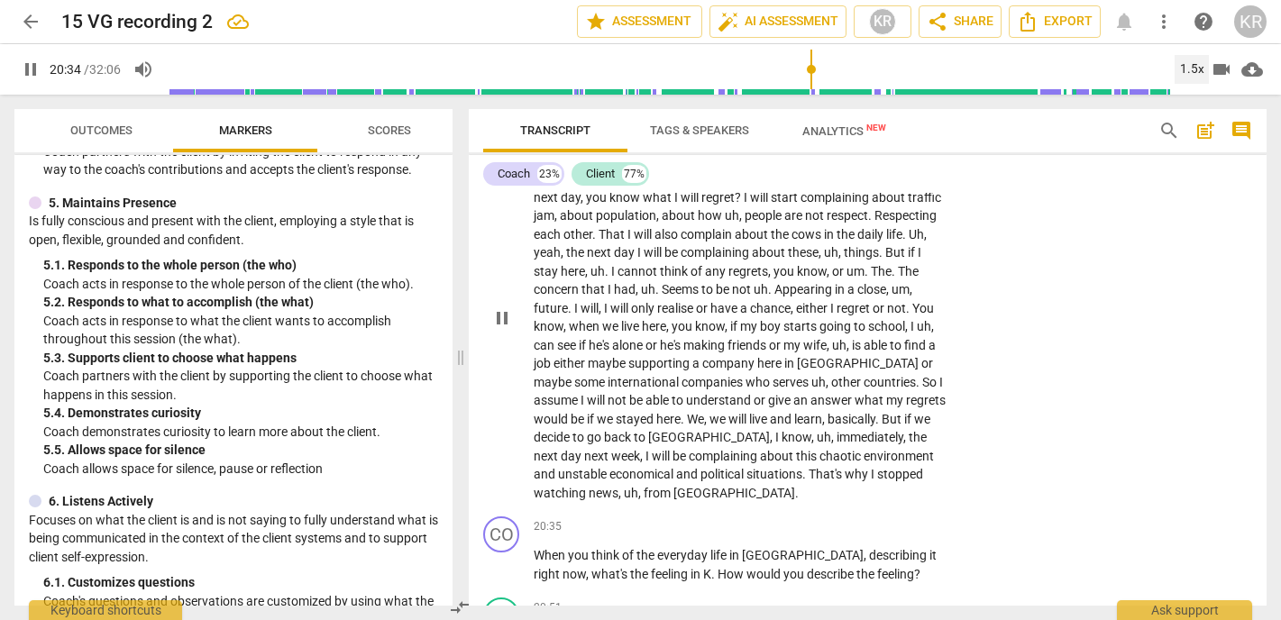
scroll to position [4993, 0]
click at [1194, 63] on div "1.5x" at bounding box center [1192, 69] width 34 height 29
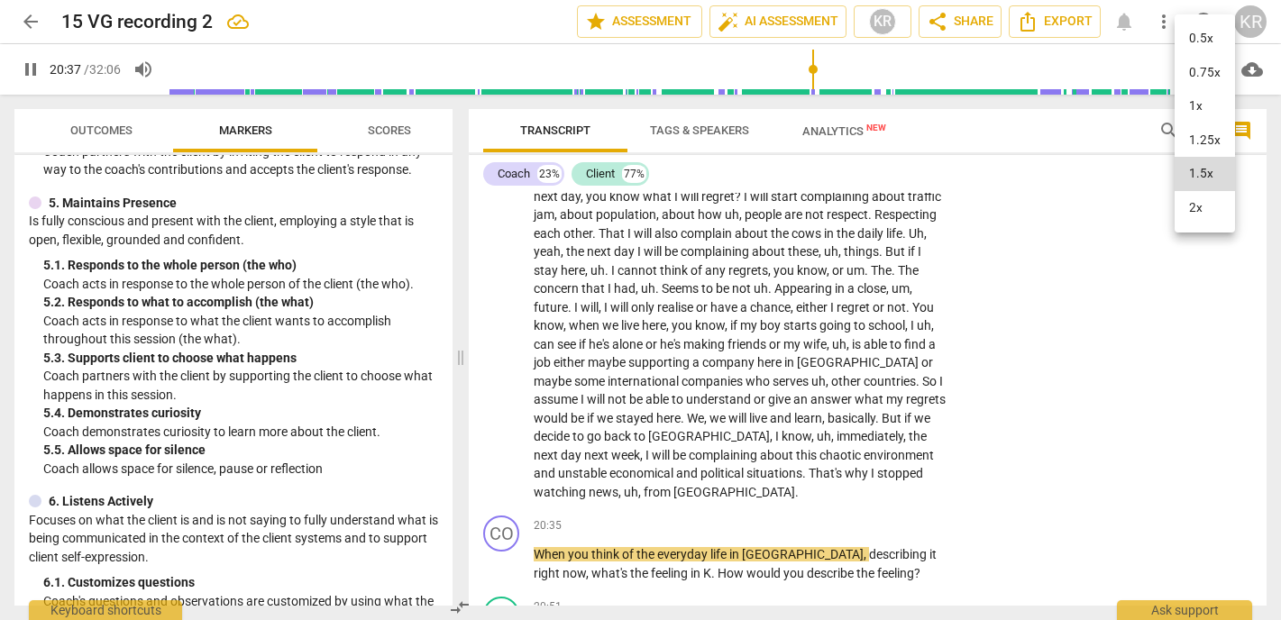
click at [1198, 109] on li "1x" at bounding box center [1205, 106] width 60 height 34
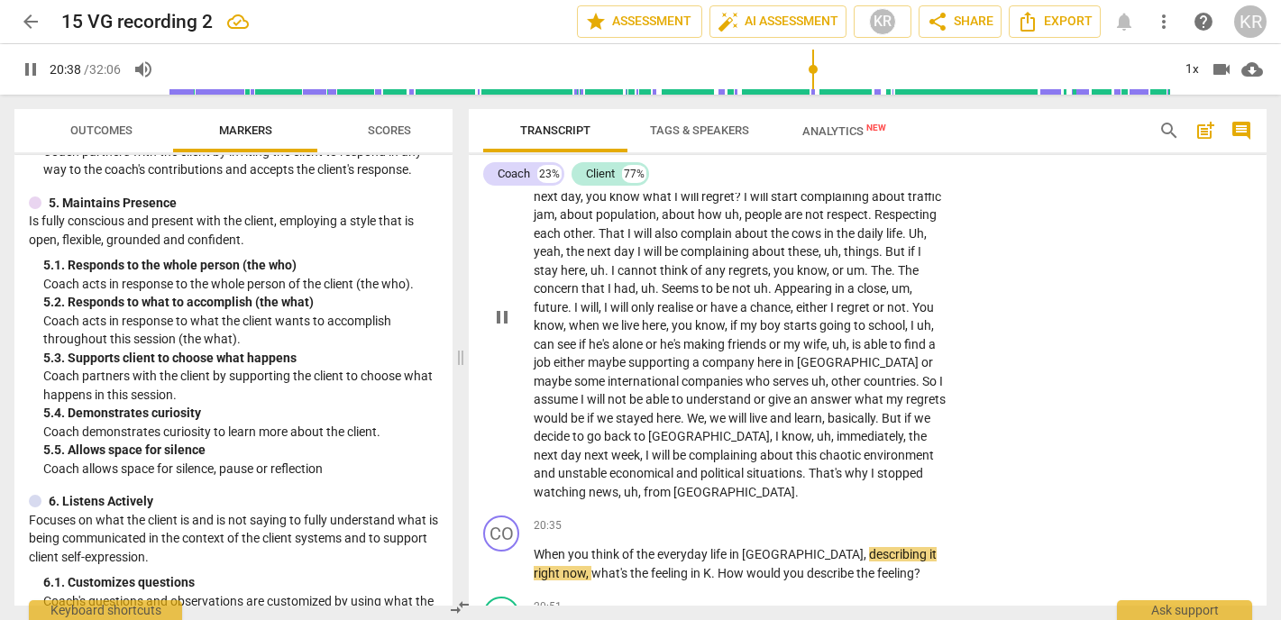
click at [674, 485] on span "[GEOGRAPHIC_DATA]" at bounding box center [735, 492] width 122 height 14
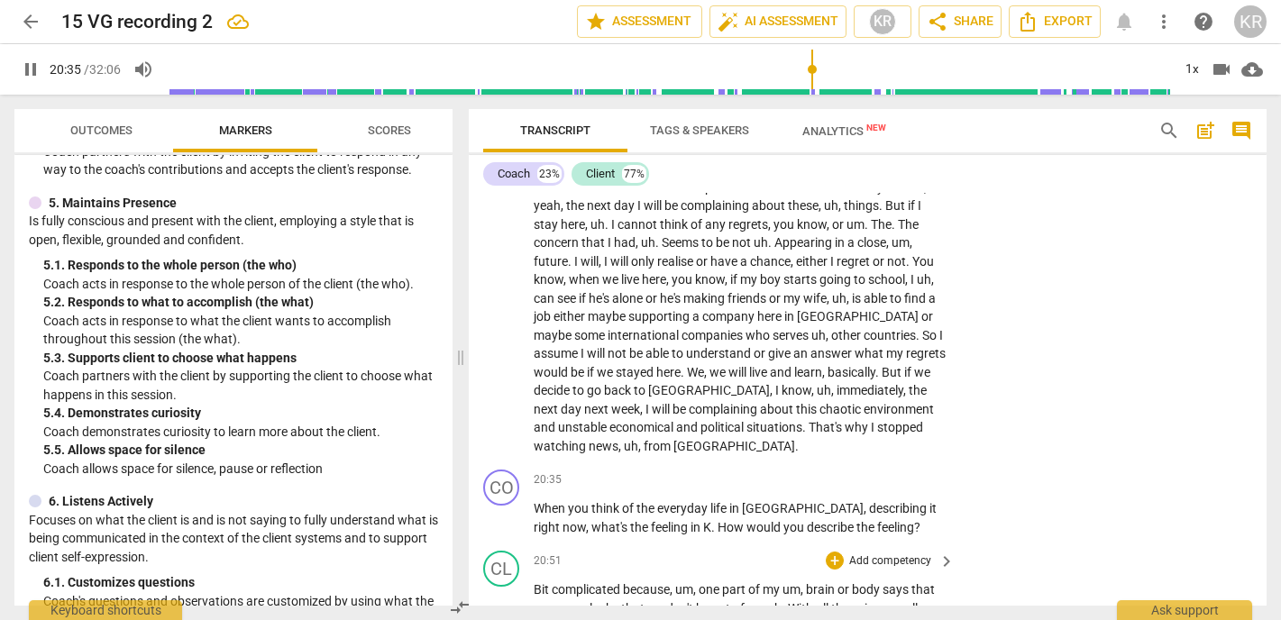
scroll to position [5040, 0]
click at [712, 519] on span "." at bounding box center [715, 526] width 6 height 14
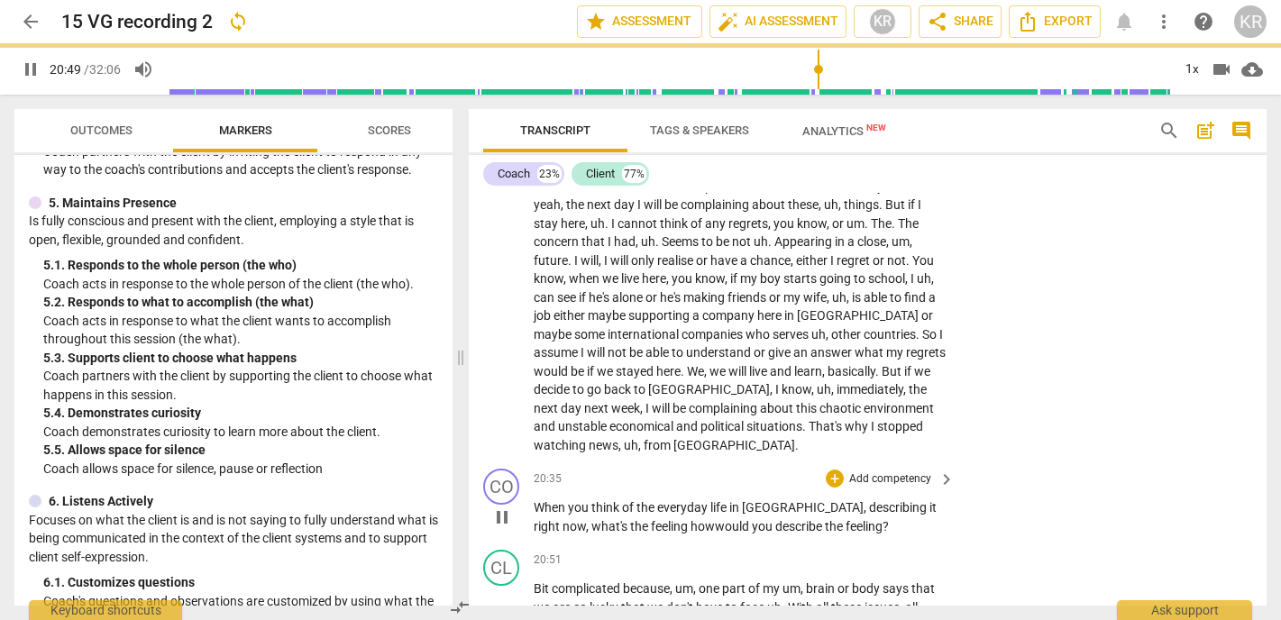
click at [498, 507] on span "pause" at bounding box center [502, 518] width 22 height 22
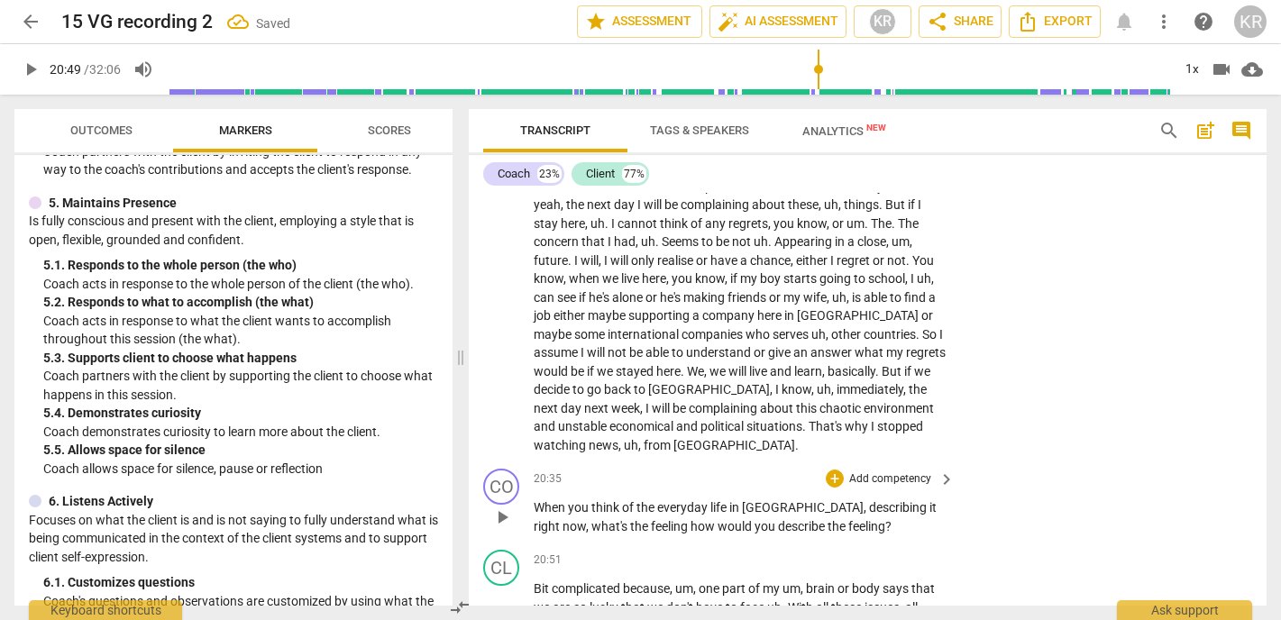
click at [651, 519] on span "feeling" at bounding box center [671, 526] width 40 height 14
click at [508, 507] on span "pause" at bounding box center [502, 518] width 22 height 22
click at [651, 519] on span "feeling" at bounding box center [671, 526] width 40 height 14
click at [895, 472] on p "Add competency" at bounding box center [891, 480] width 86 height 16
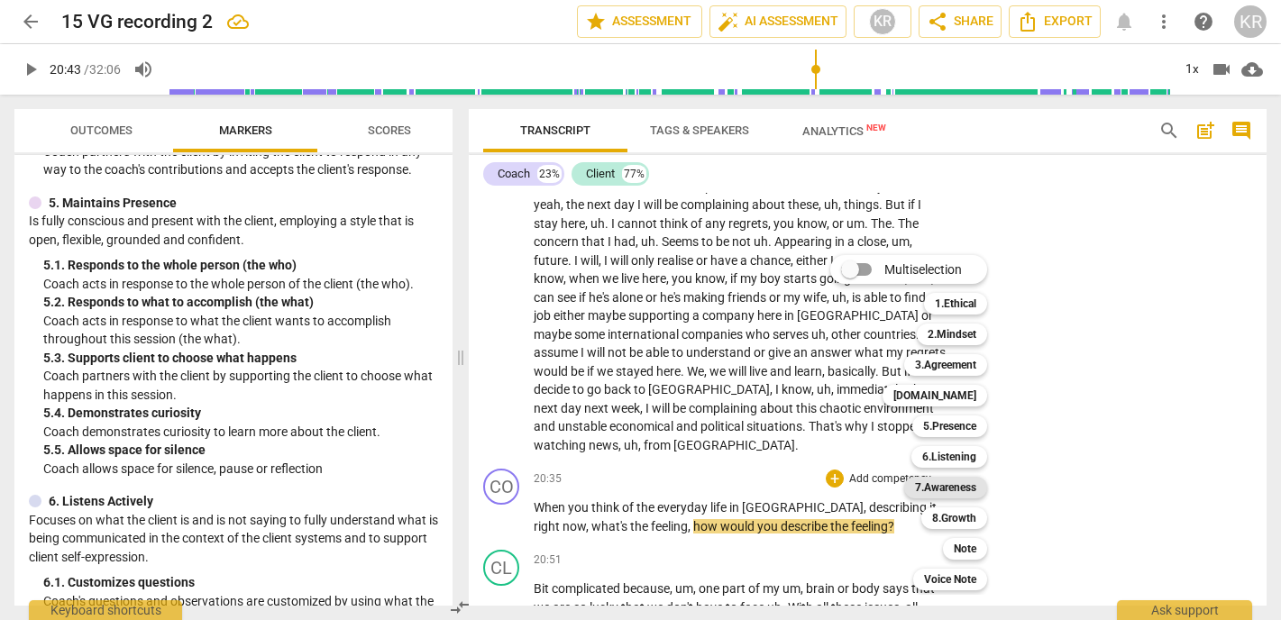
click at [948, 487] on b "7.Awareness" at bounding box center [945, 488] width 61 height 22
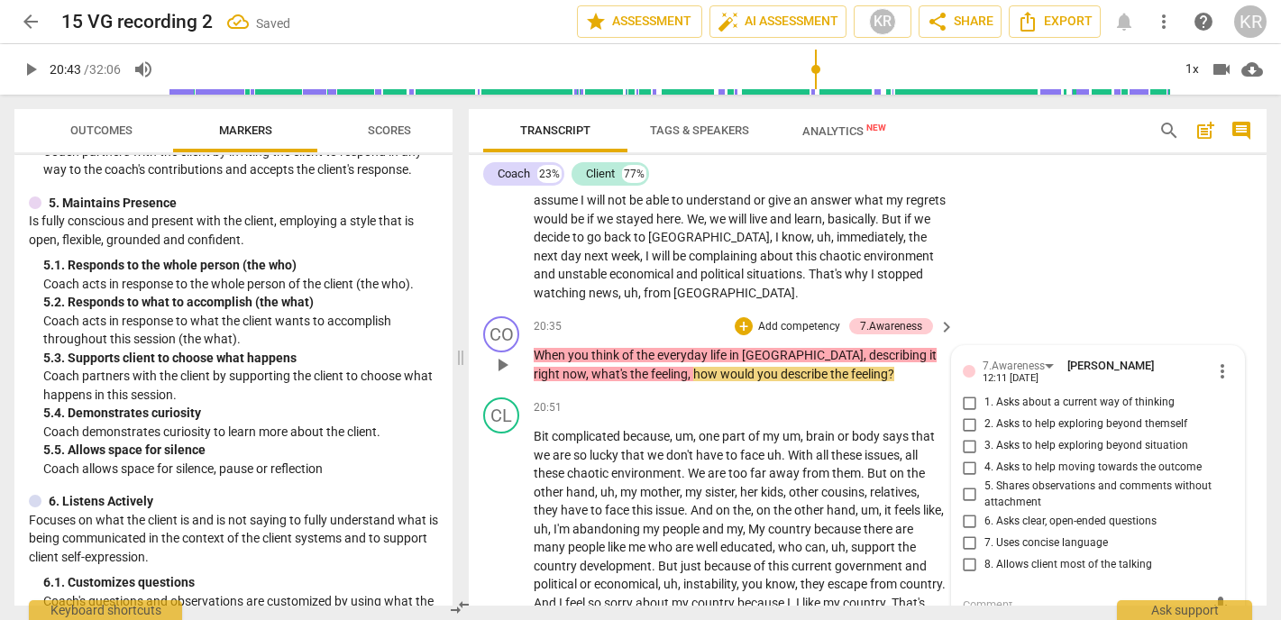
scroll to position [5183, 0]
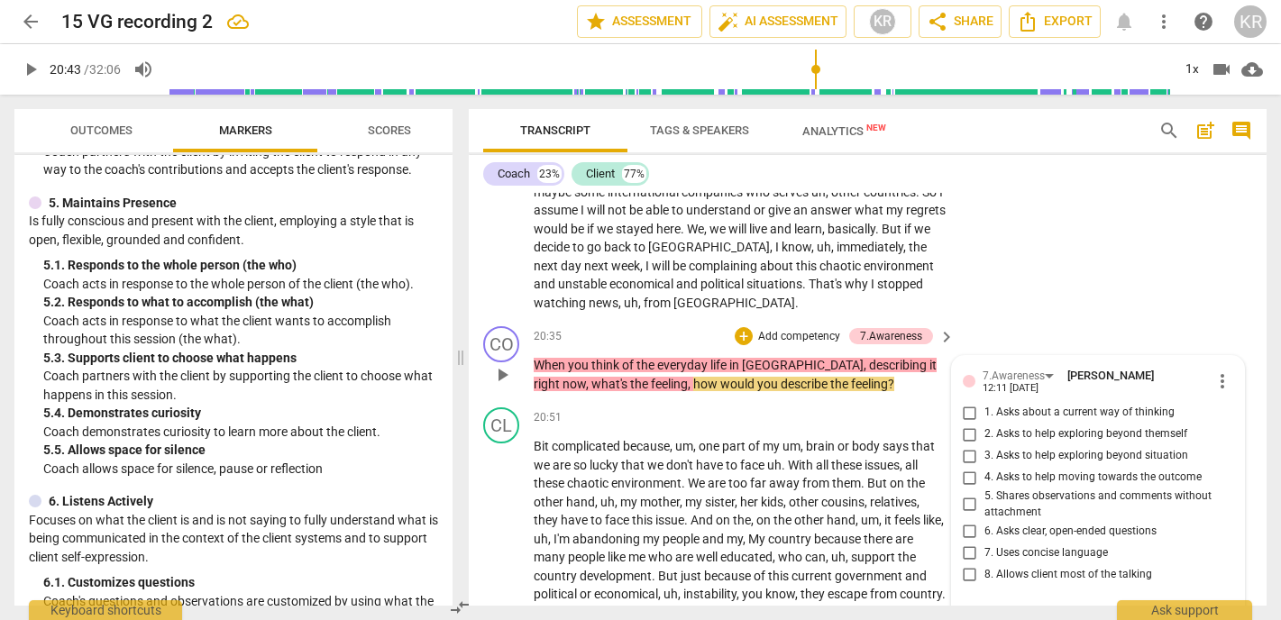
click at [1071, 405] on span "1. Asks about a current way of thinking" at bounding box center [1080, 413] width 190 height 16
click at [985, 402] on input "1. Asks about a current way of thinking" at bounding box center [970, 413] width 29 height 22
click at [1052, 520] on label "6. Asks clear, open-ended questions" at bounding box center [1091, 531] width 271 height 22
click at [985, 520] on input "6. Asks clear, open-ended questions" at bounding box center [970, 531] width 29 height 22
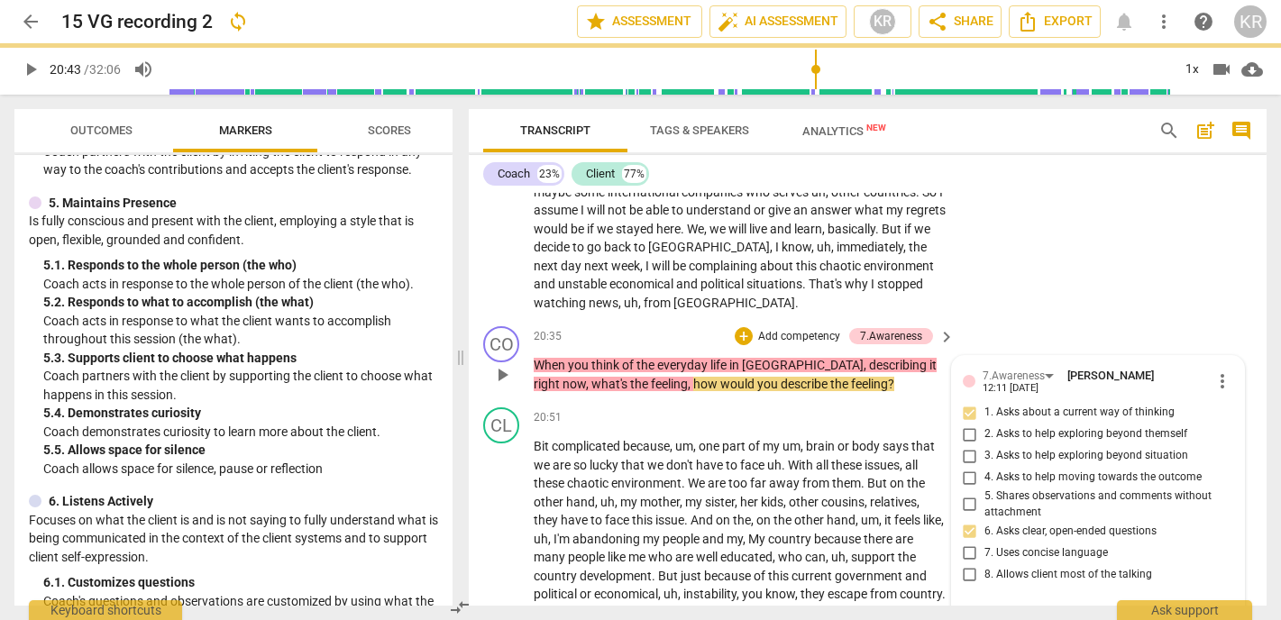
click at [803, 329] on p "Add competency" at bounding box center [800, 337] width 86 height 16
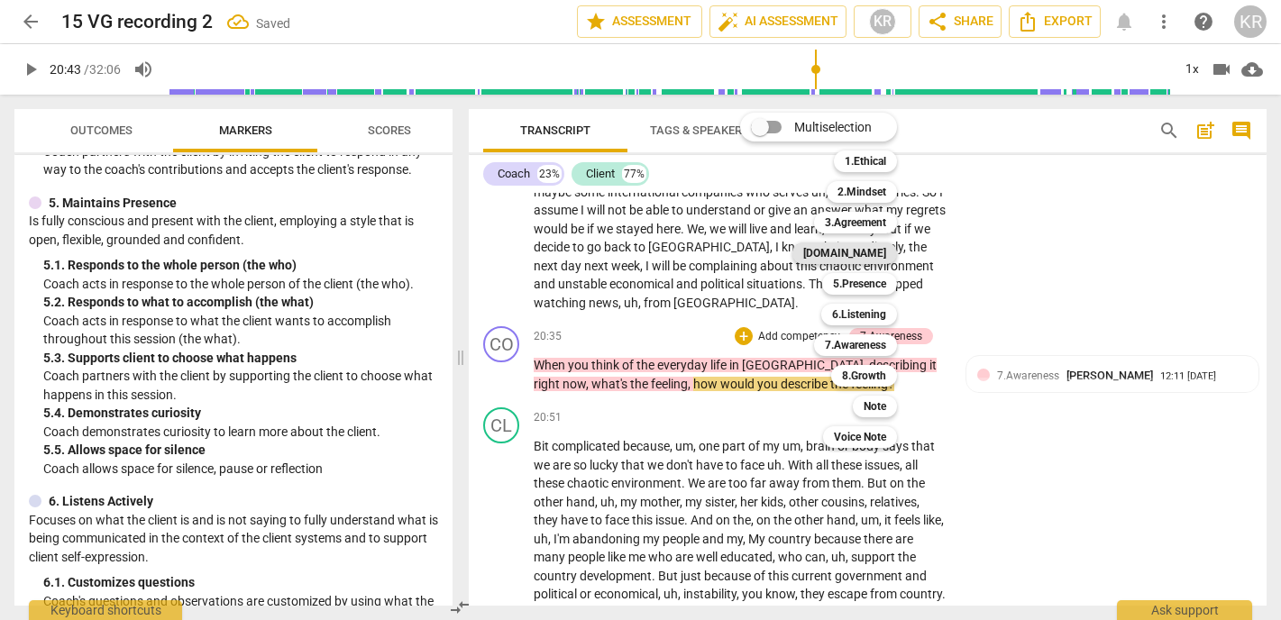
click at [877, 251] on b "[DOMAIN_NAME]" at bounding box center [844, 254] width 83 height 22
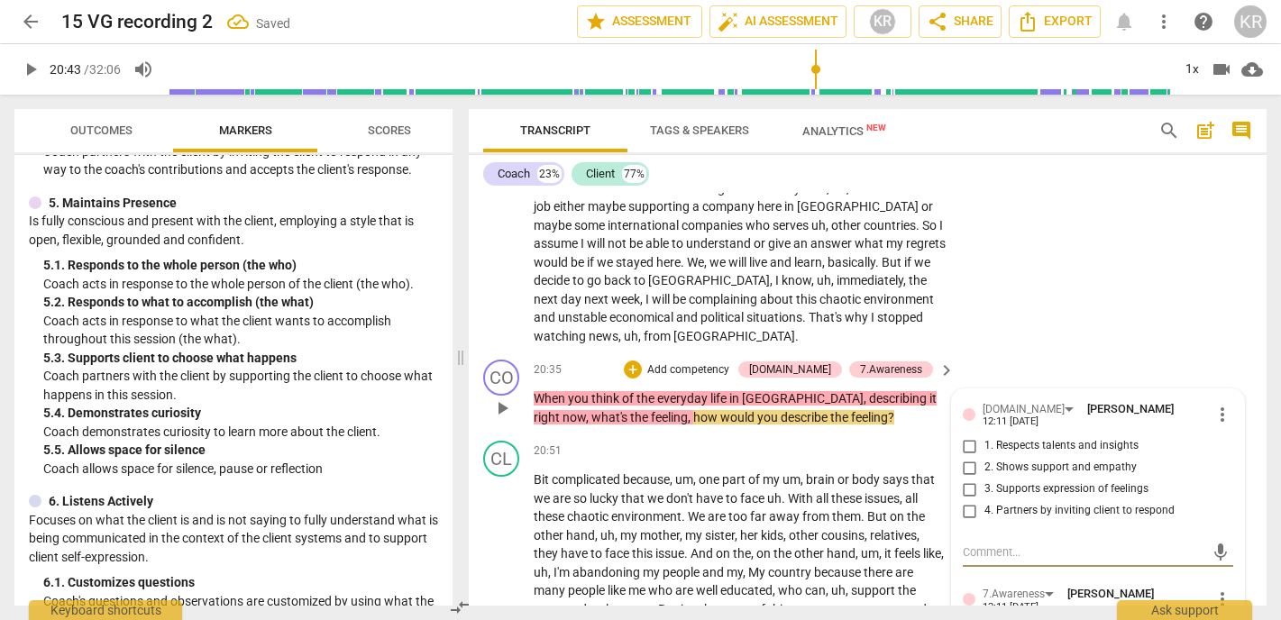
scroll to position [5144, 0]
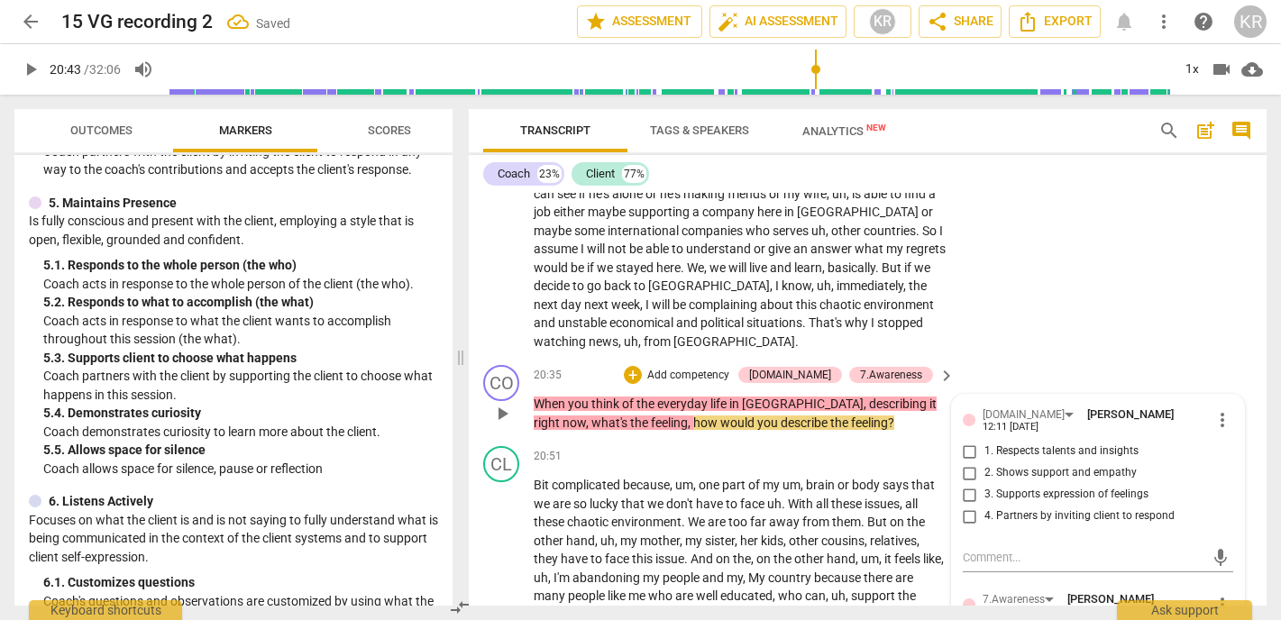
click at [1048, 487] on span "3. Supports expression of feelings" at bounding box center [1067, 495] width 164 height 16
click at [985, 484] on input "3. Supports expression of feelings" at bounding box center [970, 495] width 29 height 22
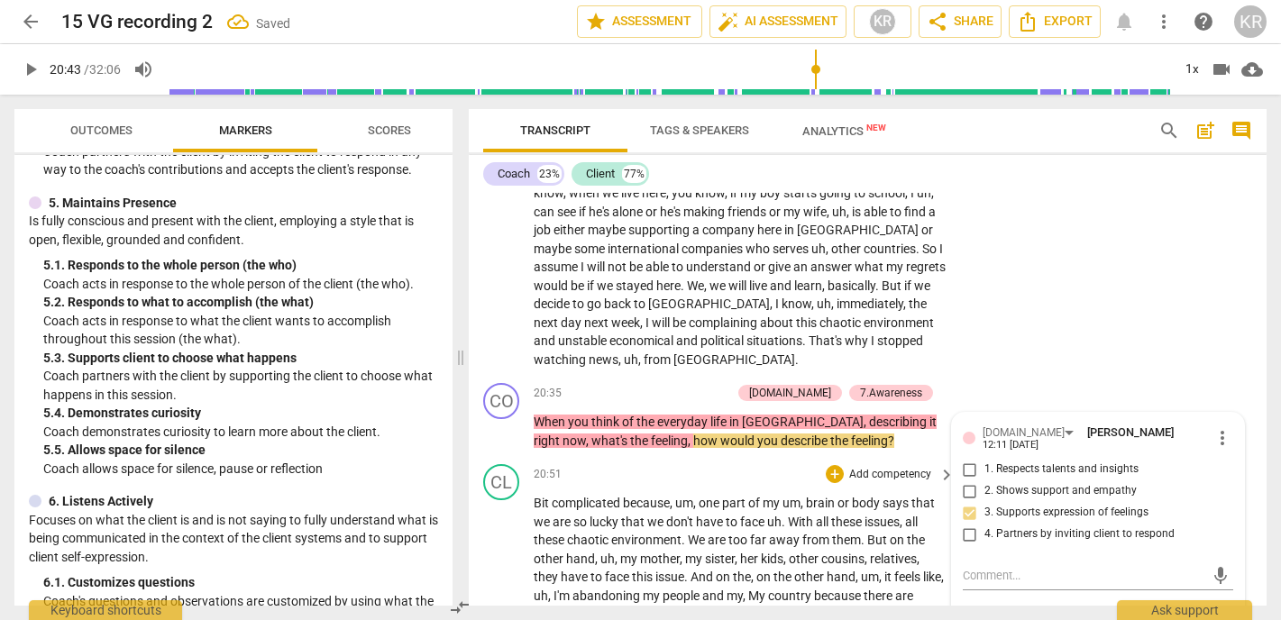
scroll to position [5128, 0]
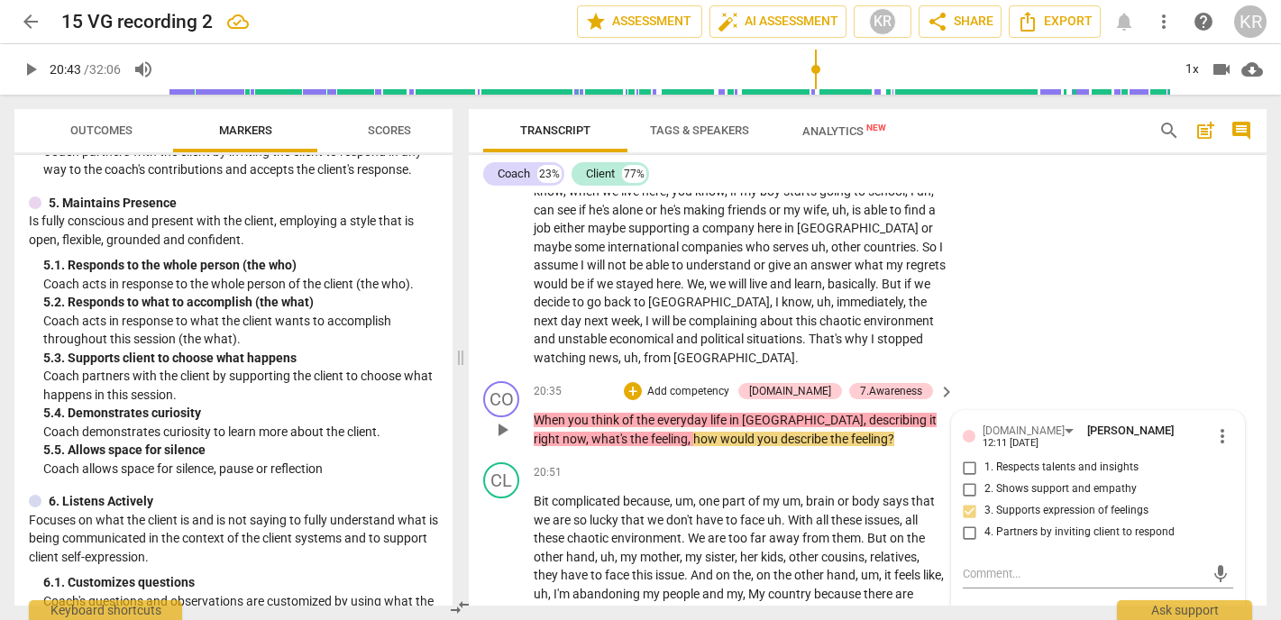
click at [1036, 503] on span "3. Supports expression of feelings" at bounding box center [1067, 511] width 164 height 16
click at [985, 500] on input "3. Supports expression of feelings" at bounding box center [970, 511] width 29 height 22
click at [1036, 503] on span "3. Supports expression of feelings" at bounding box center [1067, 511] width 164 height 16
click at [985, 500] on input "3. Supports expression of feelings" at bounding box center [970, 511] width 29 height 22
click at [1010, 422] on div "4.Trust Kate Rees 12:11 08-12-2025 more_vert 1. Respects talents and insights 2…" at bounding box center [1098, 487] width 271 height 131
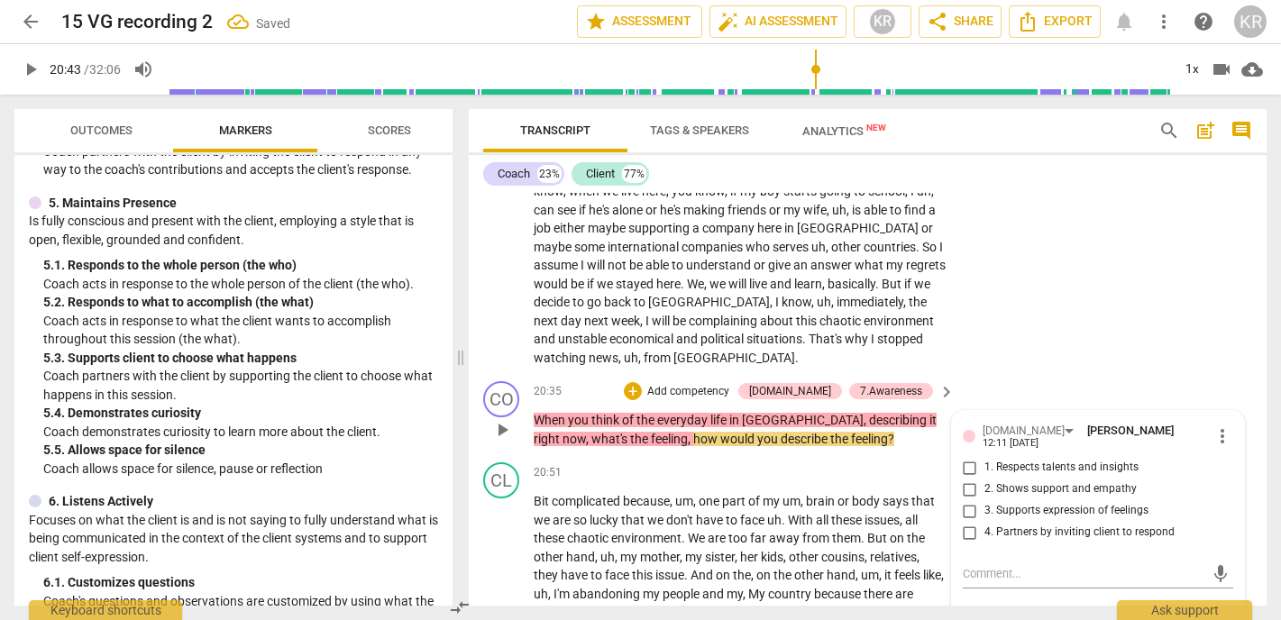
click at [1009, 422] on div "4.Trust Kate Rees 12:11 08-12-2025 more_vert" at bounding box center [1098, 436] width 271 height 28
click at [1009, 423] on div "[DOMAIN_NAME]" at bounding box center [1024, 431] width 82 height 17
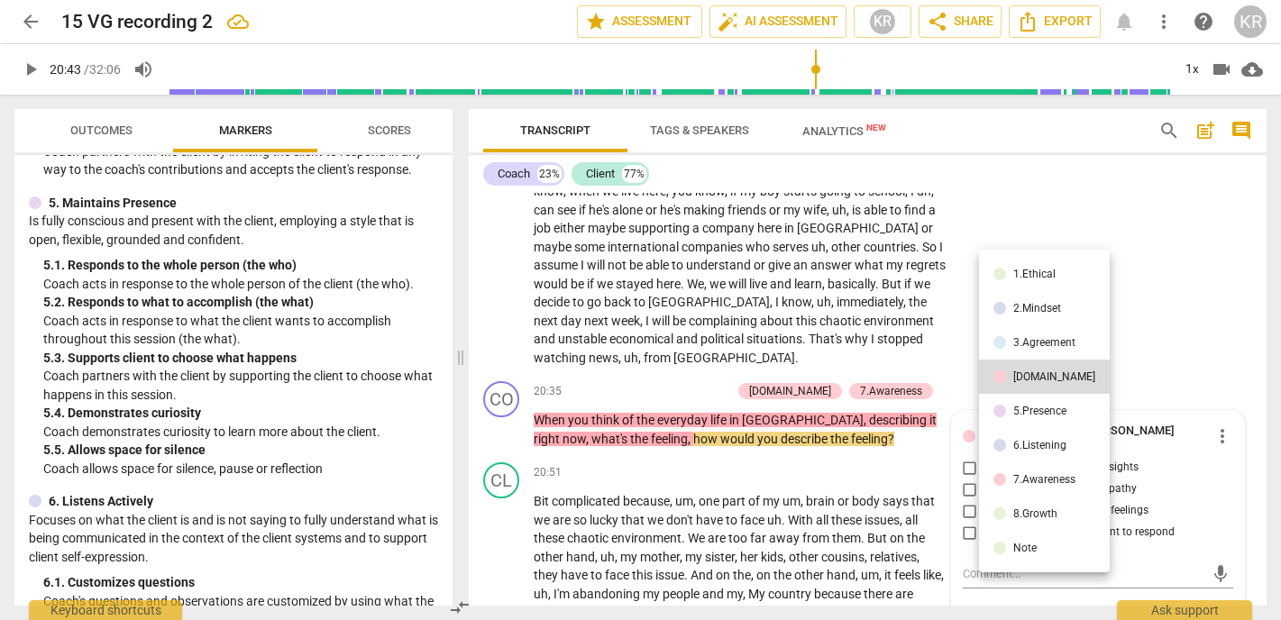
click at [1033, 412] on div "5.Presence" at bounding box center [1040, 411] width 53 height 11
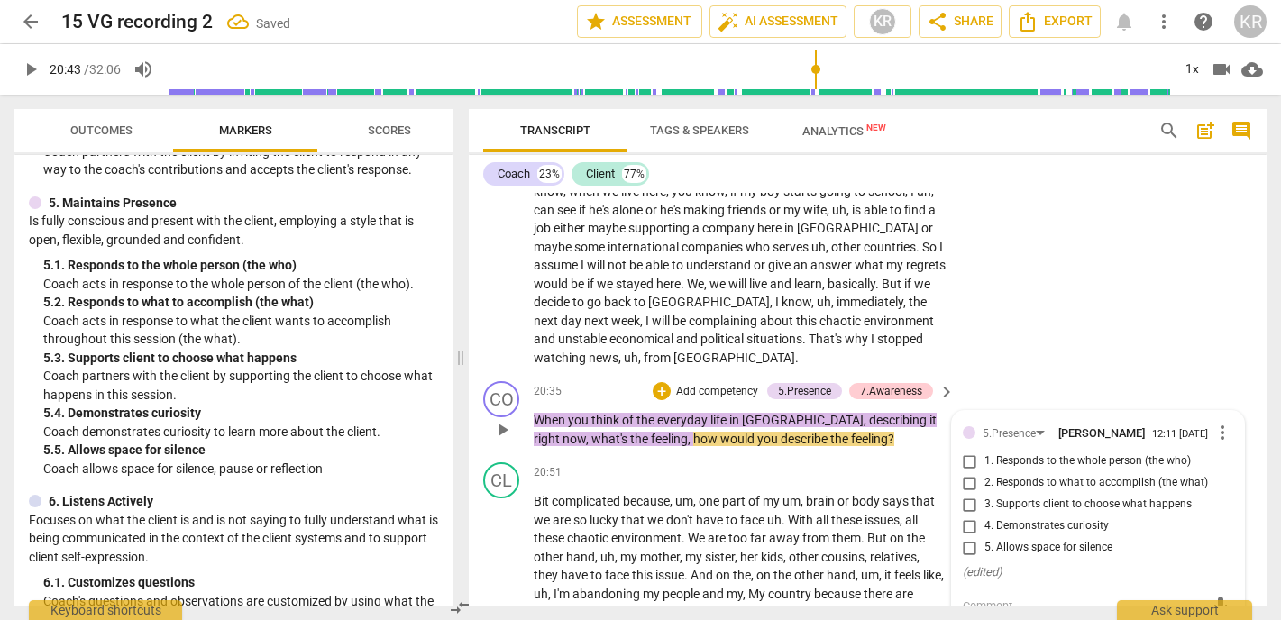
click at [1024, 454] on span "1. Responds to the whole person (the who)" at bounding box center [1088, 462] width 207 height 16
click at [985, 451] on input "1. Responds to the whole person (the who)" at bounding box center [970, 462] width 29 height 22
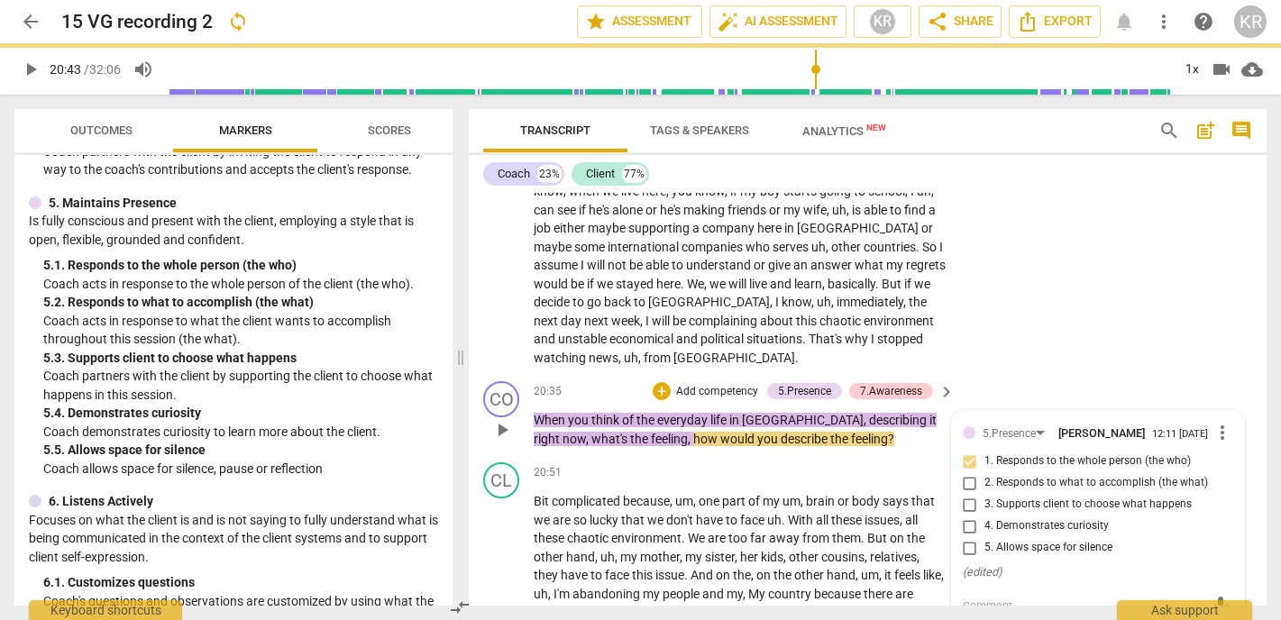
click at [1050, 519] on span "4. Demonstrates curiosity" at bounding box center [1047, 527] width 124 height 16
click at [985, 516] on input "4. Demonstrates curiosity" at bounding box center [970, 527] width 29 height 22
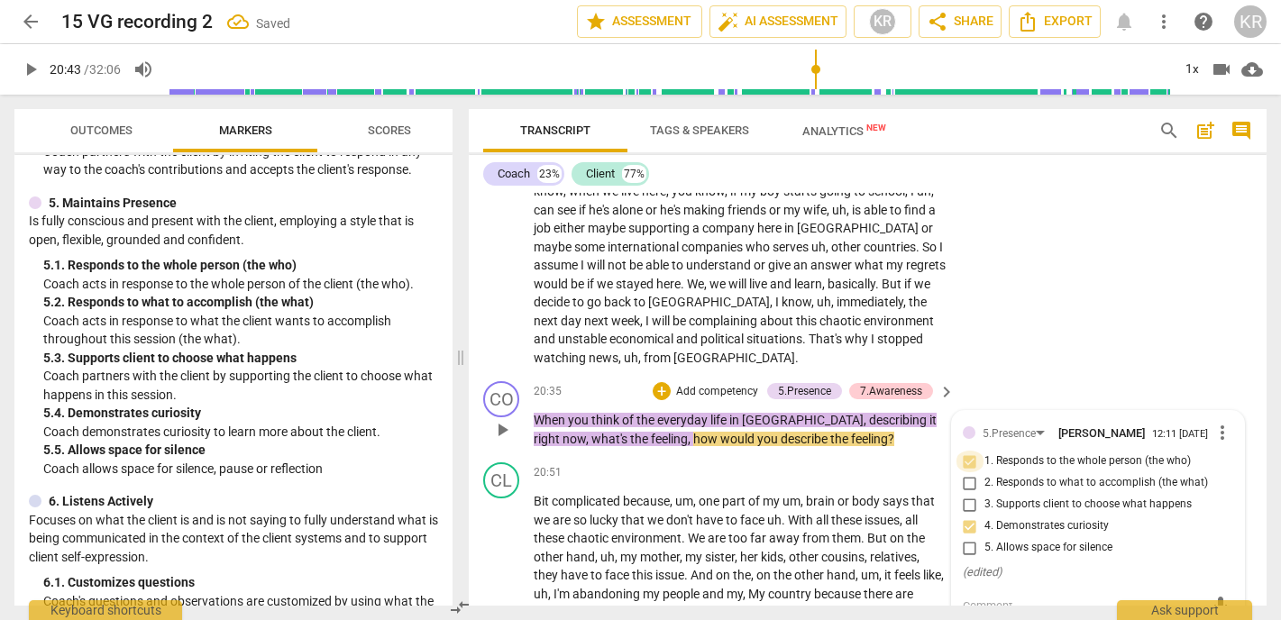
click at [967, 451] on input "1. Responds to the whole person (the who)" at bounding box center [970, 462] width 29 height 22
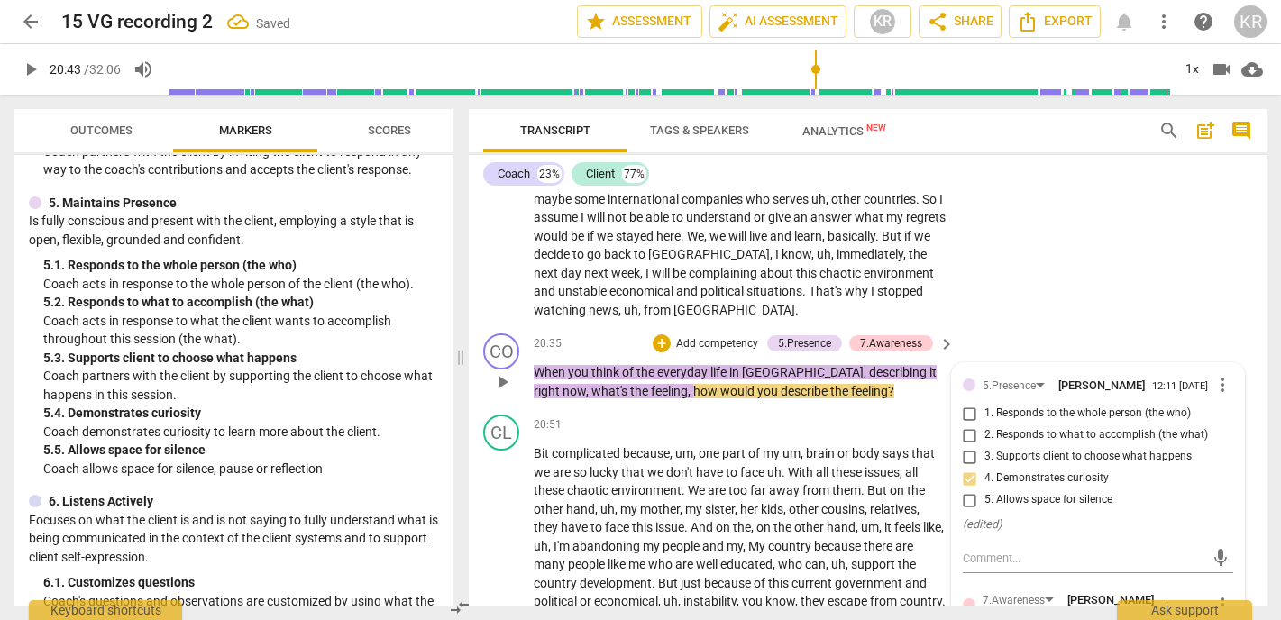
scroll to position [5176, 0]
click at [725, 335] on p "Add competency" at bounding box center [718, 343] width 86 height 16
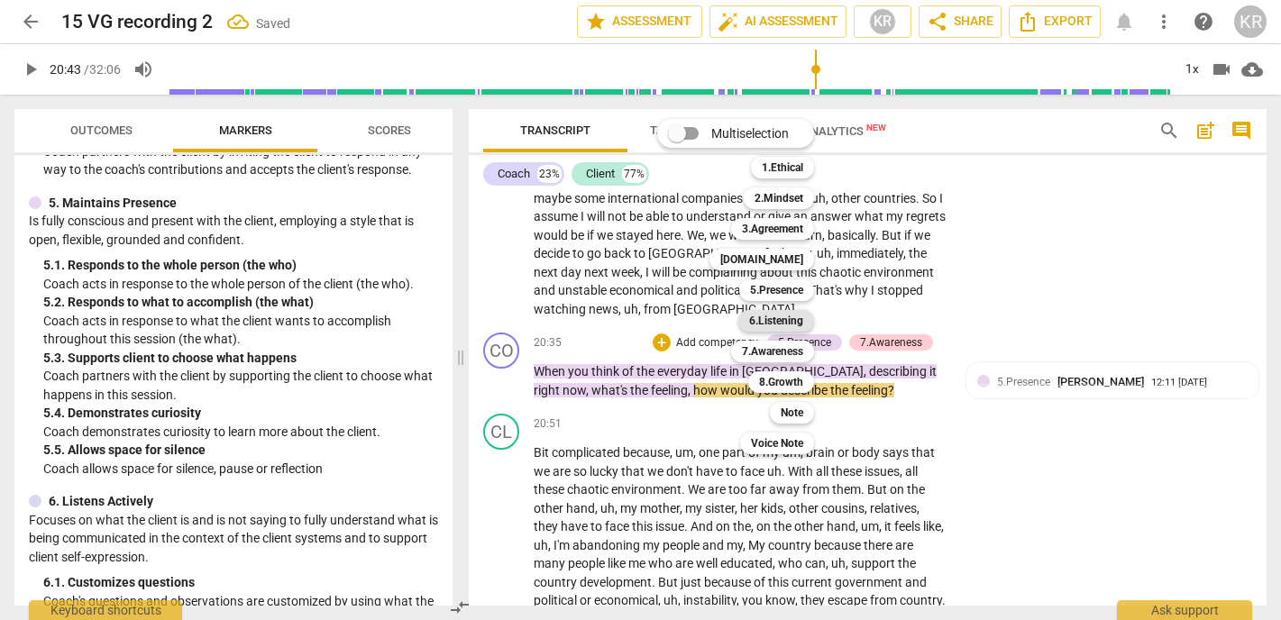
click at [792, 317] on b "6.Listening" at bounding box center [776, 321] width 54 height 22
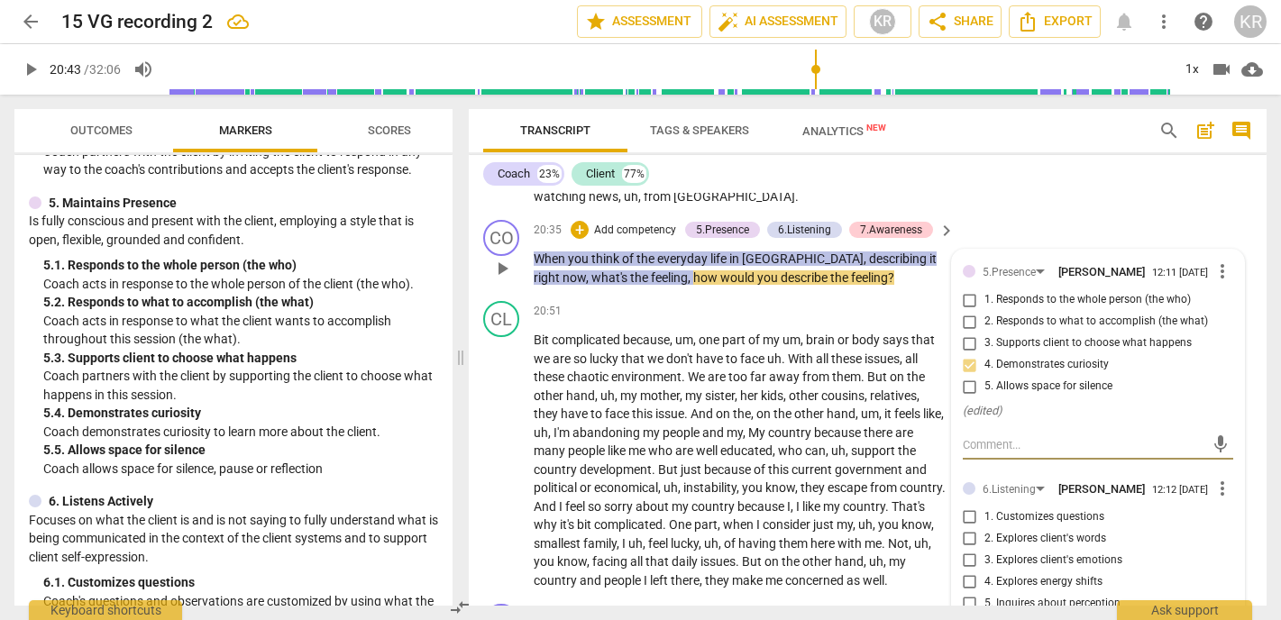
scroll to position [5294, 0]
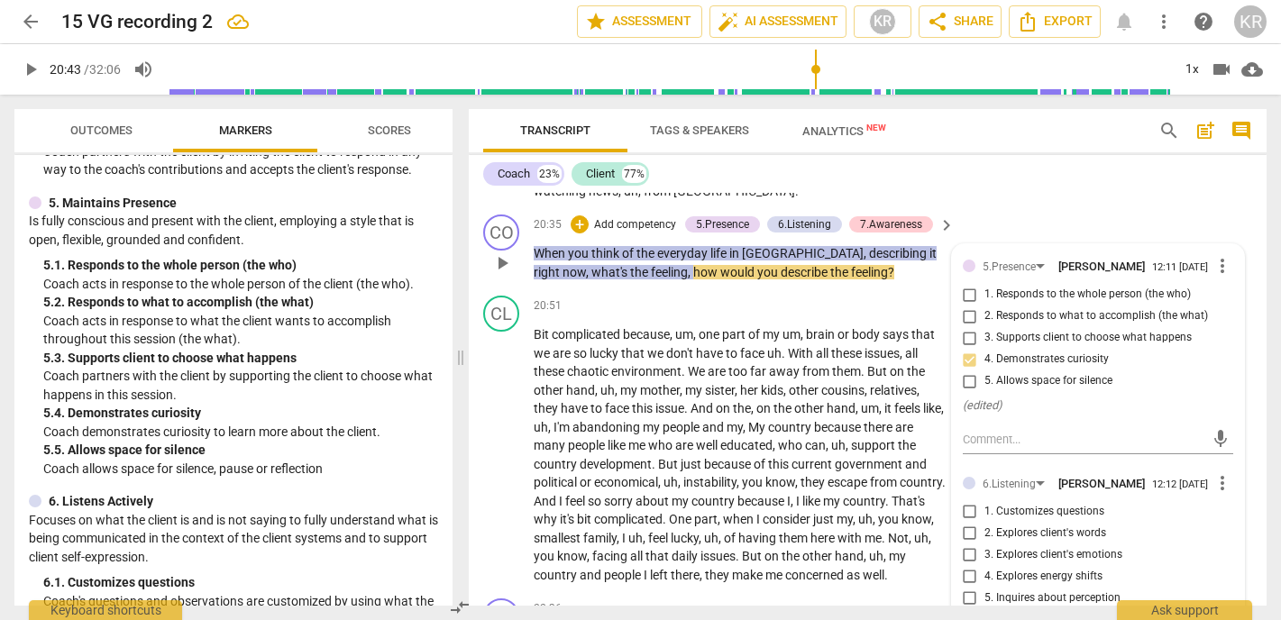
click at [1046, 547] on span "3. Explores client's emotions" at bounding box center [1054, 555] width 138 height 16
click at [985, 545] on input "3. Explores client's emotions" at bounding box center [970, 556] width 29 height 22
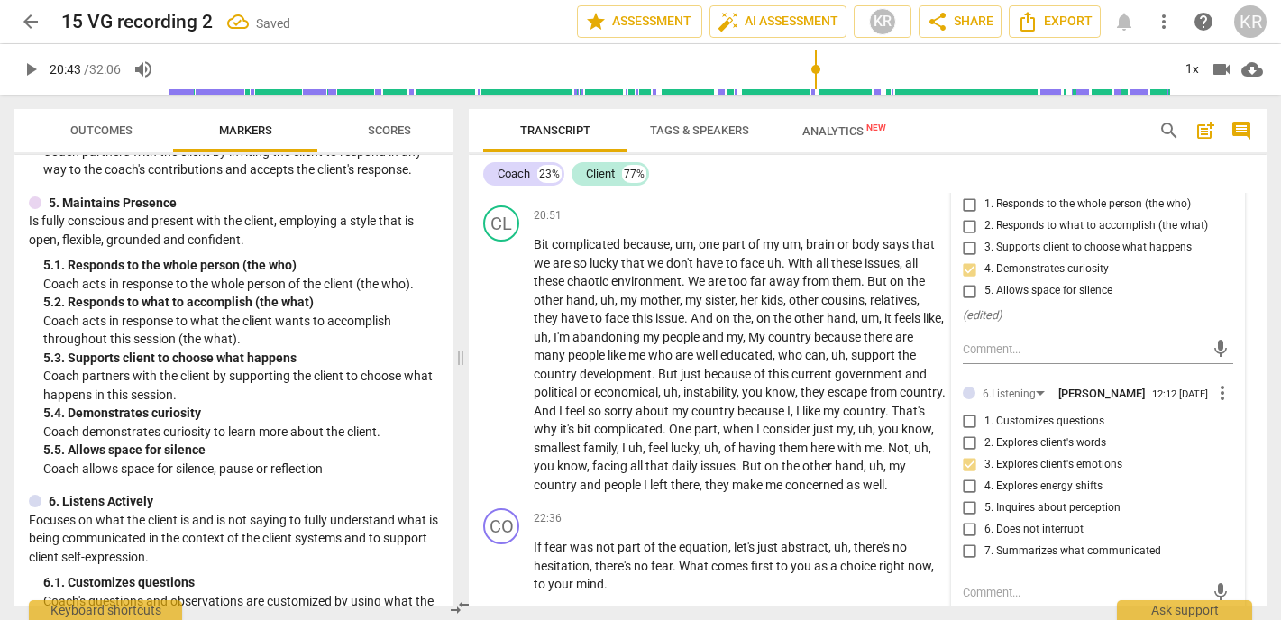
scroll to position [5377, 0]
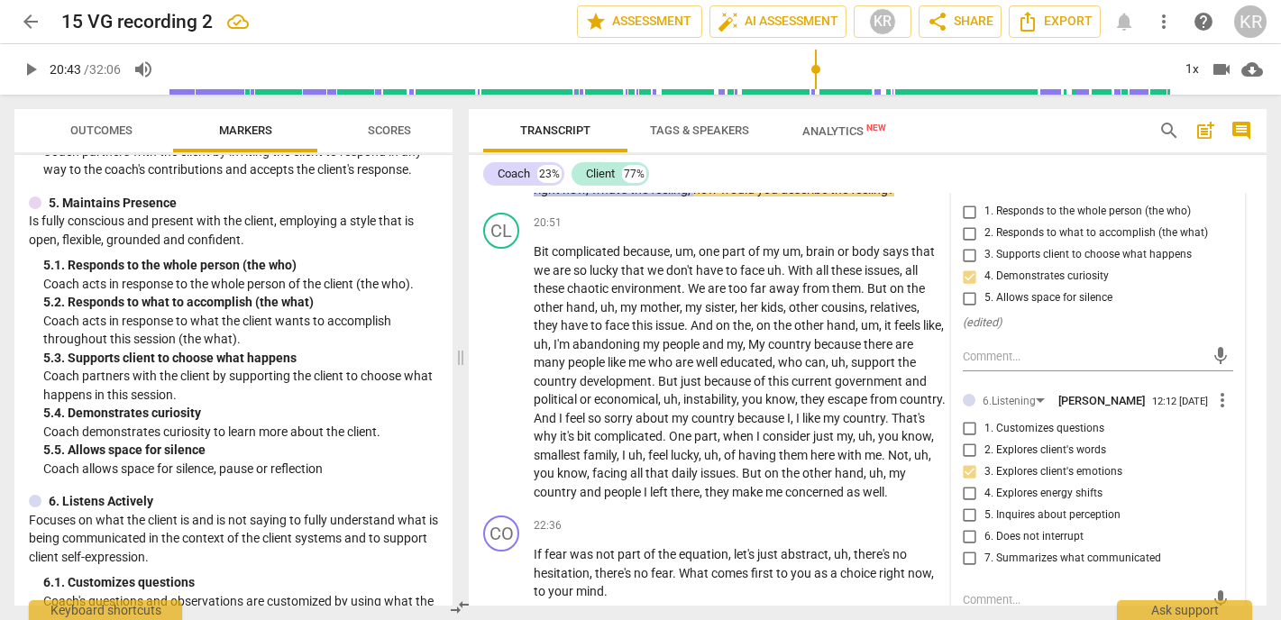
click at [1050, 464] on span "3. Explores client's emotions" at bounding box center [1054, 472] width 138 height 16
click at [985, 462] on input "3. Explores client's emotions" at bounding box center [970, 473] width 29 height 22
click at [1050, 464] on span "3. Explores client's emotions" at bounding box center [1054, 472] width 138 height 16
click at [985, 462] on input "3. Explores client's emotions" at bounding box center [970, 473] width 29 height 22
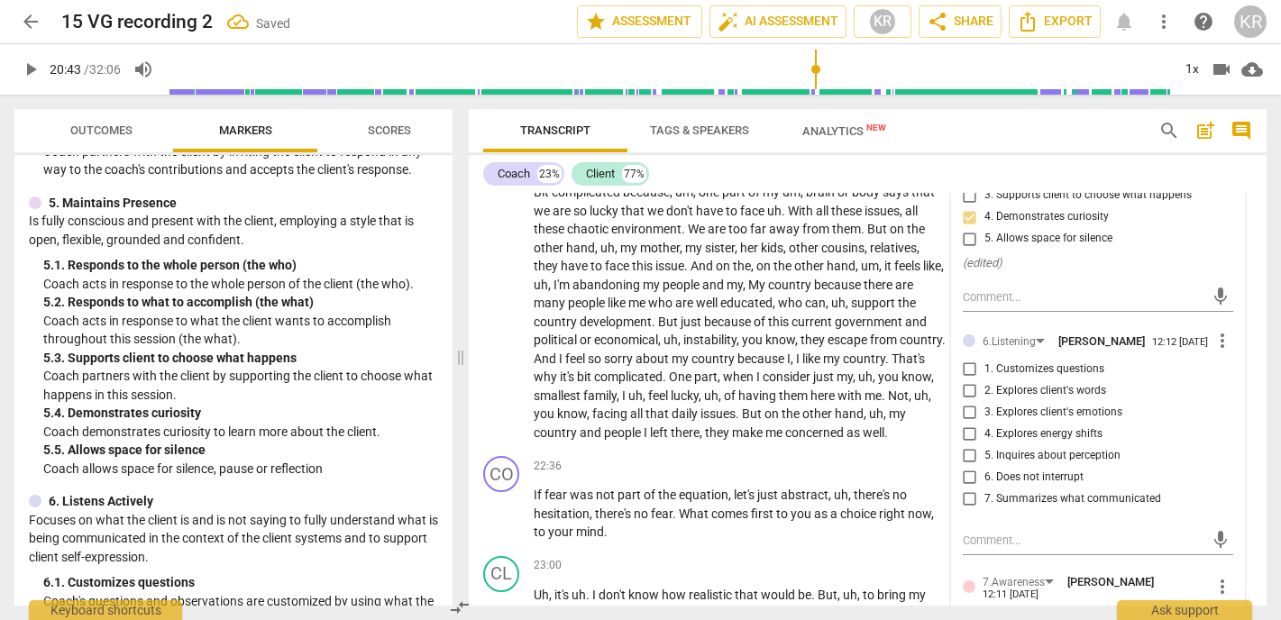
scroll to position [5439, 0]
click at [1069, 403] on span "3. Explores client's emotions" at bounding box center [1054, 411] width 138 height 16
click at [985, 400] on input "3. Explores client's emotions" at bounding box center [970, 411] width 29 height 22
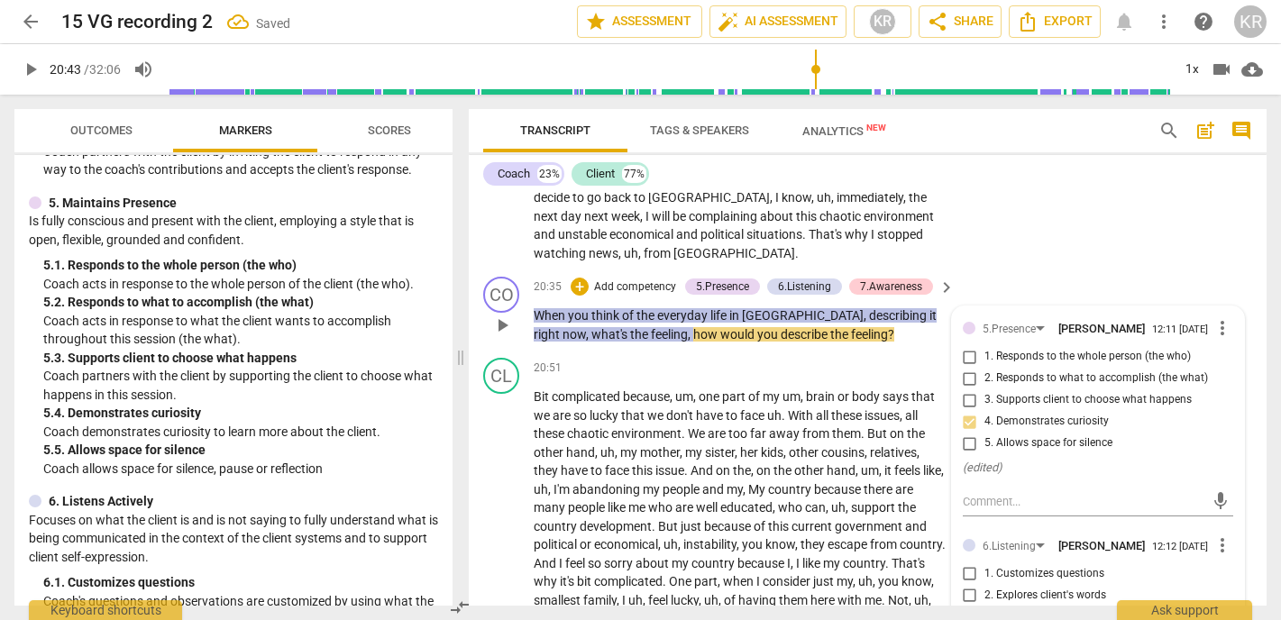
scroll to position [5223, 0]
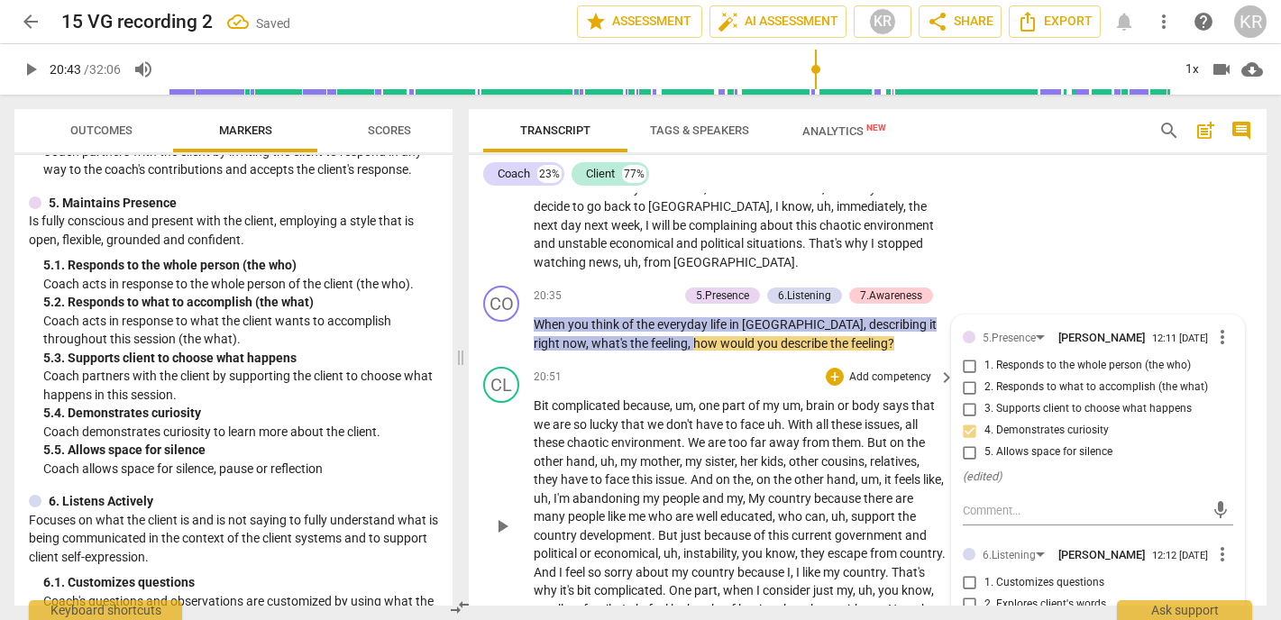
click at [508, 516] on span "play_arrow" at bounding box center [502, 527] width 22 height 22
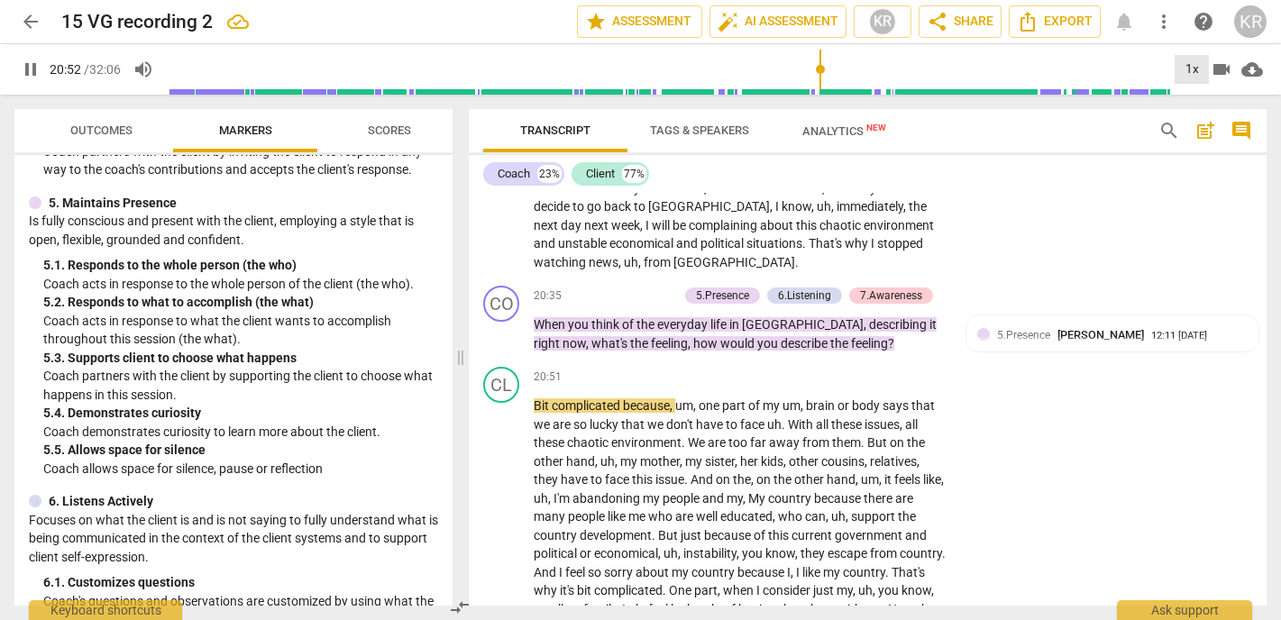
click at [1198, 67] on div "1x" at bounding box center [1192, 69] width 34 height 29
click at [1199, 205] on li "2x" at bounding box center [1205, 208] width 60 height 34
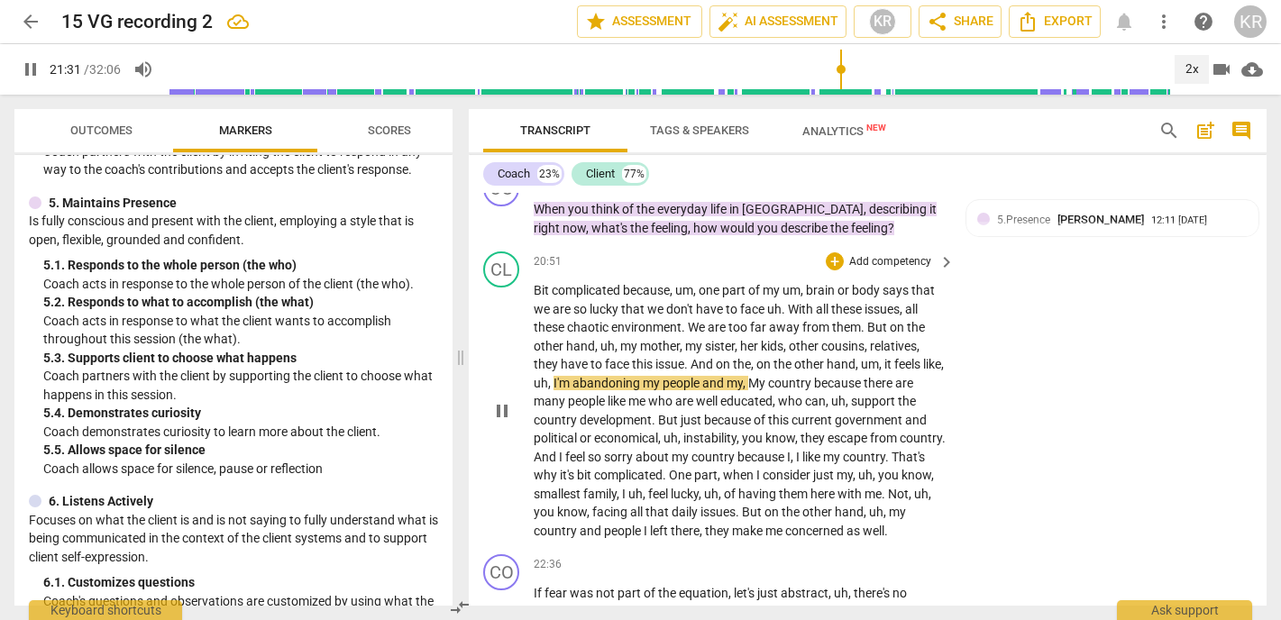
scroll to position [5348, 0]
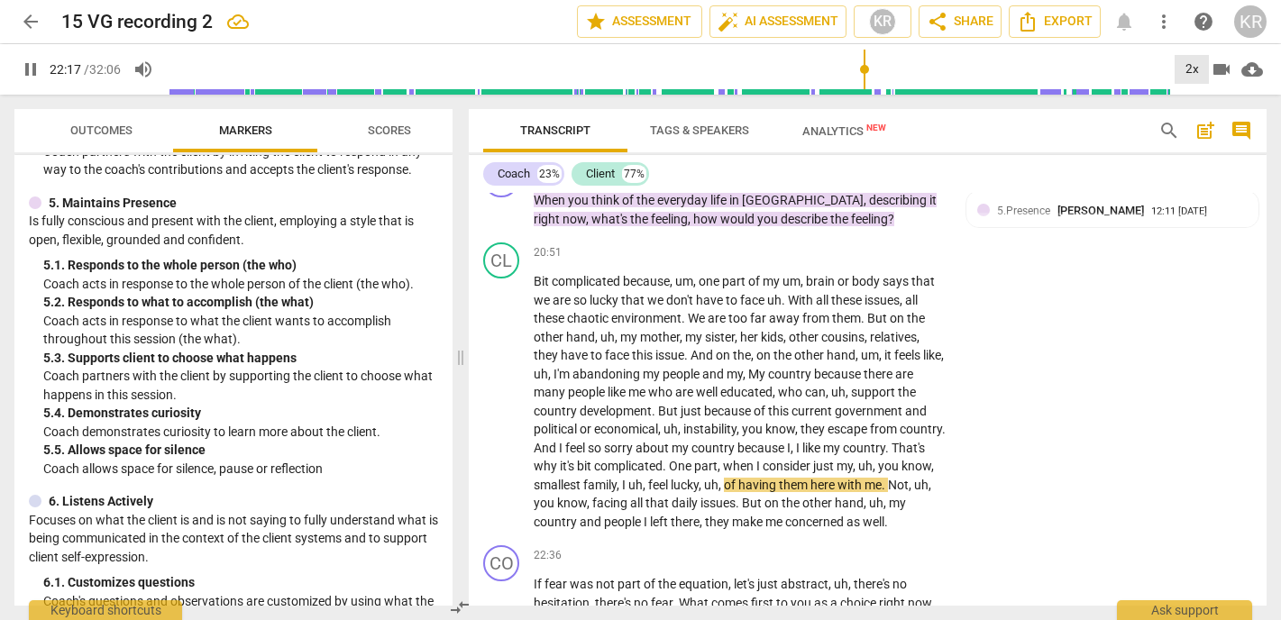
click at [1191, 66] on div "2x" at bounding box center [1192, 69] width 34 height 29
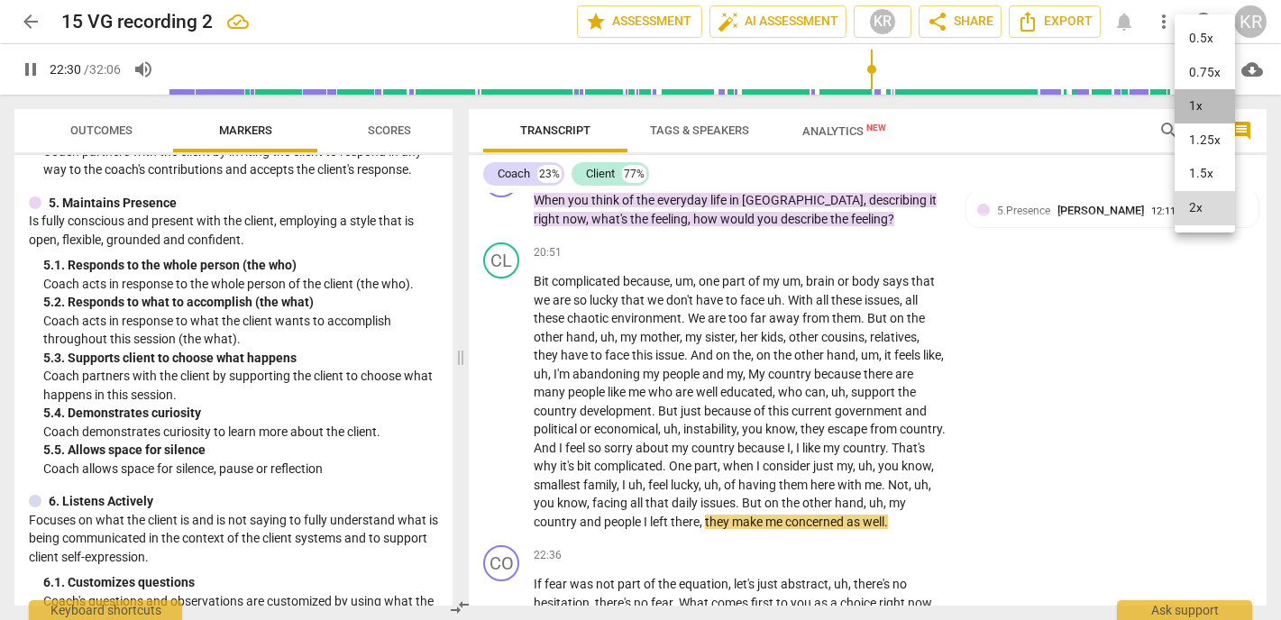
click at [1201, 111] on li "1x" at bounding box center [1205, 106] width 60 height 34
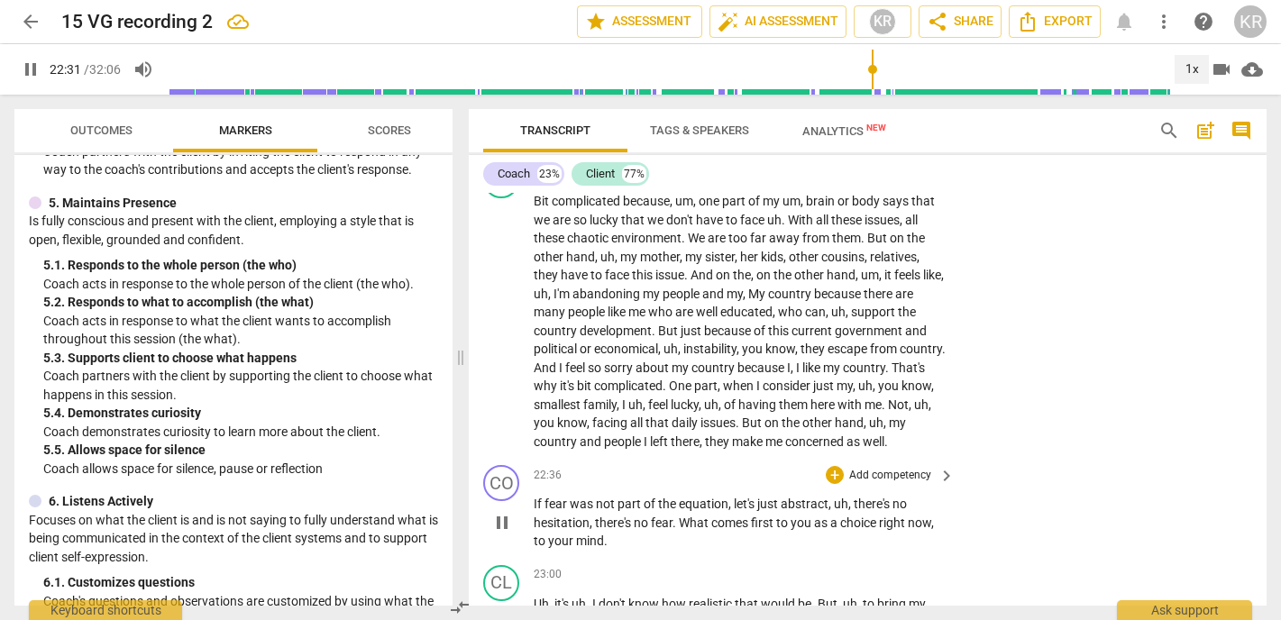
scroll to position [5431, 0]
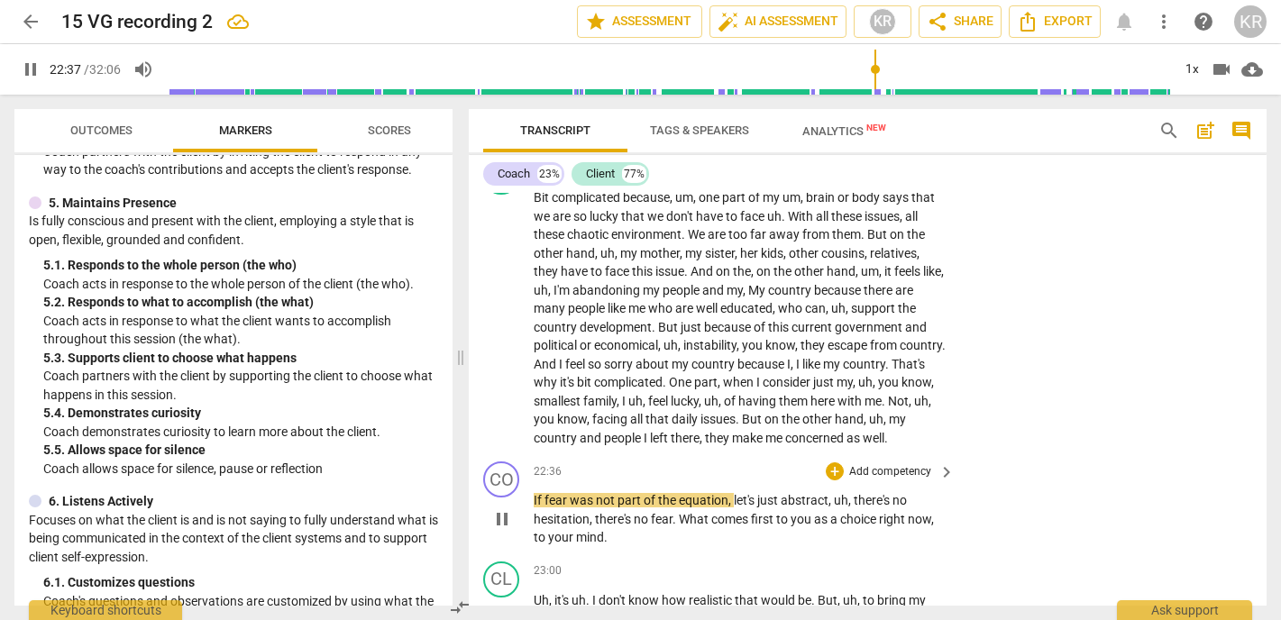
click at [500, 509] on span "pause" at bounding box center [502, 520] width 22 height 22
click at [500, 509] on span "play_arrow" at bounding box center [502, 520] width 22 height 22
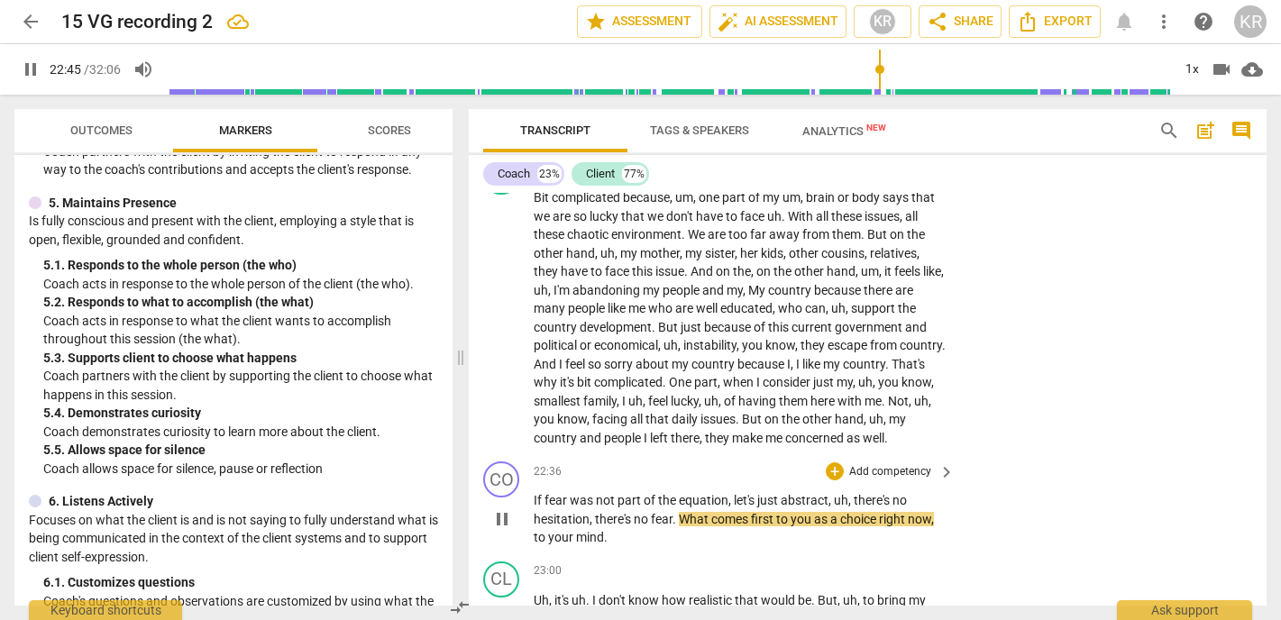
click at [617, 491] on p "If fear was not part of the equation , let's just abstract , uh , there's no he…" at bounding box center [740, 519] width 412 height 56
click at [503, 509] on span "pause" at bounding box center [502, 520] width 22 height 22
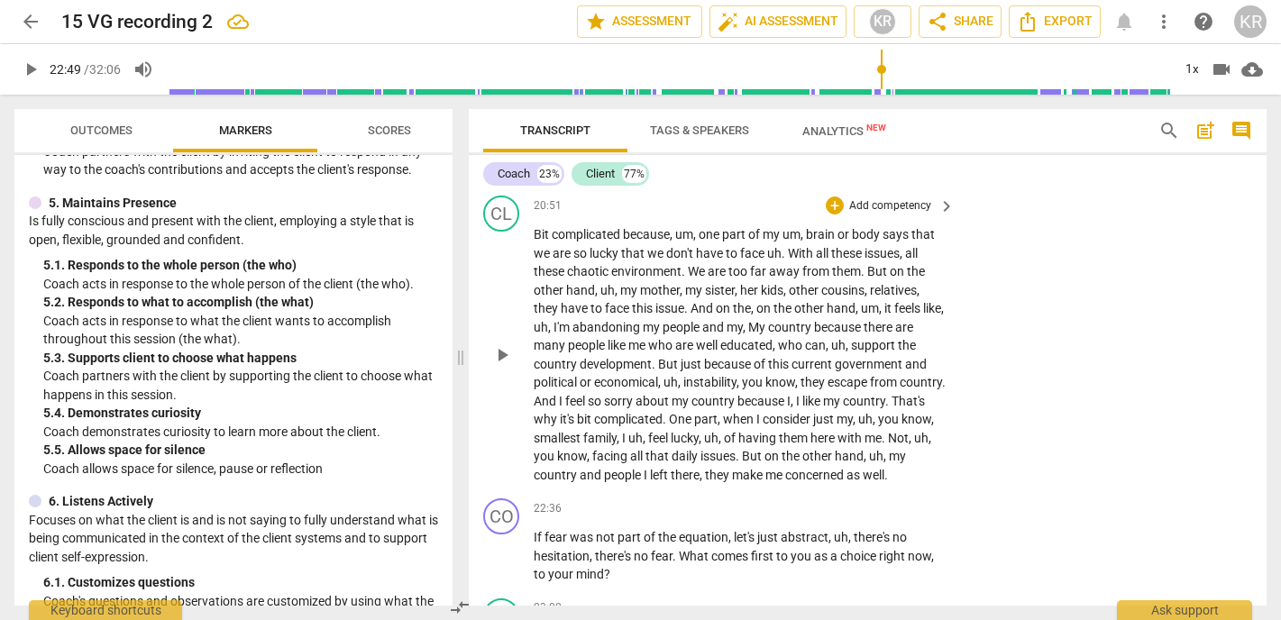
scroll to position [5401, 0]
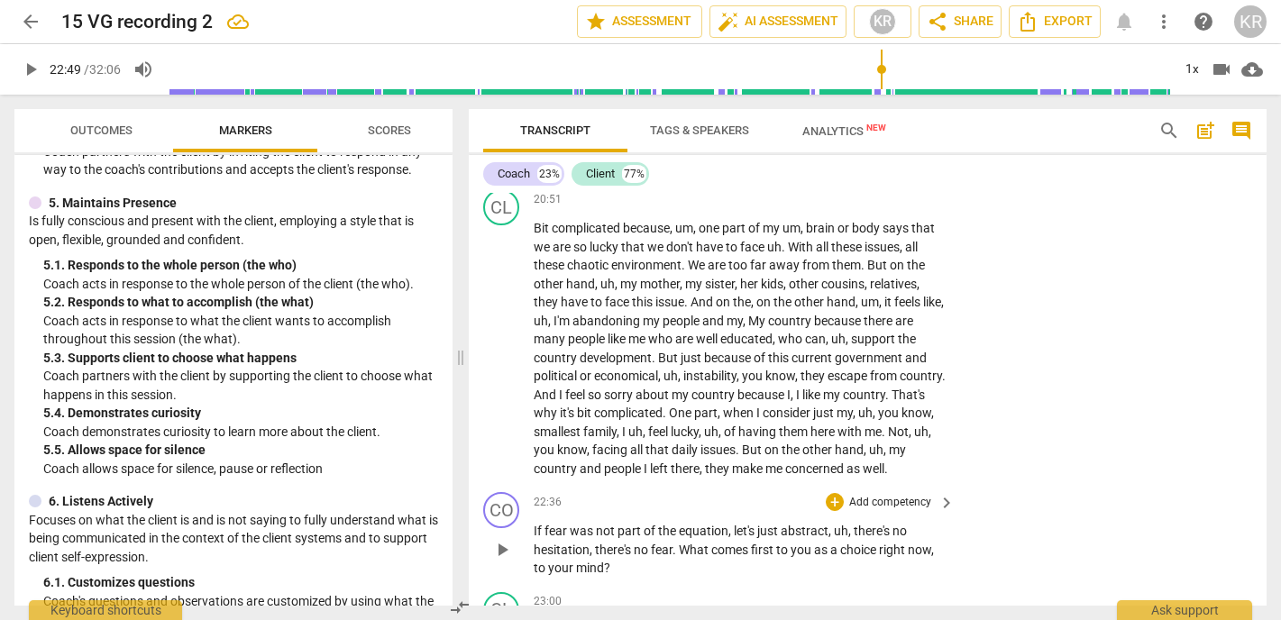
click at [882, 495] on p "Add competency" at bounding box center [891, 503] width 86 height 16
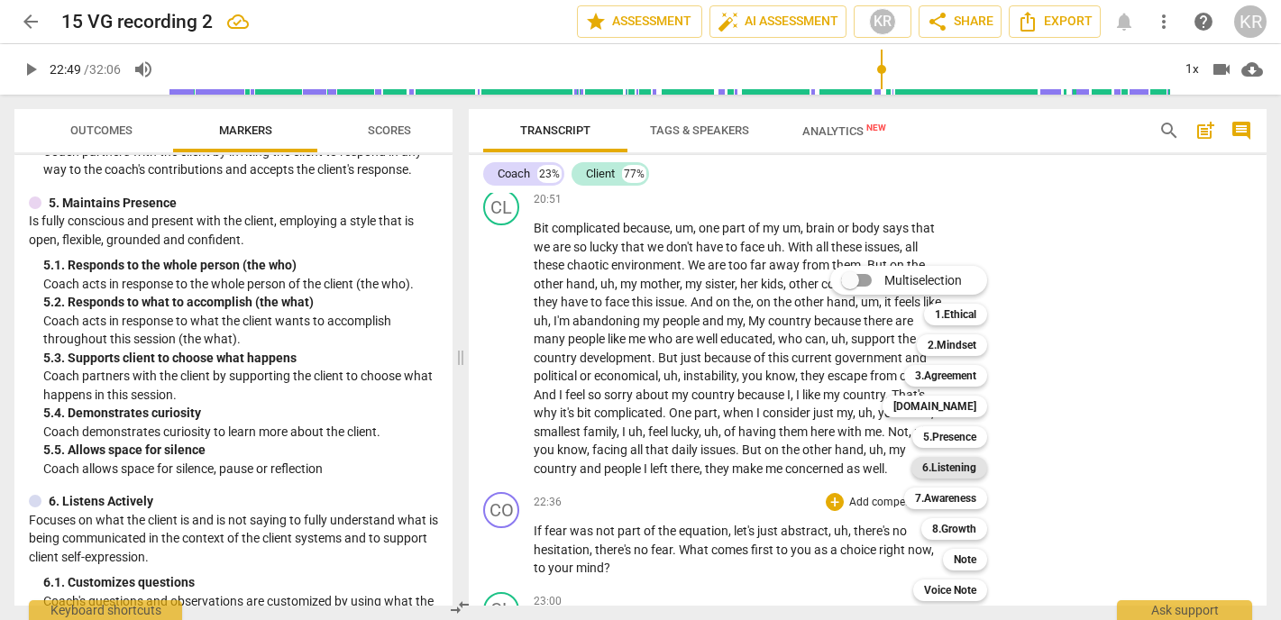
click at [964, 470] on b "6.Listening" at bounding box center [950, 468] width 54 height 22
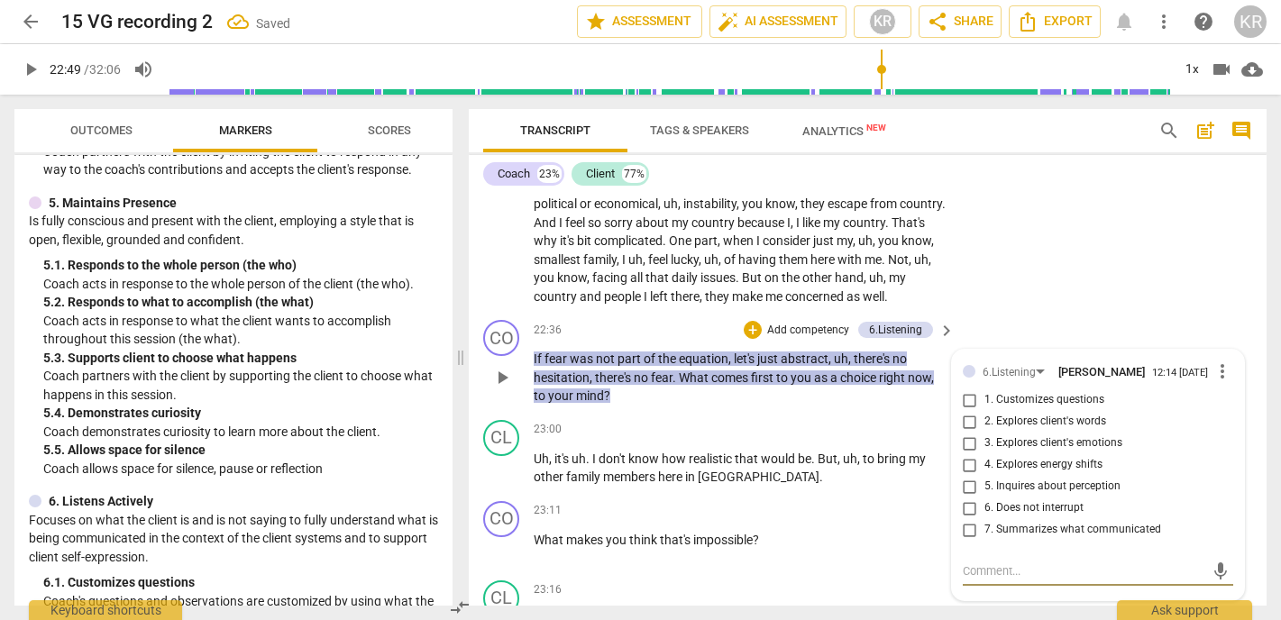
scroll to position [5564, 0]
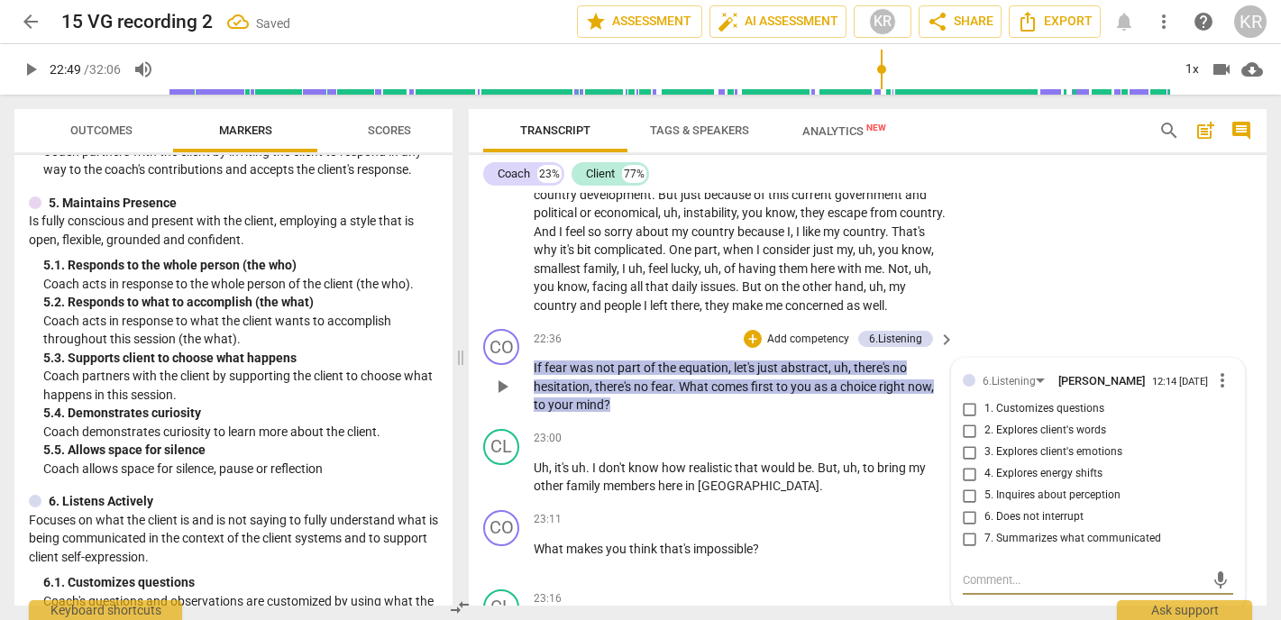
click at [965, 420] on input "2. Explores client's words" at bounding box center [970, 431] width 29 height 22
click at [1003, 572] on textarea at bounding box center [1084, 580] width 242 height 17
click at [1212, 571] on span "send" at bounding box center [1221, 581] width 20 height 20
click at [803, 332] on p "Add competency" at bounding box center [809, 340] width 86 height 16
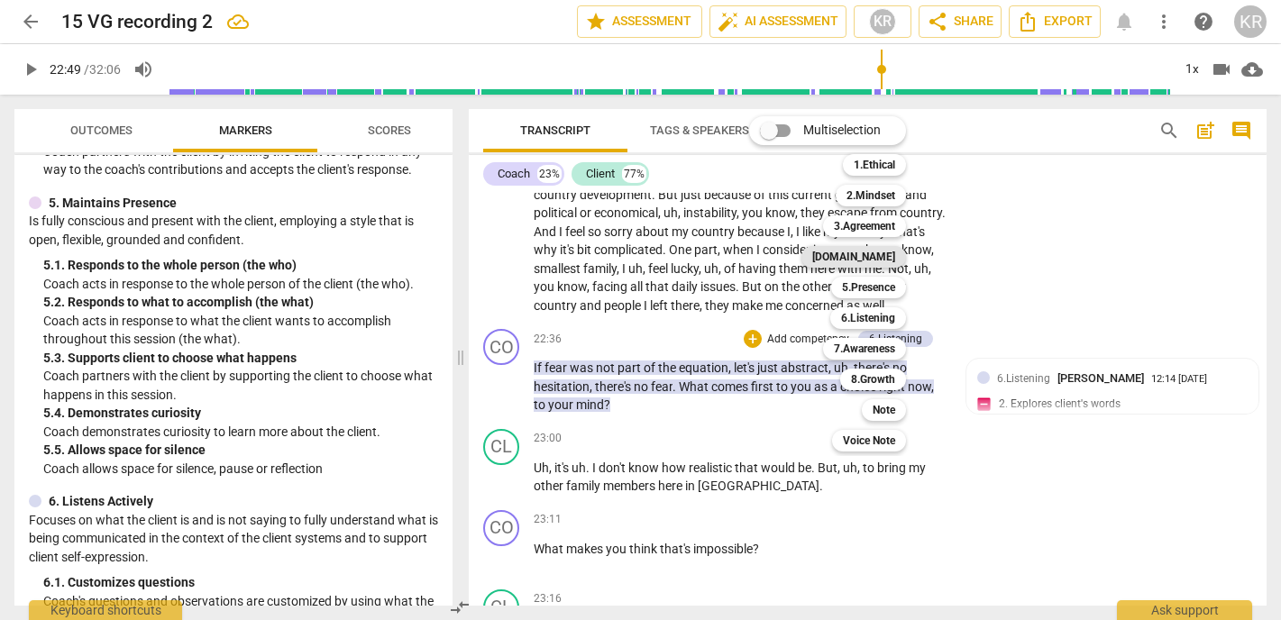
click at [892, 259] on b "[DOMAIN_NAME]" at bounding box center [854, 257] width 83 height 22
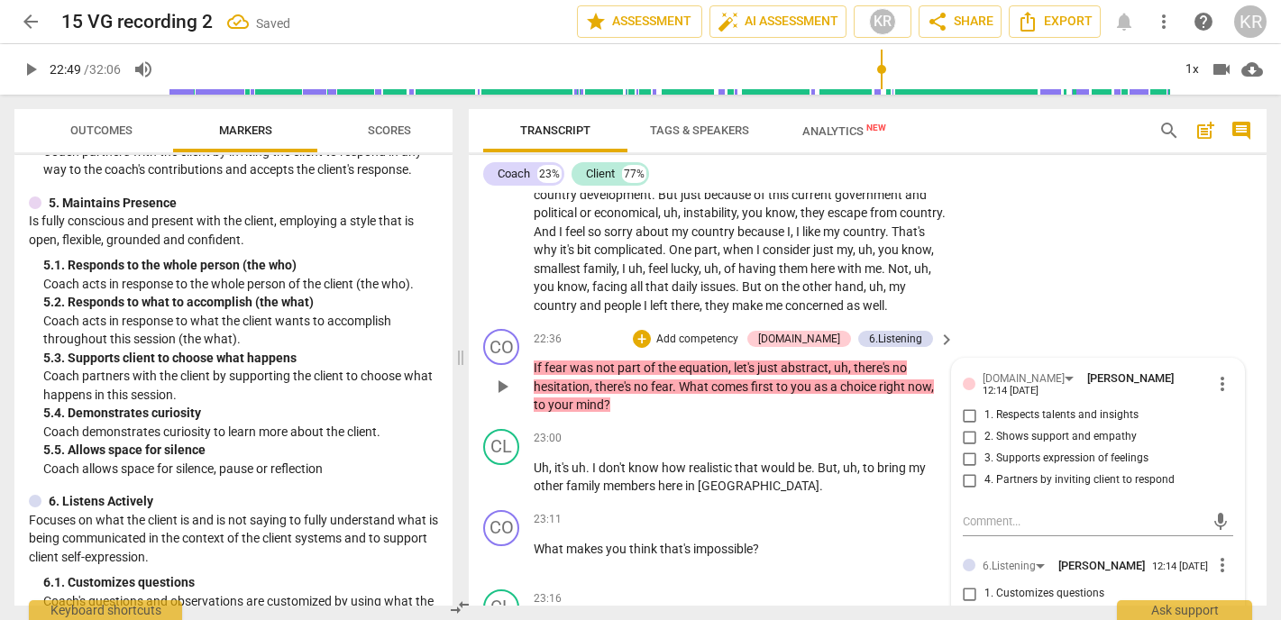
click at [996, 451] on span "3. Supports expression of feelings" at bounding box center [1067, 459] width 164 height 16
click at [985, 448] on input "3. Supports expression of feelings" at bounding box center [970, 459] width 29 height 22
click at [996, 451] on span "3. Supports expression of feelings" at bounding box center [1067, 459] width 164 height 16
click at [985, 448] on input "3. Supports expression of feelings" at bounding box center [970, 459] width 29 height 22
click at [1000, 513] on textarea at bounding box center [1084, 521] width 242 height 17
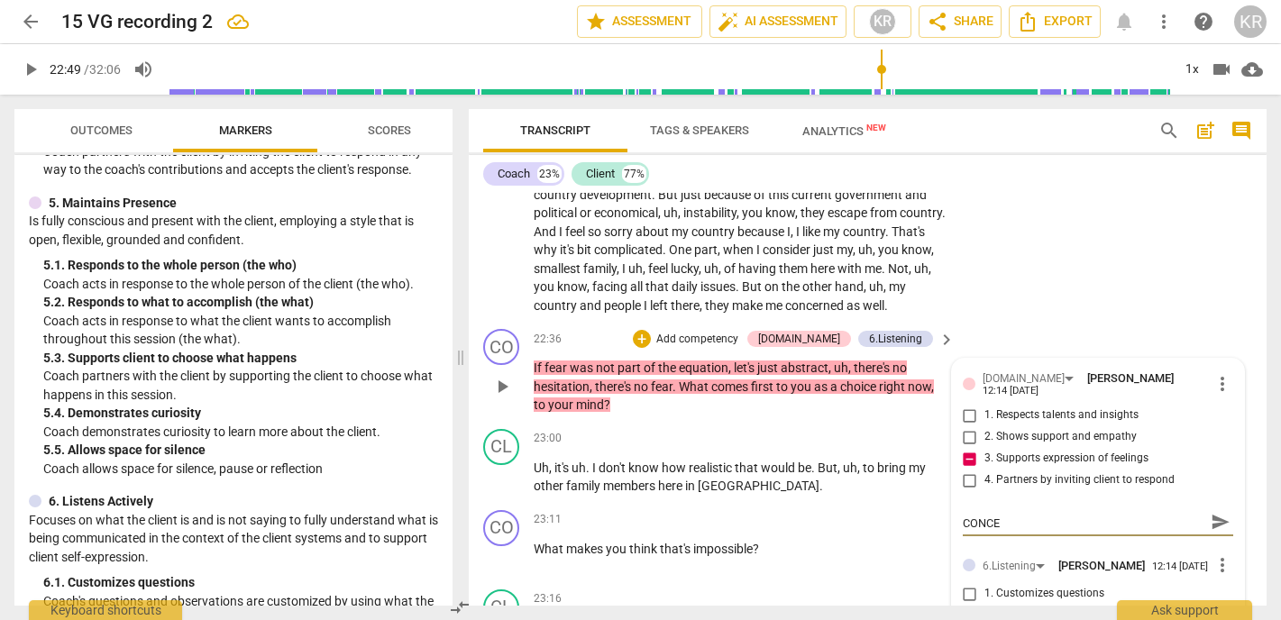
scroll to position [0, 0]
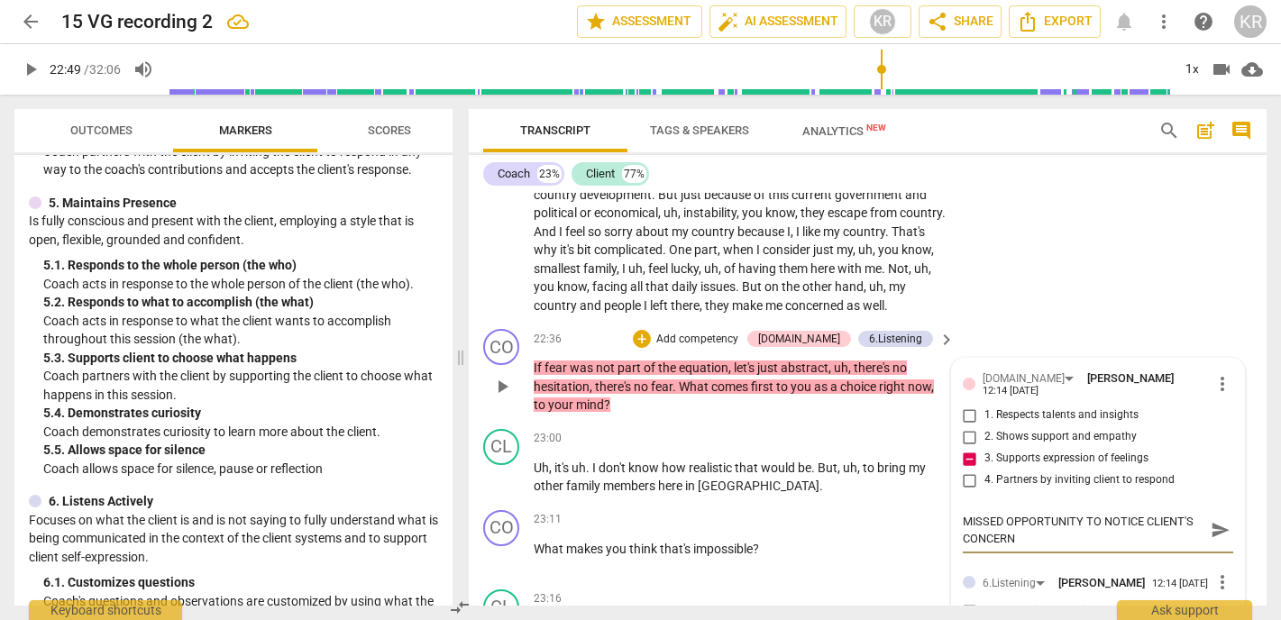
click at [1213, 520] on span "send" at bounding box center [1221, 530] width 20 height 20
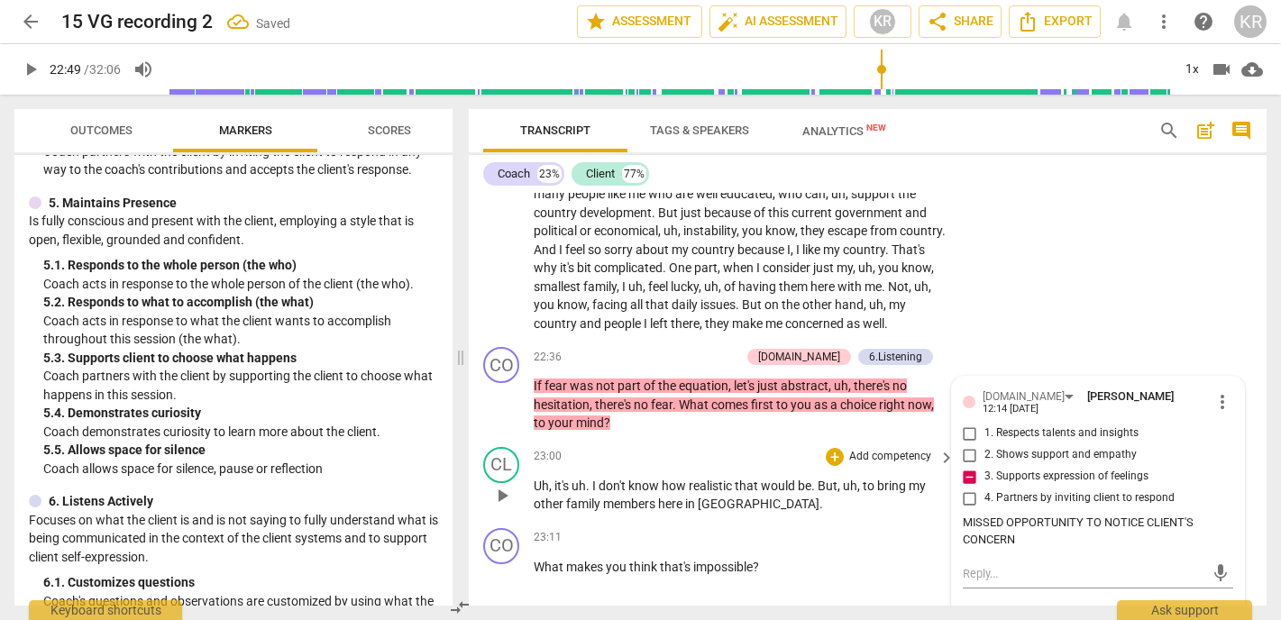
scroll to position [5543, 0]
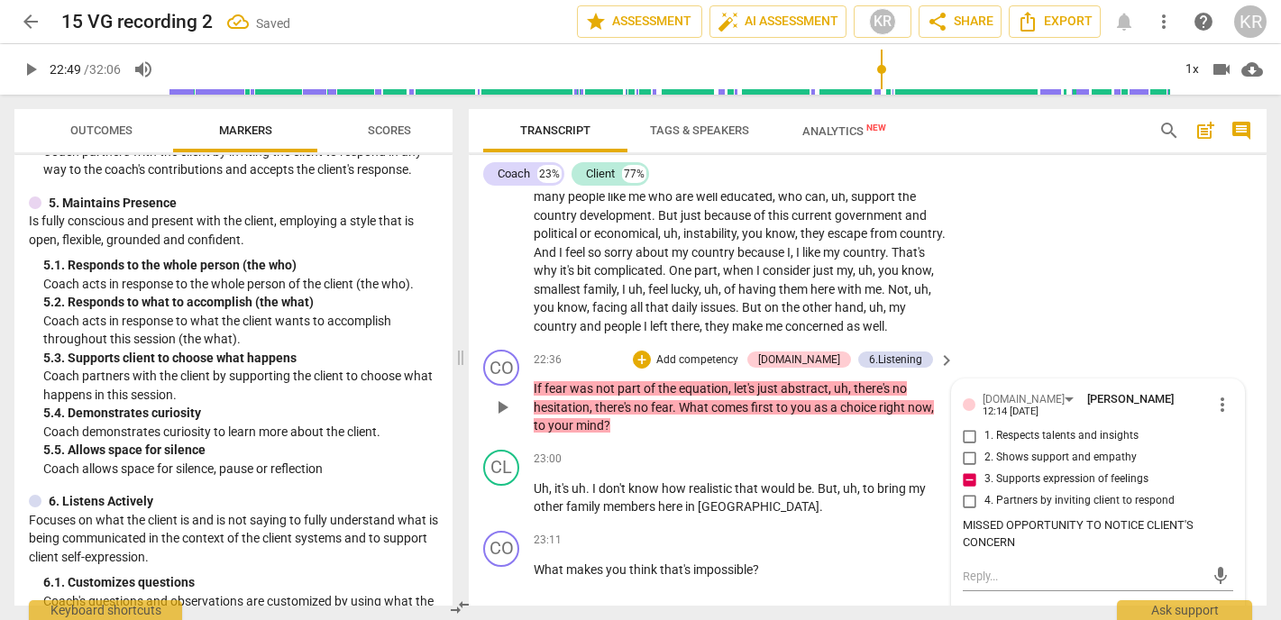
click at [731, 353] on p "Add competency" at bounding box center [698, 361] width 86 height 16
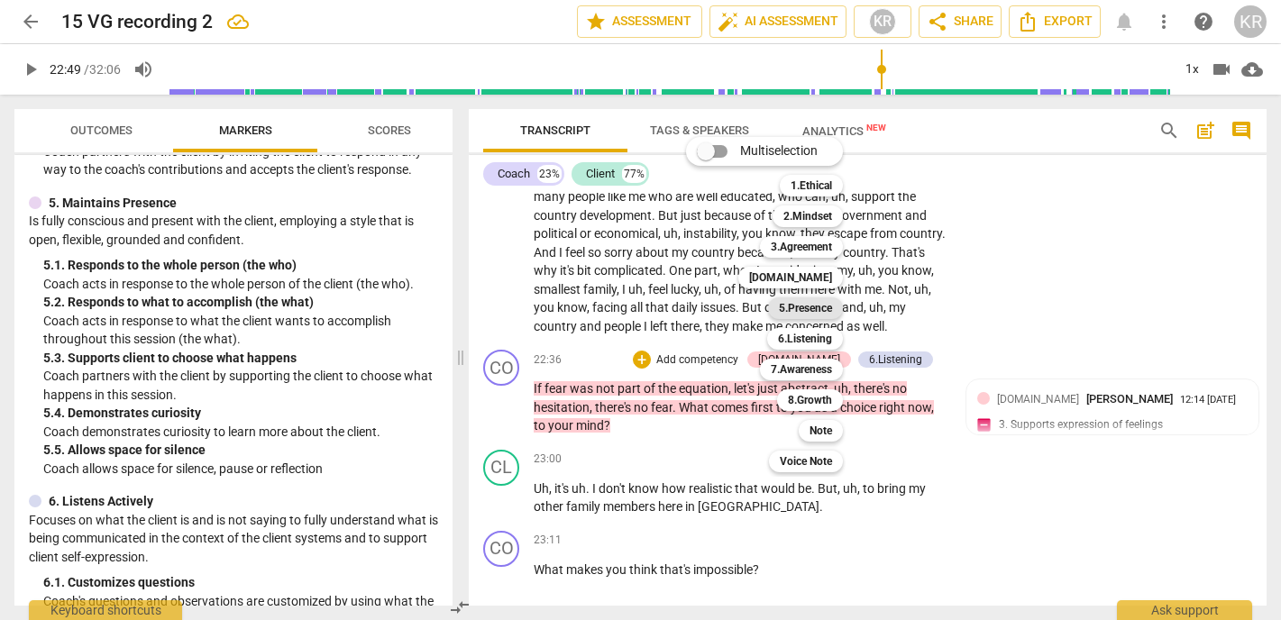
click at [816, 308] on b "5.Presence" at bounding box center [805, 309] width 53 height 22
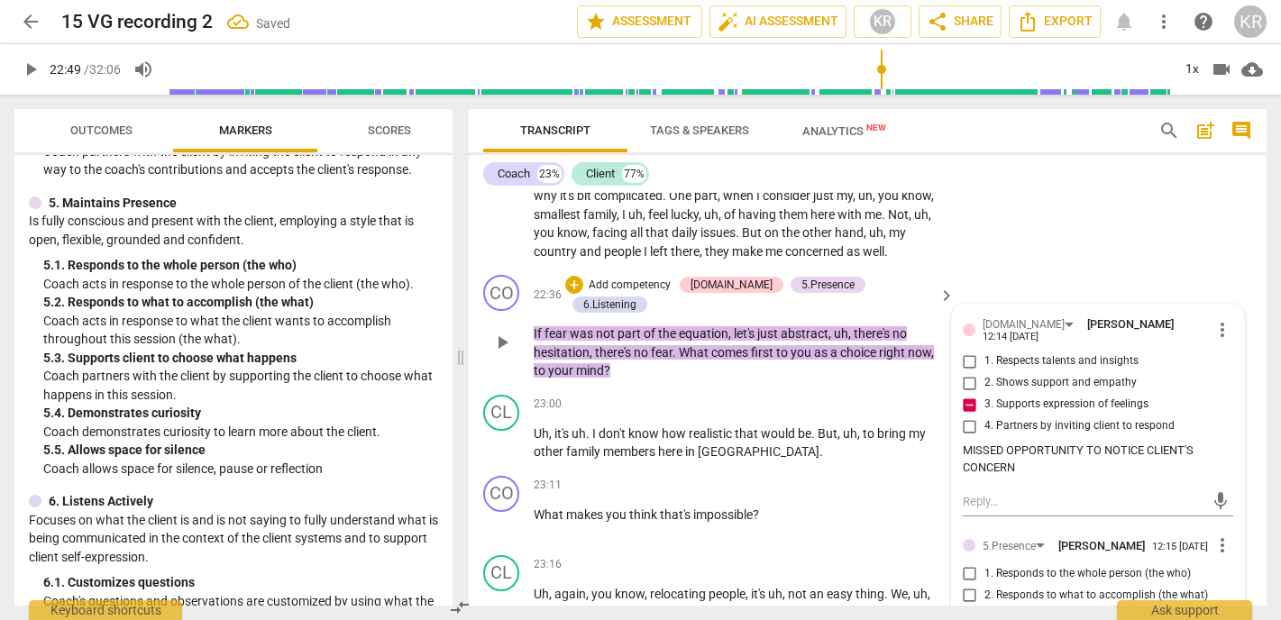
scroll to position [5626, 0]
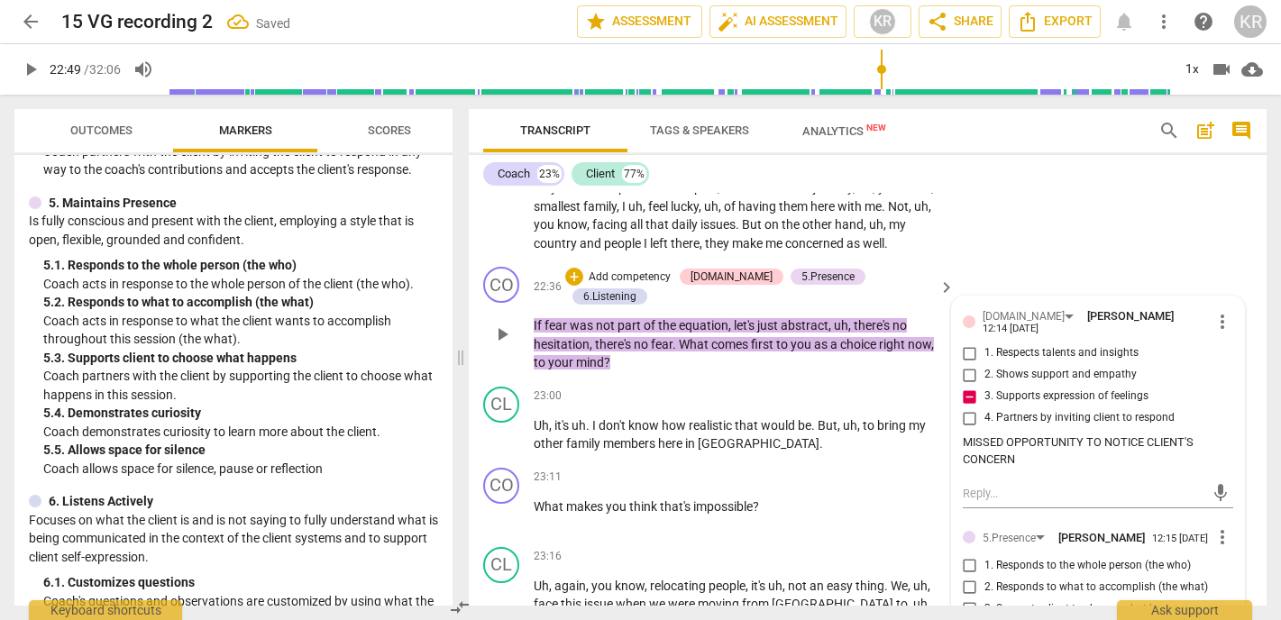
click at [1091, 580] on span "2. Responds to what to accomplish (the what)" at bounding box center [1097, 588] width 224 height 16
click at [985, 577] on input "2. Responds to what to accomplish (the what)" at bounding box center [970, 588] width 29 height 22
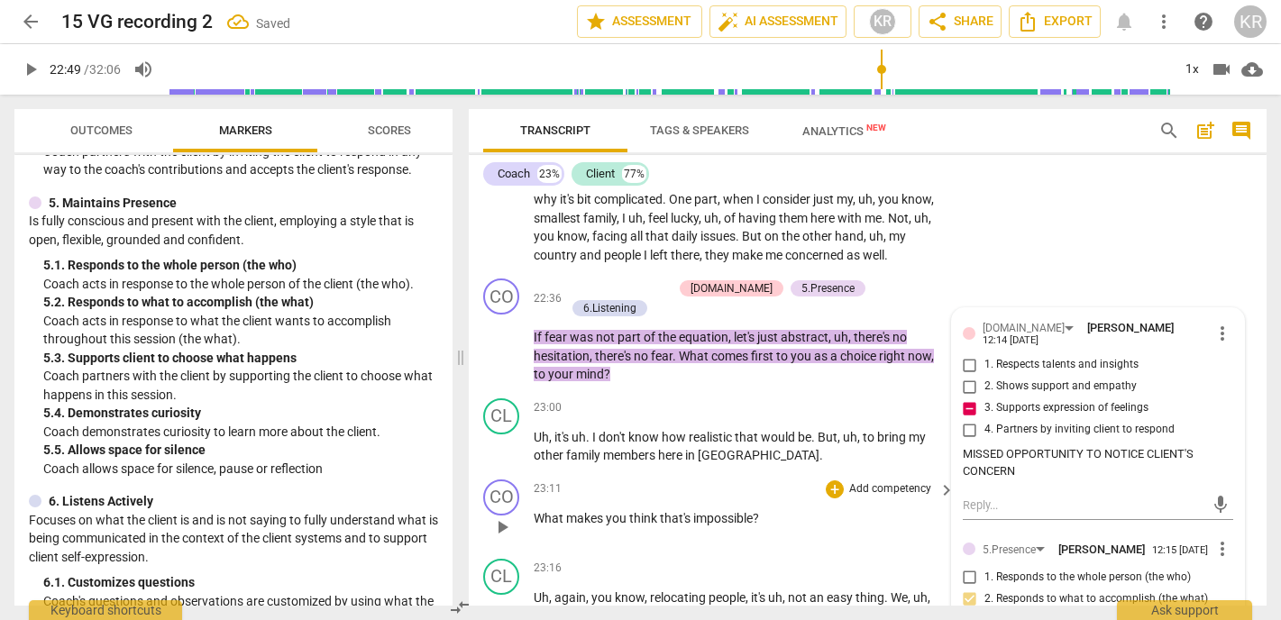
scroll to position [5612, 0]
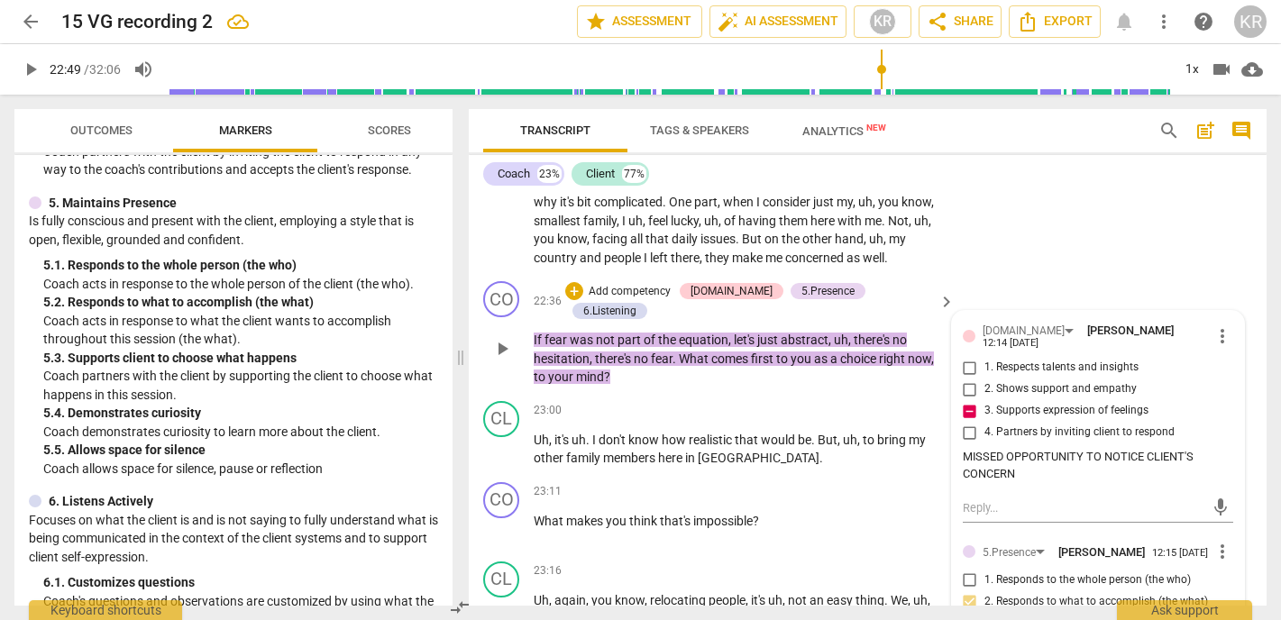
click at [671, 284] on p "Add competency" at bounding box center [630, 292] width 86 height 16
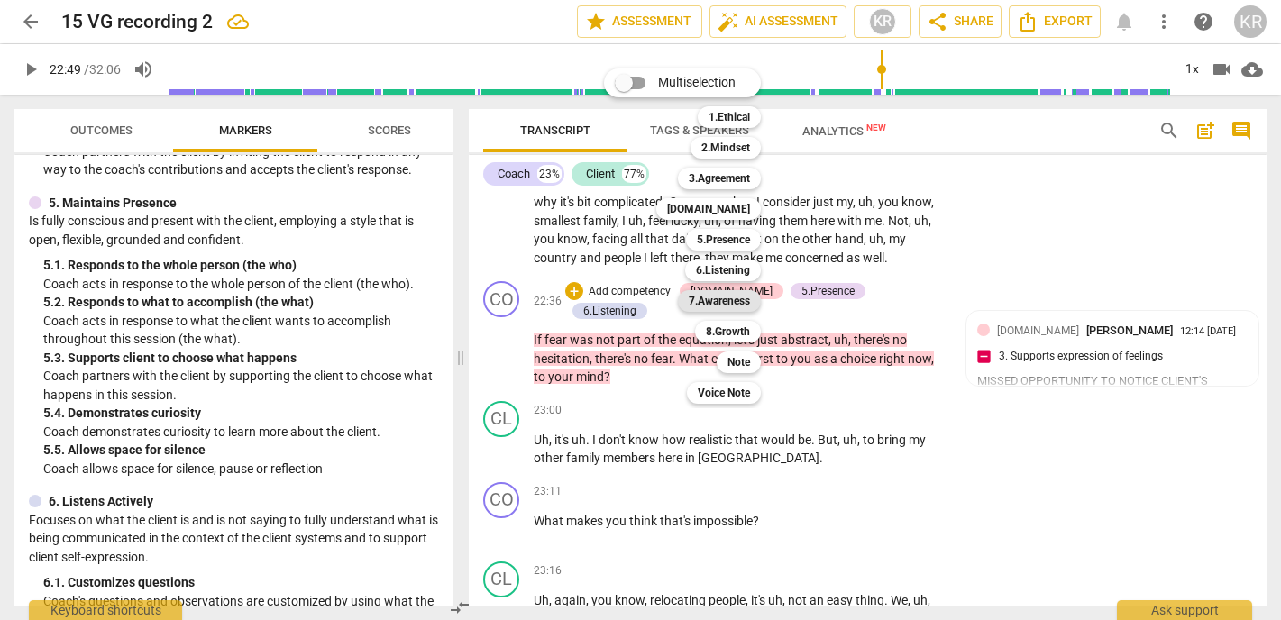
click at [712, 300] on b "7.Awareness" at bounding box center [719, 301] width 61 height 22
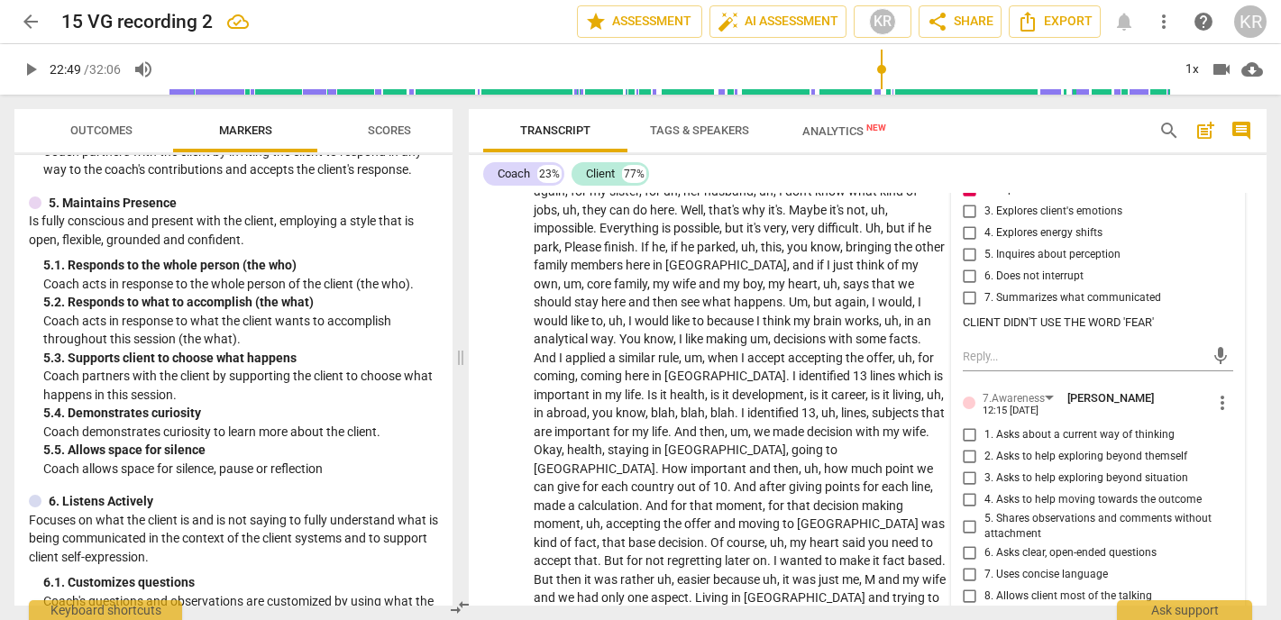
scroll to position [6225, 0]
click at [1019, 427] on span "1. Asks about a current way of thinking" at bounding box center [1080, 435] width 190 height 16
click at [985, 424] on input "1. Asks about a current way of thinking" at bounding box center [970, 435] width 29 height 22
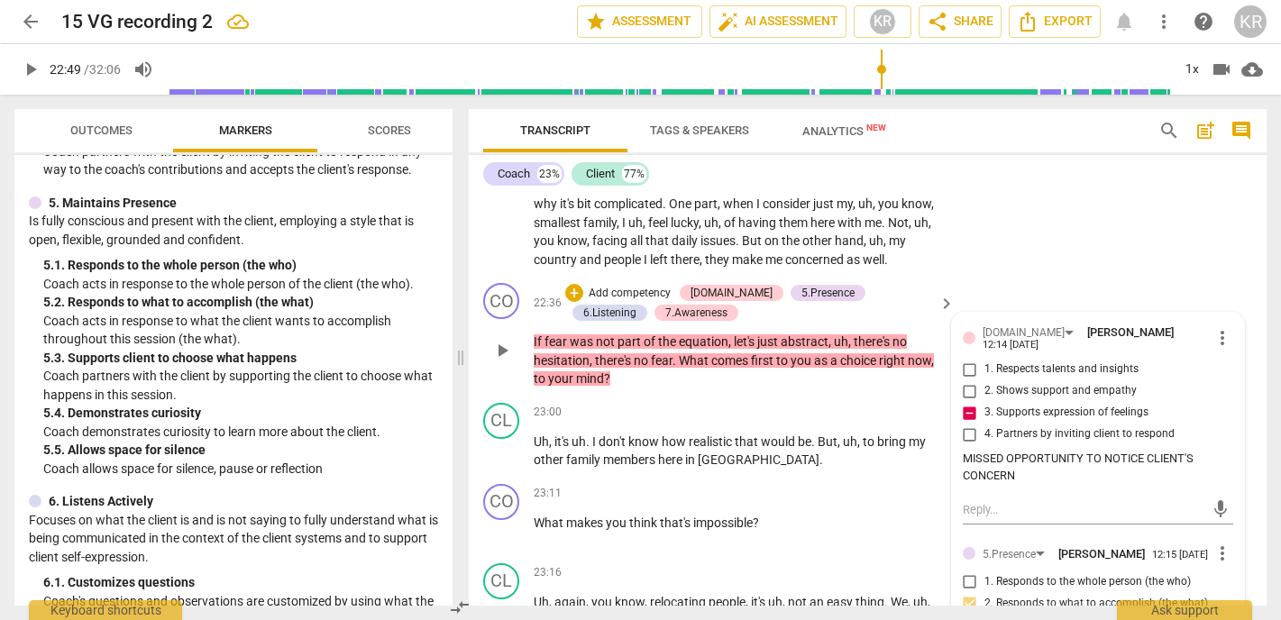
scroll to position [5606, 0]
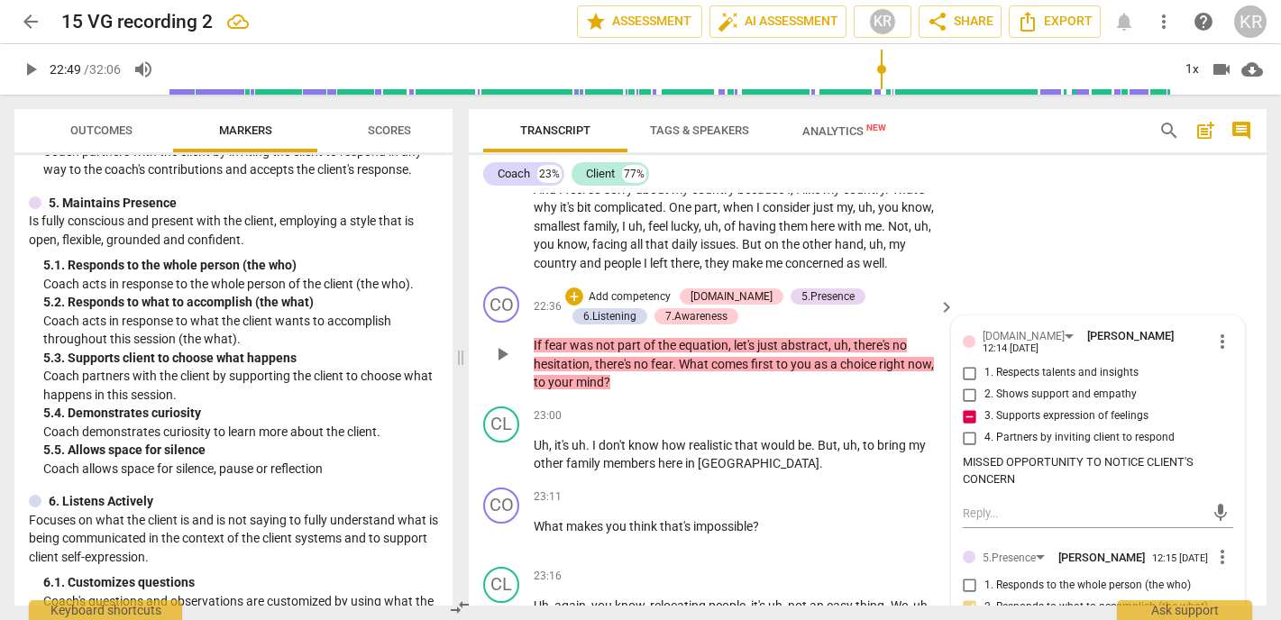
click at [593, 375] on span "mind" at bounding box center [590, 382] width 28 height 14
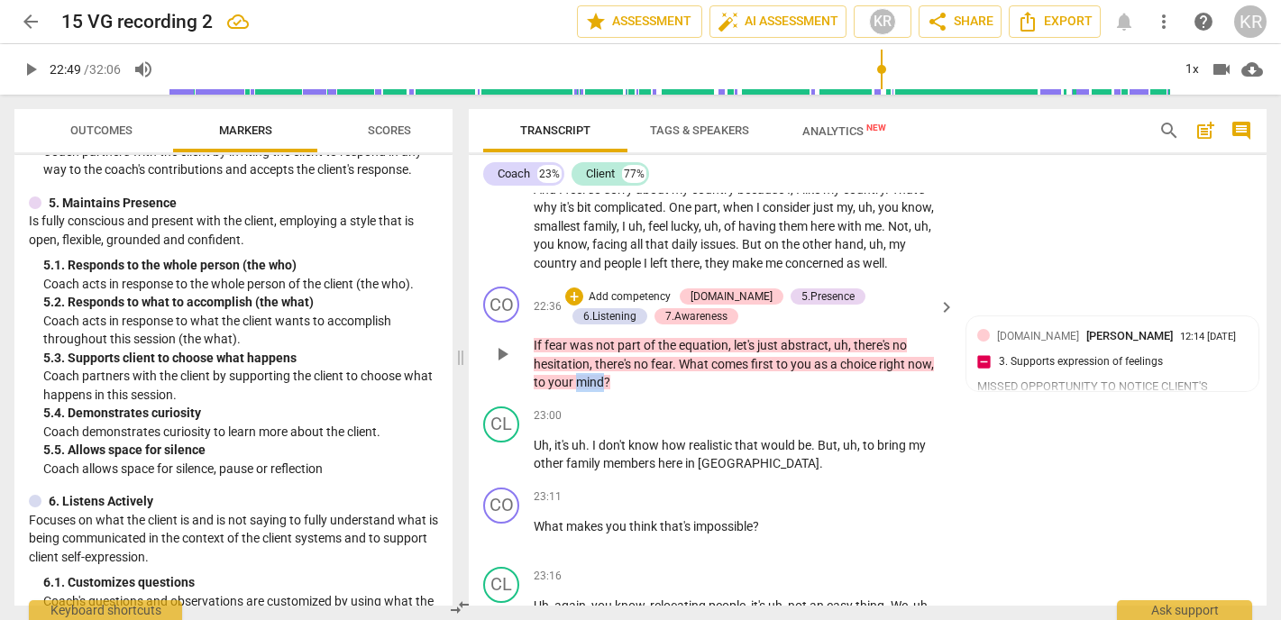
click at [593, 375] on span "mind" at bounding box center [590, 382] width 28 height 14
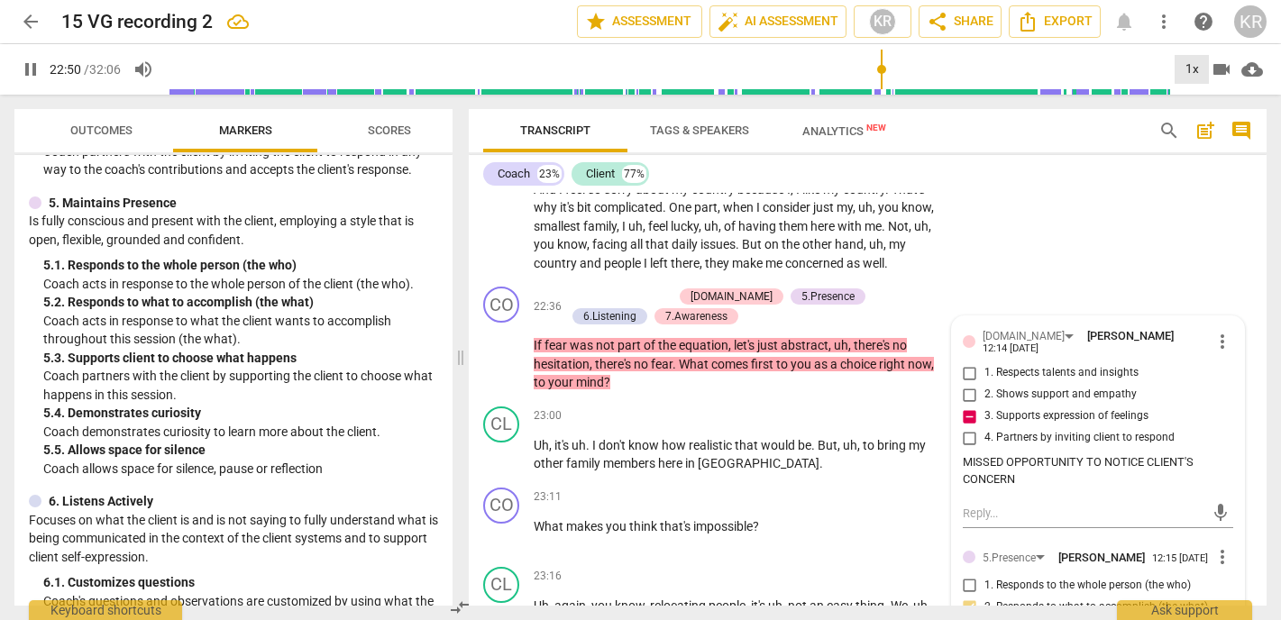
click at [1180, 66] on div "1x" at bounding box center [1192, 69] width 34 height 29
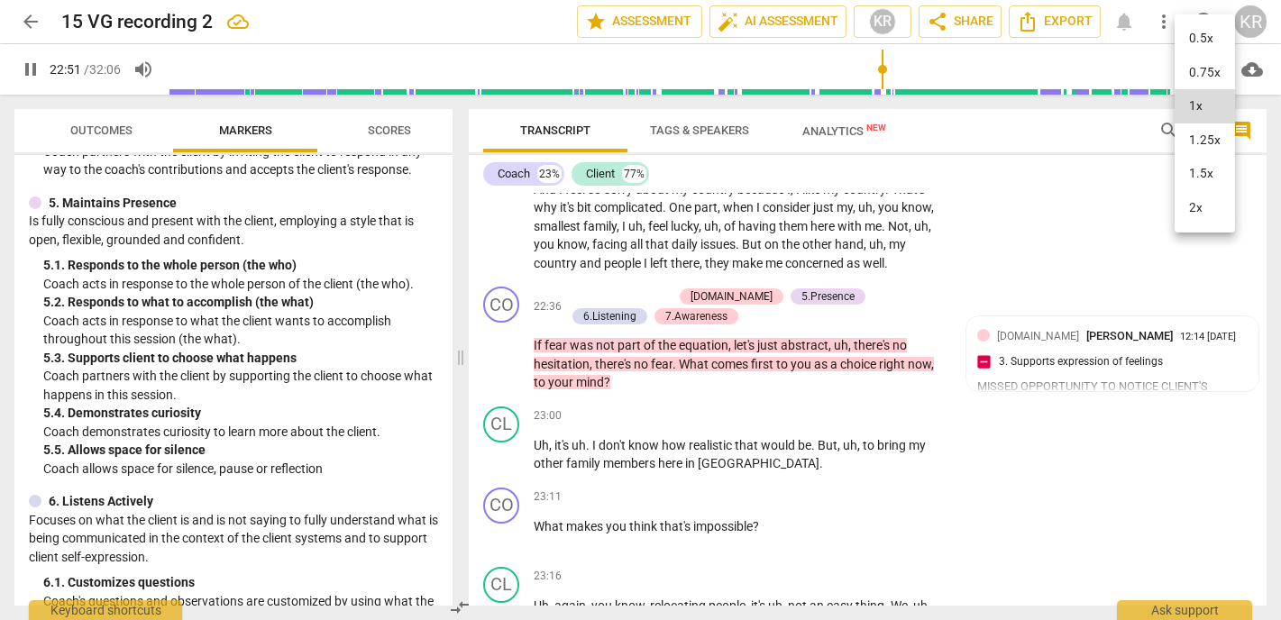
click at [1202, 169] on li "1.5x" at bounding box center [1205, 174] width 60 height 34
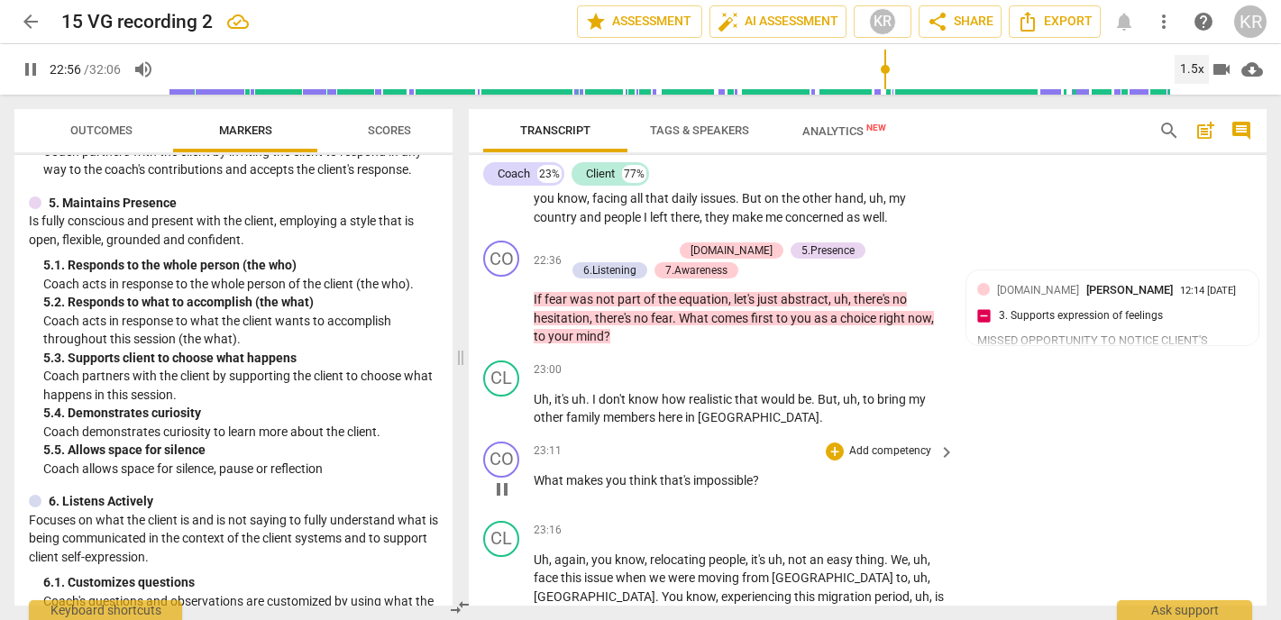
scroll to position [5657, 0]
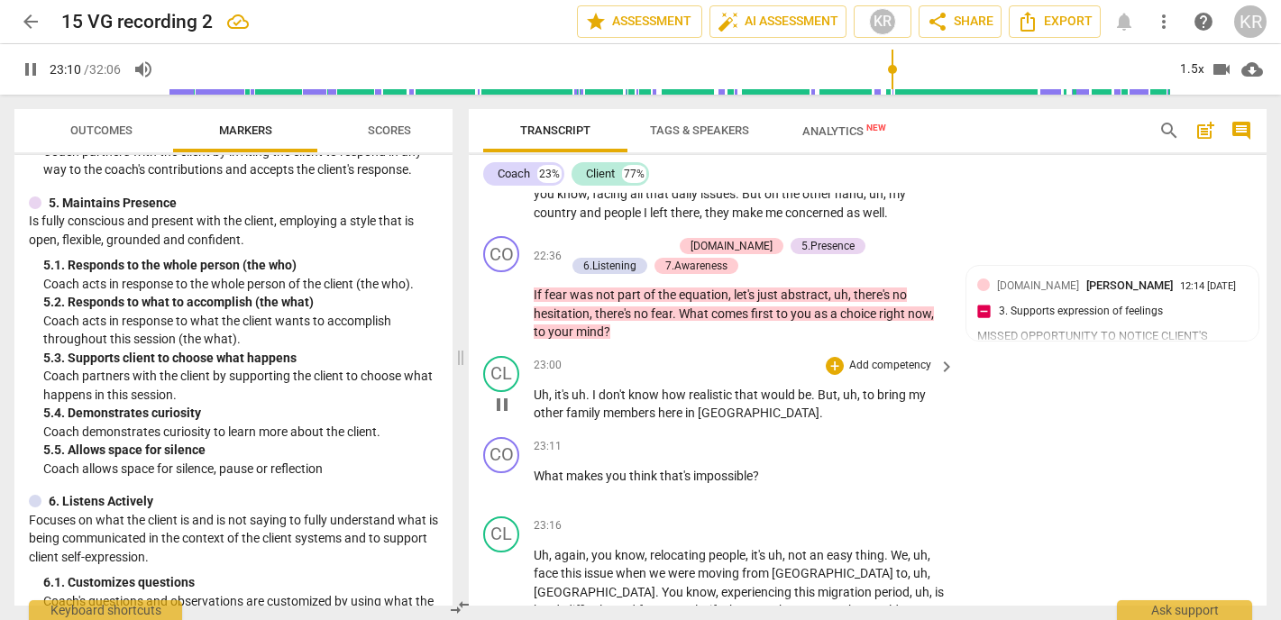
click at [503, 394] on span "pause" at bounding box center [502, 405] width 22 height 22
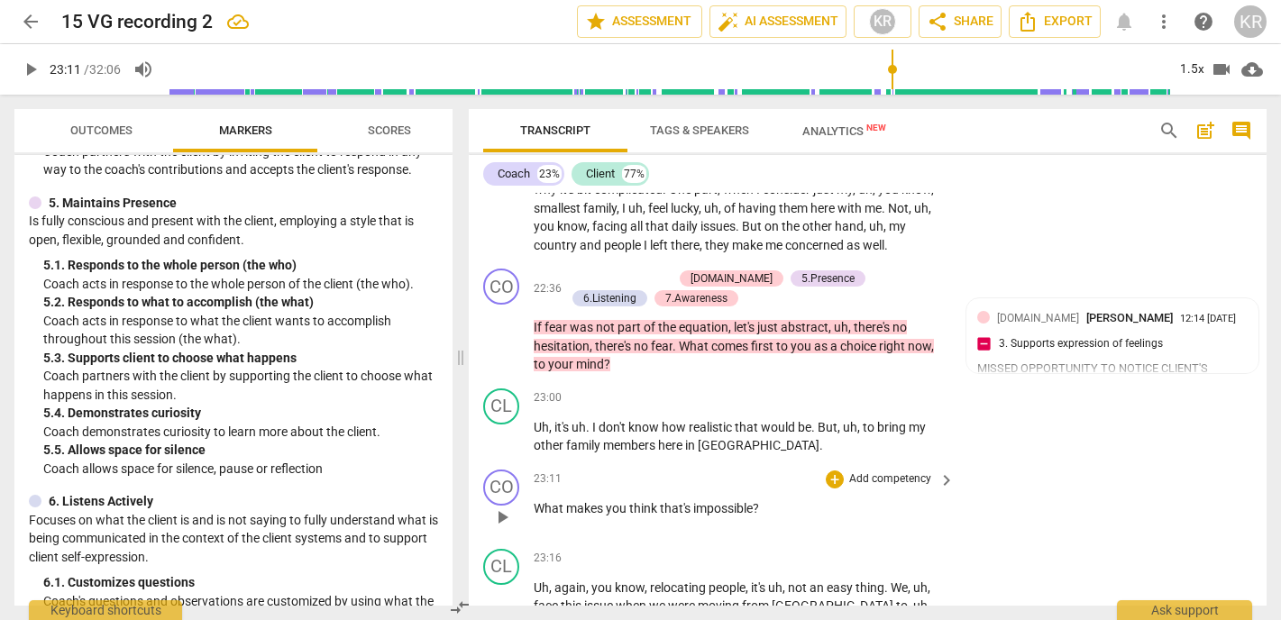
click at [506, 507] on span "play_arrow" at bounding box center [502, 518] width 22 height 22
click at [502, 507] on span "pause" at bounding box center [502, 518] width 22 height 22
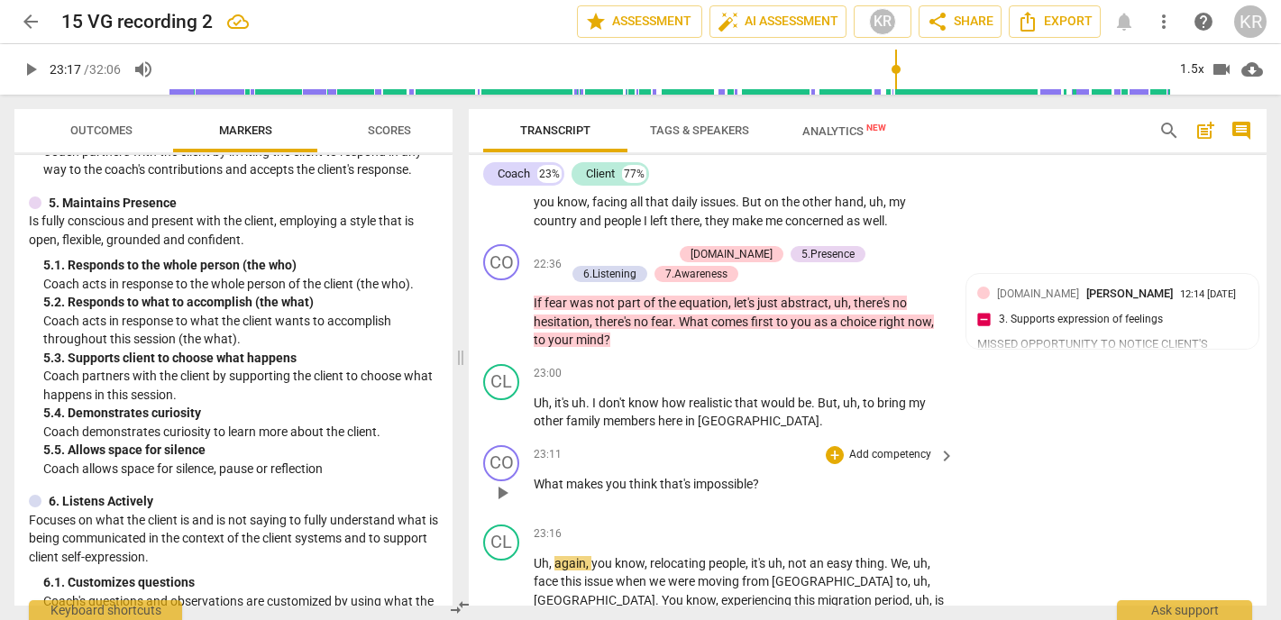
scroll to position [5660, 0]
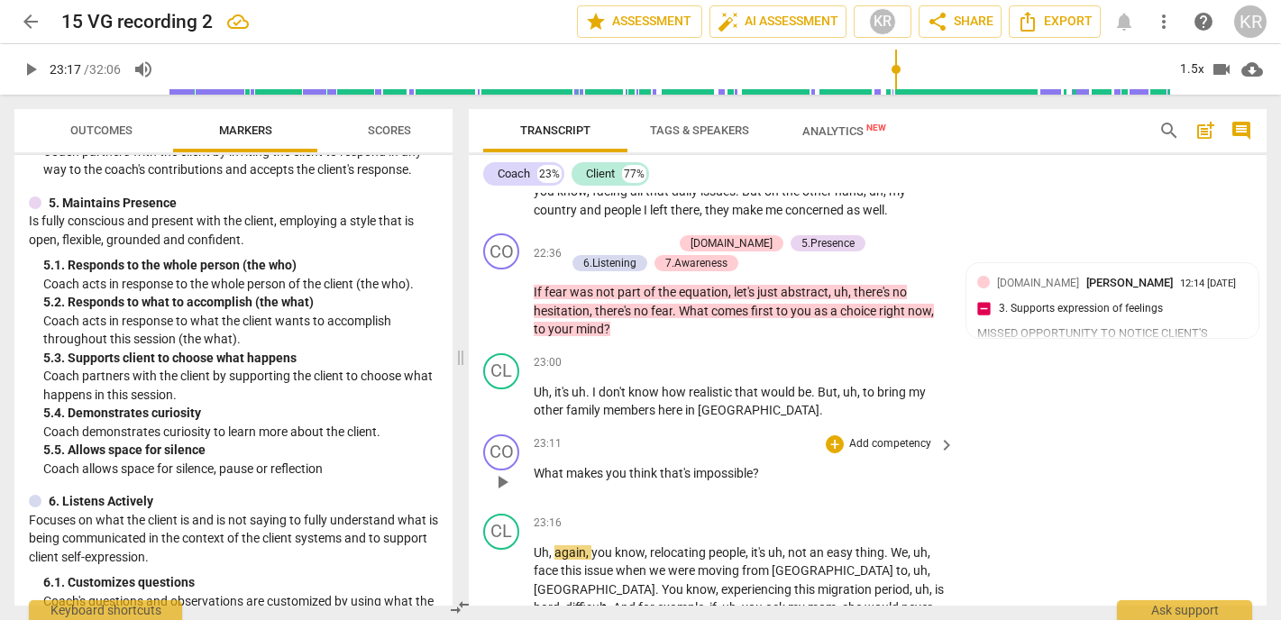
click at [891, 436] on p "Add competency" at bounding box center [891, 444] width 86 height 16
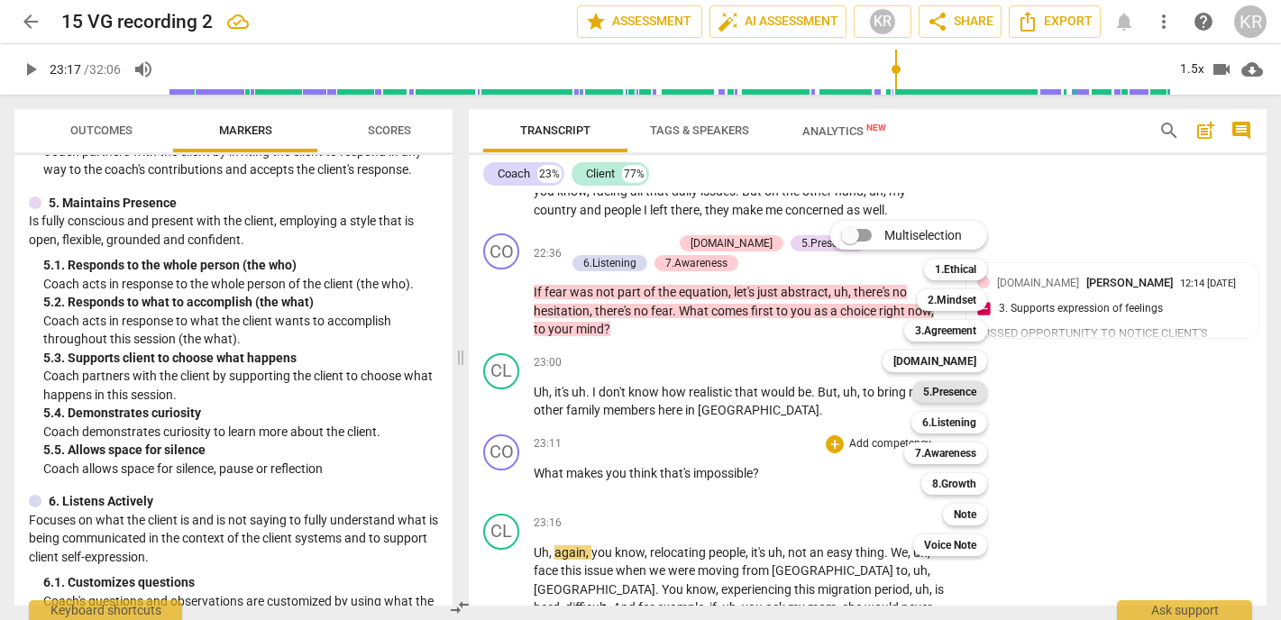
click at [961, 398] on b "5.Presence" at bounding box center [949, 392] width 53 height 22
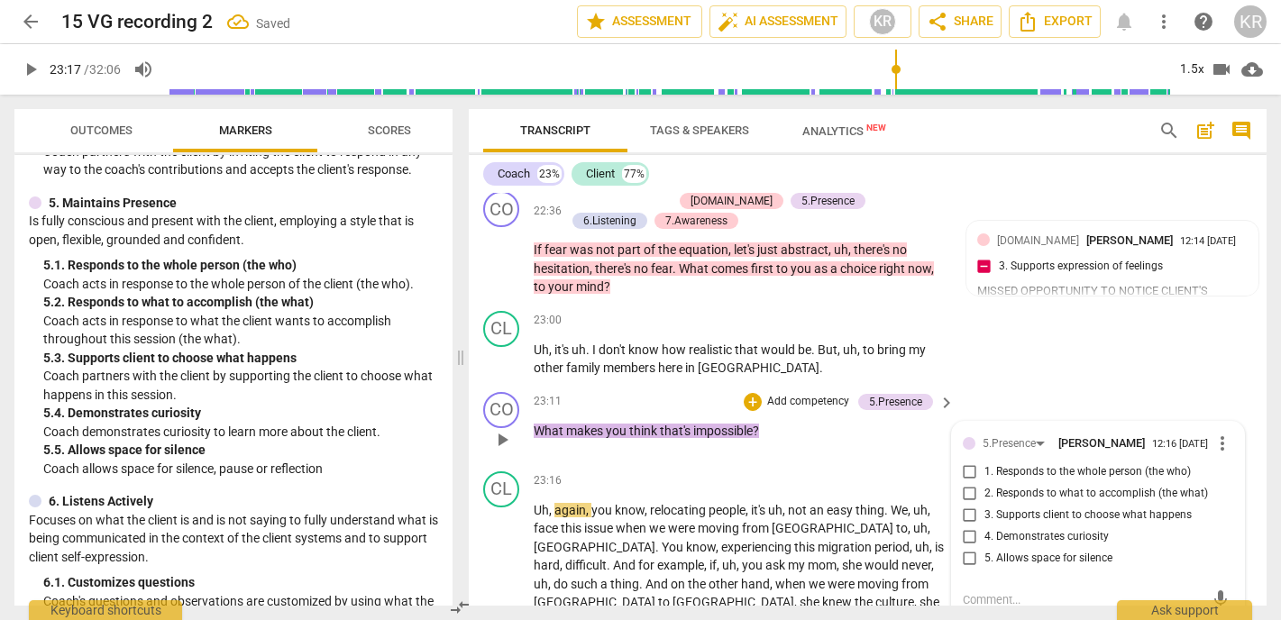
scroll to position [5703, 0]
click at [1023, 435] on div "5.Presence" at bounding box center [1009, 443] width 53 height 17
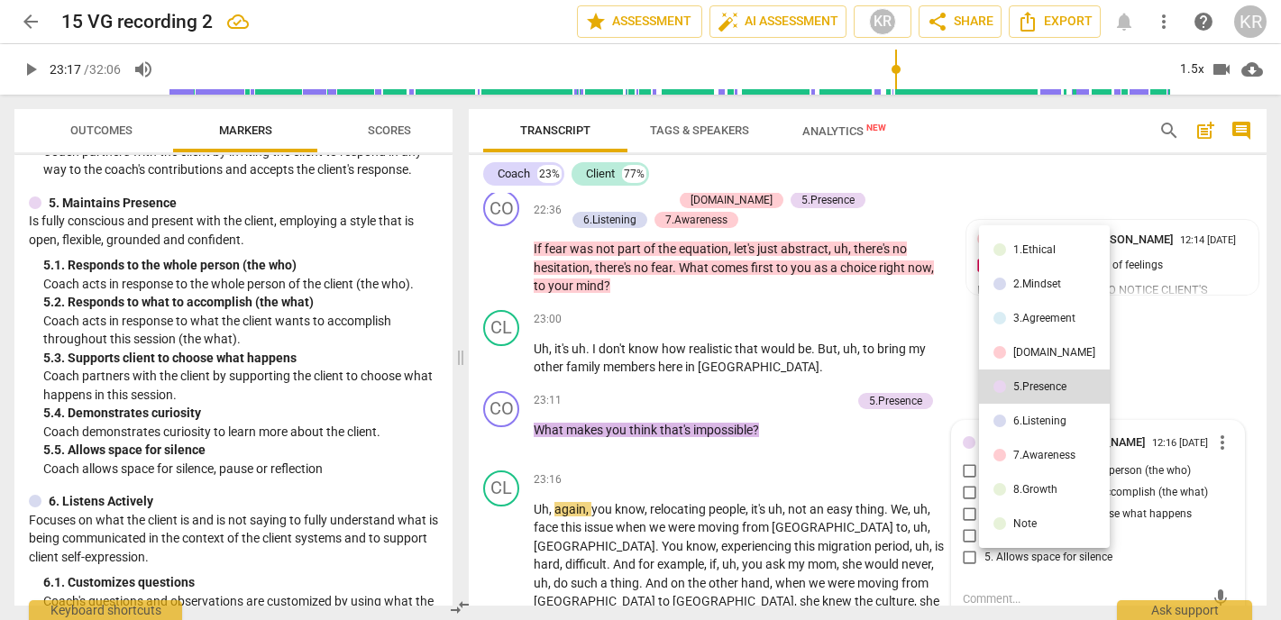
click at [1042, 456] on div "7.Awareness" at bounding box center [1045, 455] width 62 height 11
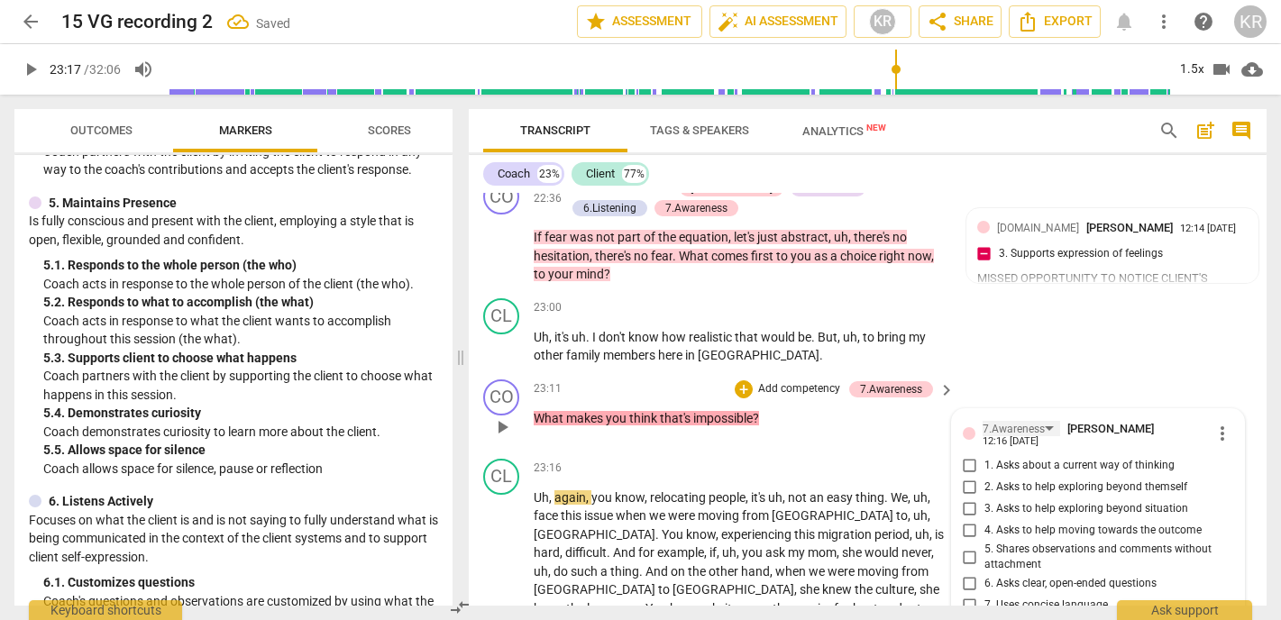
scroll to position [5720, 0]
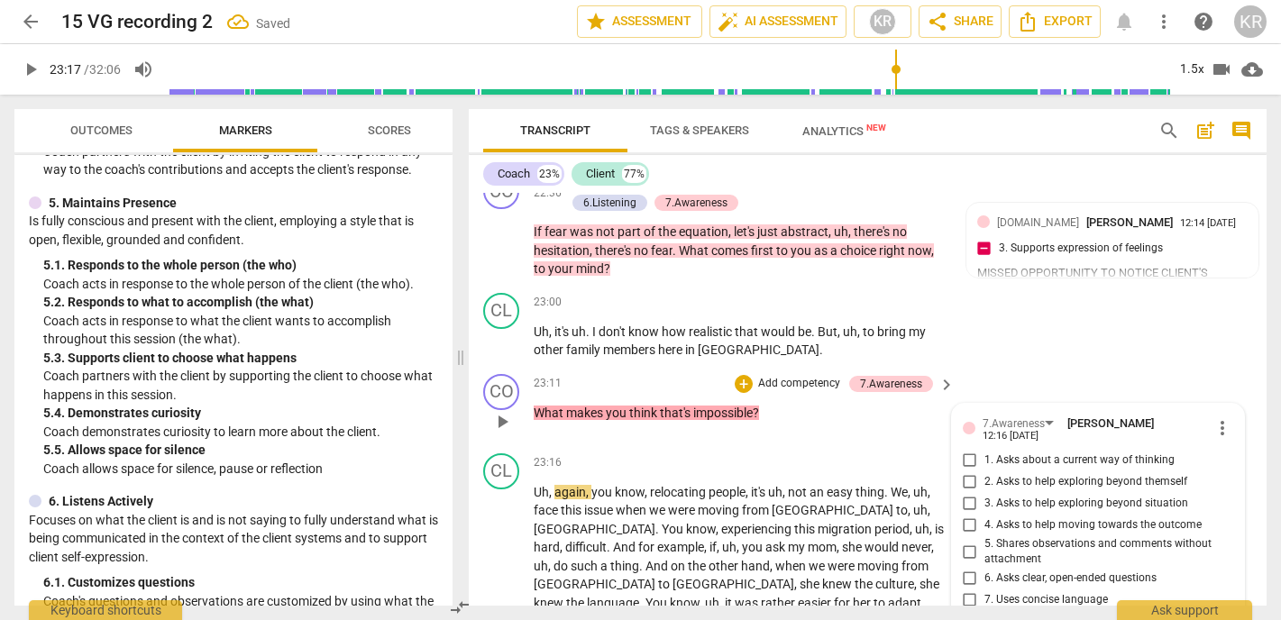
click at [1036, 453] on span "1. Asks about a current way of thinking" at bounding box center [1080, 461] width 190 height 16
click at [985, 450] on input "1. Asks about a current way of thinking" at bounding box center [970, 461] width 29 height 22
click at [1047, 571] on span "6. Asks clear, open-ended questions" at bounding box center [1071, 579] width 172 height 16
click at [985, 568] on input "6. Asks clear, open-ended questions" at bounding box center [970, 579] width 29 height 22
click at [798, 376] on p "Add competency" at bounding box center [800, 384] width 86 height 16
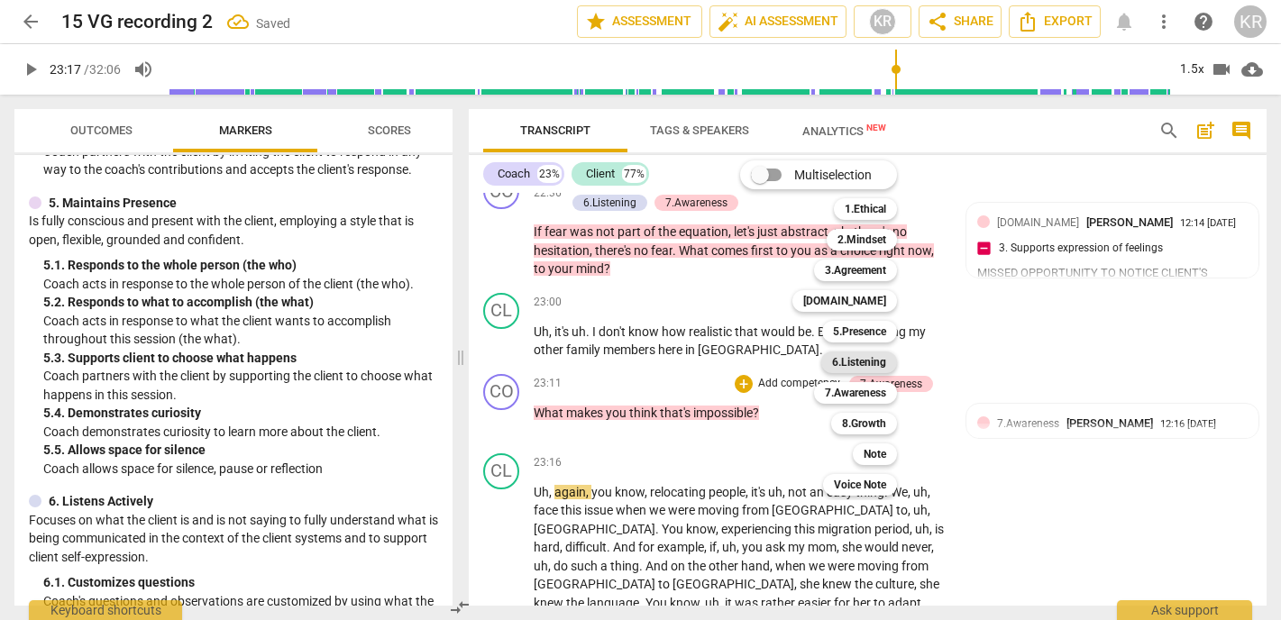
click at [857, 365] on b "6.Listening" at bounding box center [859, 363] width 54 height 22
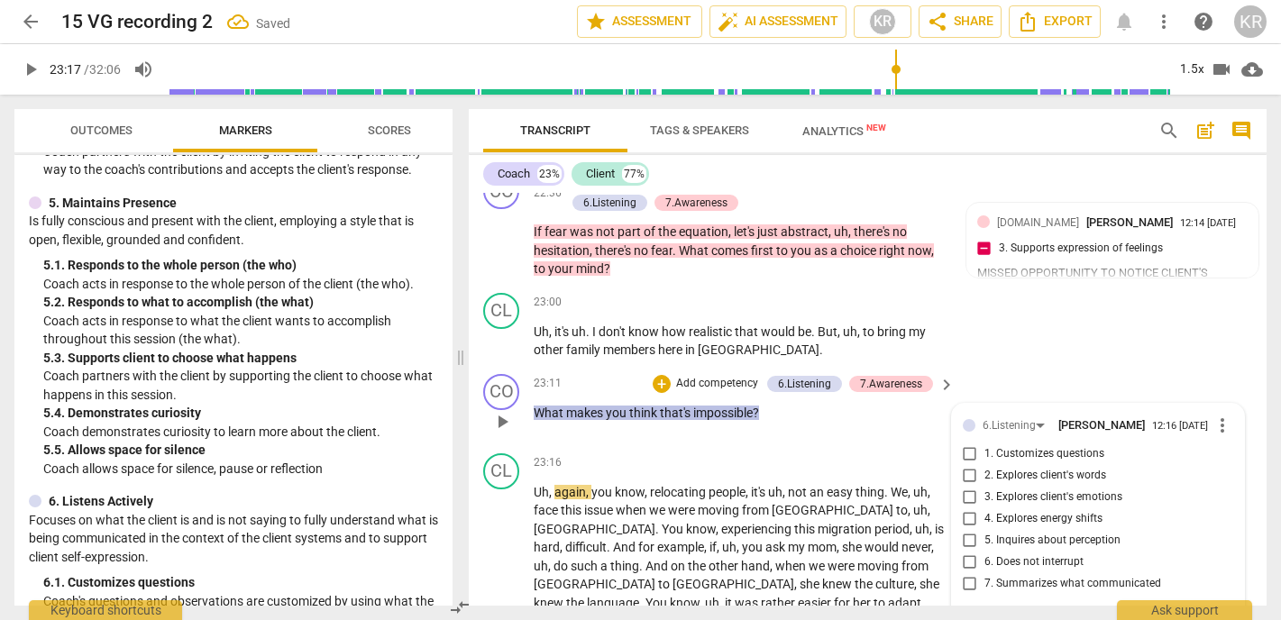
click at [1004, 533] on span "5. Inquires about perception" at bounding box center [1053, 541] width 136 height 16
click at [985, 530] on input "5. Inquires about perception" at bounding box center [970, 541] width 29 height 22
click at [894, 376] on div "7.Awareness" at bounding box center [891, 384] width 62 height 16
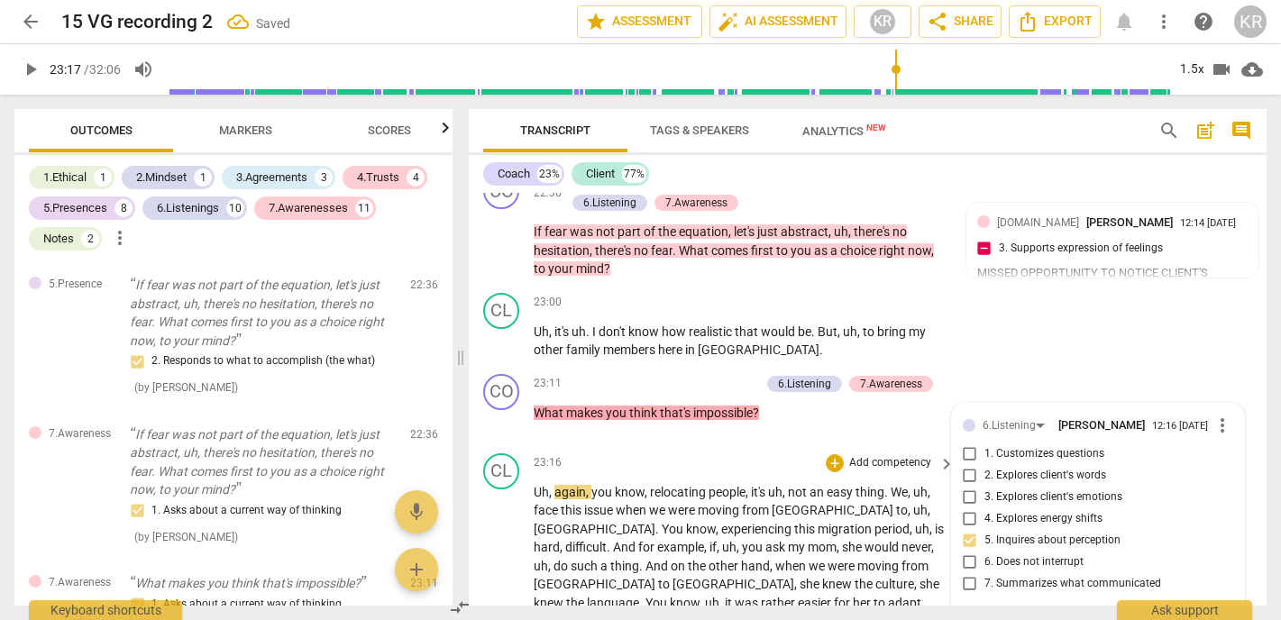
scroll to position [6172, 0]
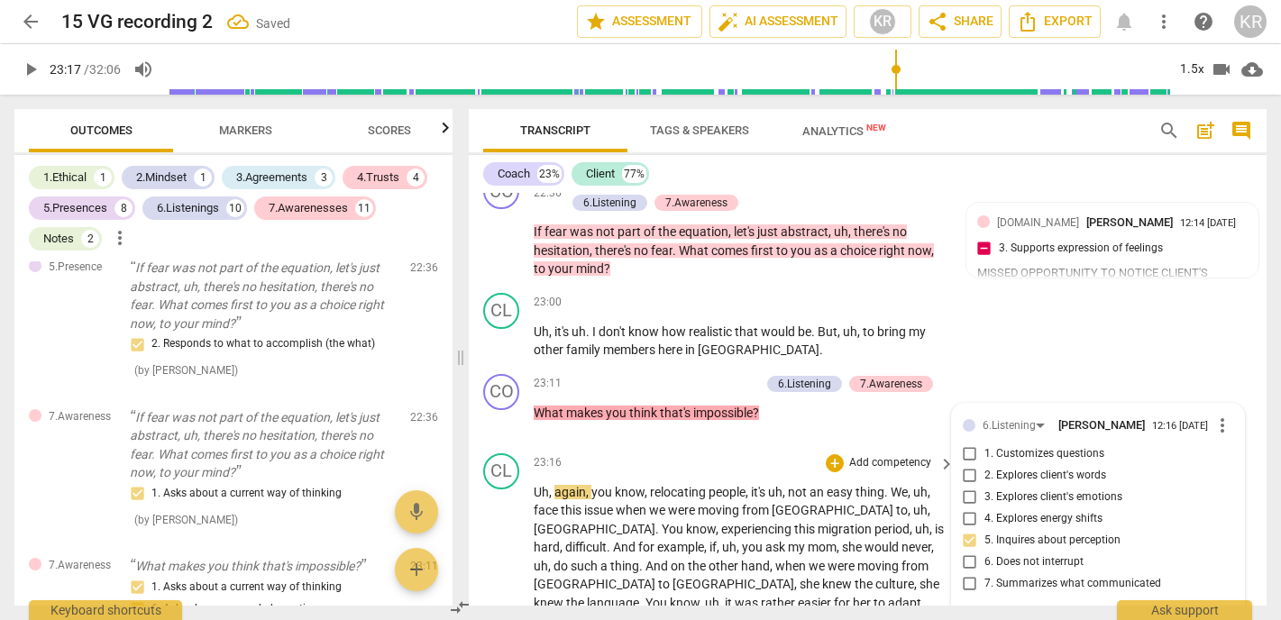
click at [806, 454] on div "23:16 + Add competency keyboard_arrow_right" at bounding box center [745, 464] width 423 height 20
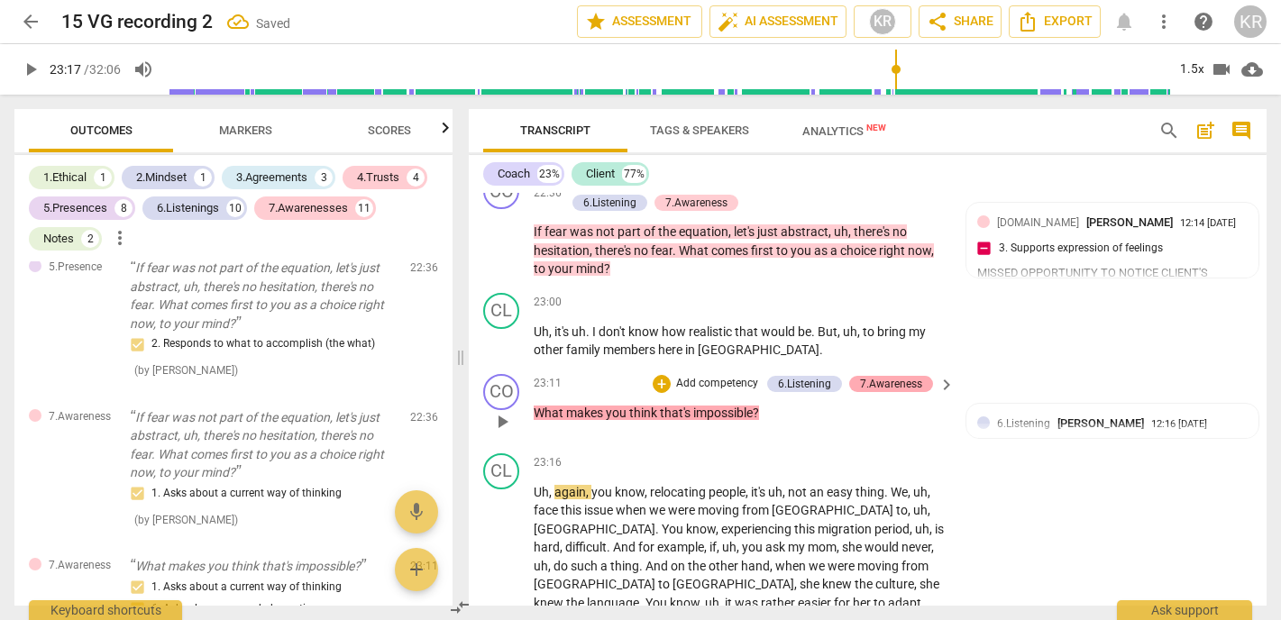
click at [909, 376] on div "7.Awareness" at bounding box center [891, 384] width 62 height 16
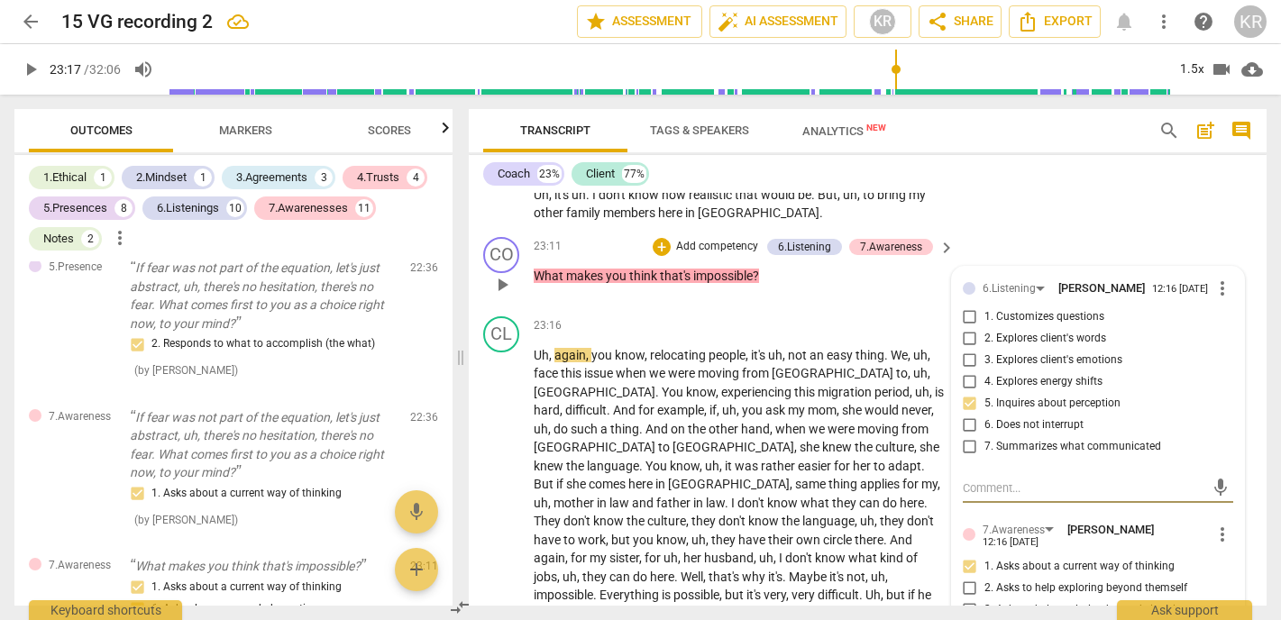
scroll to position [5861, 0]
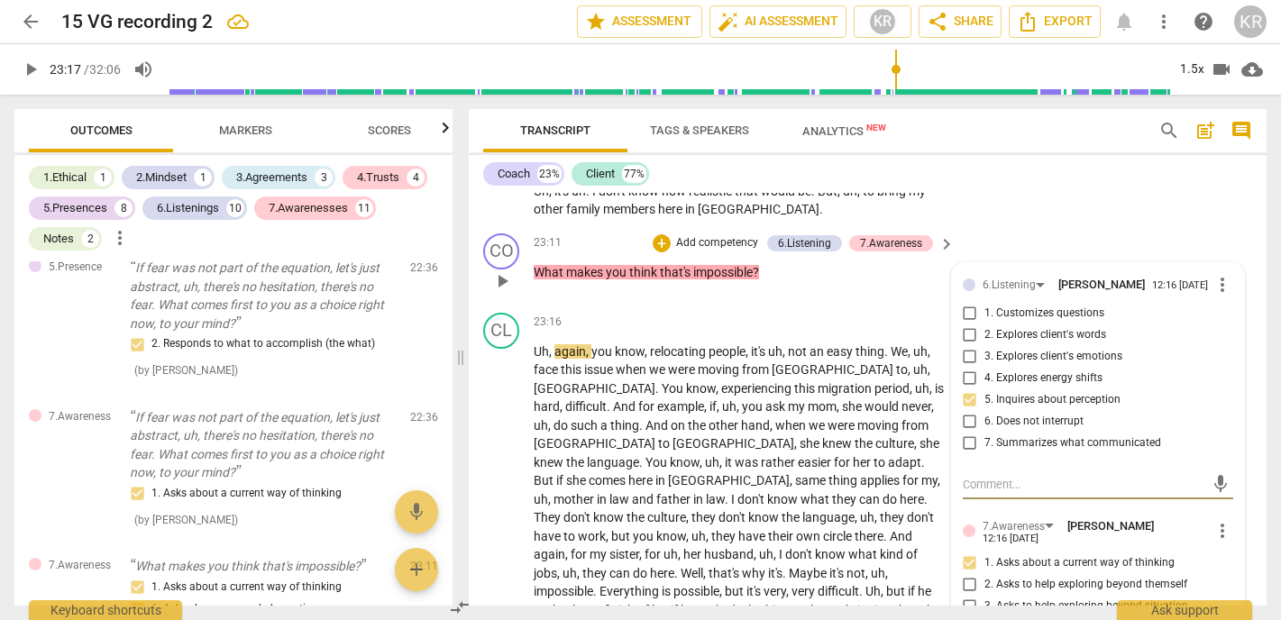
click at [969, 553] on input "1. Asks about a current way of thinking" at bounding box center [970, 564] width 29 height 22
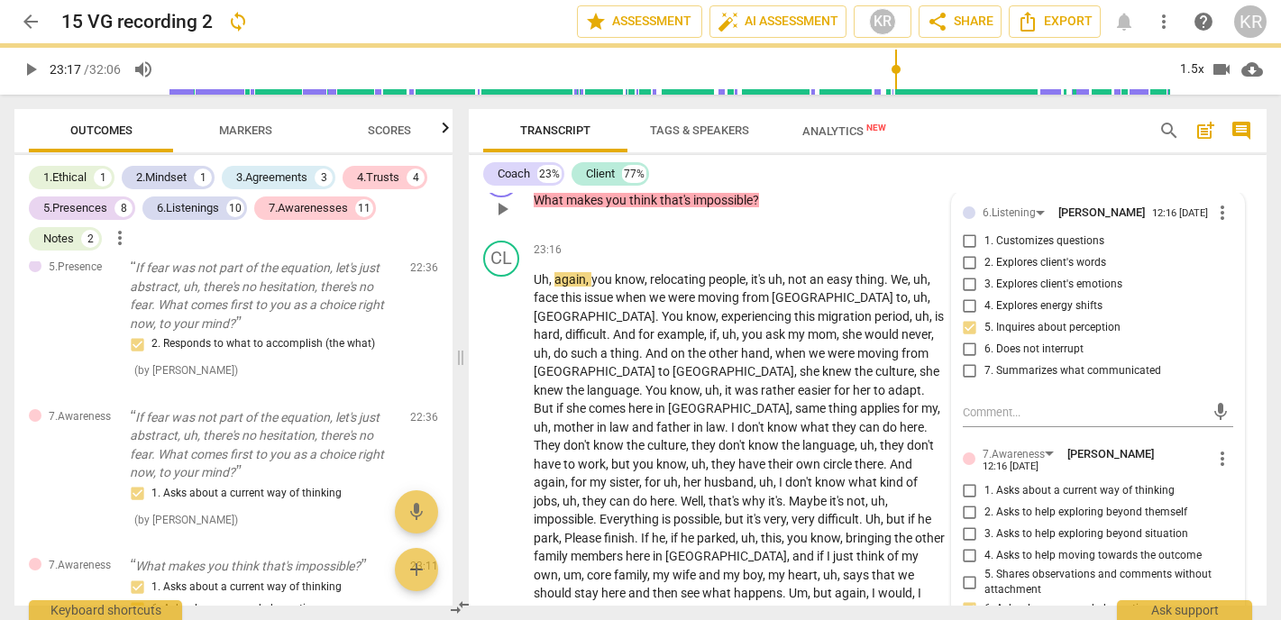
scroll to position [5943, 0]
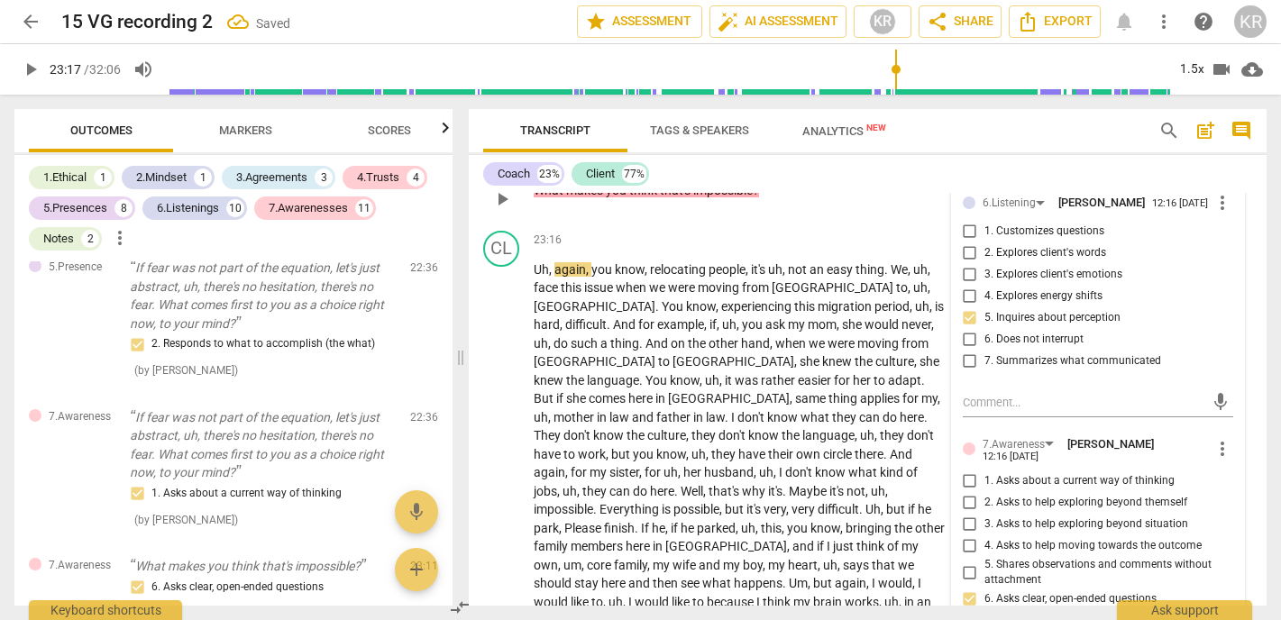
click at [1045, 517] on span "3. Asks to help exploring beyond situation" at bounding box center [1087, 525] width 204 height 16
click at [985, 514] on input "3. Asks to help exploring beyond situation" at bounding box center [970, 525] width 29 height 22
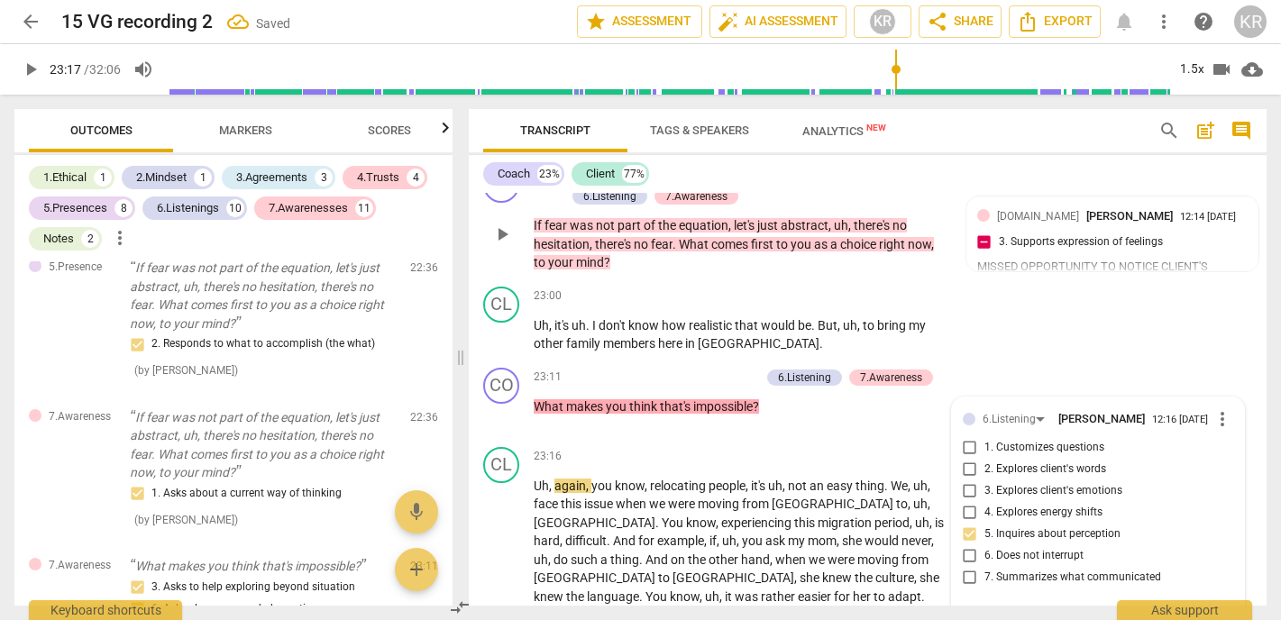
scroll to position [5804, 0]
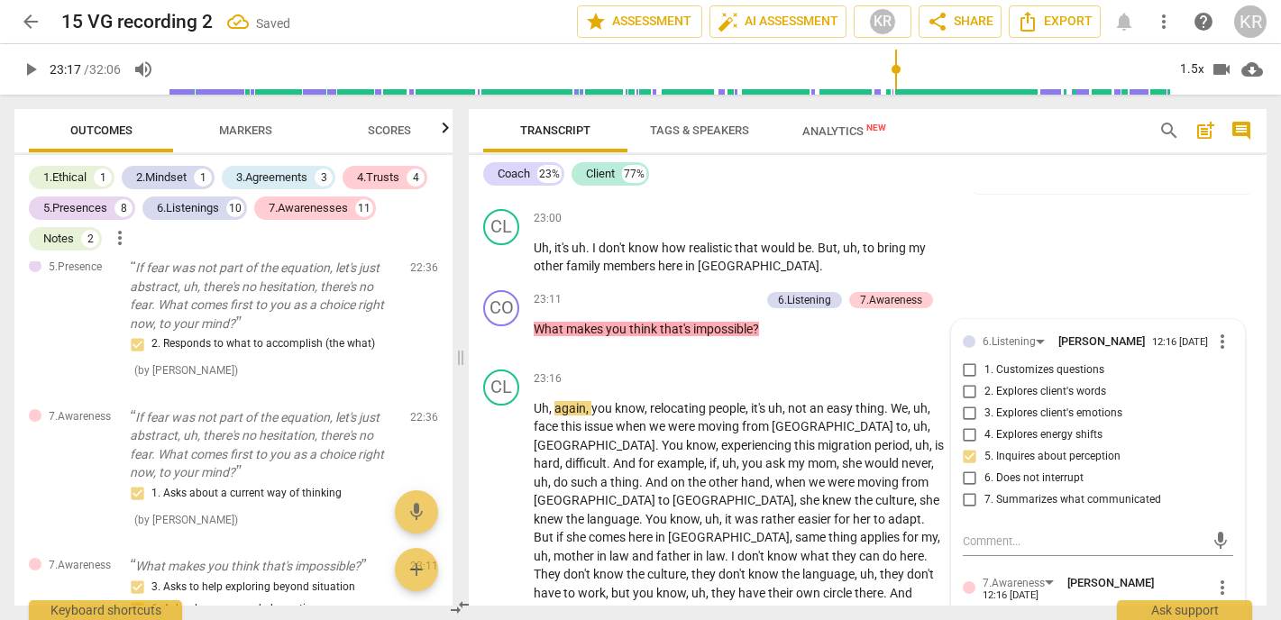
click at [35, 71] on span "play_arrow" at bounding box center [31, 70] width 22 height 22
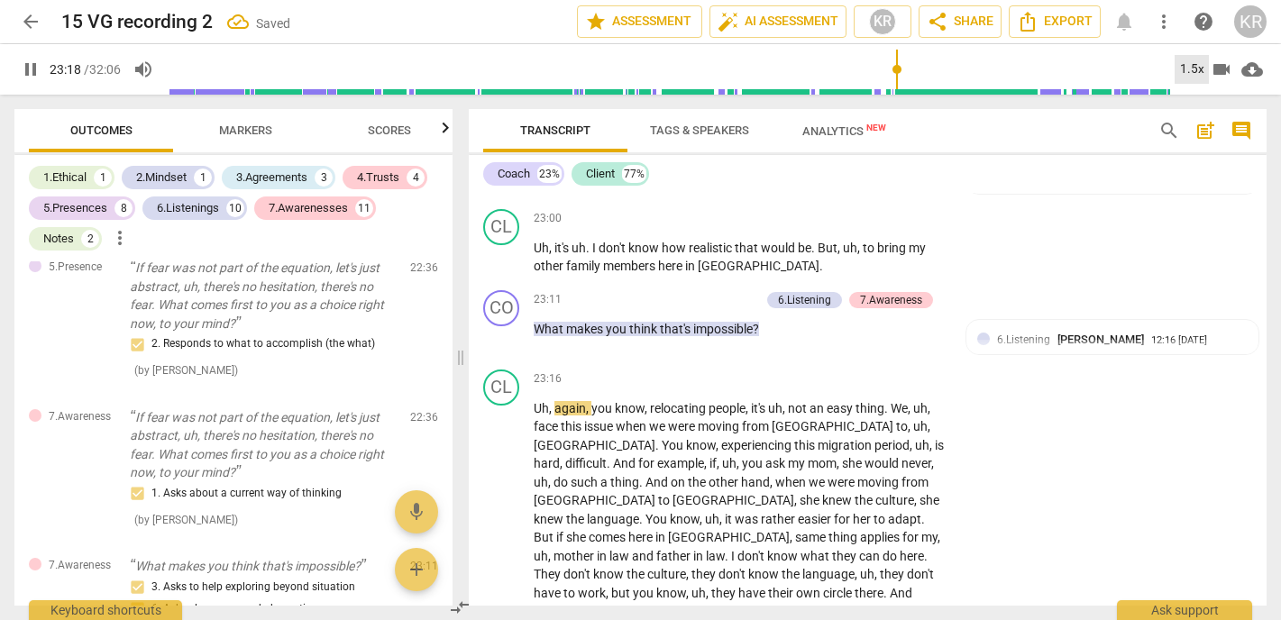
click at [1195, 66] on div "1.5x" at bounding box center [1192, 69] width 34 height 29
click at [1199, 217] on li "2x" at bounding box center [1205, 208] width 60 height 34
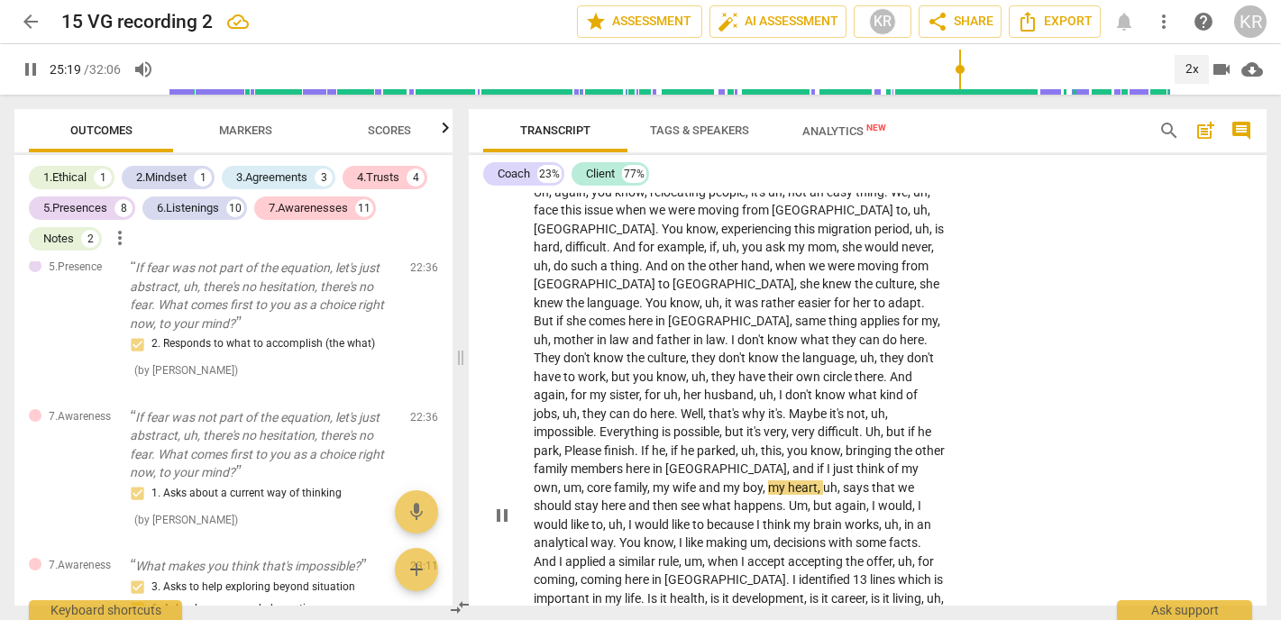
scroll to position [6027, 0]
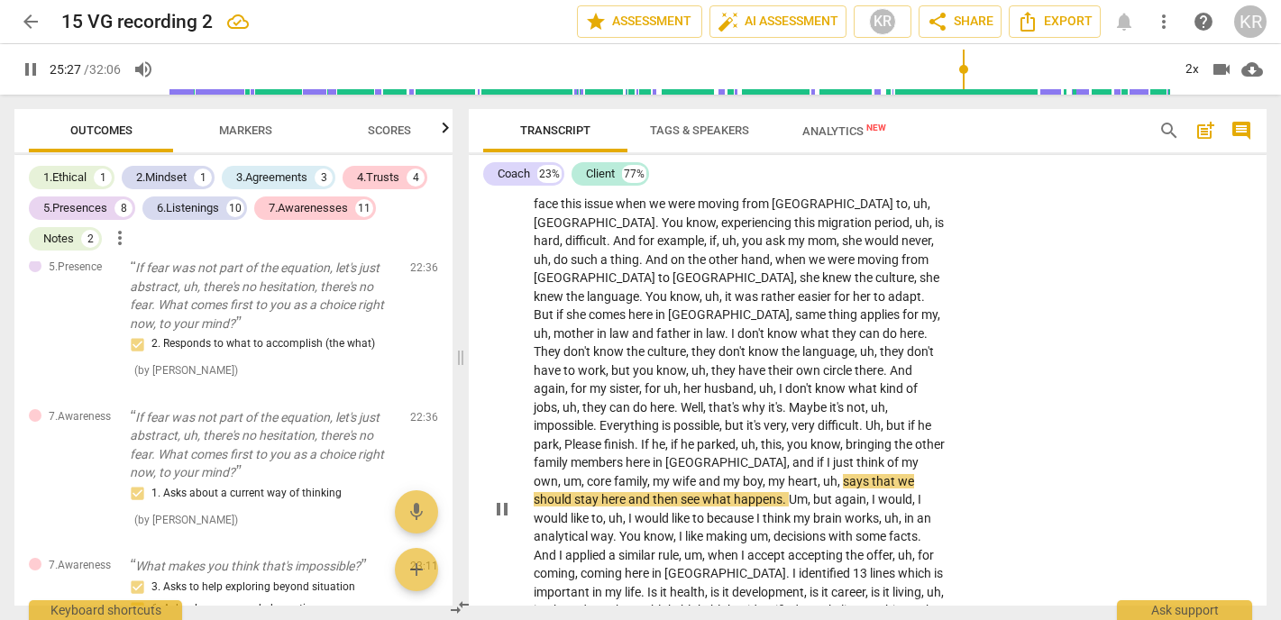
click at [804, 418] on span "very" at bounding box center [805, 425] width 26 height 14
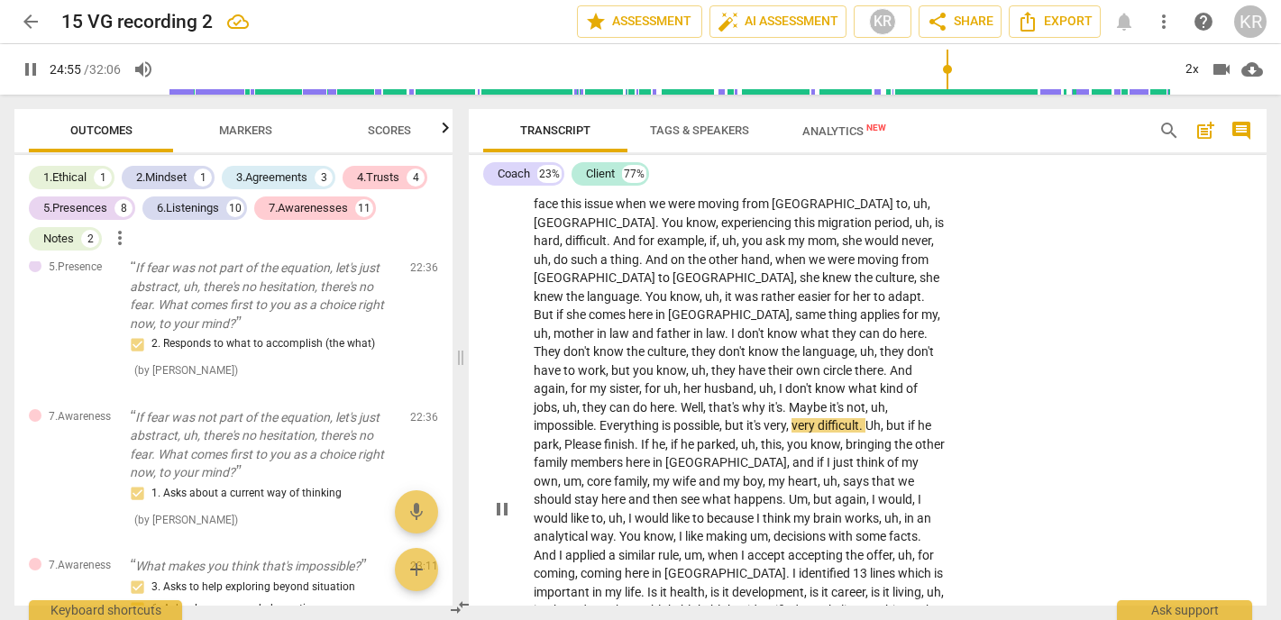
click at [499, 499] on span "pause" at bounding box center [502, 510] width 22 height 22
click at [1191, 64] on div "2x" at bounding box center [1192, 69] width 34 height 29
click at [1197, 108] on li "1x" at bounding box center [1205, 106] width 60 height 34
click at [500, 499] on span "play_arrow" at bounding box center [502, 510] width 22 height 22
click at [500, 499] on span "pause" at bounding box center [502, 510] width 22 height 22
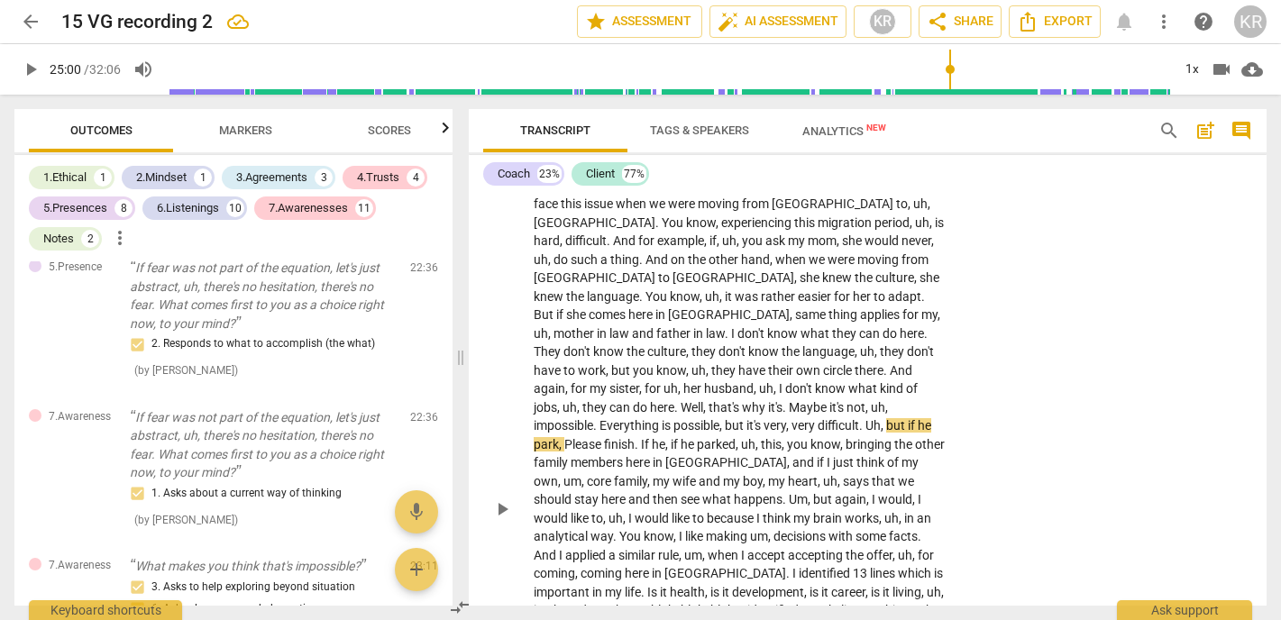
click at [500, 499] on span "play_arrow" at bounding box center [502, 510] width 22 height 22
click at [500, 499] on span "pause" at bounding box center [502, 510] width 22 height 22
click at [565, 437] on span "Please" at bounding box center [585, 444] width 40 height 14
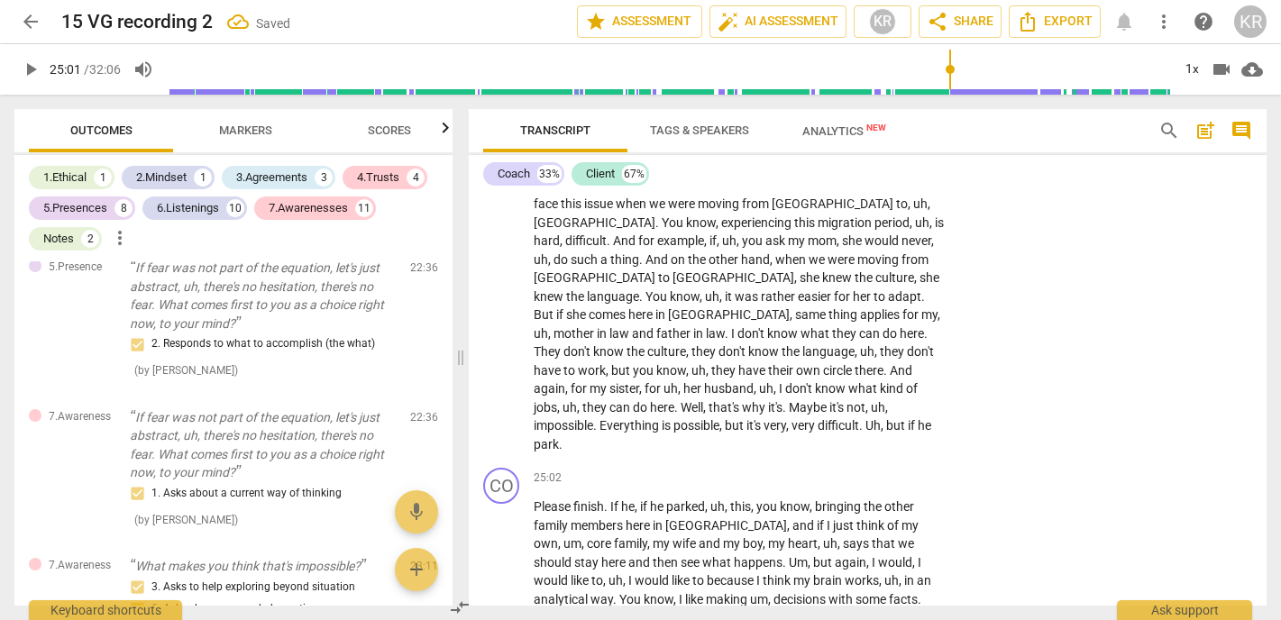
click at [611, 500] on span "If" at bounding box center [616, 507] width 11 height 14
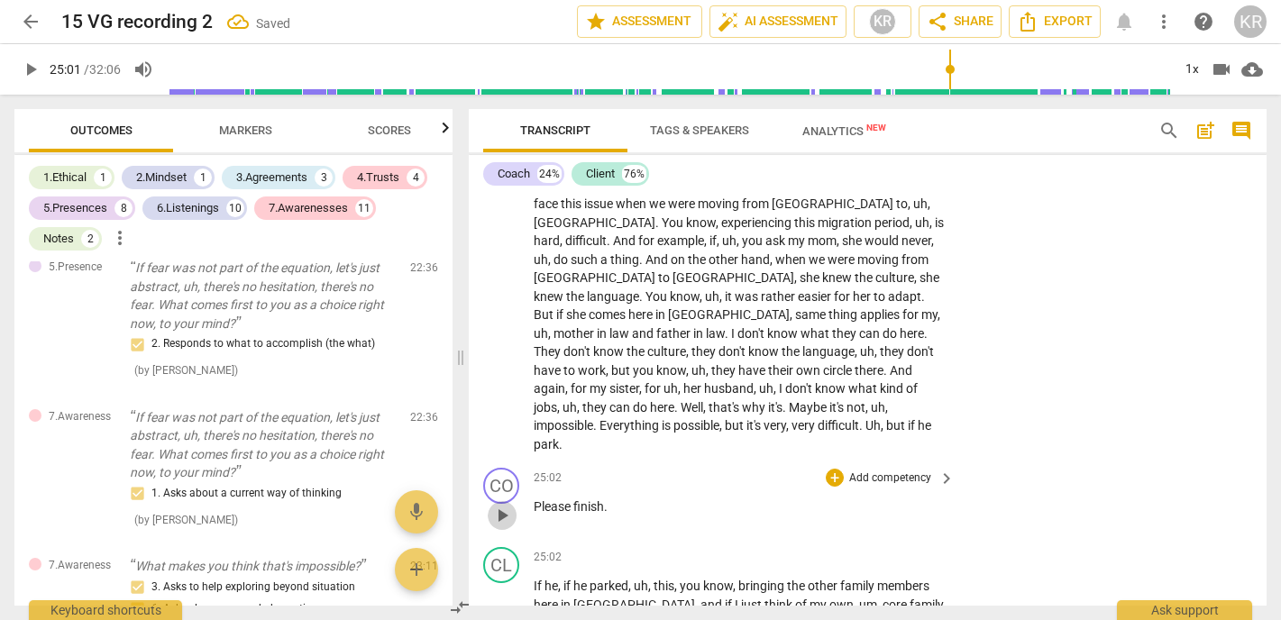
click at [500, 505] on span "play_arrow" at bounding box center [502, 516] width 22 height 22
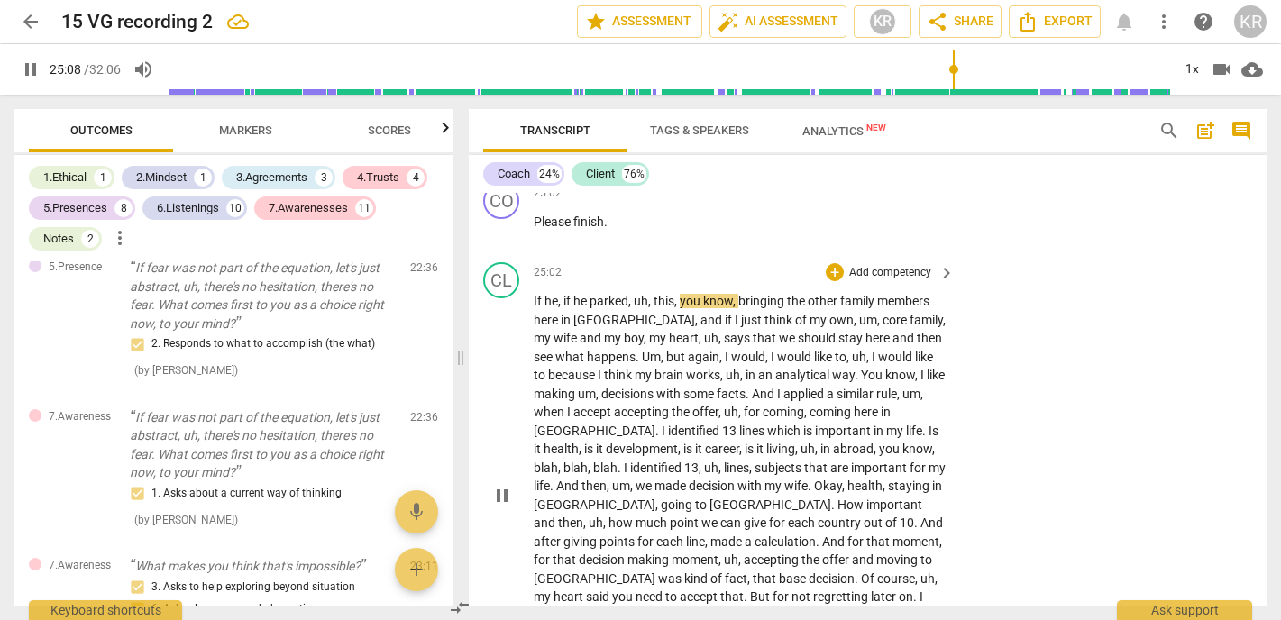
scroll to position [6310, 0]
click at [1195, 63] on div "1x" at bounding box center [1192, 69] width 34 height 29
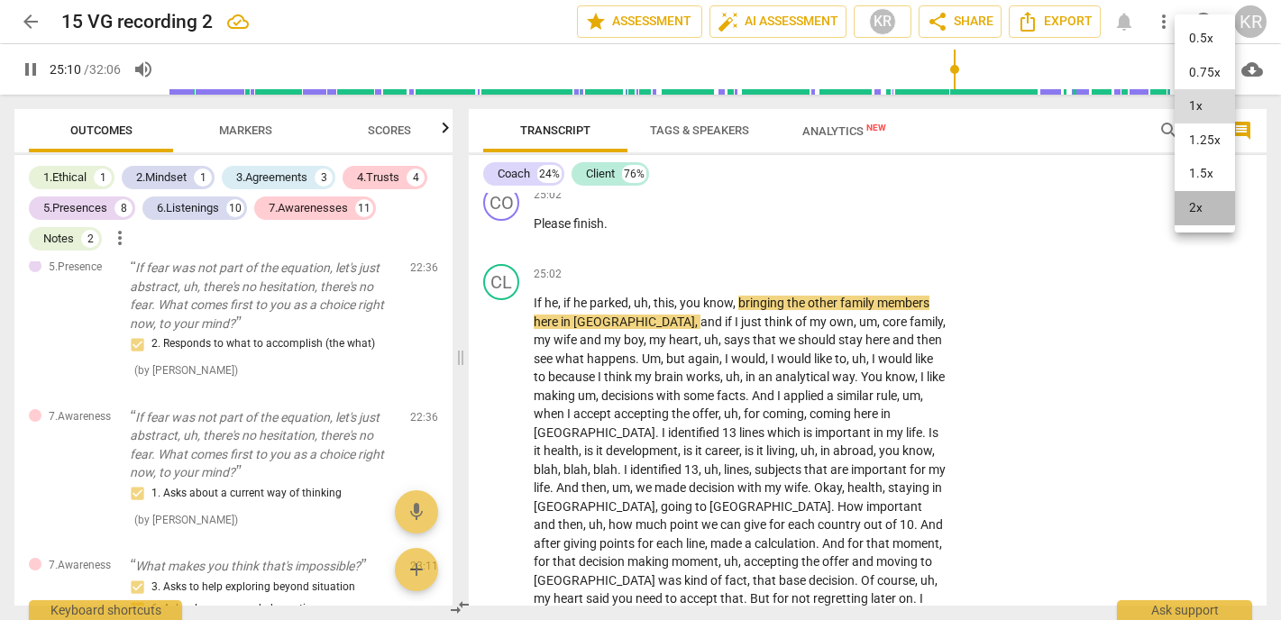
click at [1202, 207] on li "2x" at bounding box center [1205, 208] width 60 height 34
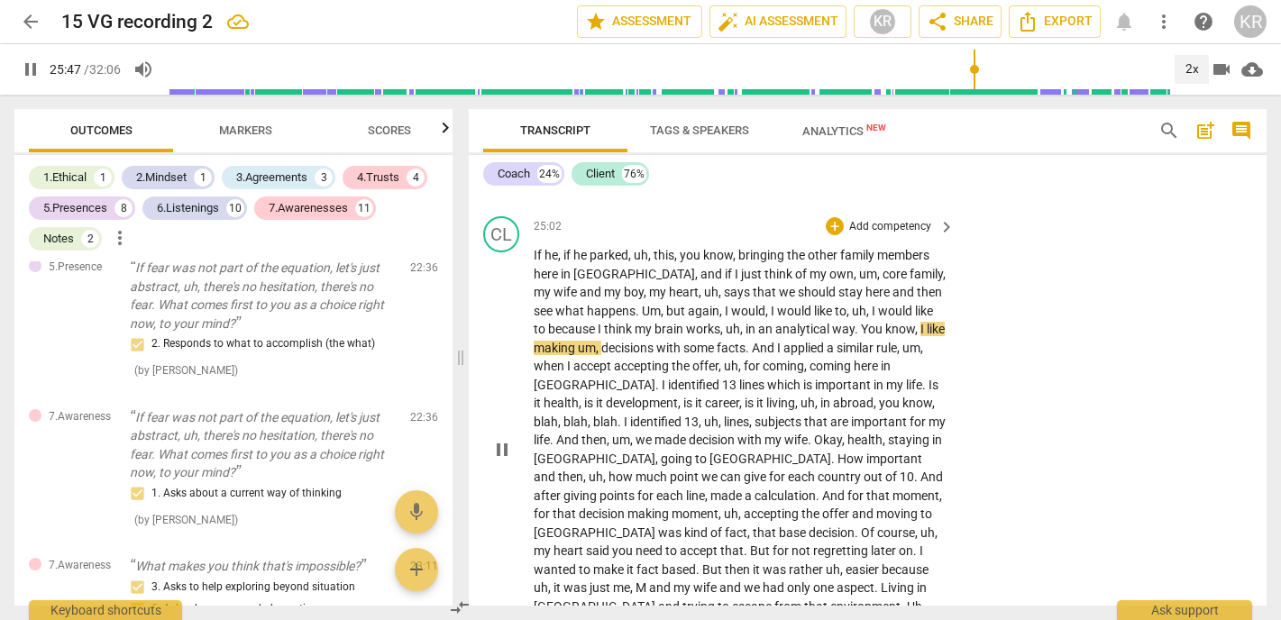
scroll to position [6372, 0]
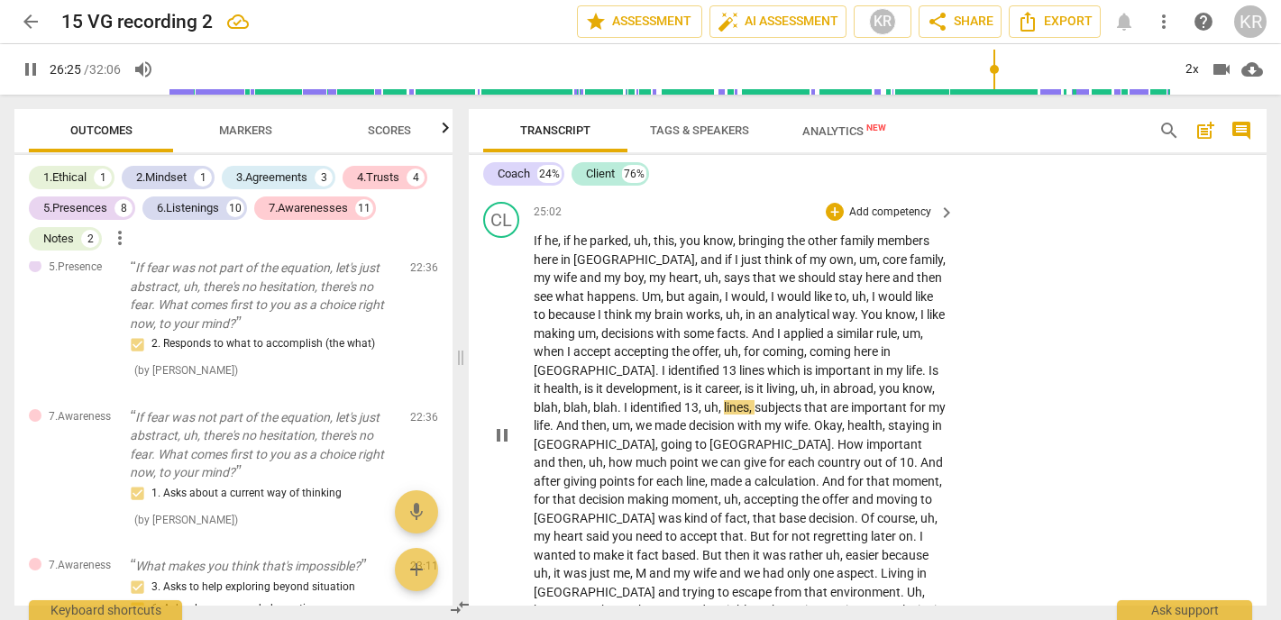
click at [500, 425] on span "pause" at bounding box center [502, 436] width 22 height 22
click at [31, 68] on span "play_arrow" at bounding box center [31, 70] width 22 height 22
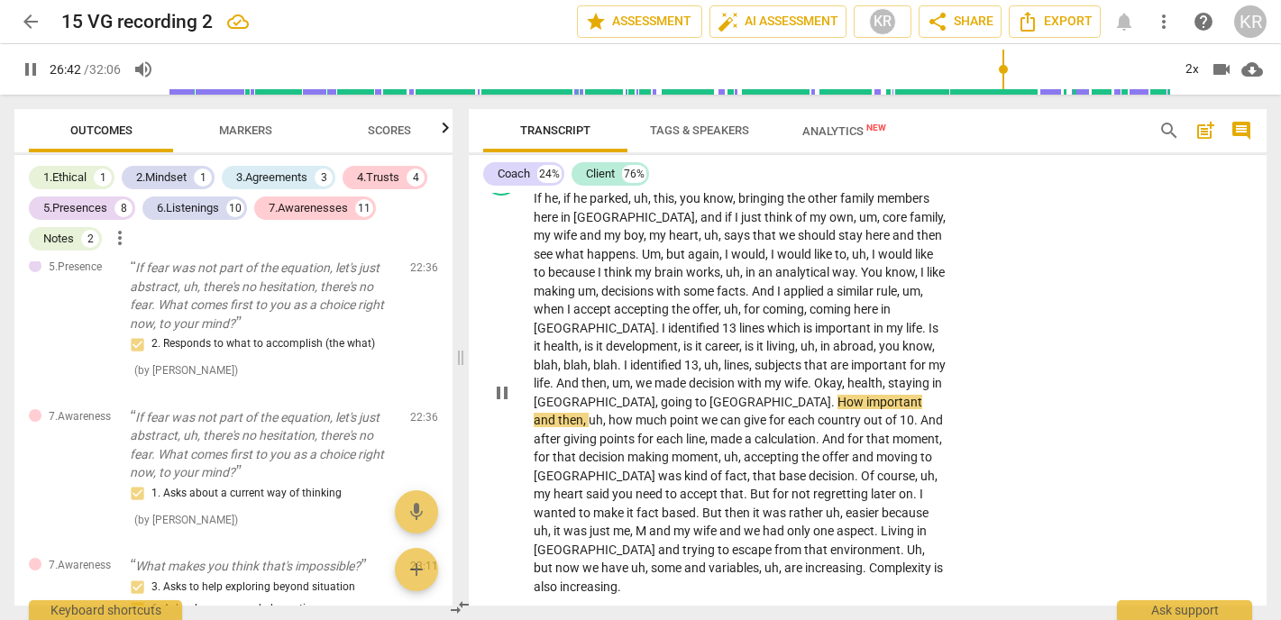
scroll to position [6416, 0]
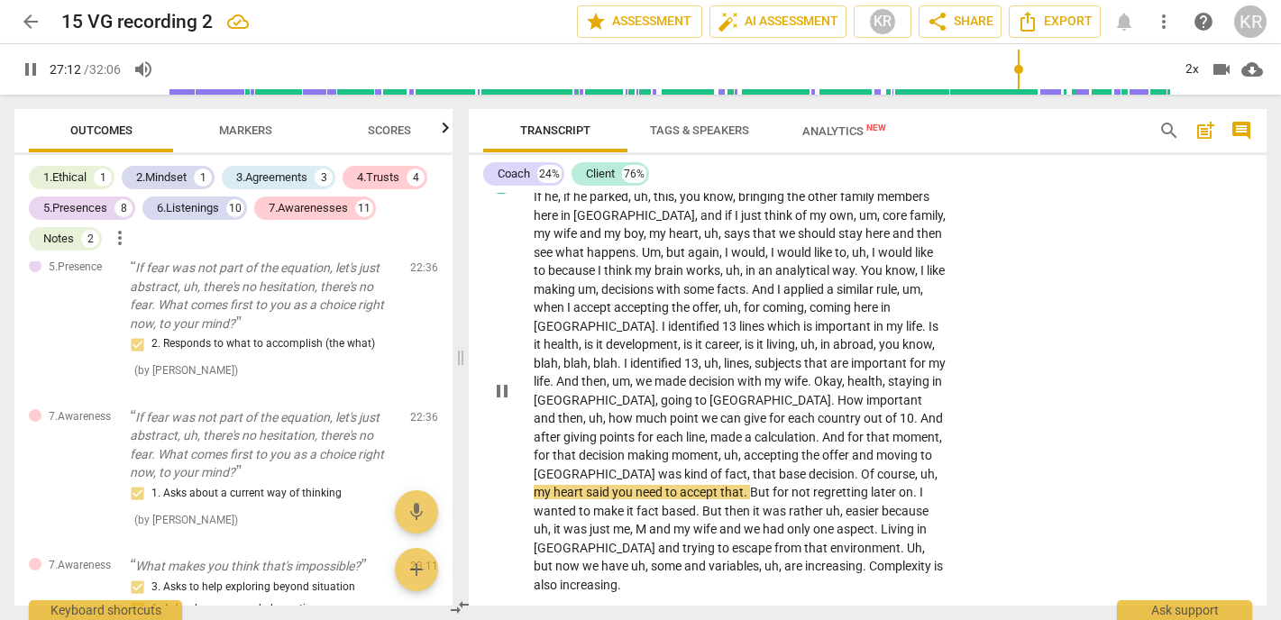
click at [753, 467] on span "that" at bounding box center [766, 474] width 26 height 14
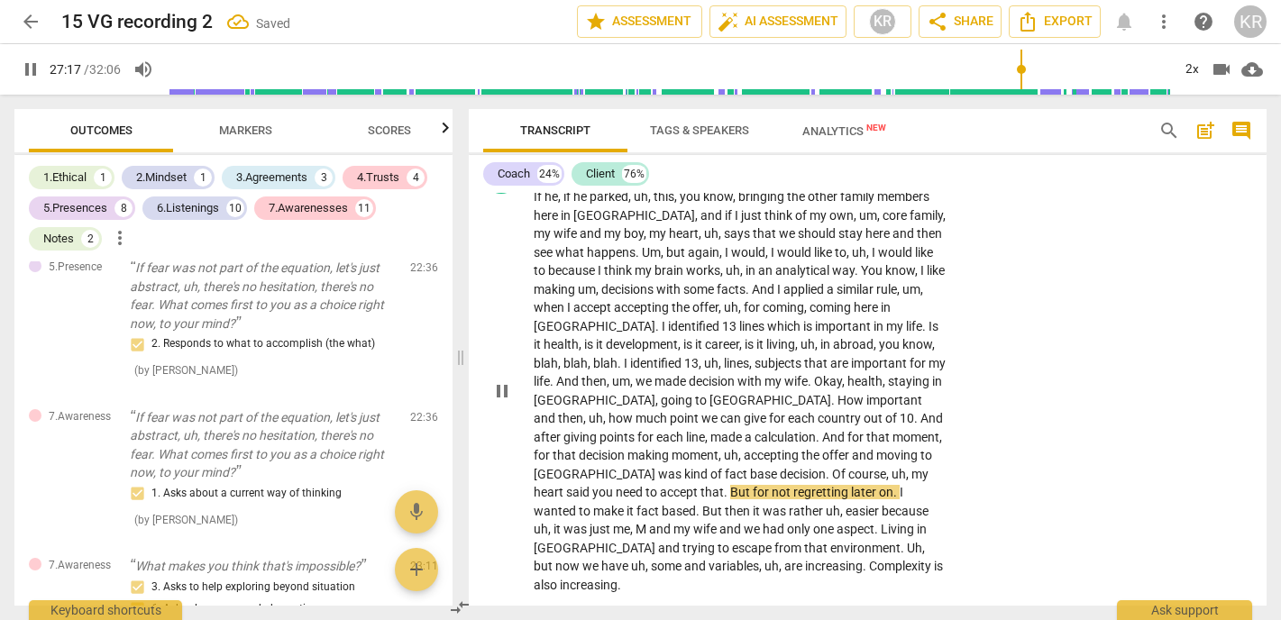
scroll to position [6448, 0]
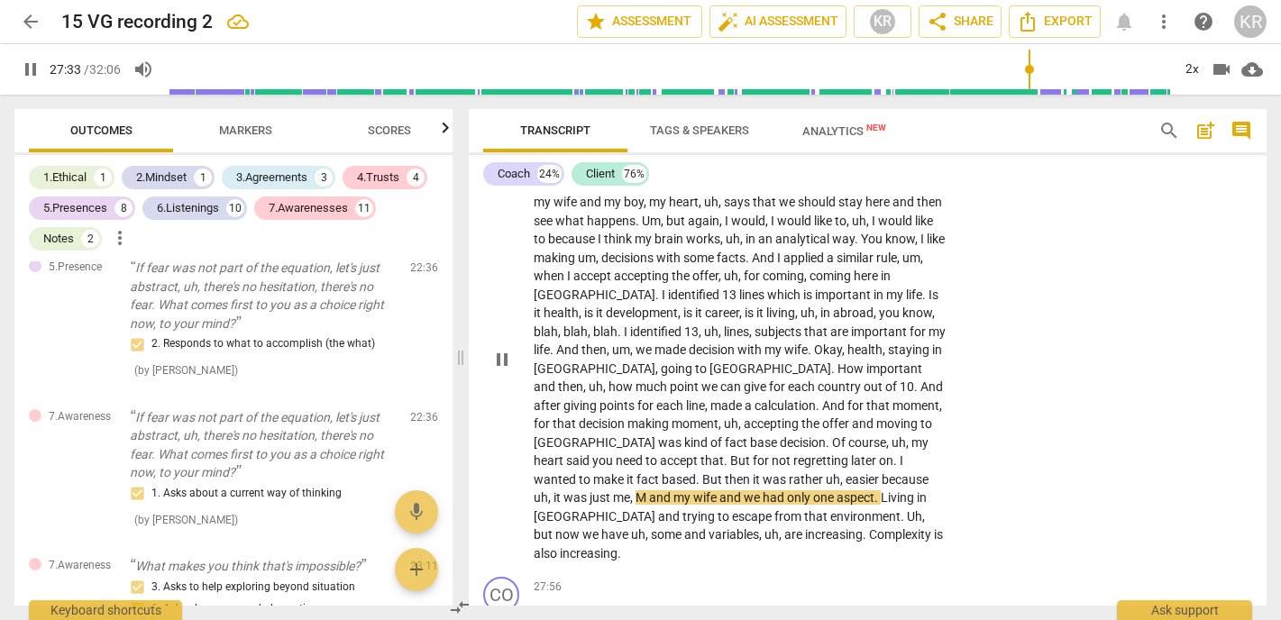
click at [649, 491] on span "M" at bounding box center [643, 498] width 14 height 14
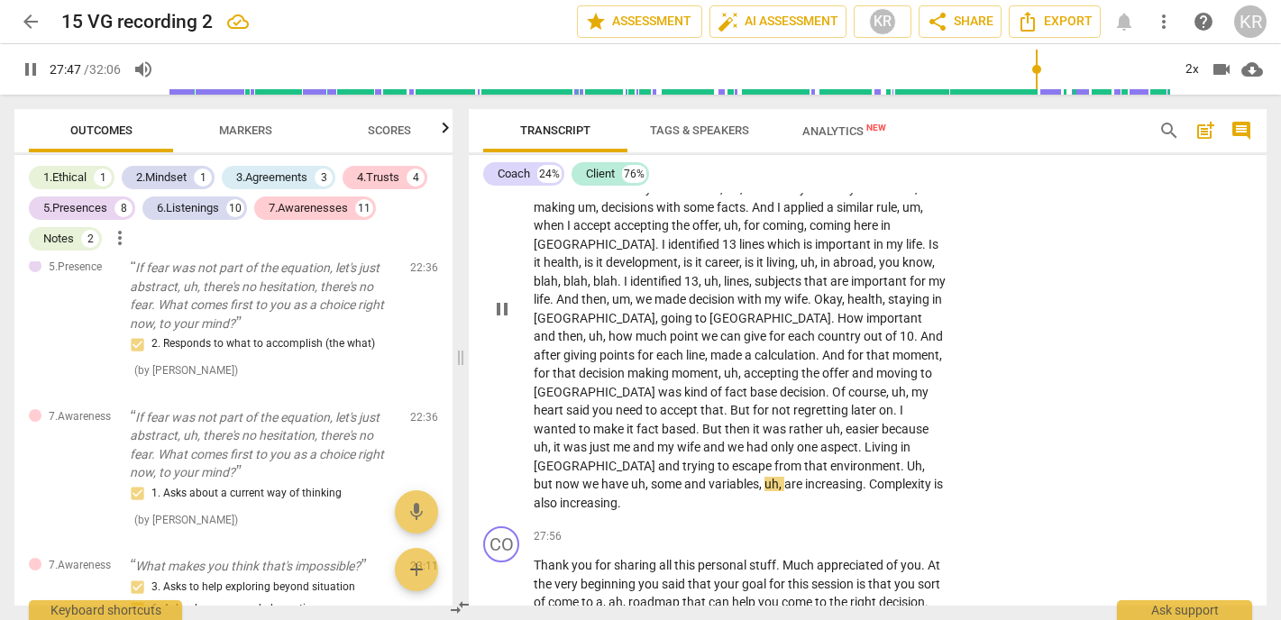
scroll to position [6499, 0]
click at [1193, 69] on div "2x" at bounding box center [1192, 69] width 34 height 29
click at [1195, 99] on li "1x" at bounding box center [1205, 106] width 60 height 34
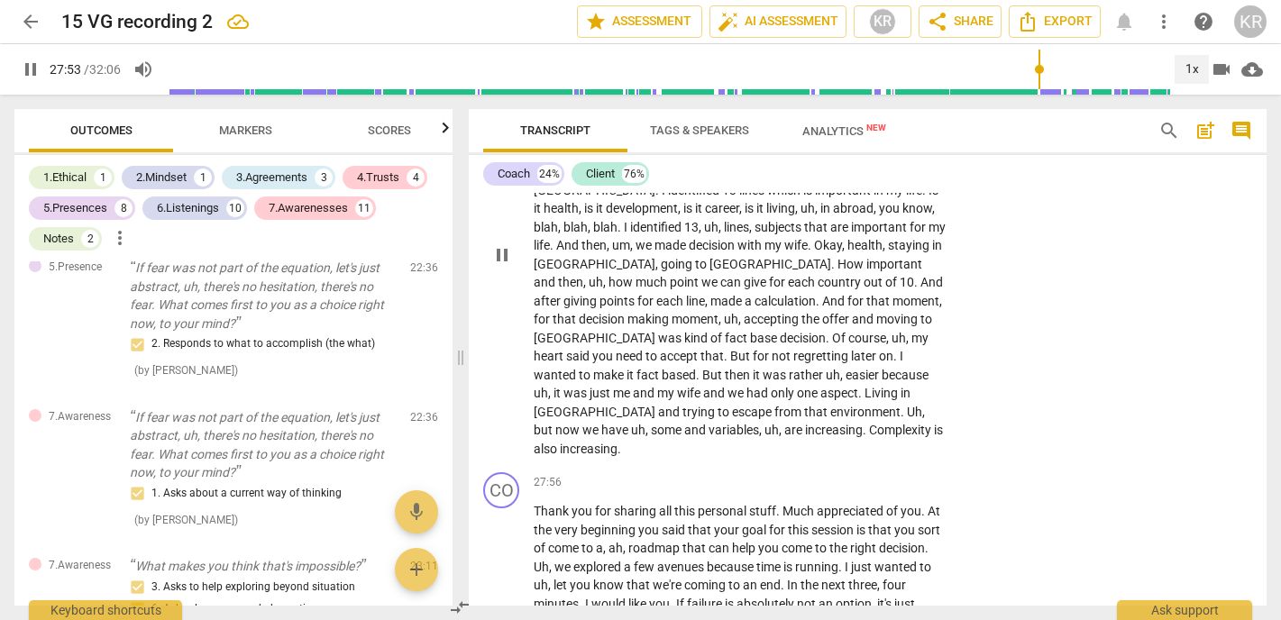
scroll to position [6562, 0]
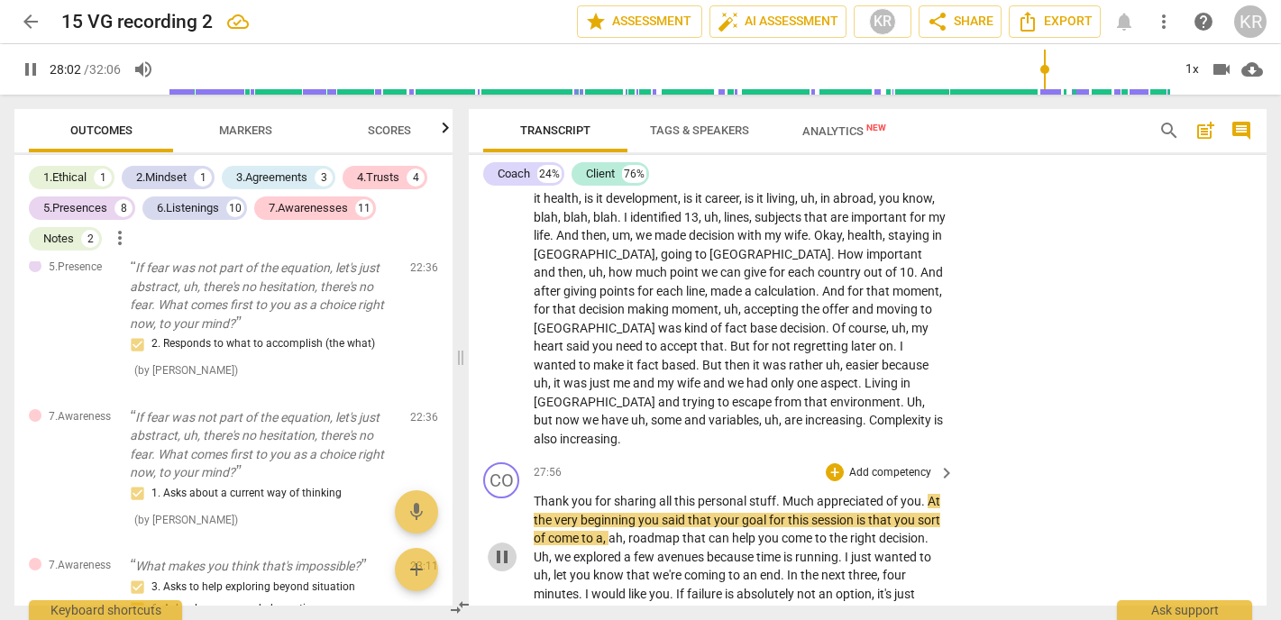
click at [496, 546] on span "pause" at bounding box center [502, 557] width 22 height 22
drag, startPoint x: 923, startPoint y: 406, endPoint x: 533, endPoint y: 410, distance: 389.6
click at [533, 455] on div "CO play_arrow pause 27:56 + Add competency keyboard_arrow_right Thank you for s…" at bounding box center [868, 542] width 798 height 174
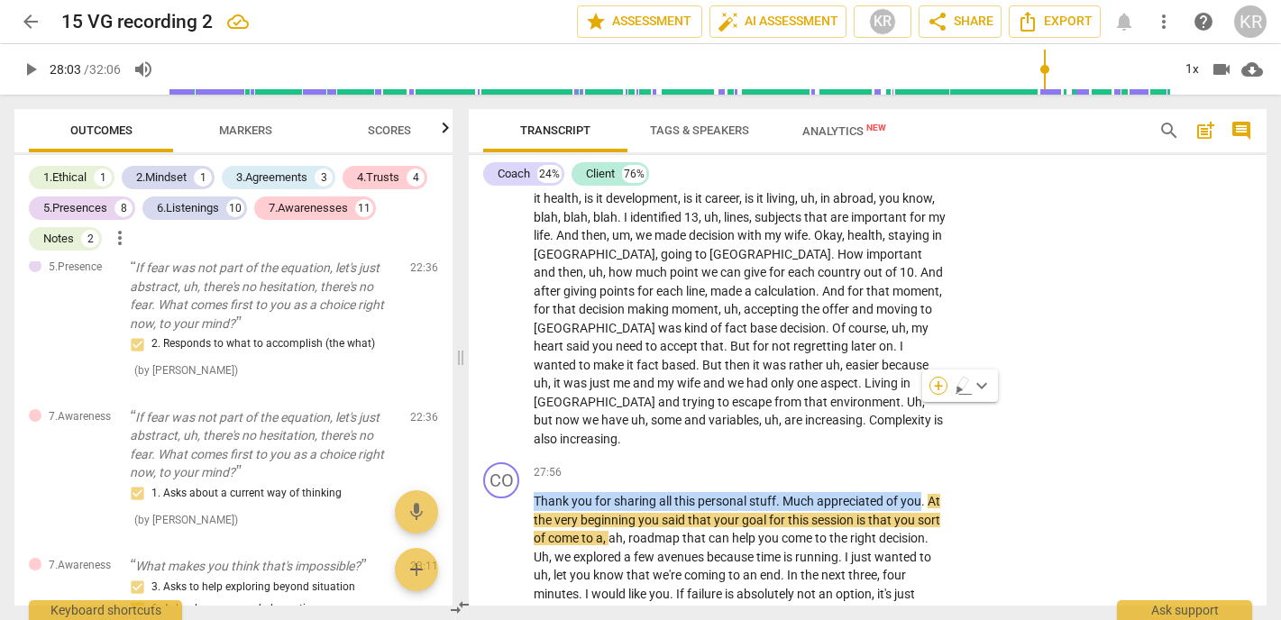
click at [941, 385] on div "+" at bounding box center [939, 386] width 18 height 18
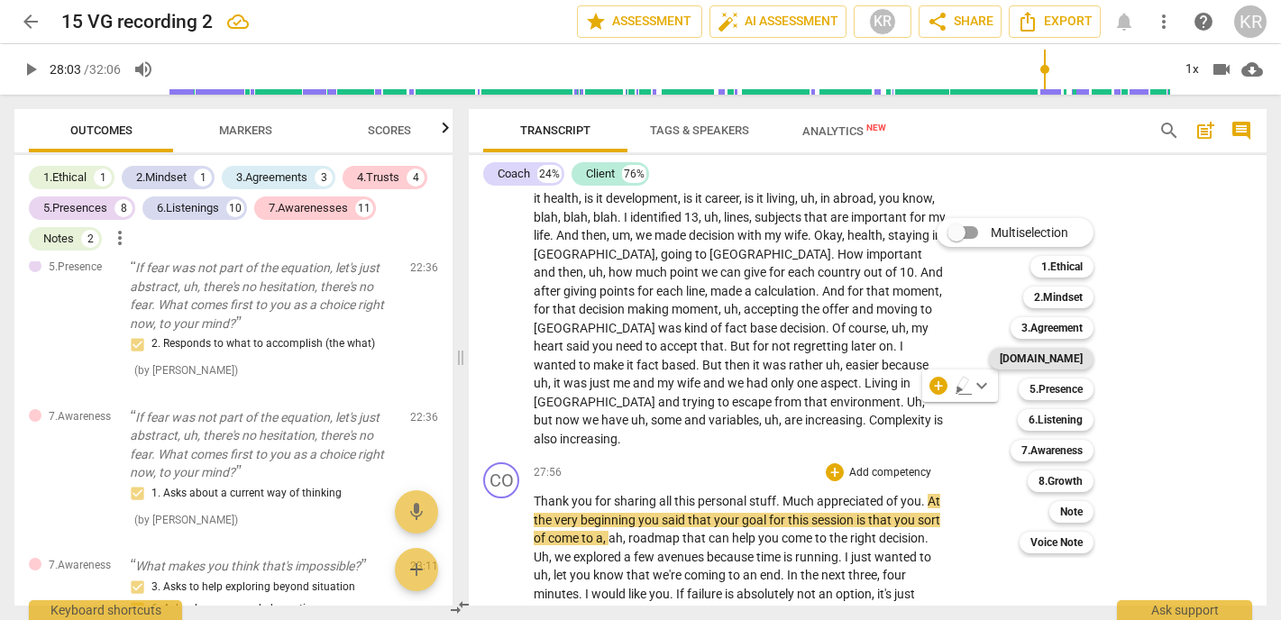
click at [1080, 358] on b "[DOMAIN_NAME]" at bounding box center [1041, 359] width 83 height 22
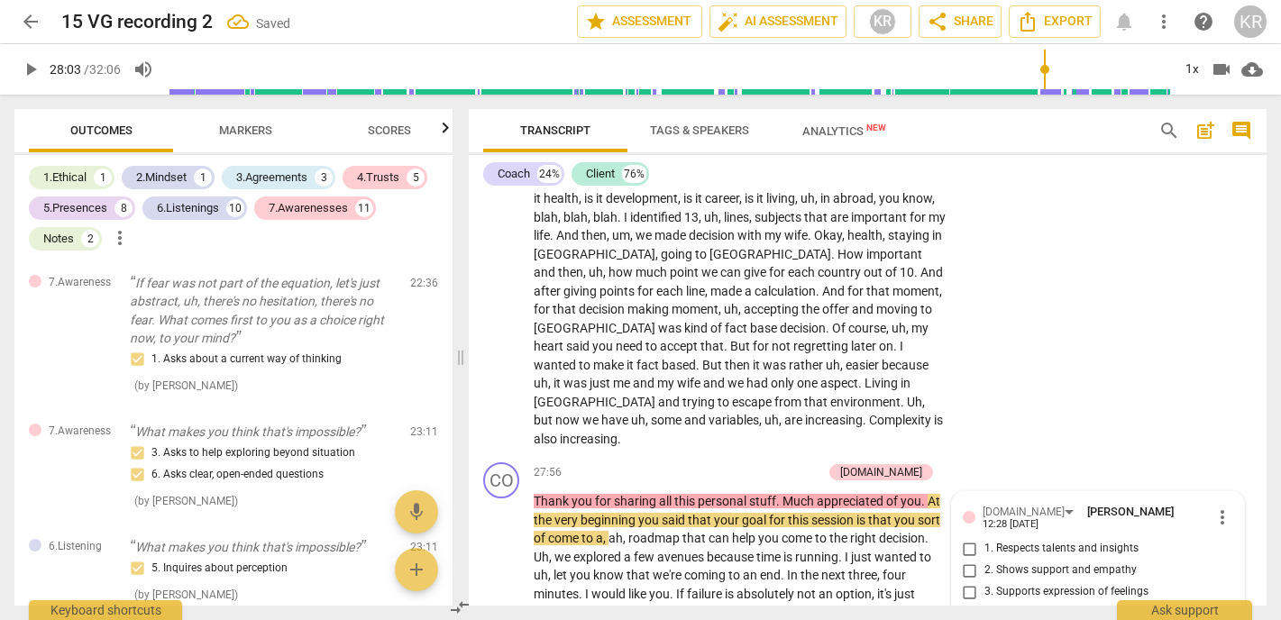
scroll to position [6331, 0]
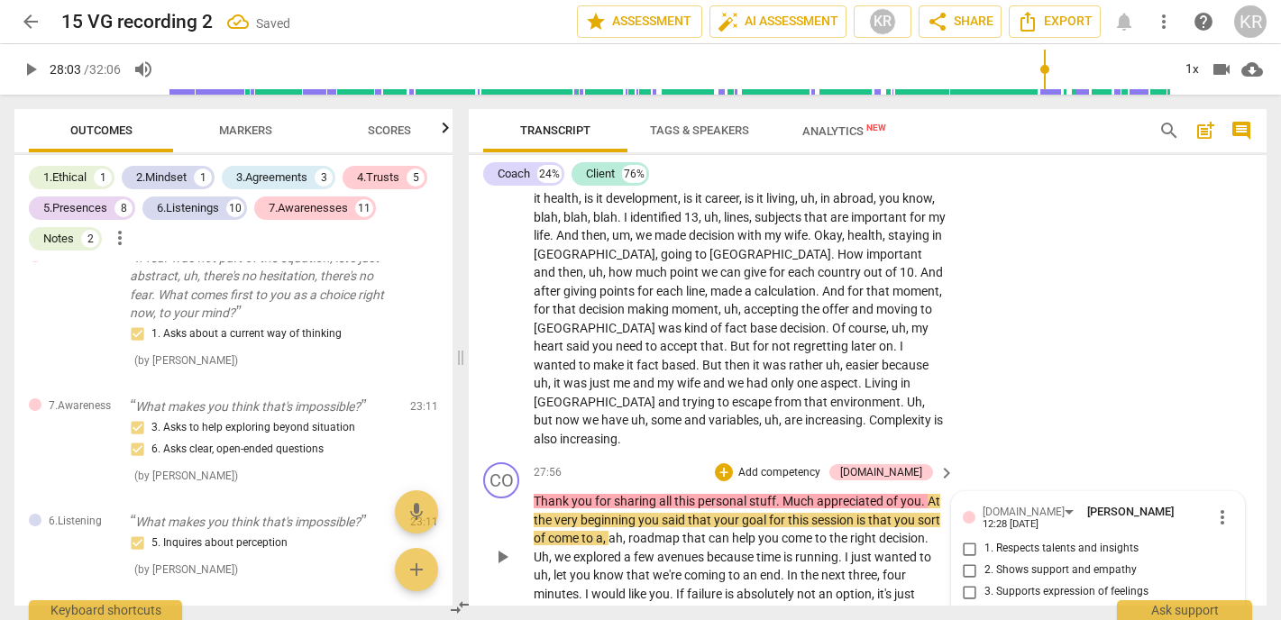
click at [1035, 584] on span "3. Supports expression of feelings" at bounding box center [1067, 592] width 164 height 16
click at [985, 582] on input "3. Supports expression of feelings" at bounding box center [970, 593] width 29 height 22
click at [1216, 507] on span "more_vert" at bounding box center [1223, 518] width 22 height 22
click at [1226, 451] on li "Delete" at bounding box center [1235, 455] width 62 height 34
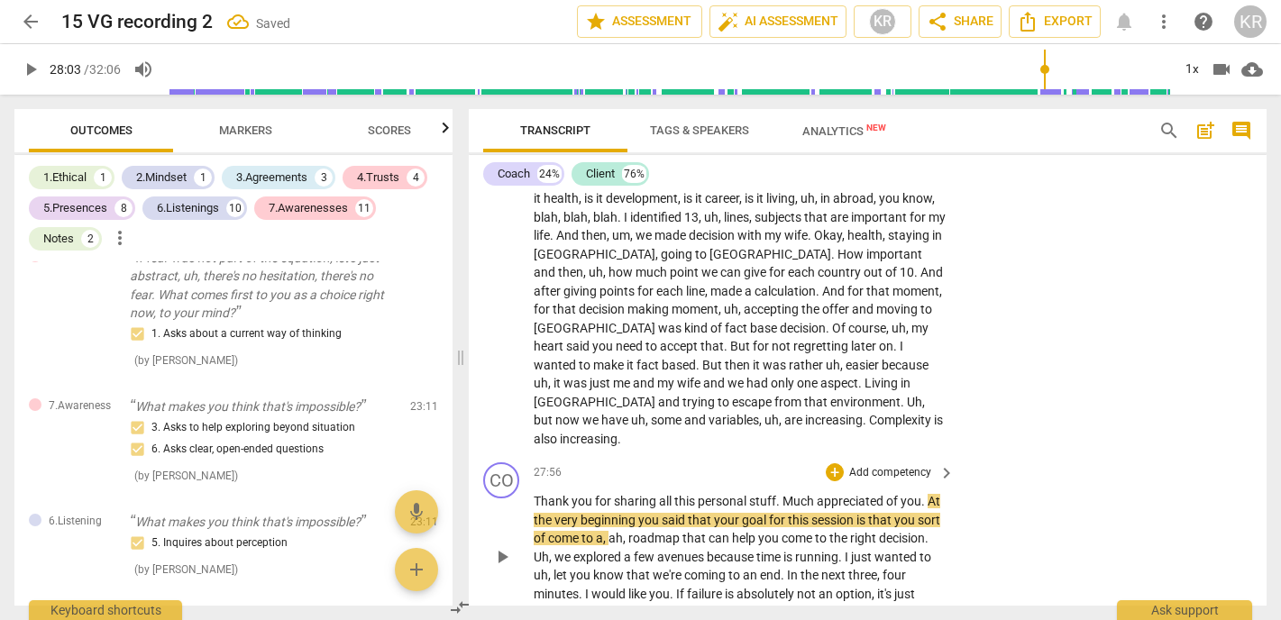
scroll to position [6241, 0]
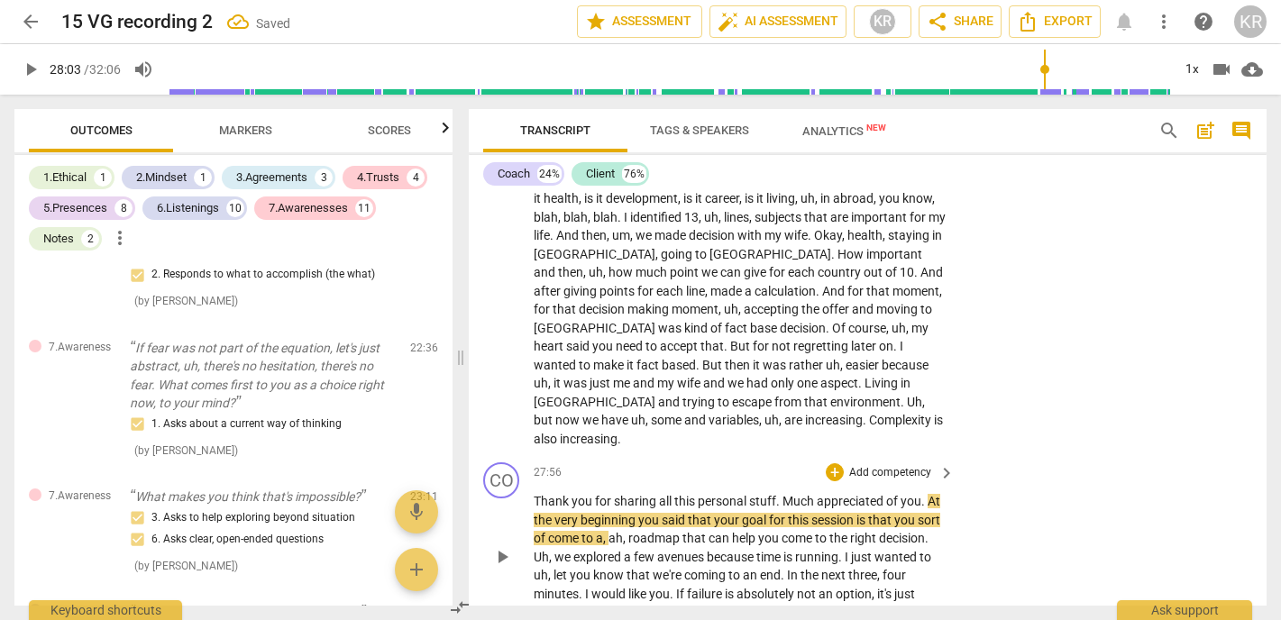
click at [795, 550] on span "is" at bounding box center [790, 557] width 12 height 14
drag, startPoint x: 920, startPoint y: 406, endPoint x: 532, endPoint y: 404, distance: 387.8
click at [532, 455] on div "CO play_arrow pause 27:56 + Add competency keyboard_arrow_right Thank you for s…" at bounding box center [868, 542] width 798 height 174
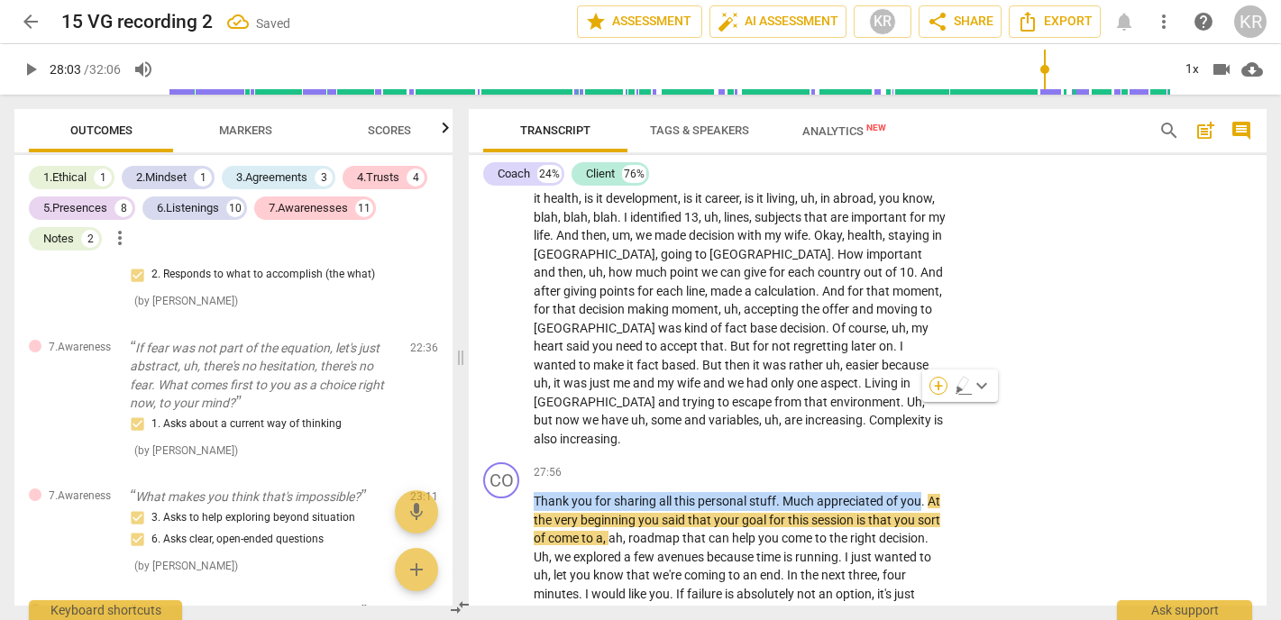
click at [936, 385] on div "+" at bounding box center [939, 386] width 18 height 18
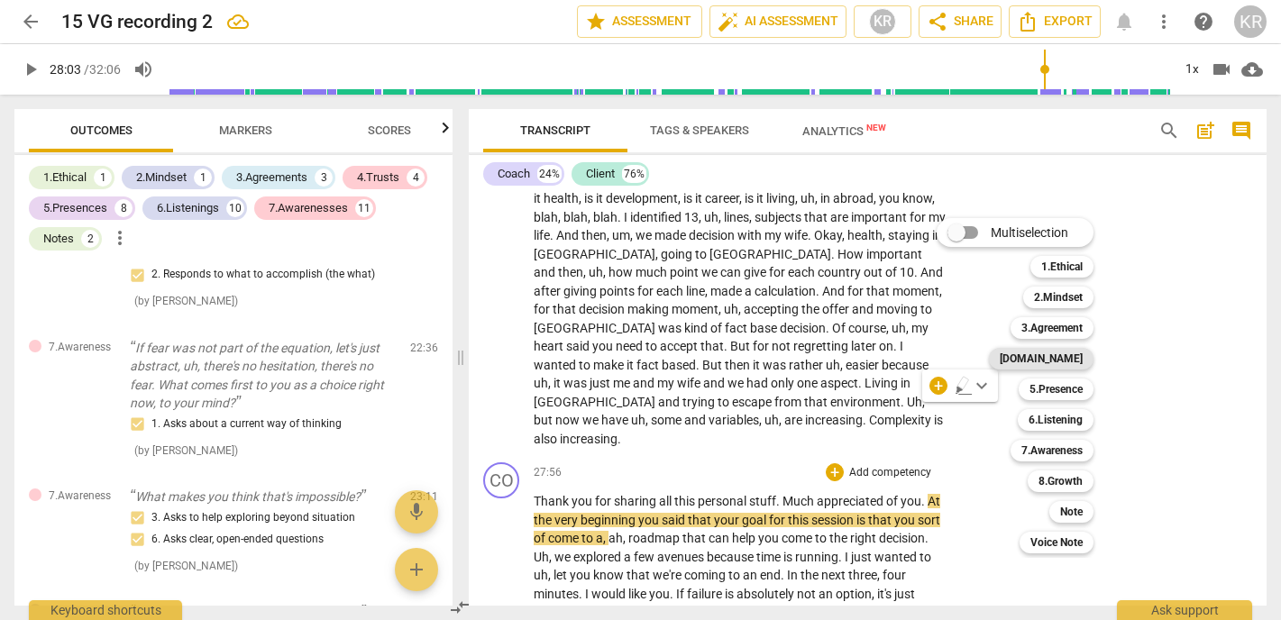
click at [1075, 350] on b "[DOMAIN_NAME]" at bounding box center [1041, 359] width 83 height 22
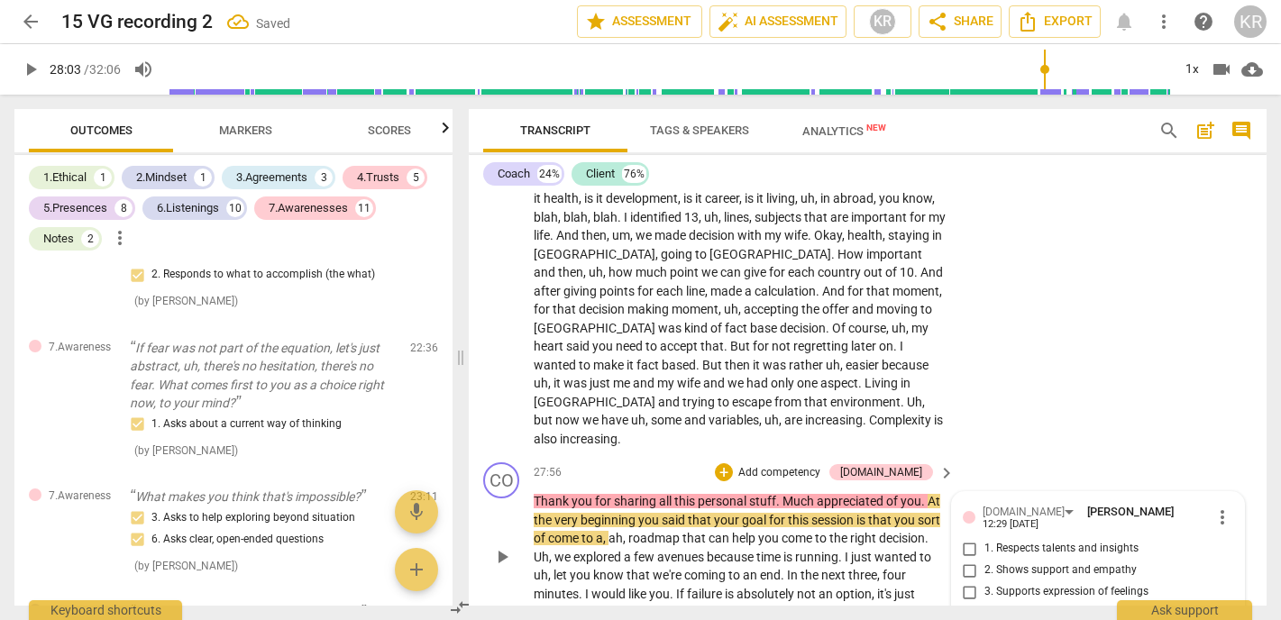
scroll to position [6331, 0]
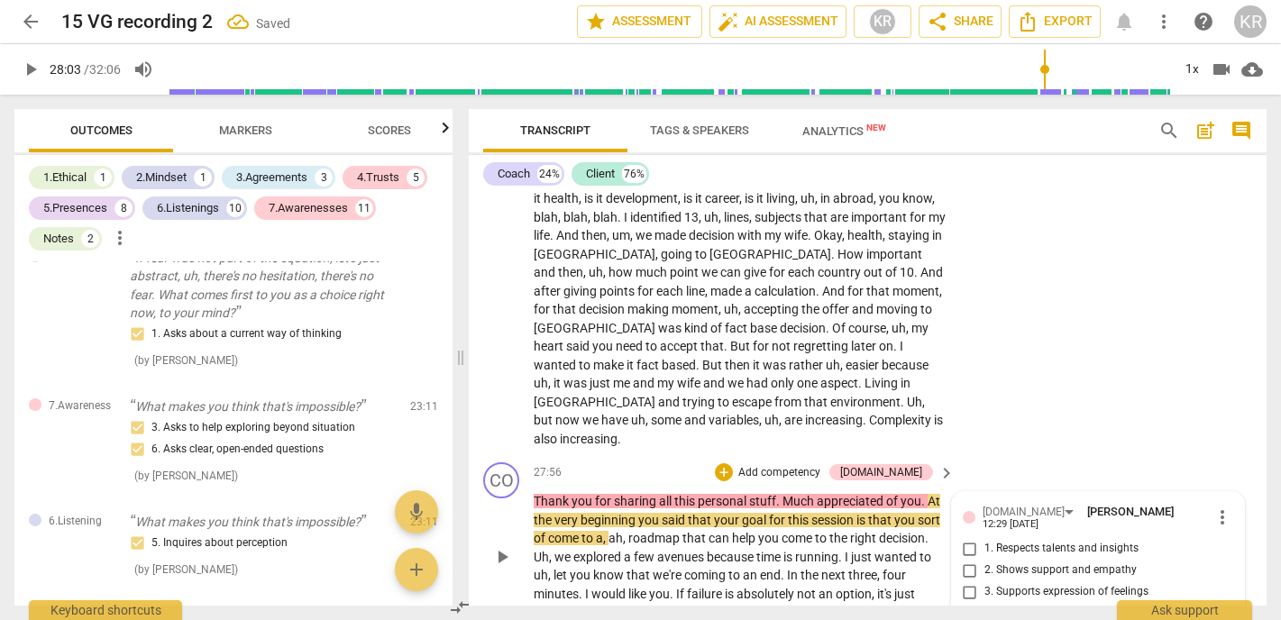
click at [1079, 584] on span "3. Supports expression of feelings" at bounding box center [1067, 592] width 164 height 16
click at [985, 582] on input "3. Supports expression of feelings" at bounding box center [970, 593] width 29 height 22
click at [1070, 362] on div "CL play_arrow pause 25:02 + Add competency keyboard_arrow_right If he , if he p…" at bounding box center [868, 230] width 798 height 451
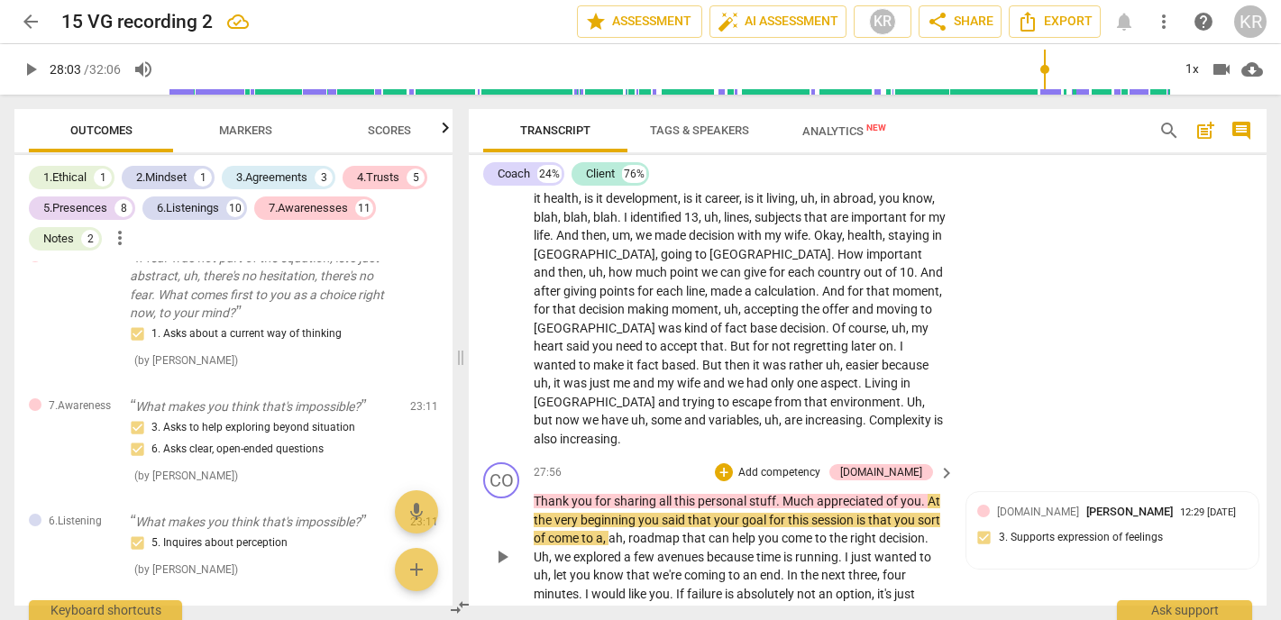
click at [506, 546] on span "play_arrow" at bounding box center [502, 557] width 22 height 22
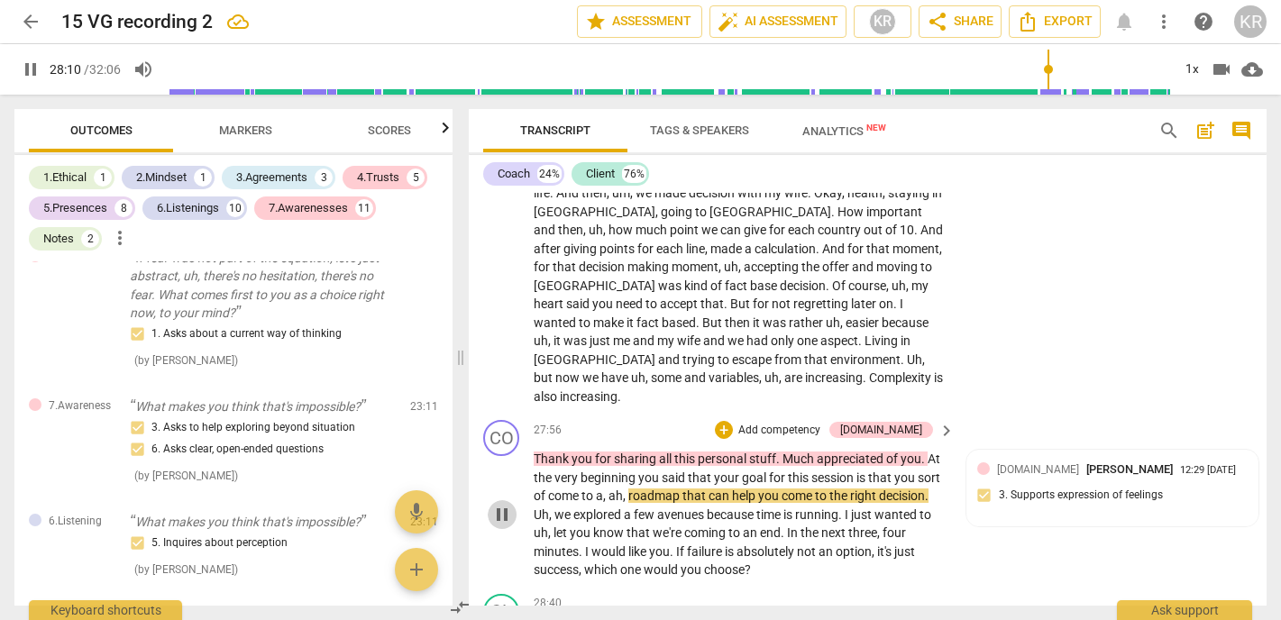
click at [504, 504] on span "pause" at bounding box center [502, 515] width 22 height 22
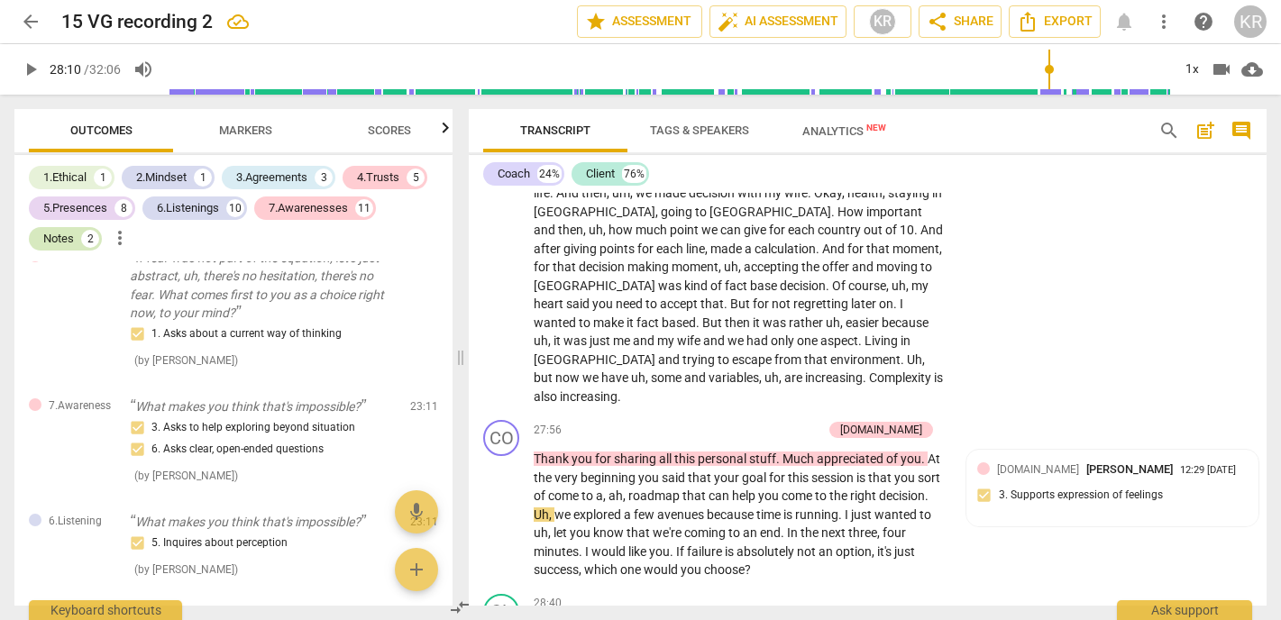
click at [79, 241] on div "Notes 2" at bounding box center [65, 238] width 73 height 23
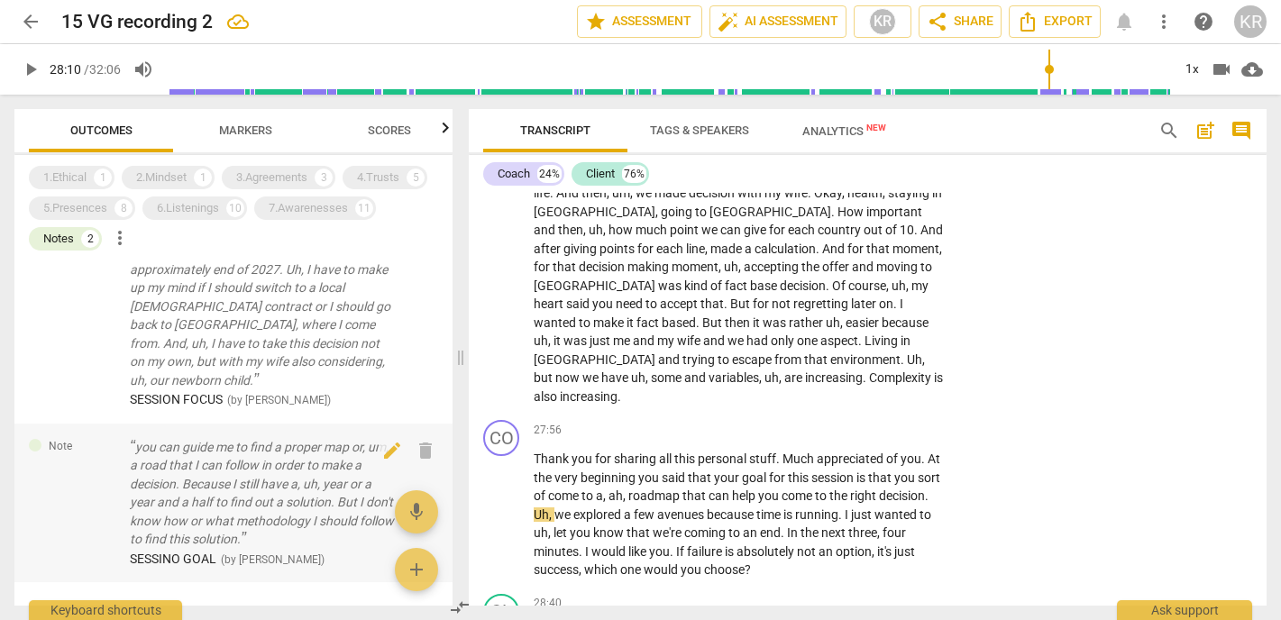
scroll to position [36, 0]
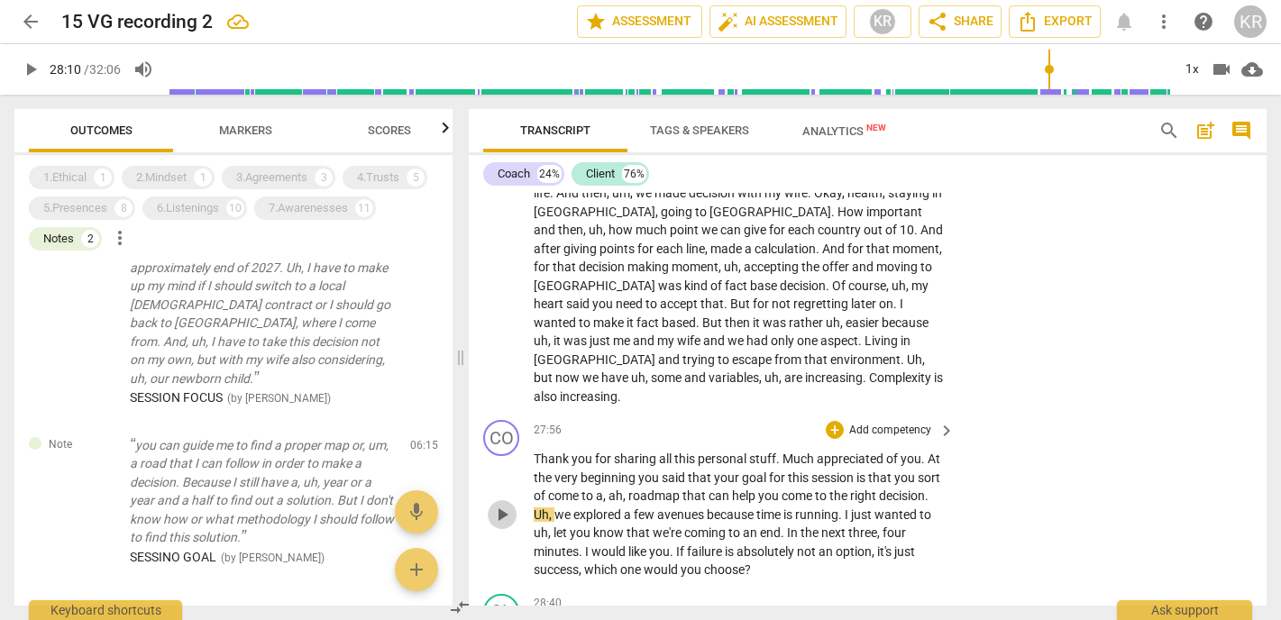
click at [500, 504] on span "play_arrow" at bounding box center [502, 515] width 22 height 22
click at [506, 504] on span "pause" at bounding box center [502, 515] width 22 height 22
click at [36, 71] on span "play_arrow" at bounding box center [31, 70] width 22 height 22
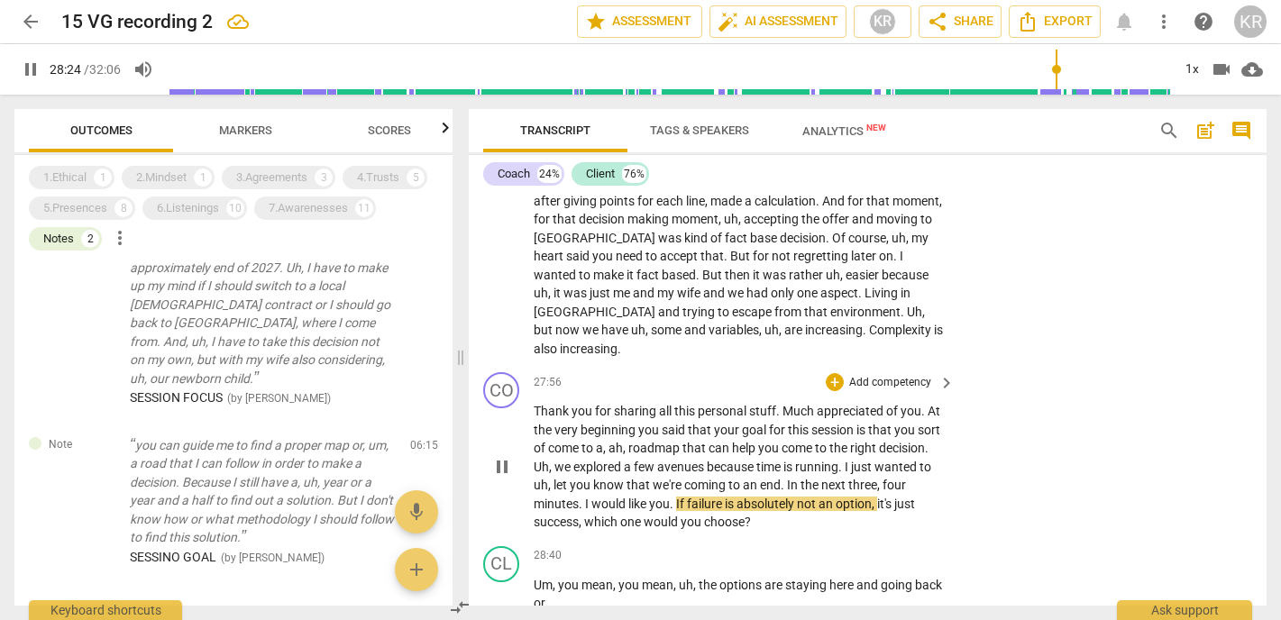
scroll to position [6614, 0]
click at [506, 455] on span "pause" at bounding box center [502, 466] width 22 height 22
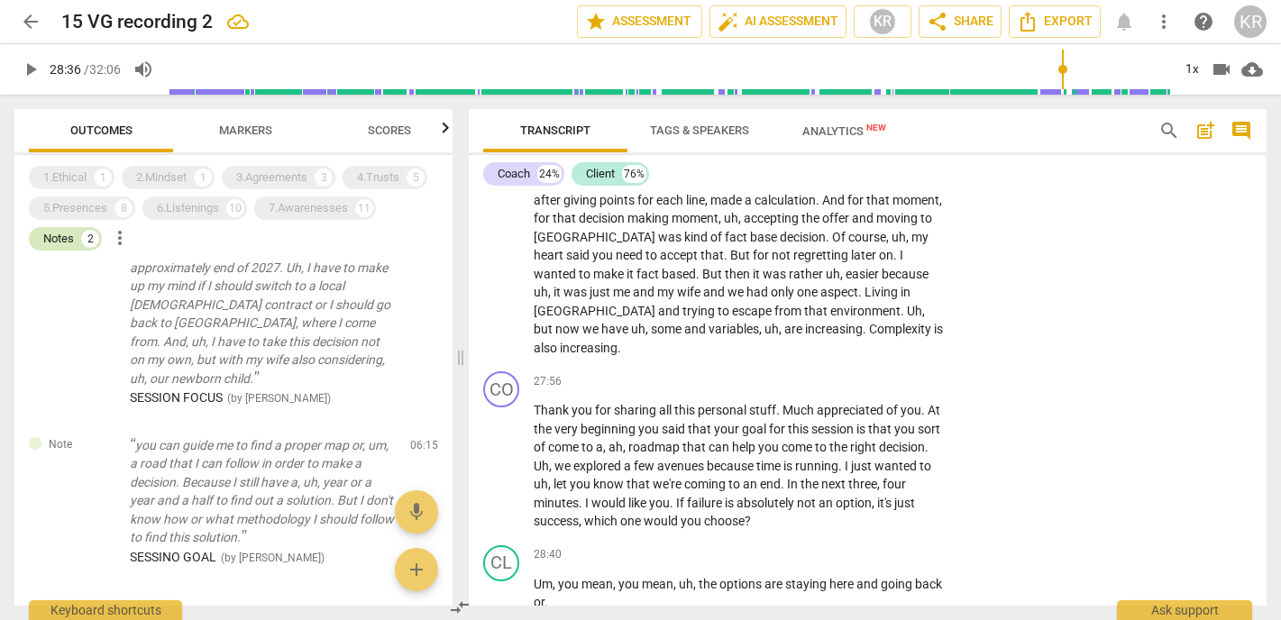
click at [52, 237] on div "Notes" at bounding box center [58, 239] width 31 height 18
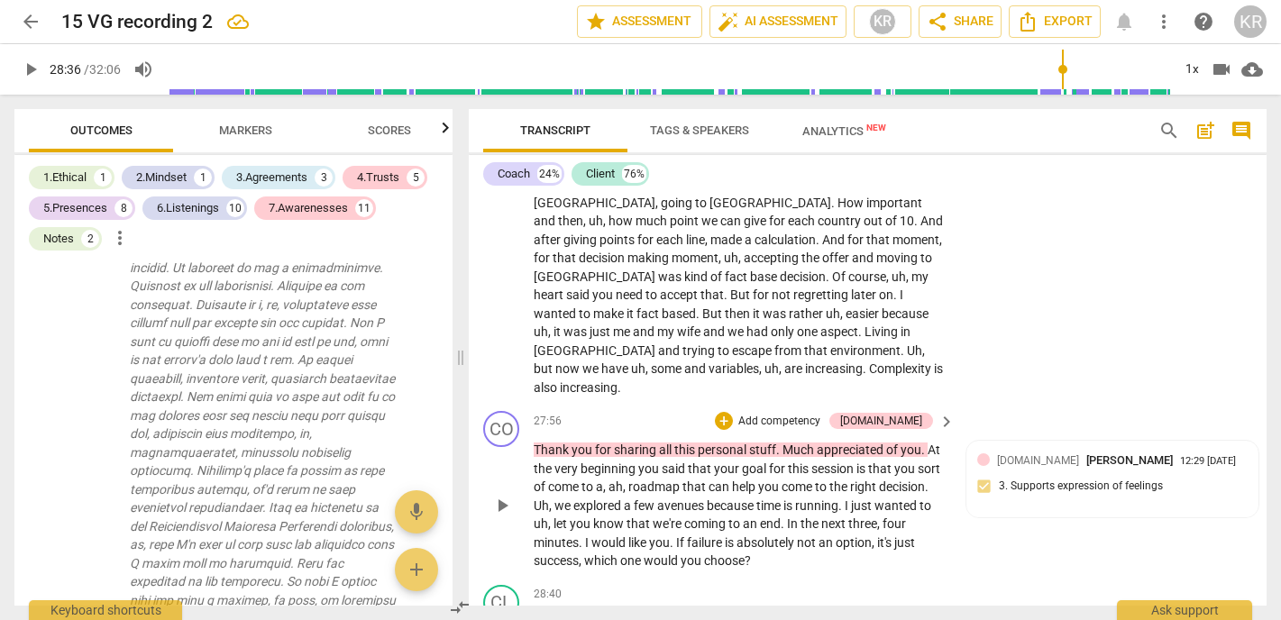
scroll to position [6653, 0]
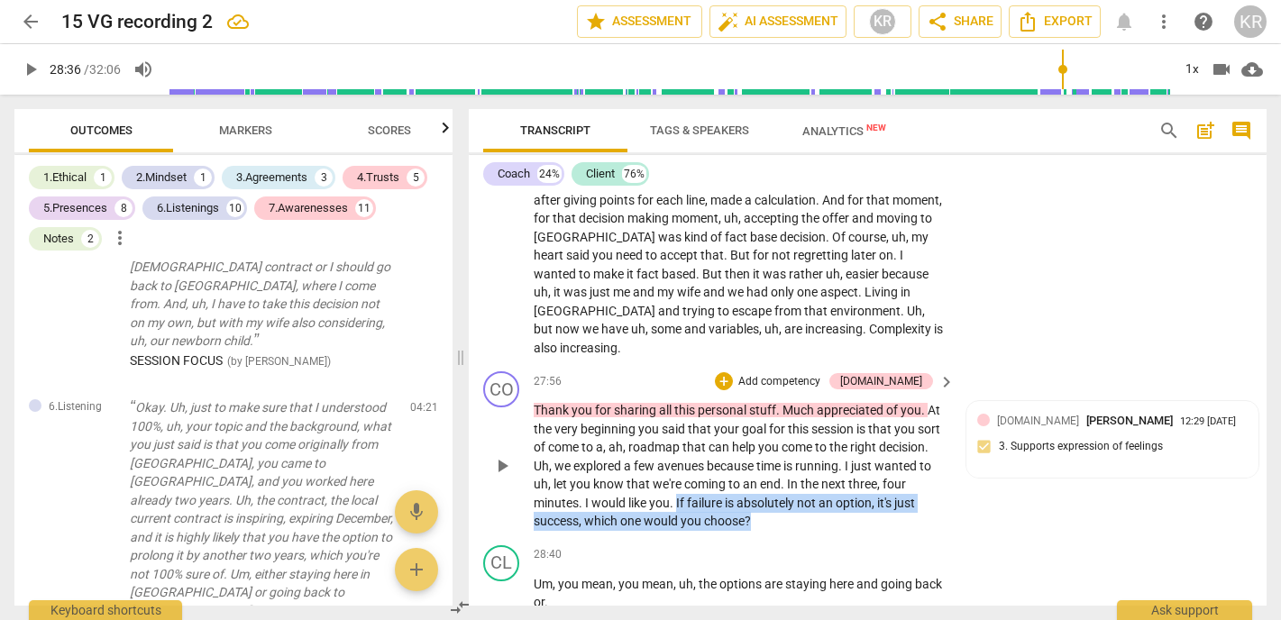
drag, startPoint x: 773, startPoint y: 433, endPoint x: 677, endPoint y: 411, distance: 98.0
click at [677, 411] on p "Thank you for sharing all this personal stuff . Much appreciated of you . At th…" at bounding box center [740, 466] width 412 height 130
click at [765, 409] on div "+" at bounding box center [769, 406] width 18 height 18
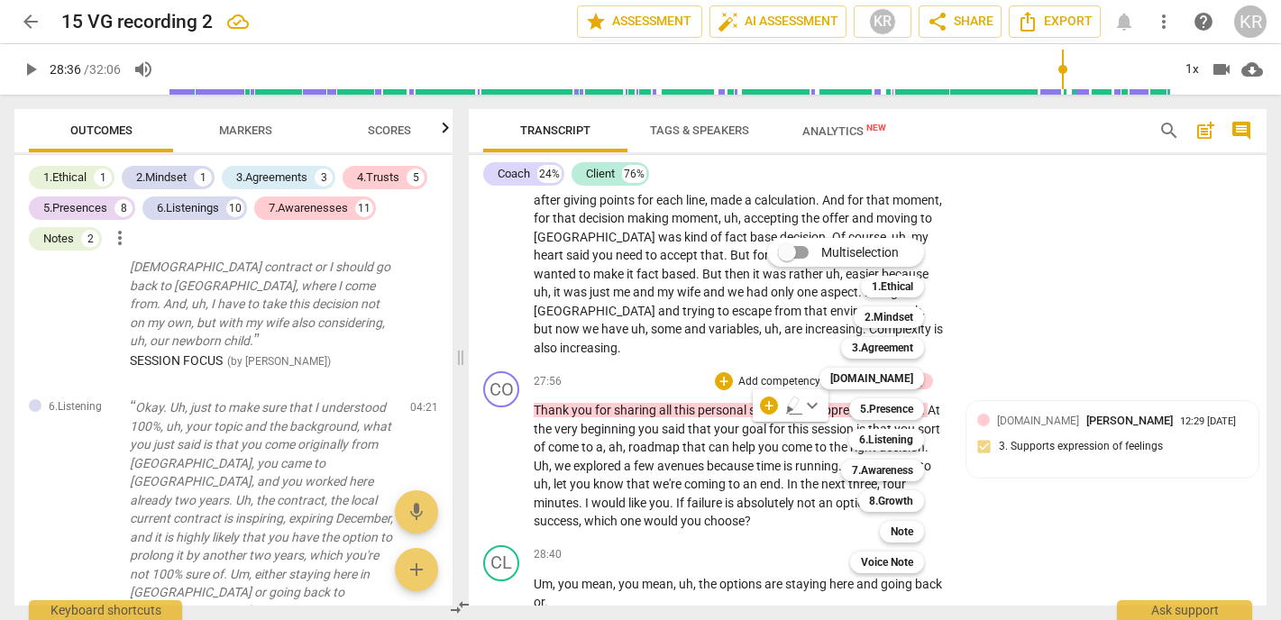
click at [69, 243] on div at bounding box center [640, 310] width 1281 height 620
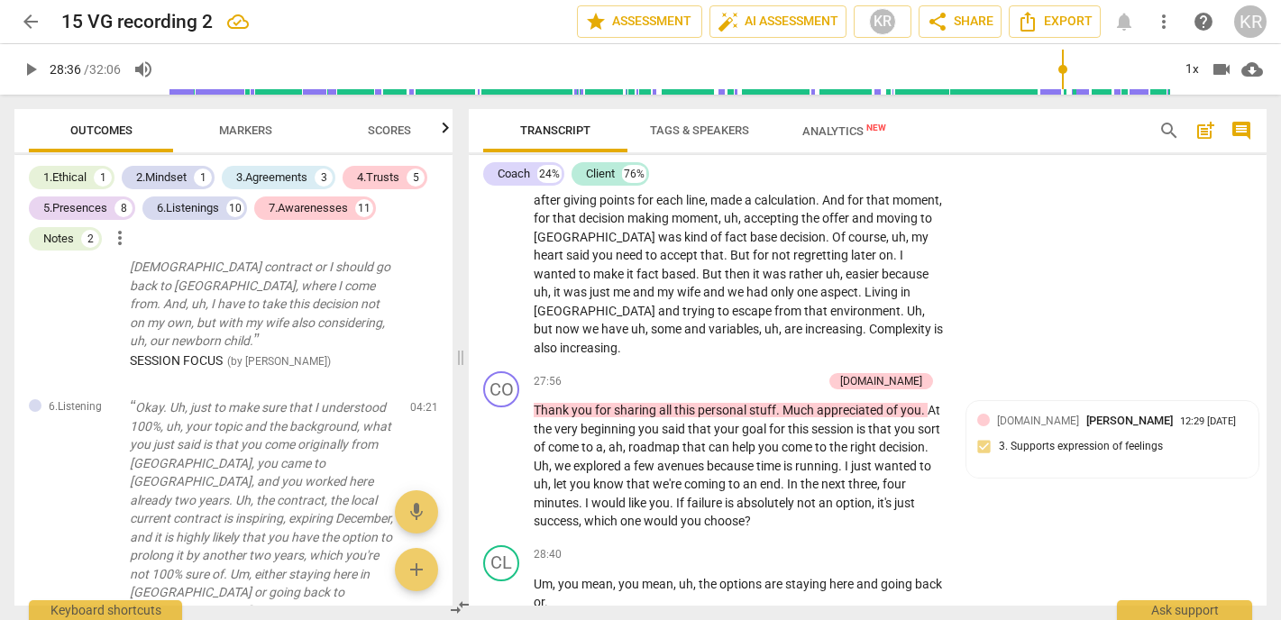
click at [69, 243] on div "Notes" at bounding box center [58, 239] width 31 height 18
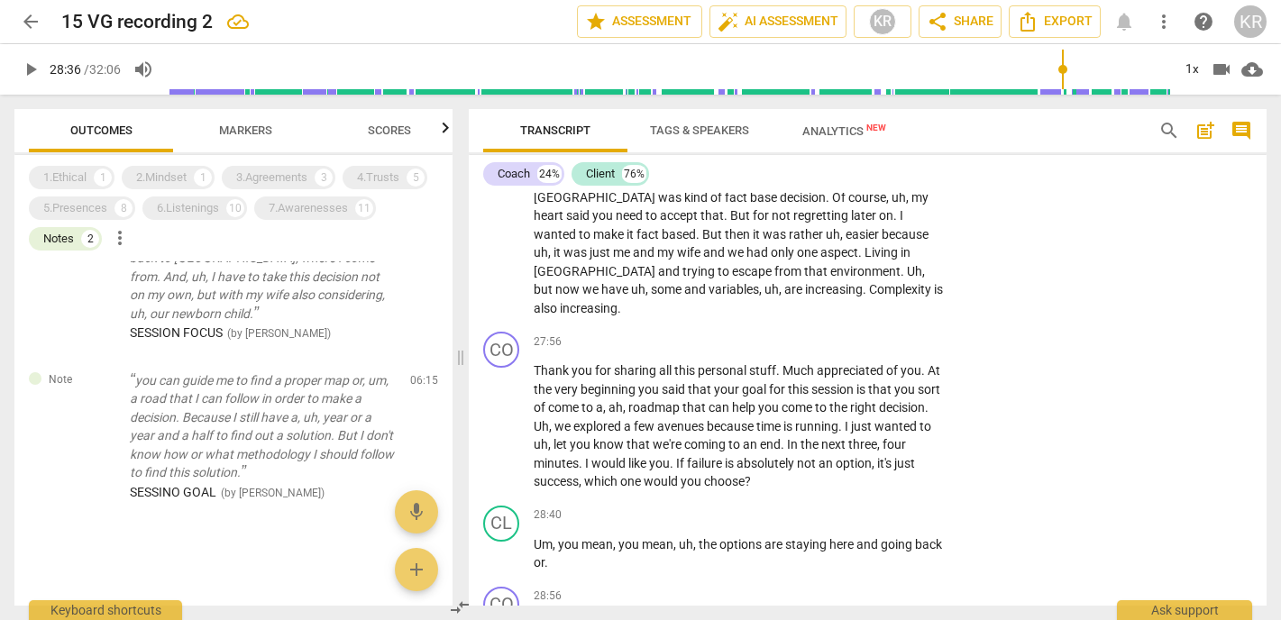
scroll to position [6614, 0]
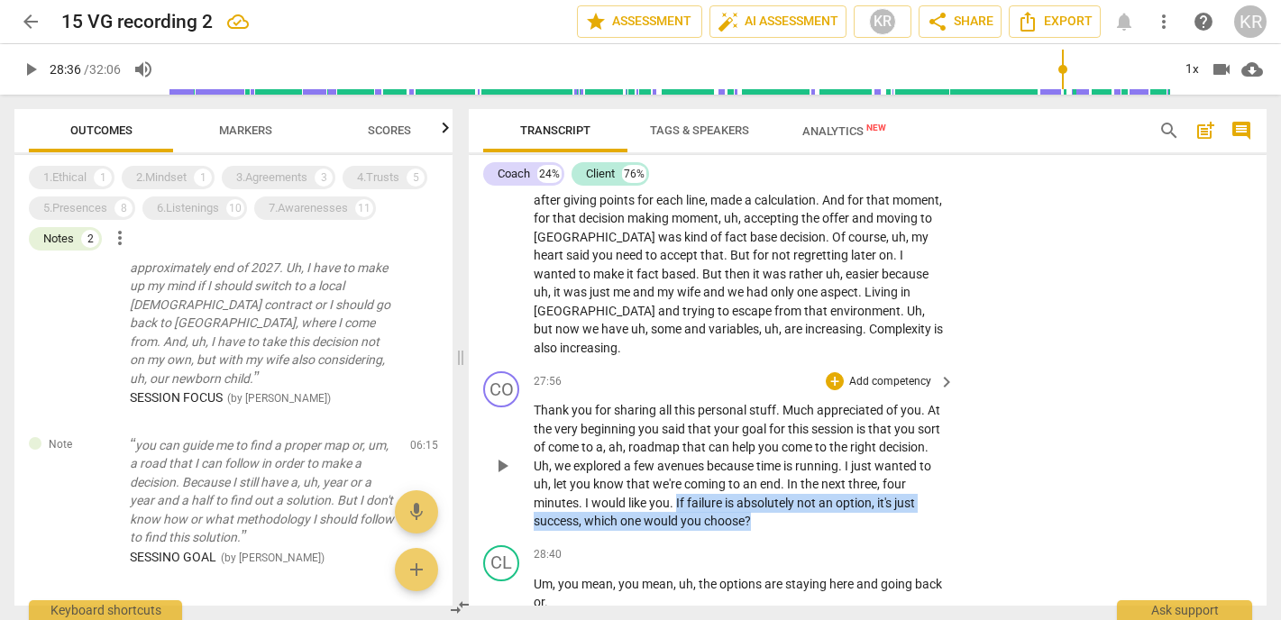
drag, startPoint x: 787, startPoint y: 431, endPoint x: 677, endPoint y: 412, distance: 111.6
click at [677, 412] on p "Thank you for sharing all this personal stuff . Much appreciated of you . At th…" at bounding box center [740, 466] width 412 height 130
click at [770, 402] on div "+" at bounding box center [769, 406] width 18 height 18
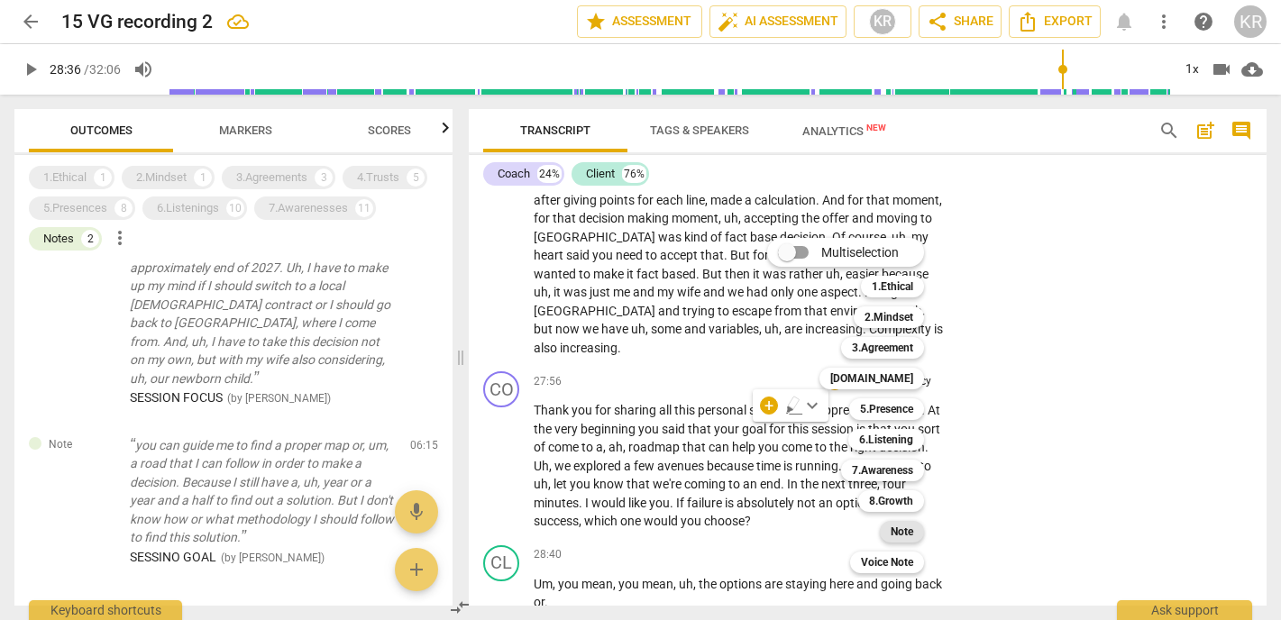
click at [905, 536] on b "Note" at bounding box center [902, 532] width 23 height 22
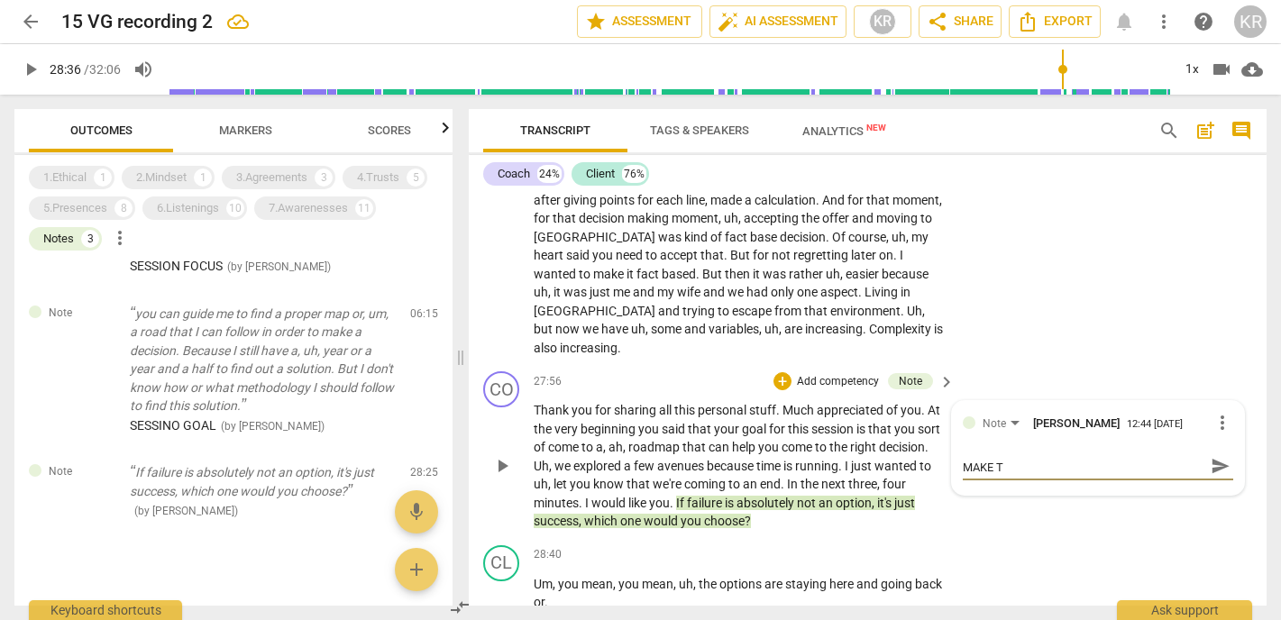
scroll to position [0, 0]
drag, startPoint x: 1097, startPoint y: 374, endPoint x: 915, endPoint y: 371, distance: 181.3
click at [915, 371] on div "CO play_arrow pause 27:56 + Add competency Note keyboard_arrow_right Thank you …" at bounding box center [868, 451] width 798 height 174
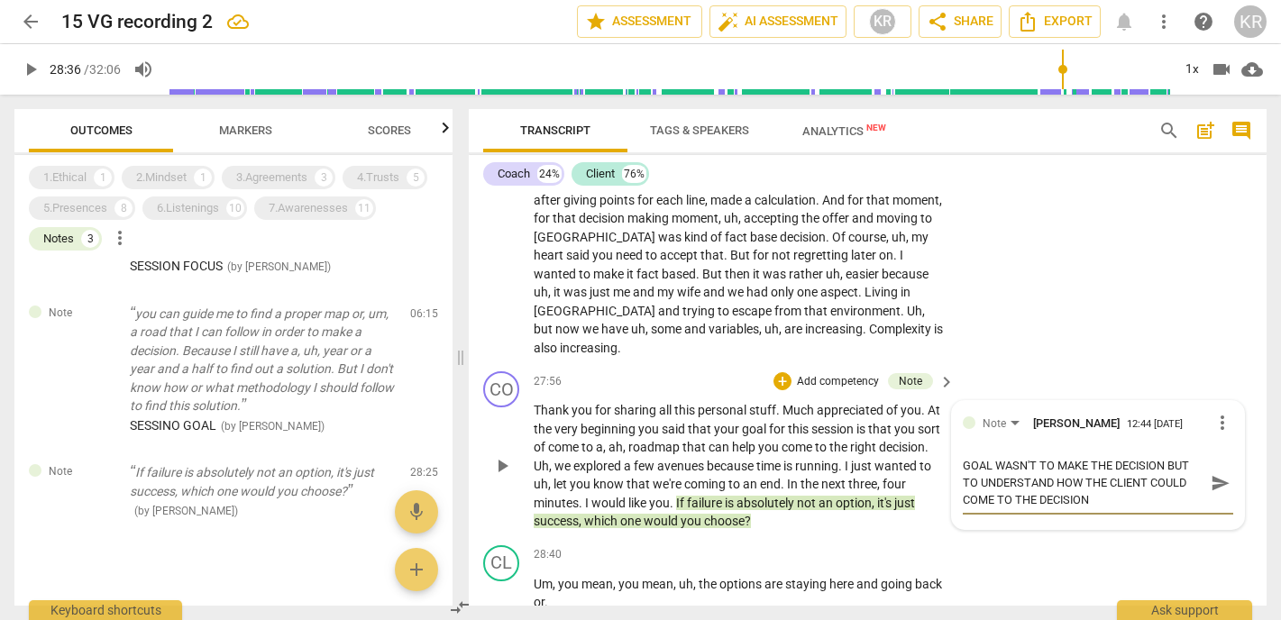
drag, startPoint x: 1106, startPoint y: 404, endPoint x: 929, endPoint y: 376, distance: 178.9
click at [929, 376] on div "CO play_arrow pause 27:56 + Add competency Note keyboard_arrow_right Thank you …" at bounding box center [868, 451] width 798 height 174
click at [1212, 473] on span "send" at bounding box center [1221, 483] width 20 height 20
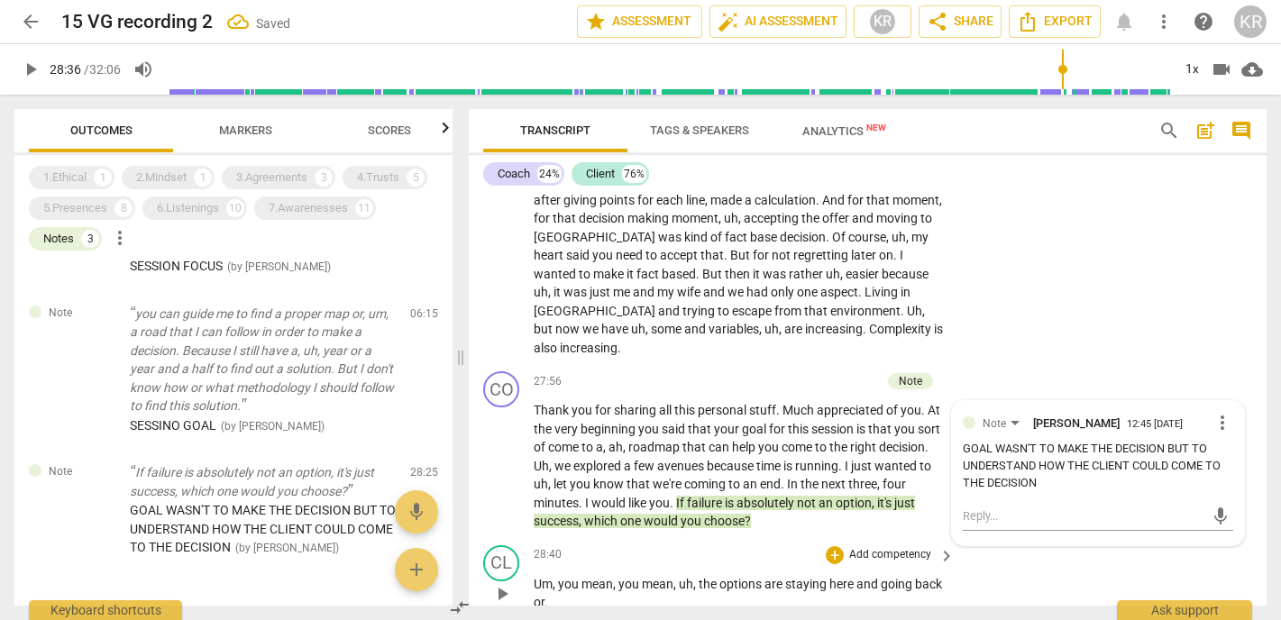
click at [1002, 538] on div "CL play_arrow pause 28:40 + Add competency keyboard_arrow_right Um , you mean ,…" at bounding box center [868, 578] width 798 height 81
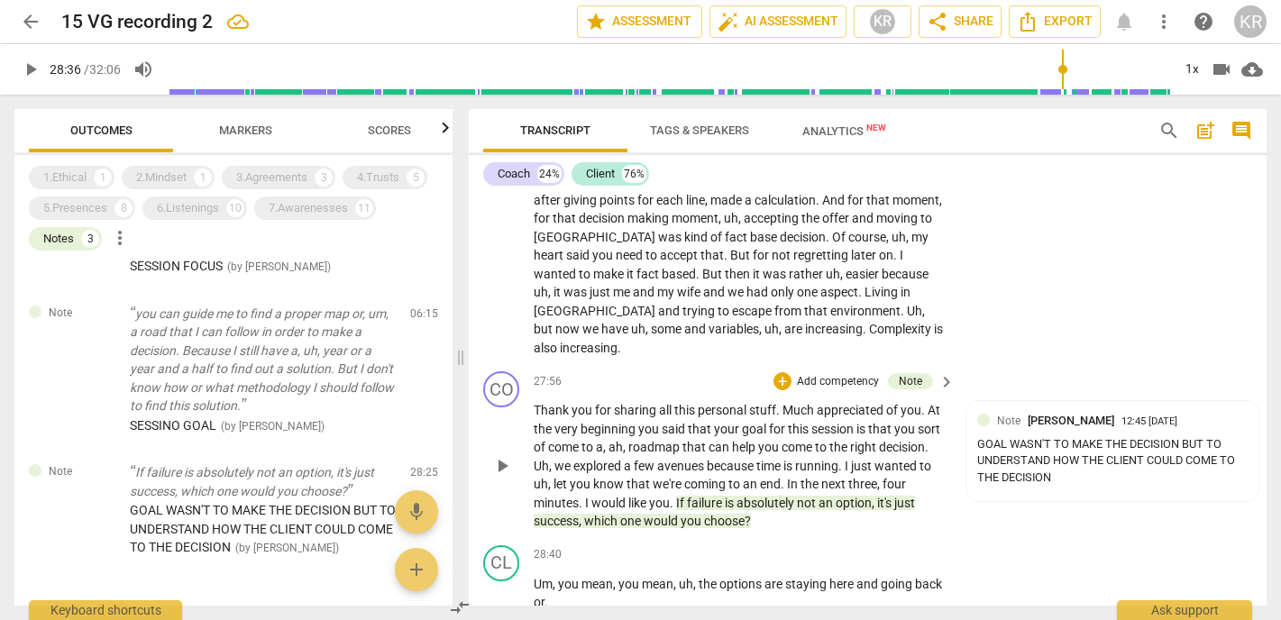
click at [726, 514] on span "choose" at bounding box center [724, 521] width 41 height 14
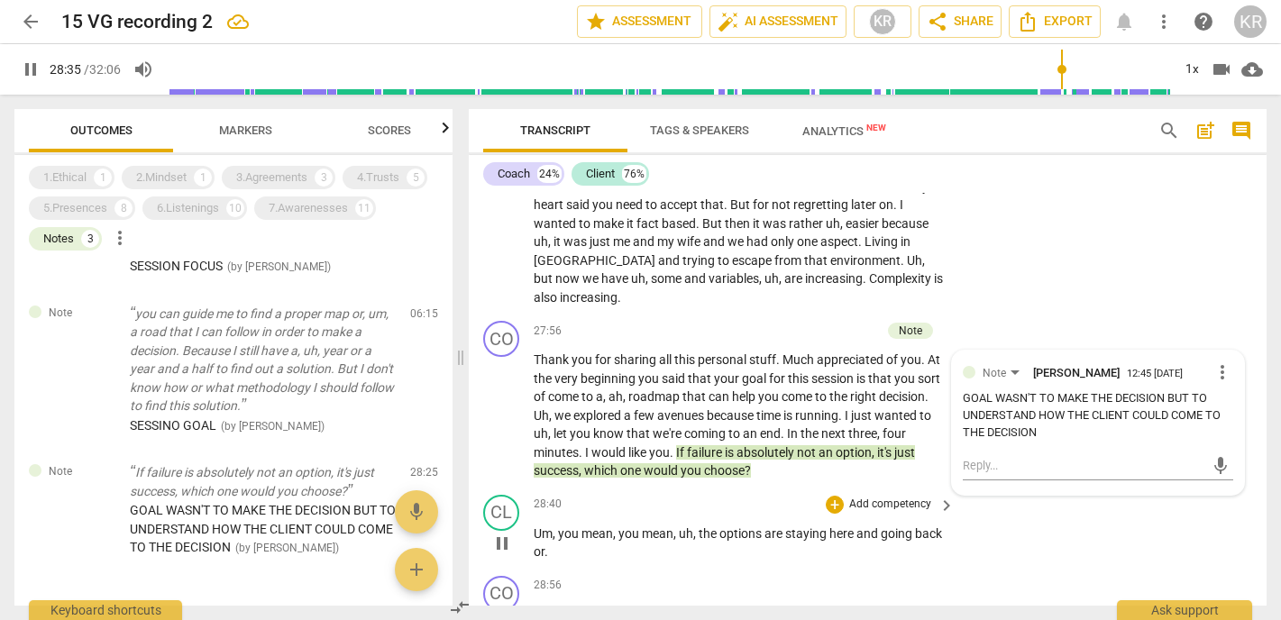
scroll to position [6707, 0]
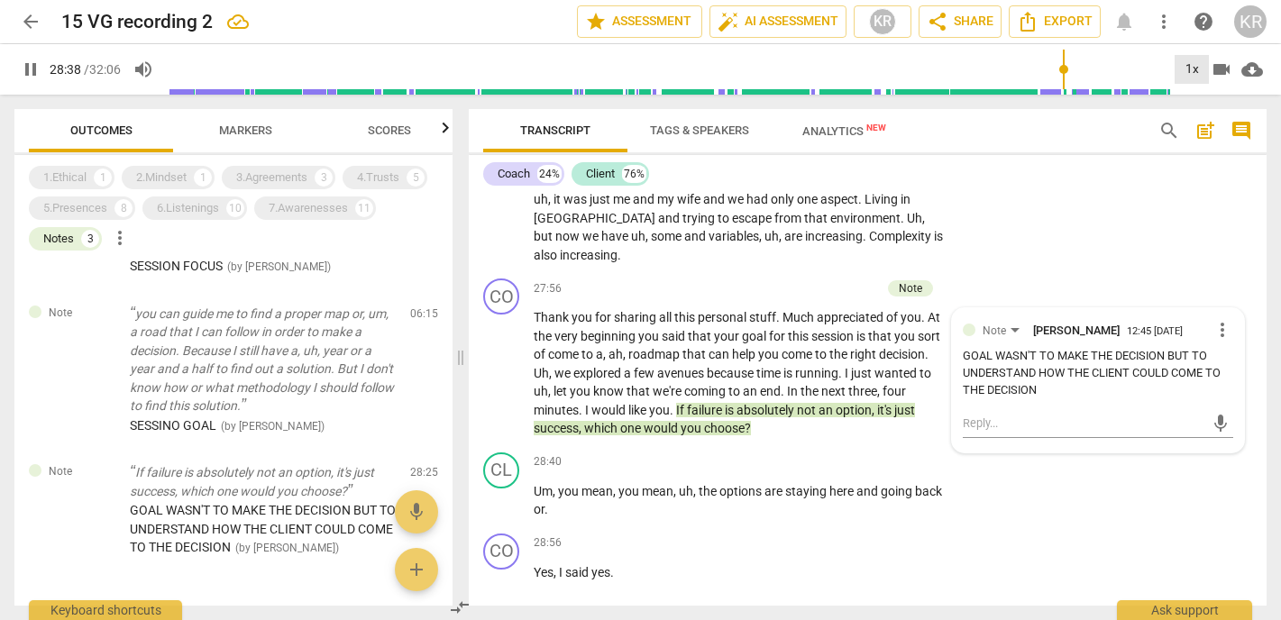
click at [1195, 61] on div "1x" at bounding box center [1192, 69] width 34 height 29
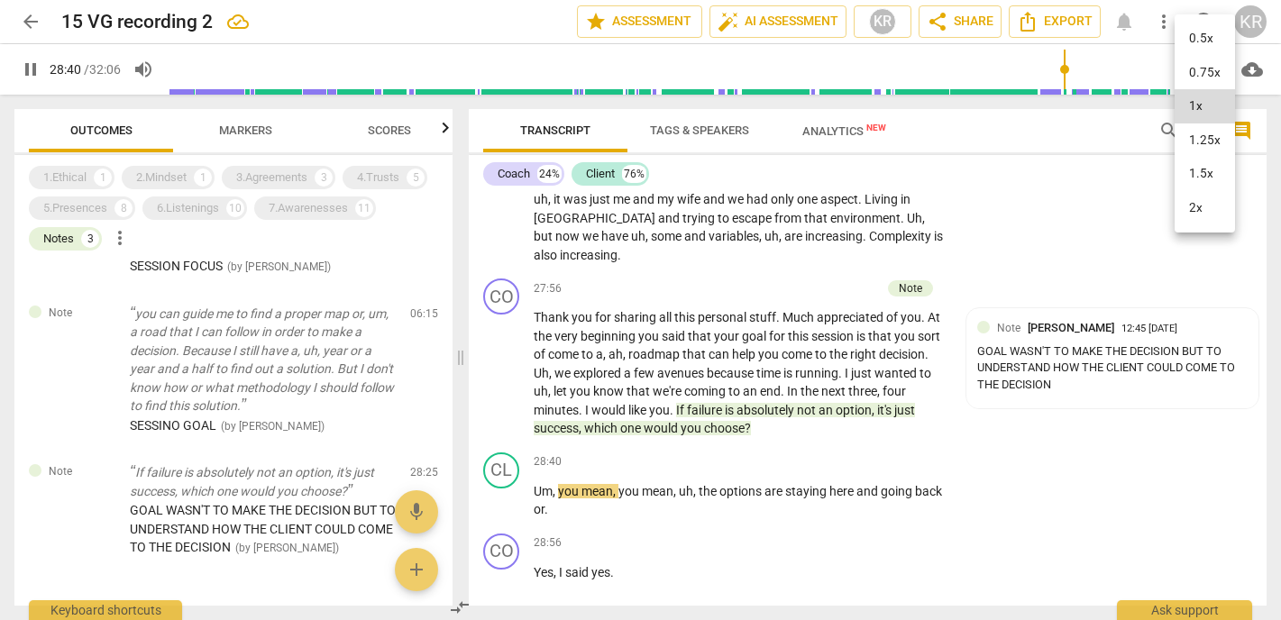
click at [1196, 169] on li "1.5x" at bounding box center [1205, 174] width 60 height 34
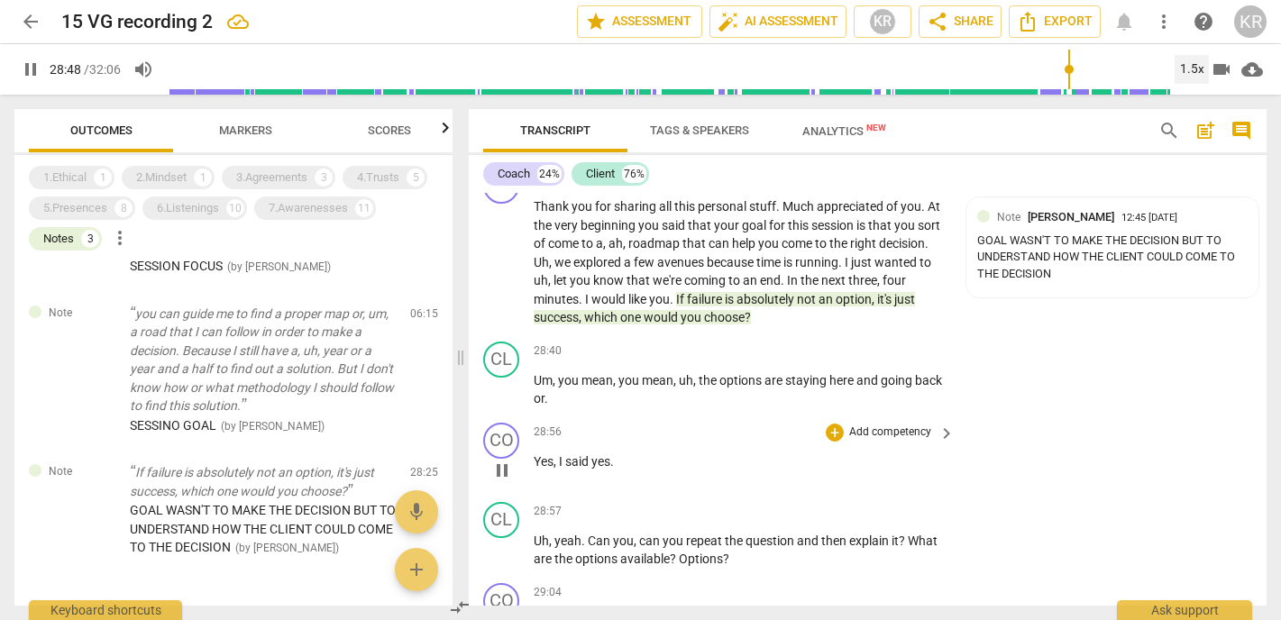
scroll to position [6821, 0]
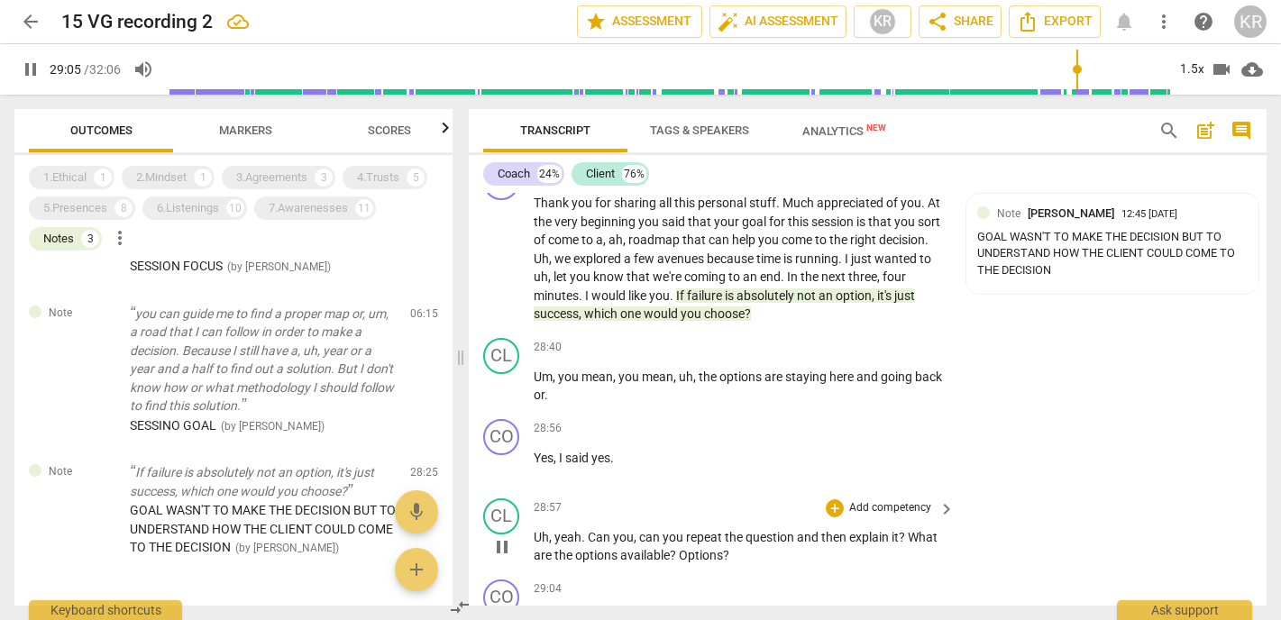
click at [504, 537] on span "pause" at bounding box center [502, 548] width 22 height 22
click at [677, 548] on span "?" at bounding box center [674, 555] width 9 height 14
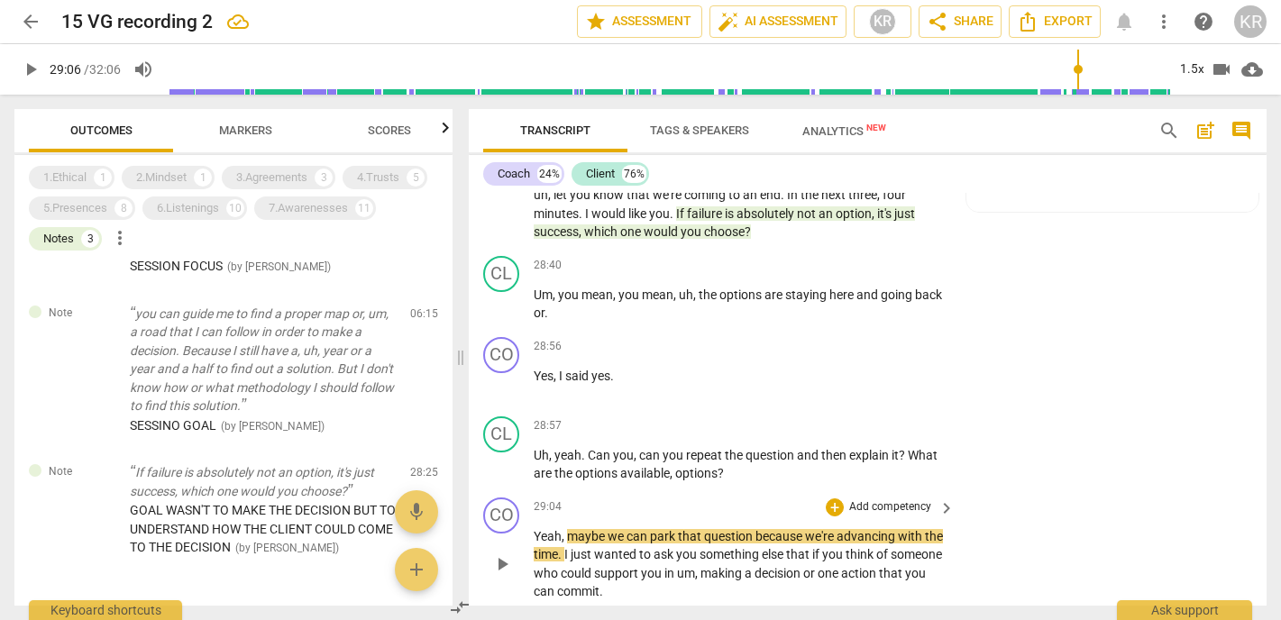
scroll to position [6907, 0]
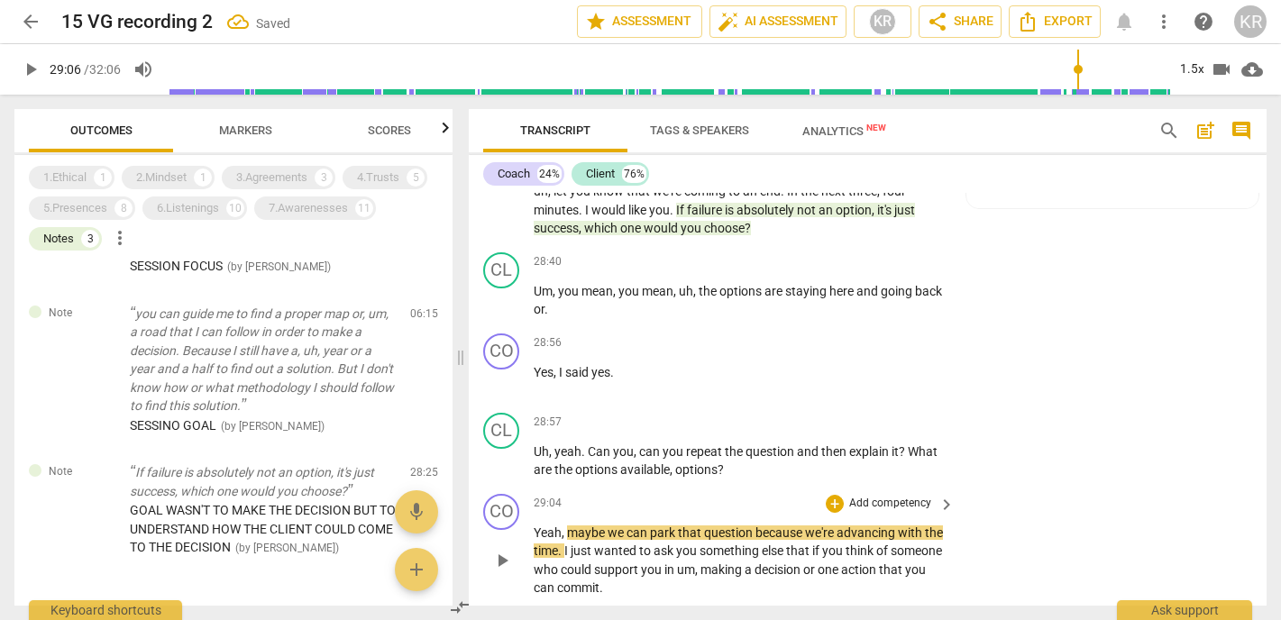
click at [500, 550] on span "play_arrow" at bounding box center [502, 561] width 22 height 22
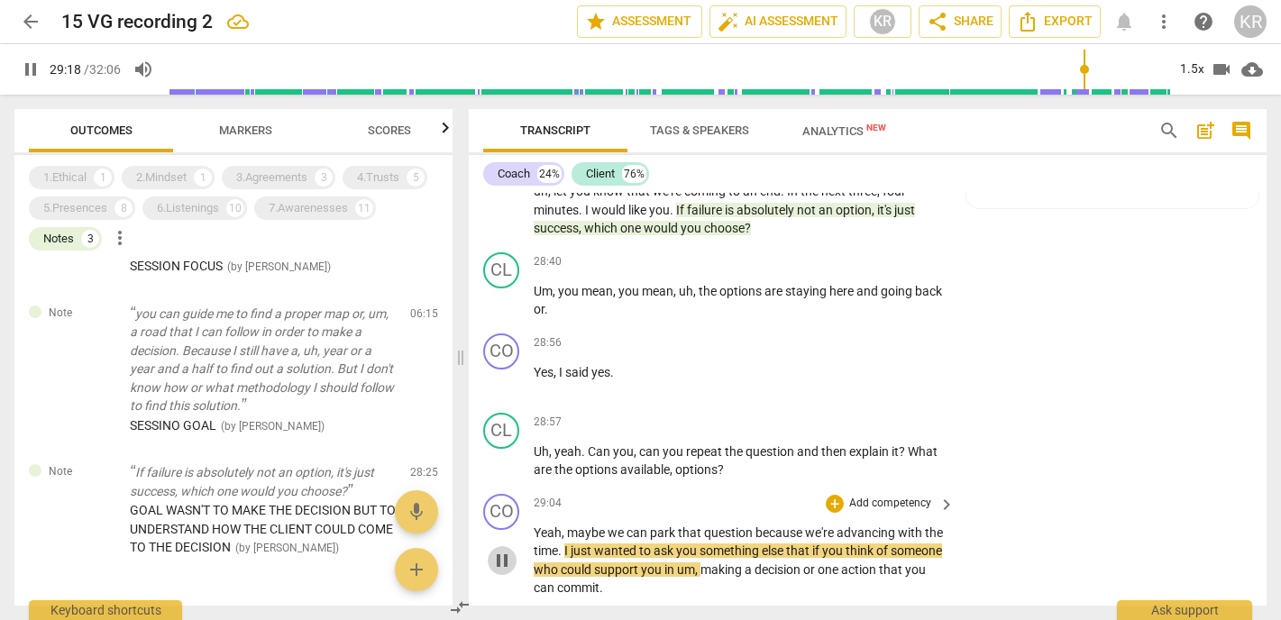
click at [498, 550] on span "pause" at bounding box center [502, 561] width 22 height 22
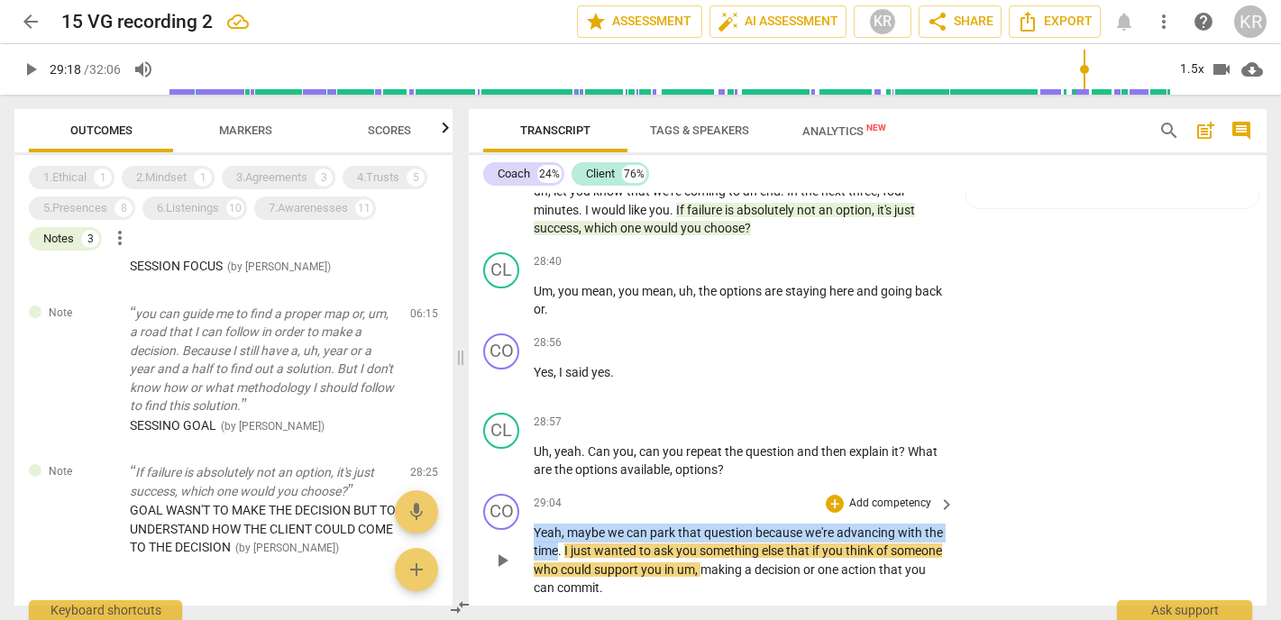
drag, startPoint x: 579, startPoint y: 457, endPoint x: 528, endPoint y: 438, distance: 54.8
click at [528, 487] on div "CO play_arrow pause 29:04 + Add competency keyboard_arrow_right Yeah , maybe we…" at bounding box center [868, 546] width 798 height 118
click at [597, 433] on div "+" at bounding box center [596, 436] width 18 height 18
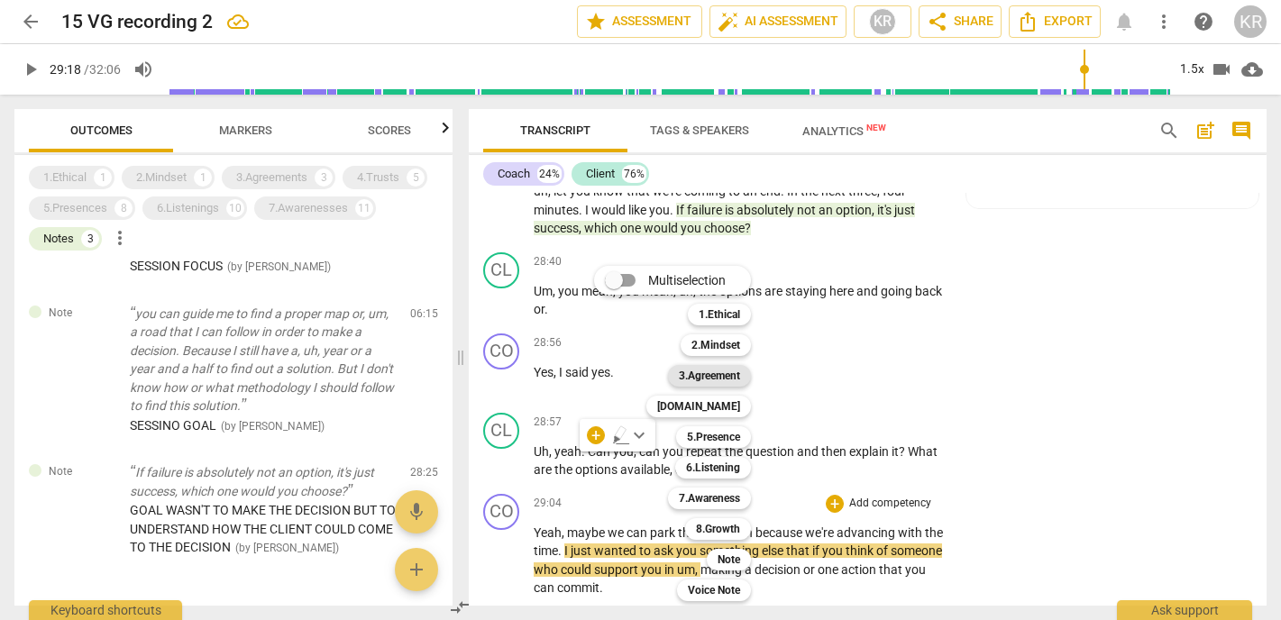
click at [729, 379] on b "3.Agreement" at bounding box center [709, 376] width 61 height 22
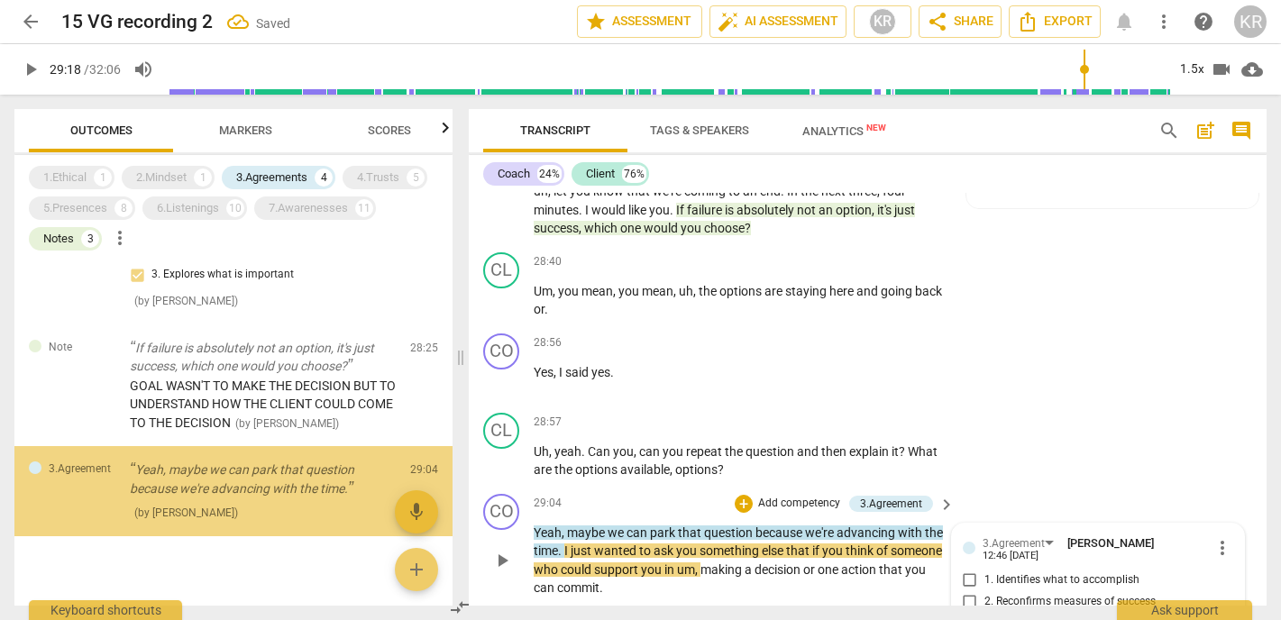
scroll to position [705, 0]
click at [1024, 536] on div "3.Agreement" at bounding box center [1014, 544] width 62 height 17
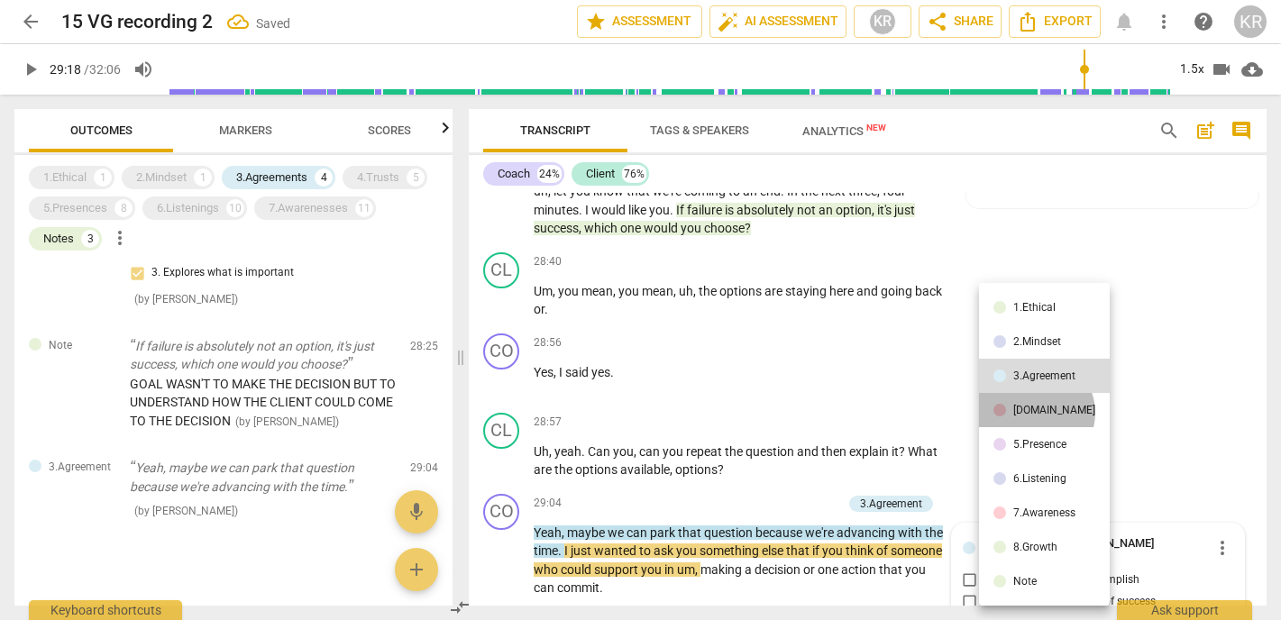
click at [1035, 413] on div "[DOMAIN_NAME]" at bounding box center [1055, 410] width 82 height 11
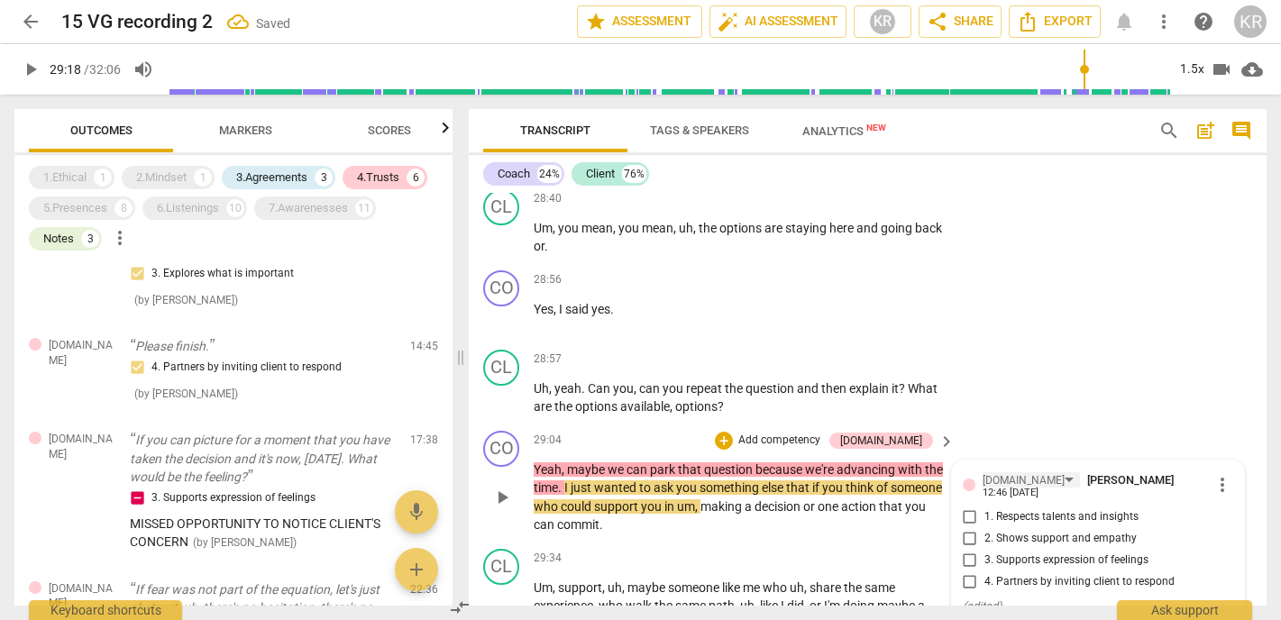
scroll to position [6974, 0]
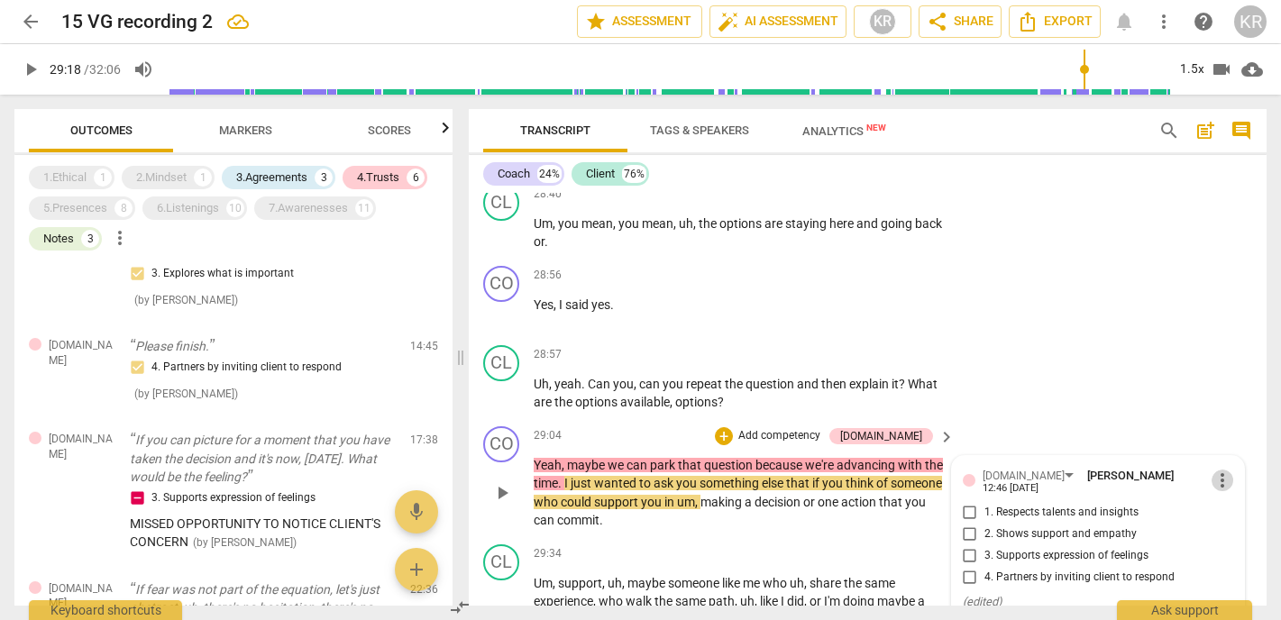
click at [1217, 470] on span "more_vert" at bounding box center [1223, 481] width 22 height 22
click at [1236, 412] on li "Delete" at bounding box center [1235, 419] width 62 height 34
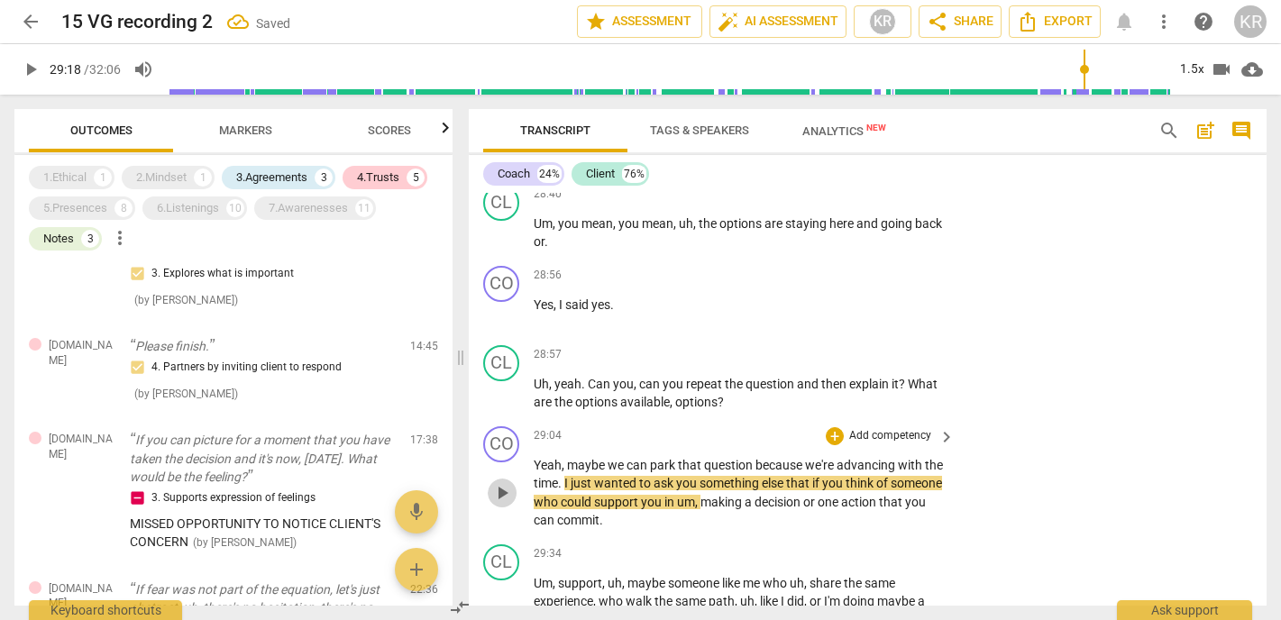
click at [496, 482] on span "play_arrow" at bounding box center [502, 493] width 22 height 22
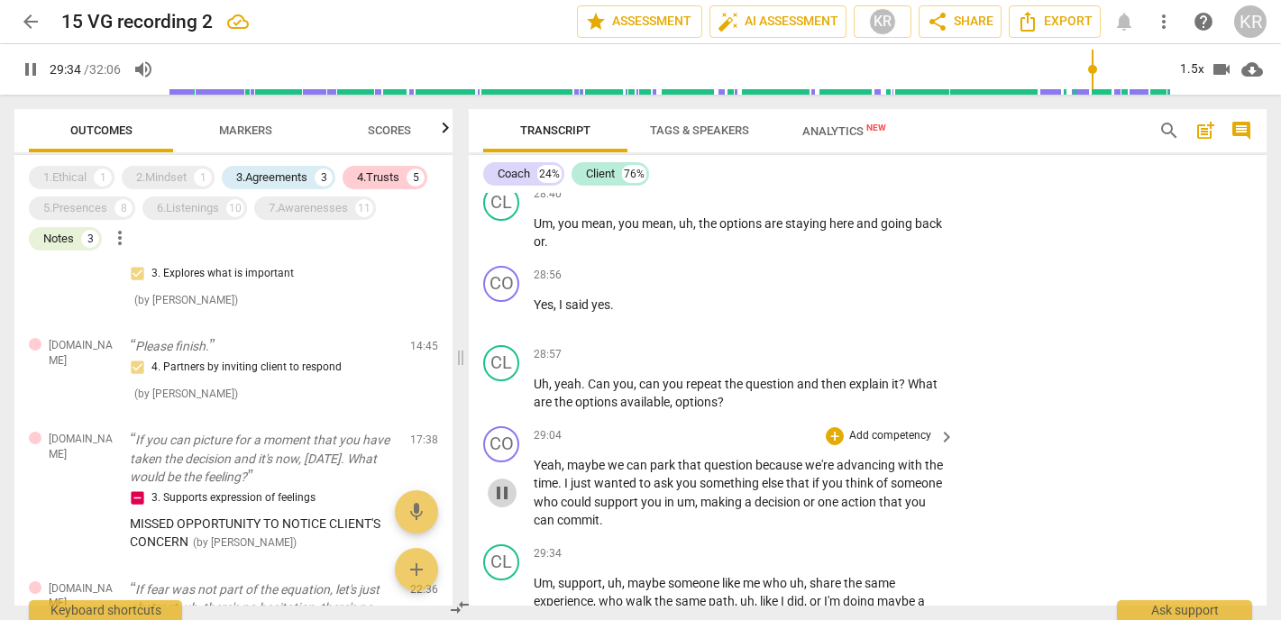
click at [505, 482] on span "pause" at bounding box center [502, 493] width 22 height 22
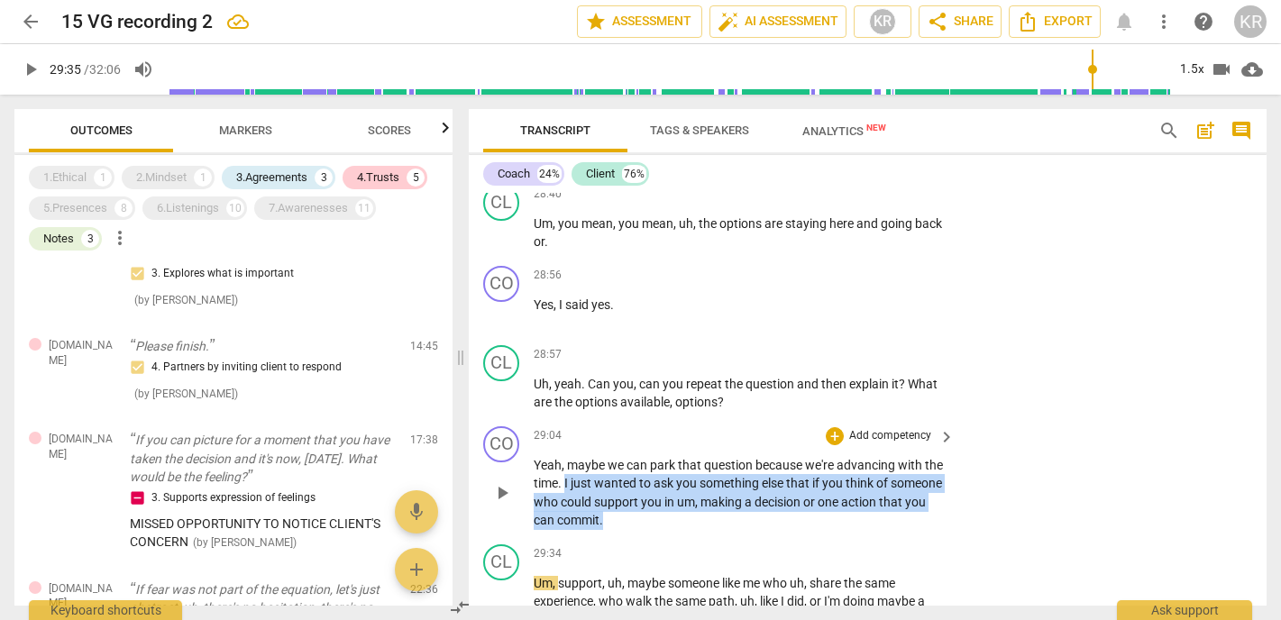
drag, startPoint x: 714, startPoint y: 430, endPoint x: 586, endPoint y: 392, distance: 133.5
click at [586, 456] on p "Yeah , maybe we can park that question because we're advancing with the time . …" at bounding box center [740, 493] width 412 height 74
click at [664, 407] on div "+" at bounding box center [668, 405] width 18 height 18
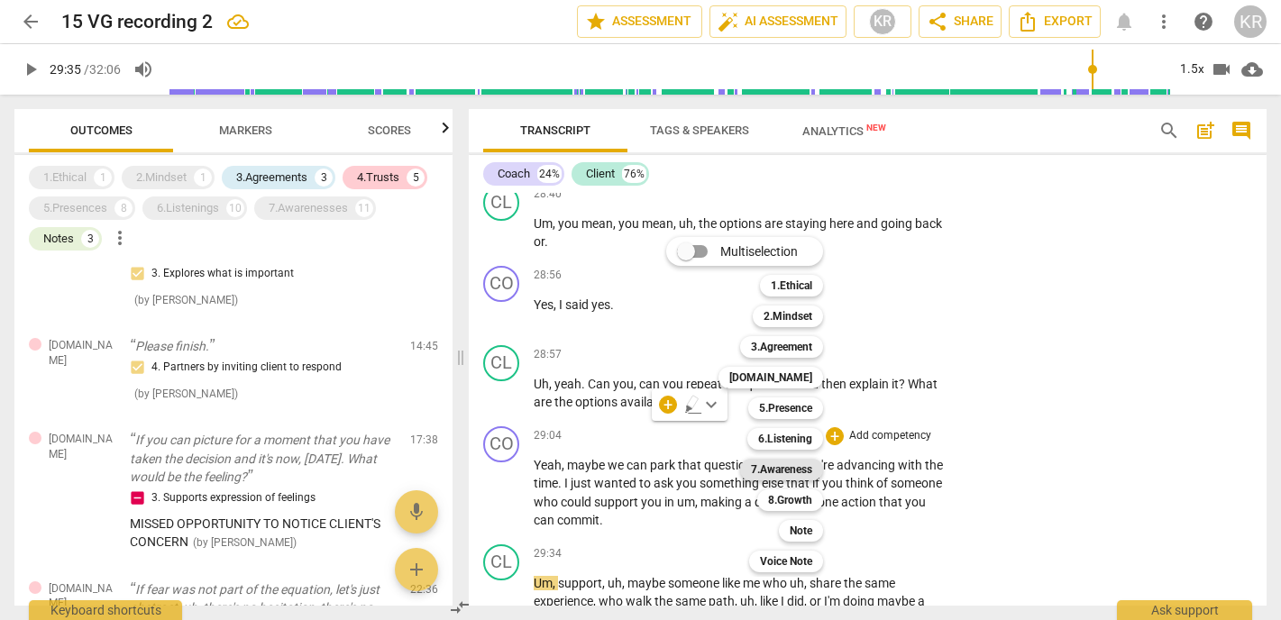
click at [797, 470] on b "7.Awareness" at bounding box center [781, 470] width 61 height 22
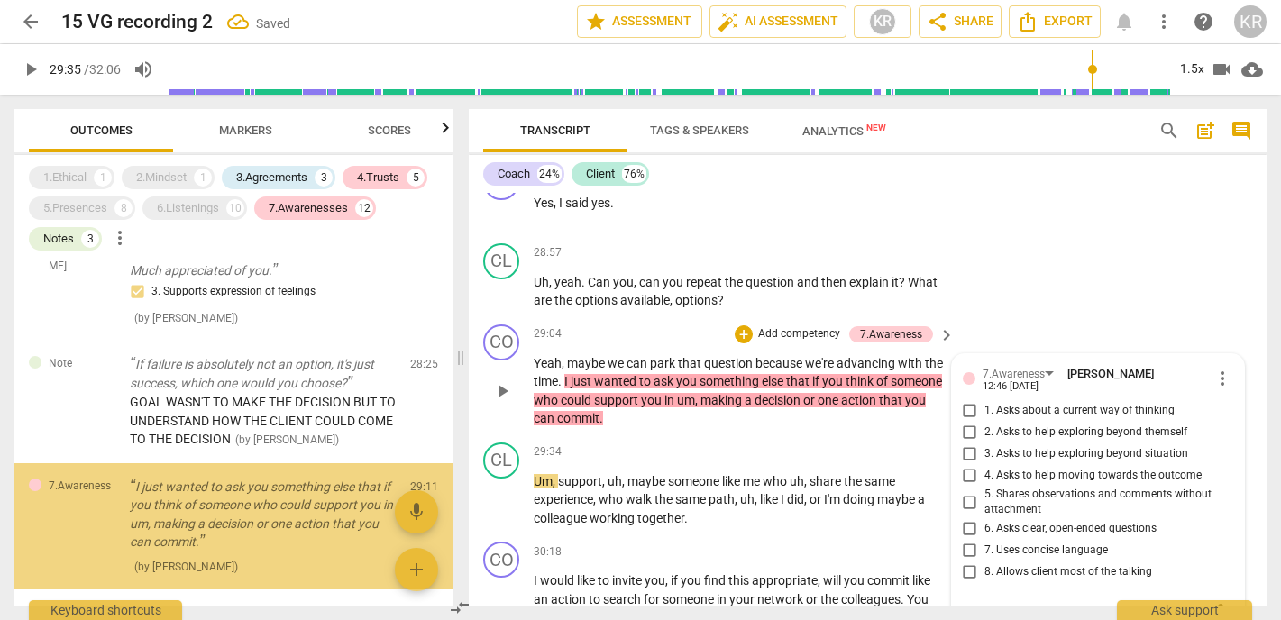
scroll to position [7066, 0]
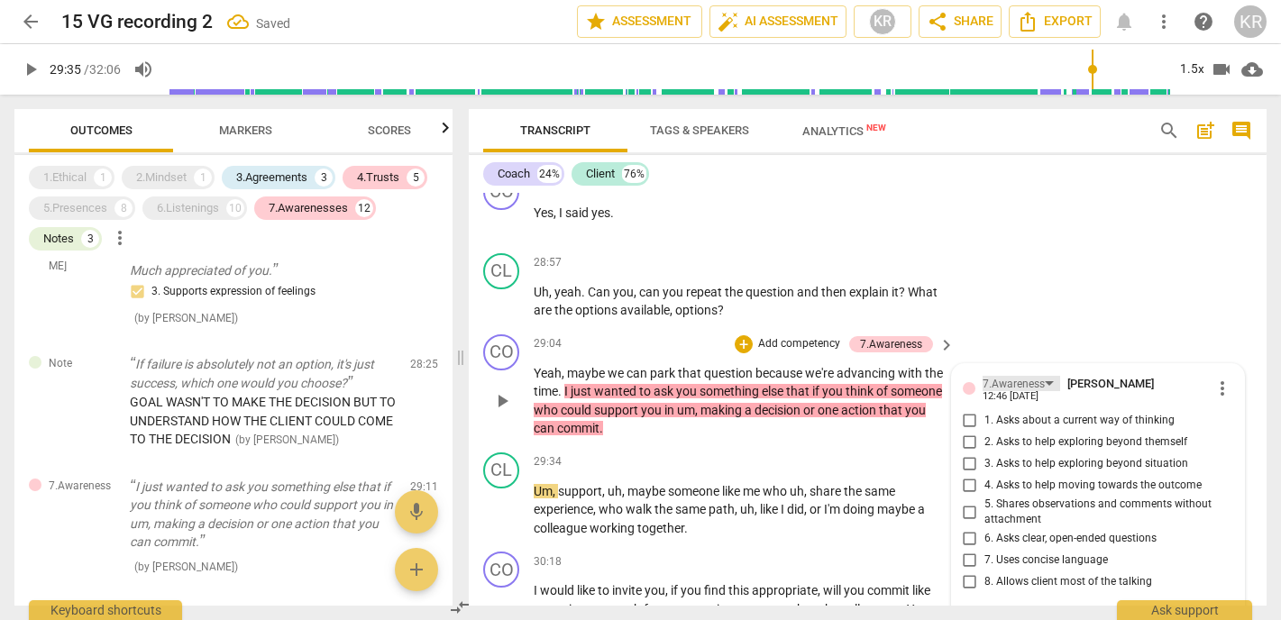
click at [1000, 376] on div "7.Awareness" at bounding box center [1014, 384] width 62 height 17
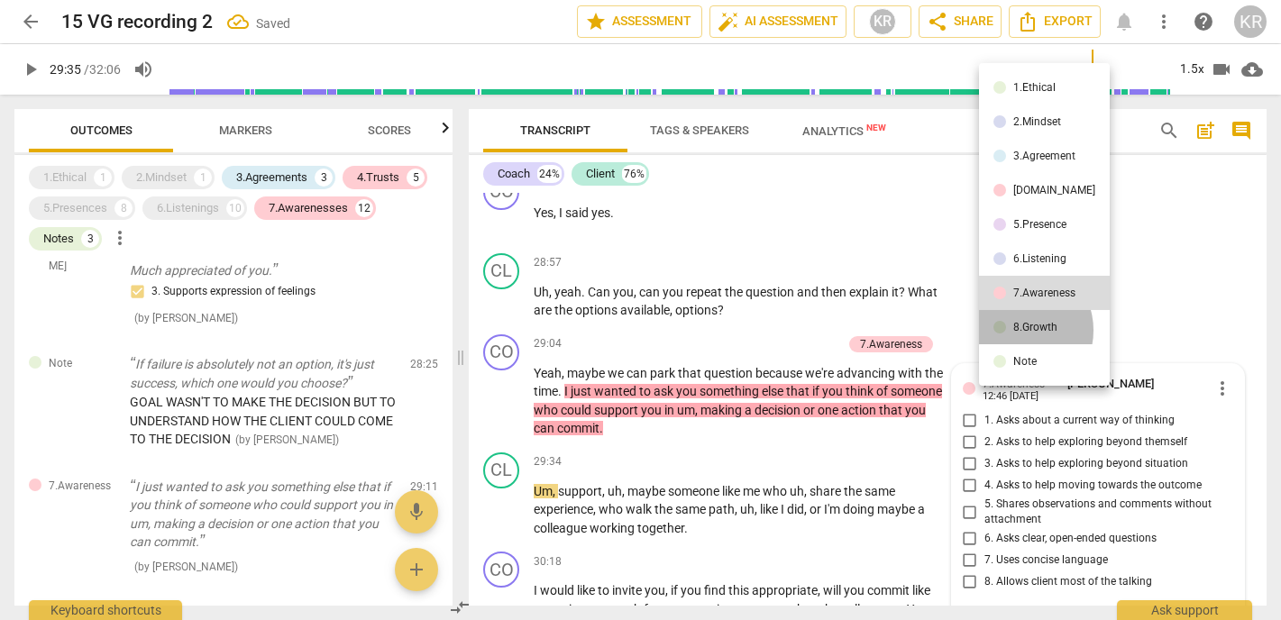
click at [1020, 330] on div "8.Growth" at bounding box center [1036, 327] width 44 height 11
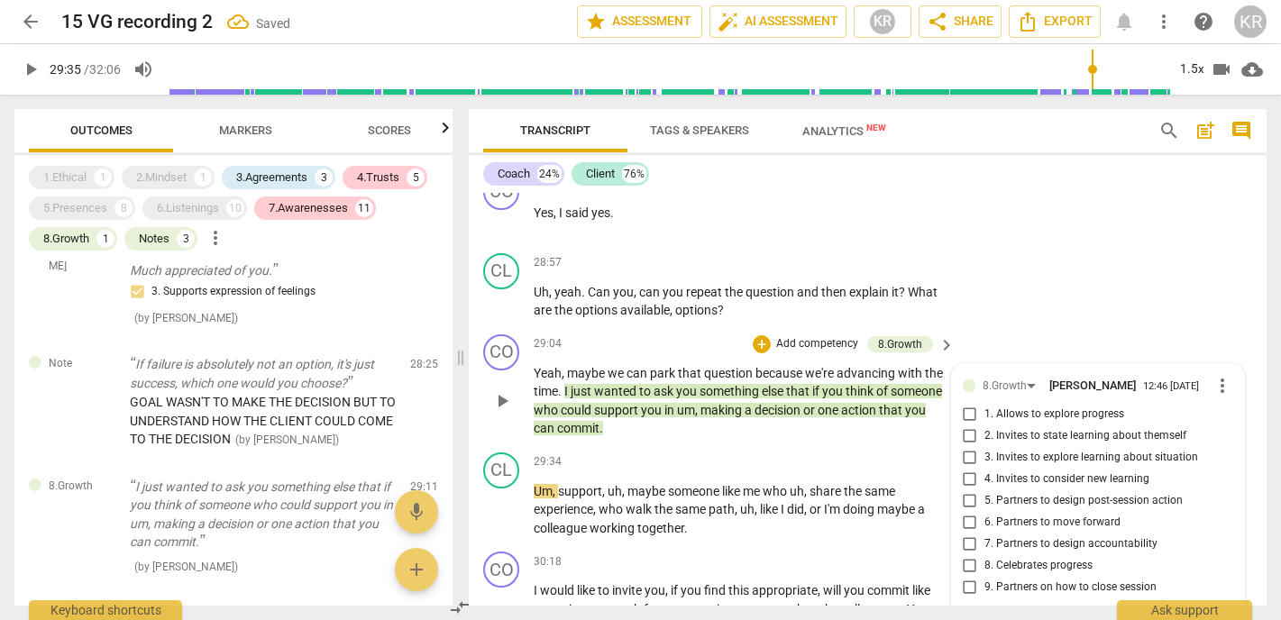
click at [966, 404] on input "1. Allows to explore progress" at bounding box center [970, 415] width 29 height 22
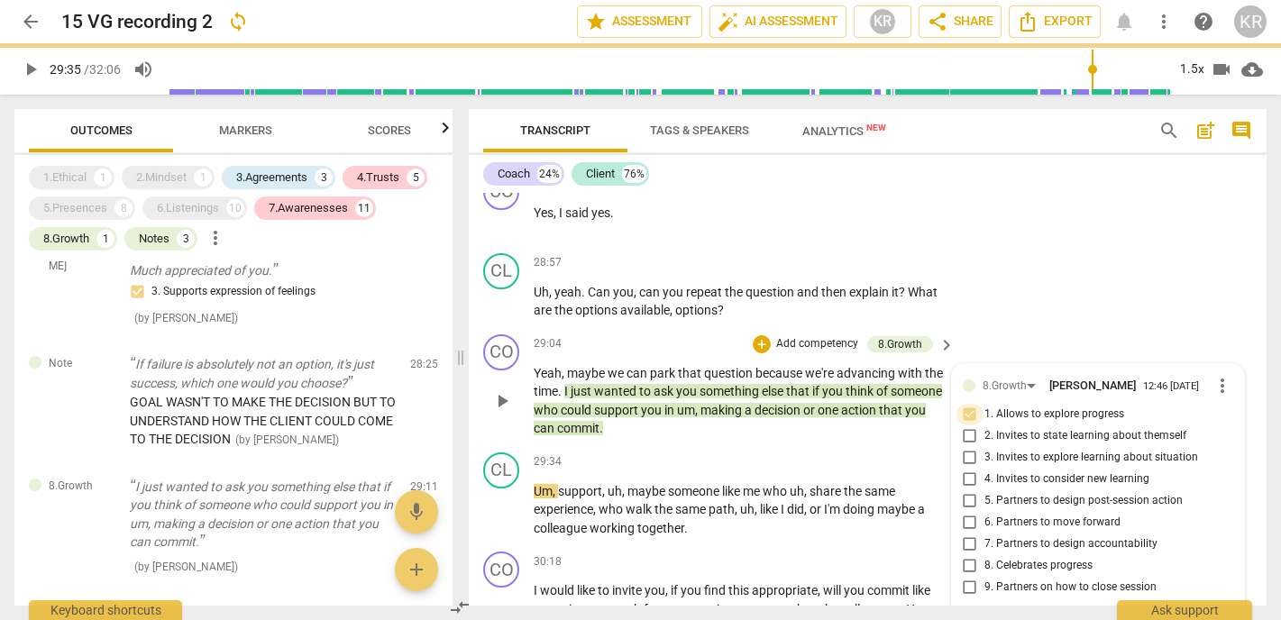
click at [967, 404] on input "1. Allows to explore progress" at bounding box center [970, 415] width 29 height 22
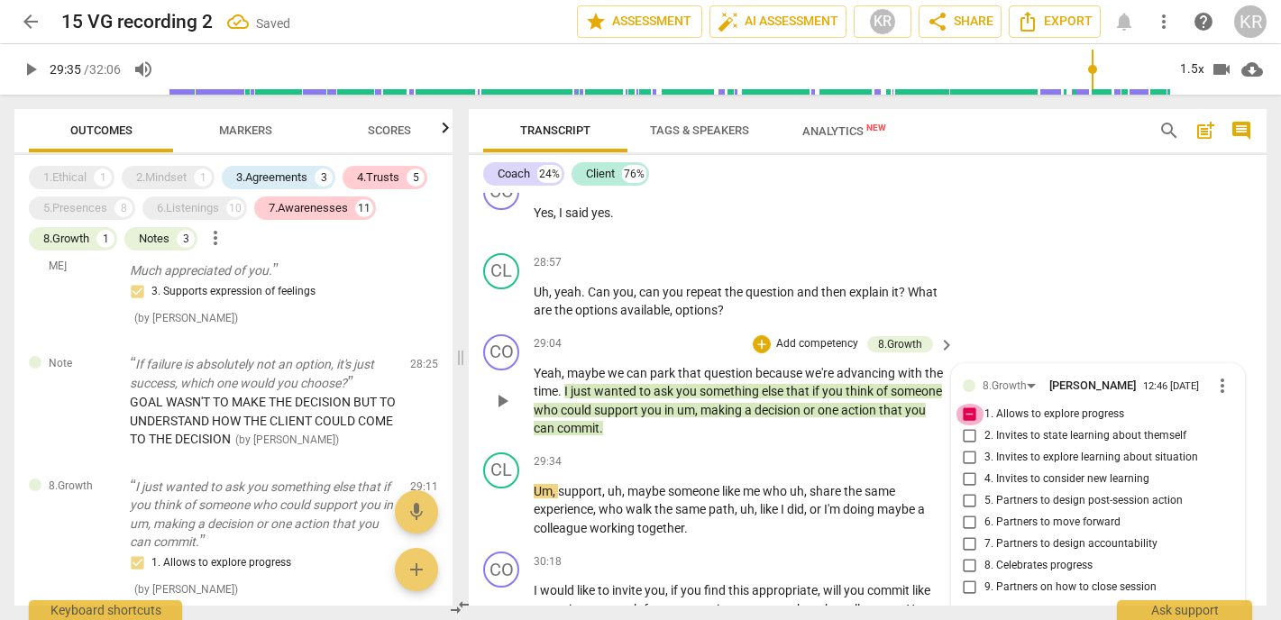
click at [967, 404] on input "1. Allows to explore progress" at bounding box center [970, 415] width 29 height 22
click at [1060, 407] on span "1. Allows to explore progress" at bounding box center [1055, 415] width 140 height 16
click at [985, 404] on input "1. Allows to explore progress" at bounding box center [970, 415] width 29 height 22
click at [491, 500] on span "play_arrow" at bounding box center [502, 511] width 22 height 22
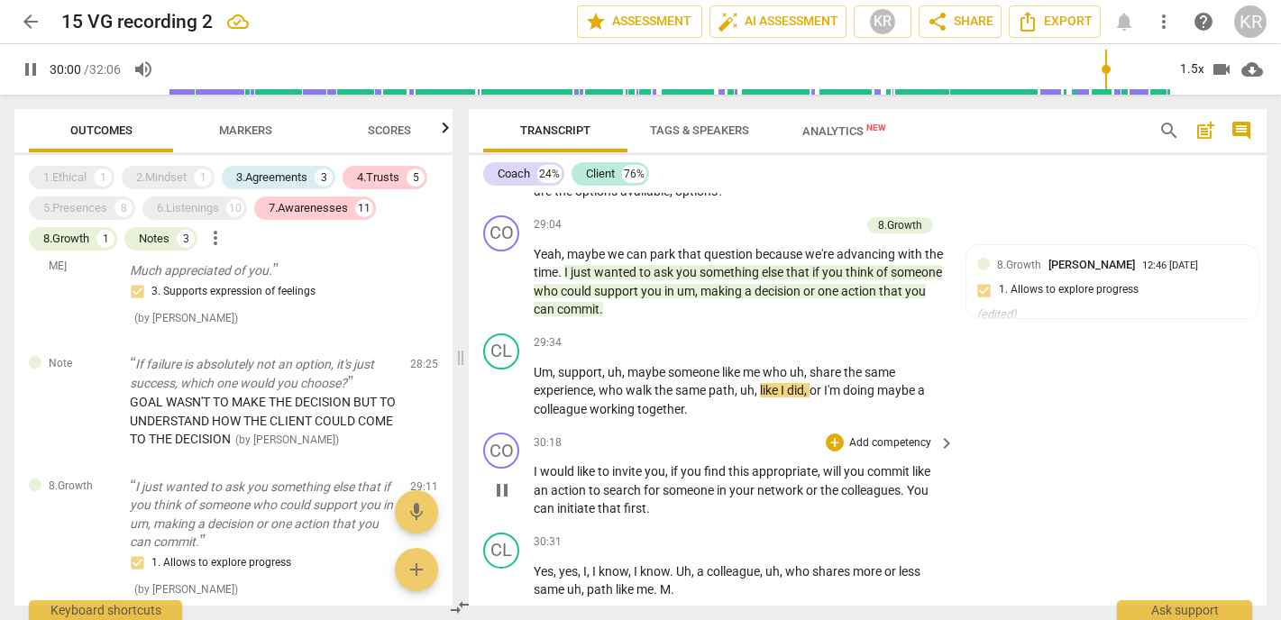
scroll to position [7192, 0]
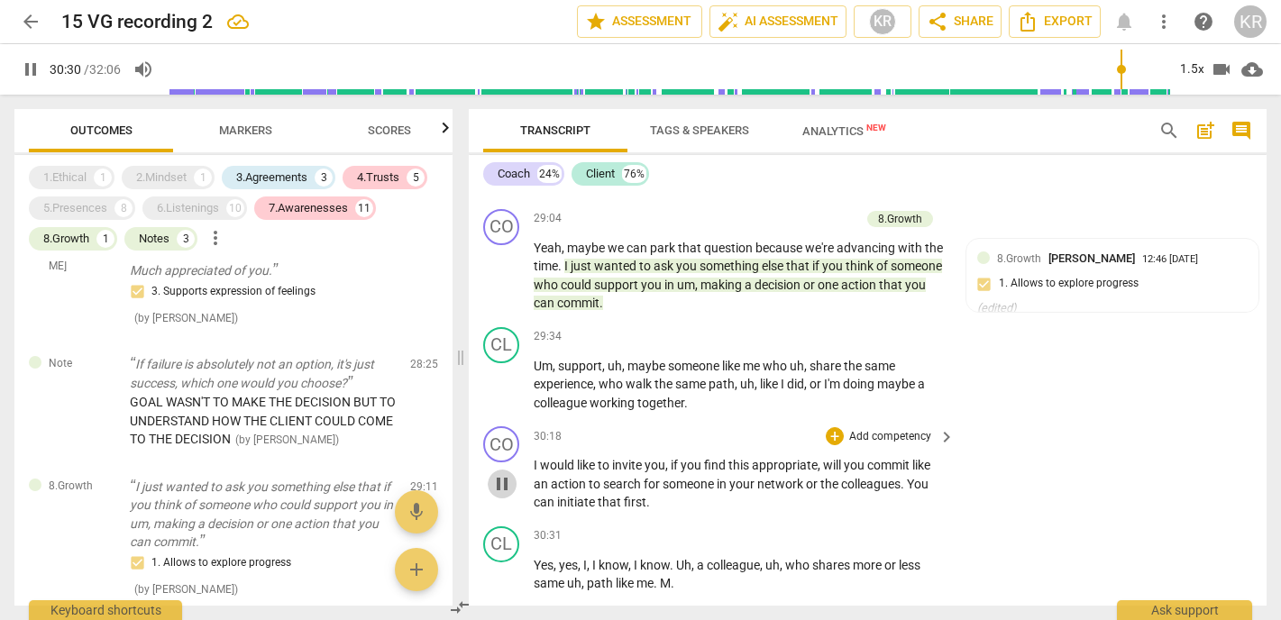
click at [505, 473] on span "pause" at bounding box center [502, 484] width 22 height 22
click at [501, 473] on span "play_arrow" at bounding box center [502, 484] width 22 height 22
click at [907, 477] on span "." at bounding box center [904, 484] width 6 height 14
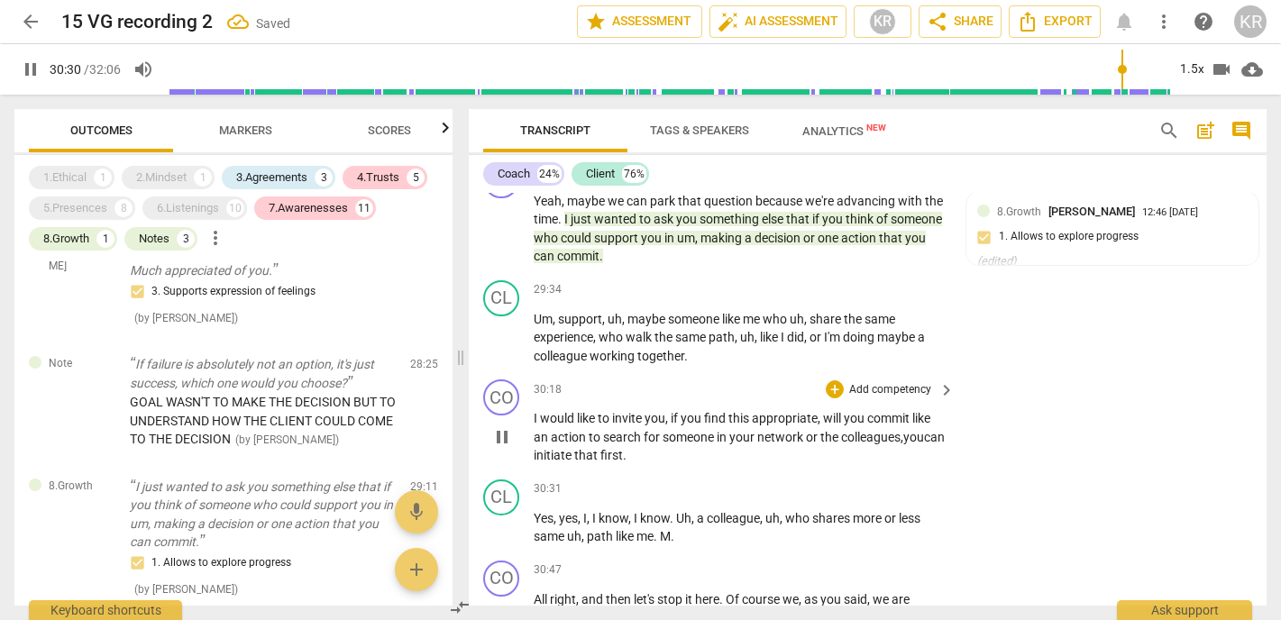
scroll to position [7242, 0]
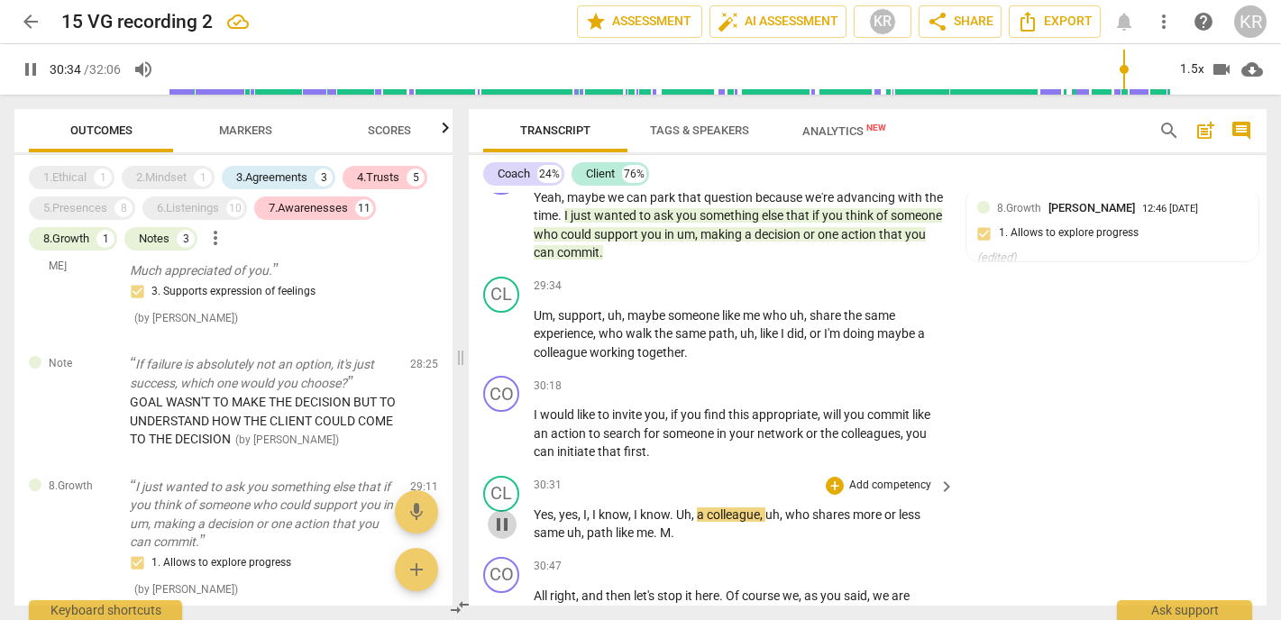
click at [497, 514] on span "pause" at bounding box center [502, 525] width 22 height 22
click at [903, 379] on p "Add competency" at bounding box center [891, 387] width 86 height 16
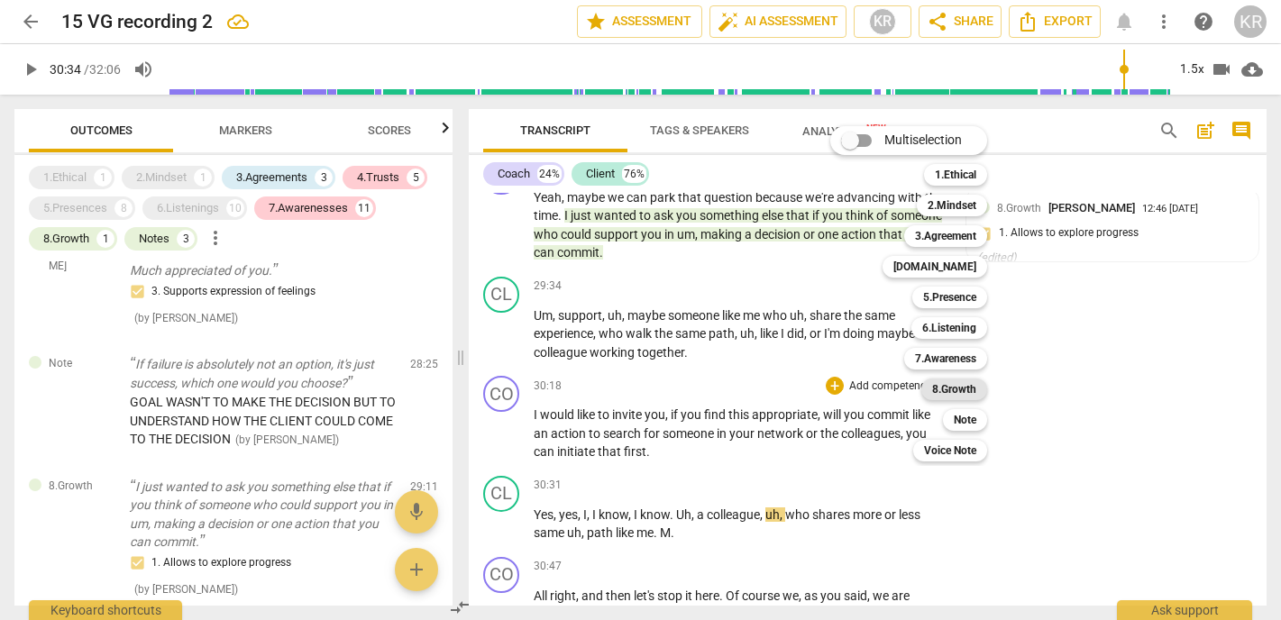
click at [967, 387] on b "8.Growth" at bounding box center [954, 390] width 44 height 22
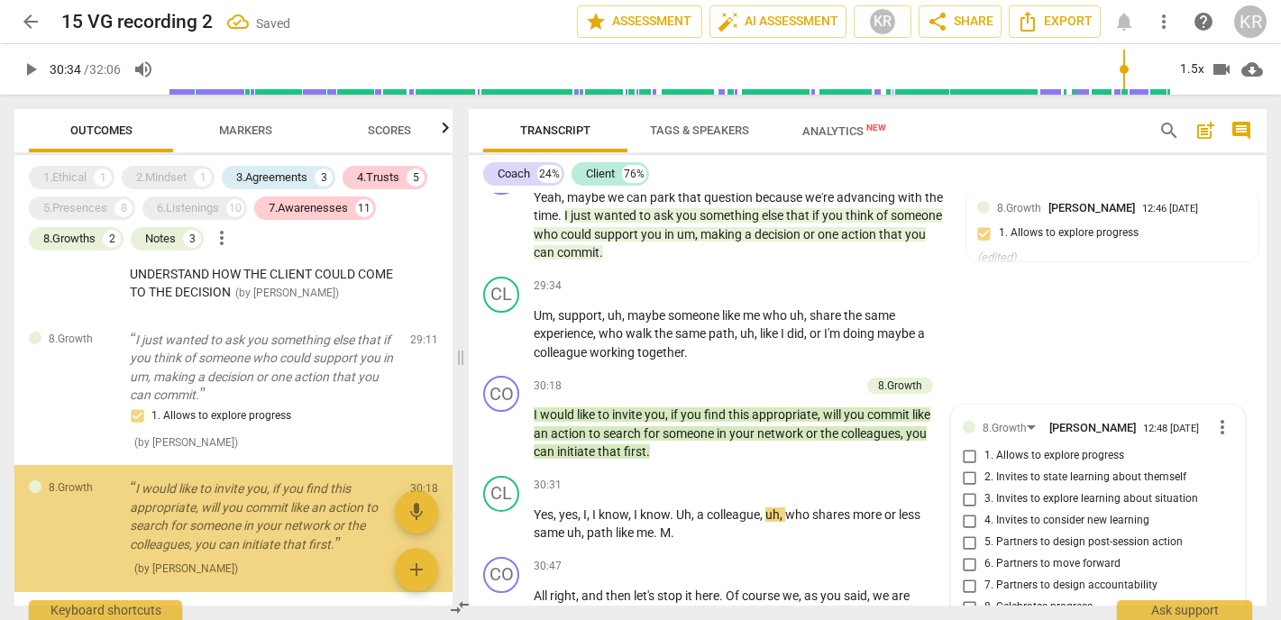
scroll to position [3147, 0]
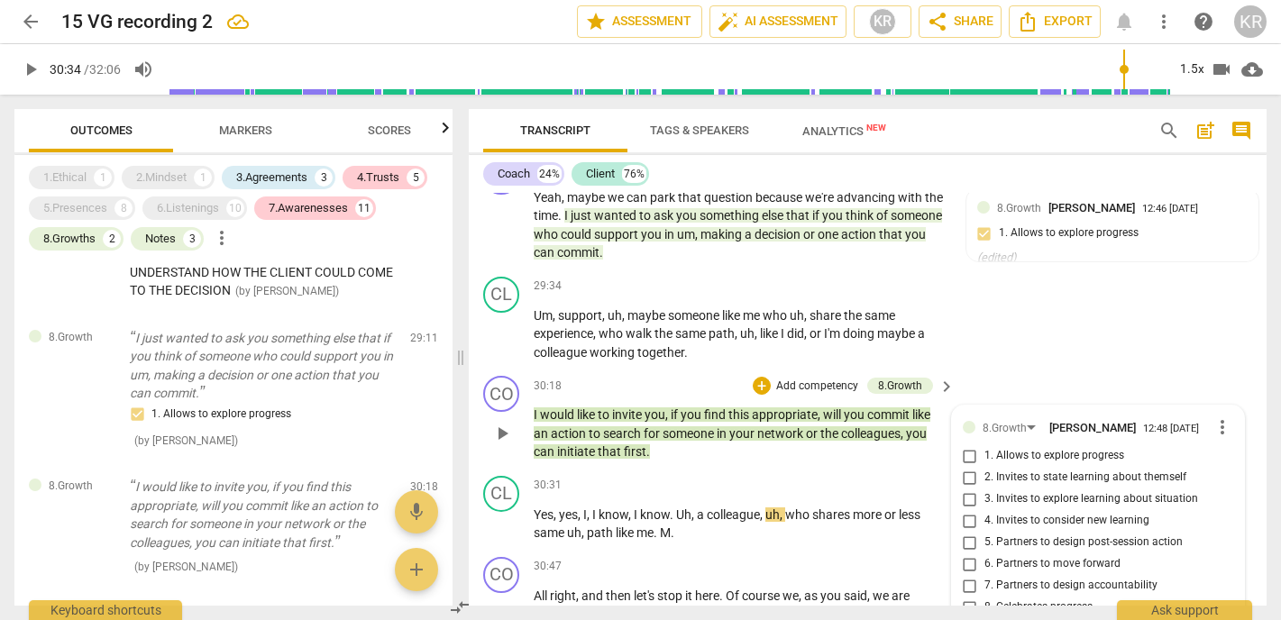
click at [1054, 535] on span "5. Partners to design post-session action" at bounding box center [1084, 543] width 198 height 16
click at [985, 532] on input "5. Partners to design post-session action" at bounding box center [970, 543] width 29 height 22
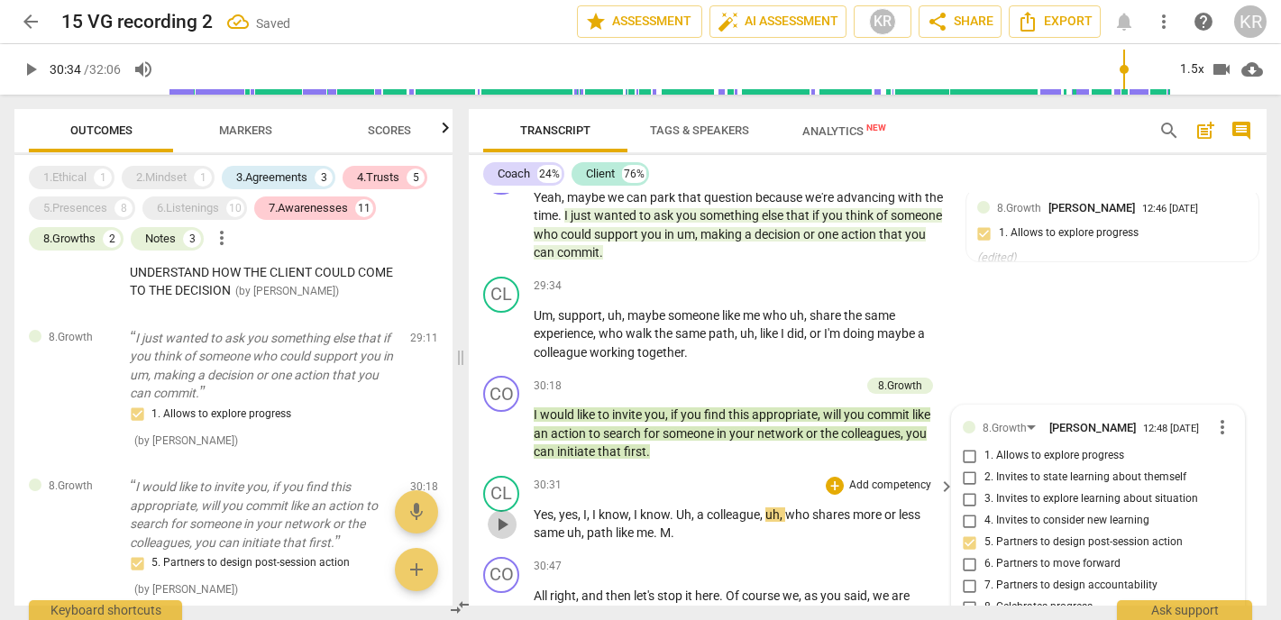
click at [491, 514] on span "play_arrow" at bounding box center [502, 525] width 29 height 22
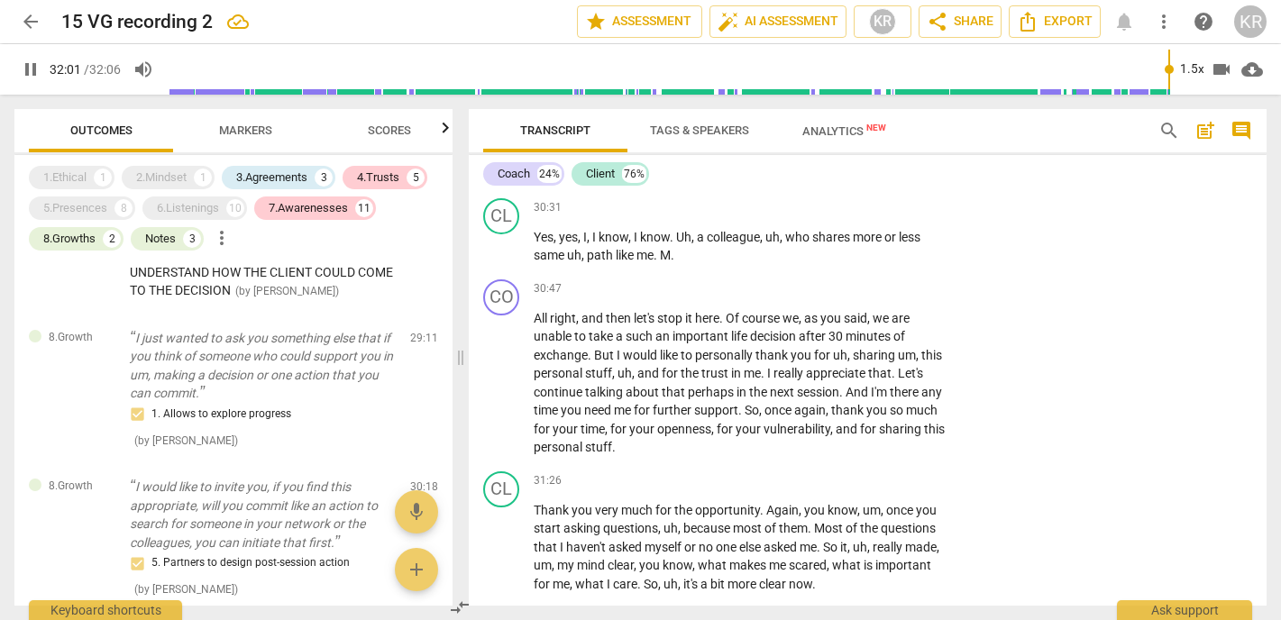
scroll to position [7806, 0]
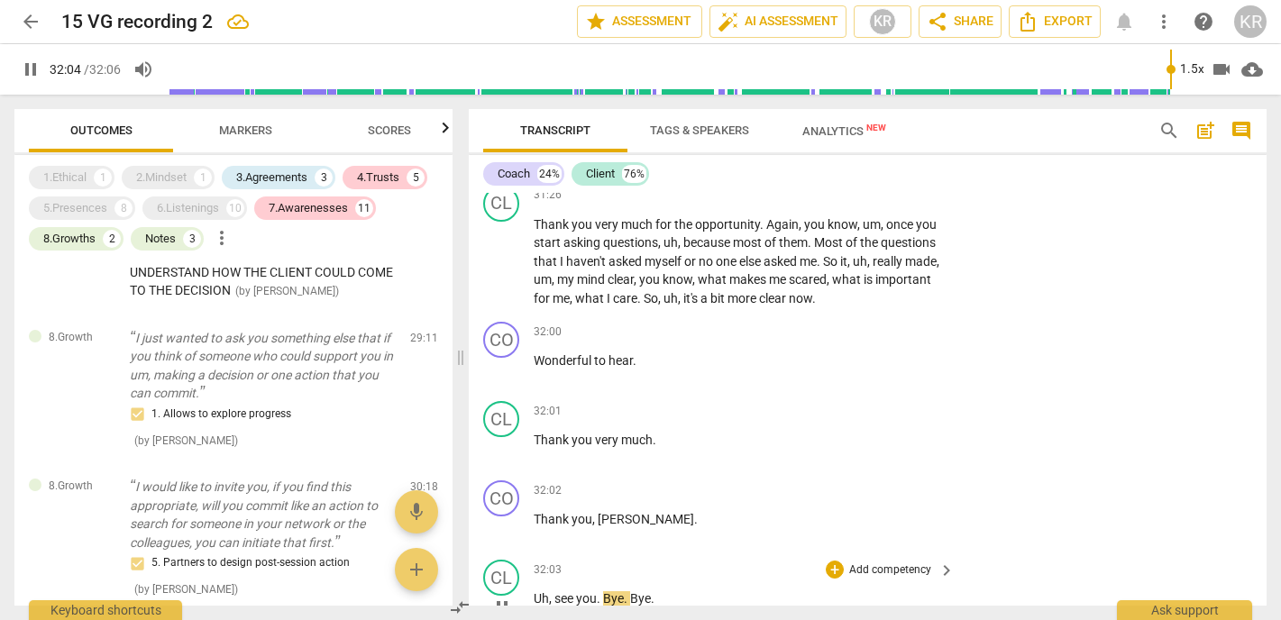
click at [508, 597] on span "pause" at bounding box center [502, 608] width 22 height 22
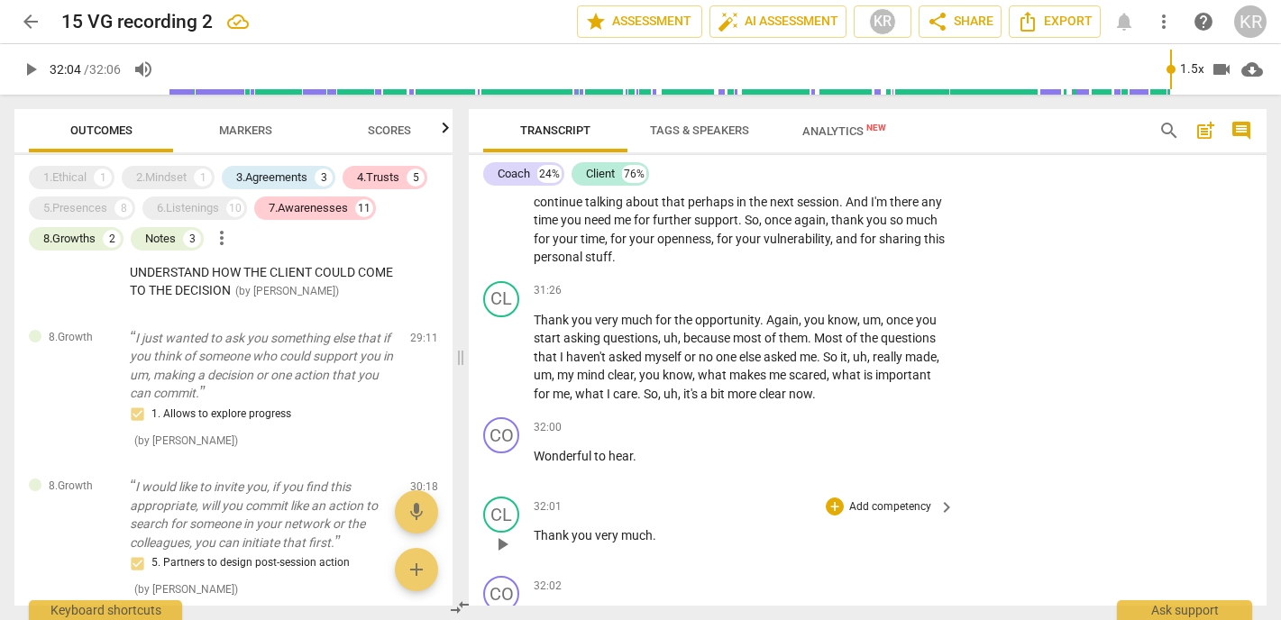
scroll to position [7707, 0]
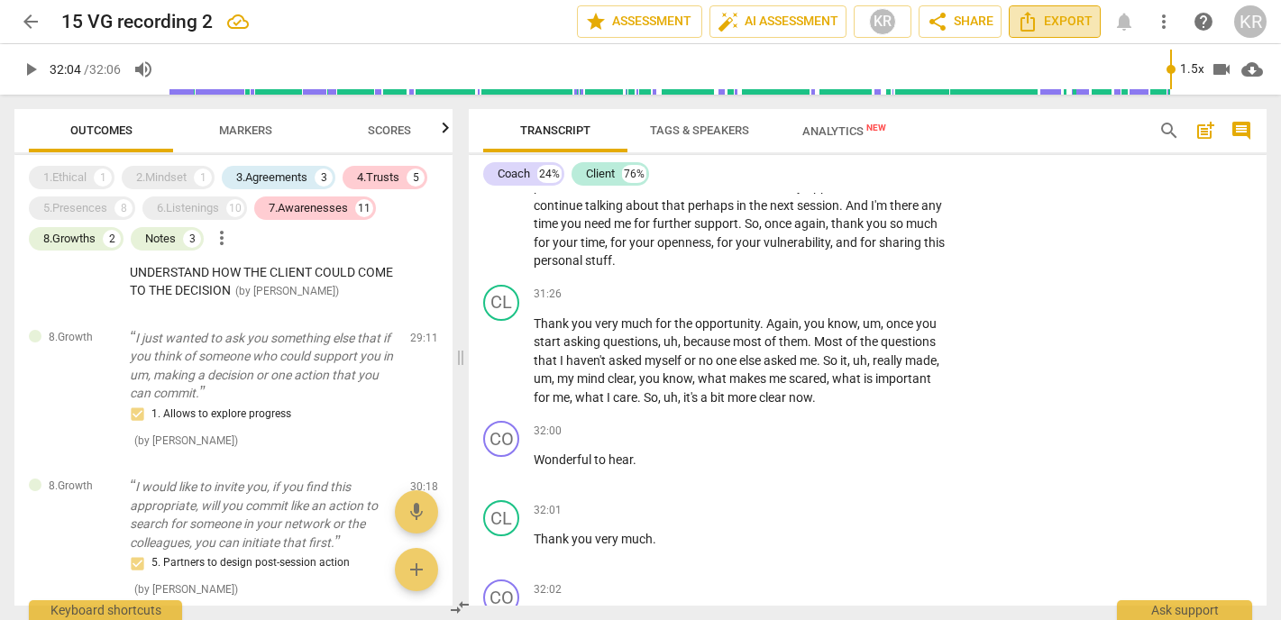
click at [1076, 20] on span "Export" at bounding box center [1055, 22] width 76 height 22
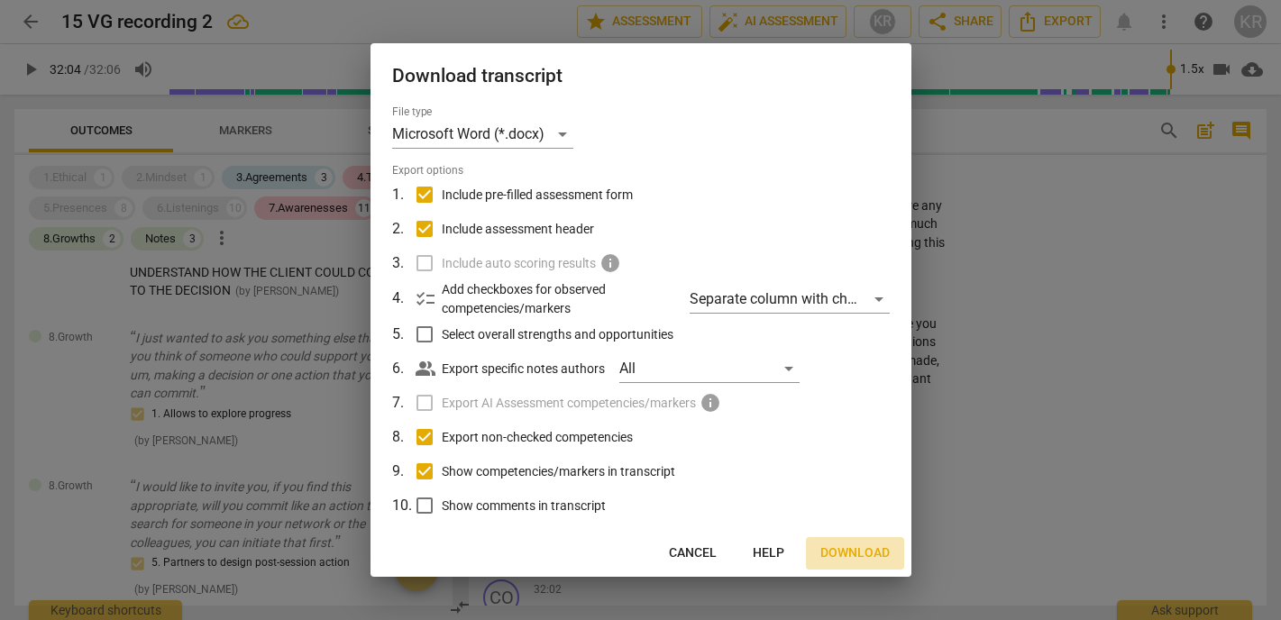
click at [846, 552] on span "Download" at bounding box center [855, 554] width 69 height 18
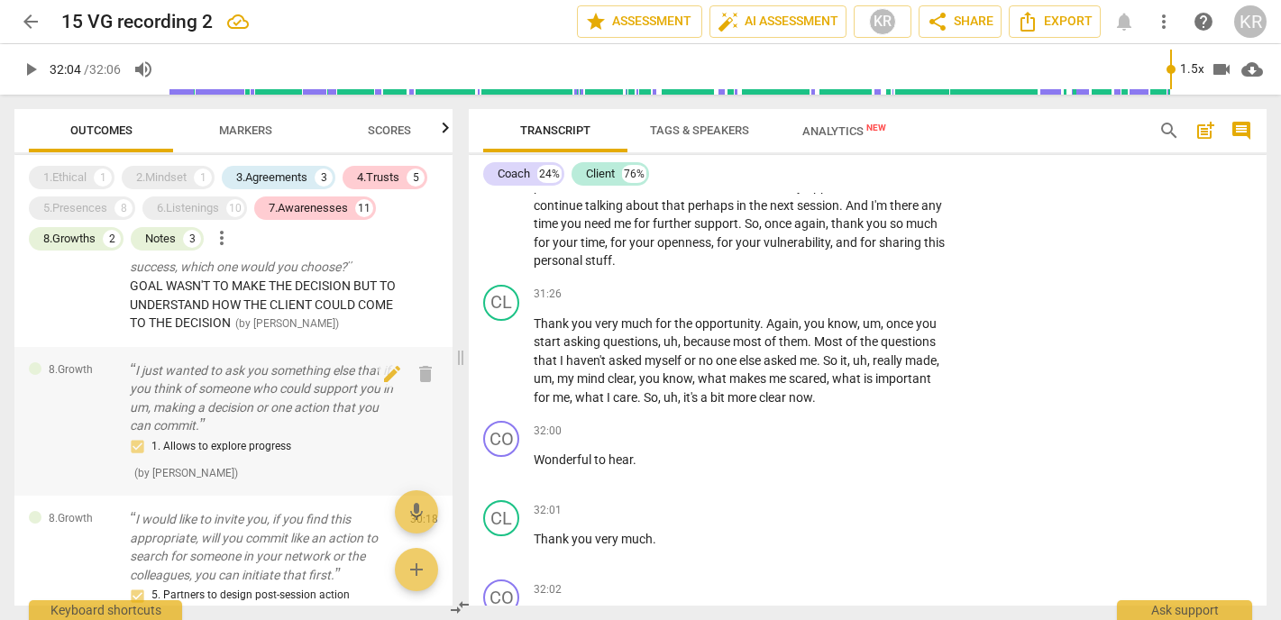
scroll to position [3110, 0]
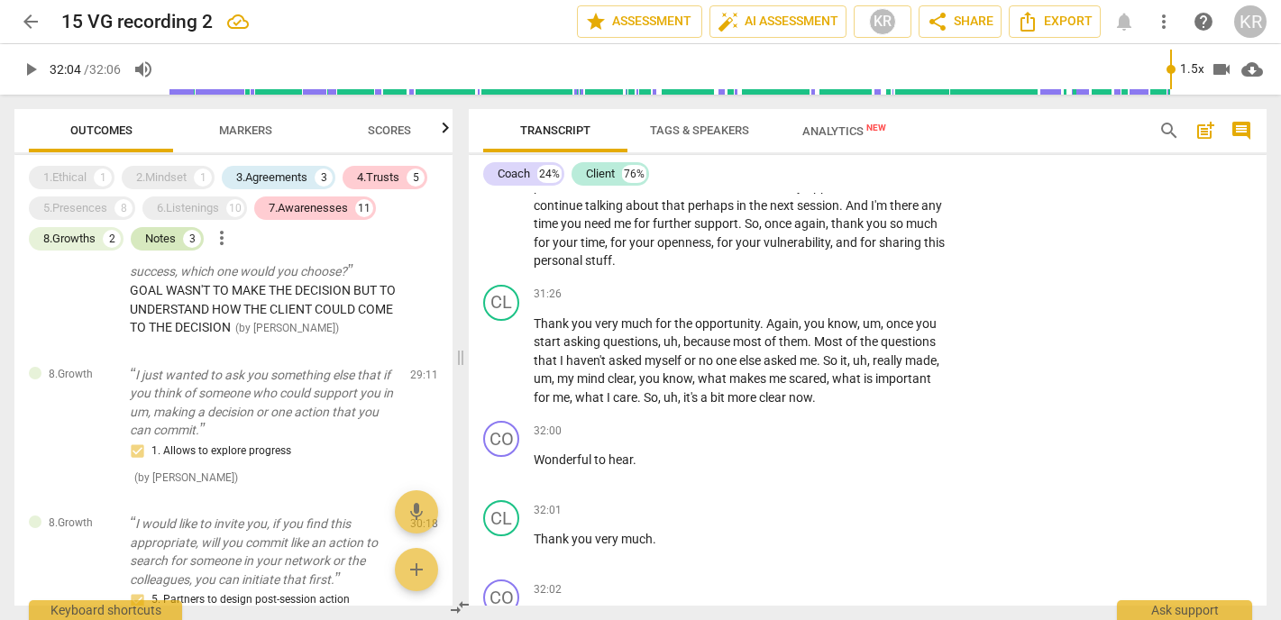
click at [162, 241] on div "Notes" at bounding box center [160, 239] width 31 height 18
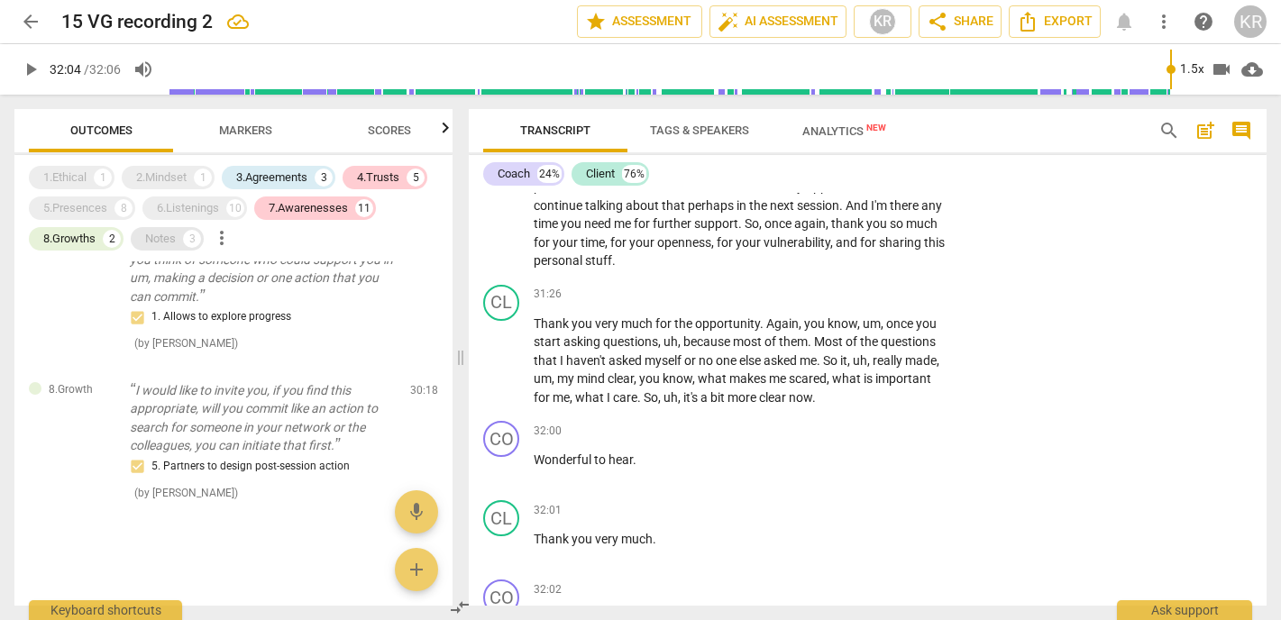
scroll to position [2651, 0]
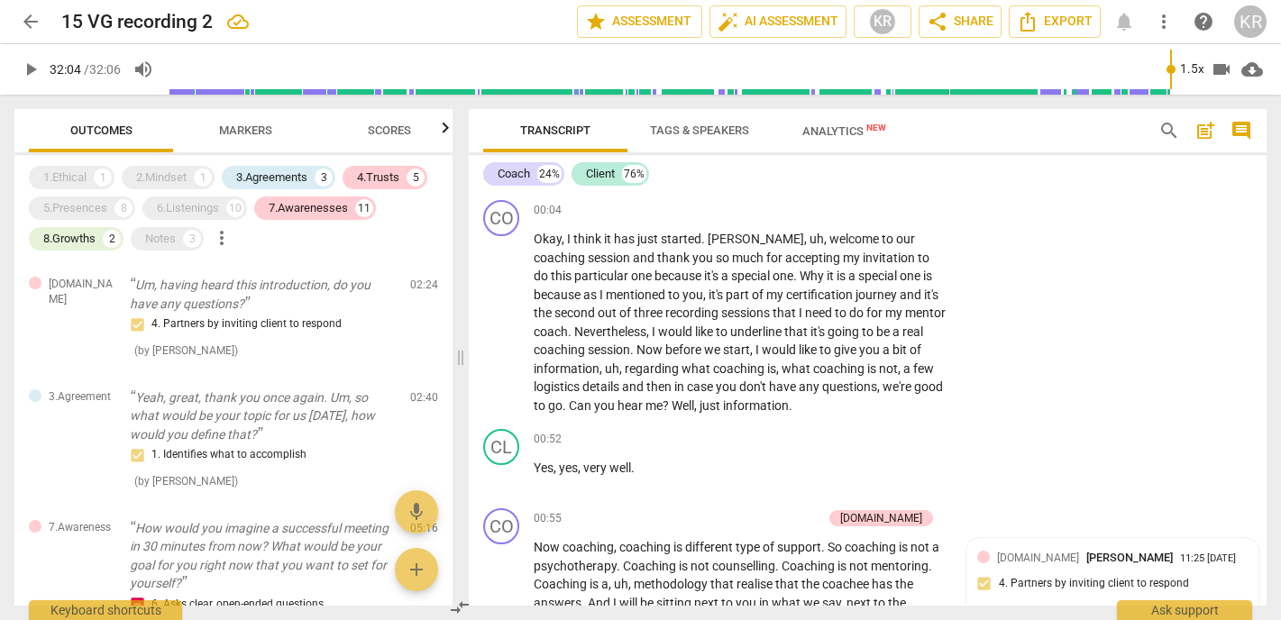
click at [172, 237] on div "Notes" at bounding box center [160, 239] width 31 height 18
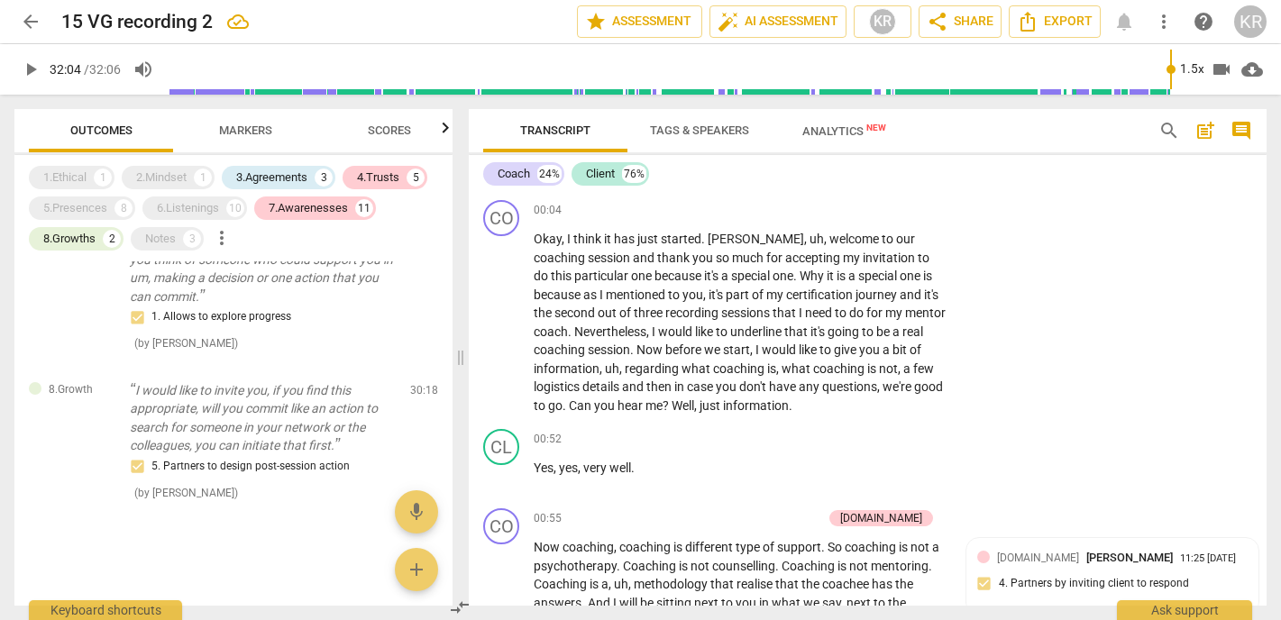
scroll to position [7707, 0]
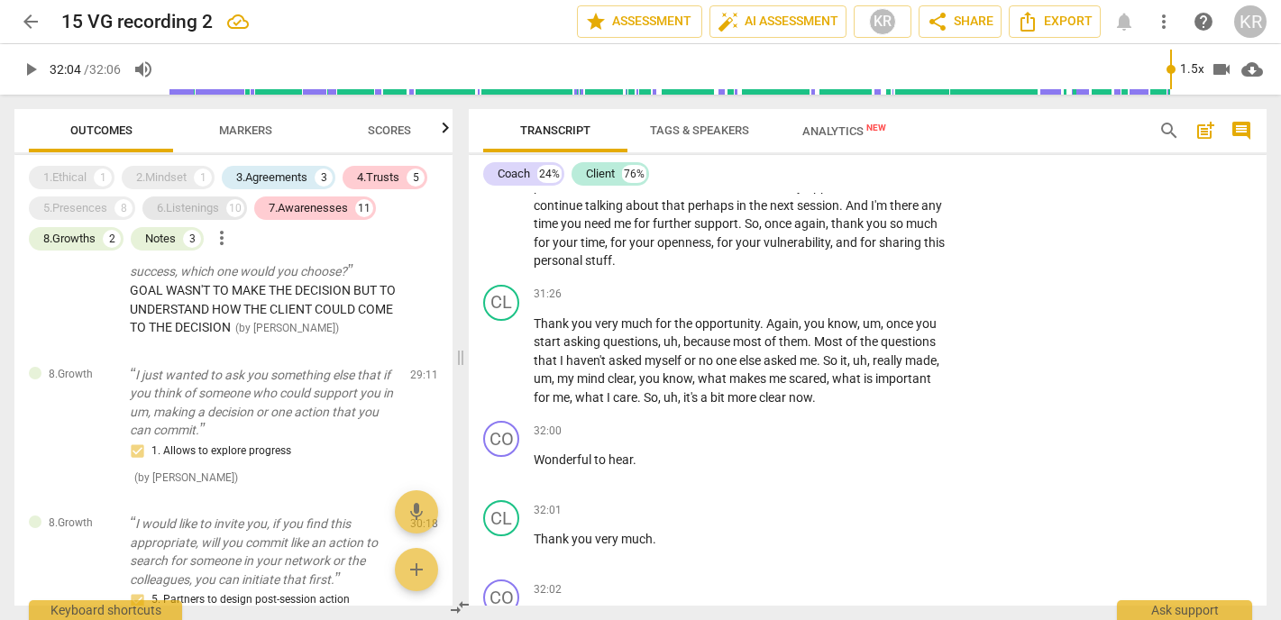
click at [167, 210] on div "6.Listenings" at bounding box center [188, 208] width 62 height 18
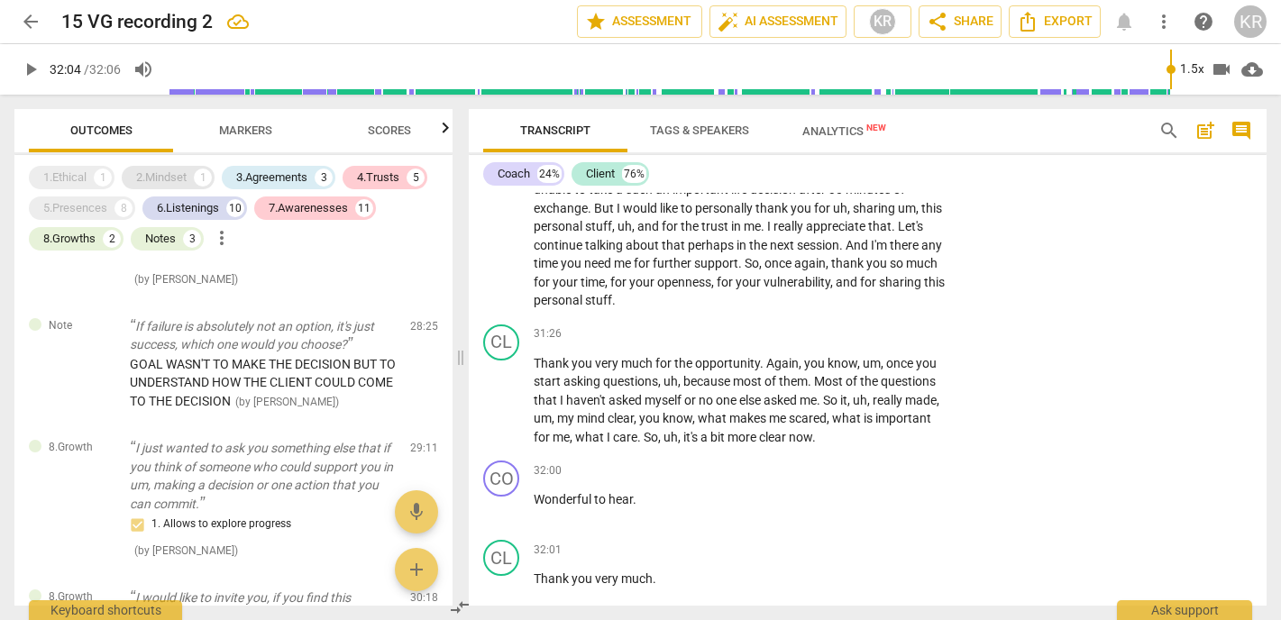
click at [164, 178] on div "2.Mindset" at bounding box center [161, 178] width 50 height 18
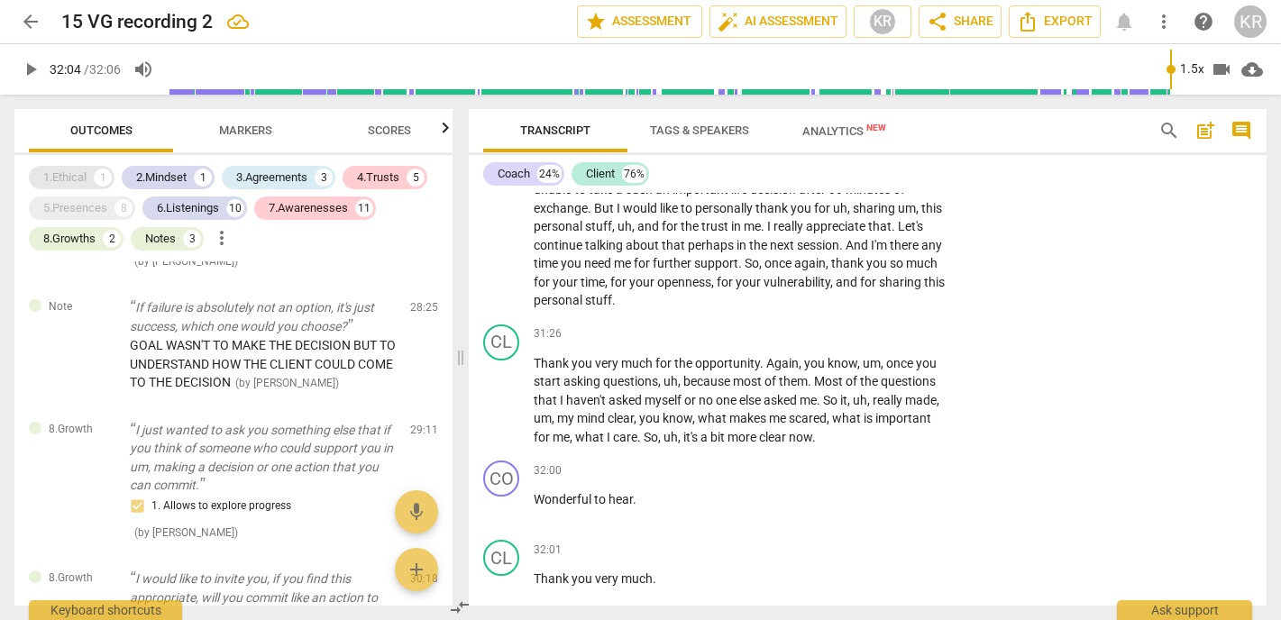
click at [95, 178] on div "1" at bounding box center [103, 178] width 18 height 18
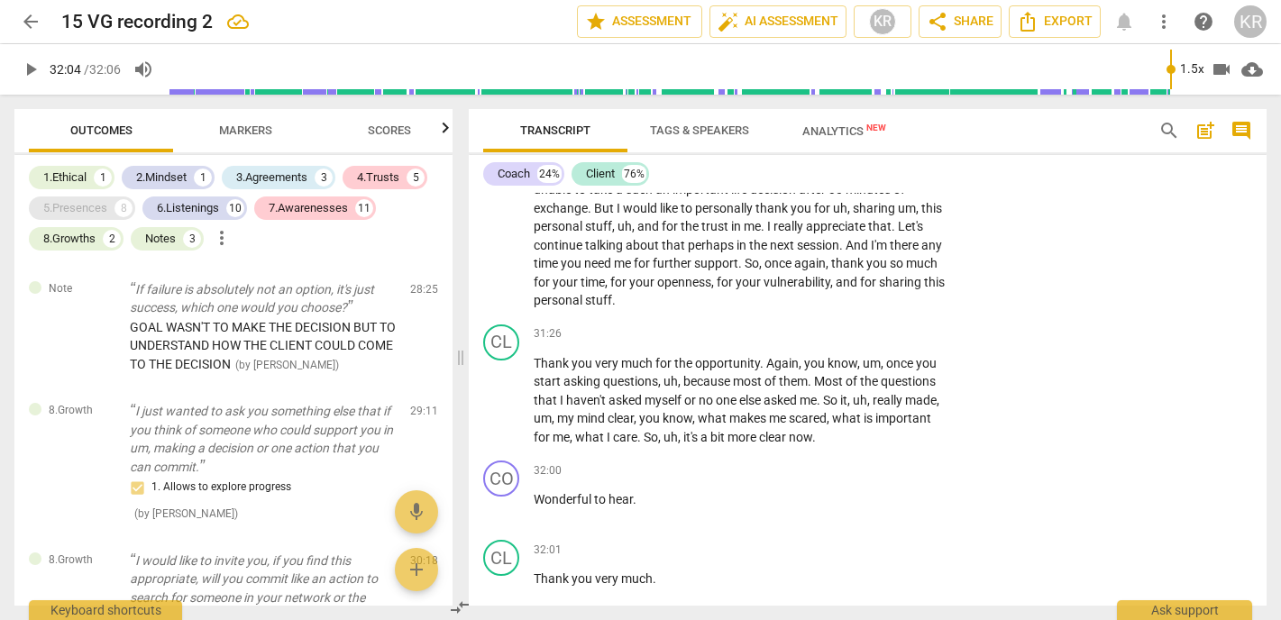
click at [95, 208] on div "5.Presences" at bounding box center [75, 208] width 64 height 18
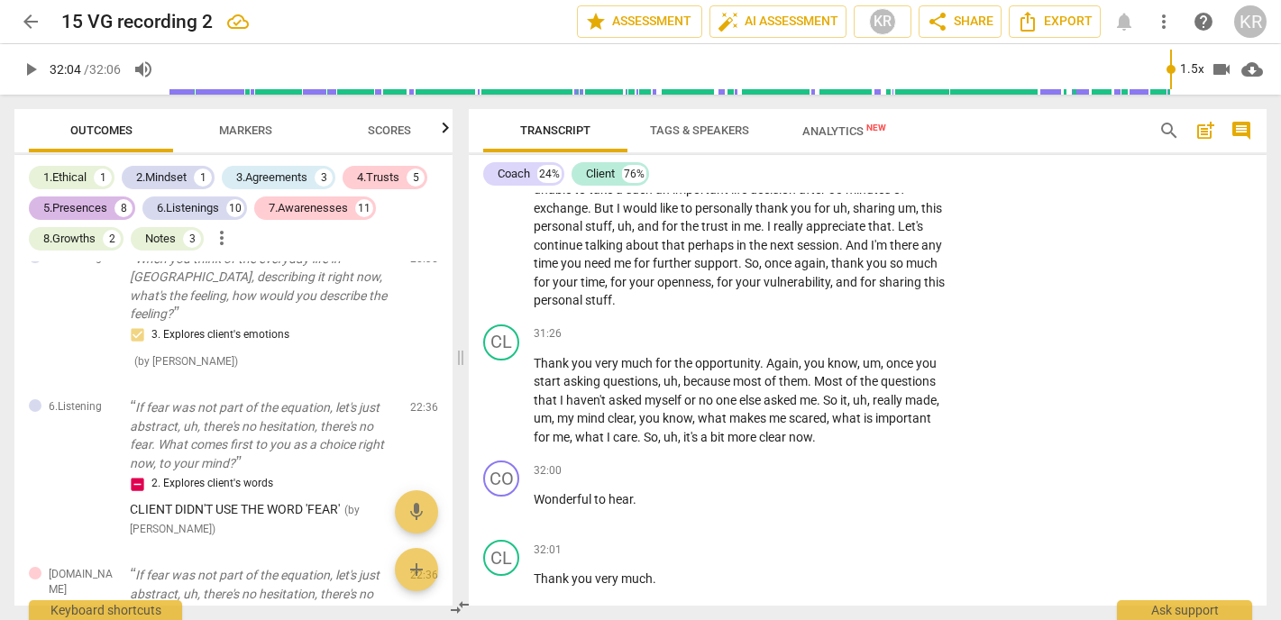
scroll to position [7746, 0]
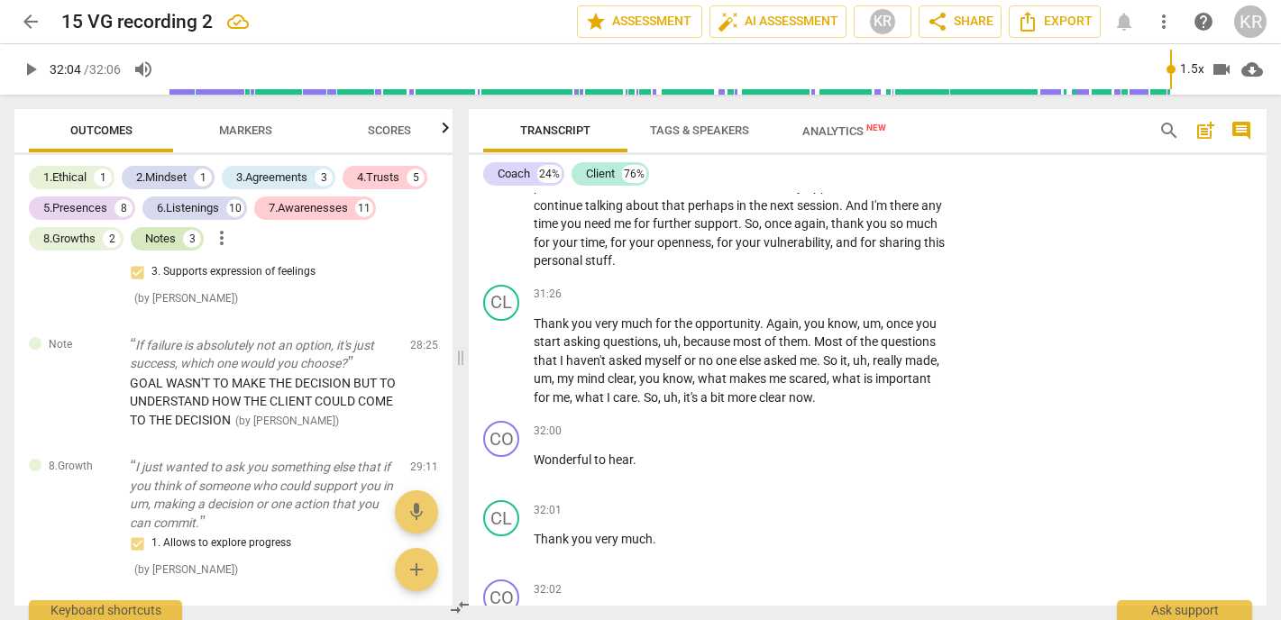
click at [167, 234] on div "Notes" at bounding box center [160, 239] width 31 height 18
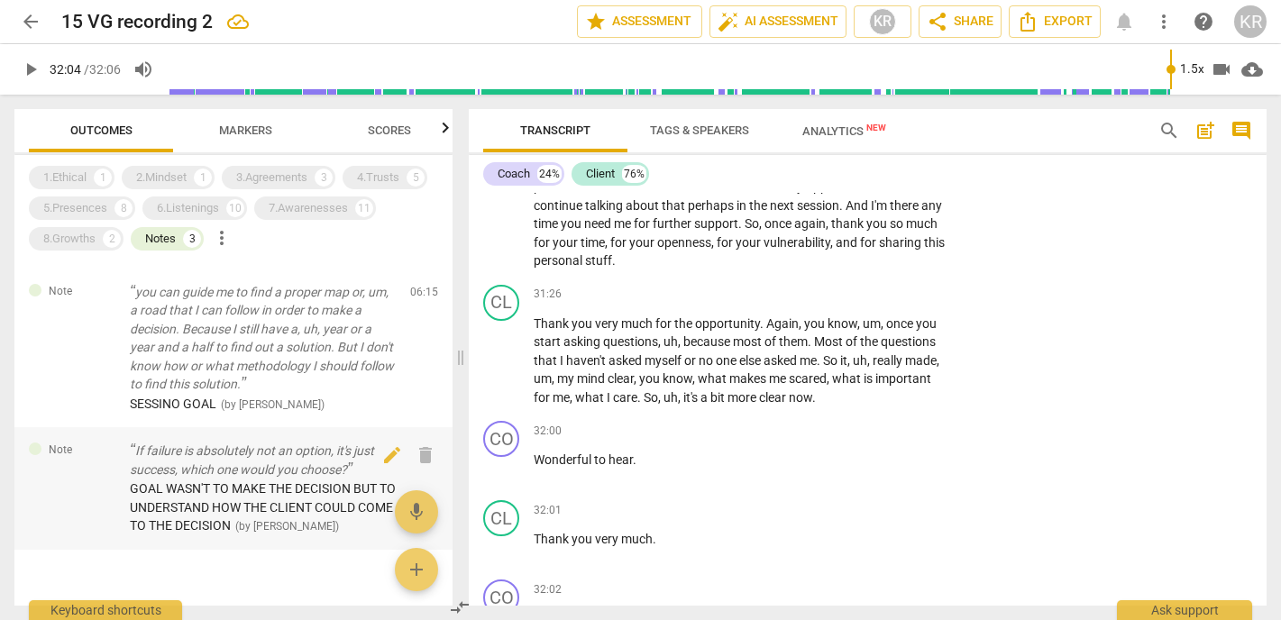
scroll to position [171, 0]
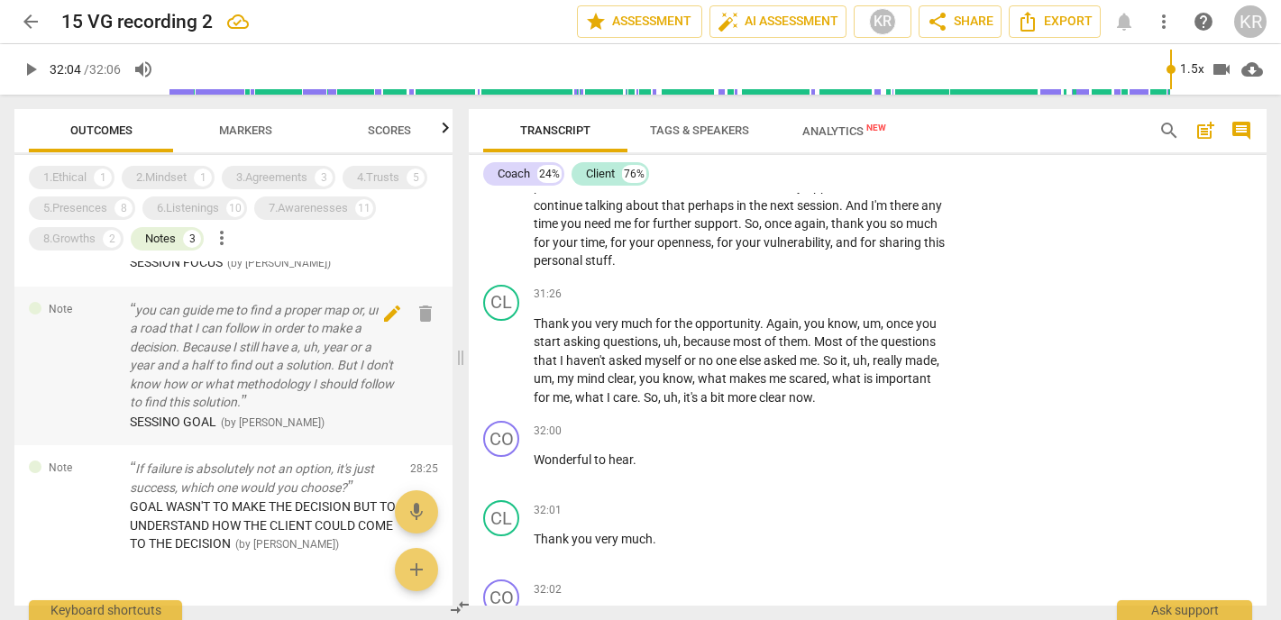
click at [424, 303] on span "delete" at bounding box center [426, 314] width 22 height 22
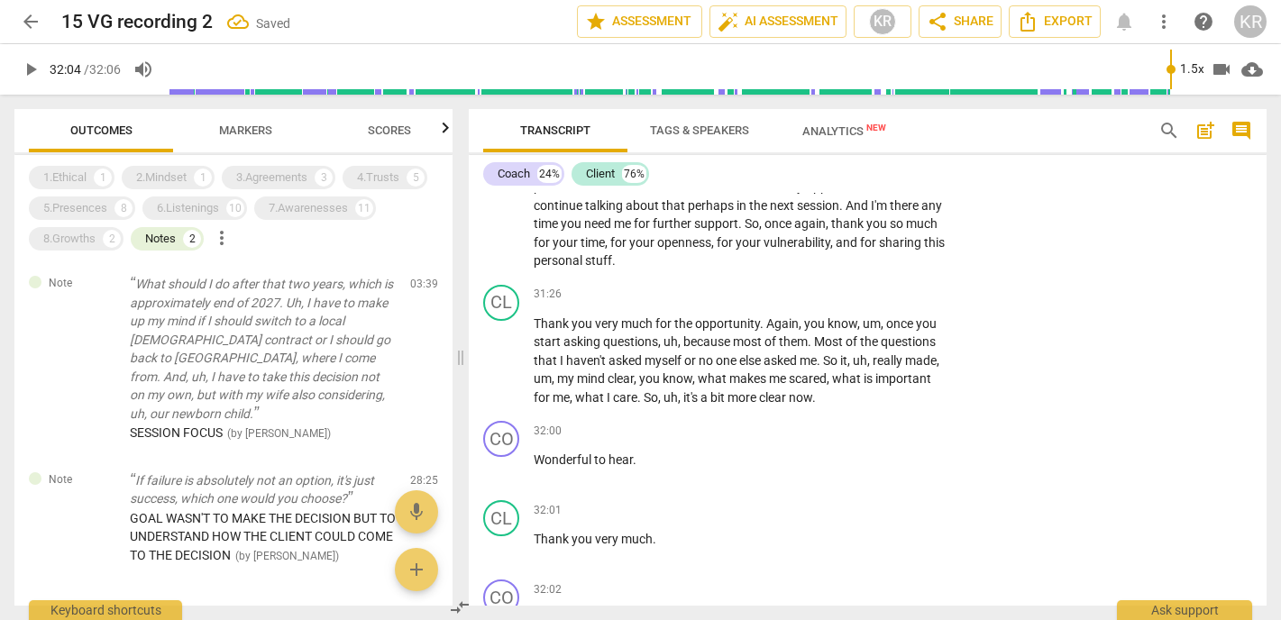
scroll to position [0, 0]
click at [417, 289] on span "delete" at bounding box center [426, 290] width 22 height 22
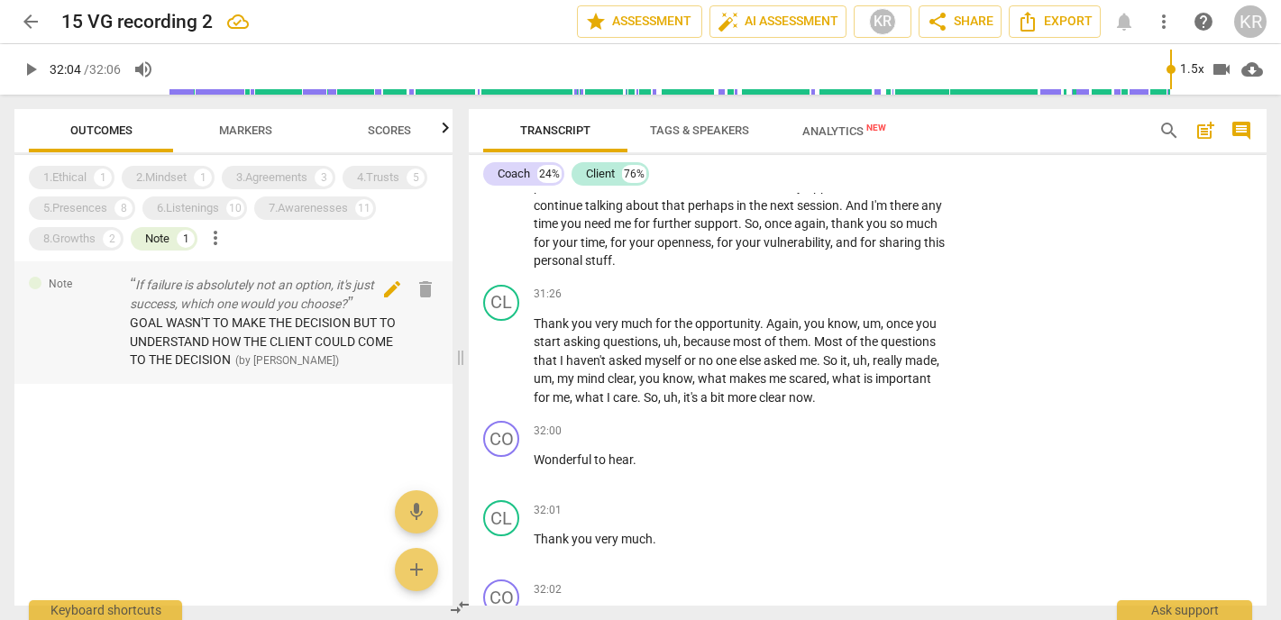
click at [427, 292] on span "delete" at bounding box center [426, 290] width 22 height 22
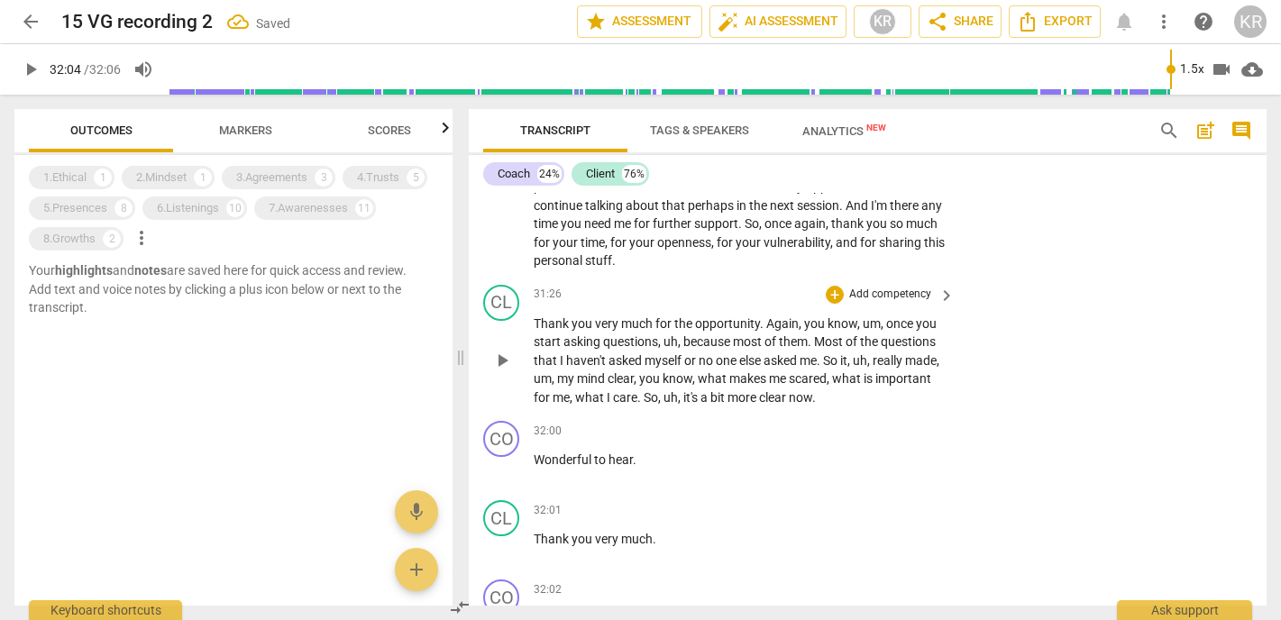
click at [678, 390] on span "uh" at bounding box center [671, 397] width 14 height 14
click at [228, 133] on span "Markers" at bounding box center [245, 131] width 53 height 14
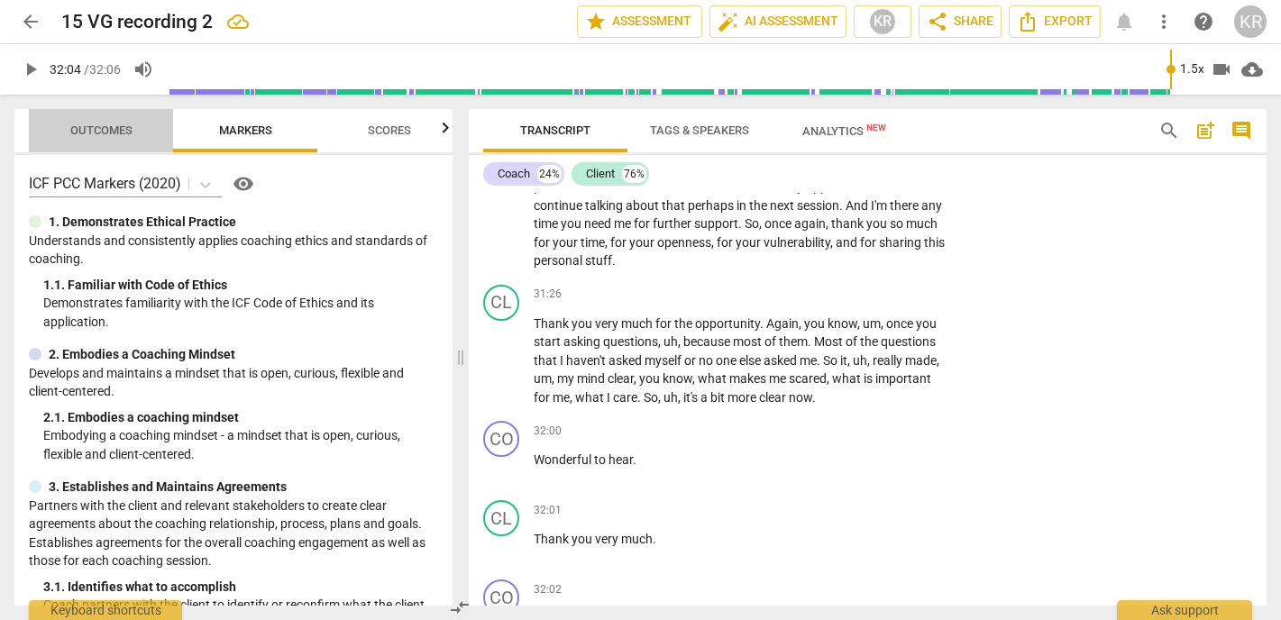
click at [110, 133] on span "Outcomes" at bounding box center [101, 131] width 62 height 14
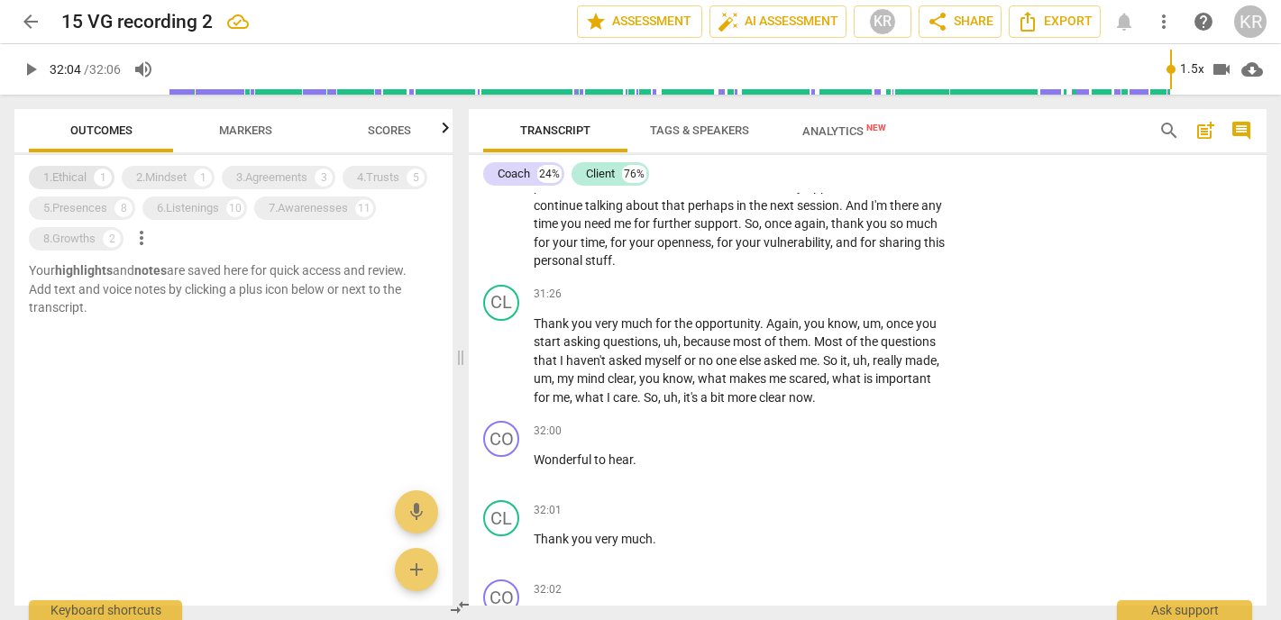
click at [83, 172] on div "1.Ethical" at bounding box center [64, 178] width 43 height 18
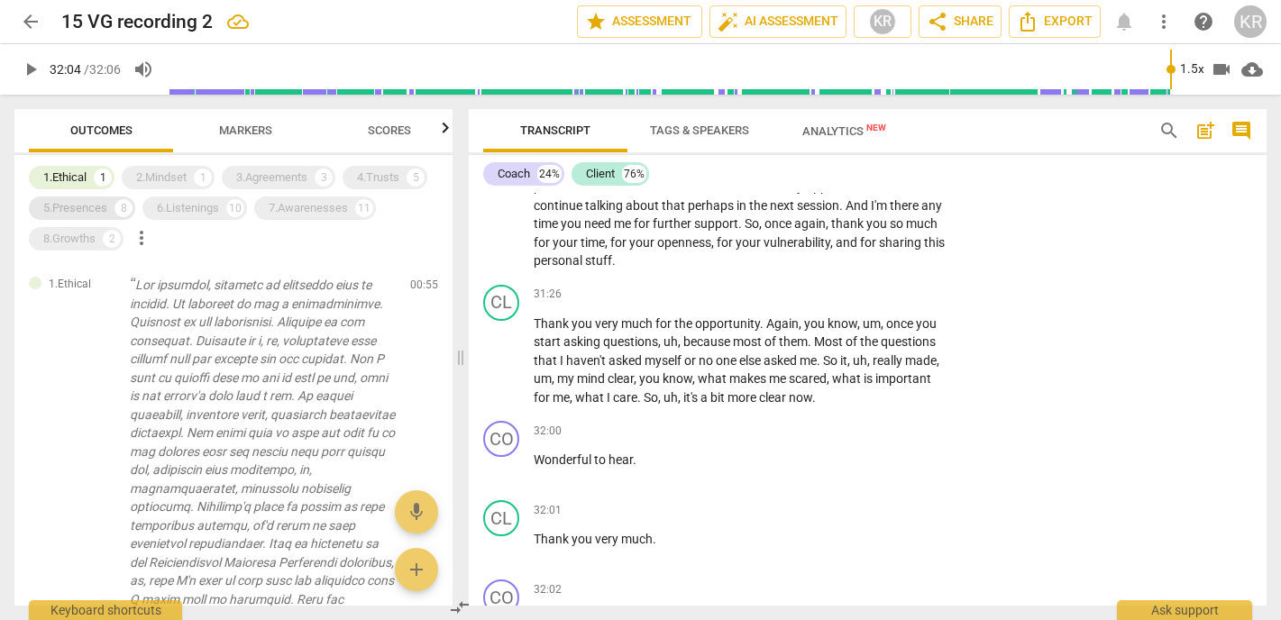
click at [79, 208] on div "5.Presences" at bounding box center [75, 208] width 64 height 18
click at [161, 179] on div "2.Mindset" at bounding box center [161, 178] width 50 height 18
click at [197, 209] on div "6.Listenings" at bounding box center [188, 208] width 62 height 18
click at [264, 172] on div "3.Agreements" at bounding box center [271, 178] width 71 height 18
click at [302, 198] on div "7.Awarenesses 11" at bounding box center [315, 208] width 122 height 23
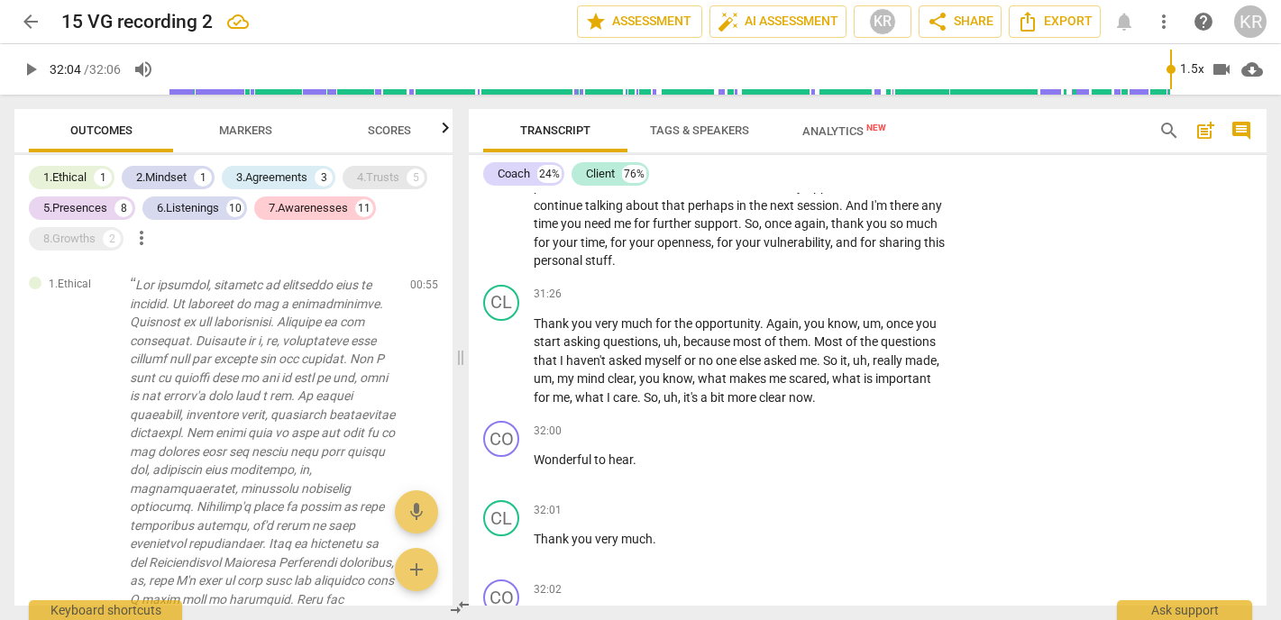
click at [390, 170] on div "4.Trusts" at bounding box center [378, 178] width 42 height 18
click at [85, 238] on div "8.Growths" at bounding box center [69, 239] width 52 height 18
click at [1207, 132] on span "post_add" at bounding box center [1206, 131] width 22 height 22
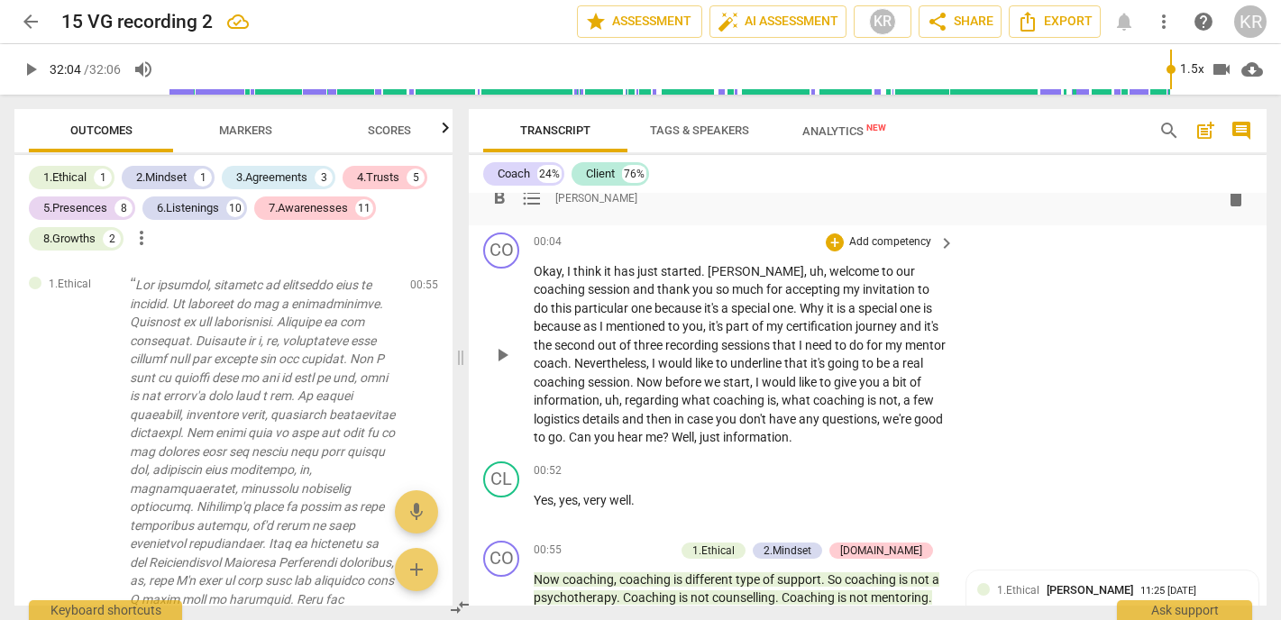
scroll to position [0, 0]
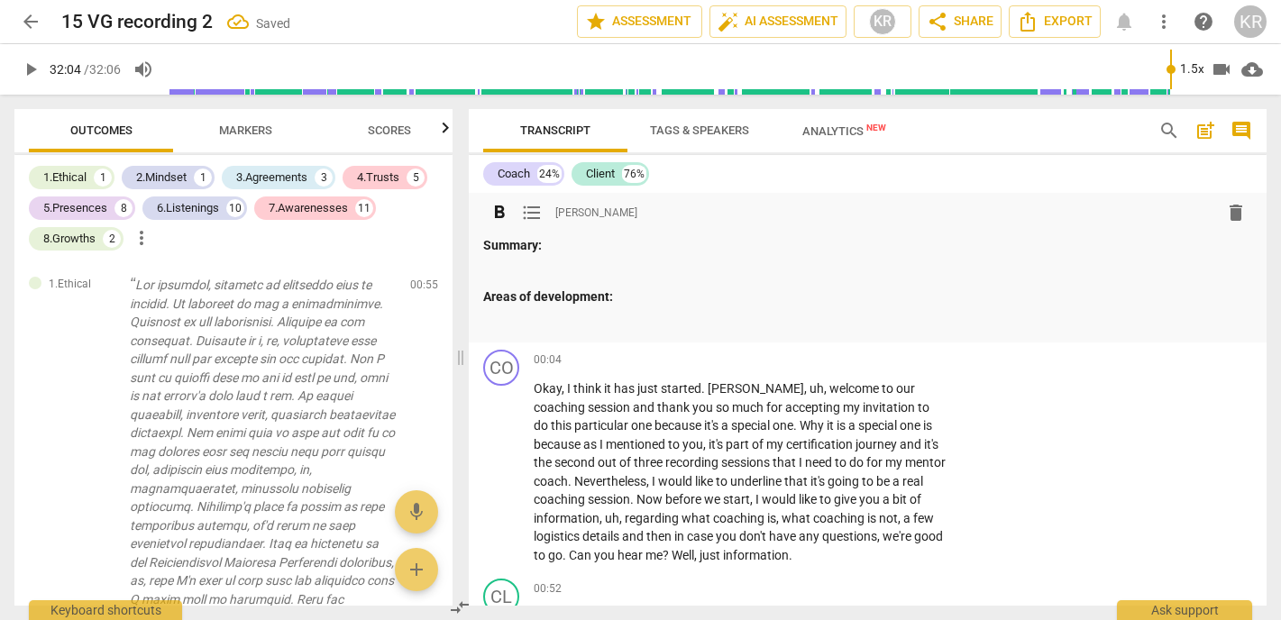
click at [509, 246] on strong "Summary:" at bounding box center [512, 245] width 59 height 14
click at [529, 211] on span "format_list_bulleted" at bounding box center [532, 213] width 22 height 22
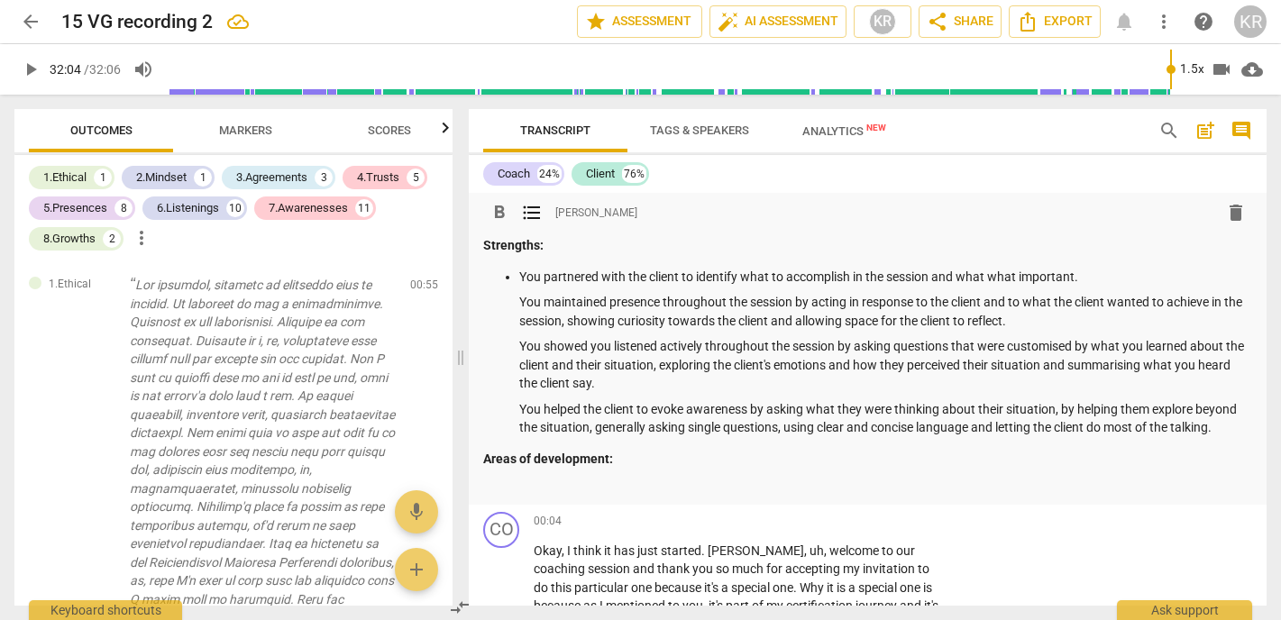
click at [512, 302] on ul "You partnered with the client to identify what to accomplish in the session and…" at bounding box center [867, 353] width 769 height 170
click at [515, 349] on ul "You partnered with the client to identify what to accomplish in the session and…" at bounding box center [867, 353] width 769 height 170
click at [511, 415] on ul "You partnered with the client to identify what to accomplish in the session and…" at bounding box center [867, 353] width 769 height 170
click at [577, 483] on p at bounding box center [867, 484] width 769 height 19
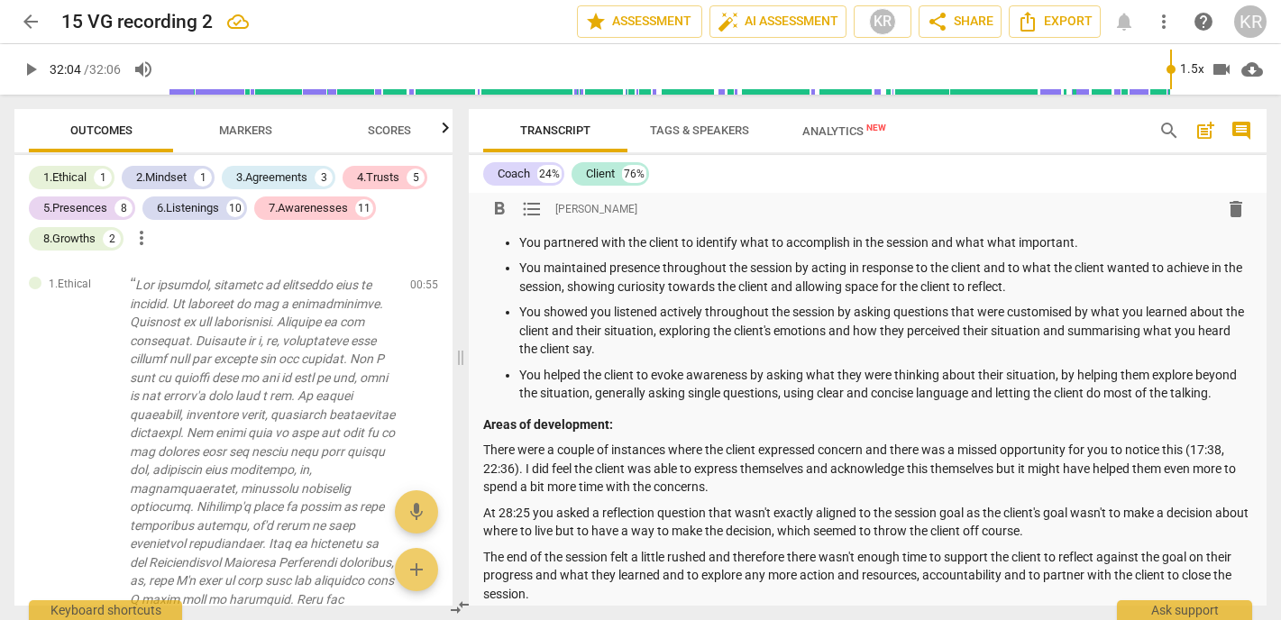
click at [492, 543] on div "Strengths: You partnered with the client to identify what to accomplish in the …" at bounding box center [867, 402] width 769 height 401
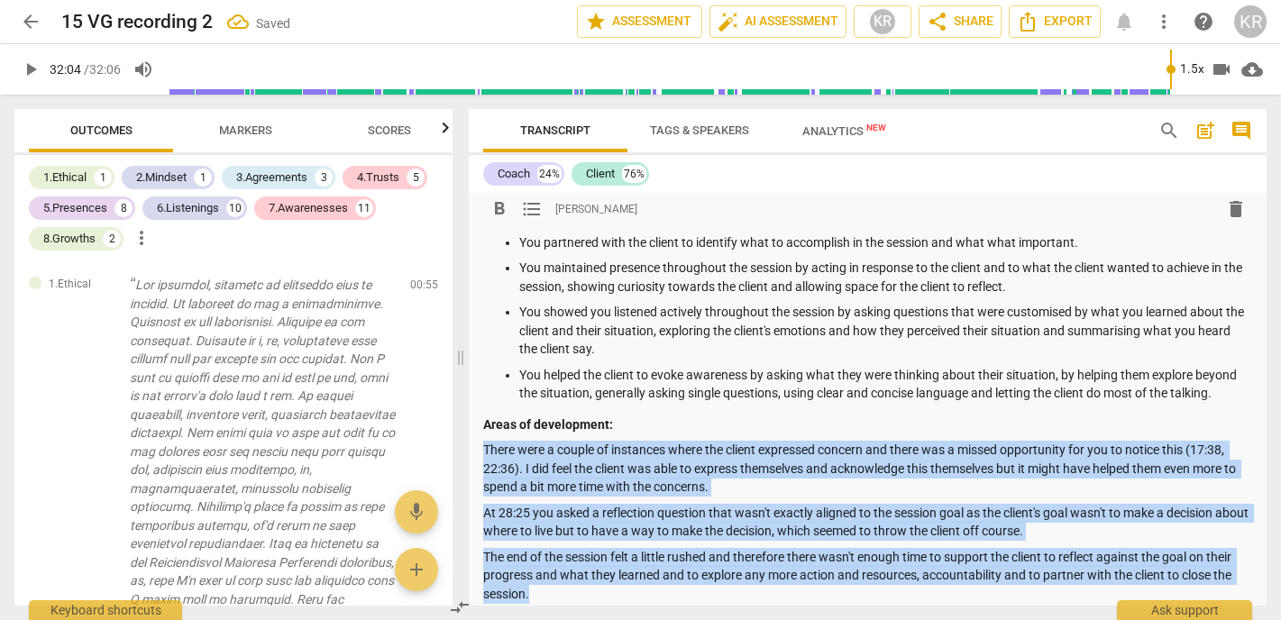
click at [537, 208] on span "format_list_bulleted" at bounding box center [532, 209] width 22 height 22
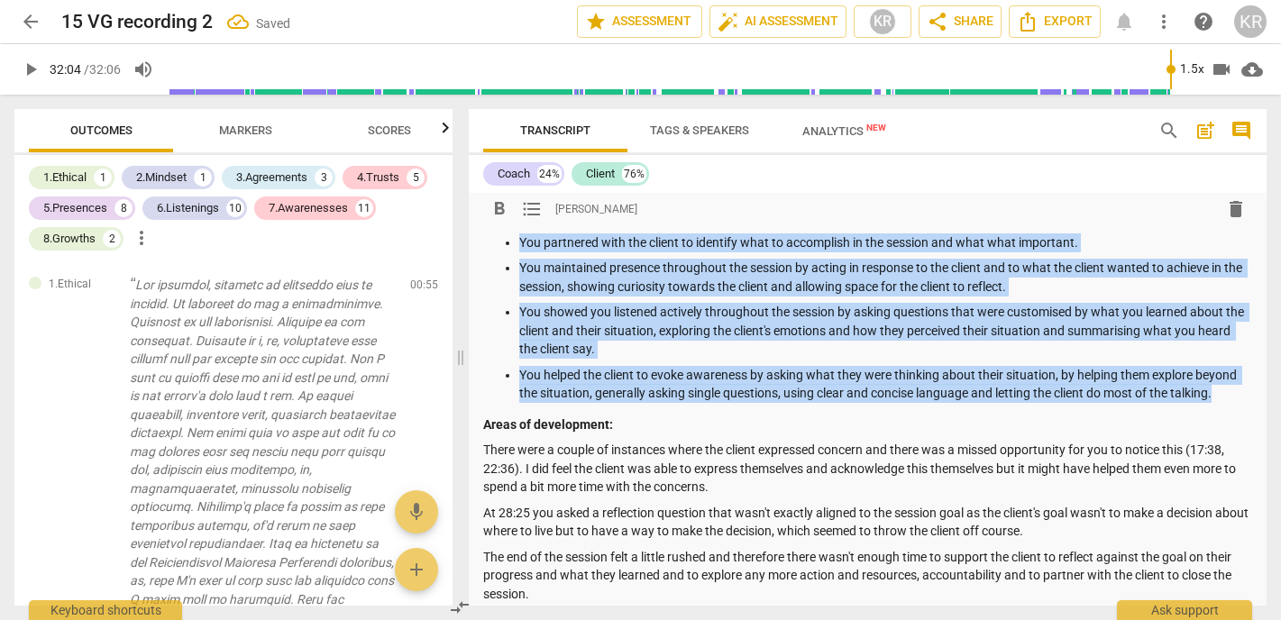
scroll to position [40, 0]
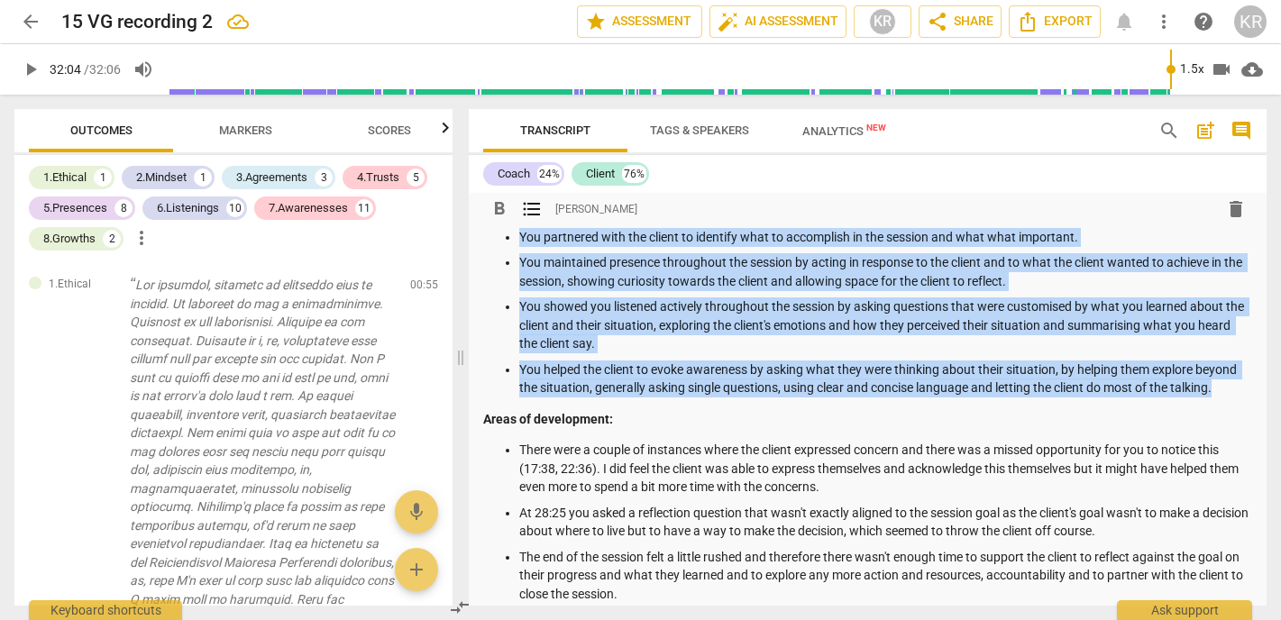
click at [724, 485] on p "There were a couple of instances where the client expressed concern and there w…" at bounding box center [885, 469] width 733 height 56
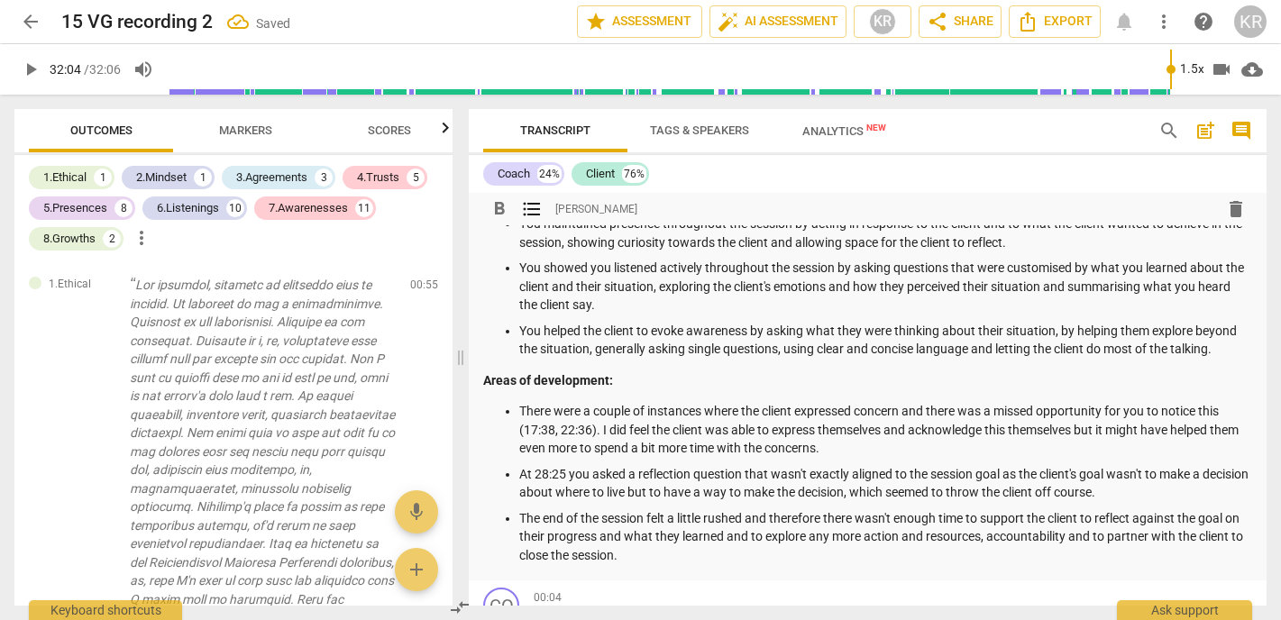
scroll to position [81, 0]
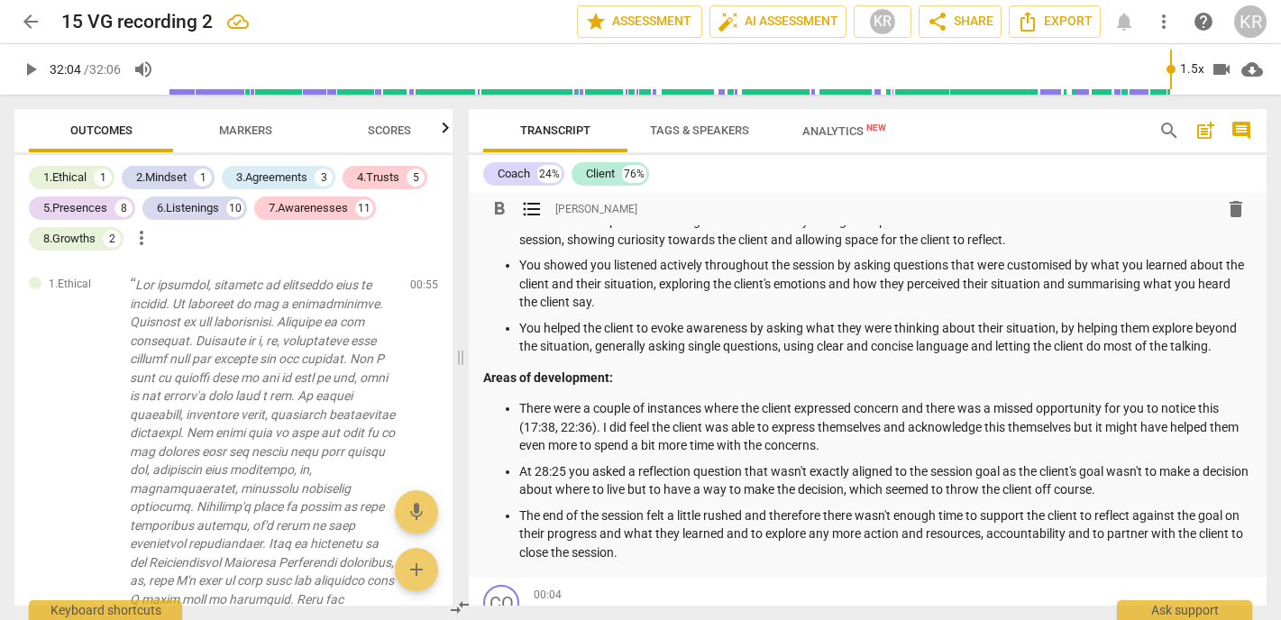
click at [858, 427] on p "There were a couple of instances where the client expressed concern and there w…" at bounding box center [885, 427] width 733 height 56
click at [852, 449] on p "There were a couple of instances where the client expressed concern and there w…" at bounding box center [885, 427] width 733 height 56
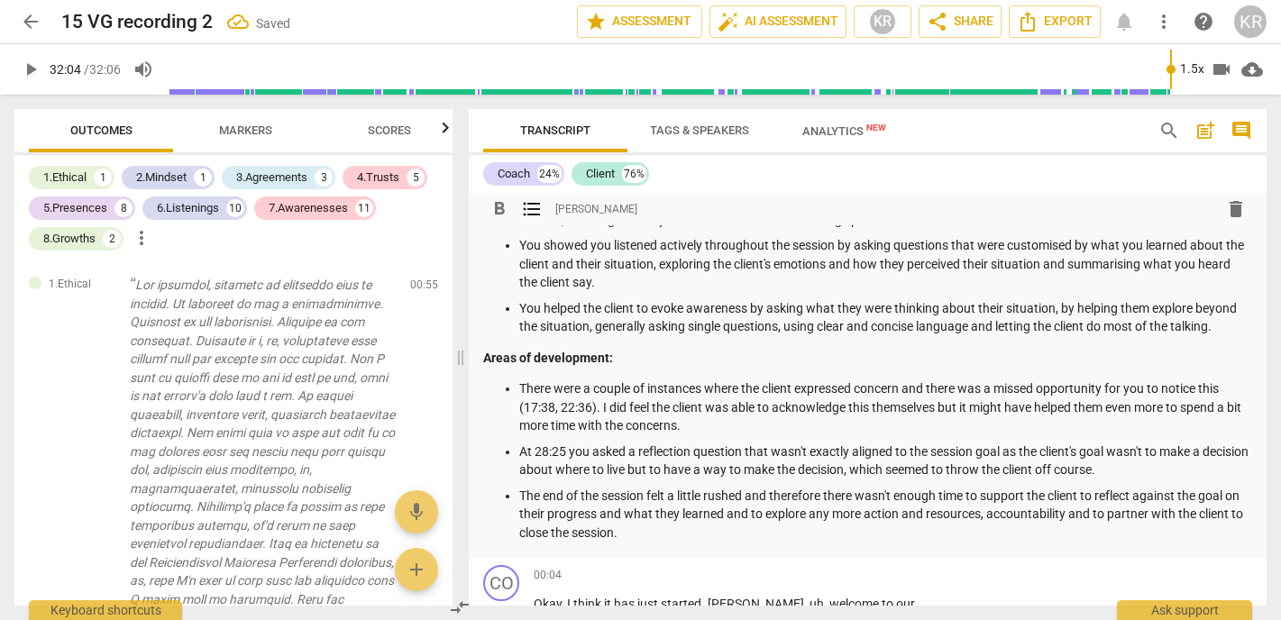
click at [640, 425] on p "There were a couple of instances where the client expressed concern and there w…" at bounding box center [885, 408] width 733 height 56
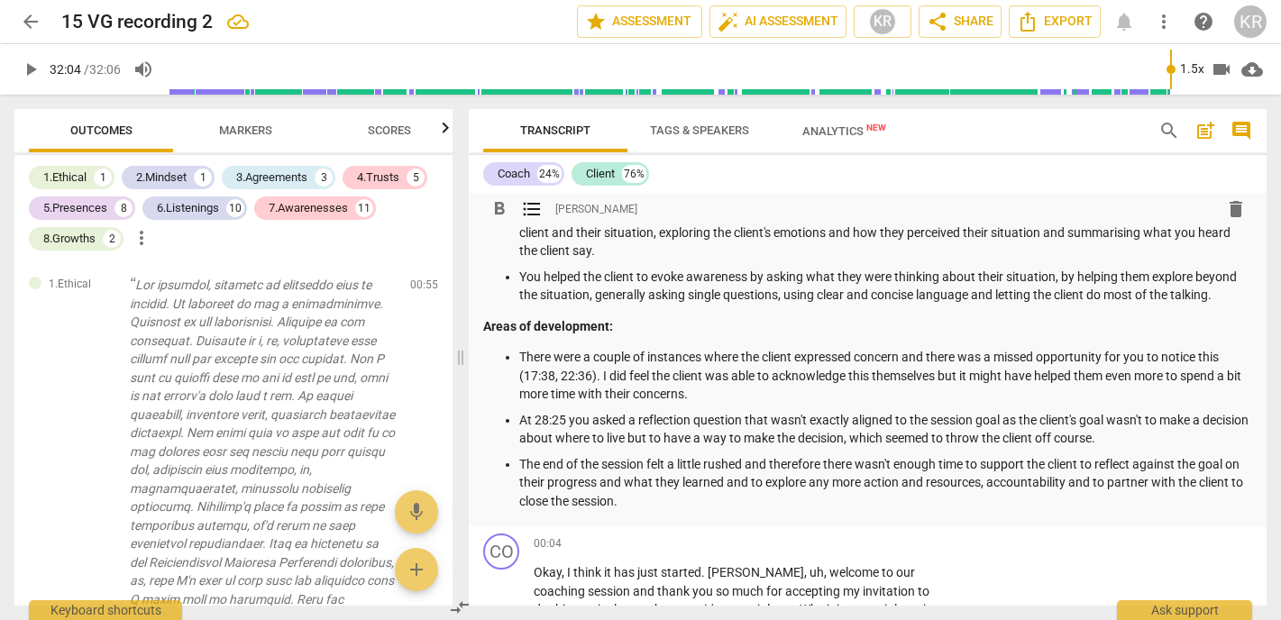
scroll to position [0, 0]
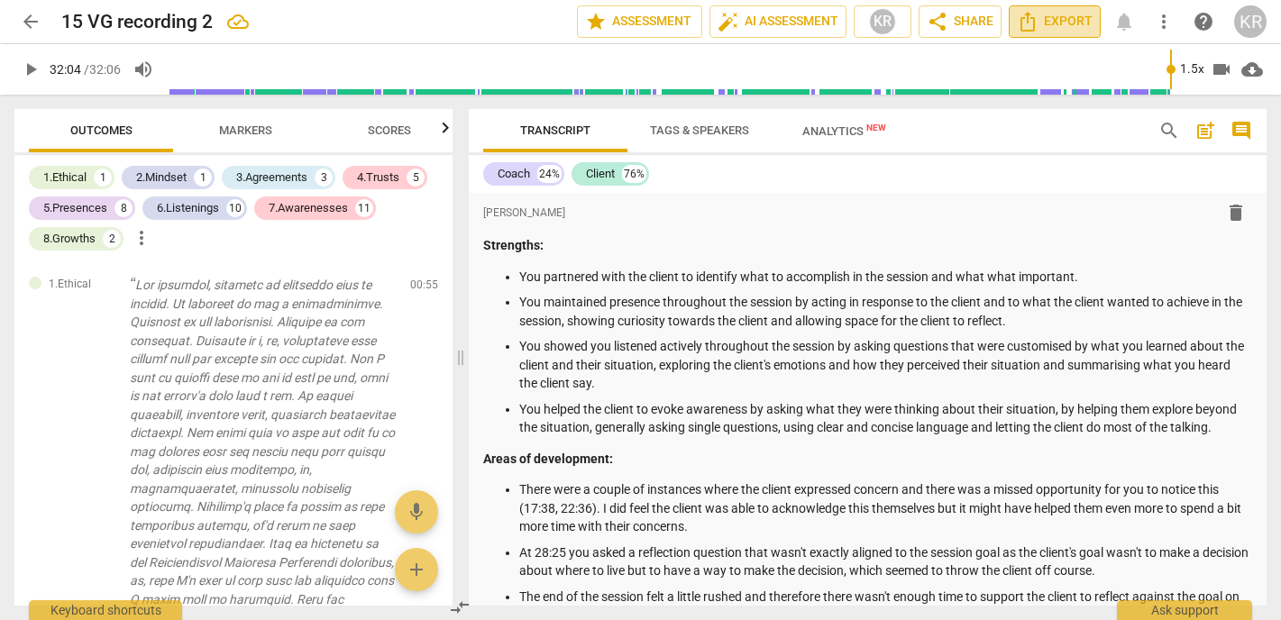
click at [1081, 22] on span "Export" at bounding box center [1055, 22] width 76 height 22
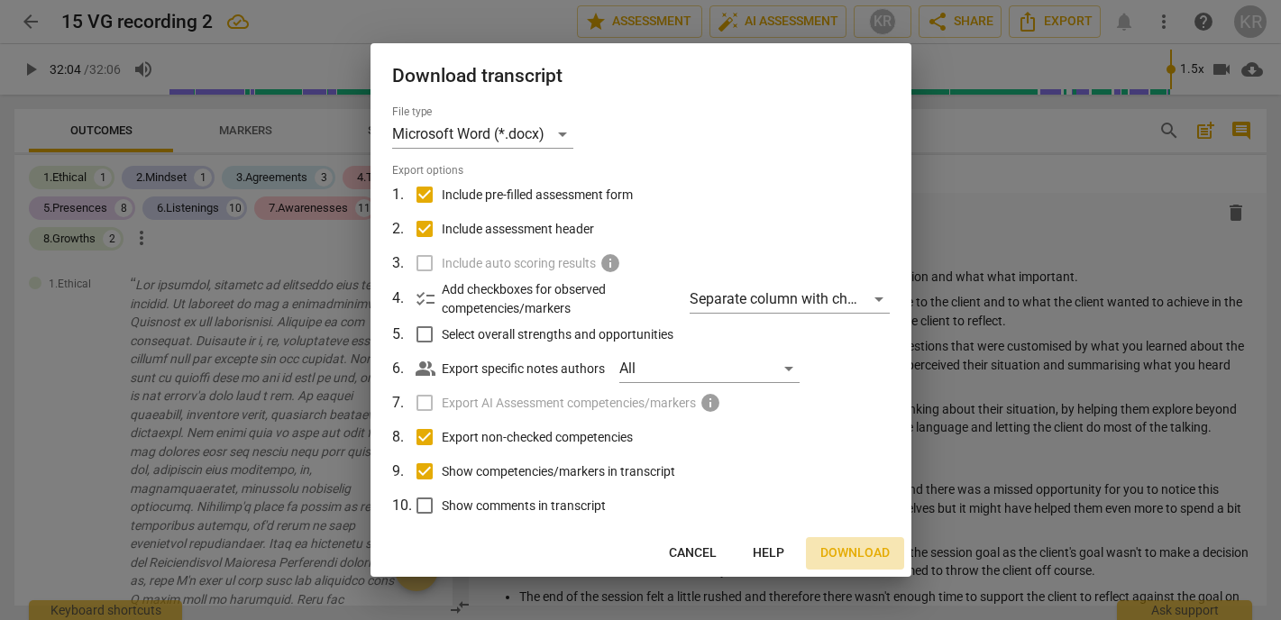
click at [853, 548] on span "Download" at bounding box center [855, 554] width 69 height 18
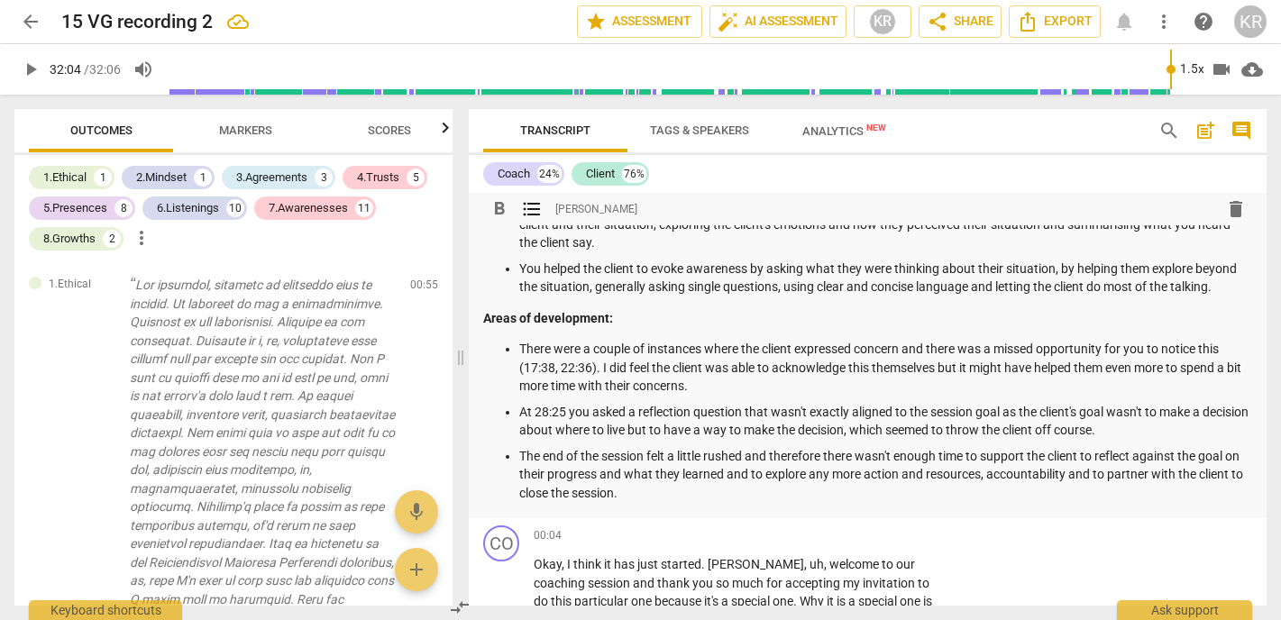
scroll to position [142, 0]
click at [734, 388] on p "There were a couple of instances where the client expressed concern and there w…" at bounding box center [885, 367] width 733 height 56
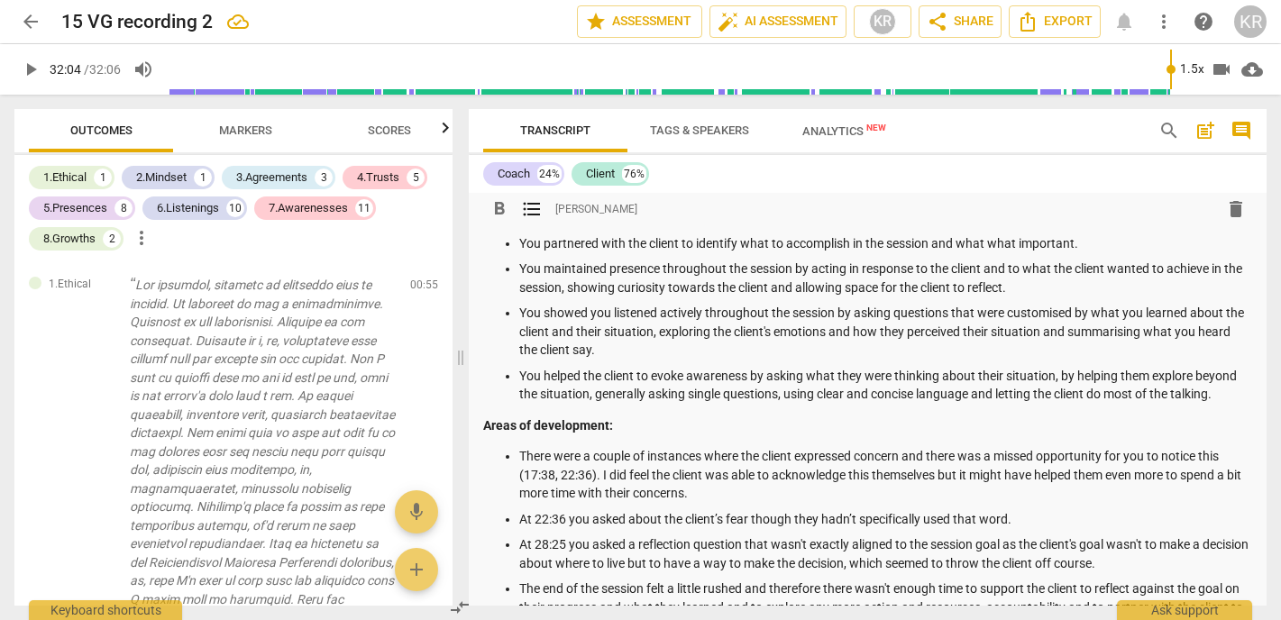
scroll to position [0, 0]
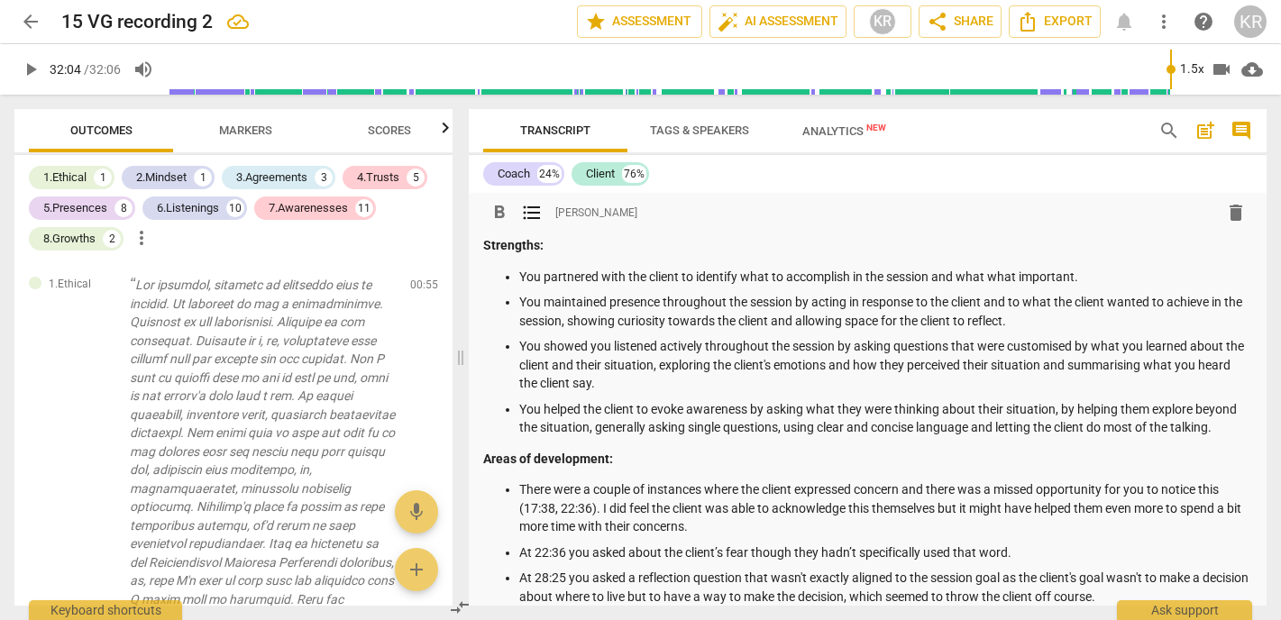
click at [683, 364] on p "You showed you listened actively throughout the session by asking questions tha…" at bounding box center [885, 365] width 733 height 56
click at [687, 365] on p "You showed you listened actively throughout the session by asking questions tha…" at bounding box center [885, 365] width 733 height 56
